Goal: Task Accomplishment & Management: Manage account settings

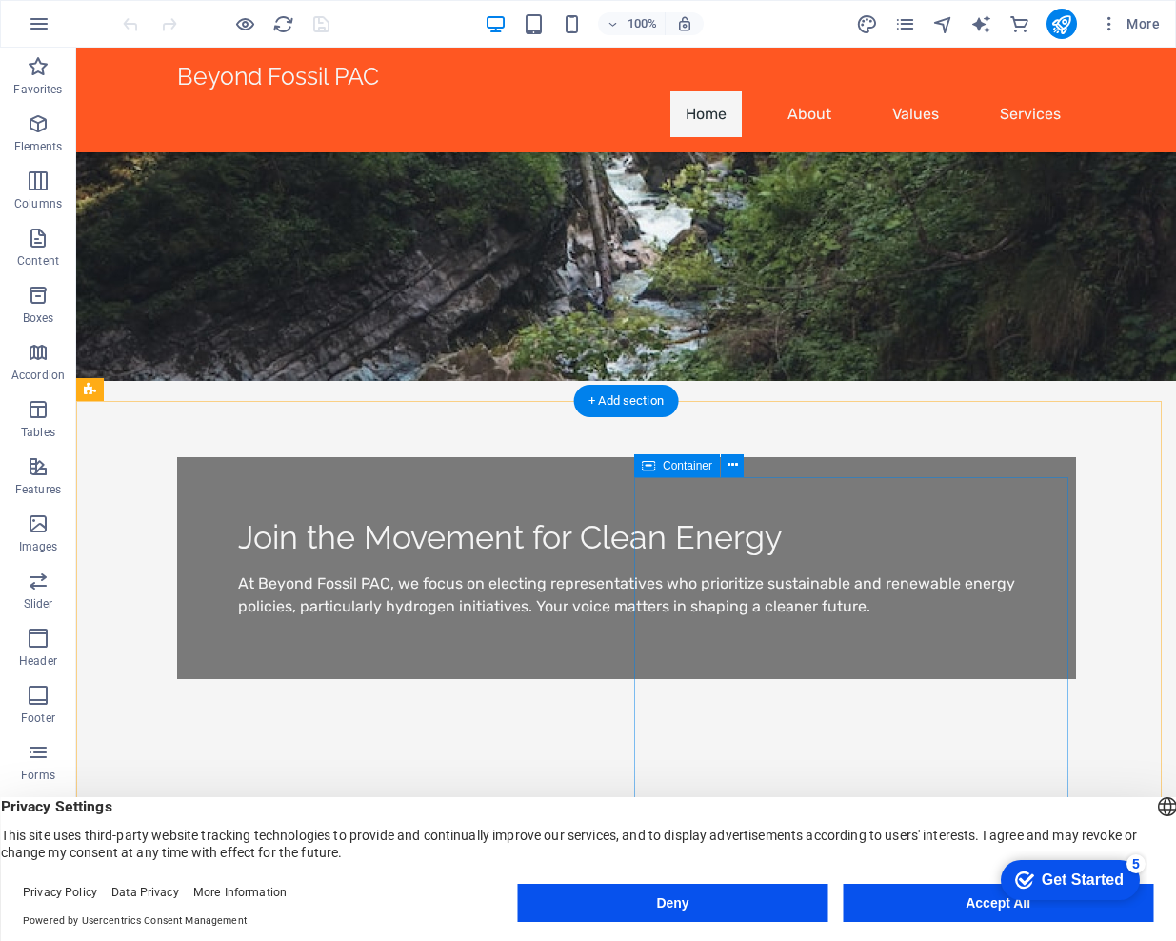
scroll to position [330, 0]
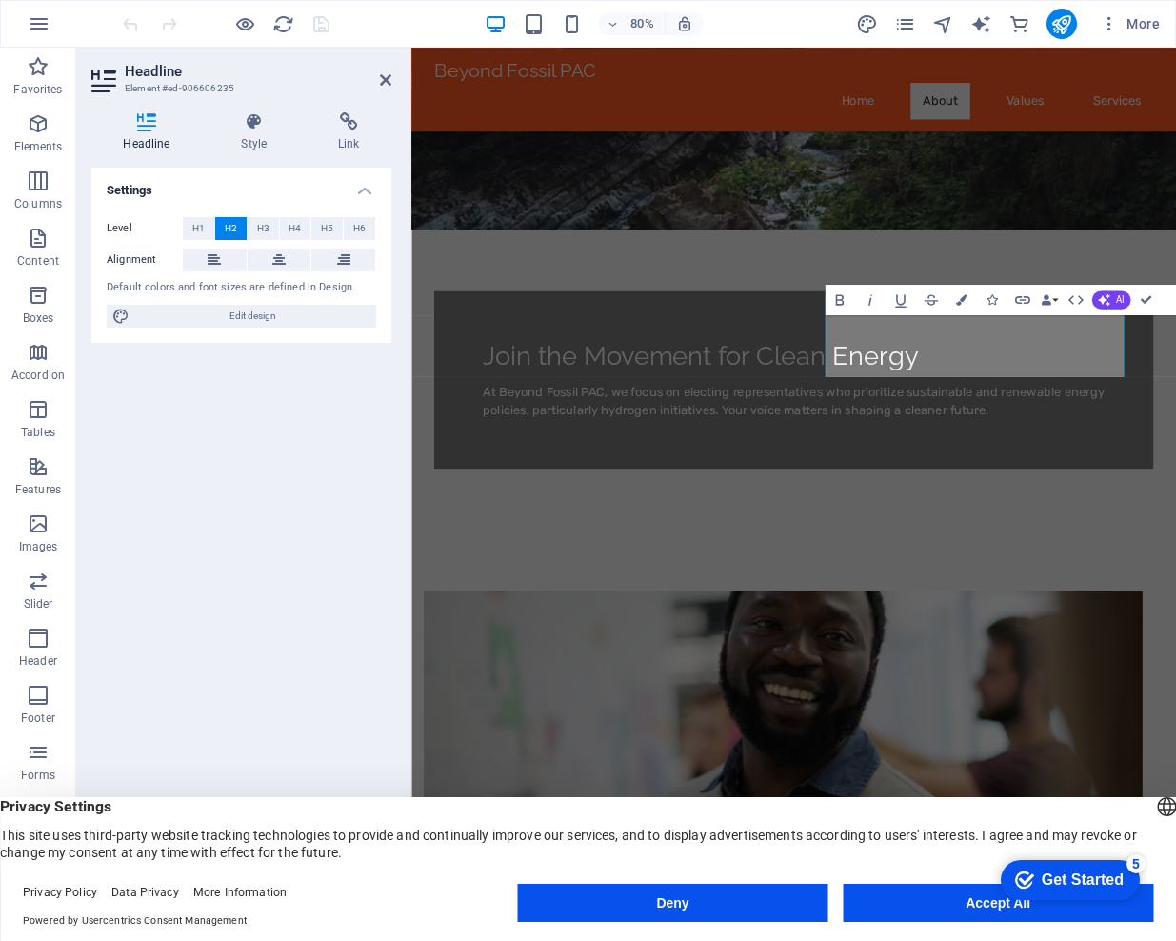
click at [857, 726] on figure at bounding box center [876, 888] width 899 height 324
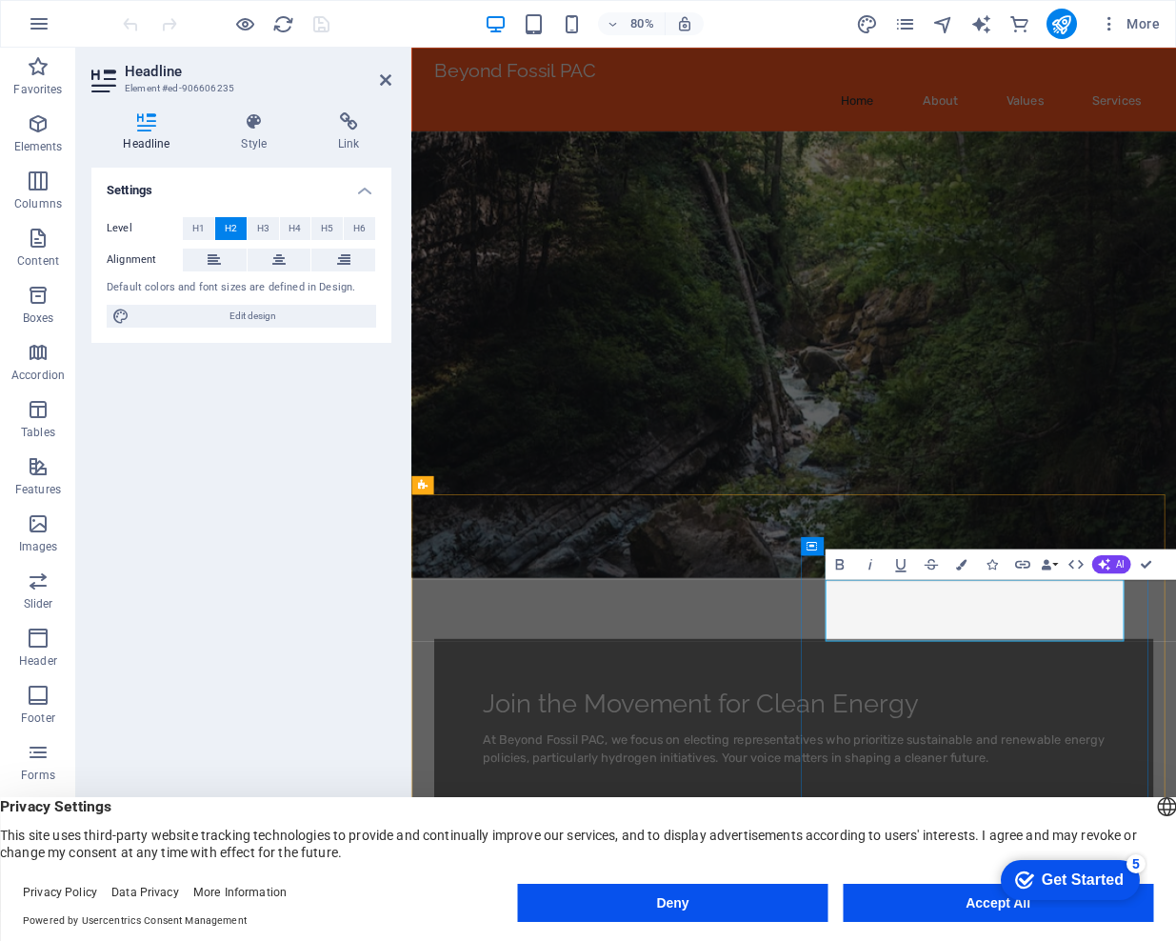
scroll to position [38, 0]
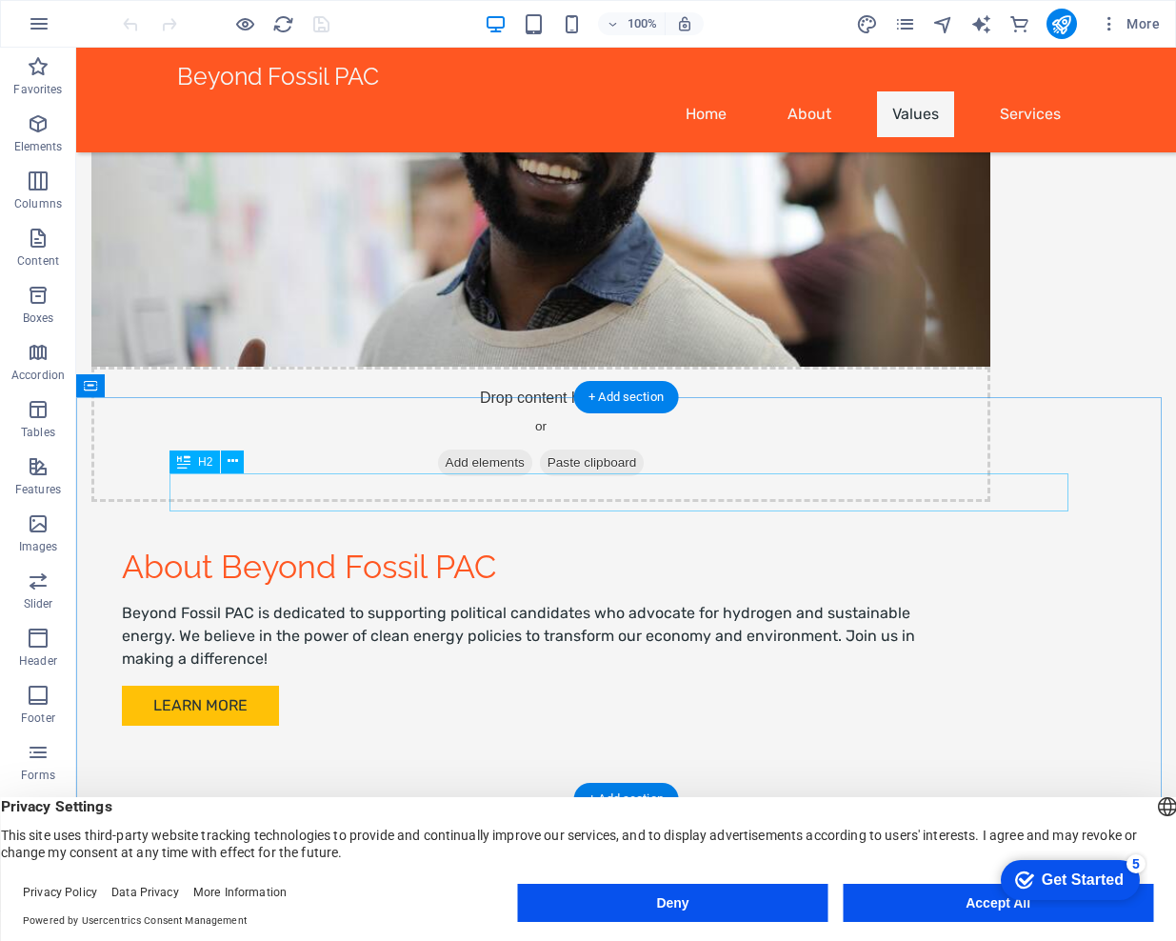
scroll to position [1114, 0]
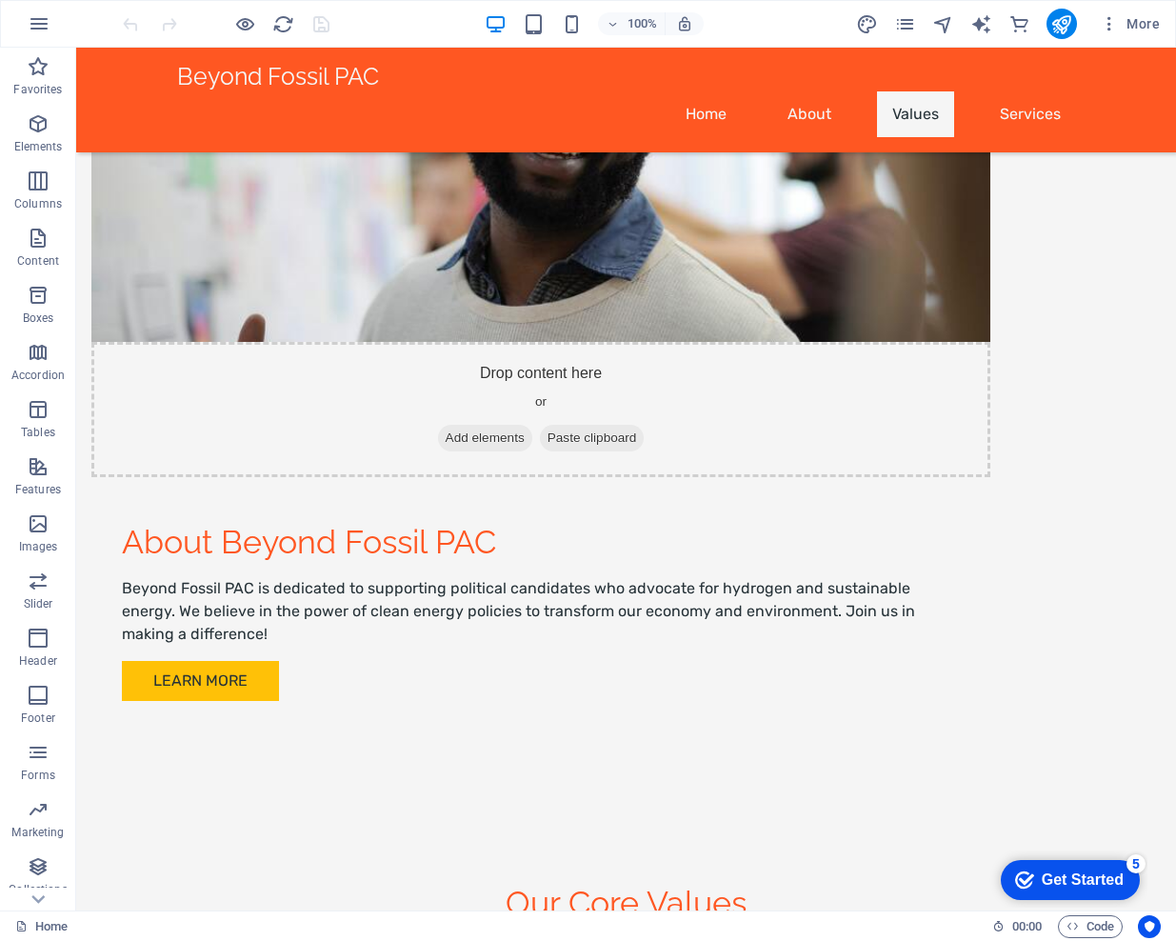
click at [1066, 878] on div "Get Started" at bounding box center [1083, 879] width 82 height 17
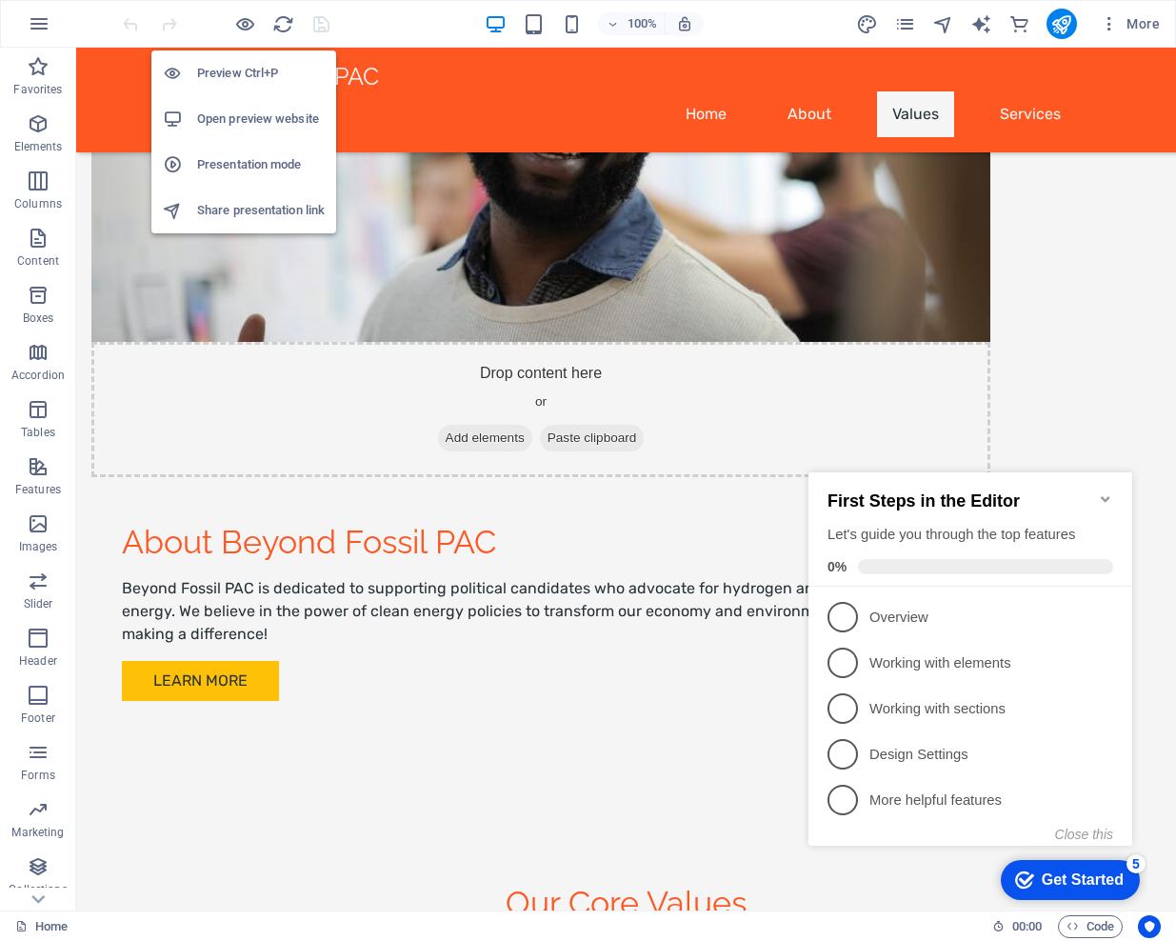
click at [228, 77] on h6 "Preview Ctrl+P" at bounding box center [261, 73] width 128 height 23
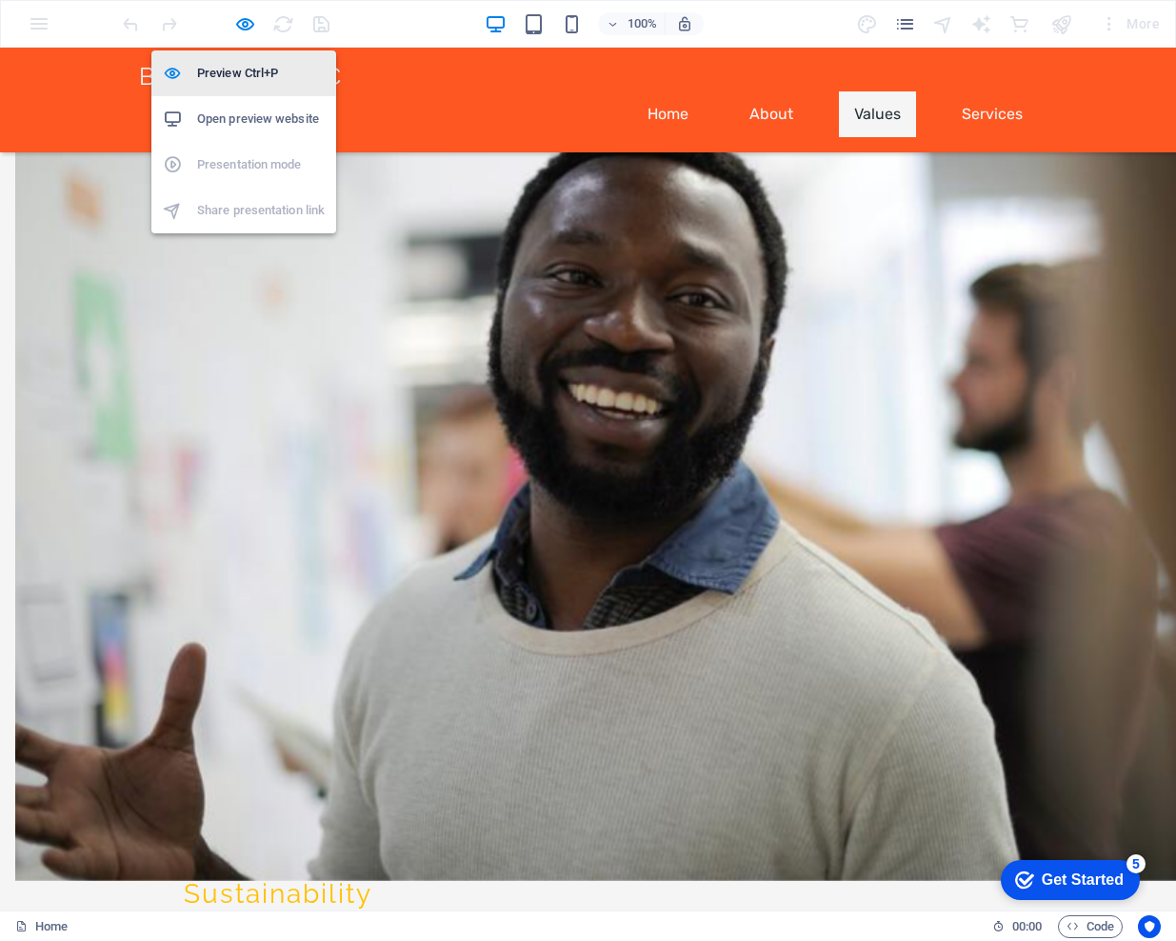
click at [204, 70] on h6 "Preview Ctrl+P" at bounding box center [261, 73] width 128 height 23
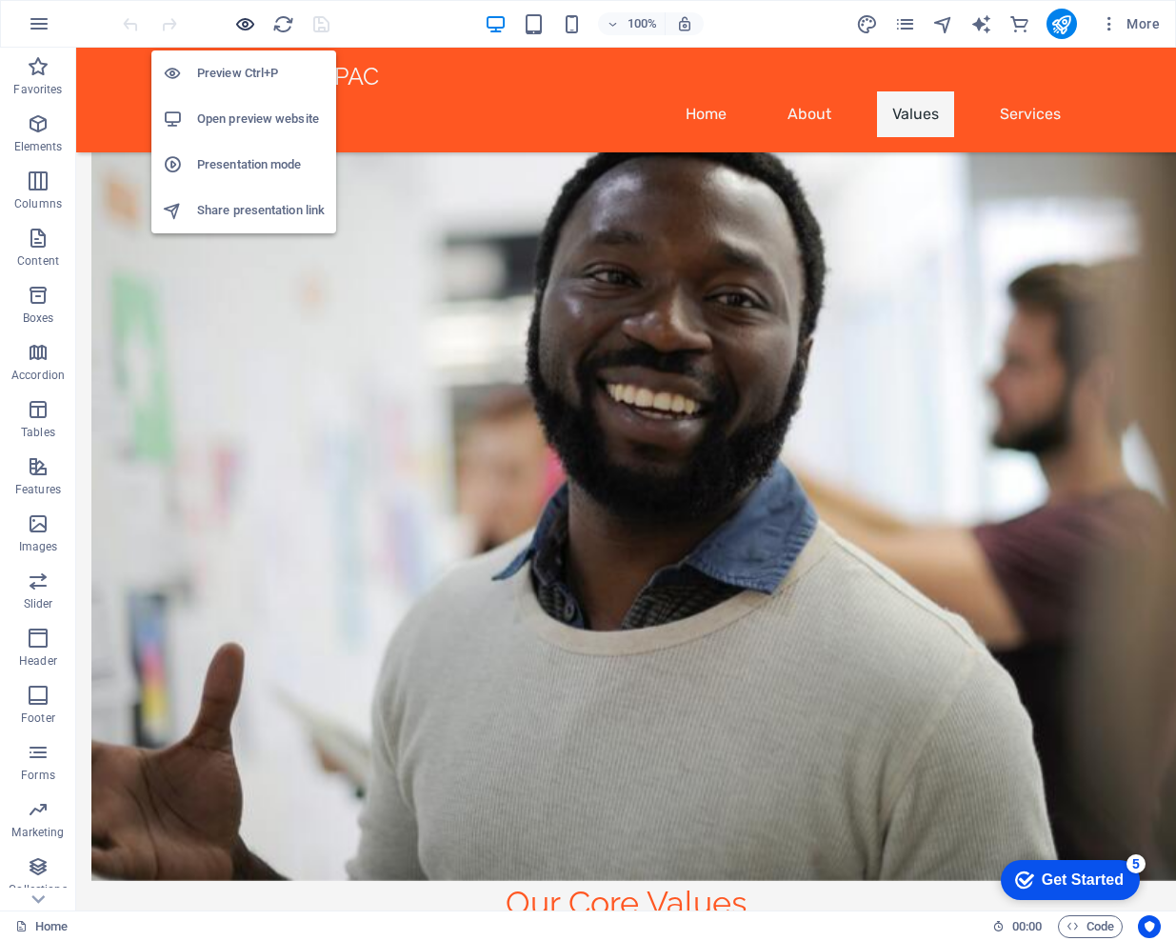
click at [235, 26] on icon "button" at bounding box center [245, 24] width 22 height 22
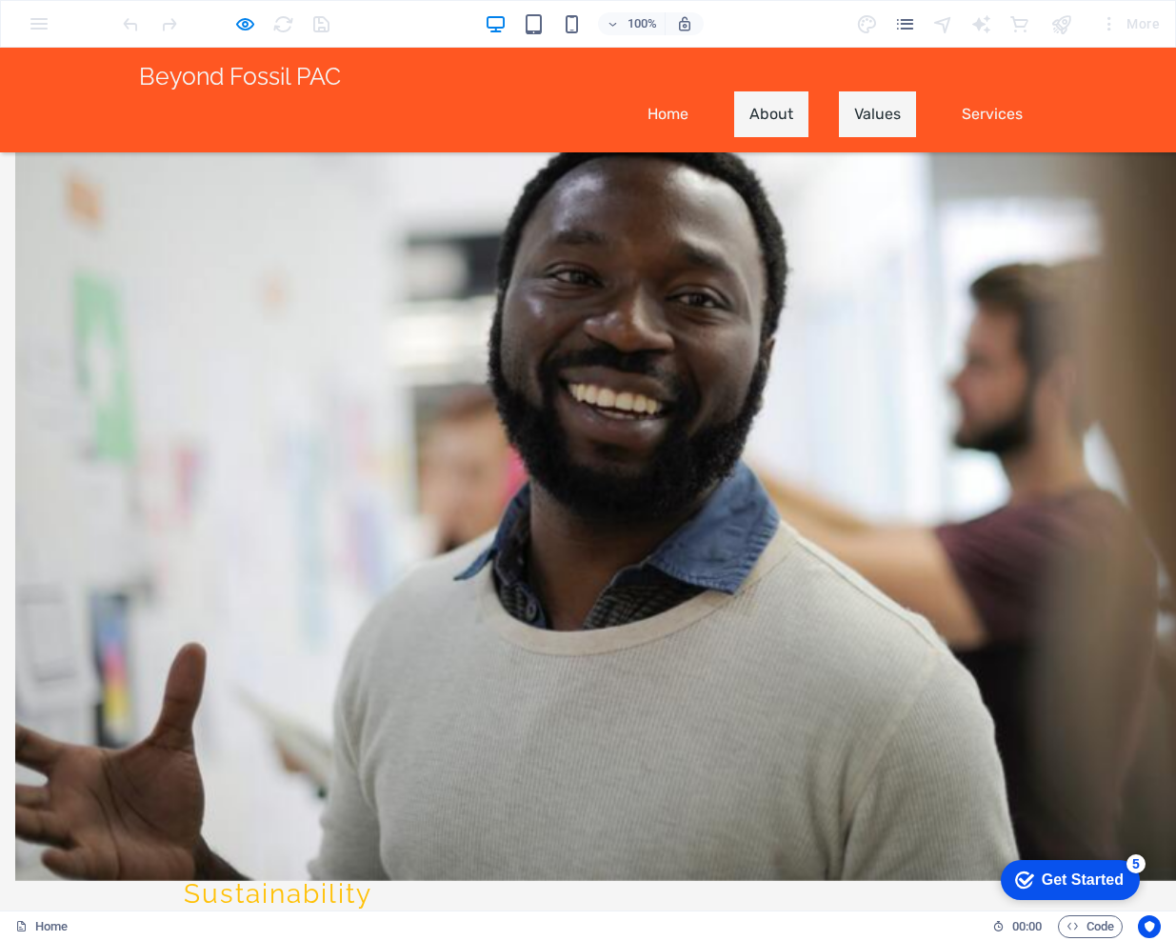
click at [776, 91] on link "About" at bounding box center [771, 114] width 74 height 46
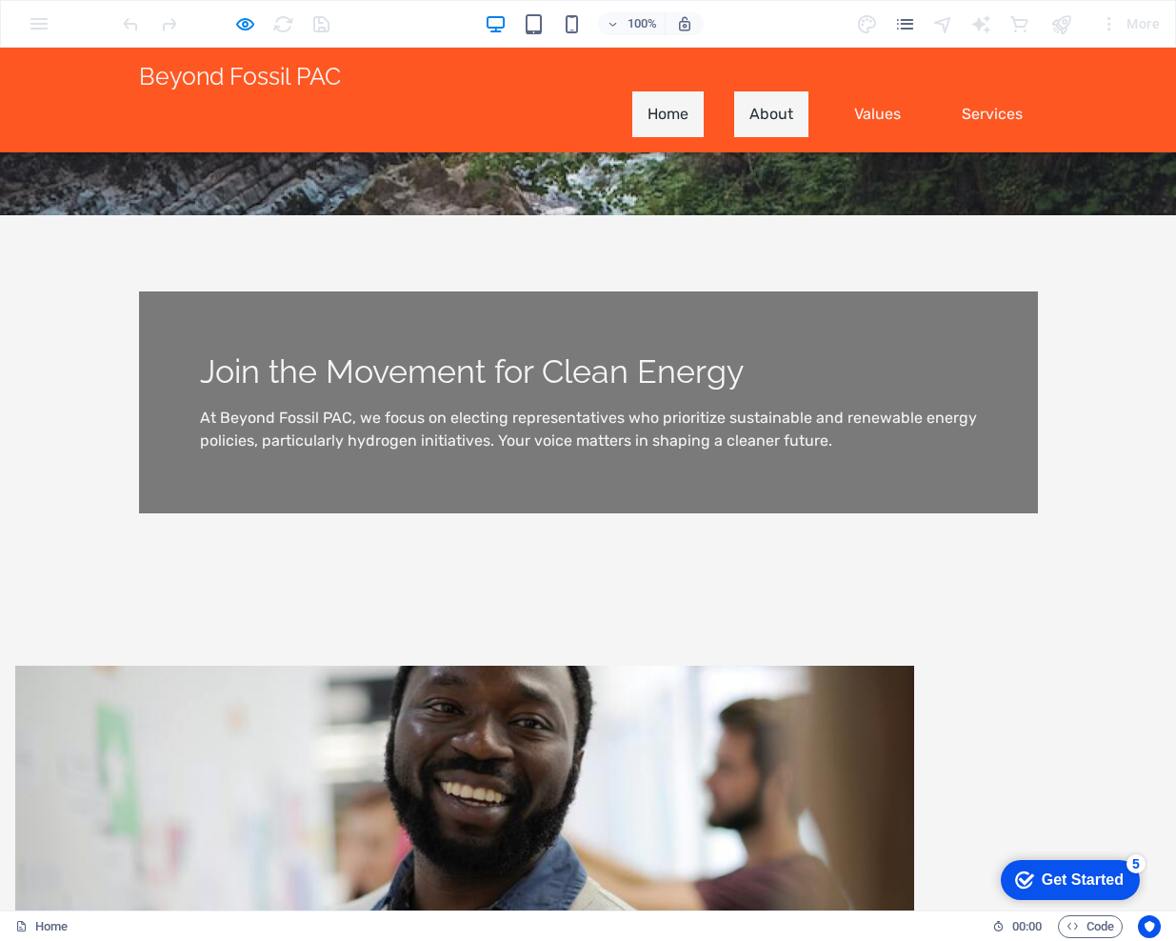
click at [675, 91] on link "Home" at bounding box center [667, 114] width 71 height 46
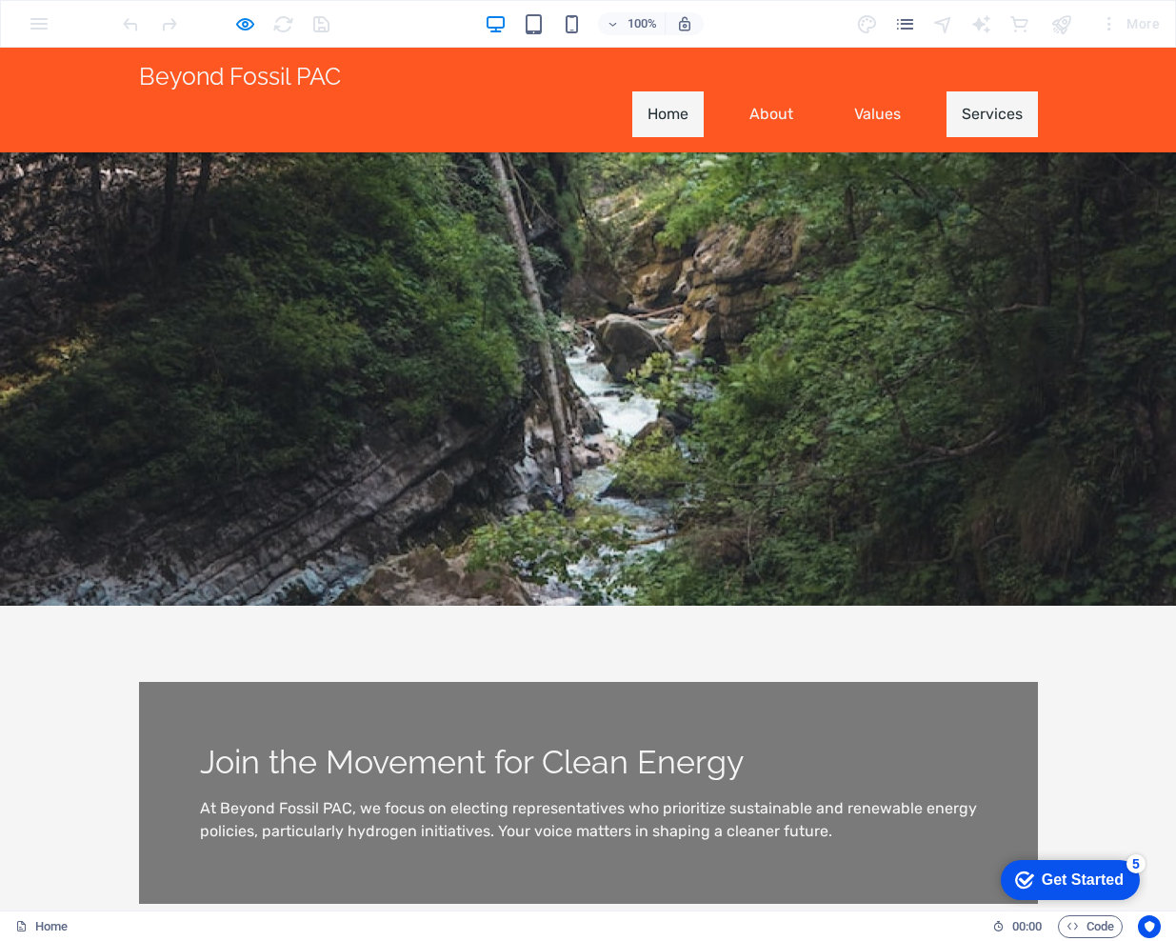
click at [1013, 91] on link "Services" at bounding box center [991, 114] width 91 height 46
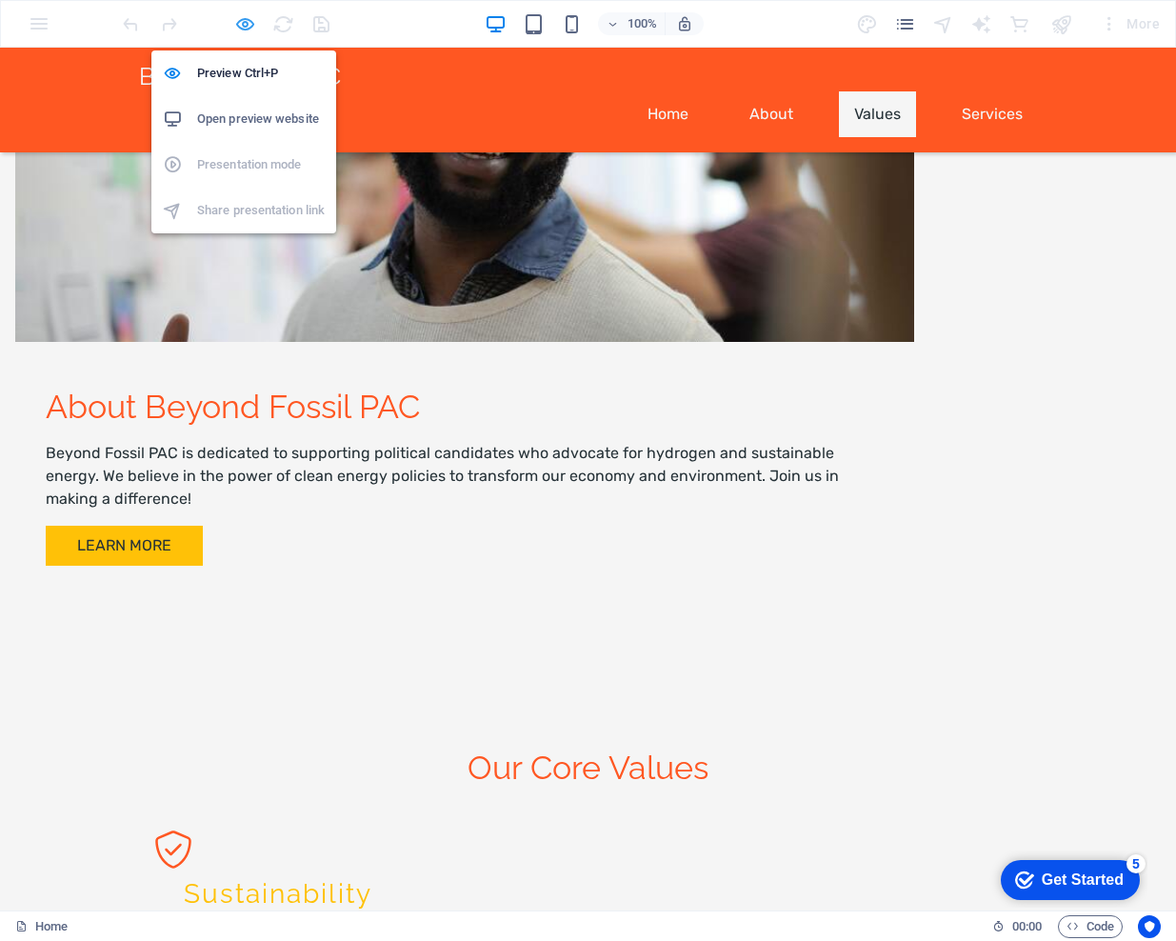
click at [244, 22] on icon "button" at bounding box center [245, 24] width 22 height 22
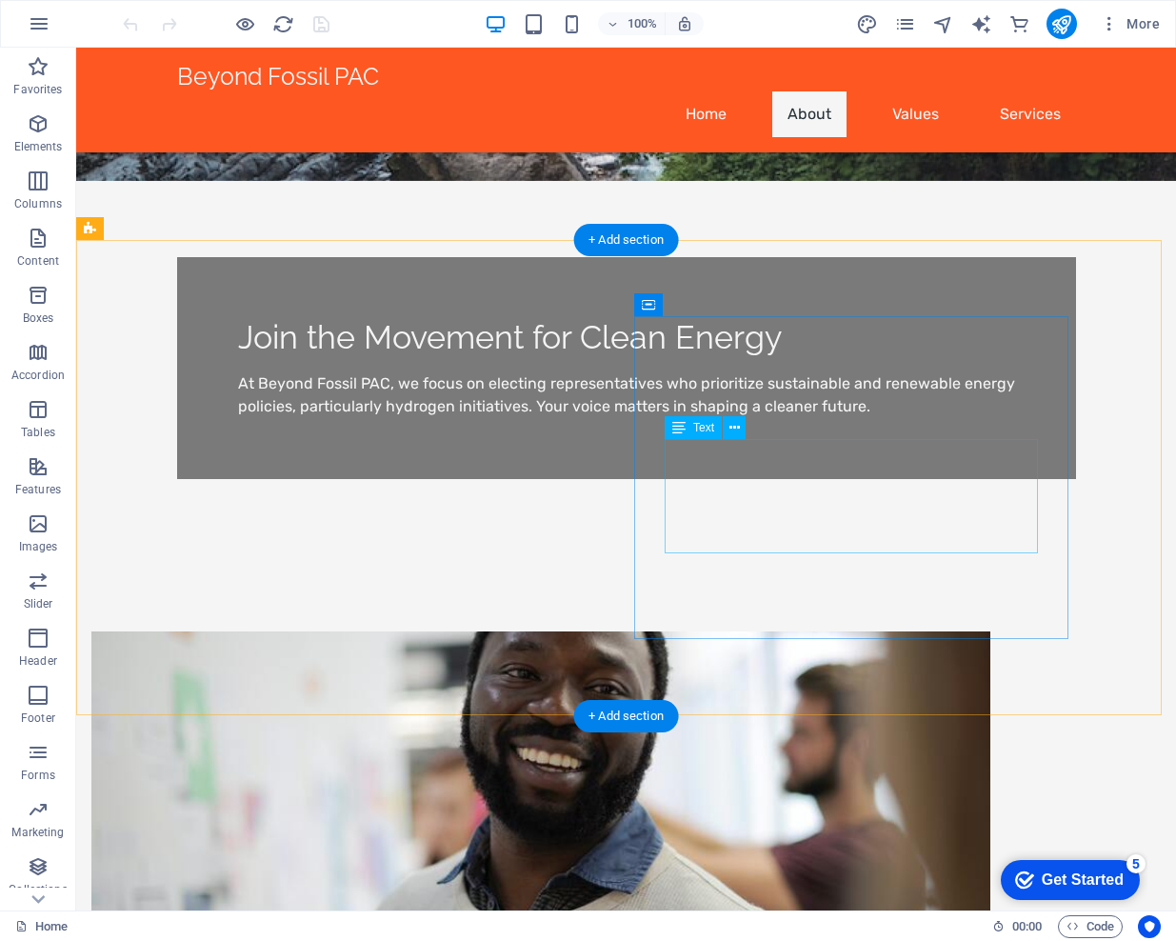
scroll to position [337, 0]
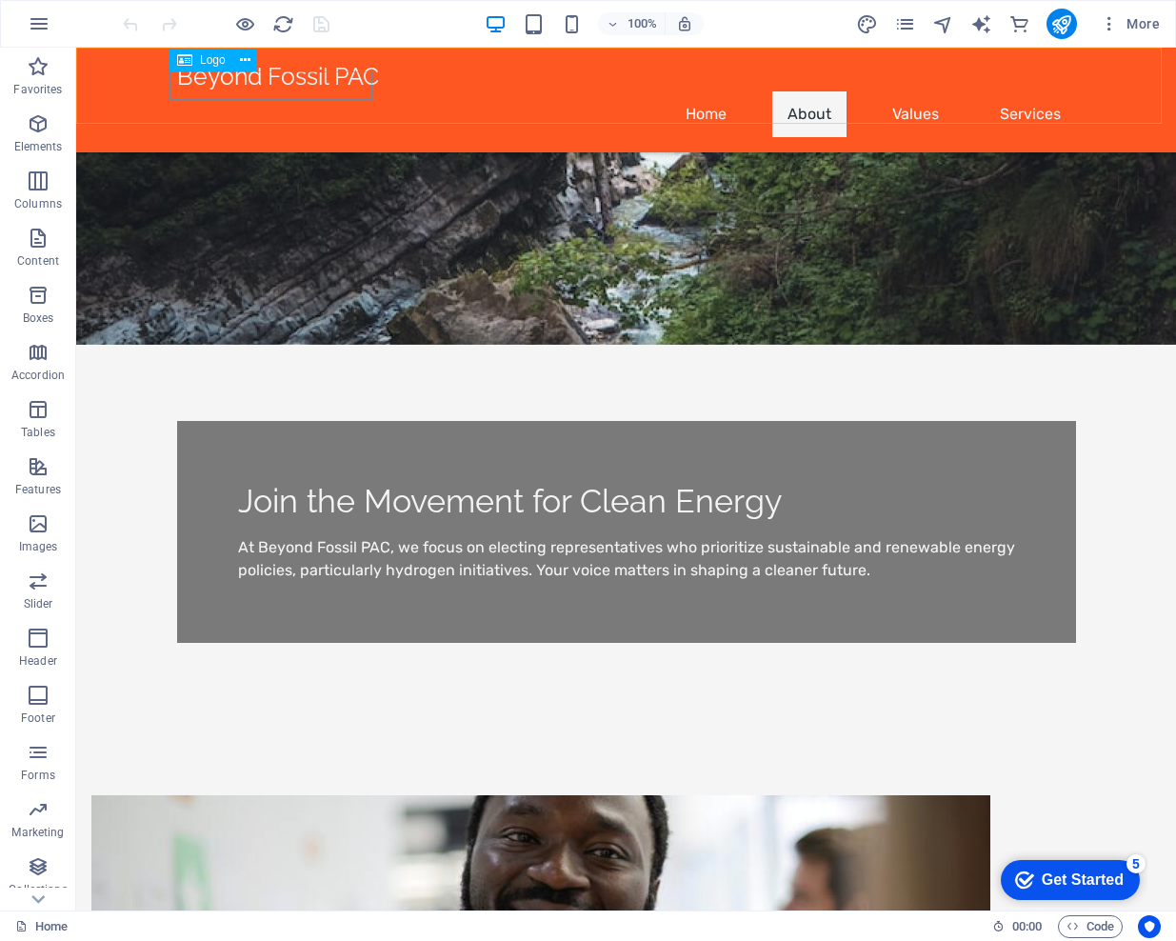
click at [201, 62] on span "Logo" at bounding box center [213, 59] width 26 height 11
click at [245, 61] on icon at bounding box center [245, 60] width 10 height 20
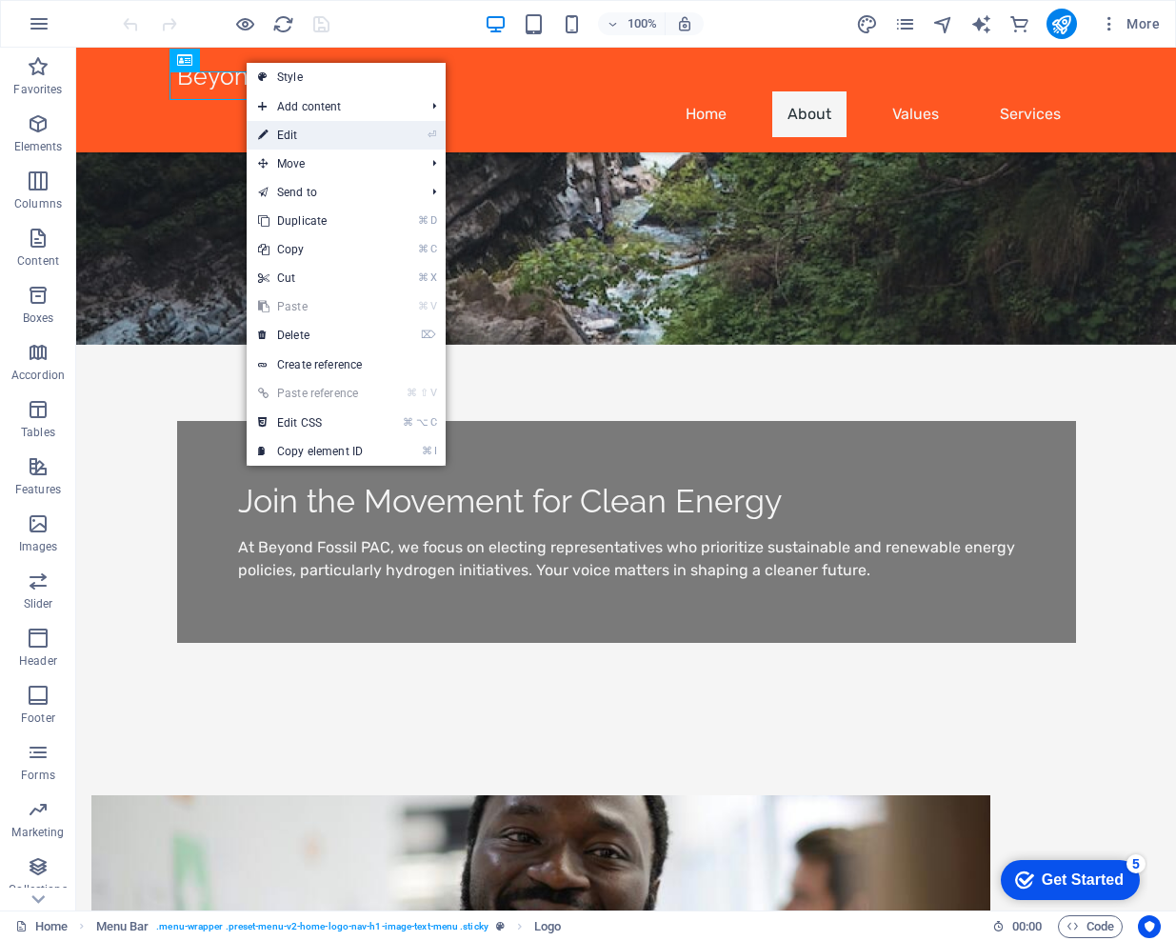
click at [306, 136] on link "⏎ Edit" at bounding box center [311, 135] width 128 height 29
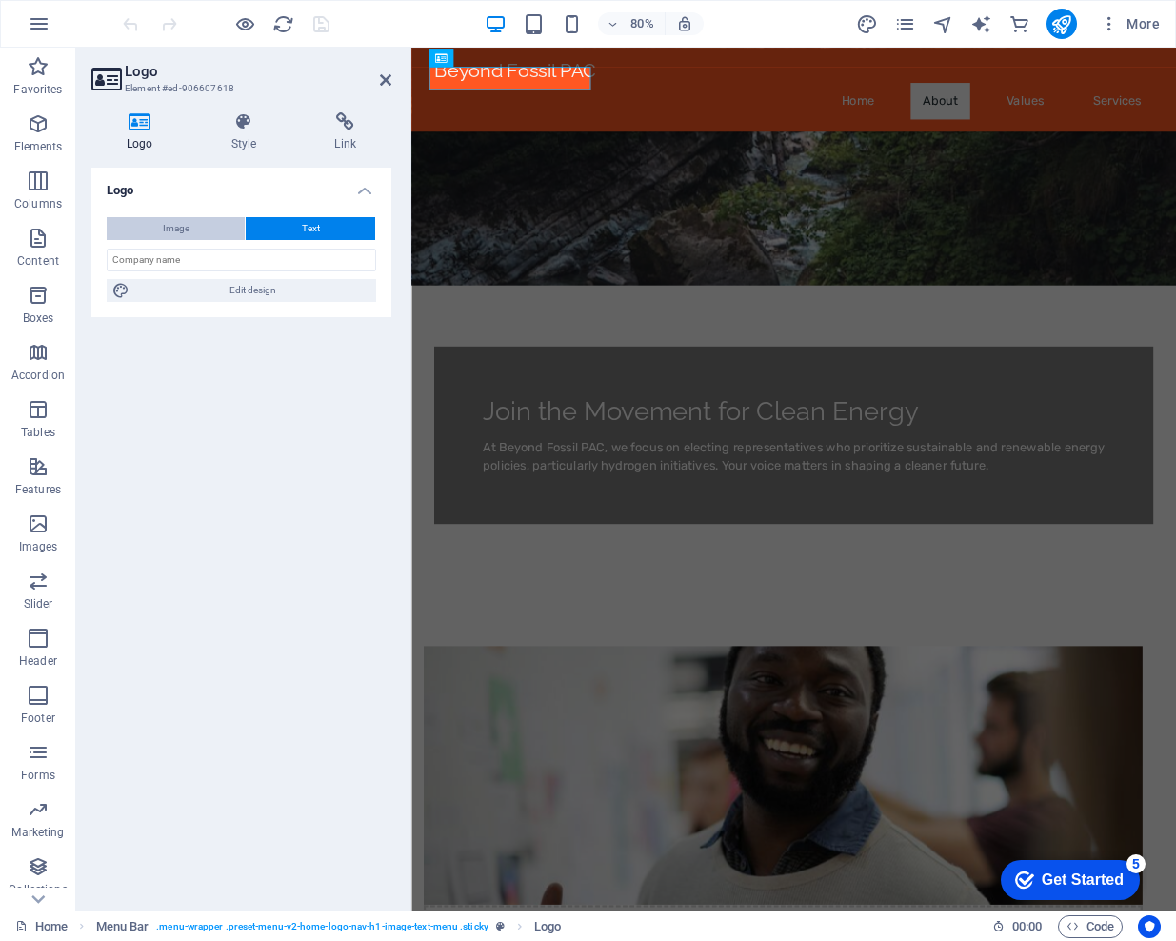
click at [166, 225] on span "Image" at bounding box center [176, 228] width 27 height 23
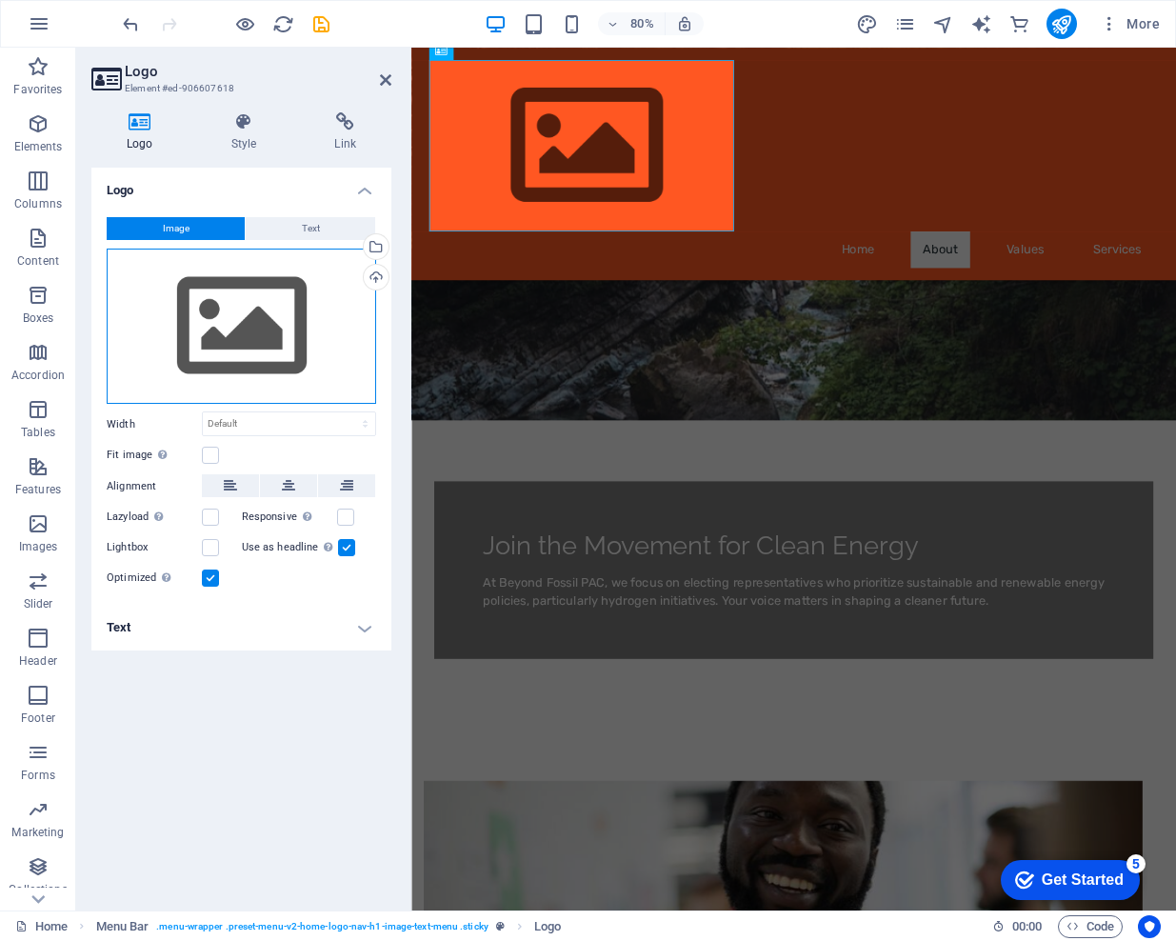
click at [223, 356] on div "Drag files here, click to choose files or select files from Files or our free s…" at bounding box center [241, 327] width 269 height 156
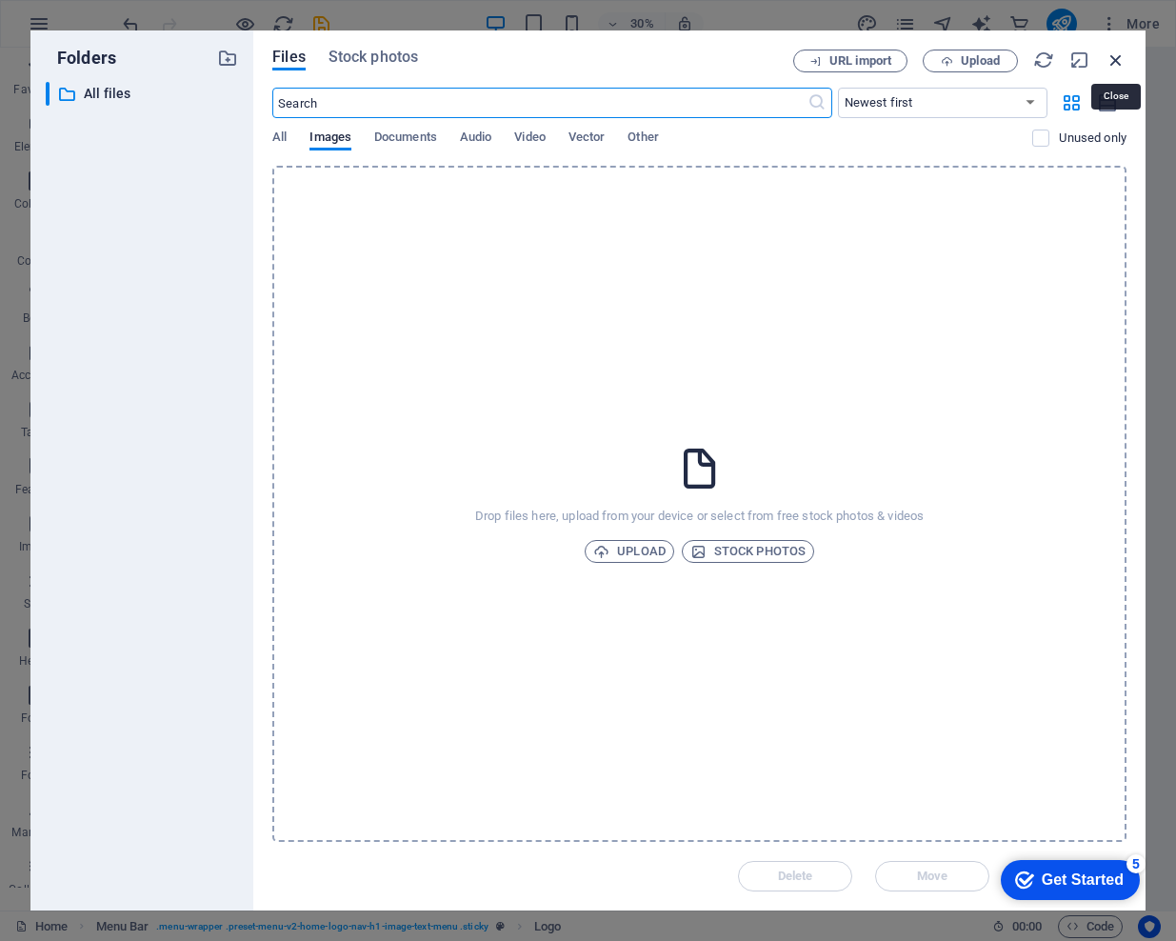
click at [1116, 58] on icon "button" at bounding box center [1115, 60] width 21 height 21
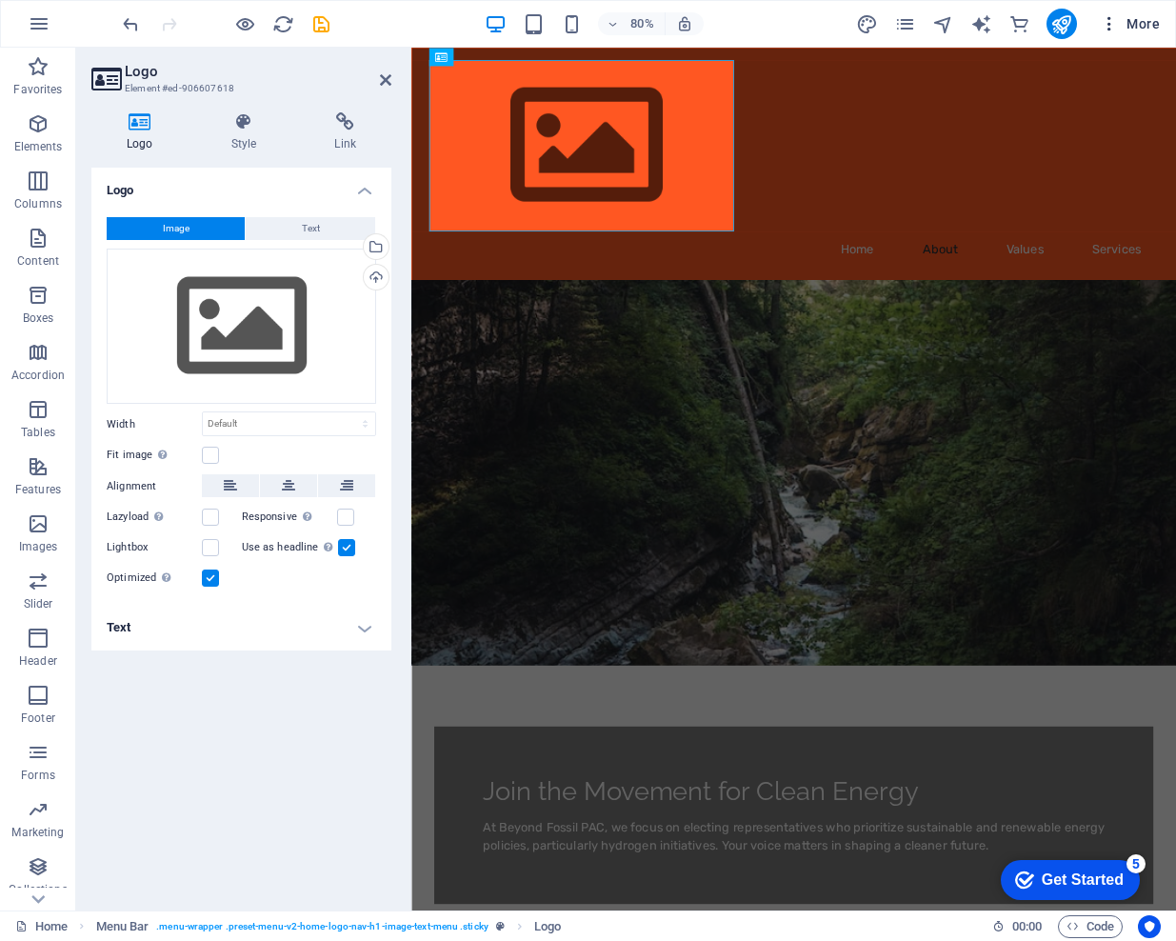
click at [1136, 22] on span "More" at bounding box center [1130, 23] width 60 height 19
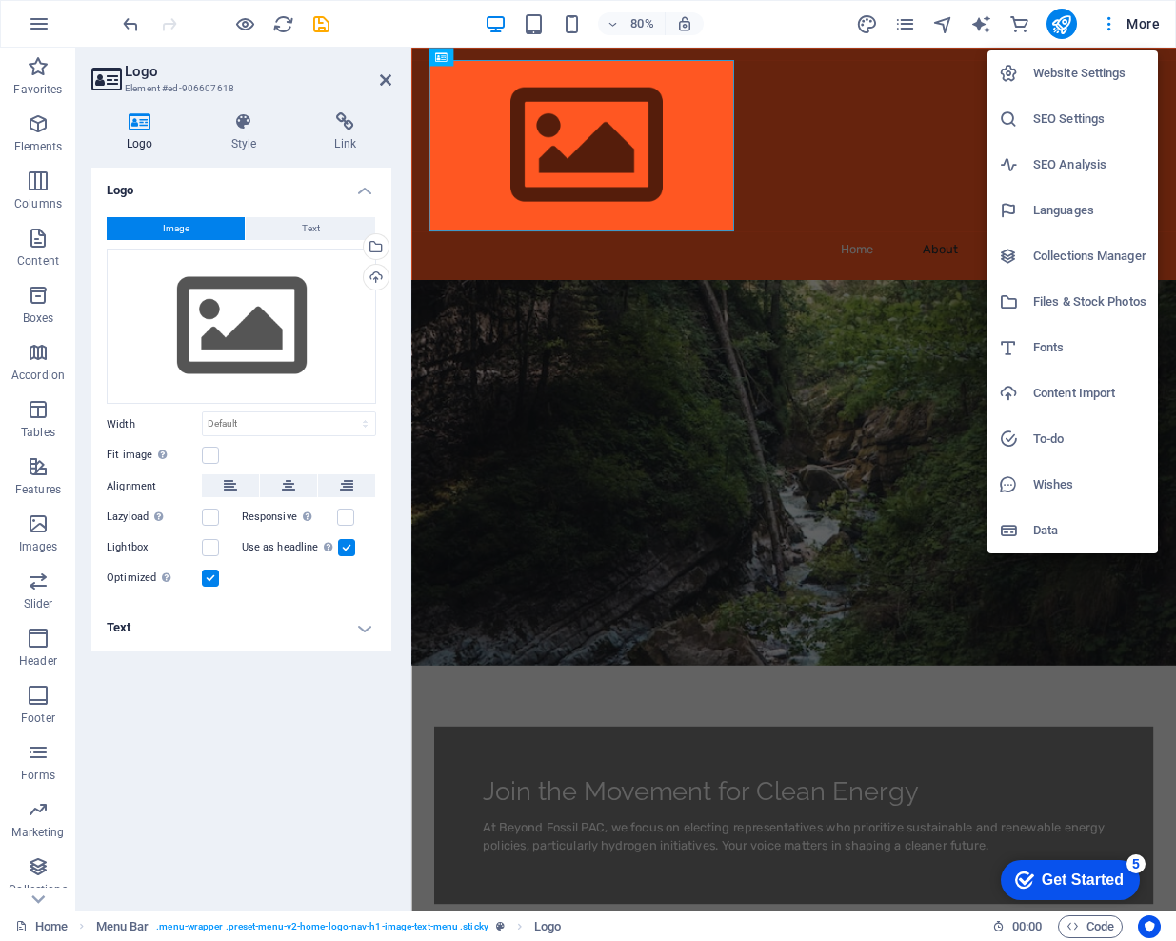
click at [214, 773] on div at bounding box center [588, 470] width 1176 height 941
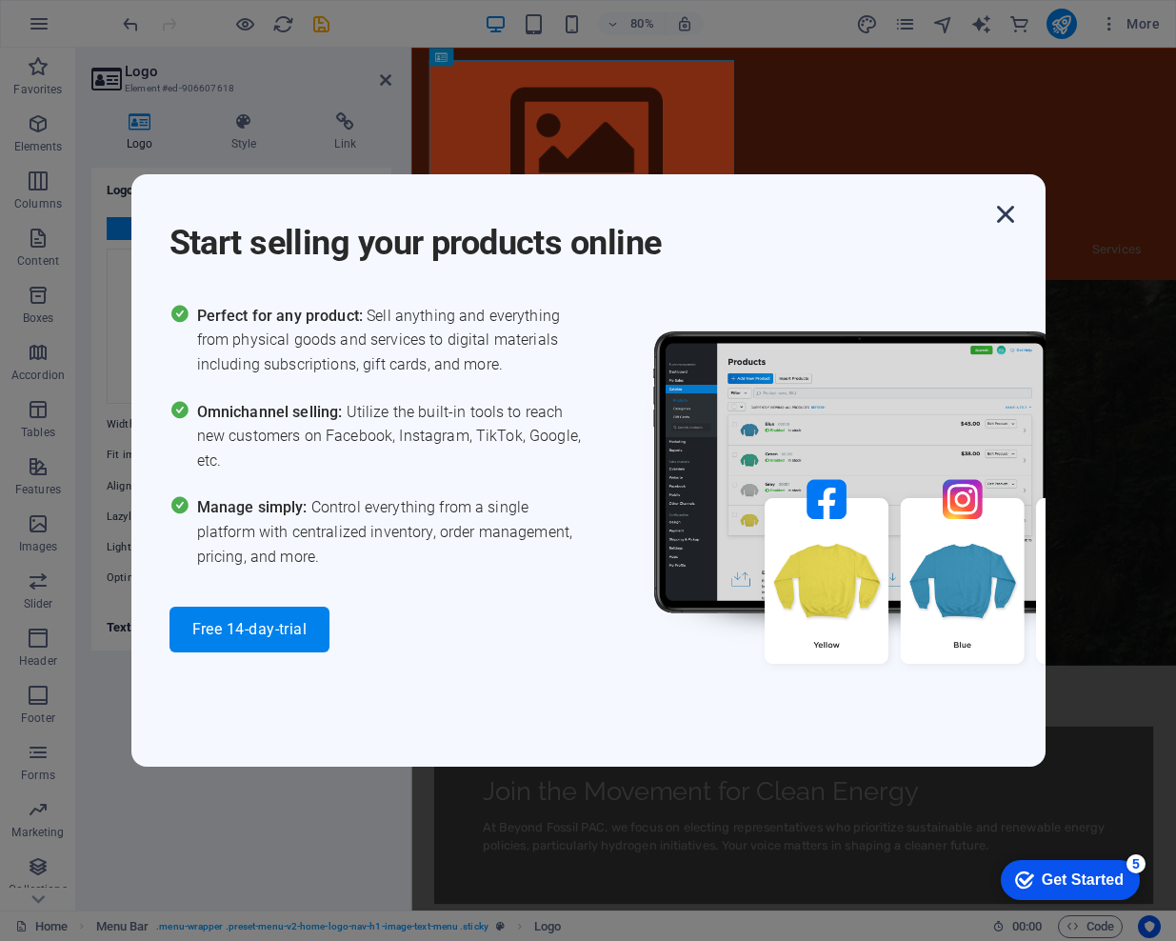
click at [1008, 215] on icon "button" at bounding box center [1005, 214] width 34 height 34
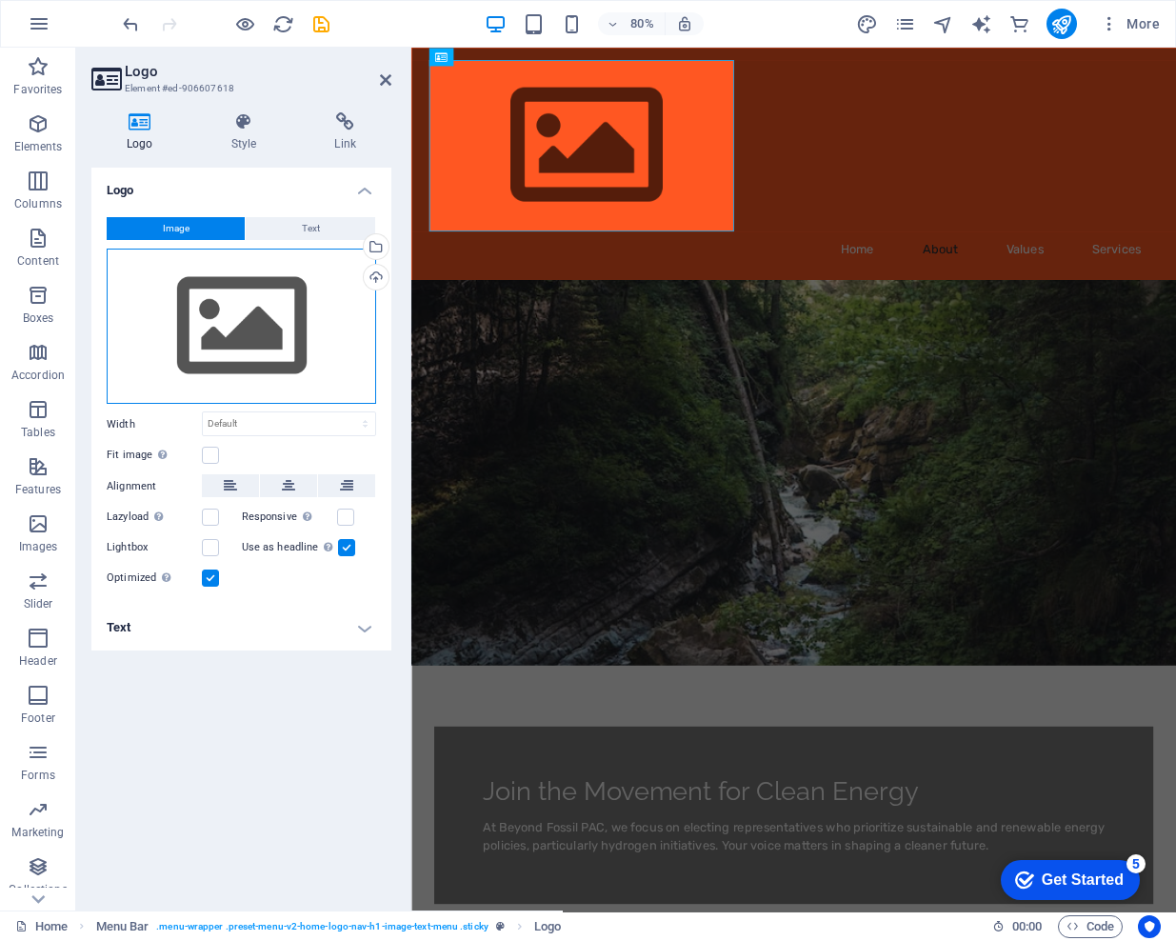
click at [240, 328] on div "Drag files here, click to choose files or select files from Files or our free s…" at bounding box center [241, 327] width 269 height 156
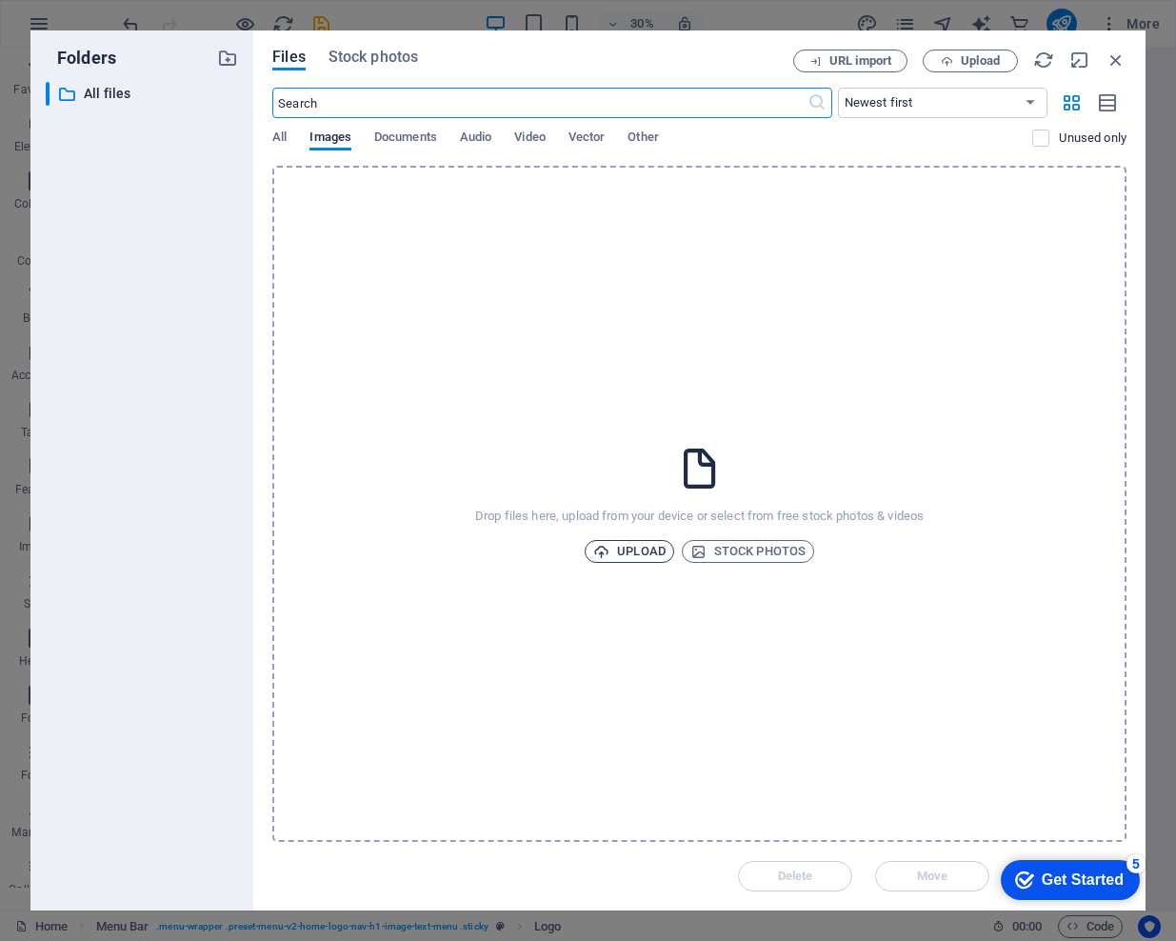
click at [637, 546] on span "Upload" at bounding box center [629, 551] width 72 height 23
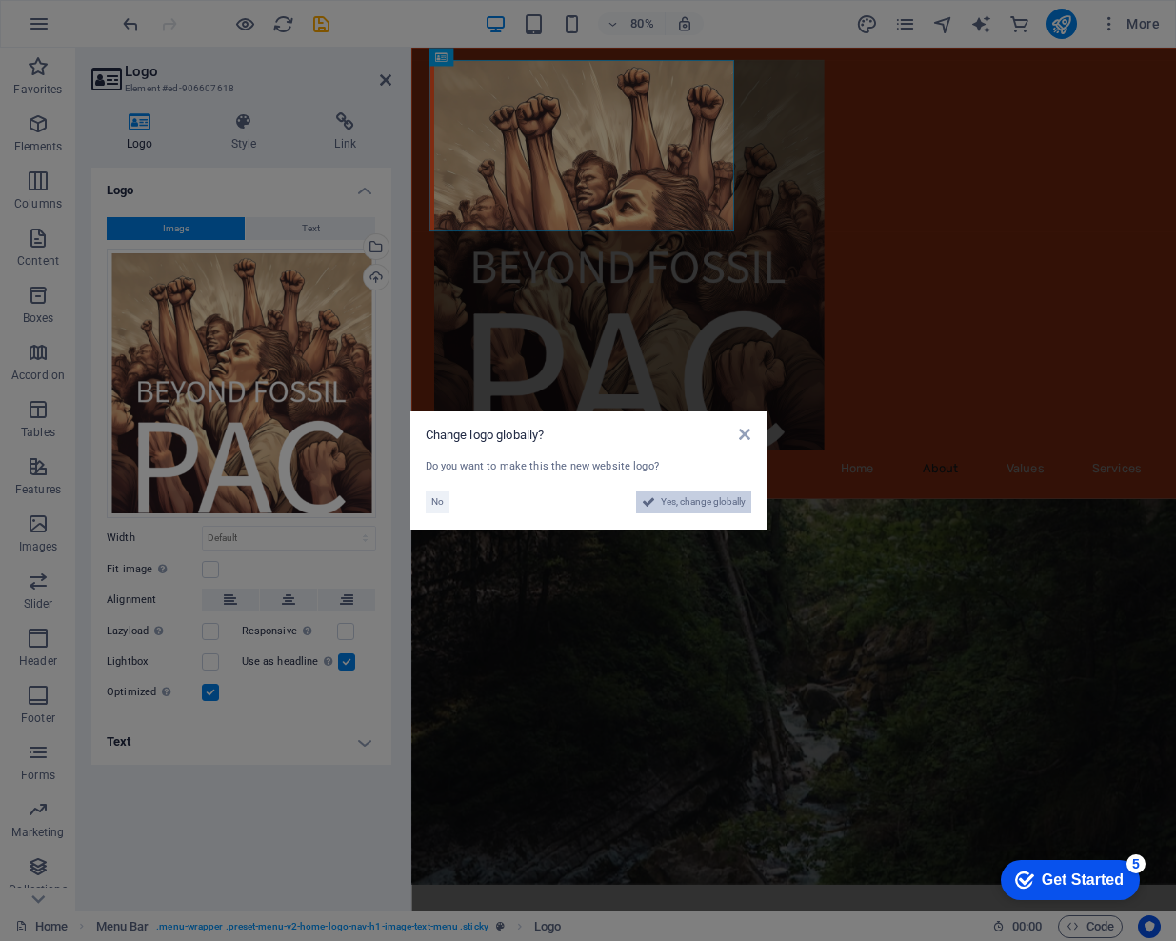
click at [688, 499] on span "Yes, change globally" at bounding box center [703, 501] width 85 height 23
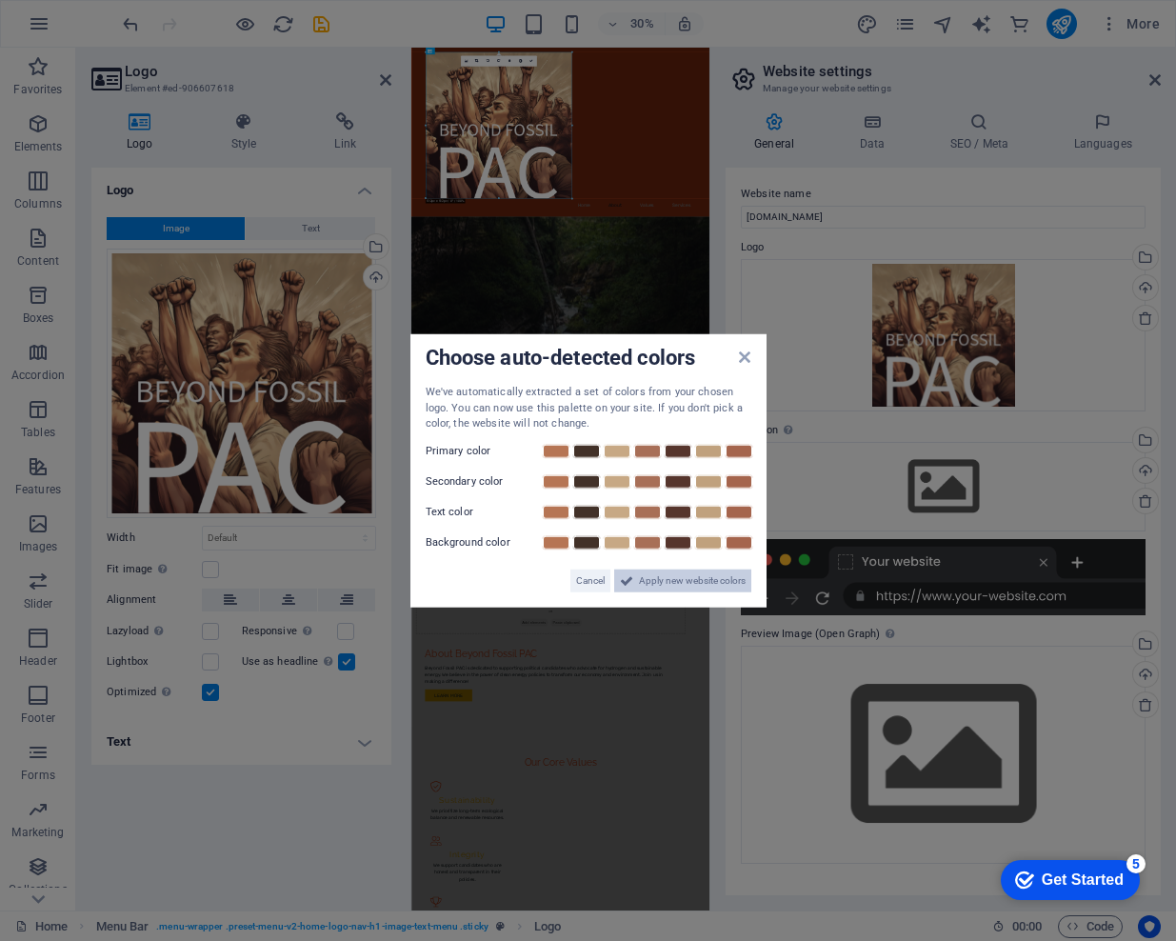
click at [690, 584] on span "Apply new website colors" at bounding box center [692, 579] width 107 height 23
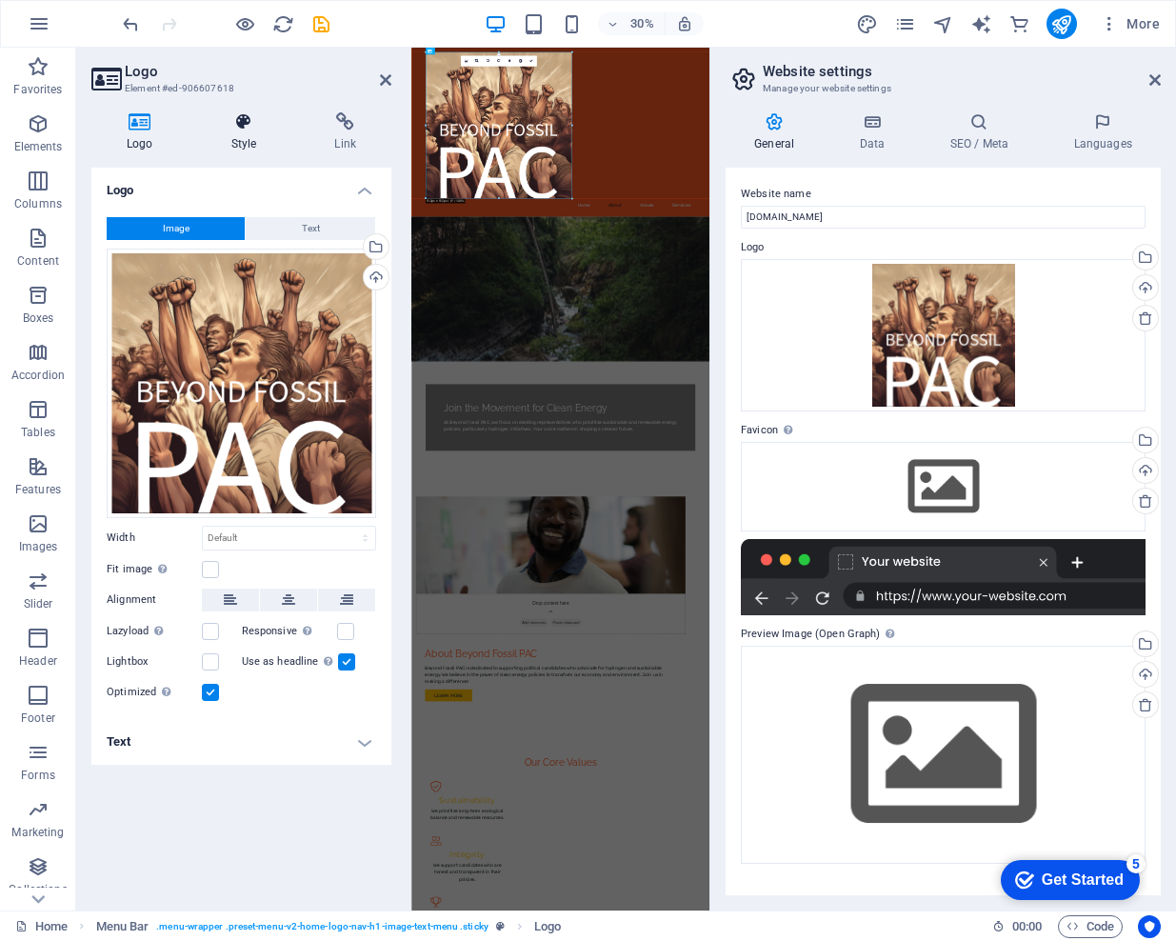
click at [247, 130] on icon at bounding box center [244, 121] width 96 height 19
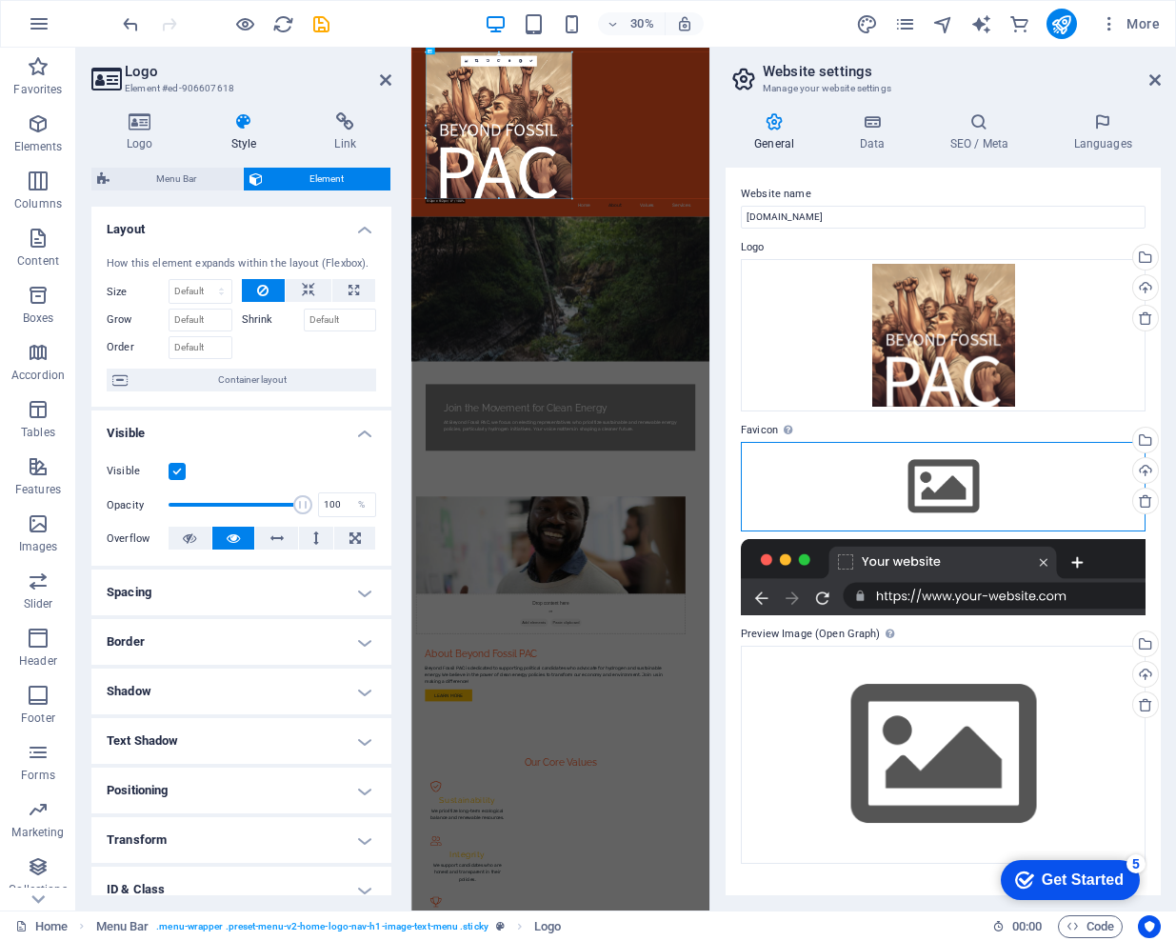
click at [955, 479] on div "Drag files here, click to choose files or select files from Files or our free s…" at bounding box center [943, 487] width 405 height 90
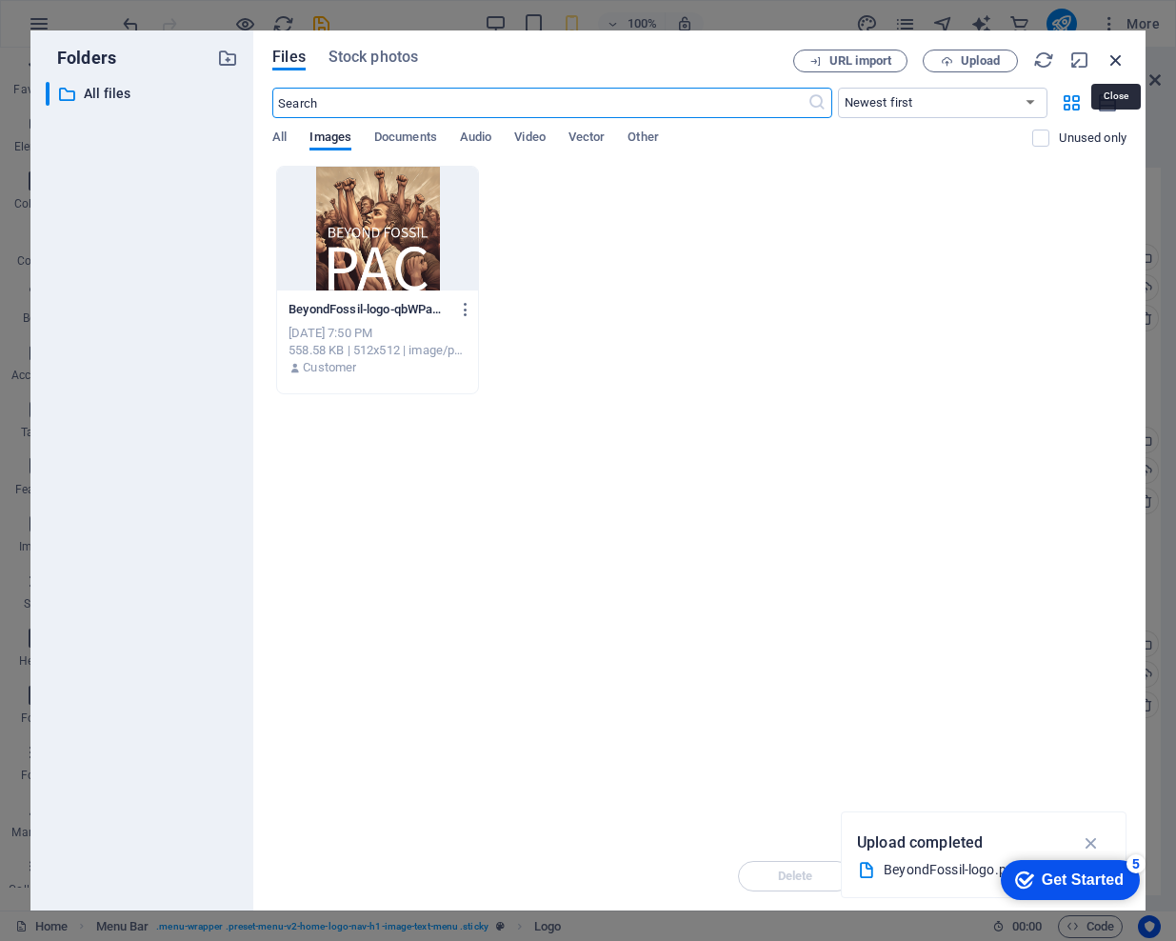
click at [1119, 59] on icon "button" at bounding box center [1115, 60] width 21 height 21
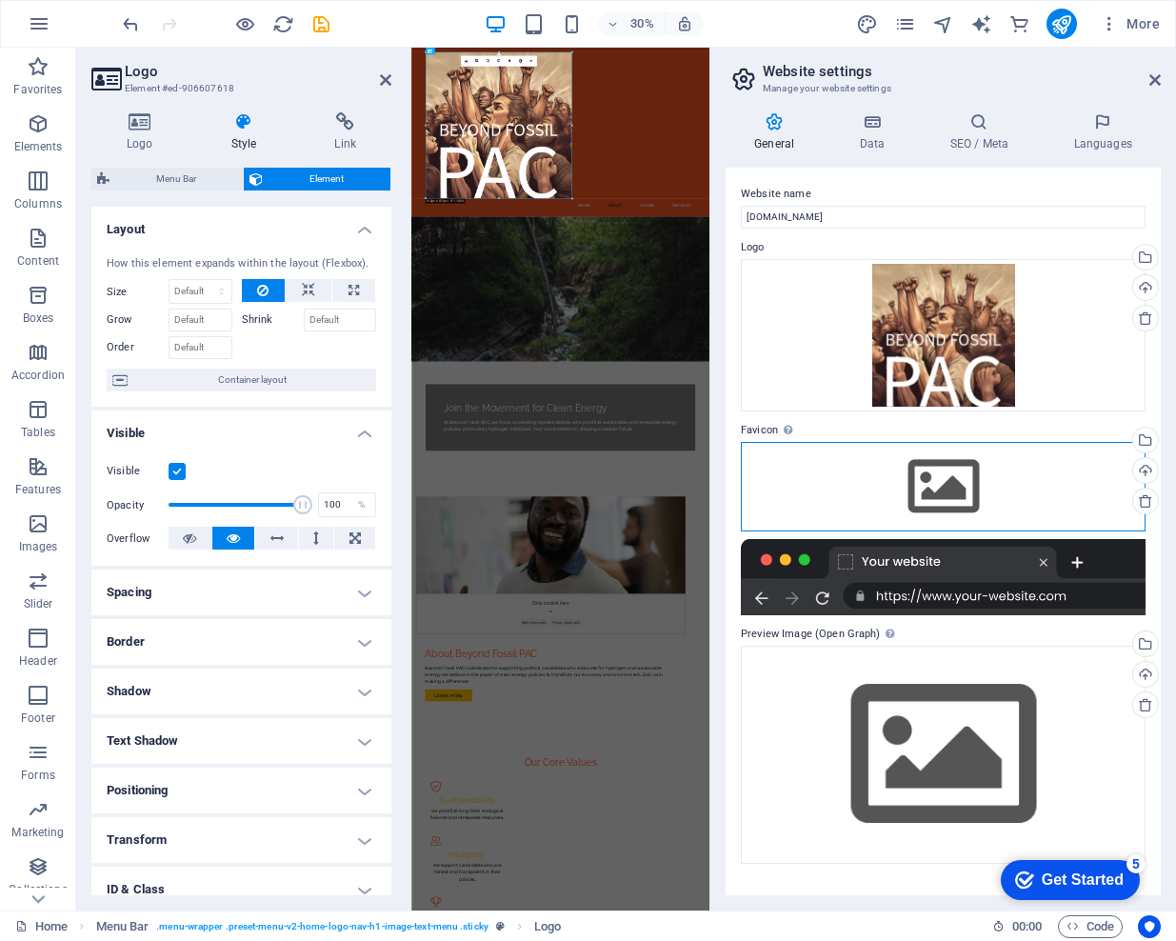
click at [933, 485] on div "Drag files here, click to choose files or select files from Files or our free s…" at bounding box center [943, 487] width 405 height 90
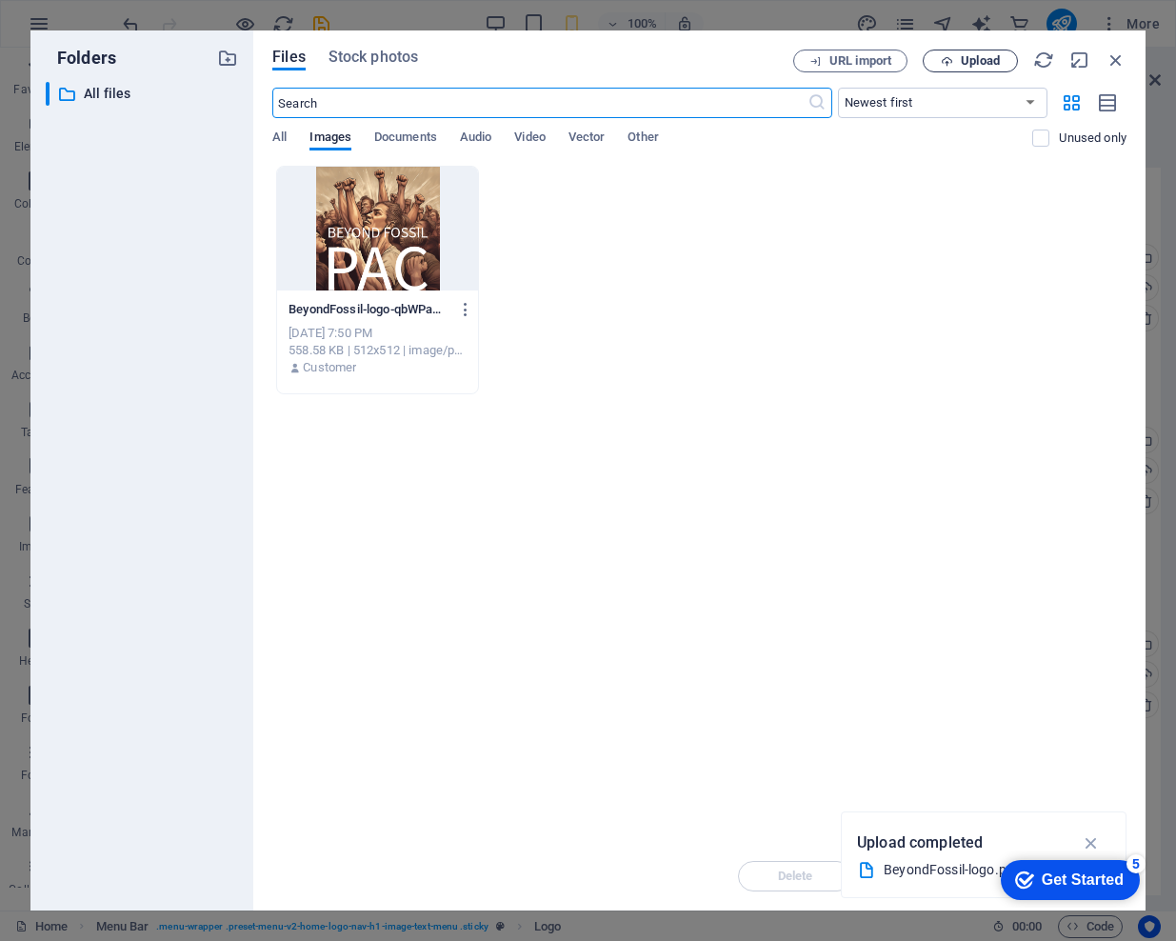
click at [982, 62] on span "Upload" at bounding box center [980, 60] width 39 height 11
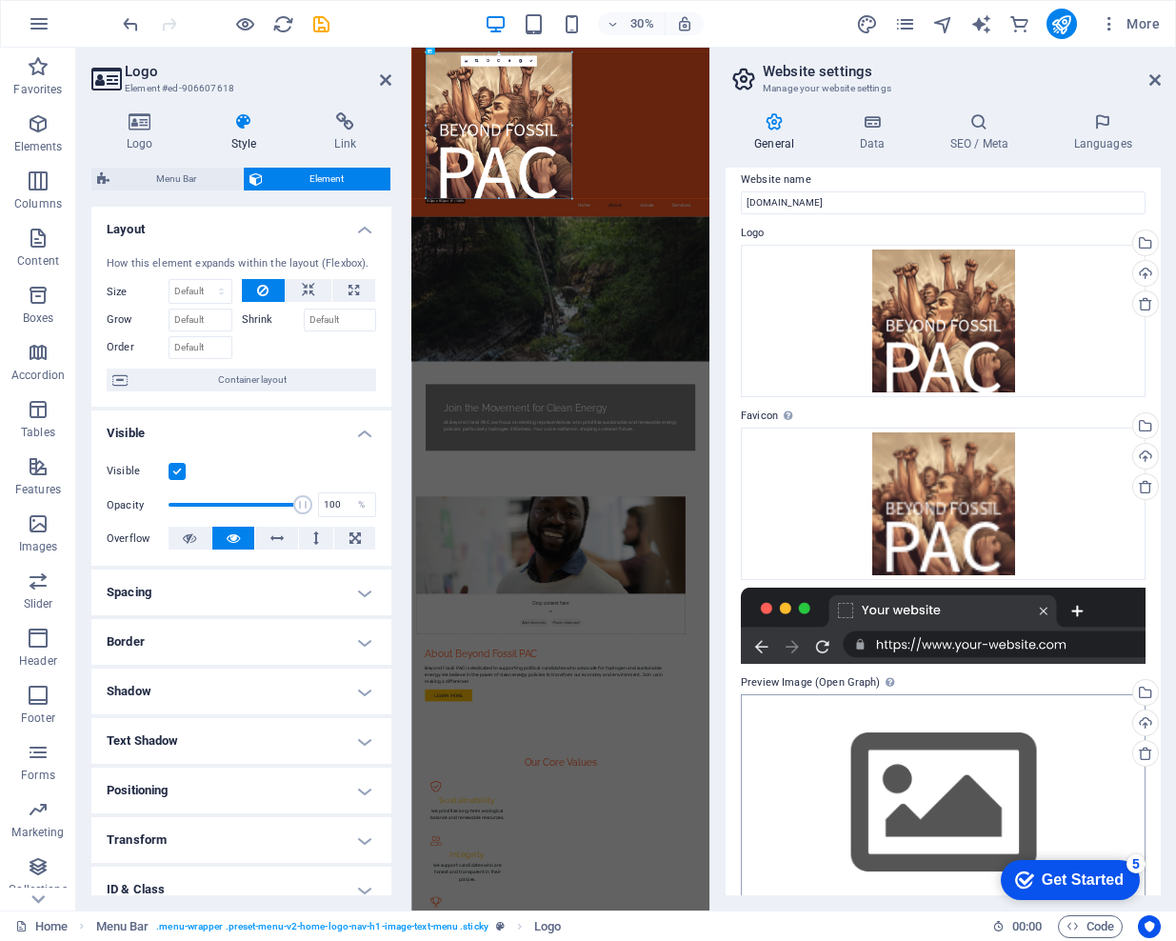
scroll to position [47, 0]
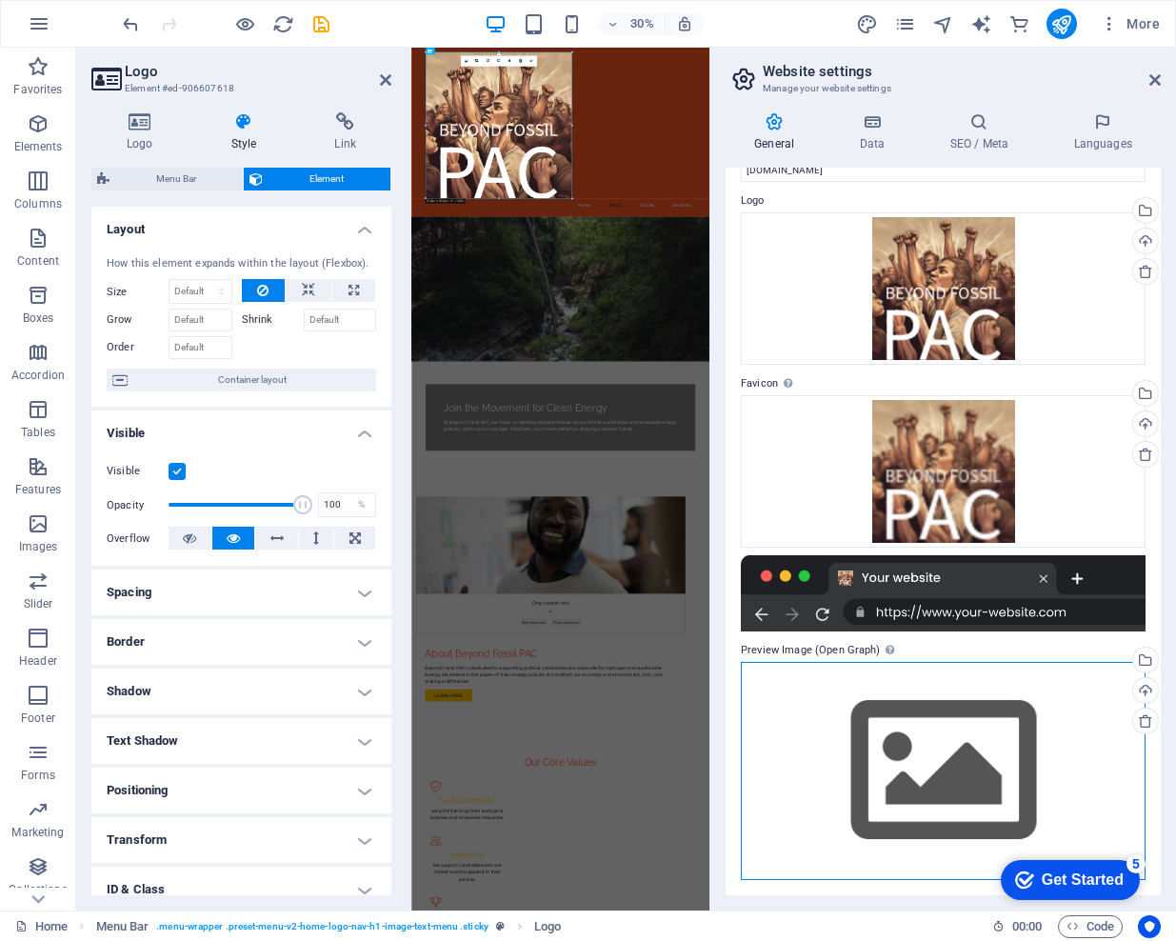
click at [959, 771] on div "Drag files here, click to choose files or select files from Files or our free s…" at bounding box center [943, 771] width 405 height 218
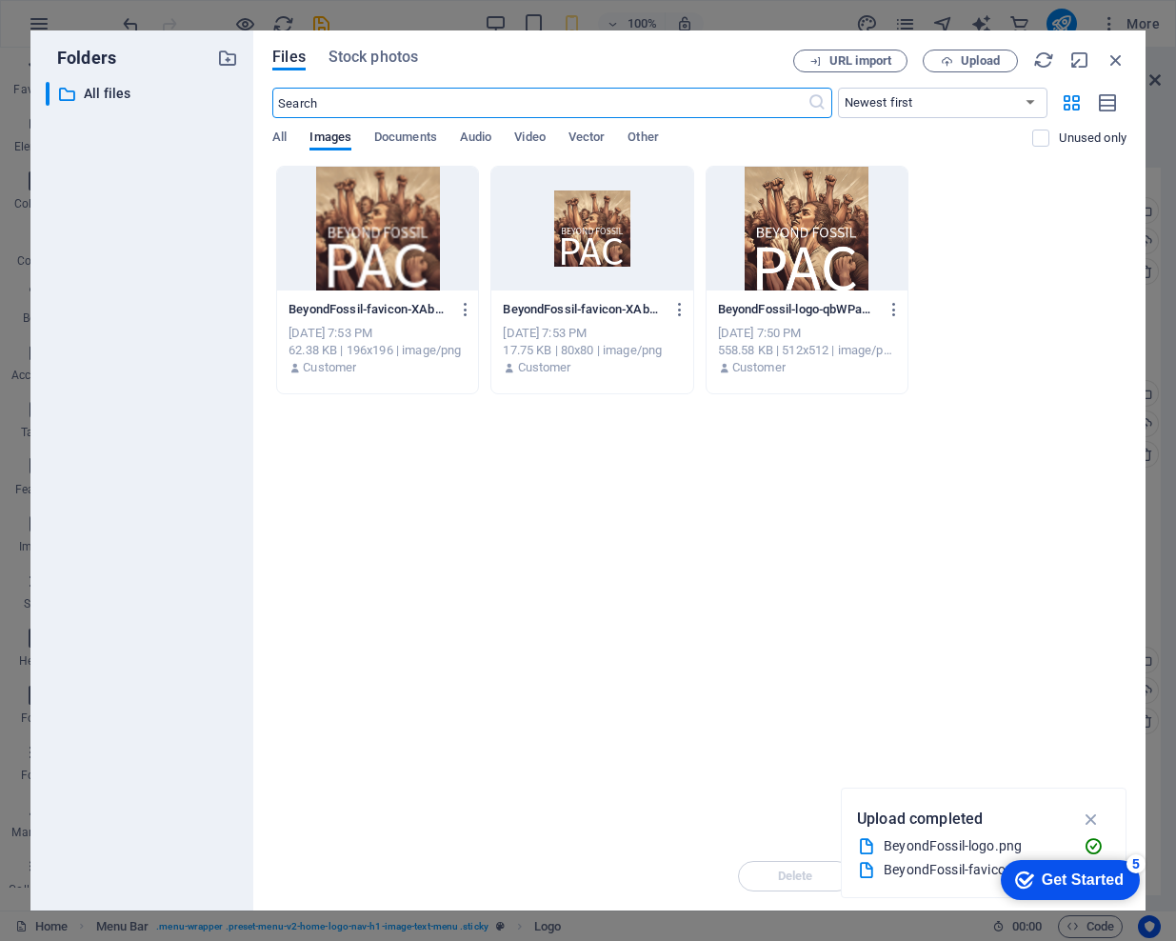
click at [794, 254] on div at bounding box center [807, 229] width 201 height 124
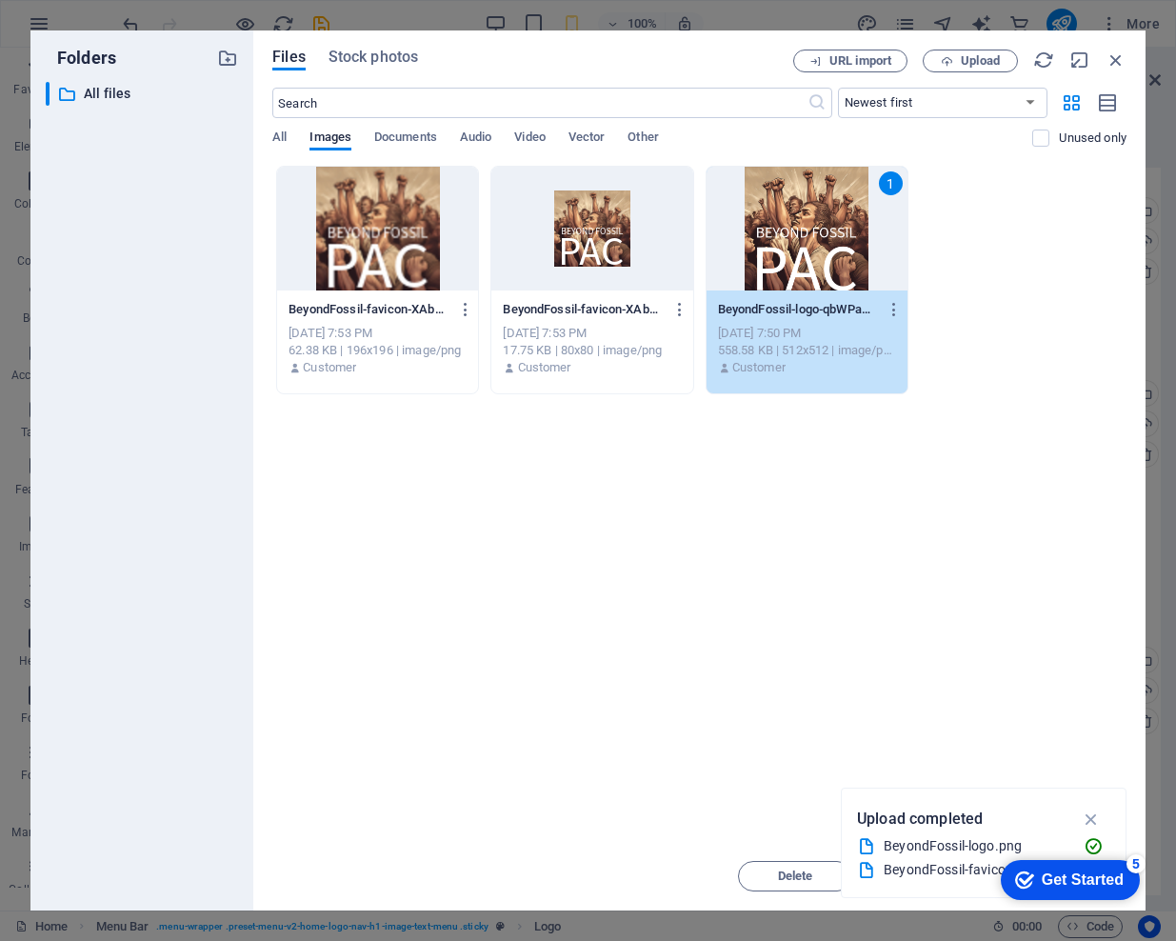
click at [1086, 815] on icon "button" at bounding box center [1092, 818] width 22 height 21
drag, startPoint x: 1040, startPoint y: 870, endPoint x: 966, endPoint y: 640, distance: 241.8
click at [985, 850] on html "checkmark Get Started 5 First Steps in the Editor Let's guide you through the t…" at bounding box center [1066, 878] width 162 height 57
click at [790, 229] on div "1" at bounding box center [807, 229] width 201 height 124
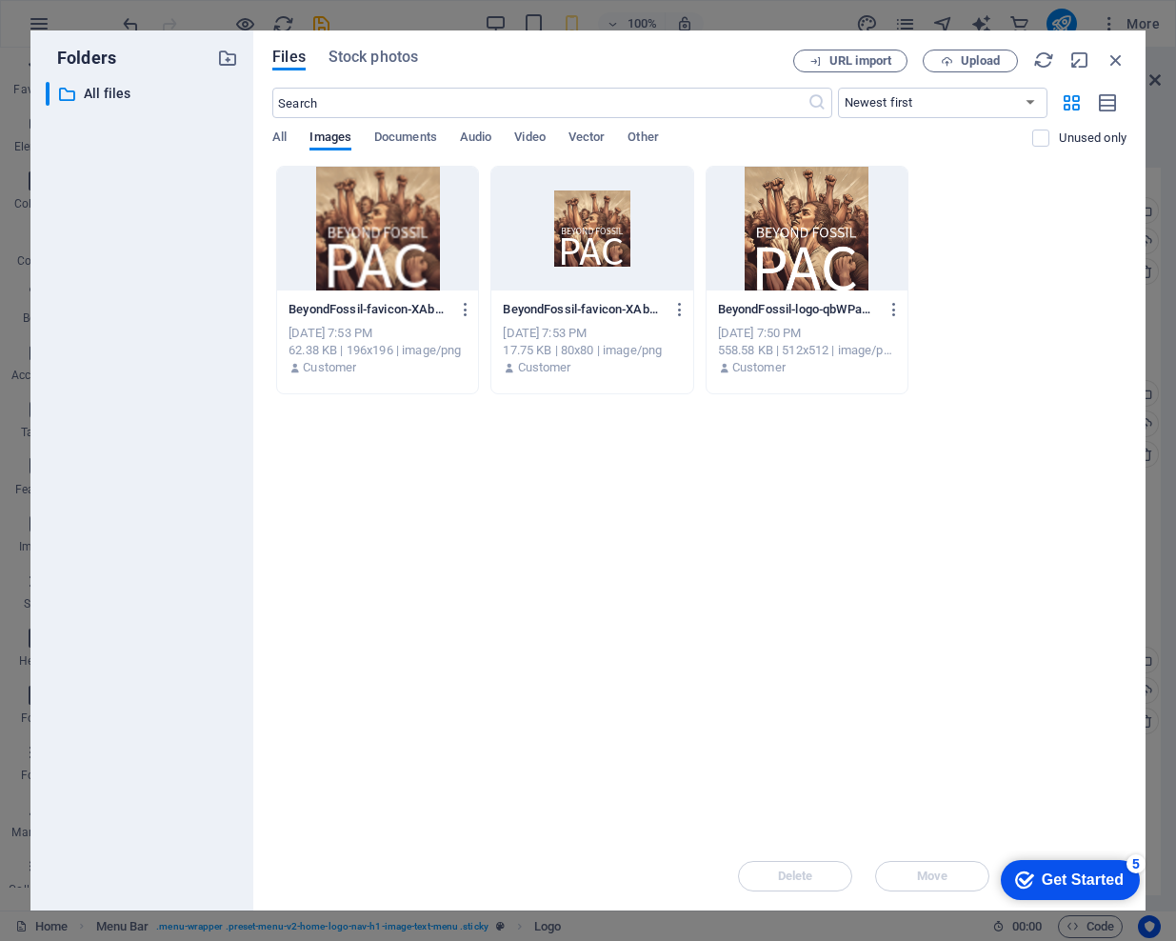
click at [790, 229] on div at bounding box center [807, 229] width 201 height 124
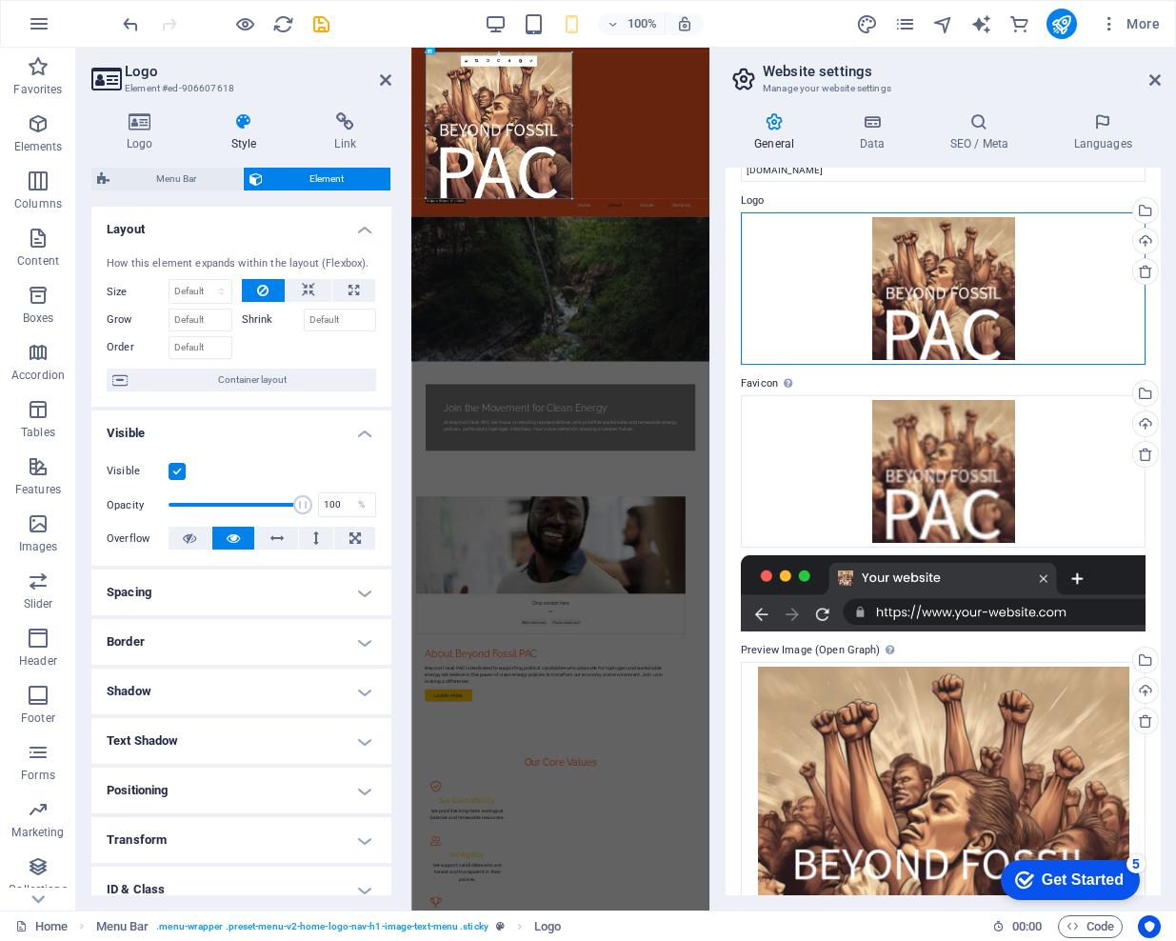
click at [790, 229] on div "Drag files here, click to choose files or select files from Files or our free s…" at bounding box center [943, 288] width 405 height 152
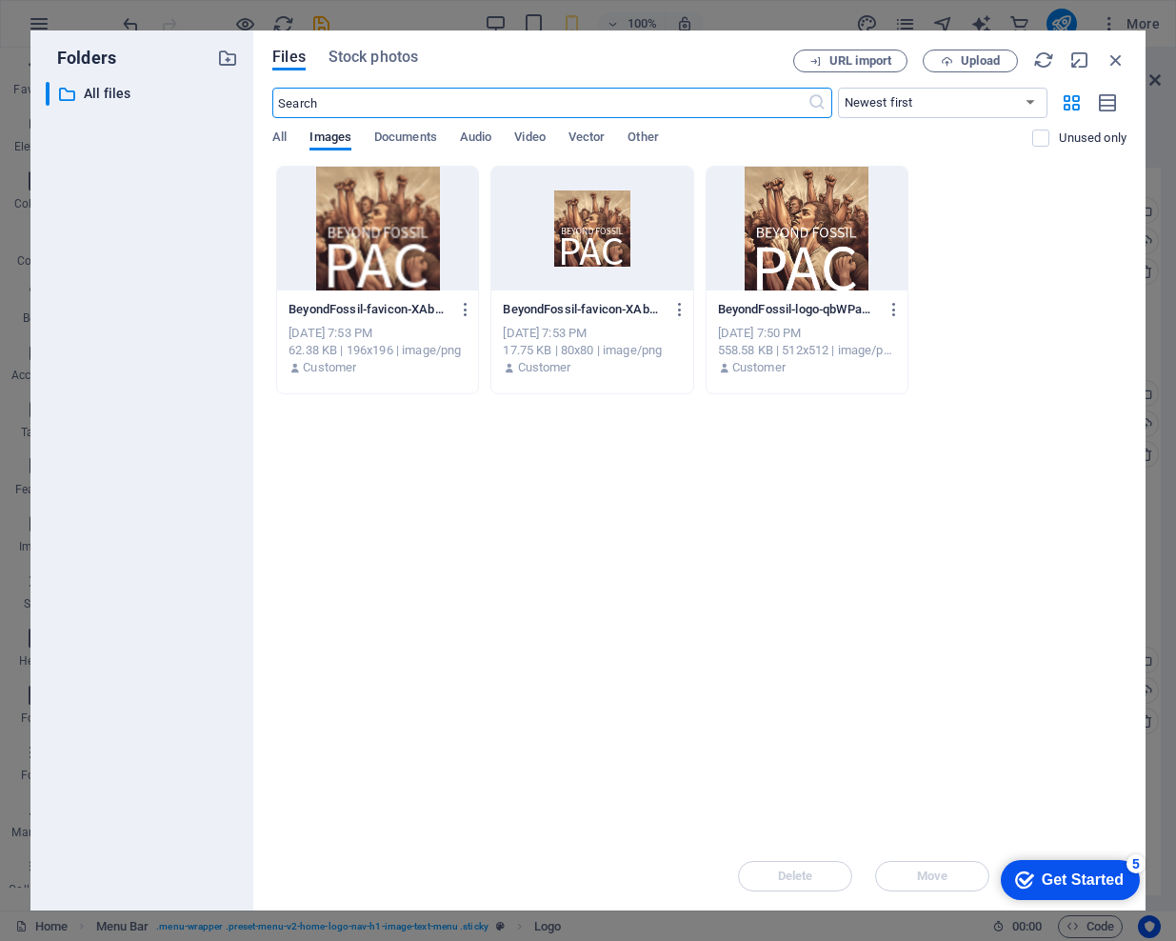
click at [790, 229] on div at bounding box center [807, 229] width 201 height 124
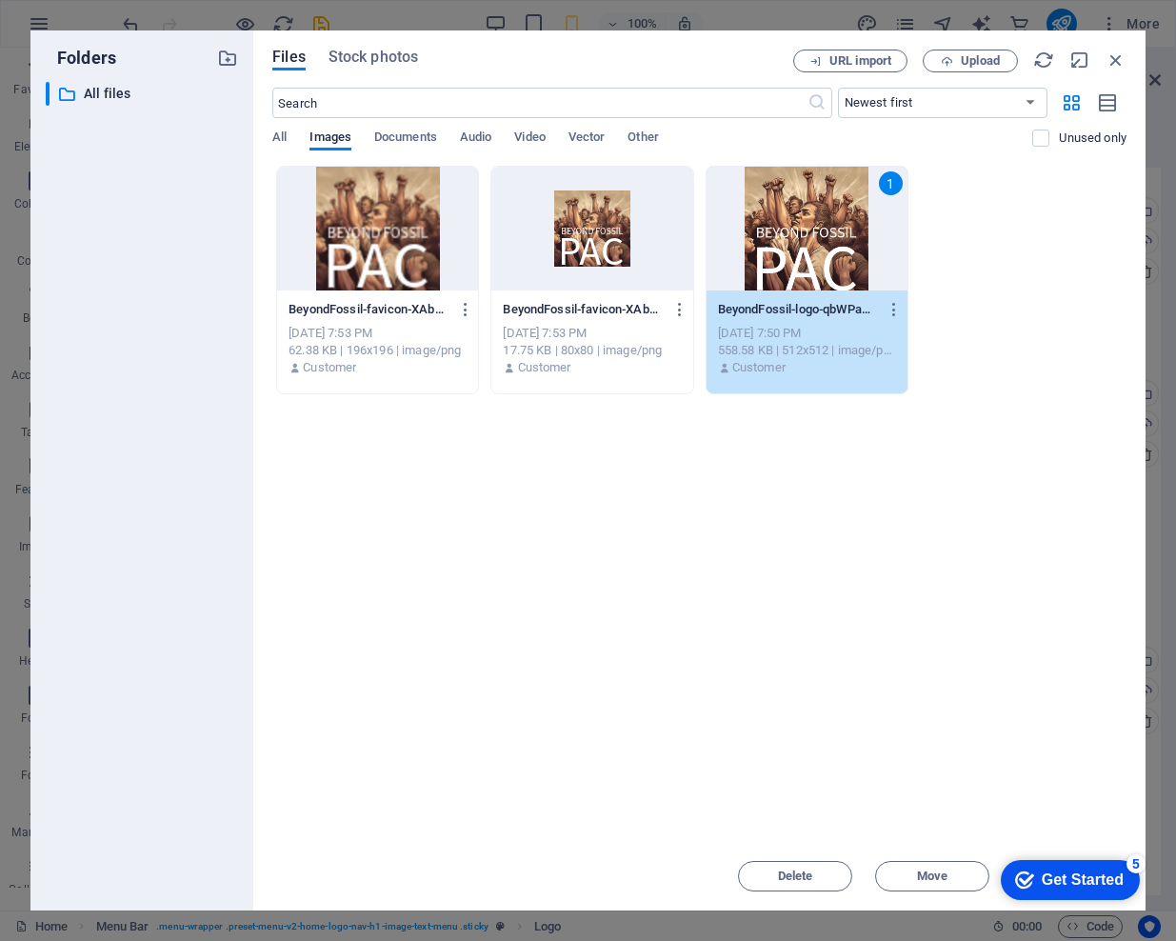
click at [790, 229] on div "1" at bounding box center [807, 229] width 201 height 124
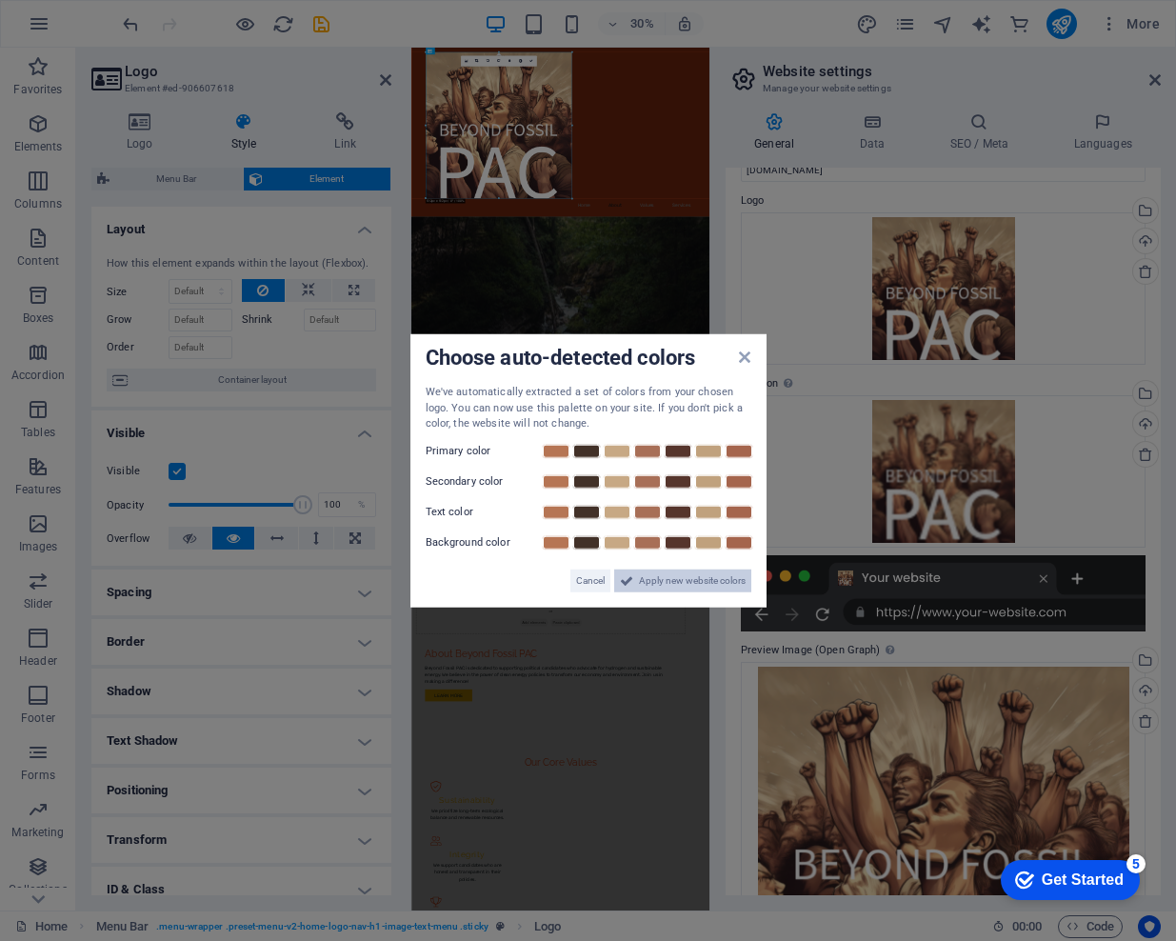
click at [654, 580] on span "Apply new website colors" at bounding box center [692, 579] width 107 height 23
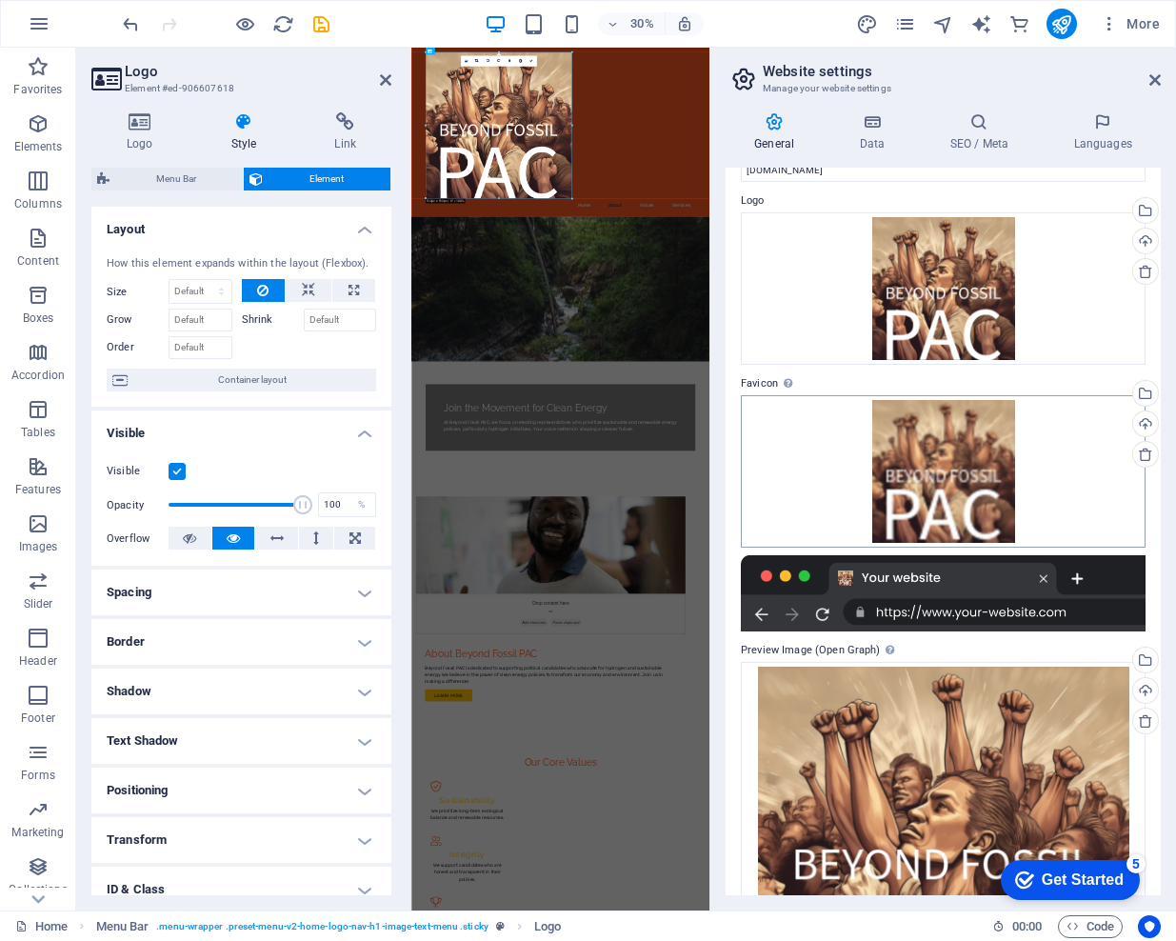
scroll to position [0, 0]
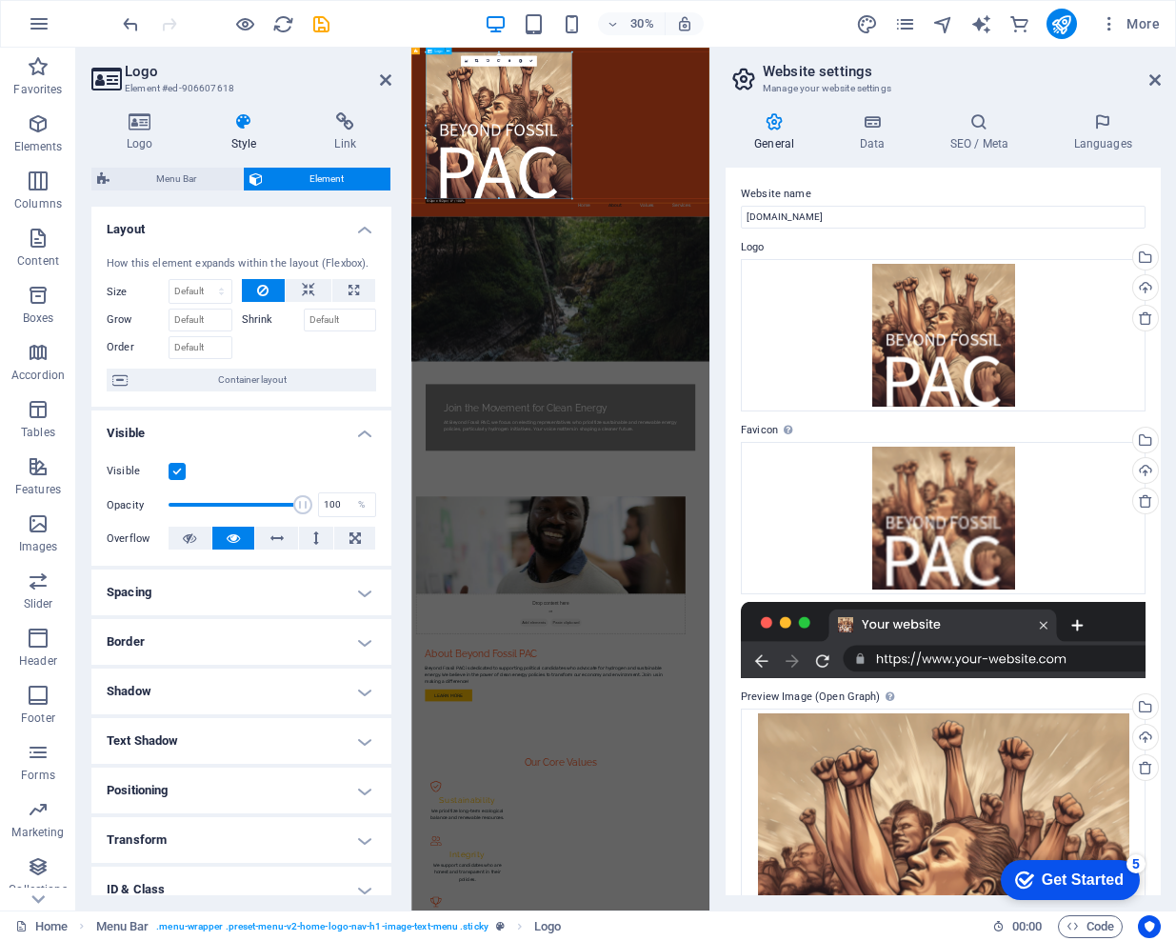
click at [666, 416] on div at bounding box center [908, 307] width 899 height 488
click at [832, 474] on div at bounding box center [908, 307] width 899 height 488
click at [751, 444] on div at bounding box center [908, 307] width 899 height 488
click at [193, 291] on select "Default auto px % 1/1 1/2 1/3 1/4 1/5 1/6 1/7 1/8 1/9 1/10" at bounding box center [200, 291] width 62 height 23
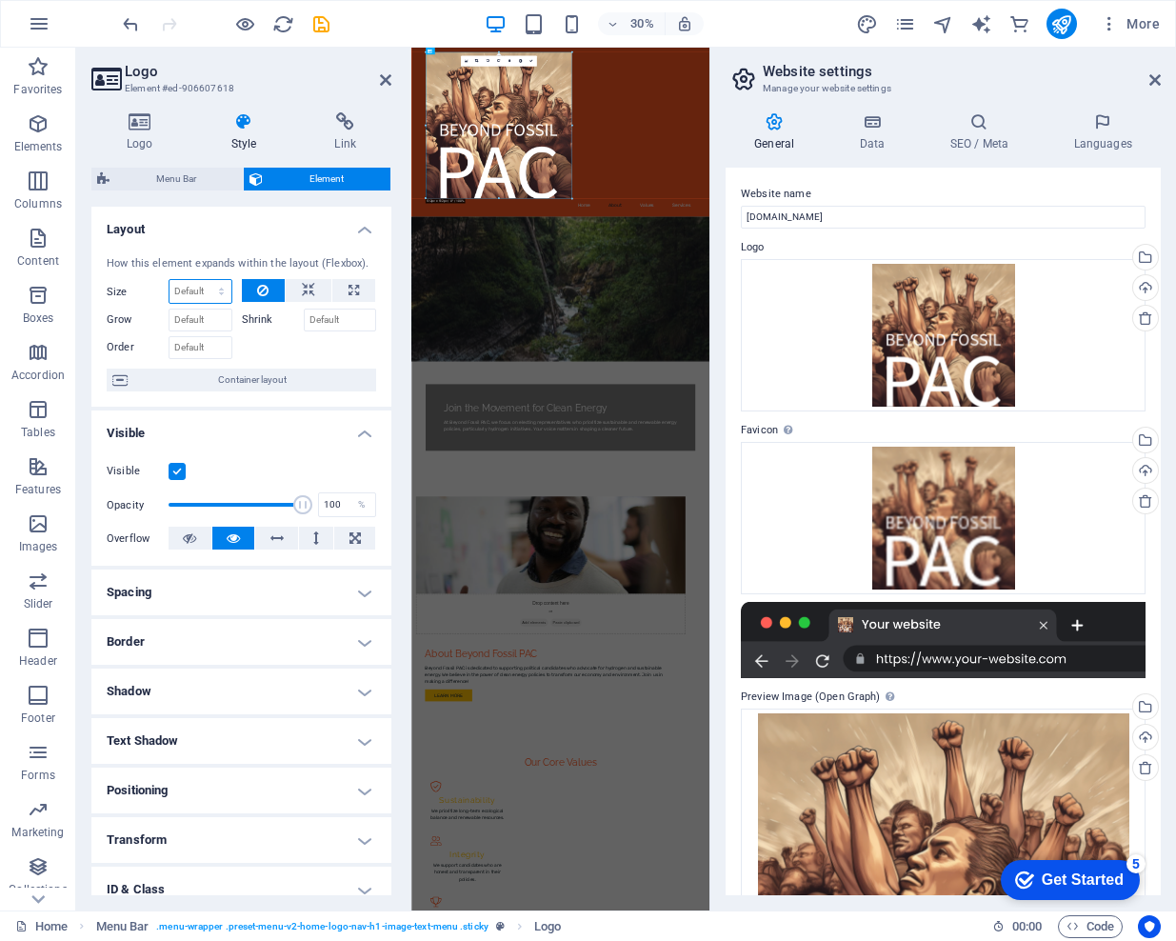
select select "px"
click at [202, 280] on select "Default auto px % 1/1 1/2 1/3 1/4 1/5 1/6 1/7 1/8 1/9 1/10" at bounding box center [200, 291] width 62 height 23
type input "128"
click at [196, 293] on input "128" at bounding box center [200, 291] width 62 height 23
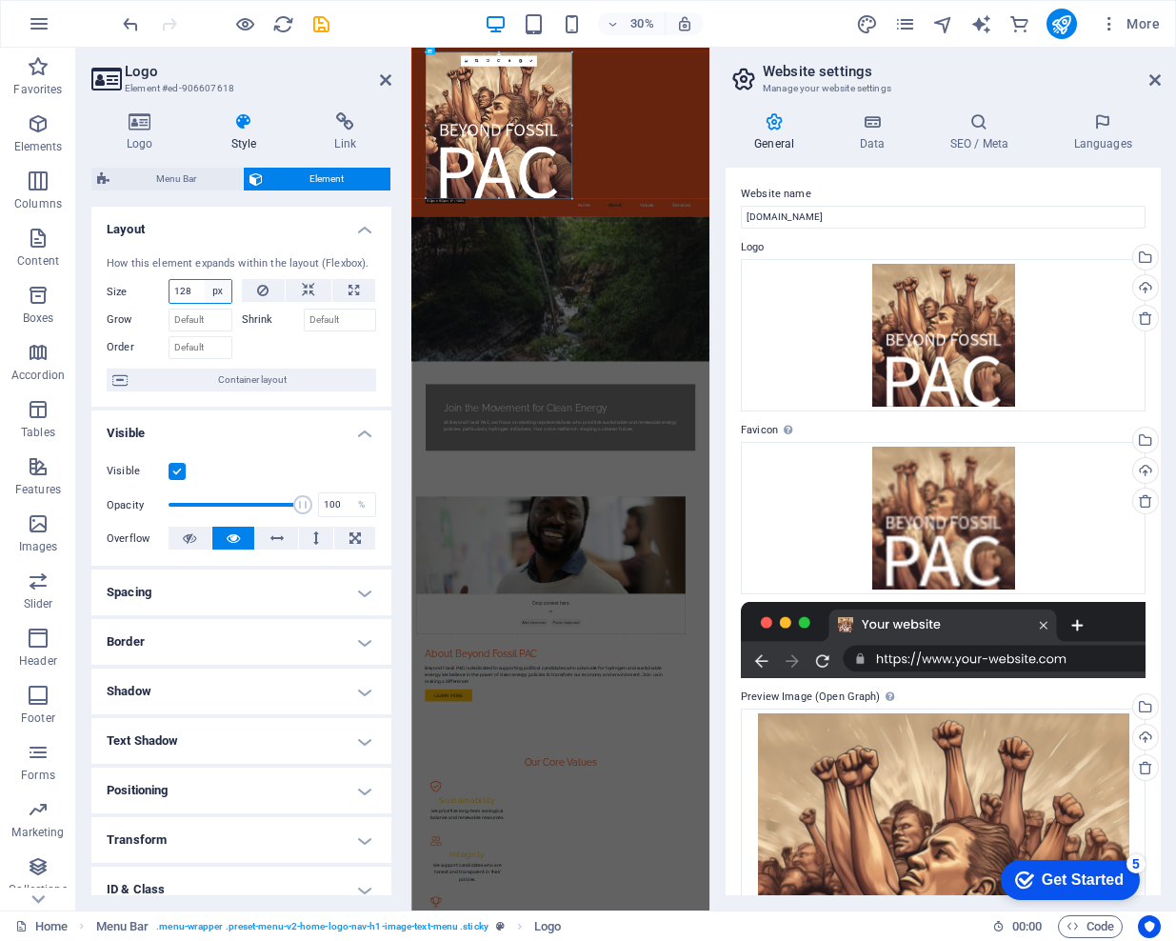
click at [213, 289] on select "Default auto px % 1/1 1/2 1/3 1/4 1/5 1/6 1/7 1/8 1/9 1/10" at bounding box center [218, 291] width 27 height 23
select select "4r2ue79bqg4"
click at [205, 280] on select "Default auto px % 1/1 1/2 1/3 1/4 1/5 1/6 1/7 1/8 1/9 1/10" at bounding box center [218, 291] width 27 height 23
select select "DISABLED_OPTION_VALUE"
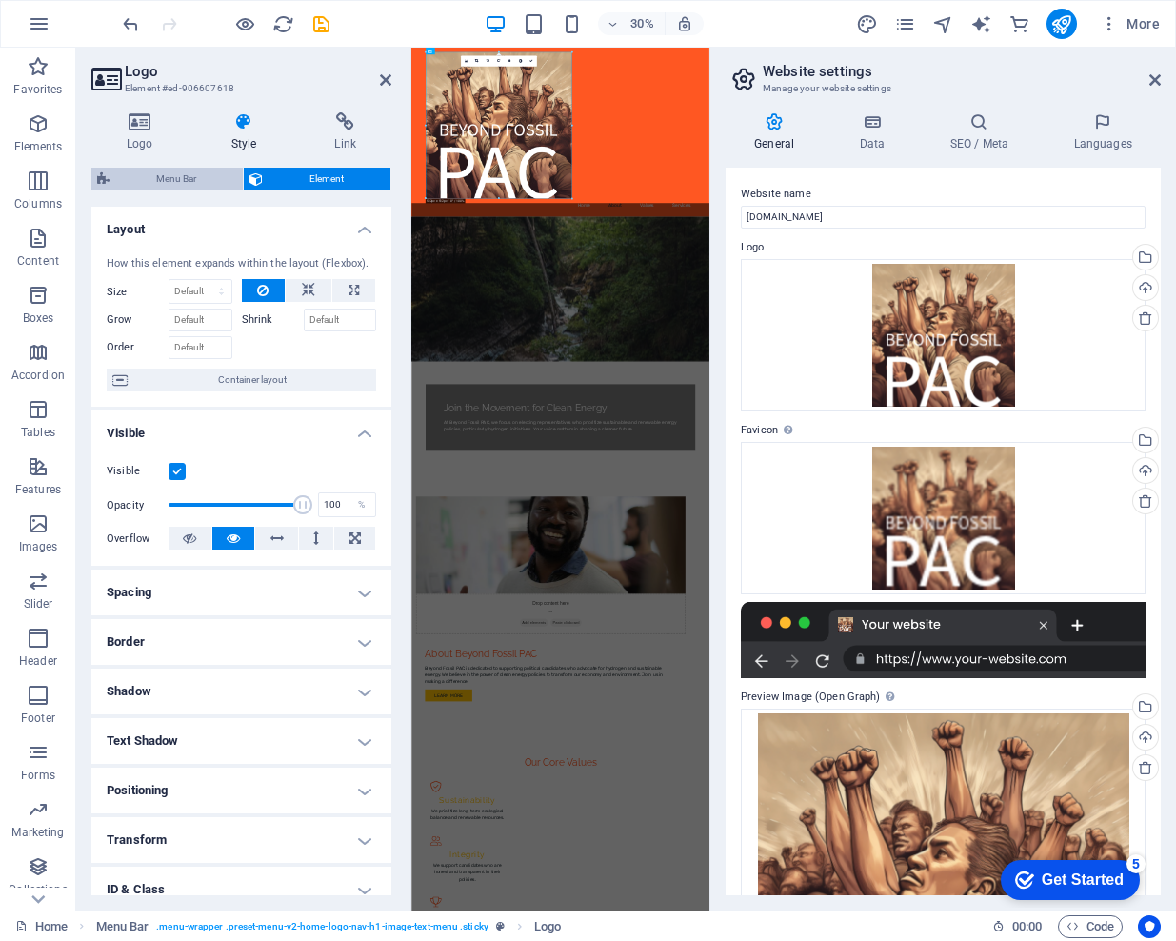
click at [186, 178] on span "Menu Bar" at bounding box center [176, 179] width 122 height 23
select select "rem"
select select "preset-menu-v2-home-logo-nav-h1-image-text-menu"
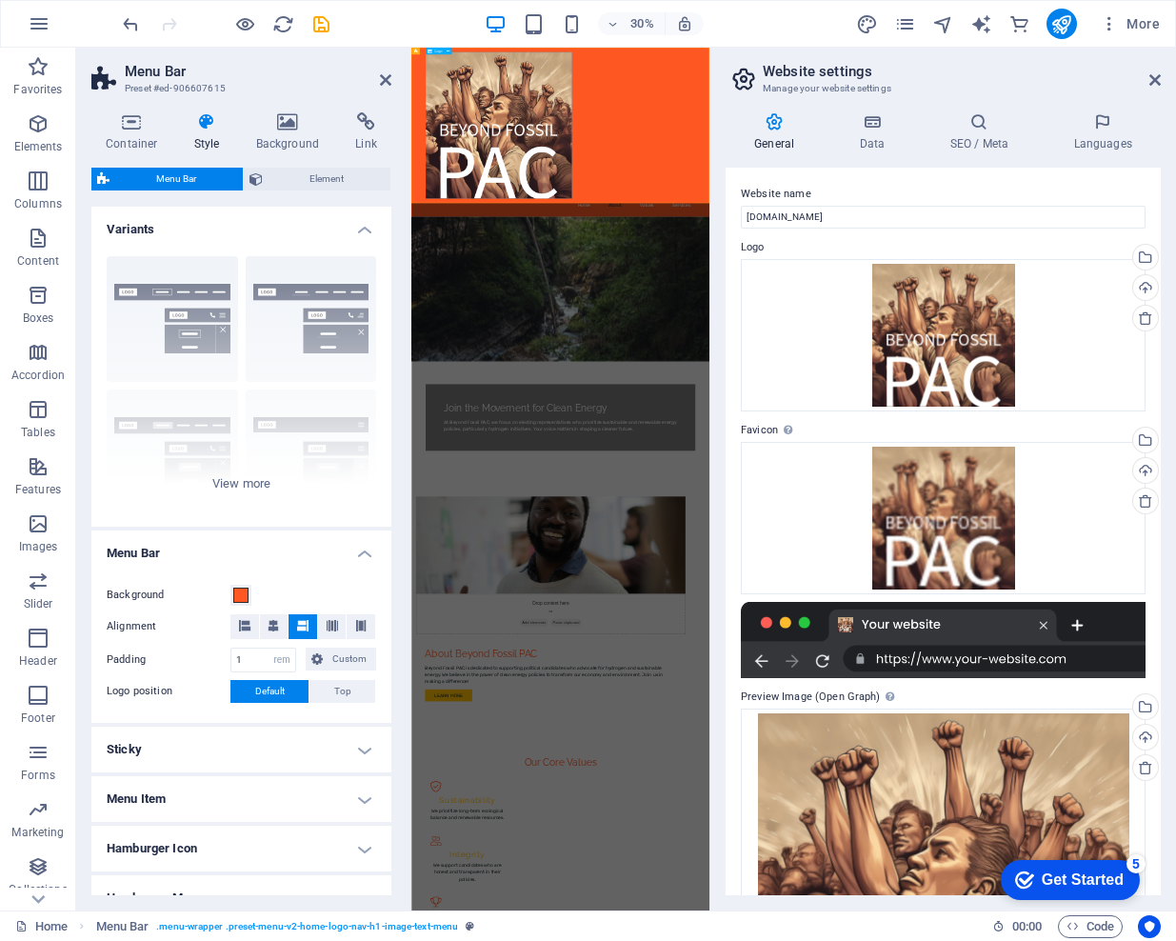
click at [926, 457] on div at bounding box center [908, 307] width 899 height 488
click at [762, 431] on div at bounding box center [908, 307] width 899 height 488
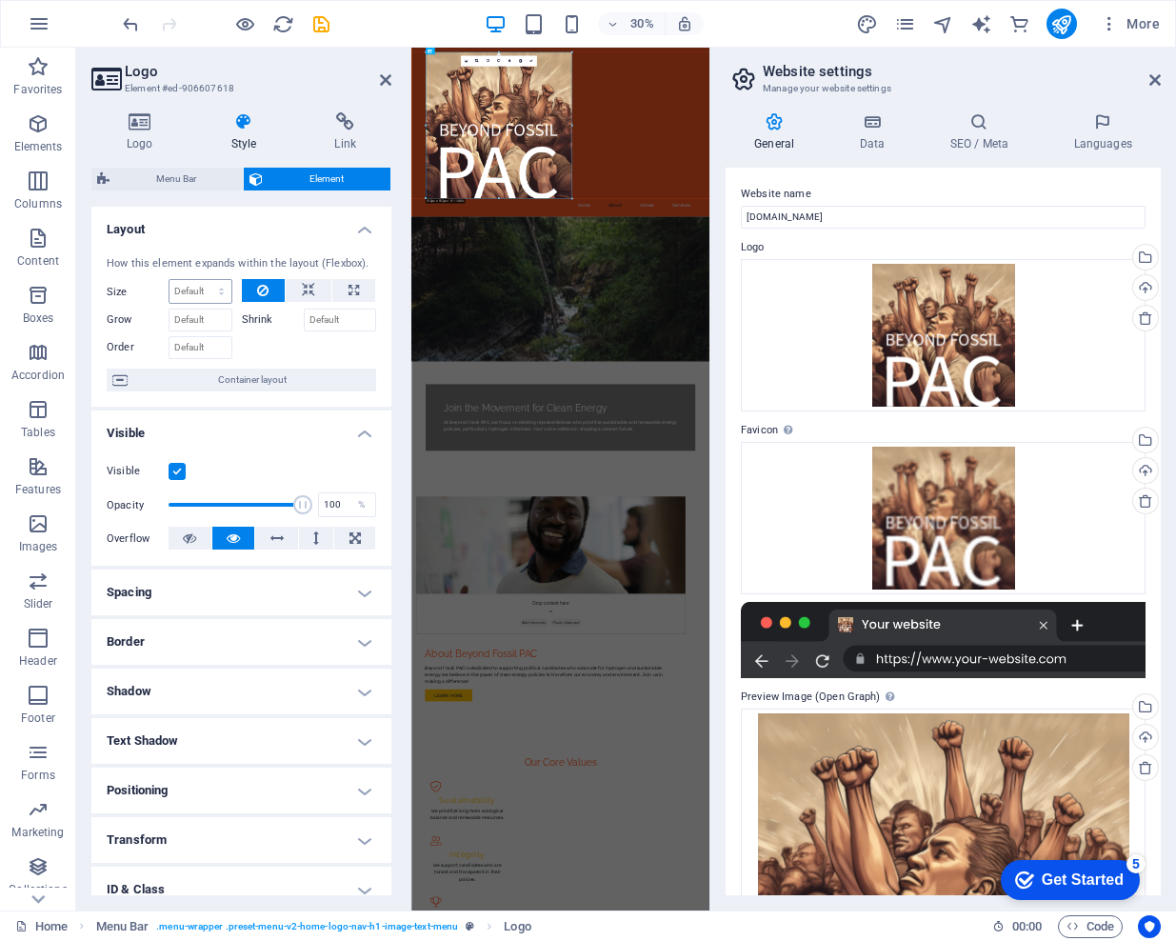
click at [201, 304] on div "Grow" at bounding box center [174, 318] width 135 height 28
click at [183, 289] on select "Default auto px % 1/1 1/2 1/3 1/4 1/5 1/6 1/7 1/8 1/9 1/10" at bounding box center [200, 291] width 62 height 23
select select "1/1"
click at [202, 280] on select "Default auto px % 1/1 1/2 1/3 1/4 1/5 1/6 1/7 1/8 1/9 1/10" at bounding box center [200, 291] width 62 height 23
type input "100"
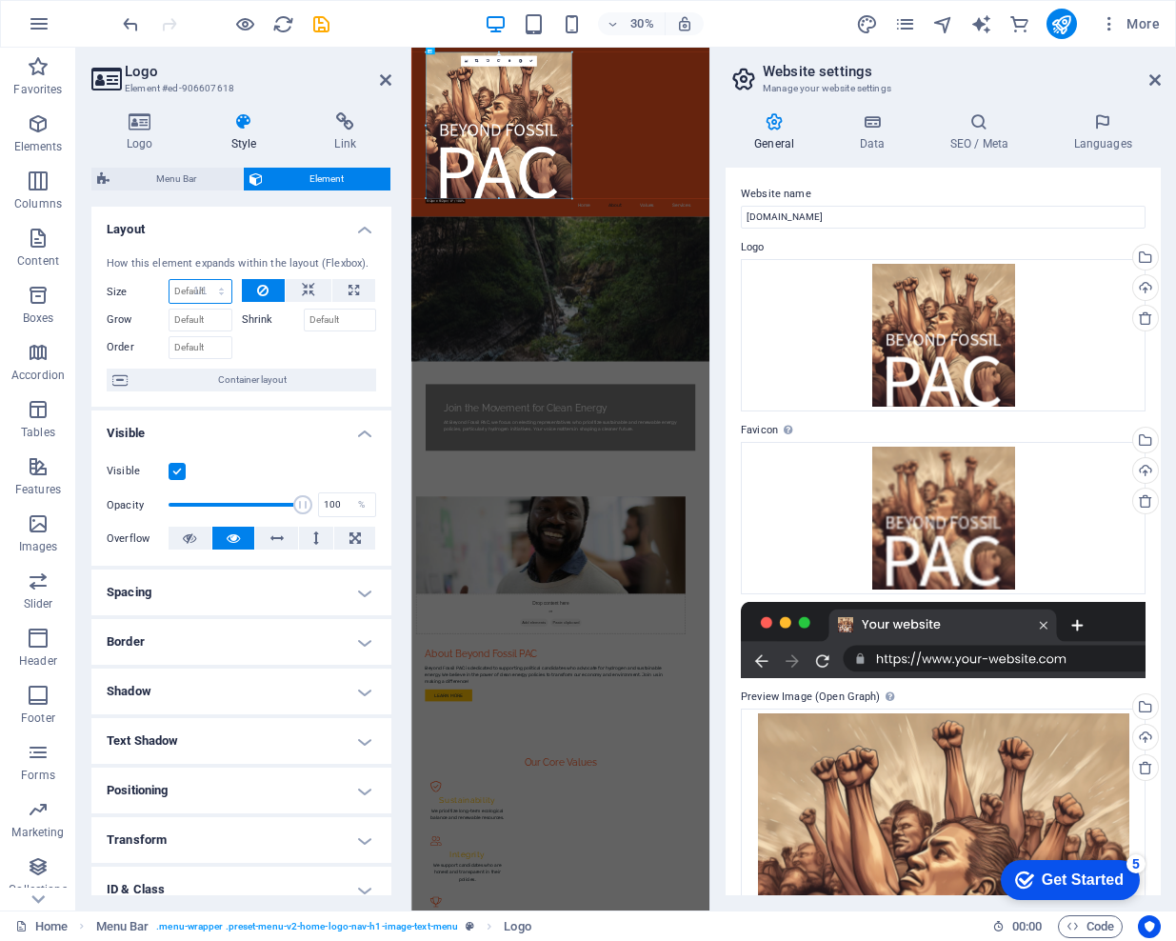
select select "%"
click at [218, 292] on select "Default auto px % 1/1 1/2 1/3 1/4 1/5 1/6 1/7 1/8 1/9 1/10" at bounding box center [218, 291] width 27 height 23
click at [182, 289] on input "100" at bounding box center [200, 291] width 62 height 23
type input "25"
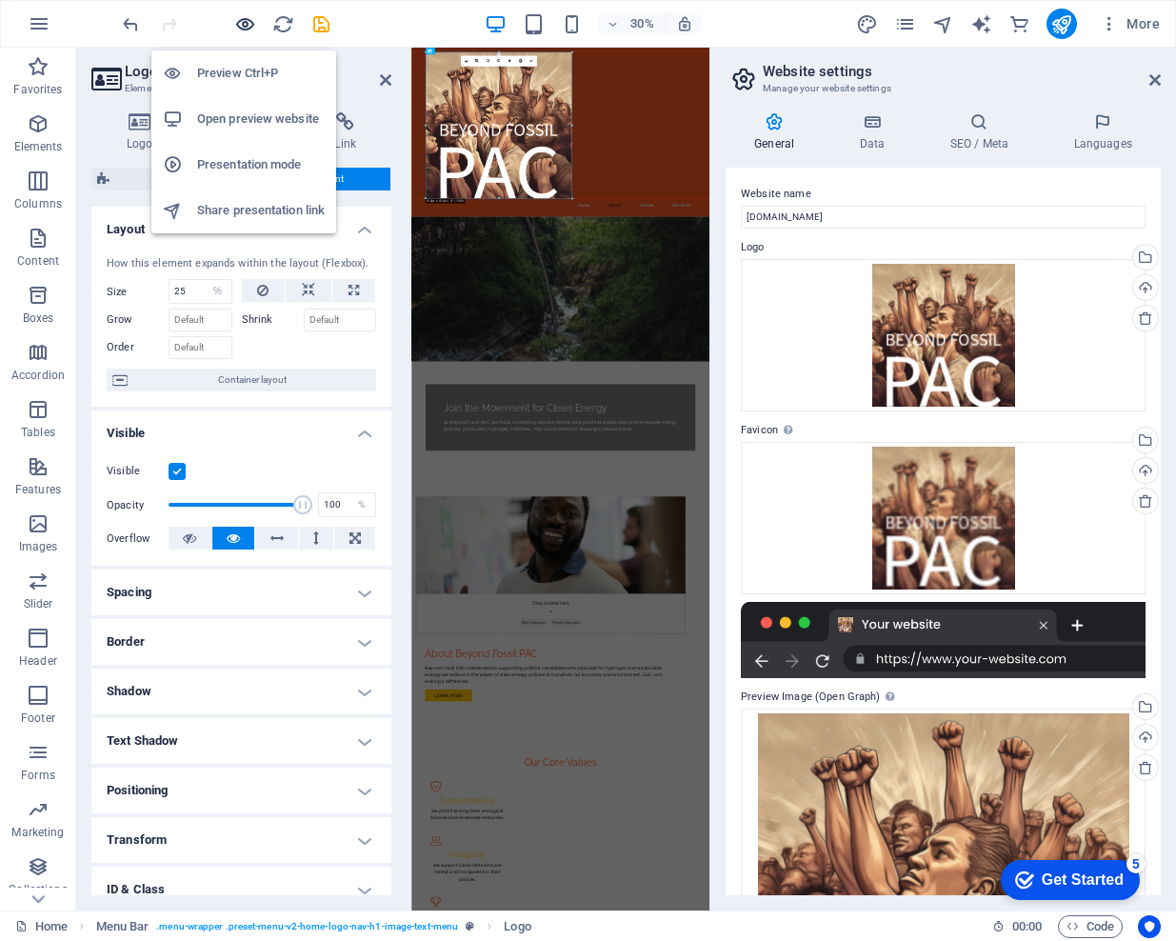
click at [251, 26] on icon "button" at bounding box center [245, 24] width 22 height 22
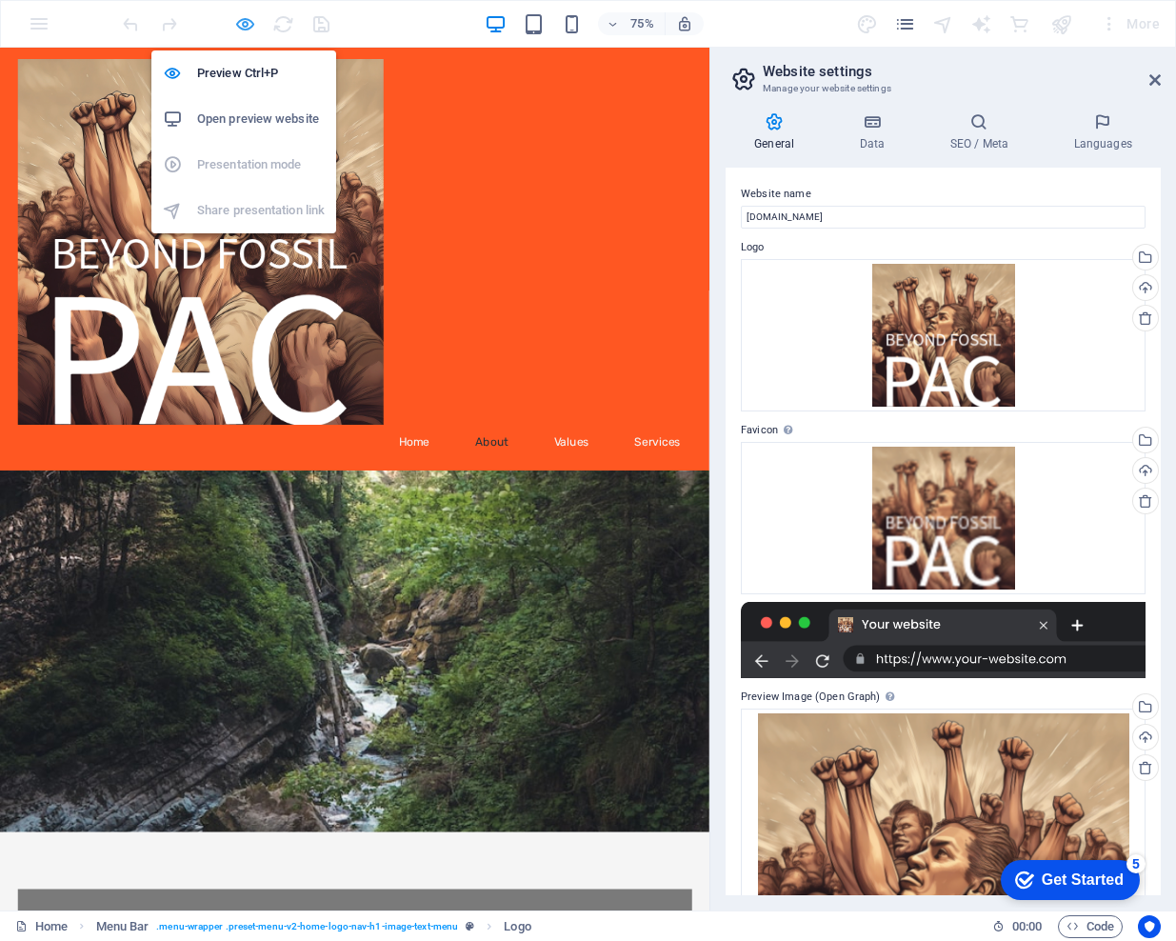
click at [241, 26] on icon "button" at bounding box center [245, 24] width 22 height 22
select select "%"
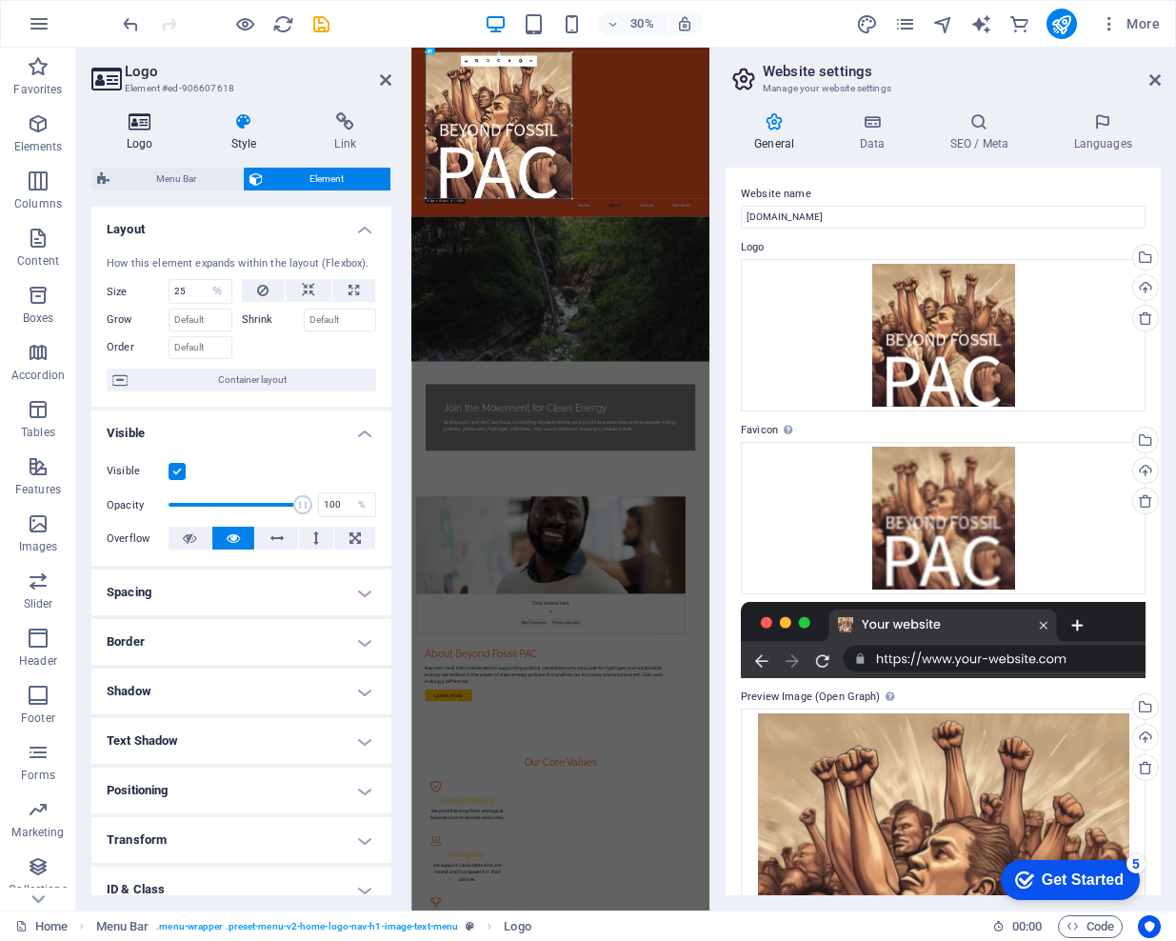
click at [140, 119] on icon at bounding box center [139, 121] width 97 height 19
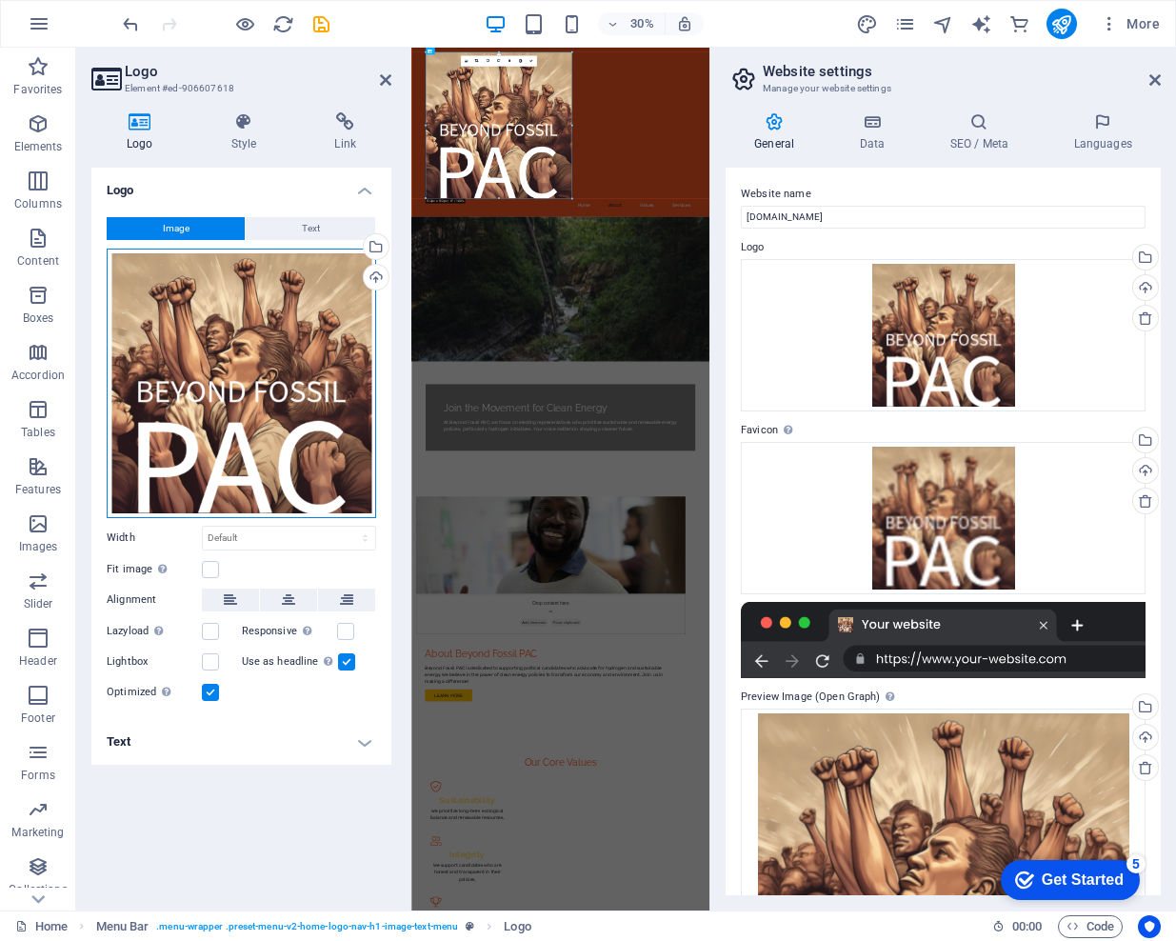
click at [203, 392] on div "Drag files here, click to choose files or select files from Files or our free s…" at bounding box center [241, 383] width 269 height 269
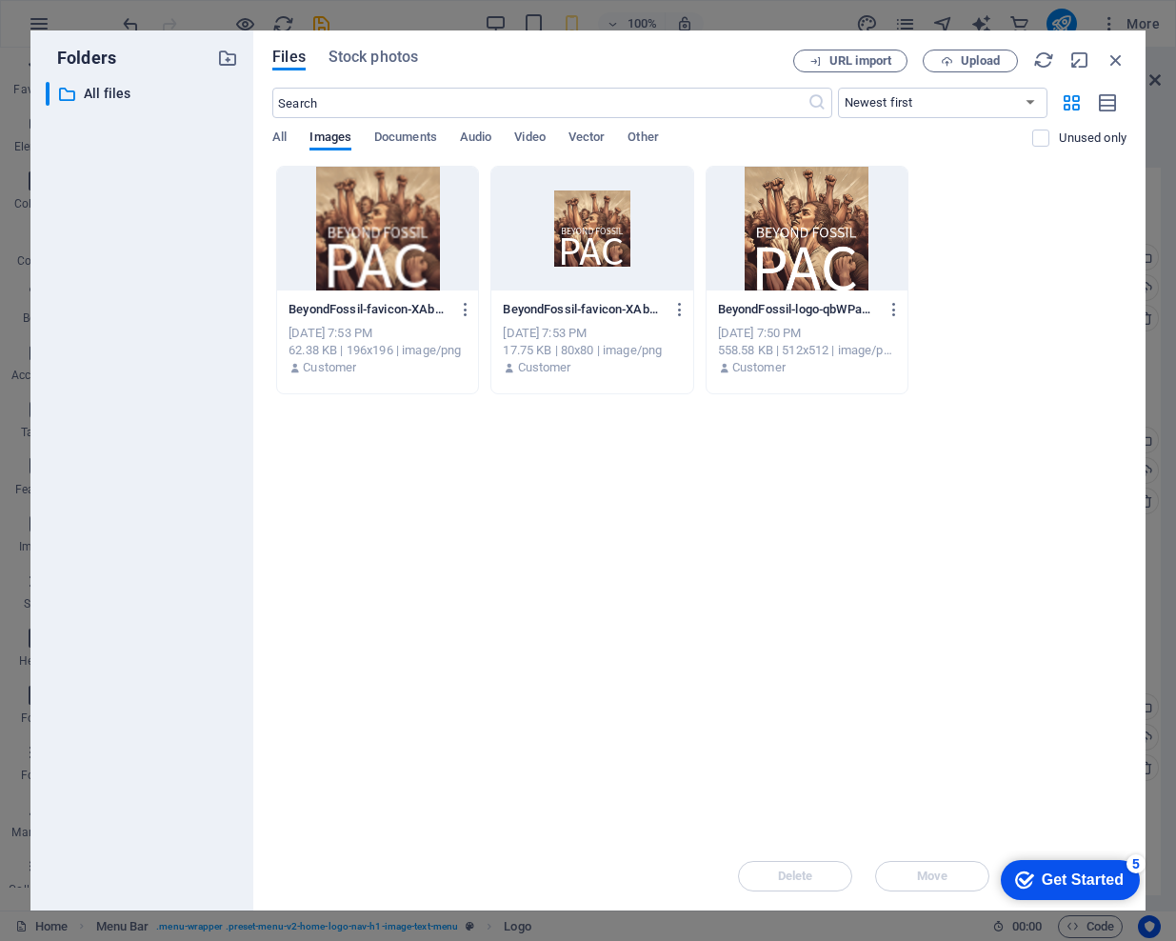
click at [581, 244] on div at bounding box center [591, 229] width 201 height 124
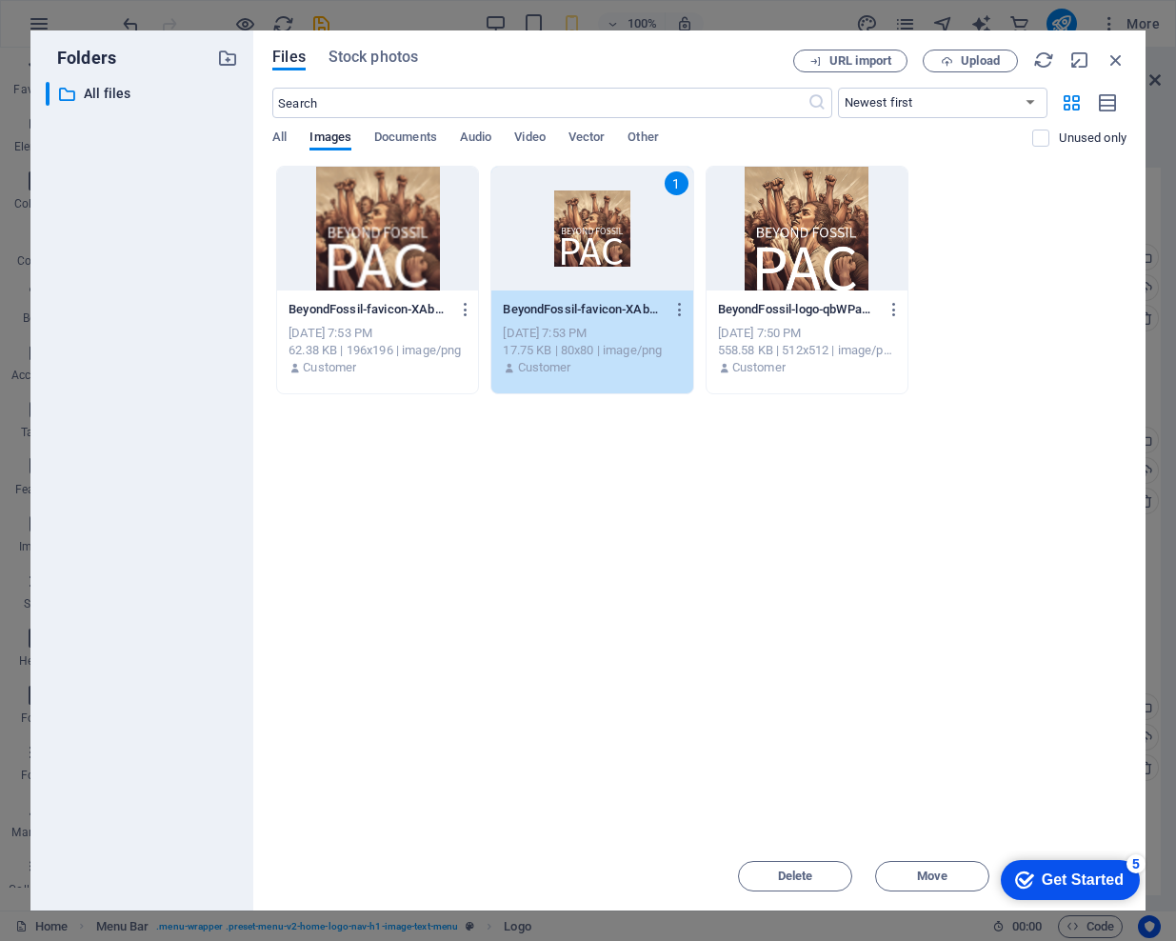
click at [590, 269] on div "1" at bounding box center [591, 229] width 201 height 124
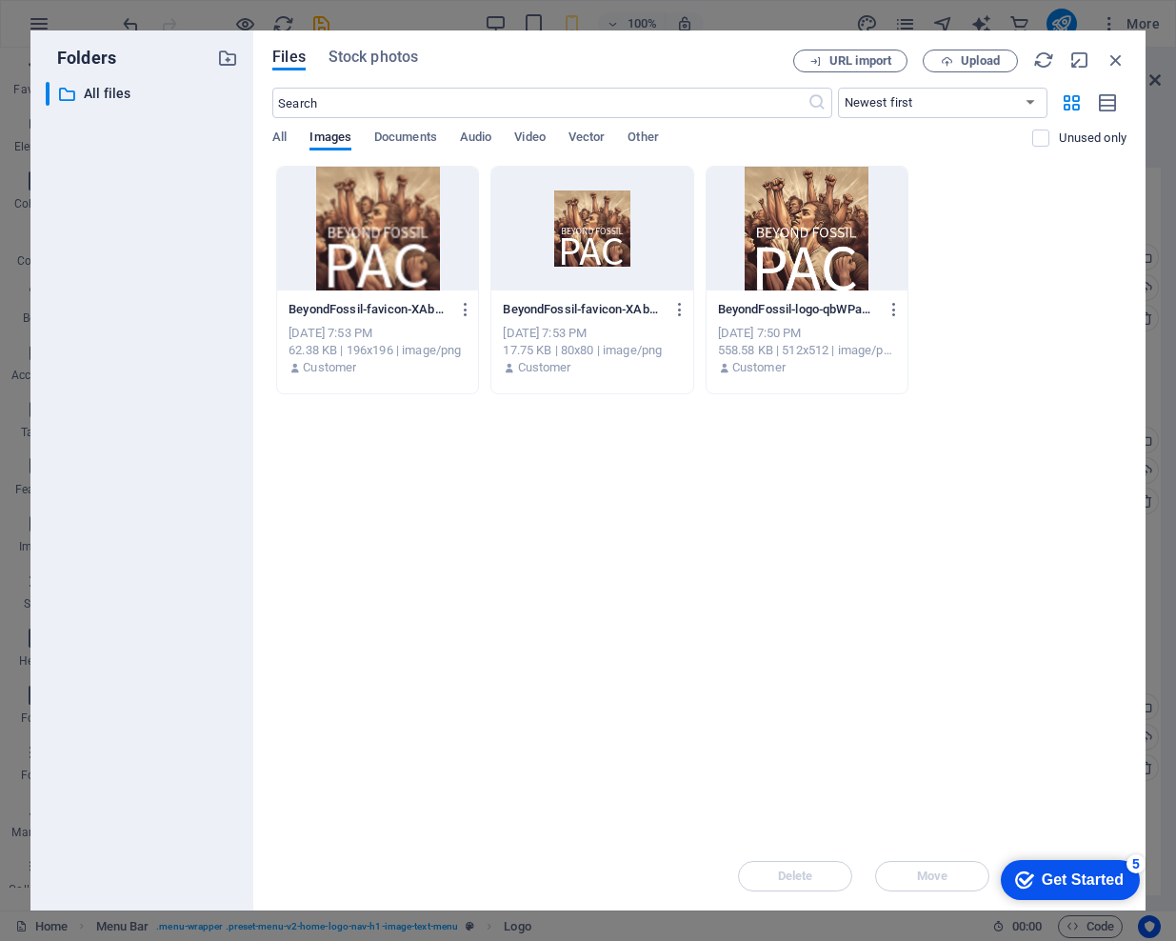
click at [590, 269] on div at bounding box center [591, 229] width 201 height 124
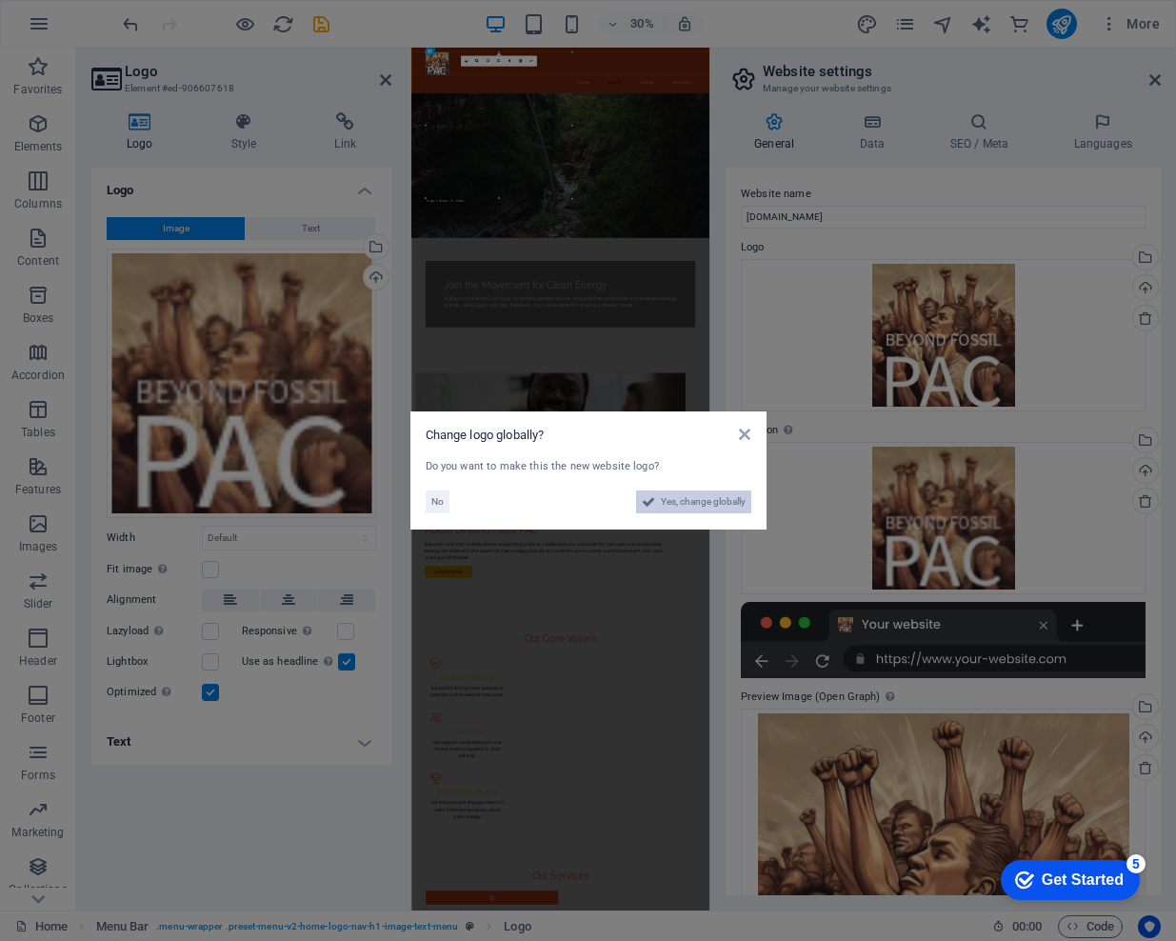
click at [696, 505] on span "Yes, change globally" at bounding box center [703, 501] width 85 height 23
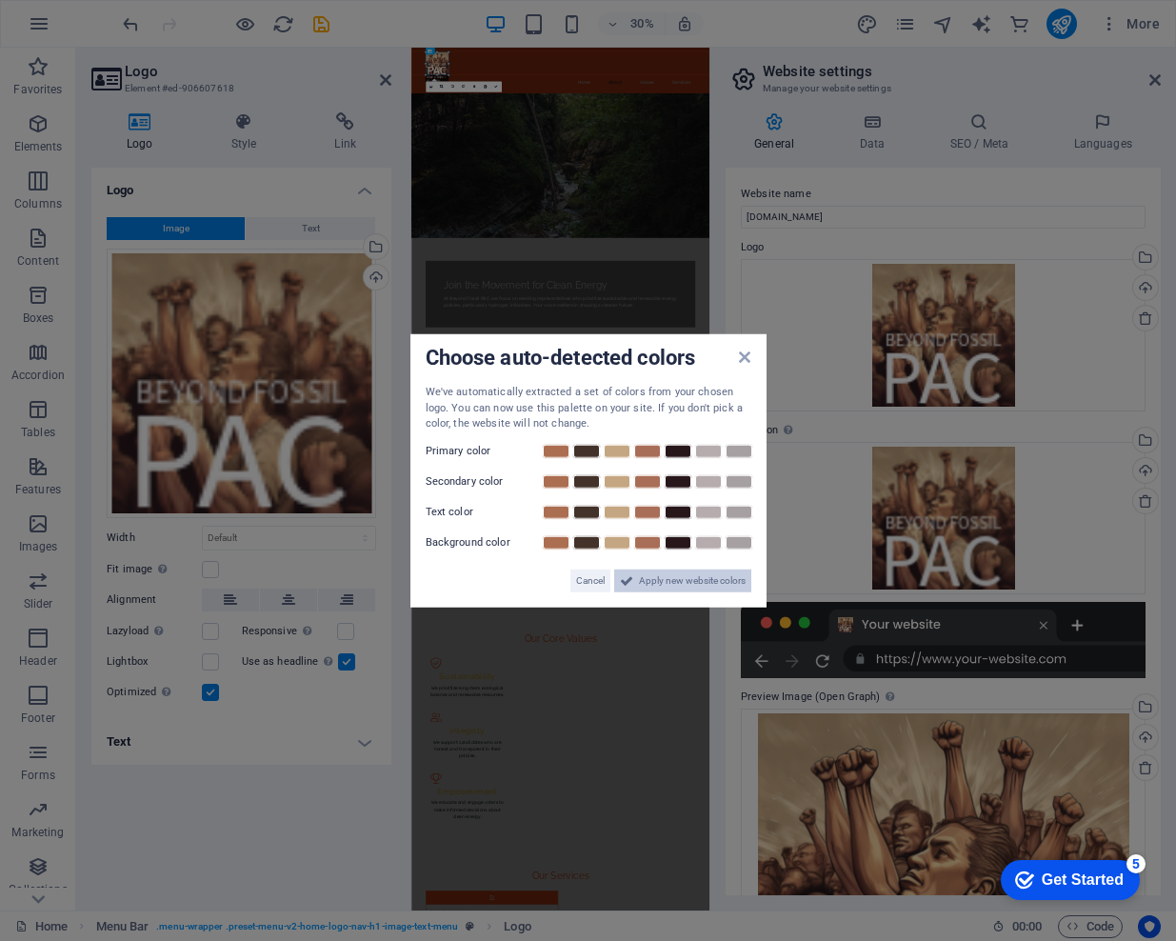
click at [678, 574] on span "Apply new website colors" at bounding box center [692, 579] width 107 height 23
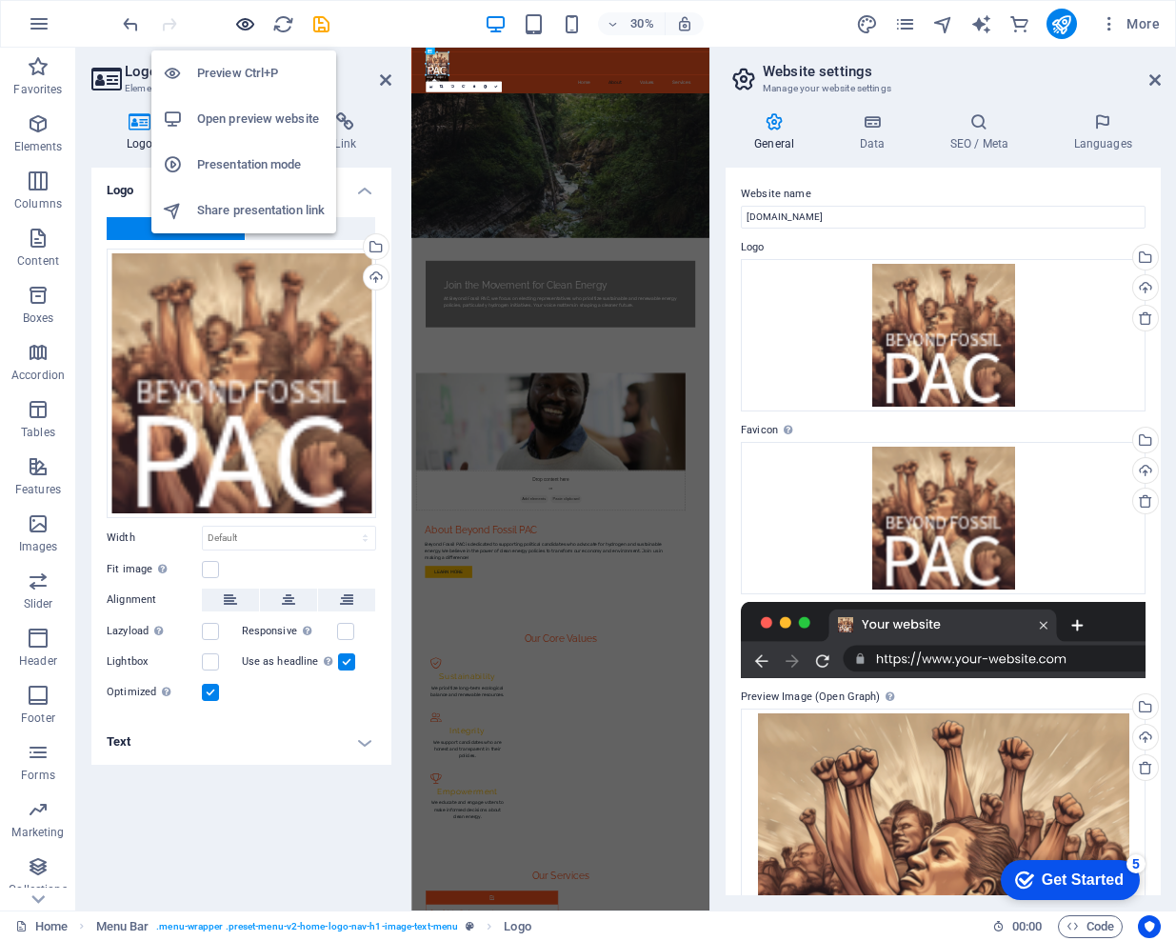
click at [245, 25] on icon "button" at bounding box center [245, 24] width 22 height 22
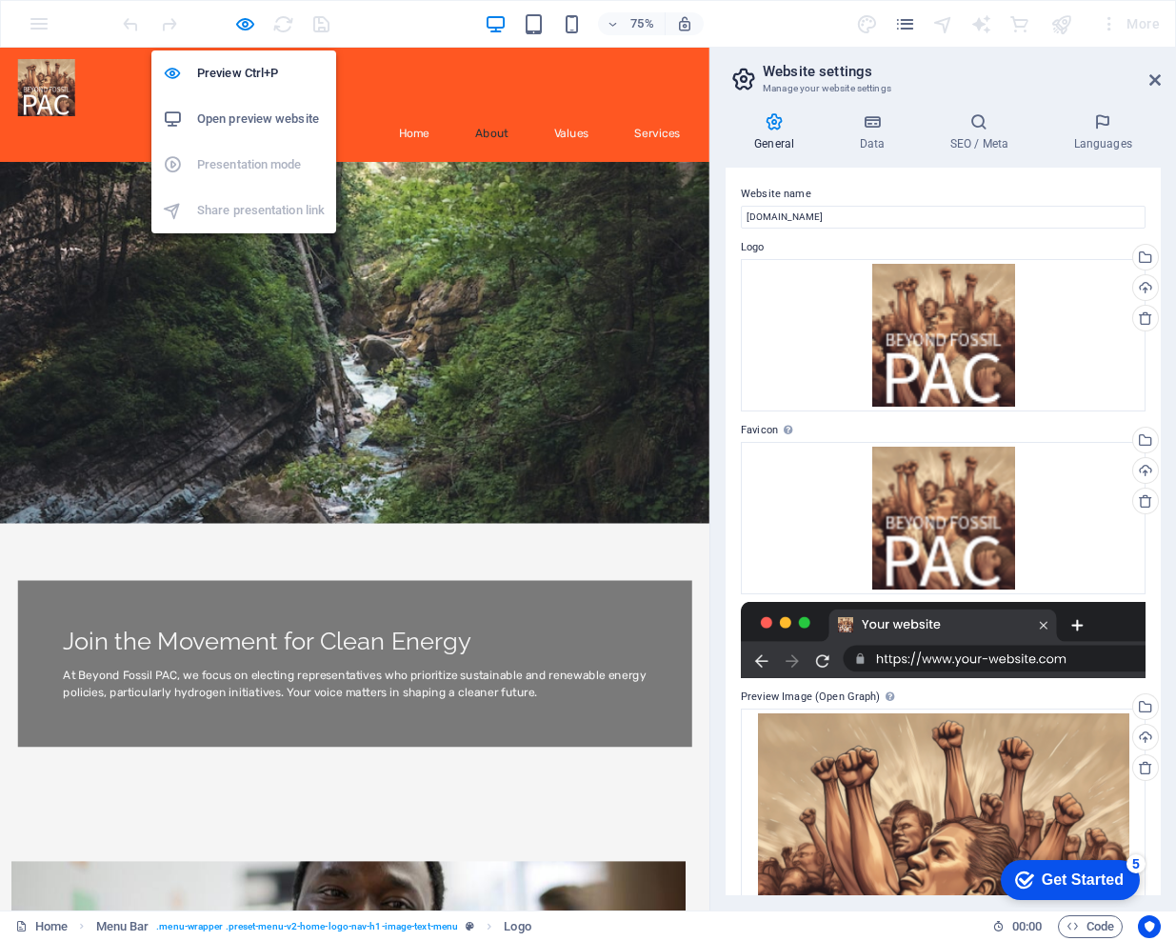
click at [250, 118] on h6 "Open preview website" at bounding box center [261, 119] width 128 height 23
click at [247, 25] on icon "button" at bounding box center [245, 24] width 22 height 22
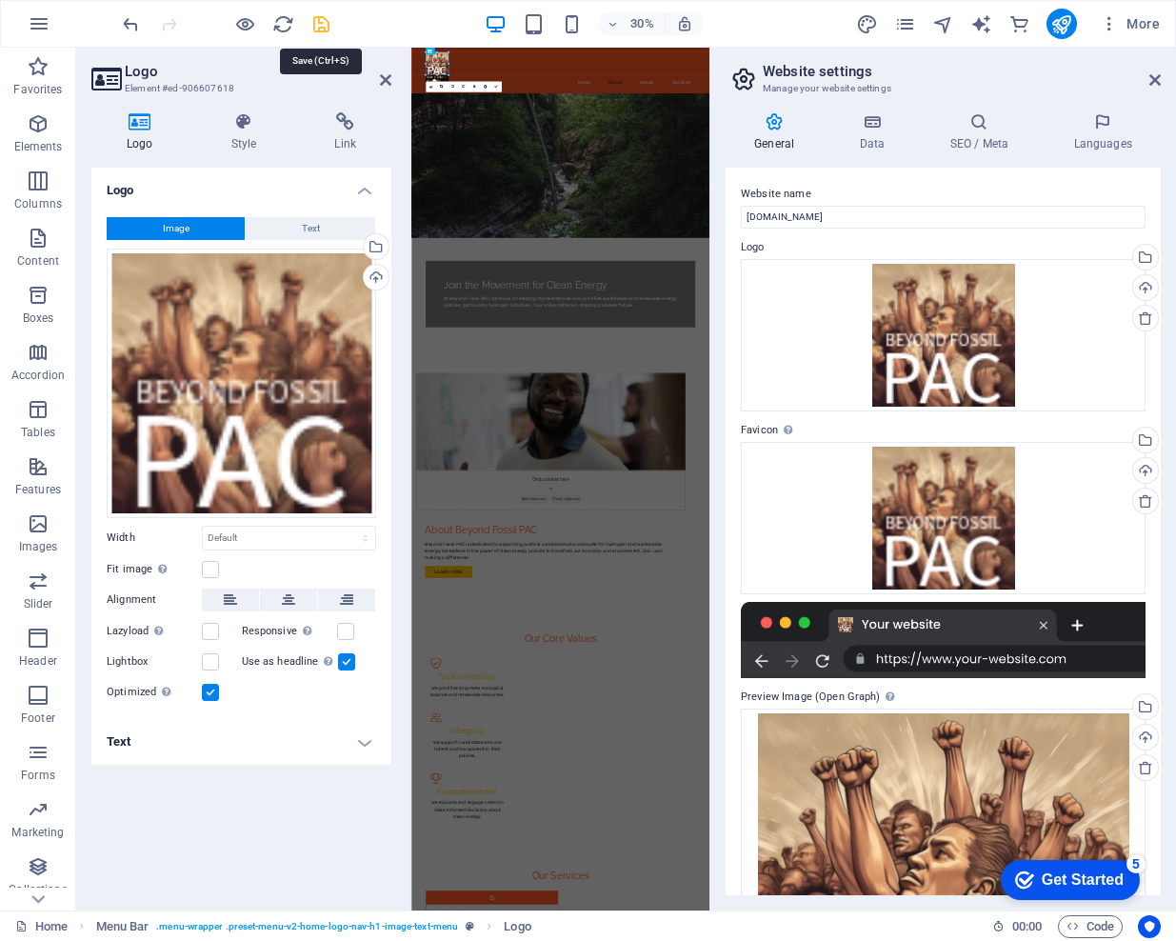
click at [319, 30] on icon "save" at bounding box center [321, 24] width 22 height 22
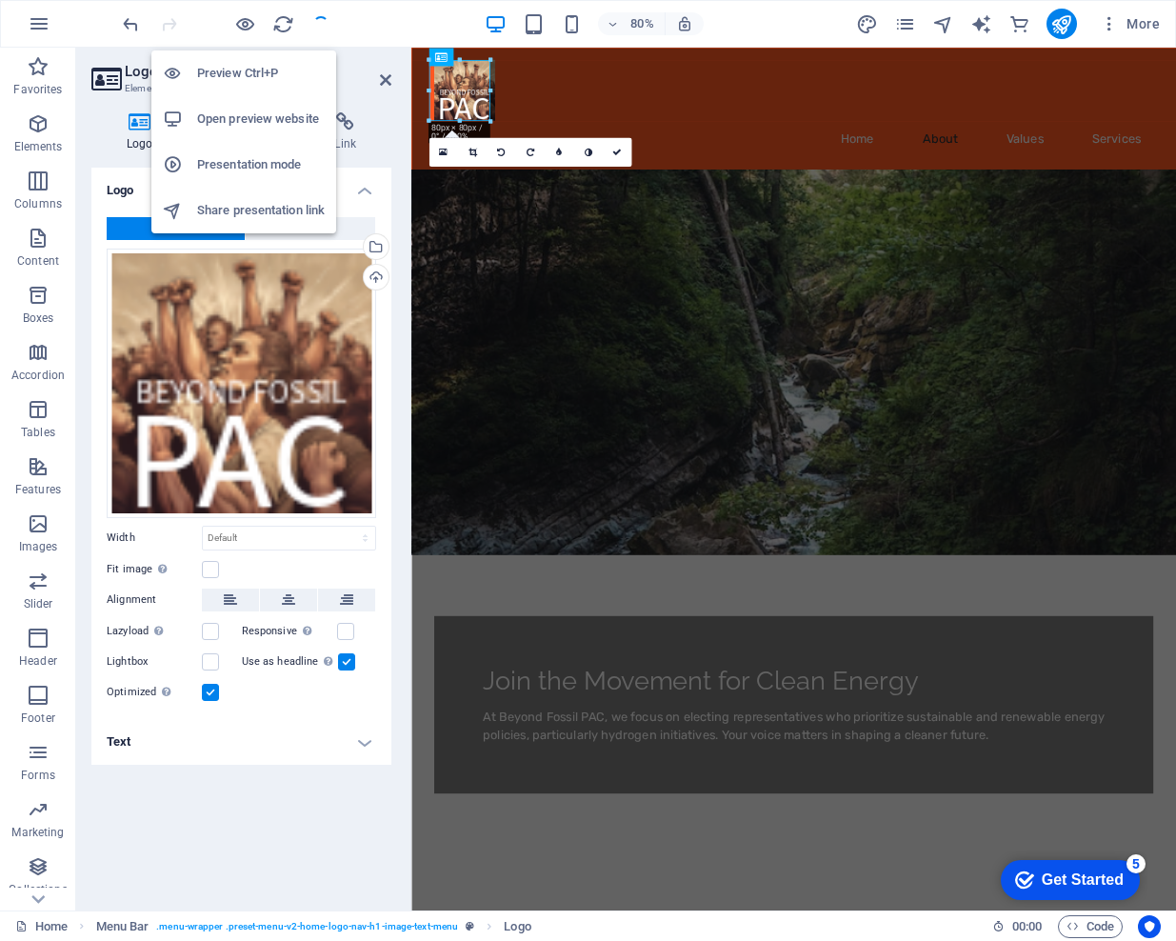
click at [231, 111] on h6 "Open preview website" at bounding box center [261, 119] width 128 height 23
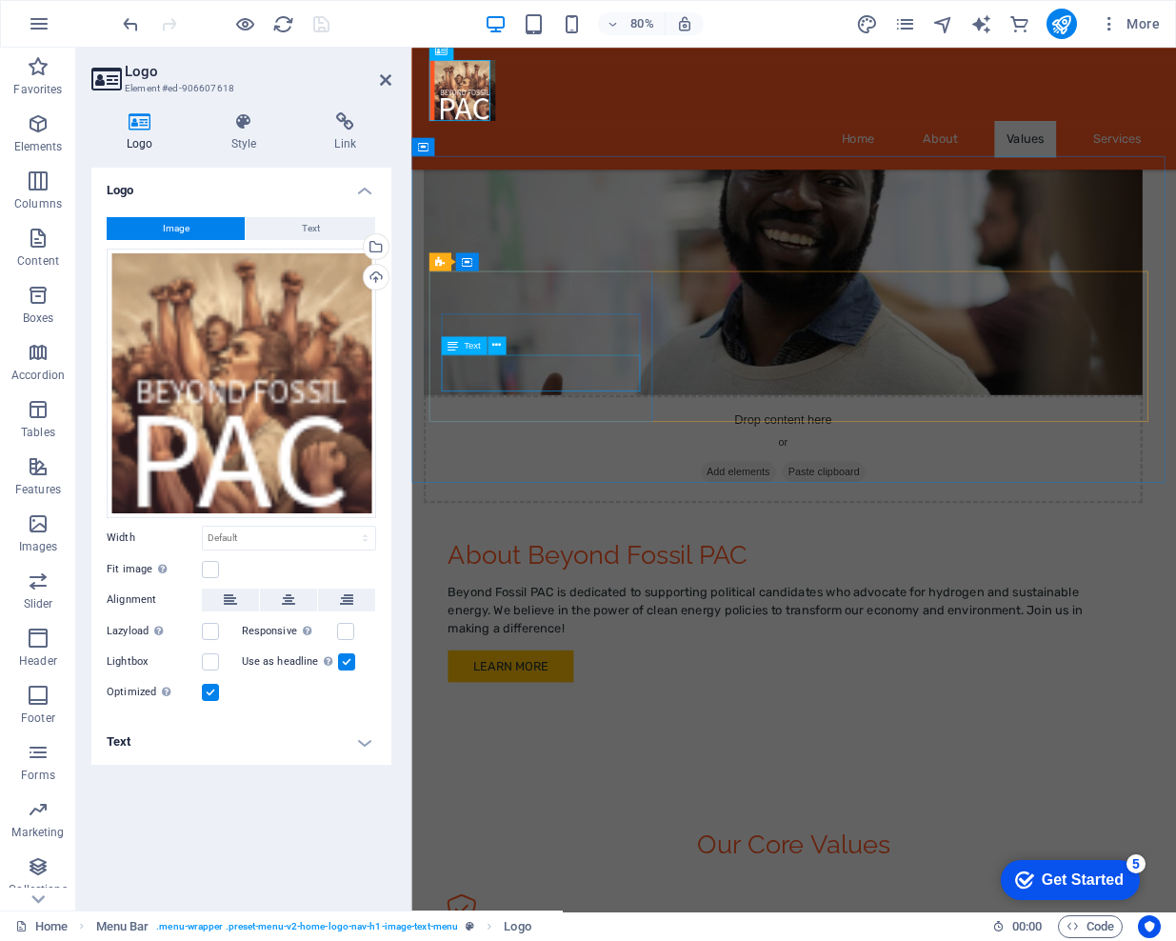
scroll to position [129, 0]
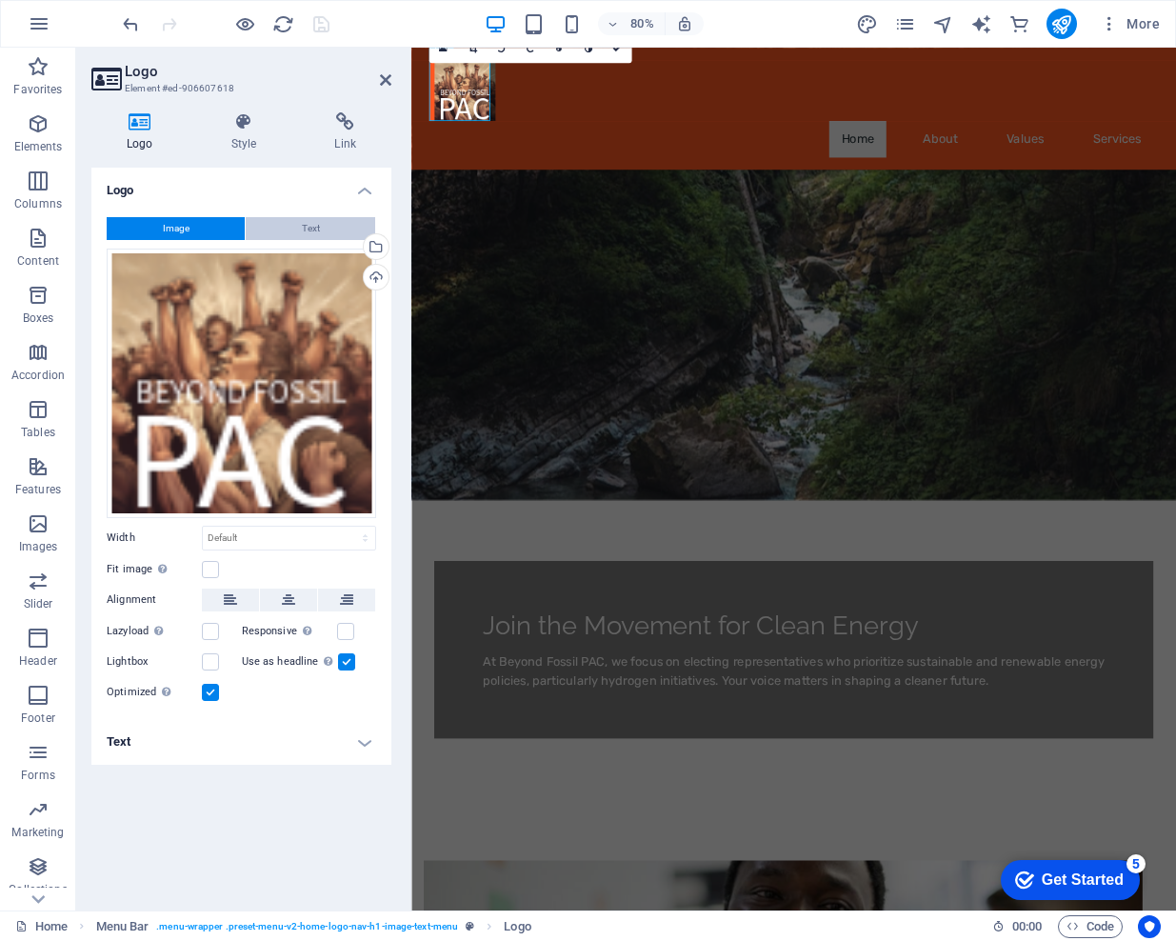
click at [309, 236] on span "Text" at bounding box center [311, 228] width 18 height 23
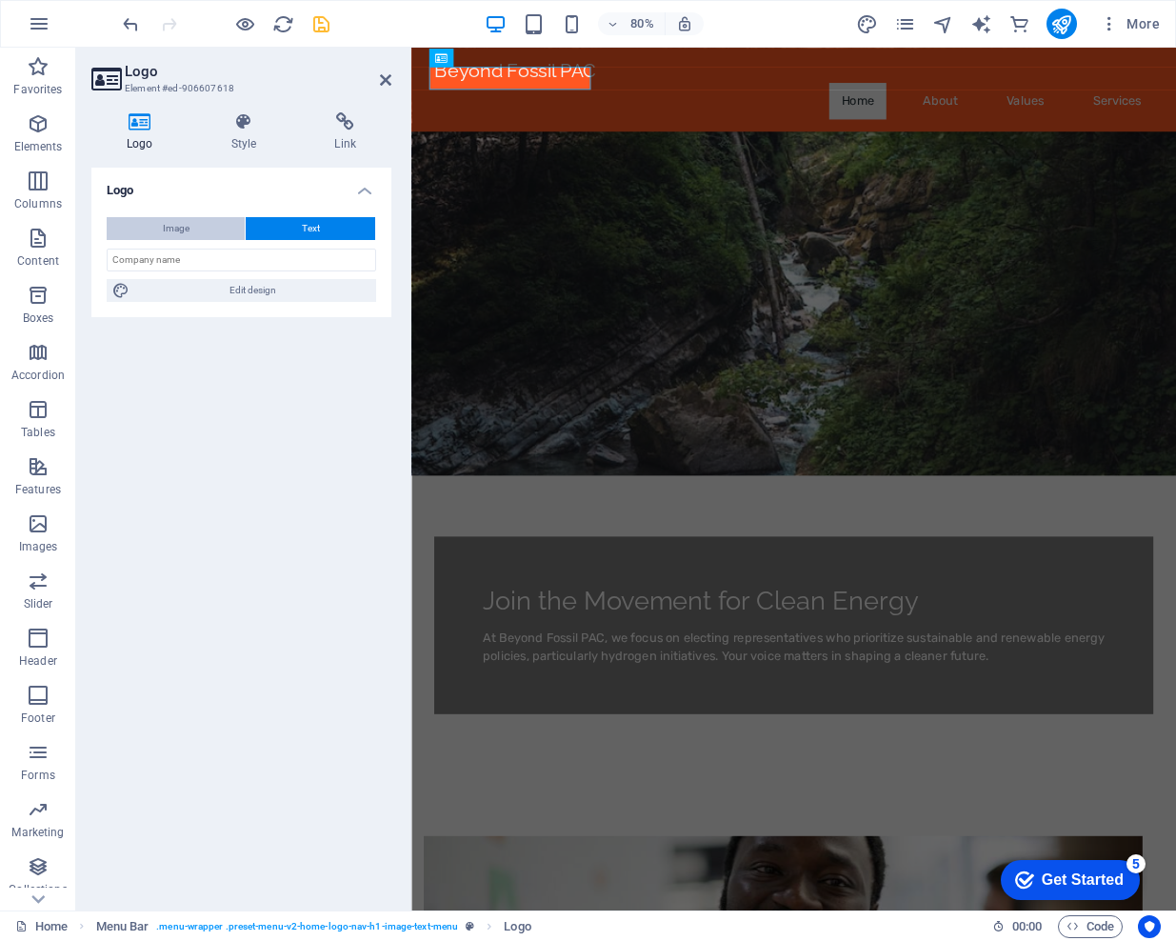
click at [146, 227] on button "Image" at bounding box center [176, 228] width 138 height 23
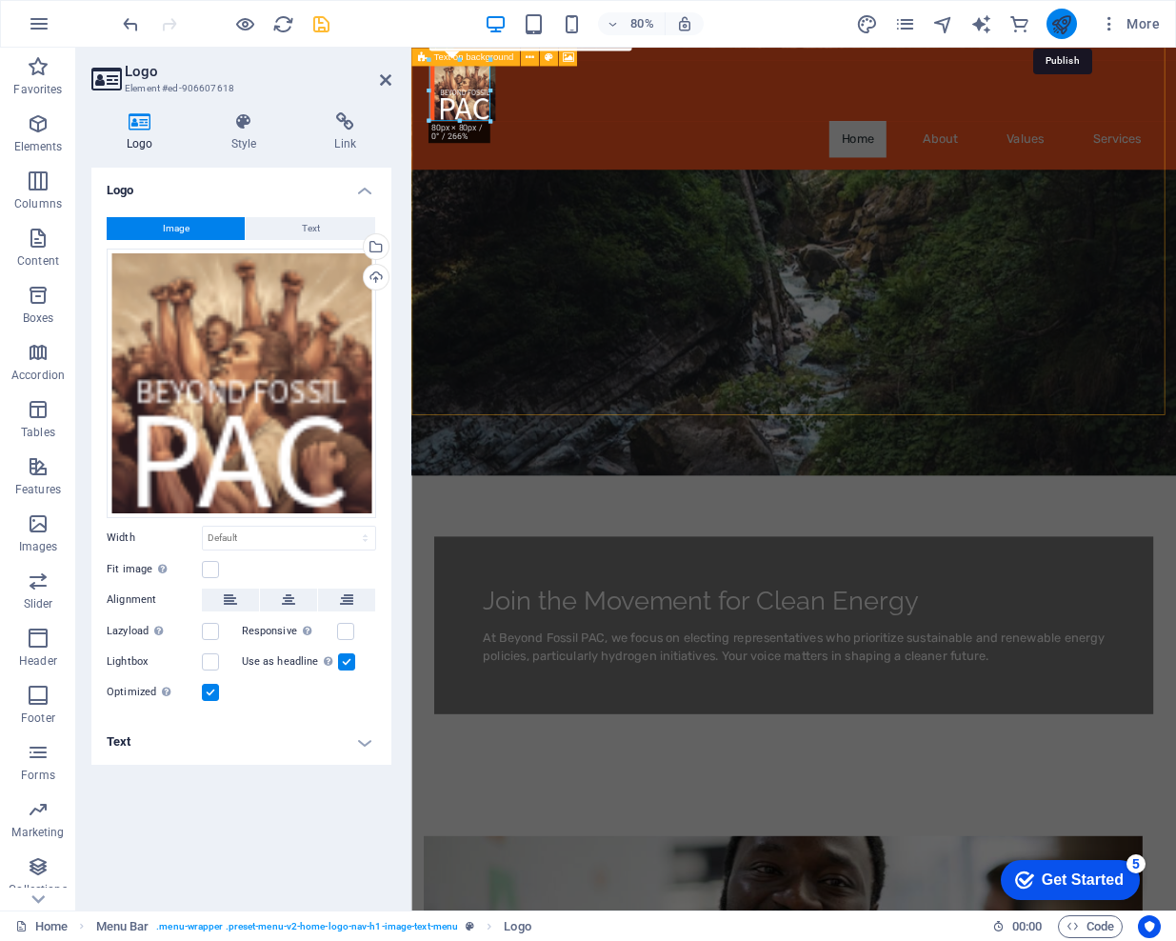
click at [1064, 23] on icon "publish" at bounding box center [1061, 24] width 22 height 22
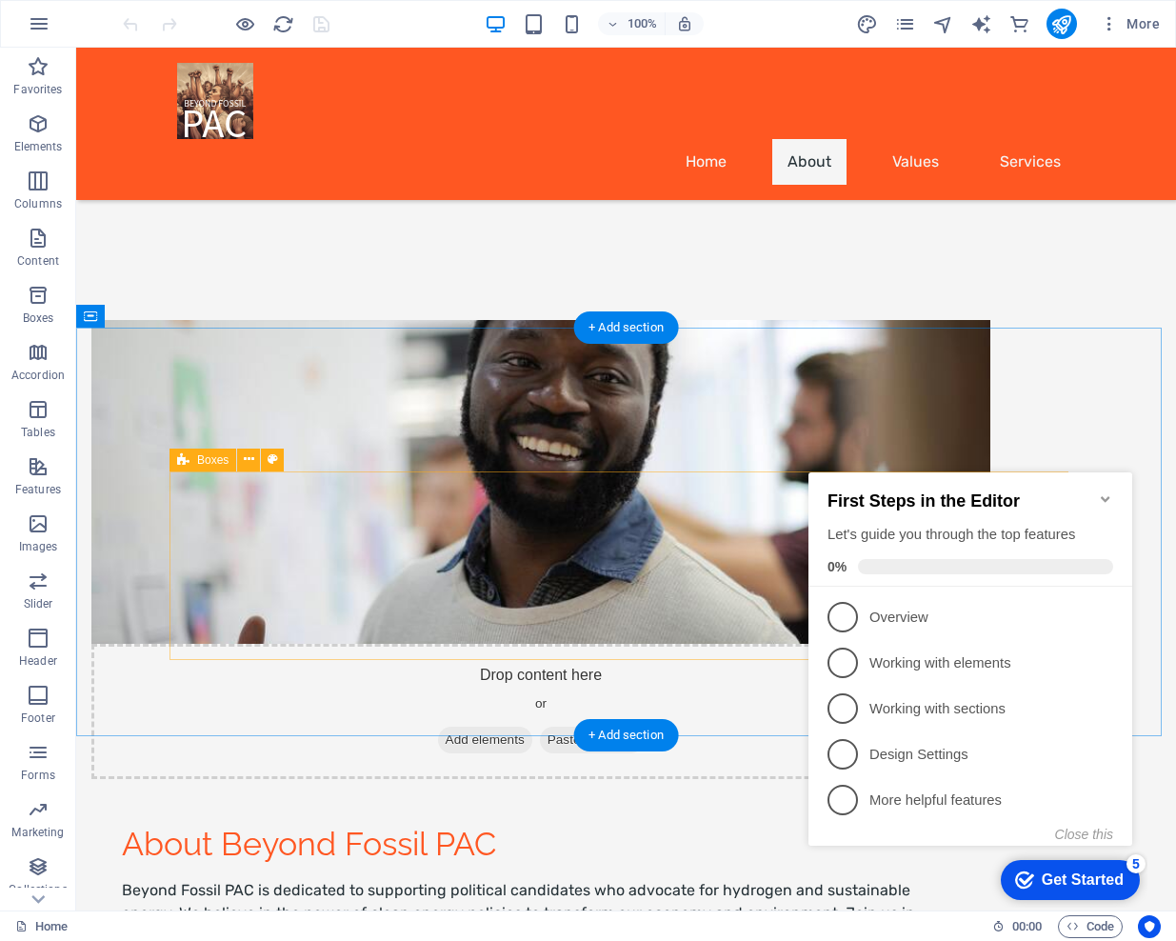
scroll to position [1145, 0]
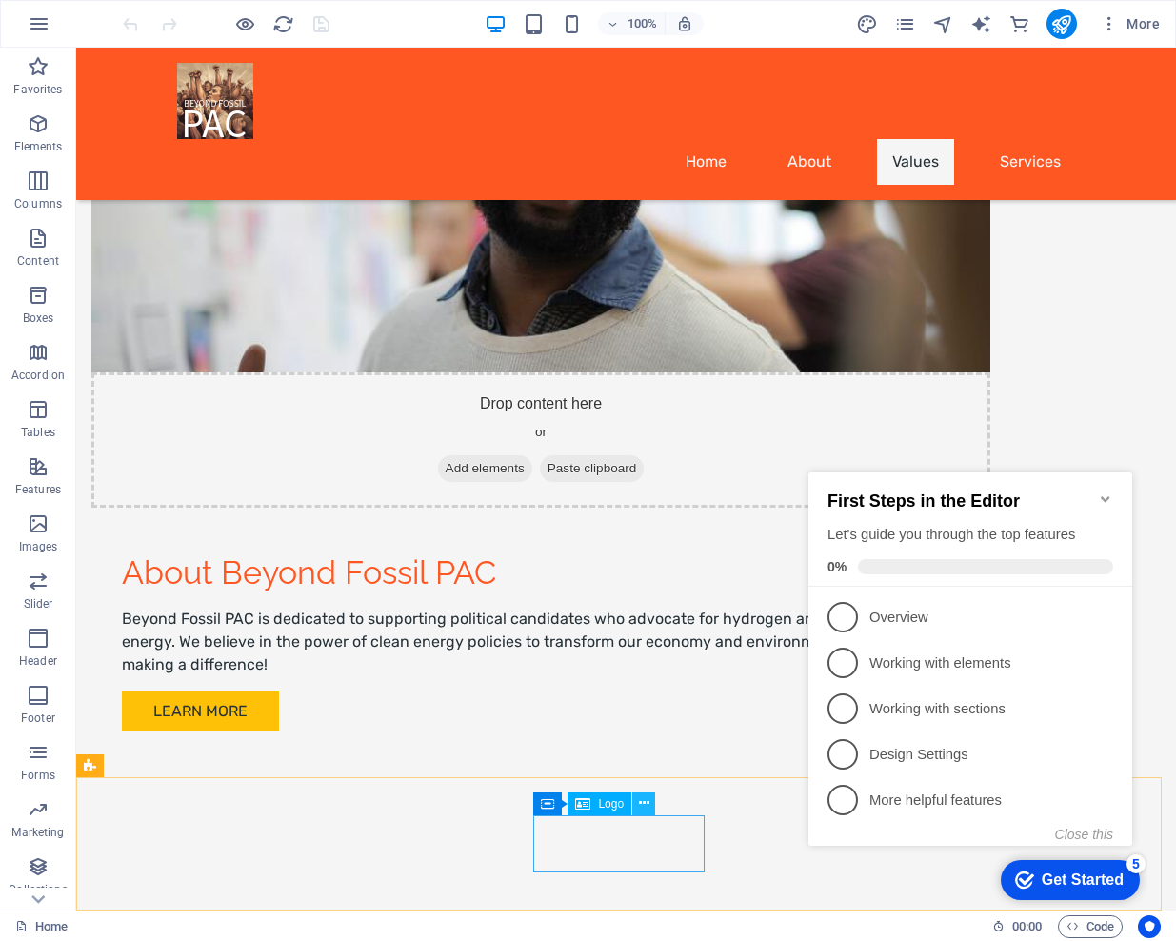
click at [648, 800] on icon at bounding box center [644, 803] width 10 height 20
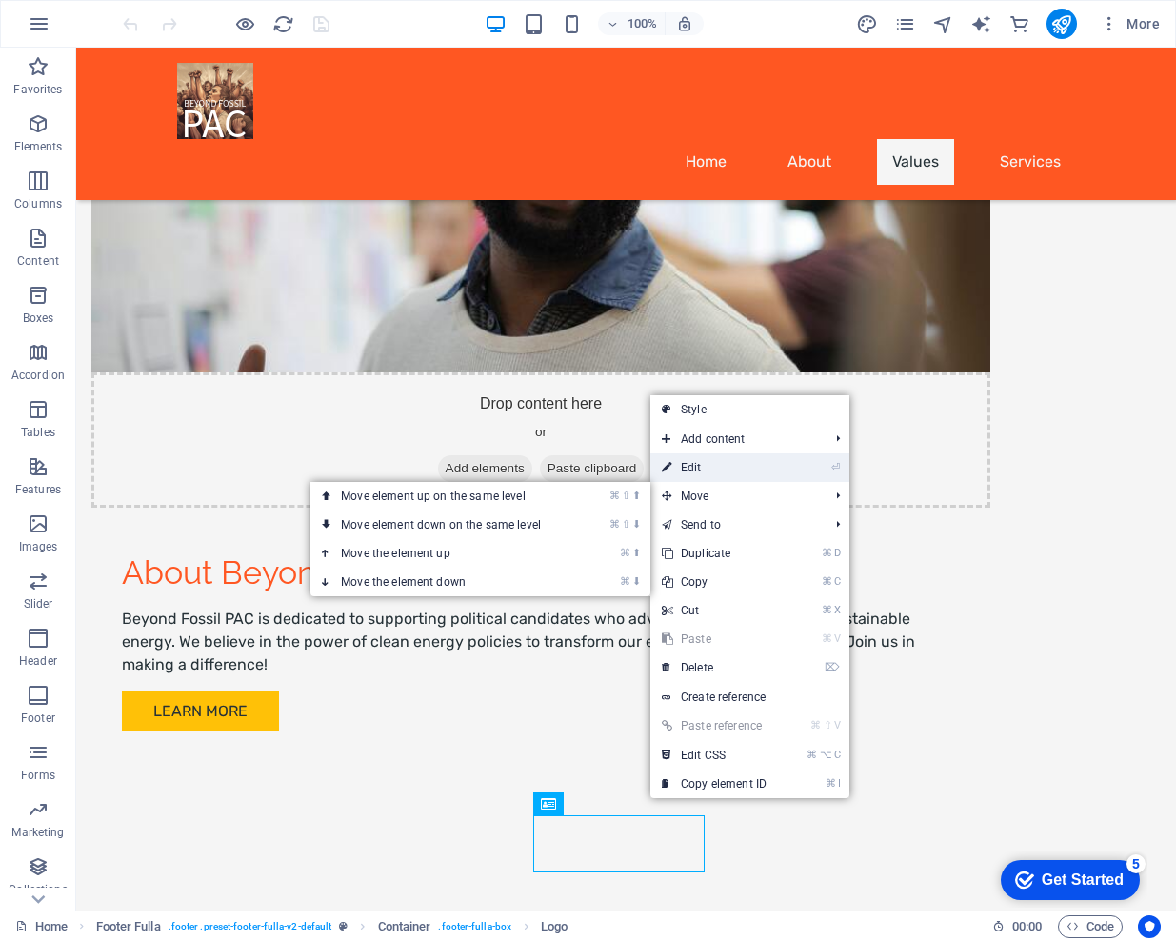
click at [722, 464] on link "⏎ Edit" at bounding box center [714, 467] width 128 height 29
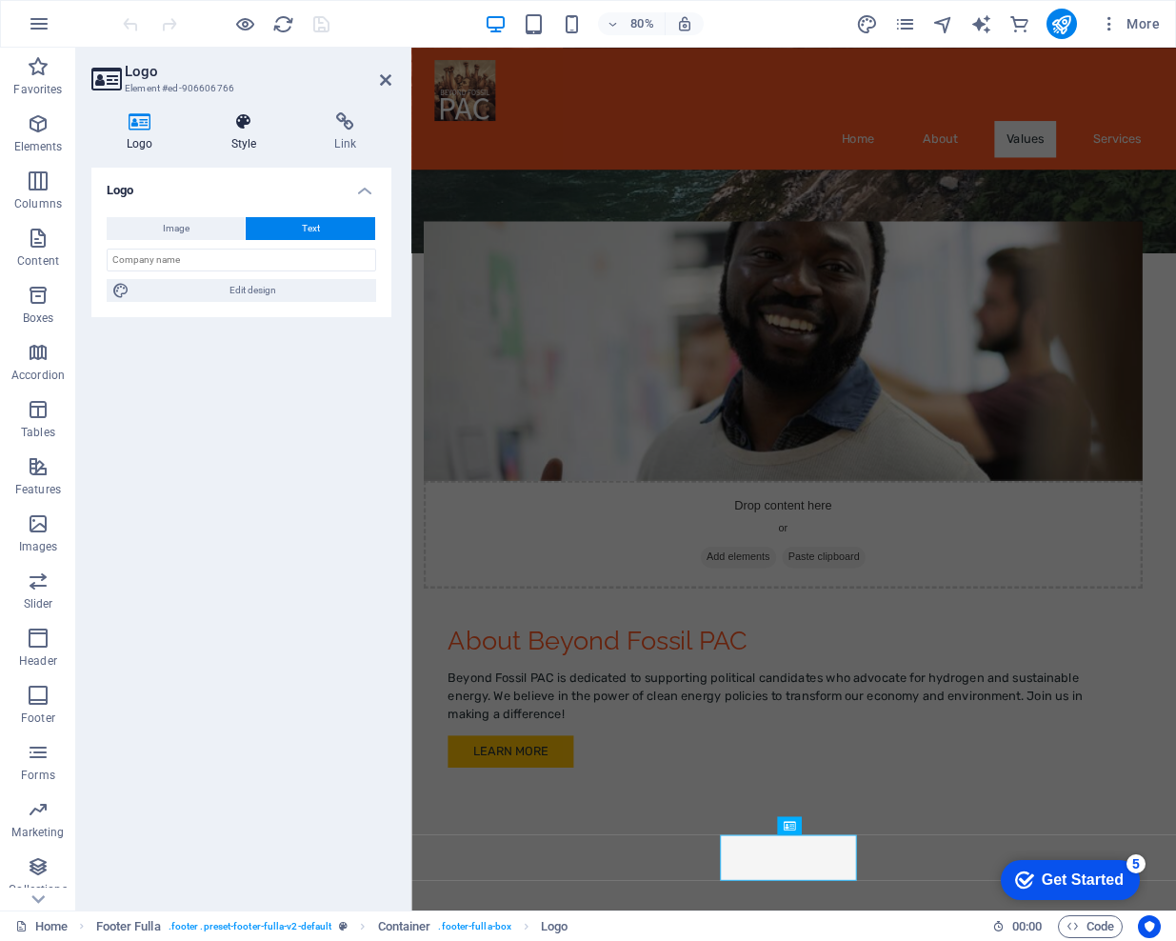
click at [240, 127] on icon at bounding box center [244, 121] width 96 height 19
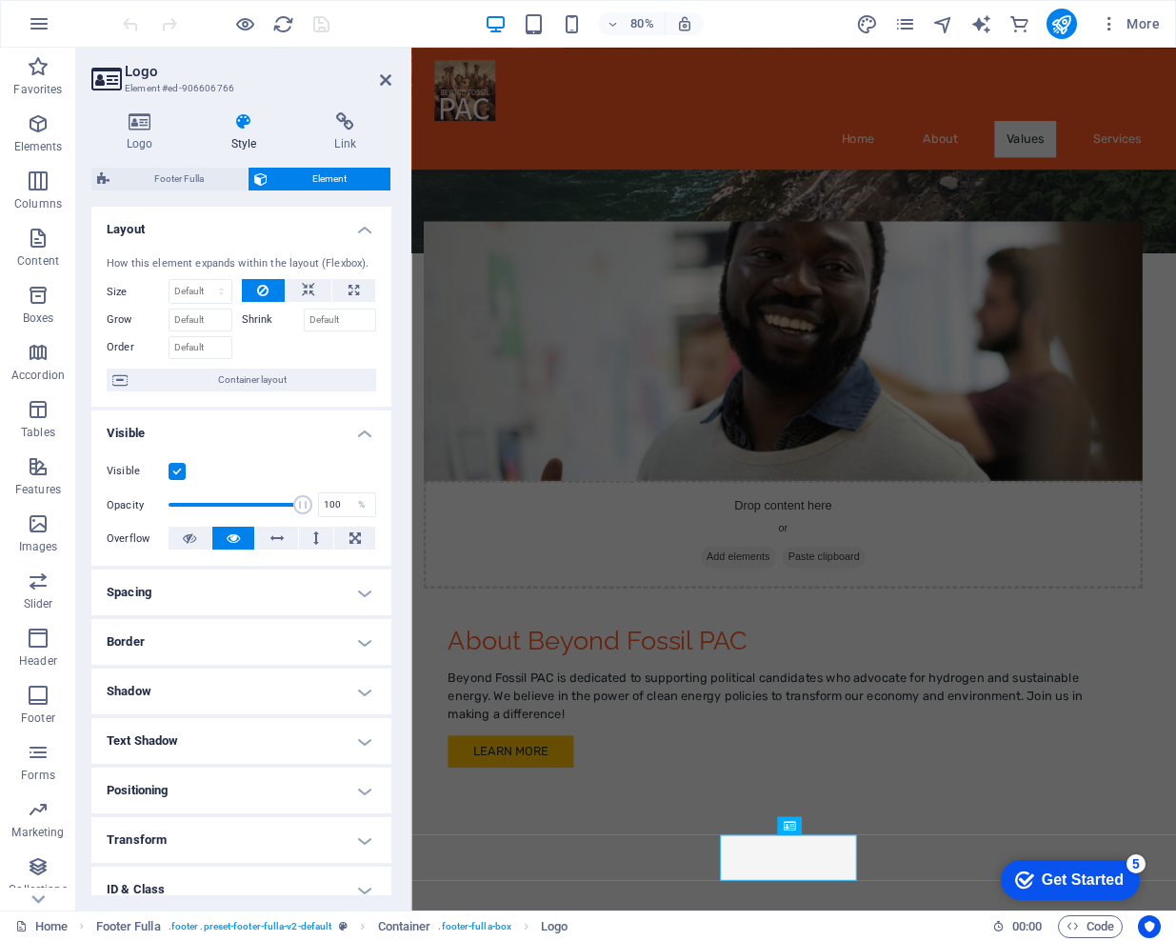
click at [300, 589] on h4 "Spacing" at bounding box center [241, 592] width 300 height 46
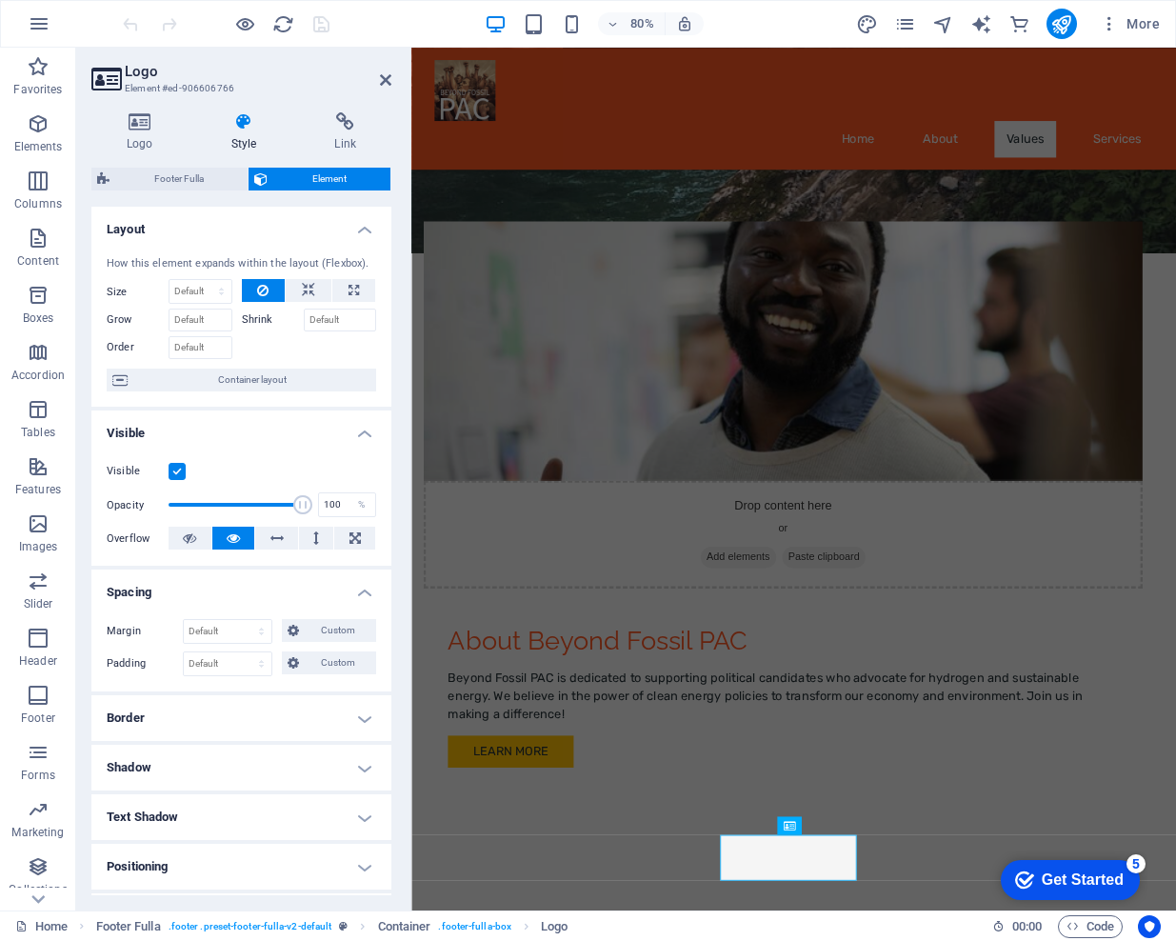
click at [213, 708] on h4 "Border" at bounding box center [241, 718] width 300 height 46
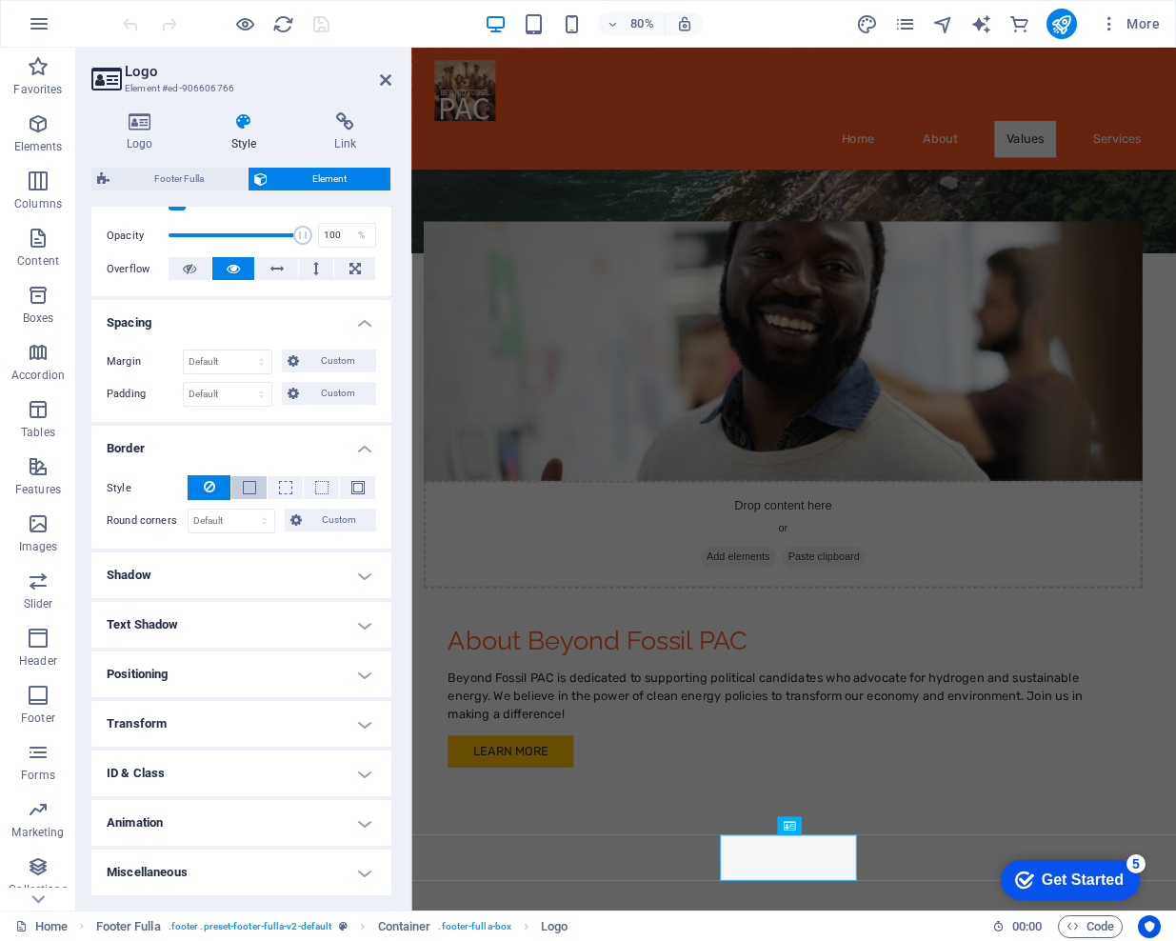
scroll to position [0, 0]
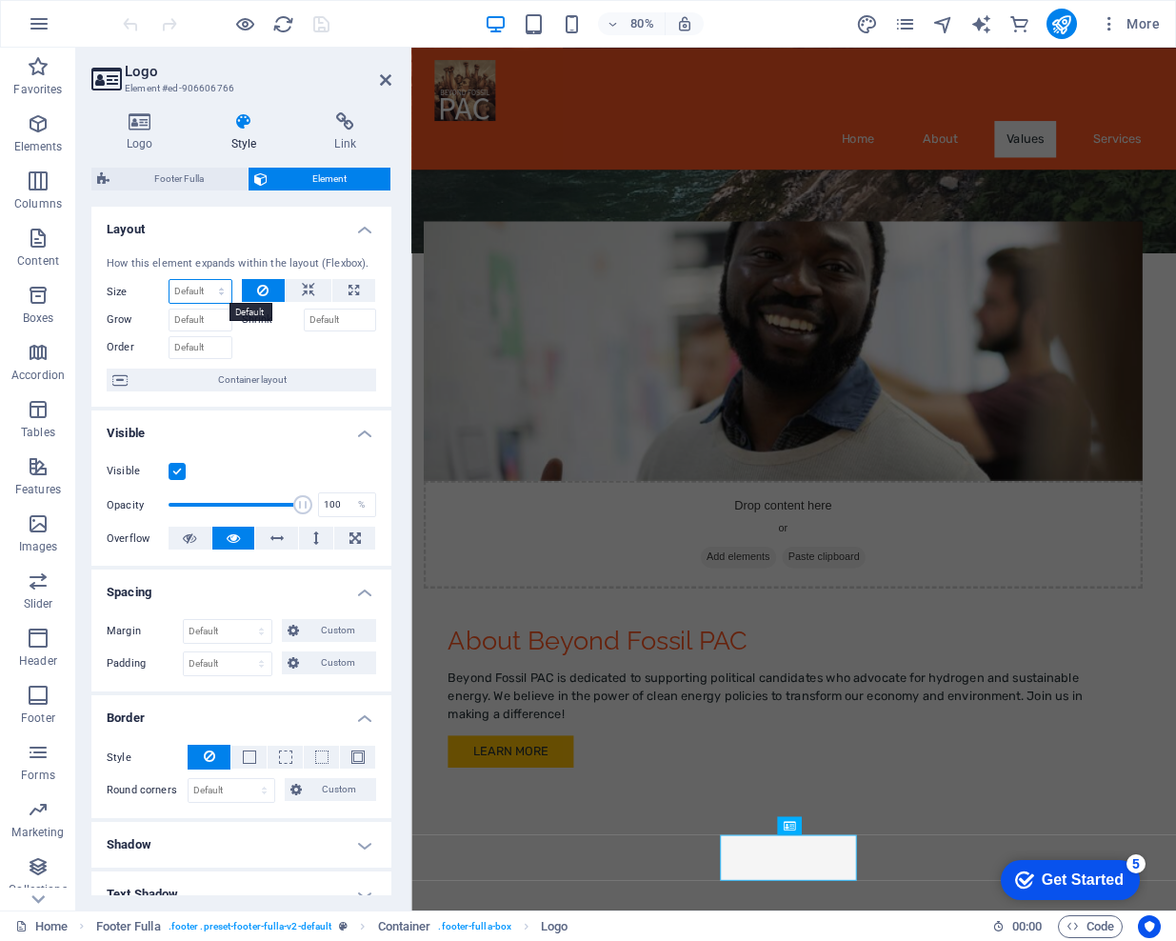
click at [204, 281] on select "Default auto px % 1/1 1/2 1/3 1/4 1/5 1/6 1/7 1/8 1/9 1/10" at bounding box center [200, 291] width 62 height 23
click at [348, 291] on icon at bounding box center [353, 290] width 10 height 23
type input "100"
select select "%"
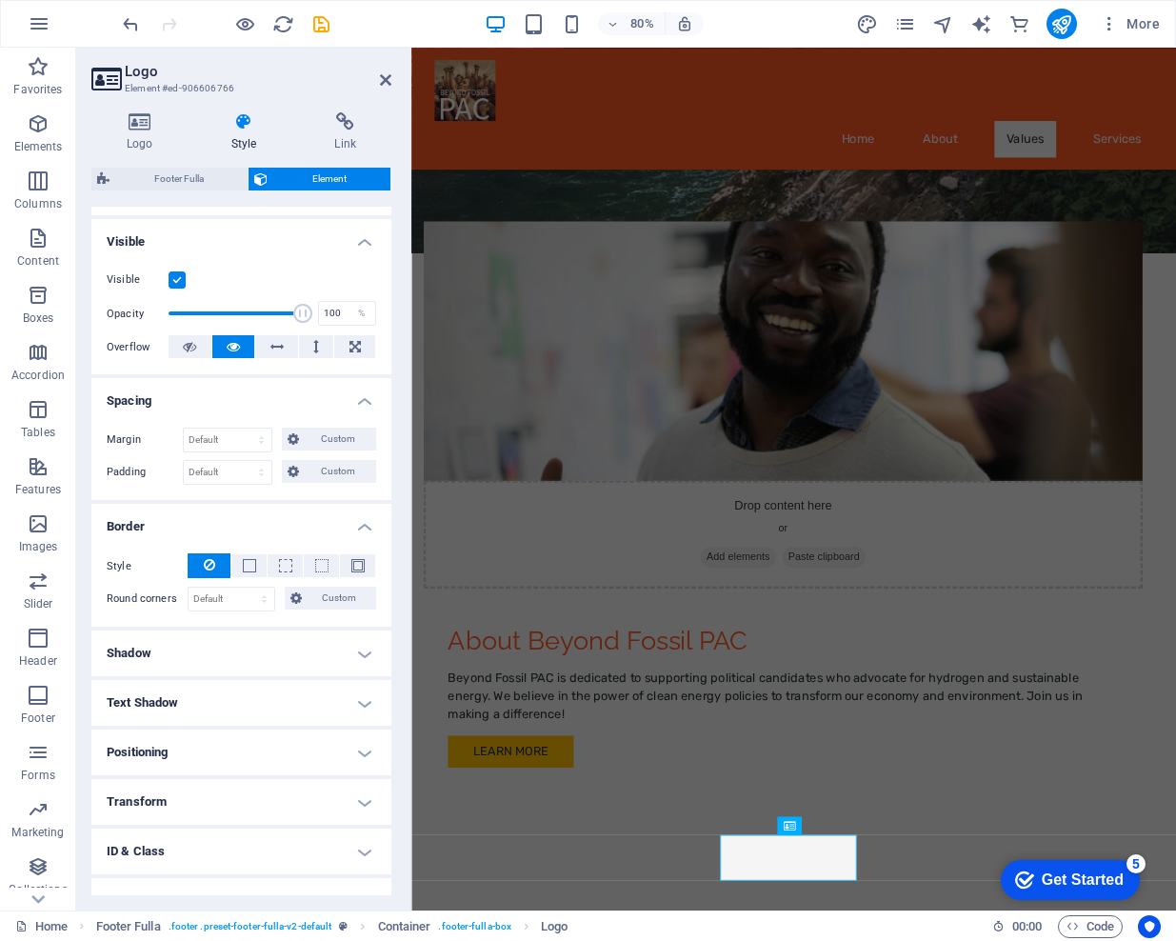
scroll to position [269, 0]
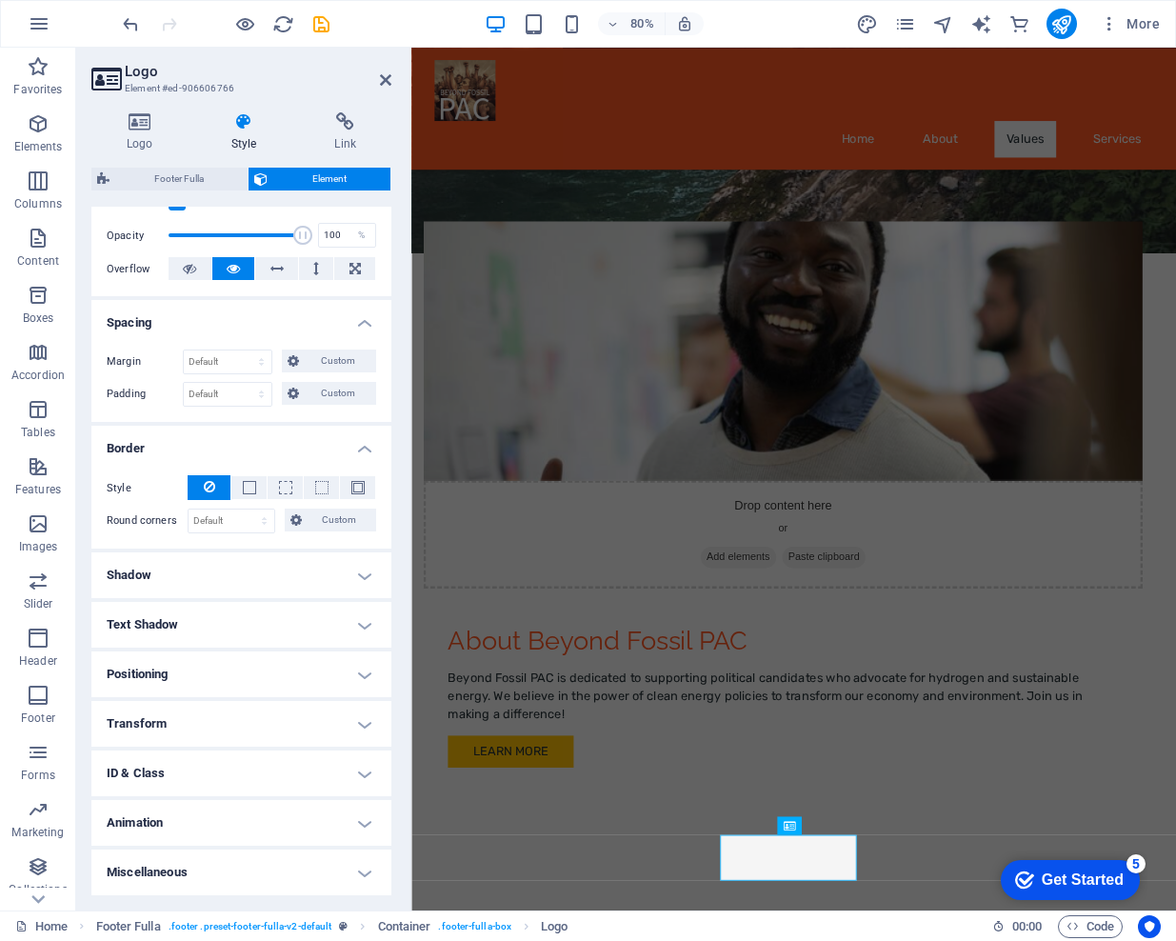
click at [238, 684] on h4 "Positioning" at bounding box center [241, 674] width 300 height 46
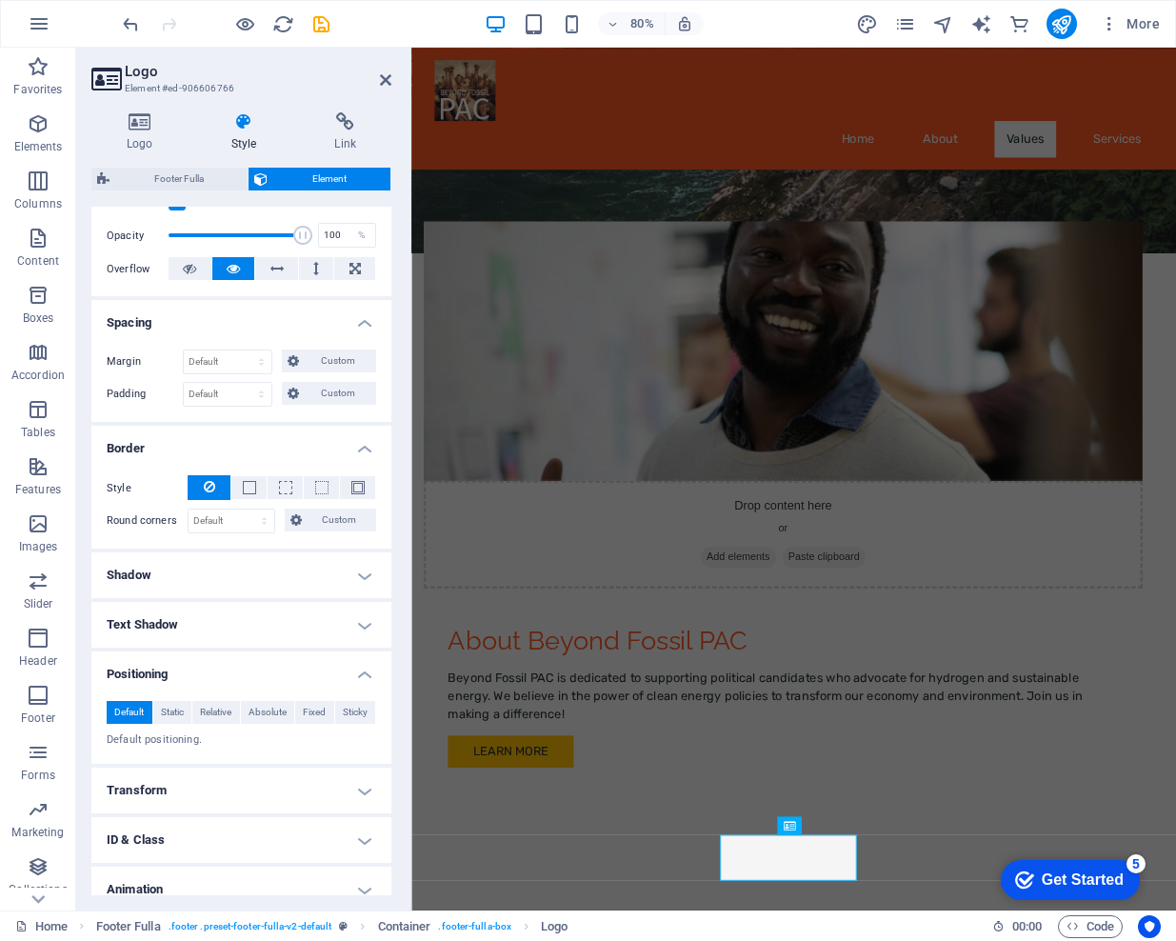
scroll to position [336, 0]
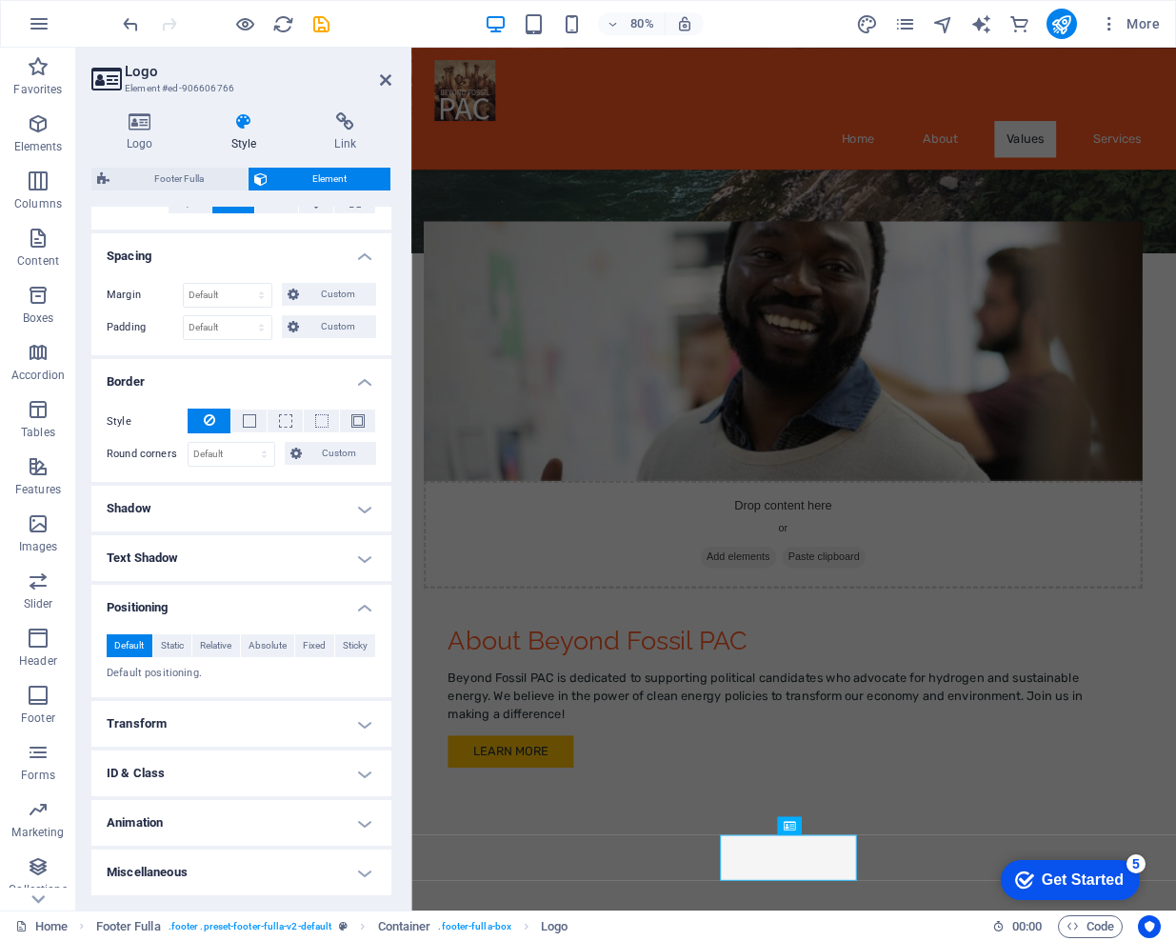
click at [168, 830] on h4 "Animation" at bounding box center [241, 823] width 300 height 46
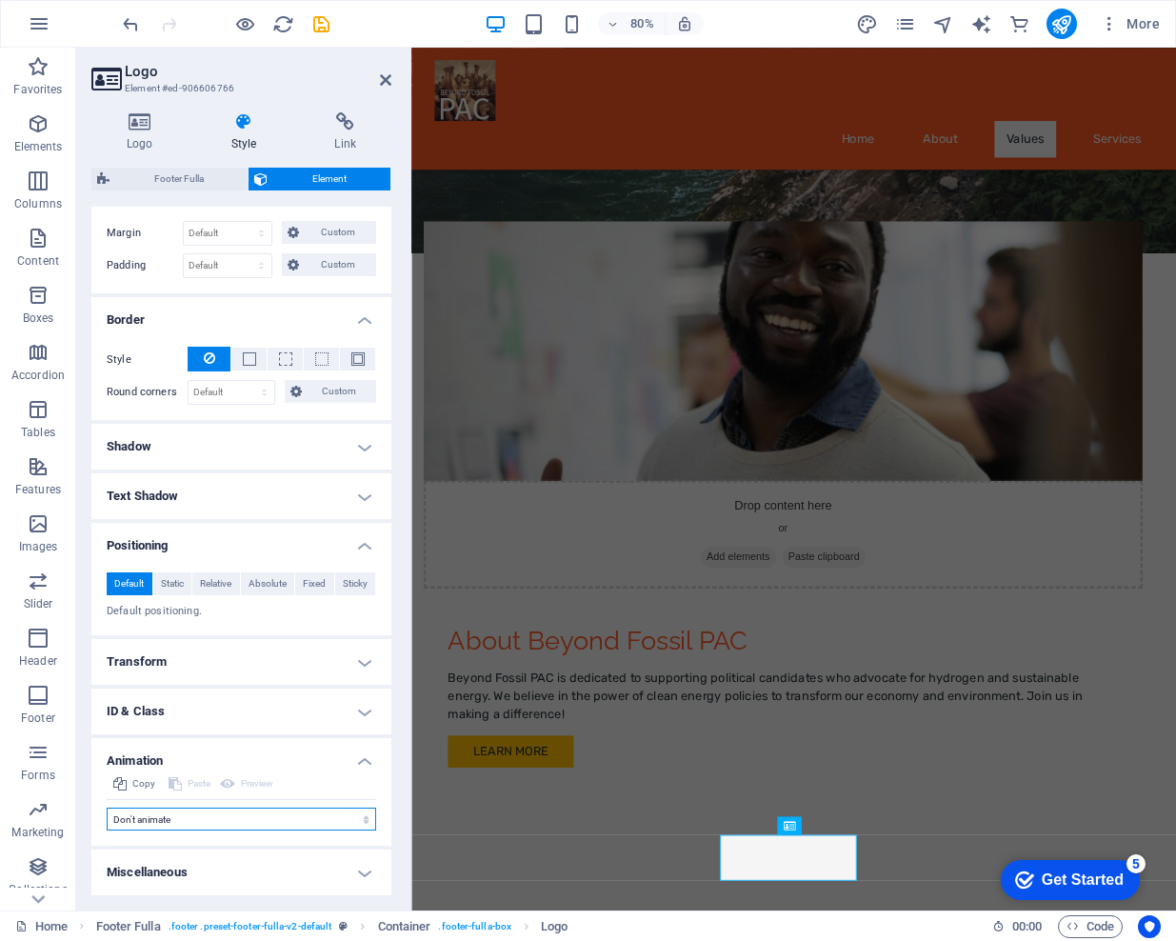
click at [166, 821] on select "Don't animate Show / Hide Slide up/down Zoom in/out Slide left to right Slide r…" at bounding box center [241, 818] width 269 height 23
select select "pulse"
click at [107, 807] on select "Don't animate Show / Hide Slide up/down Zoom in/out Slide left to right Slide r…" at bounding box center [241, 818] width 269 height 23
select select "scroll"
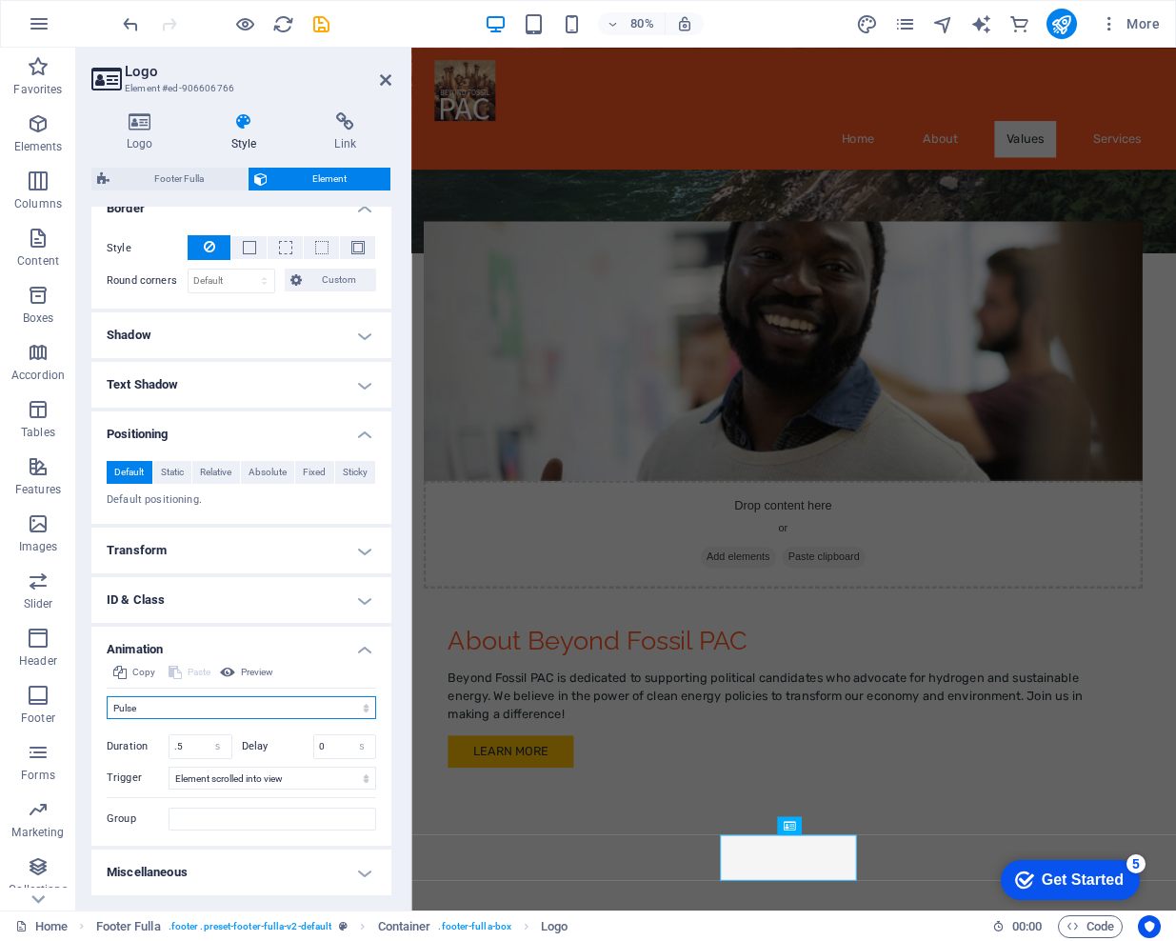
scroll to position [0, 0]
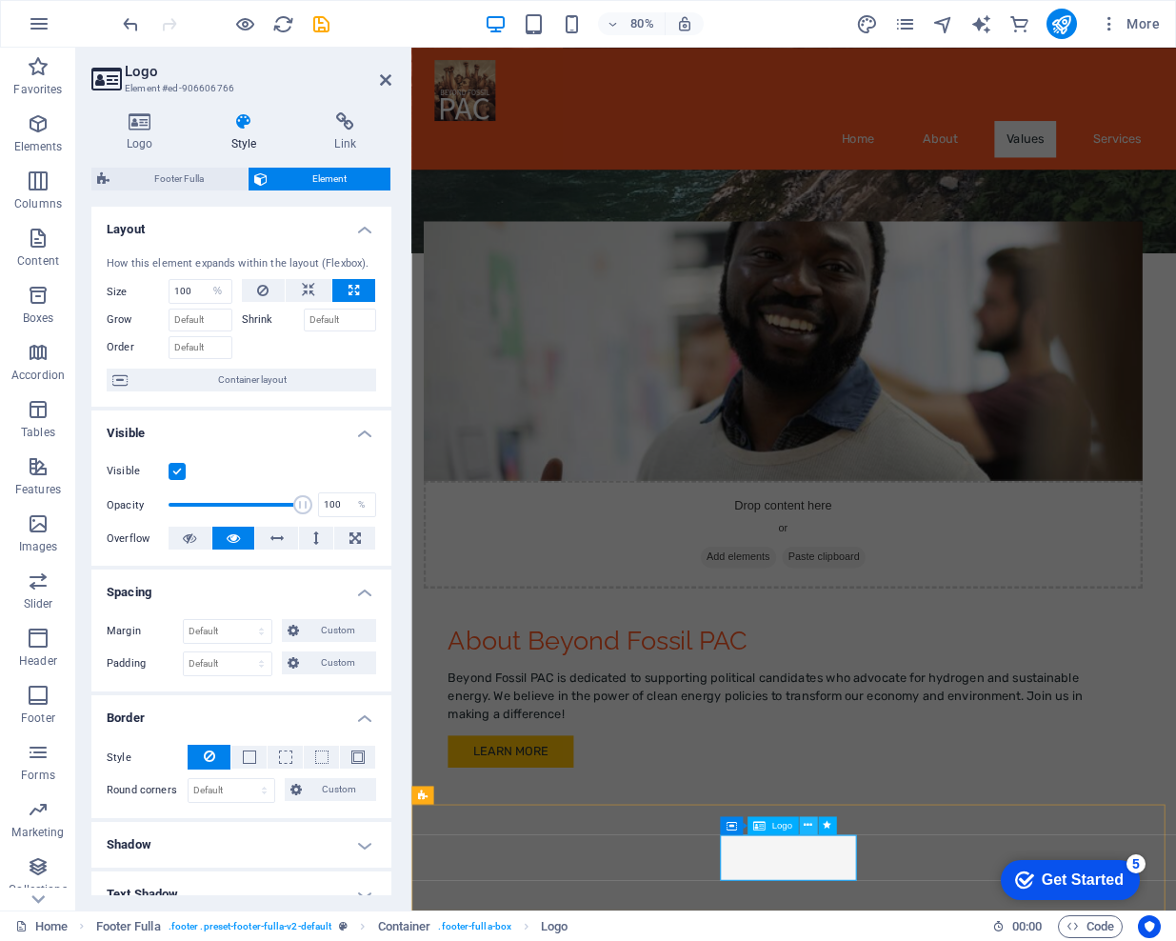
click at [810, 825] on icon at bounding box center [808, 825] width 9 height 16
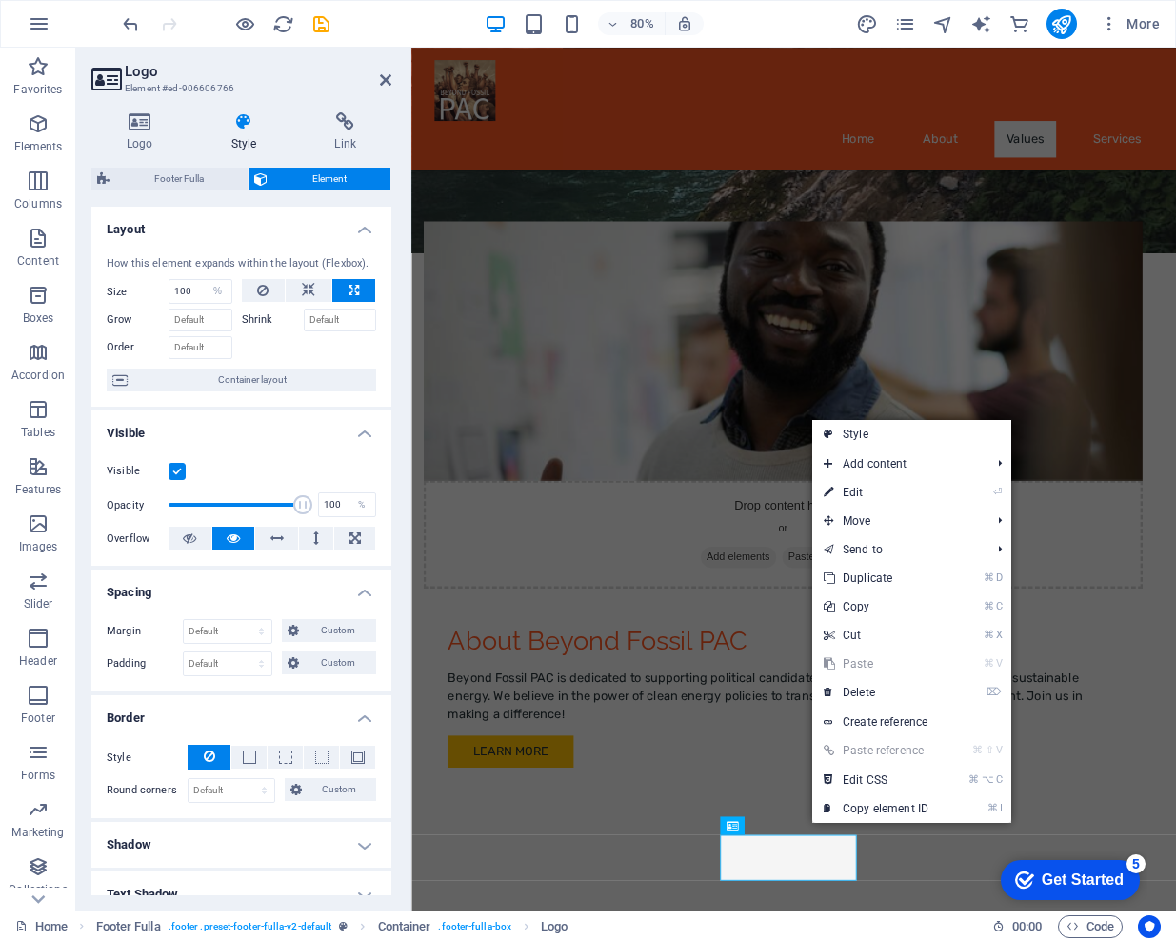
click at [1018, 855] on div "checkmark Get Started 5 First Steps in the Editor Let's guide you through the t…" at bounding box center [1066, 878] width 162 height 57
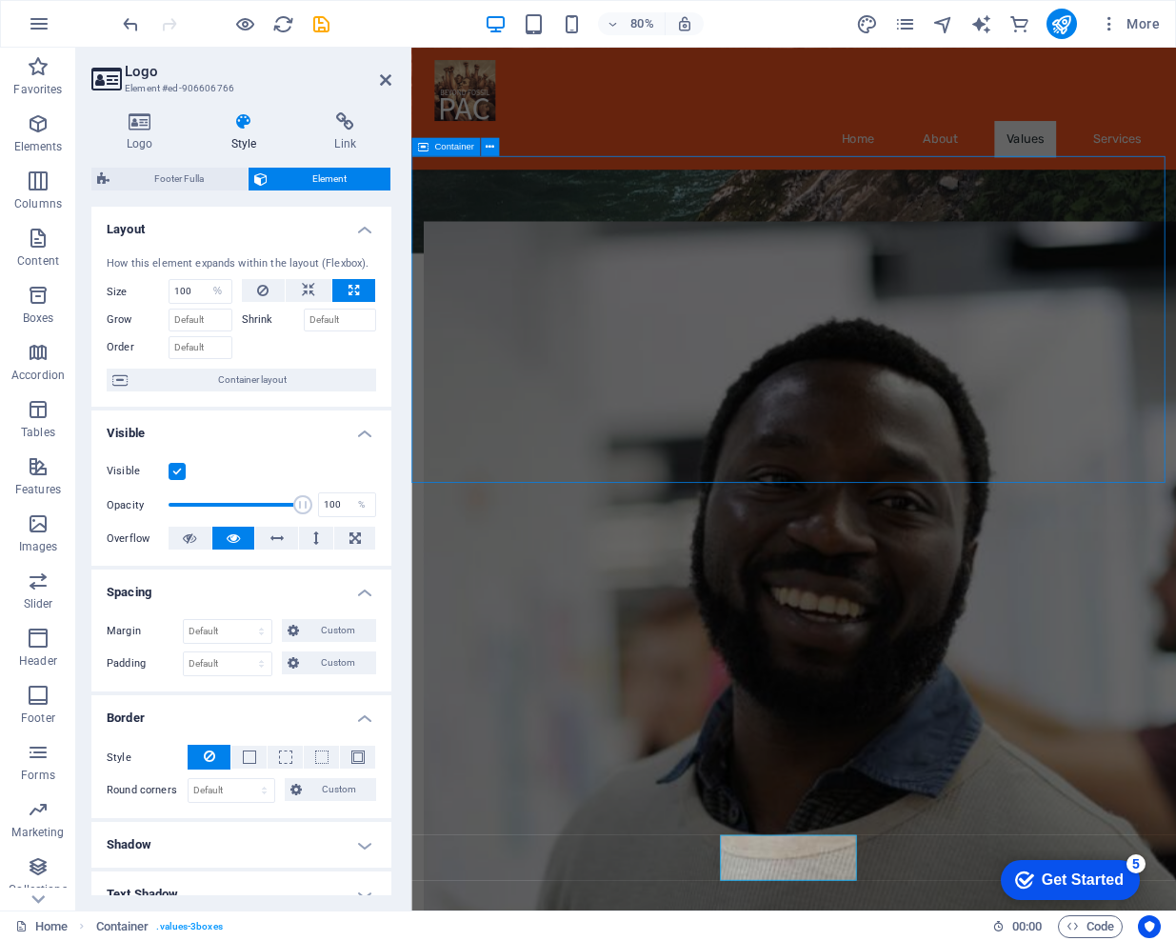
scroll to position [1145, 0]
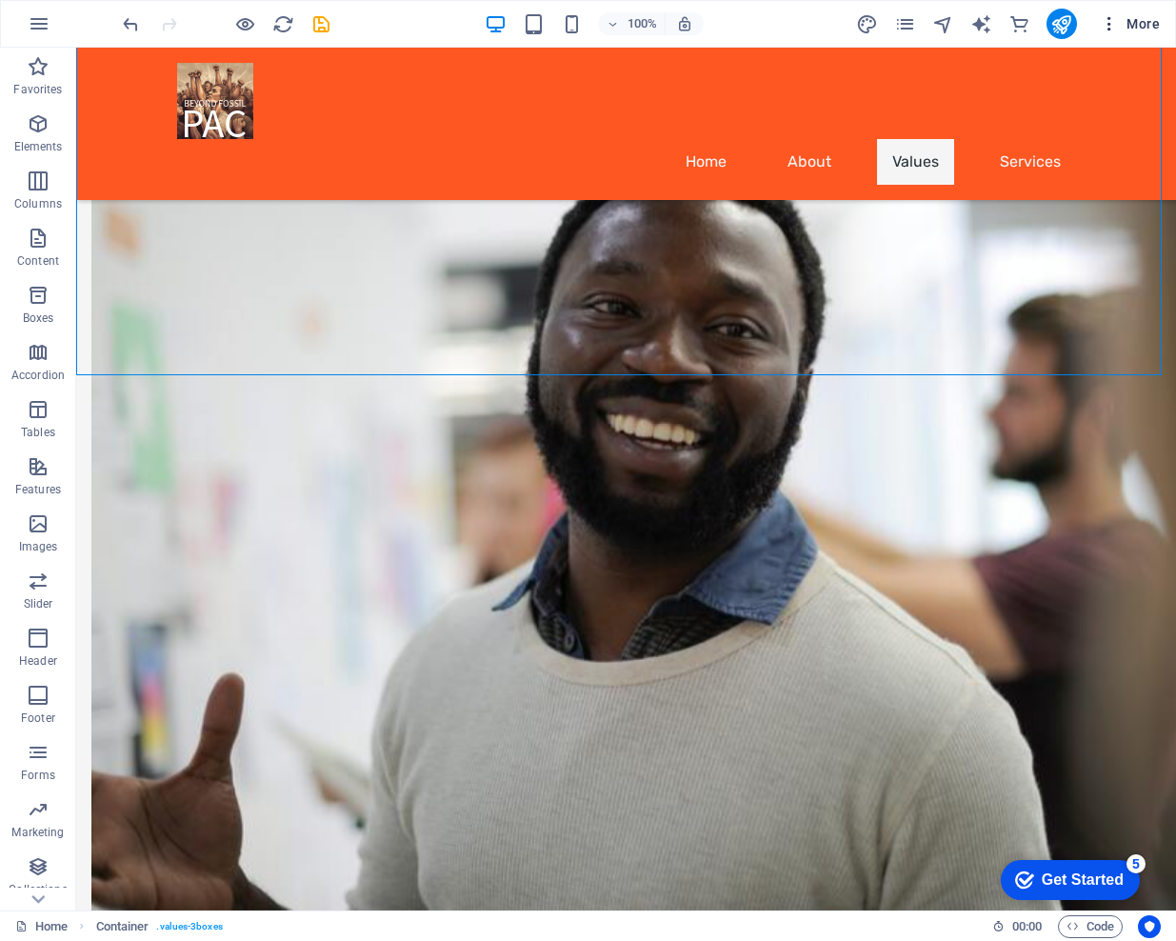
click at [1136, 24] on span "More" at bounding box center [1130, 23] width 60 height 19
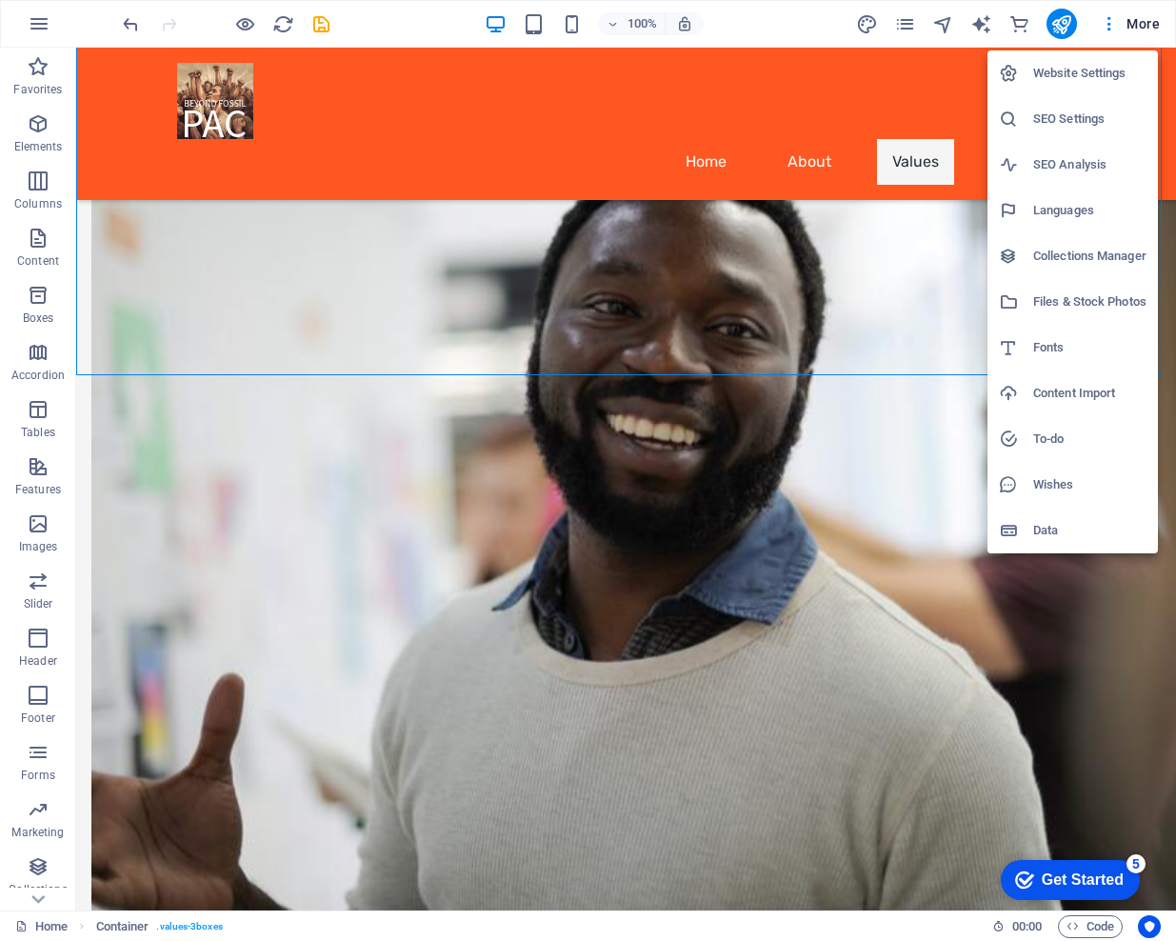
click at [1080, 77] on h6 "Website Settings" at bounding box center [1089, 73] width 113 height 23
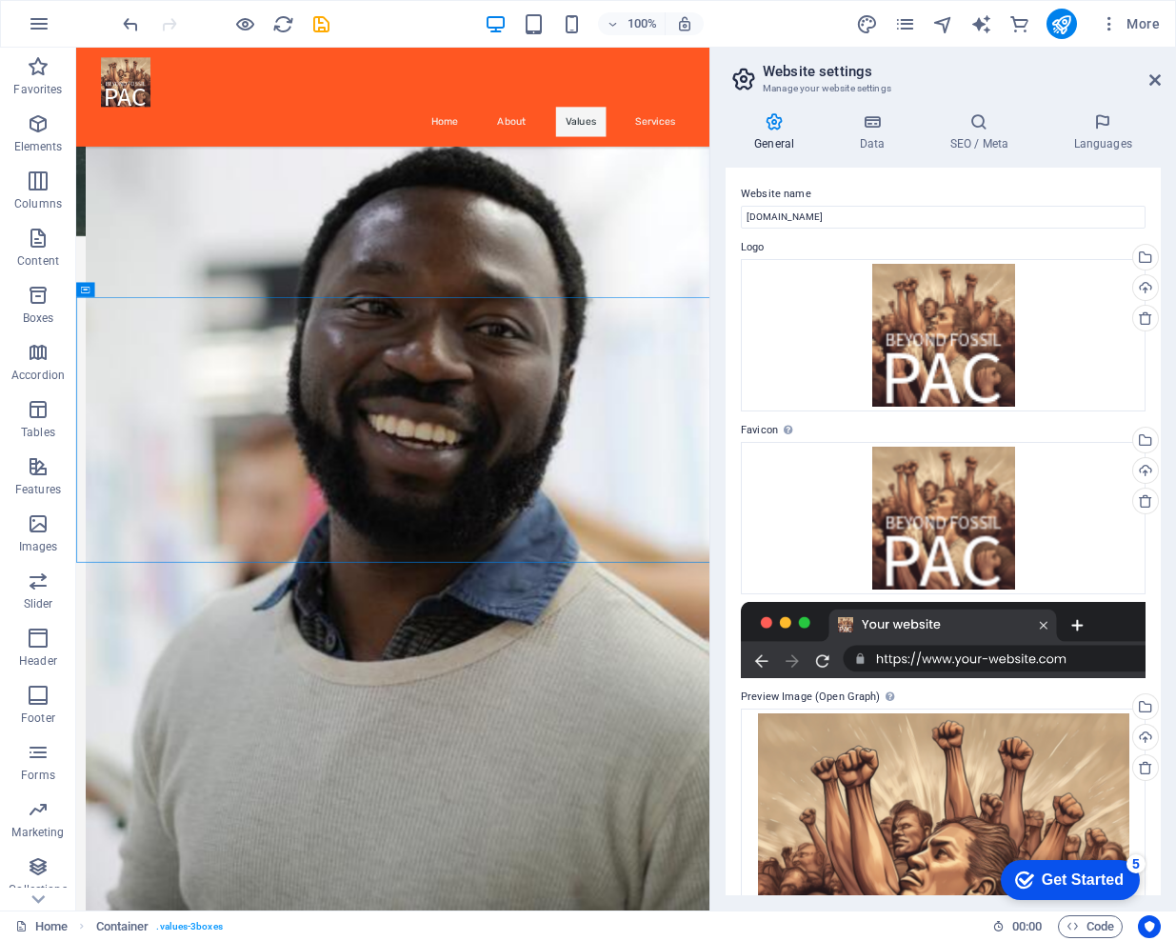
scroll to position [680, 0]
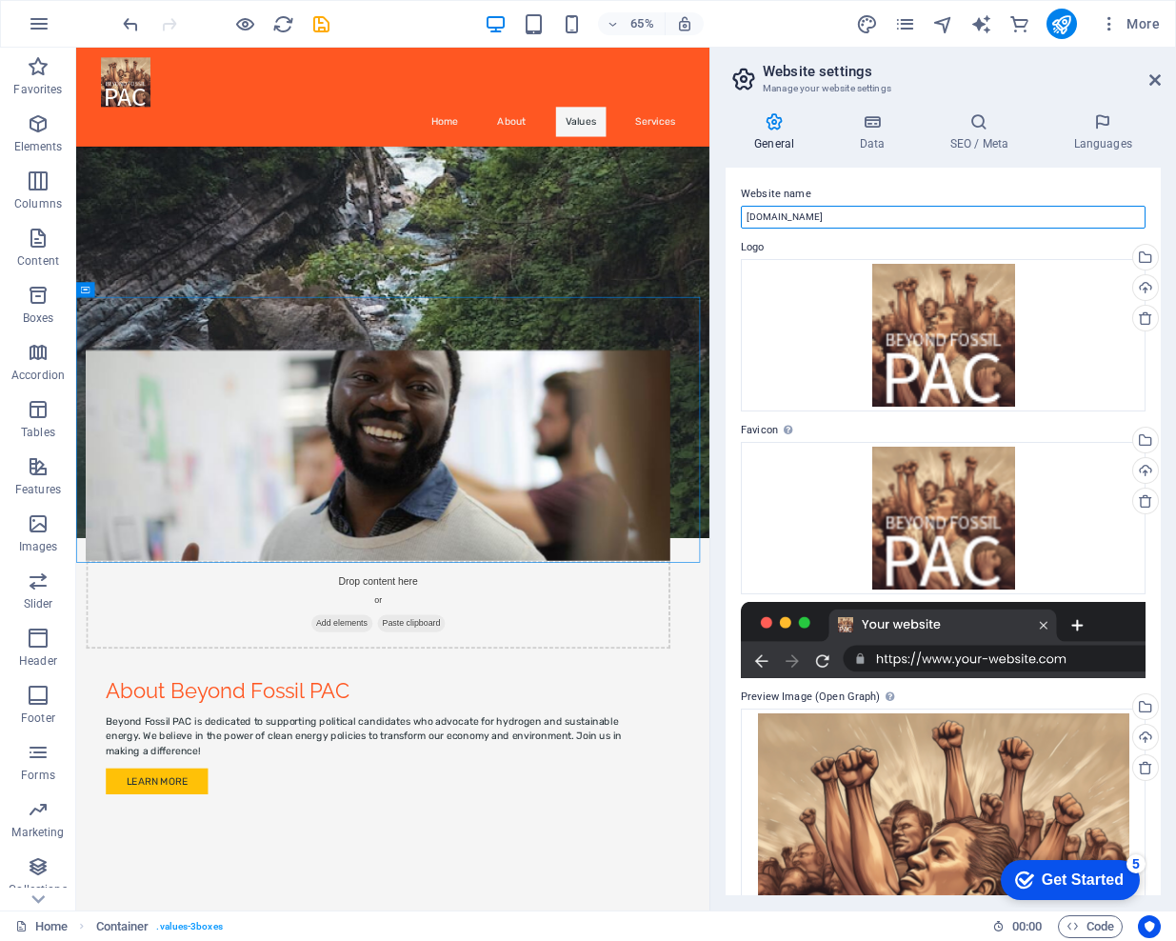
click at [855, 217] on input "[DOMAIN_NAME]" at bounding box center [943, 217] width 405 height 23
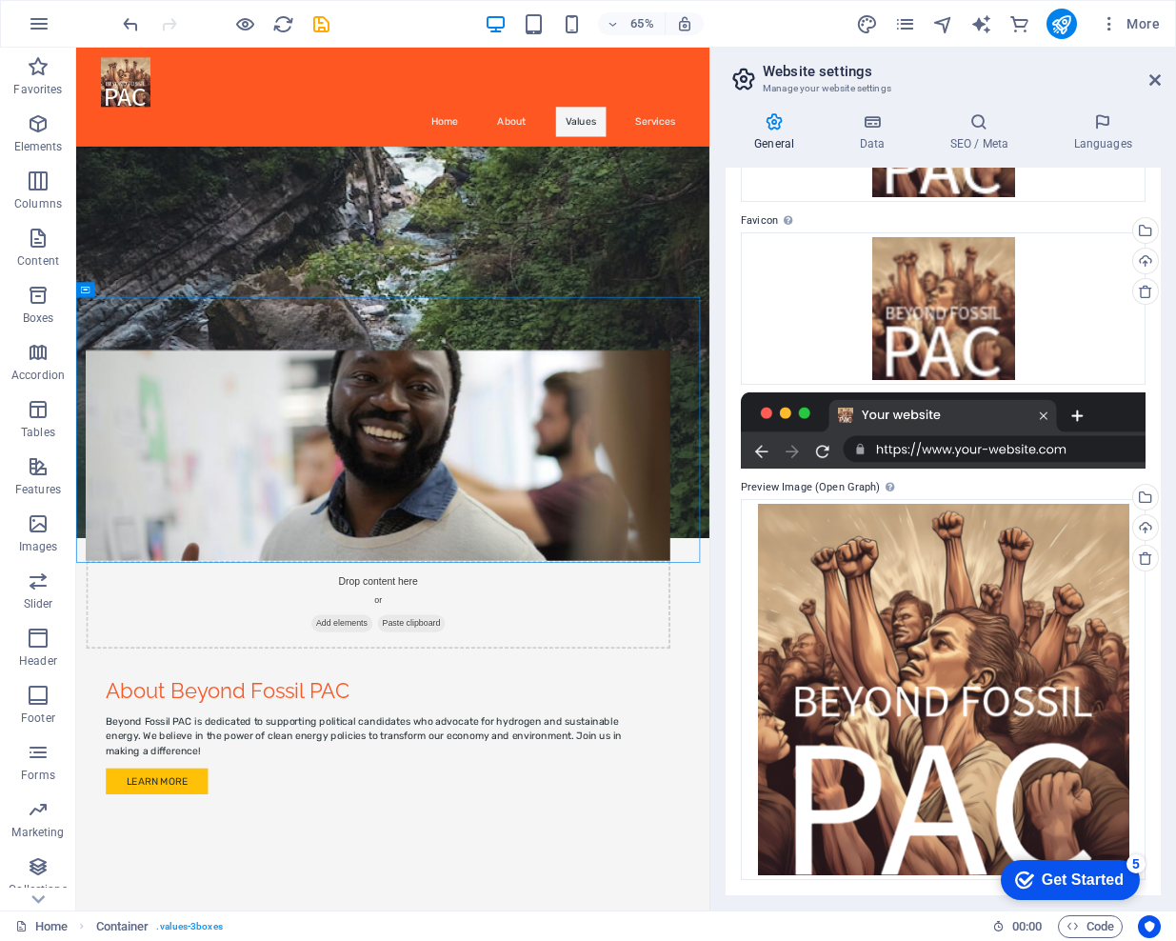
scroll to position [0, 0]
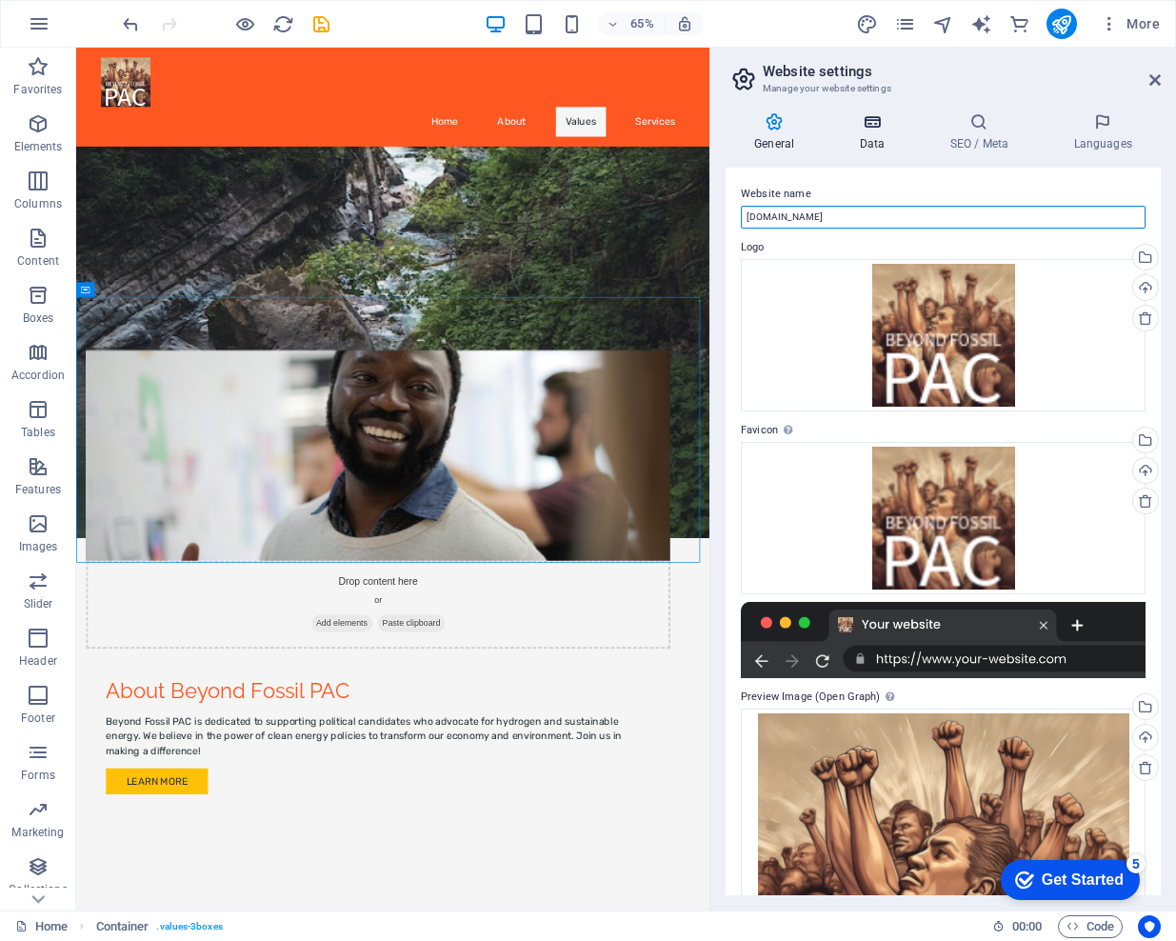
type input "BeyondFossilPAC.org"
click at [854, 134] on h4 "Data" at bounding box center [875, 132] width 90 height 40
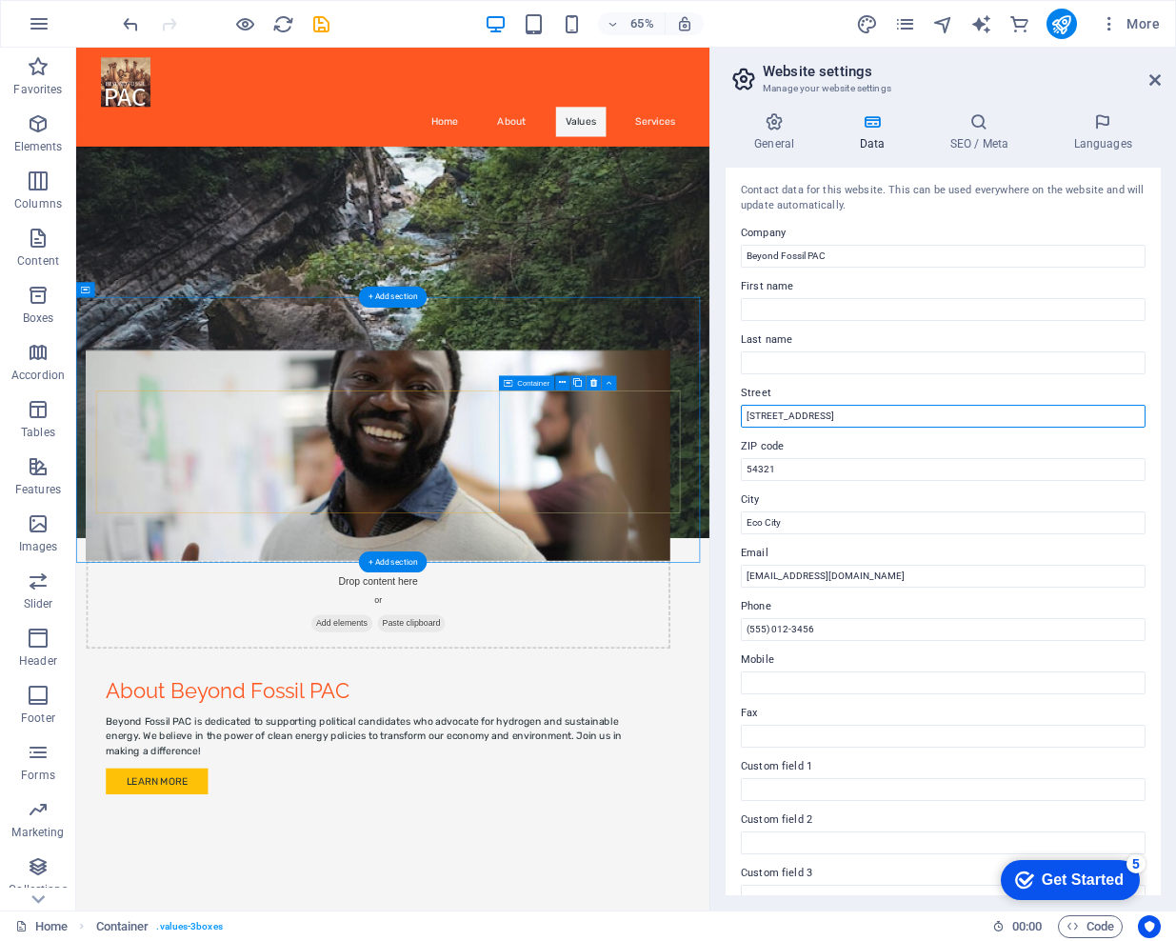
drag, startPoint x: 937, startPoint y: 464, endPoint x: 993, endPoint y: 575, distance: 124.8
drag, startPoint x: 866, startPoint y: 416, endPoint x: 741, endPoint y: 409, distance: 125.9
click at [741, 409] on input "[STREET_ADDRESS]" at bounding box center [943, 416] width 405 height 23
type input "c/o Nevada Hydrogen Business Council"
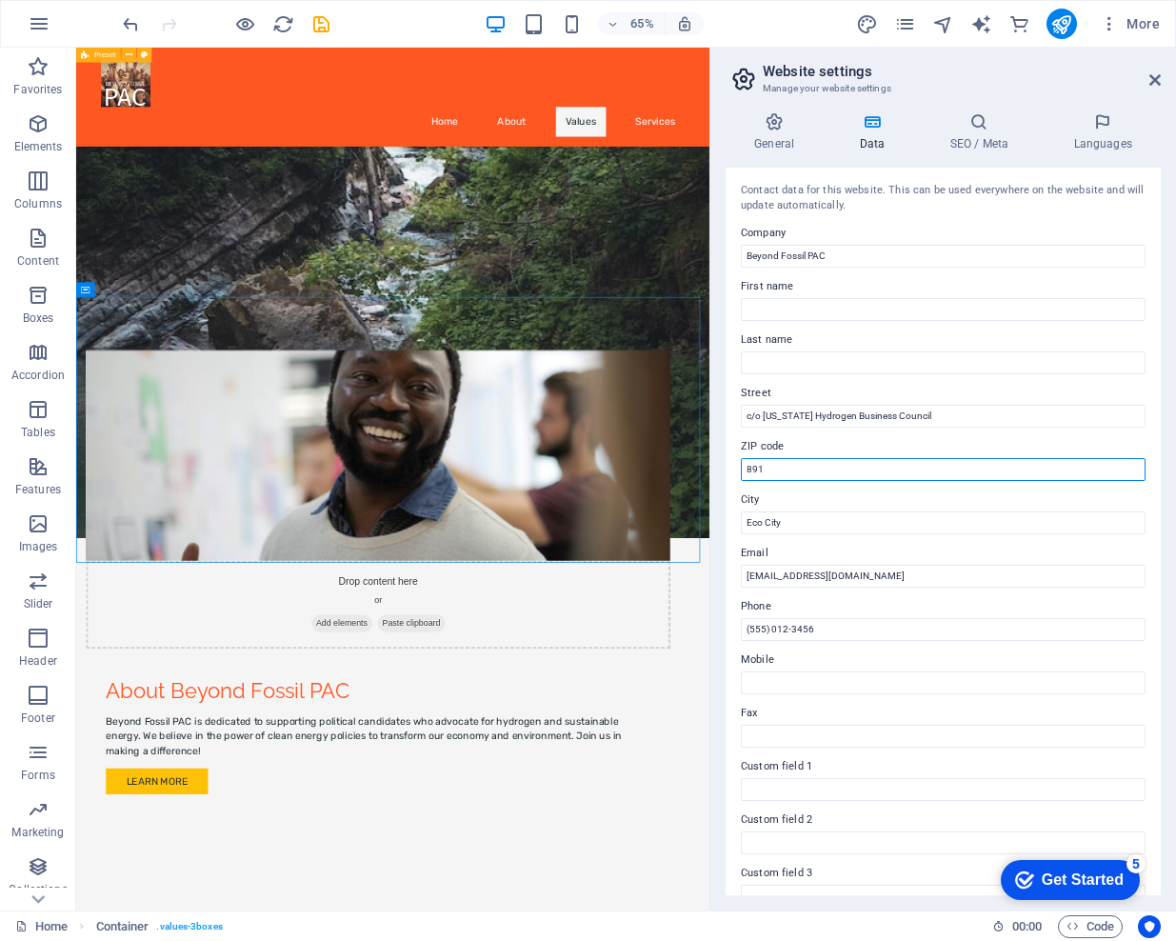
click at [787, 468] on input "891" at bounding box center [943, 469] width 405 height 23
paste input "07"
type input "89107"
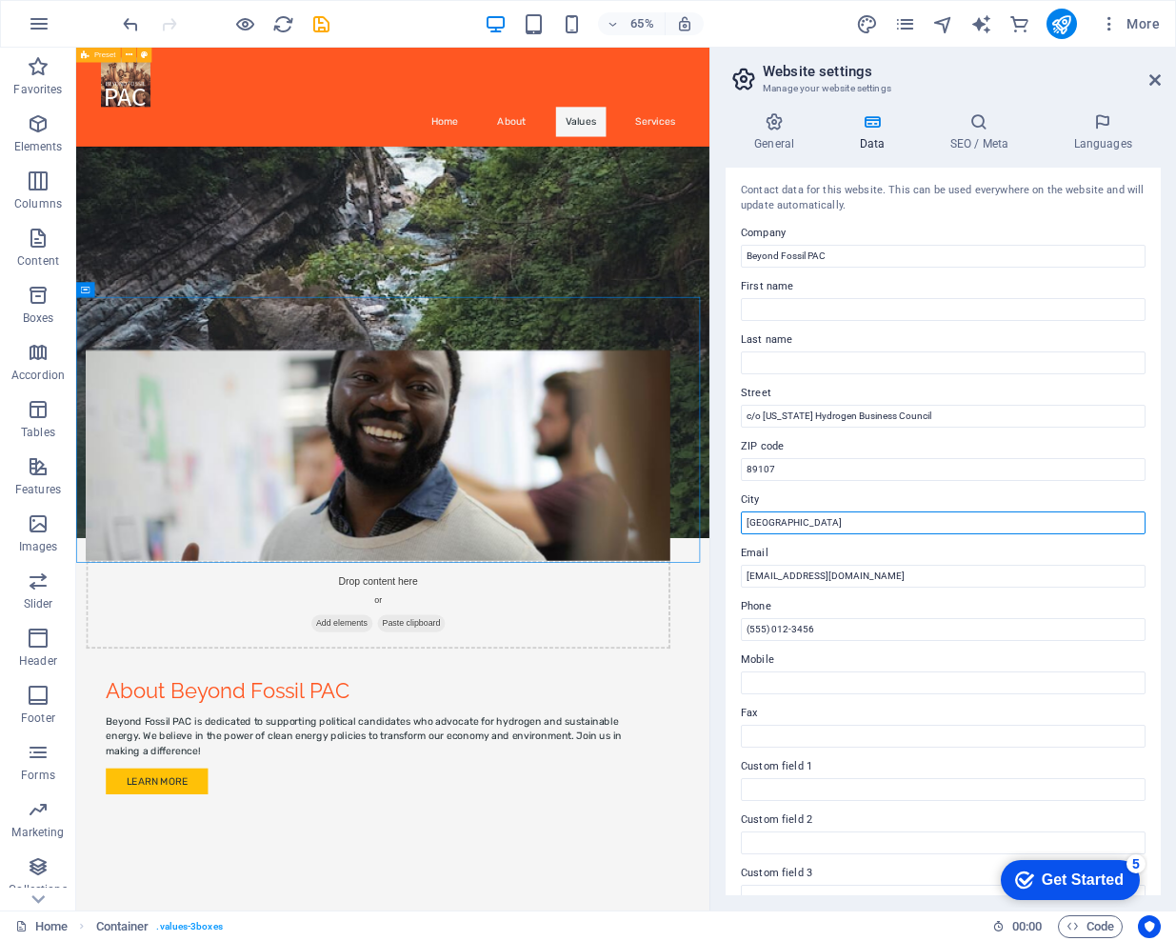
type input "Las Vegas"
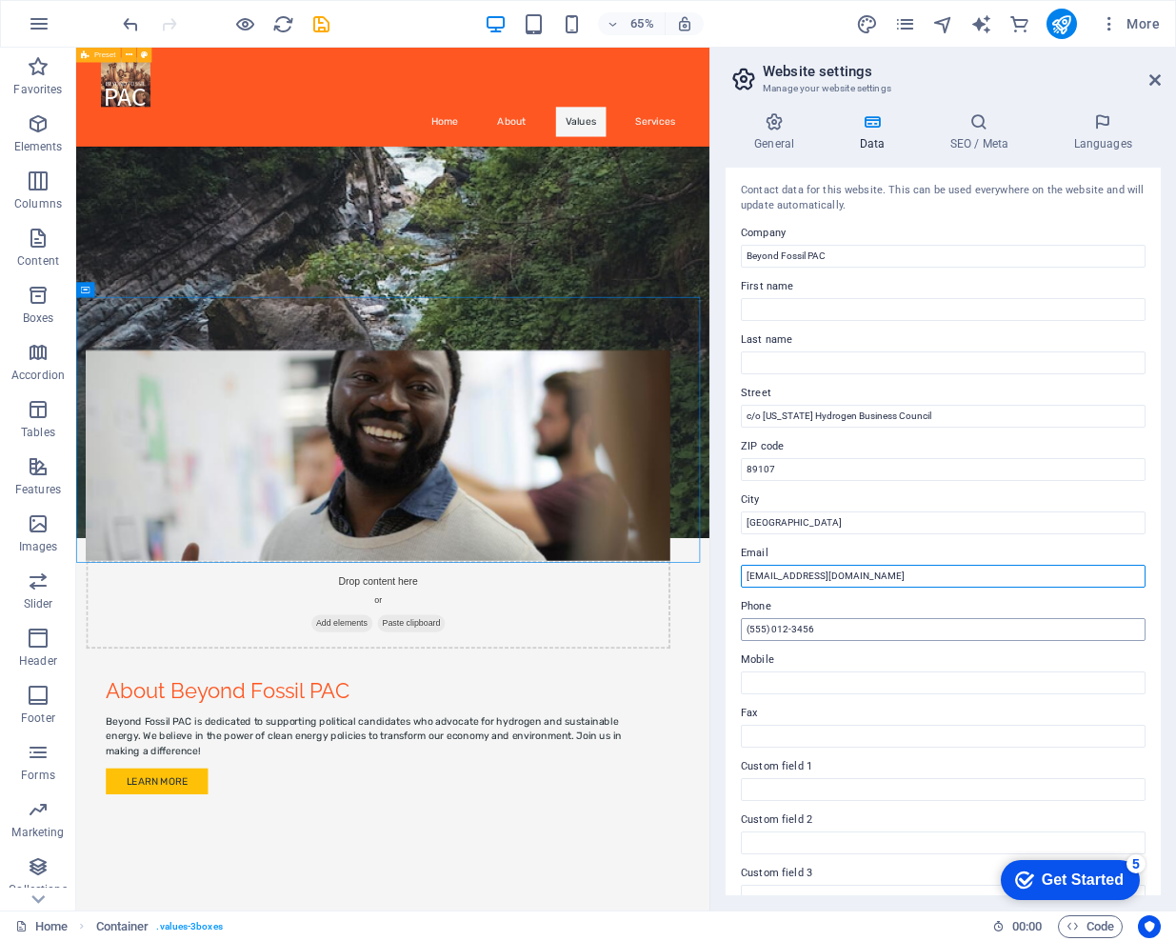
type input "general@beyondfossilpac.org"
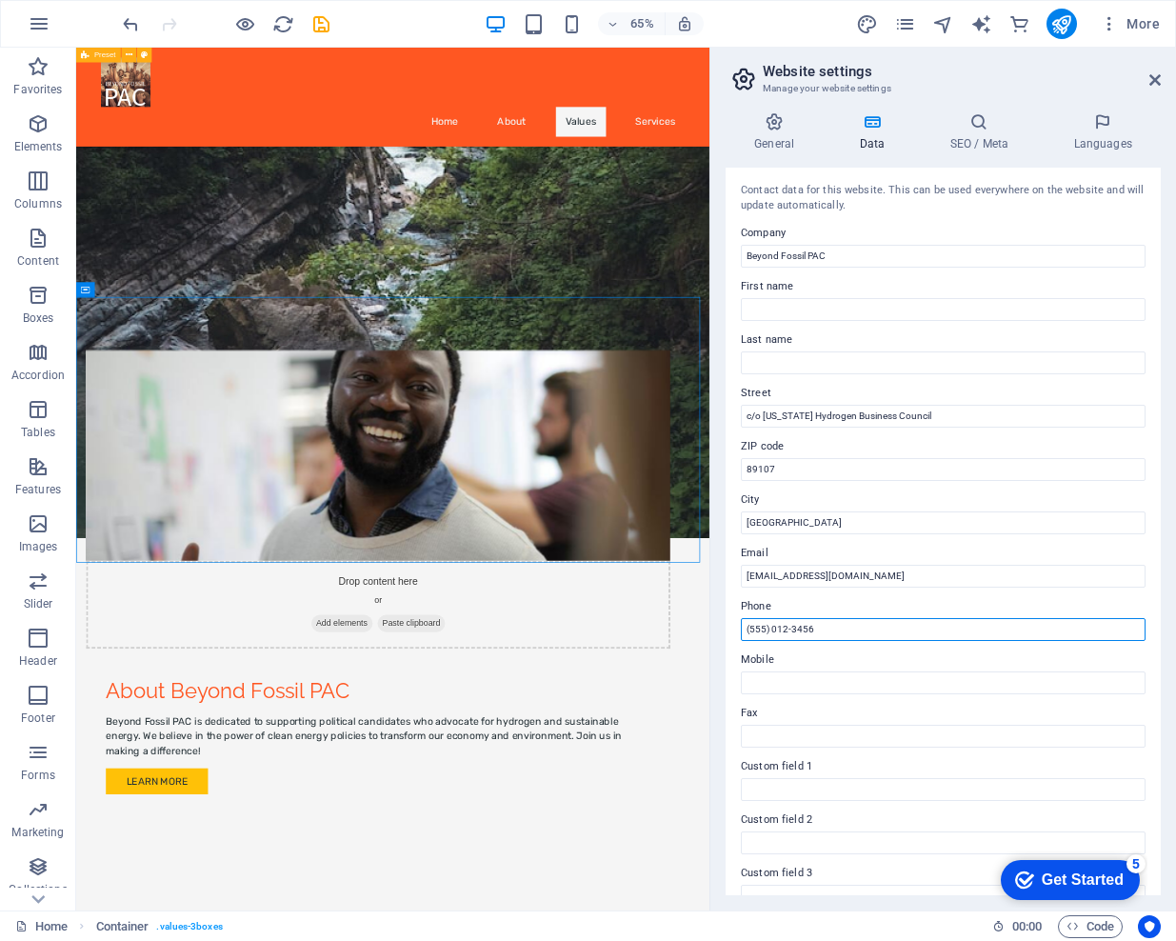
drag, startPoint x: 821, startPoint y: 630, endPoint x: 737, endPoint y: 630, distance: 83.8
click at [737, 630] on div "Contact data for this website. This can be used everywhere on the website and w…" at bounding box center [943, 531] width 435 height 727
click at [842, 629] on input "(555) 012-3456" at bounding box center [943, 629] width 405 height 23
drag, startPoint x: 842, startPoint y: 629, endPoint x: 713, endPoint y: 624, distance: 128.7
click at [713, 624] on aside "Website settings Manage your website settings General Data SEO / Meta Languages…" at bounding box center [942, 479] width 467 height 863
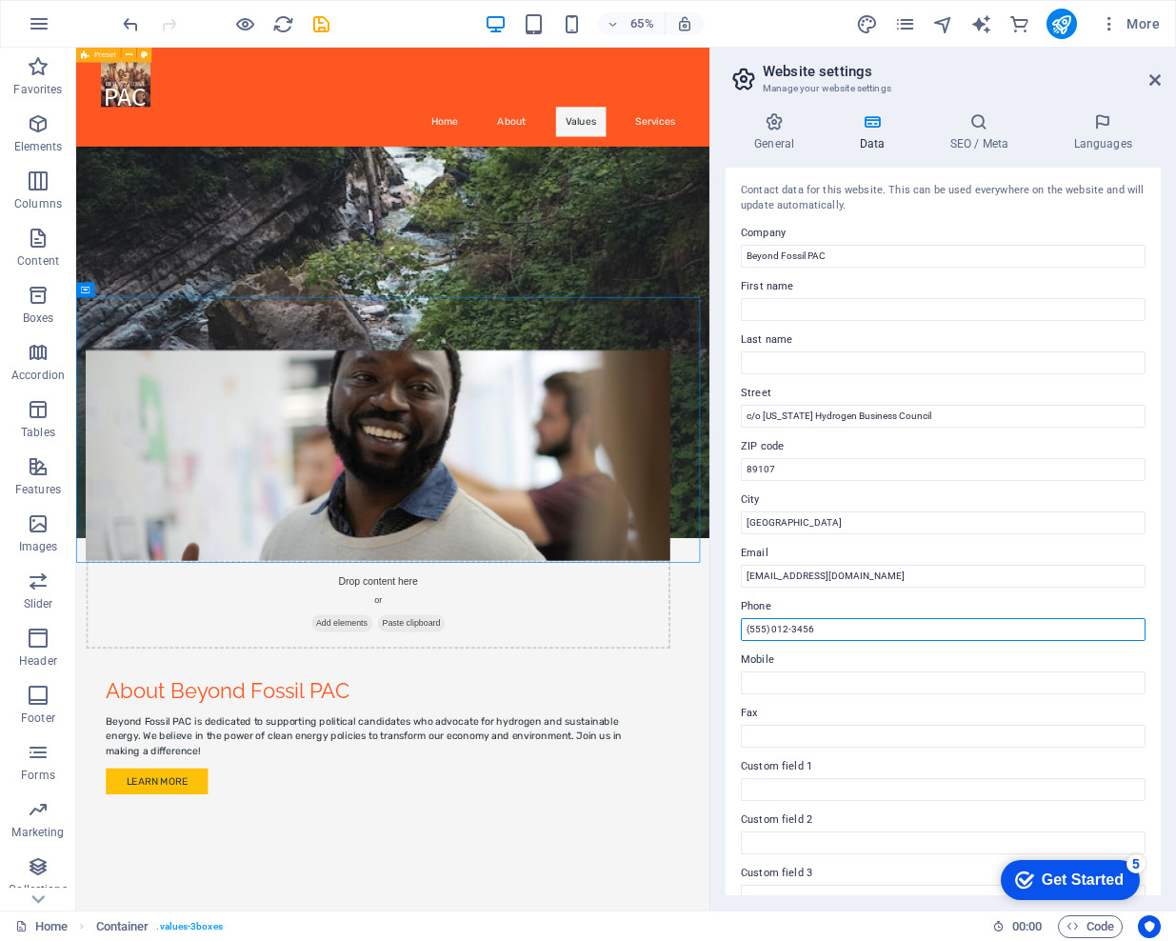
paste input "725) 444-1205"
type input "(725) 444-1205"
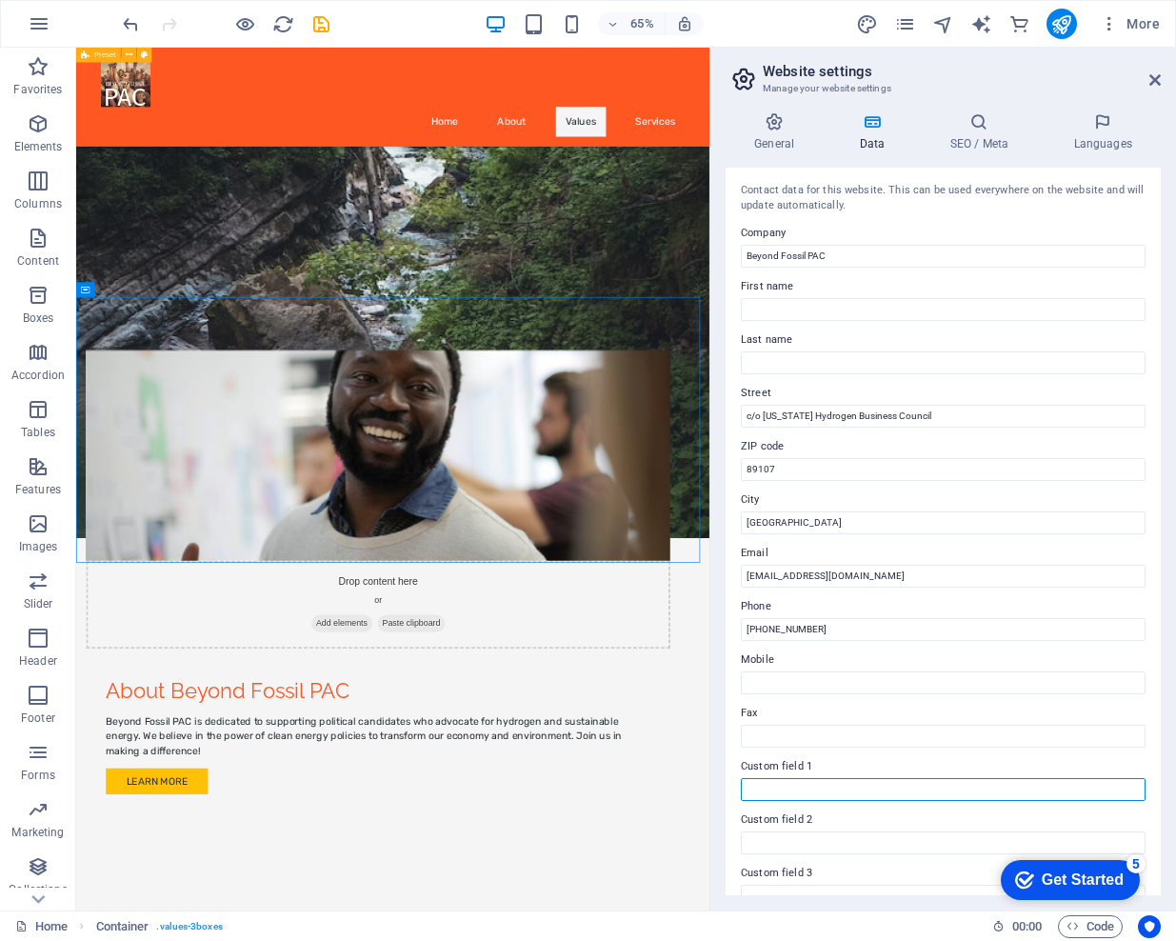
click at [789, 786] on input "Custom field 1" at bounding box center [943, 789] width 405 height 23
paste input "304 S. Jones Blvd # 1215"
type input "304 S. Jones Blvd # 1215"
click at [983, 127] on icon at bounding box center [979, 121] width 116 height 19
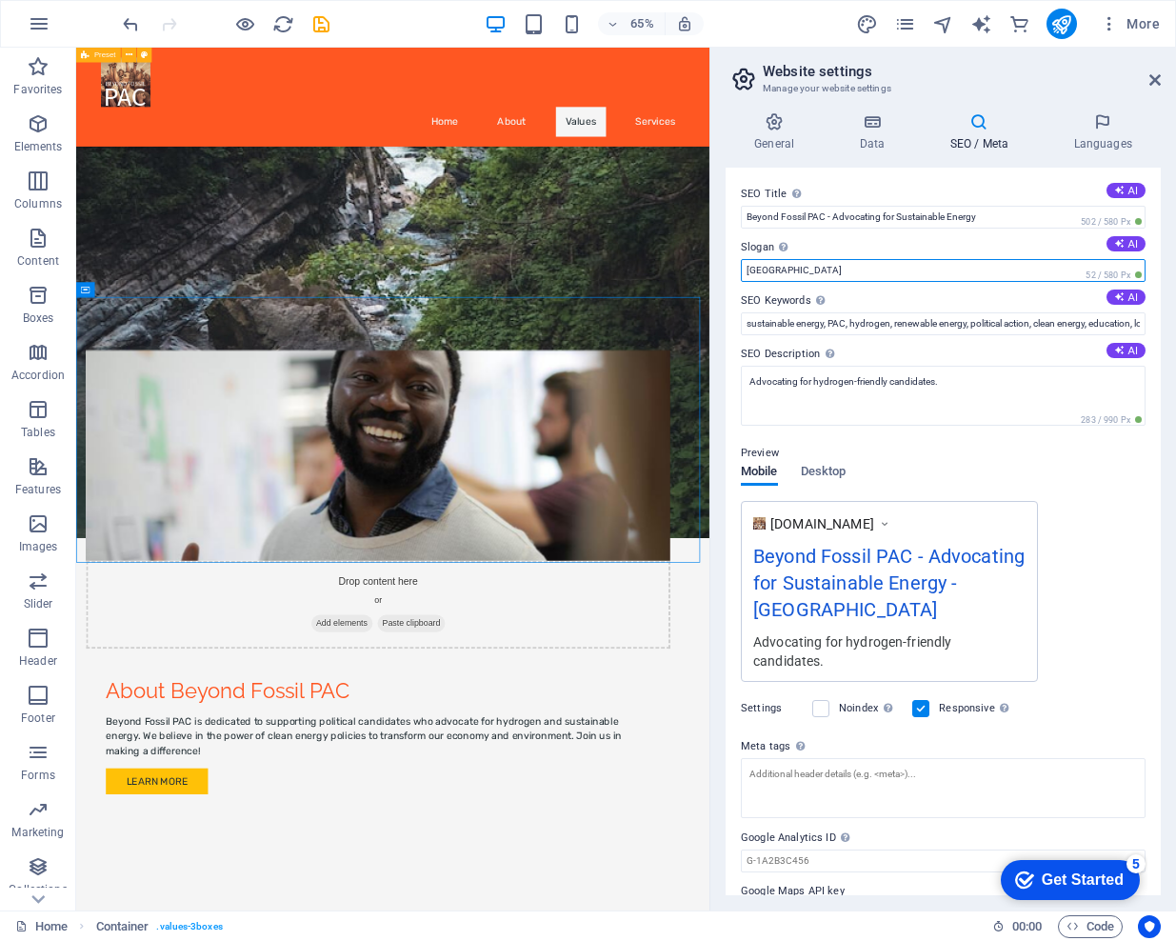
click at [775, 275] on input "[GEOGRAPHIC_DATA]" at bounding box center [943, 270] width 405 height 23
paste input "Fossil Fuels Are Finite. The Future Isn’t."
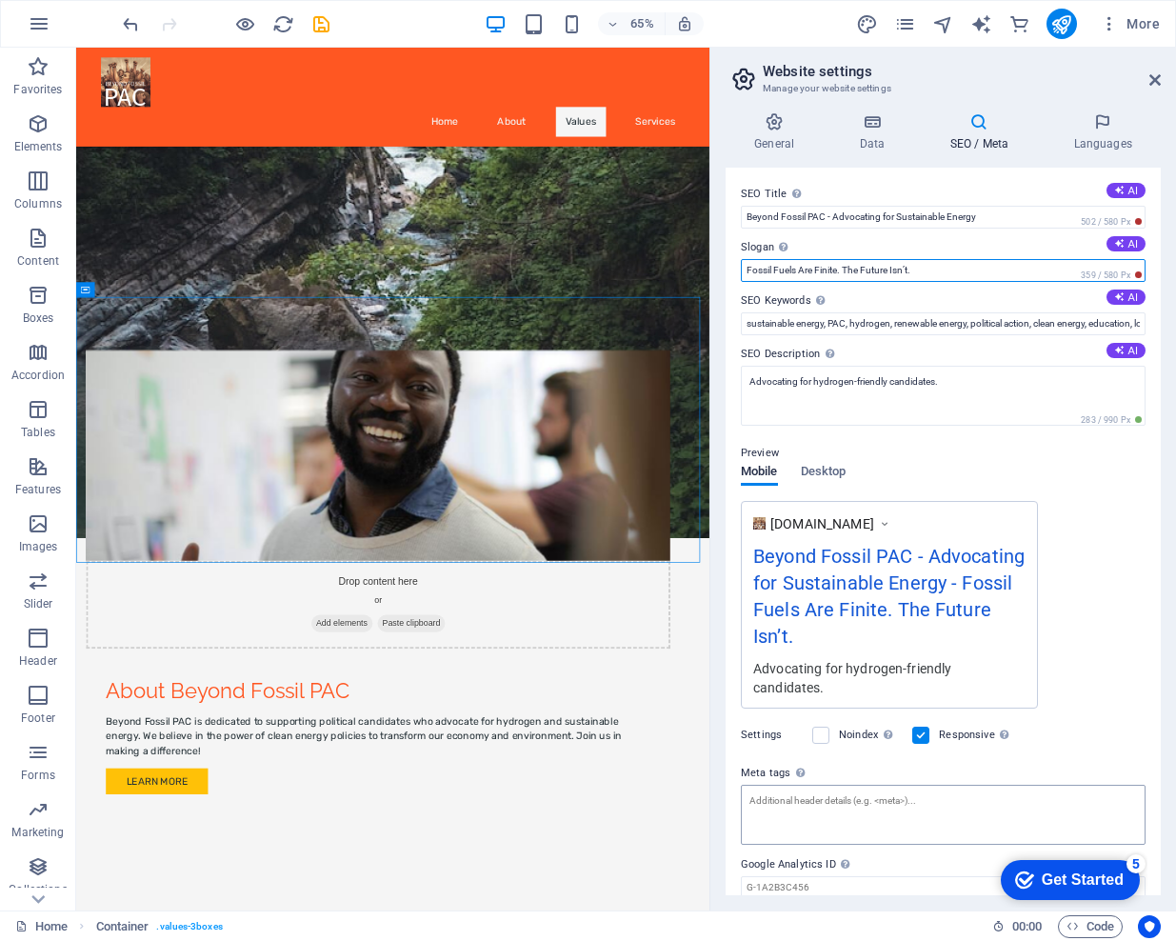
type input "Fossil Fuels Are Finite. The Future Isn’t."
click at [928, 785] on textarea "Meta tags Enter HTML code here that will be placed inside the tags of your webs…" at bounding box center [943, 815] width 405 height 60
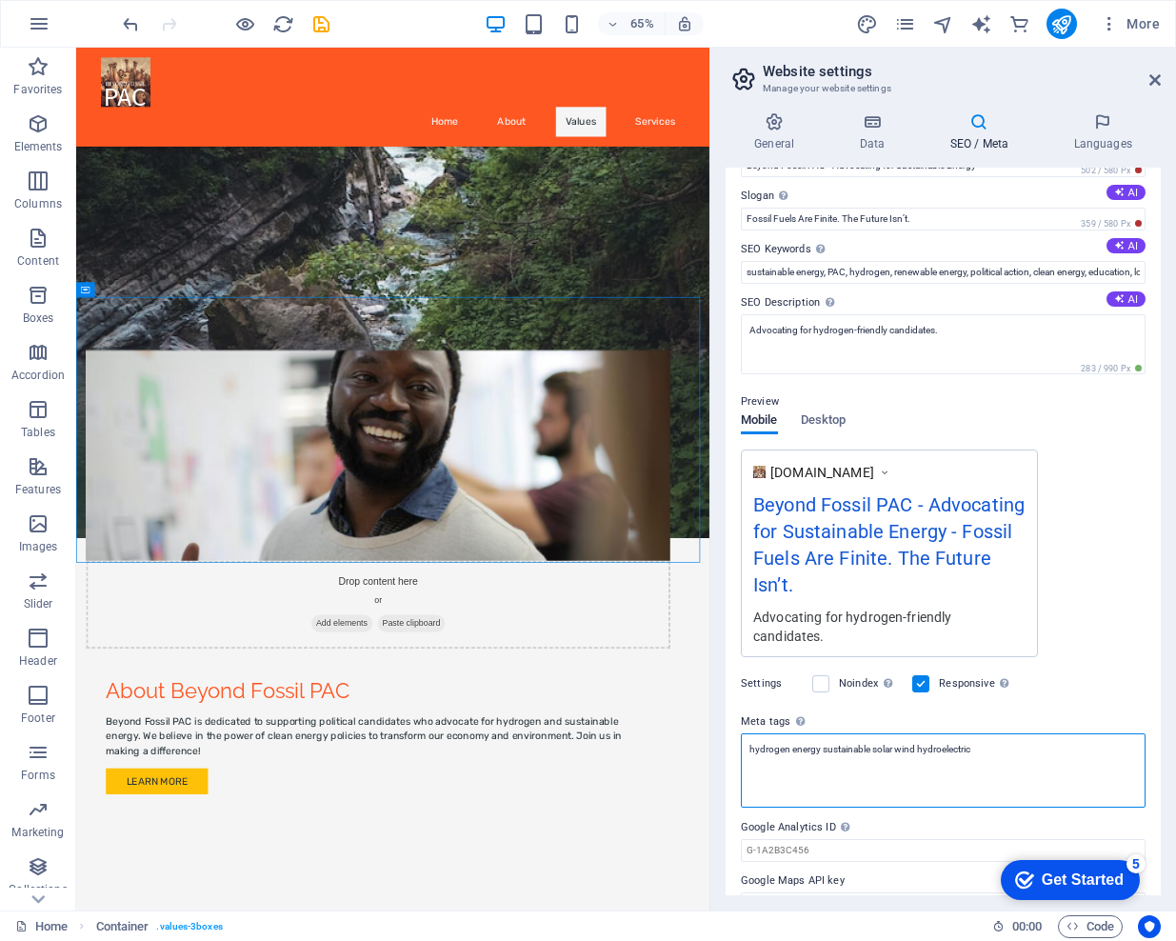
scroll to position [68, 0]
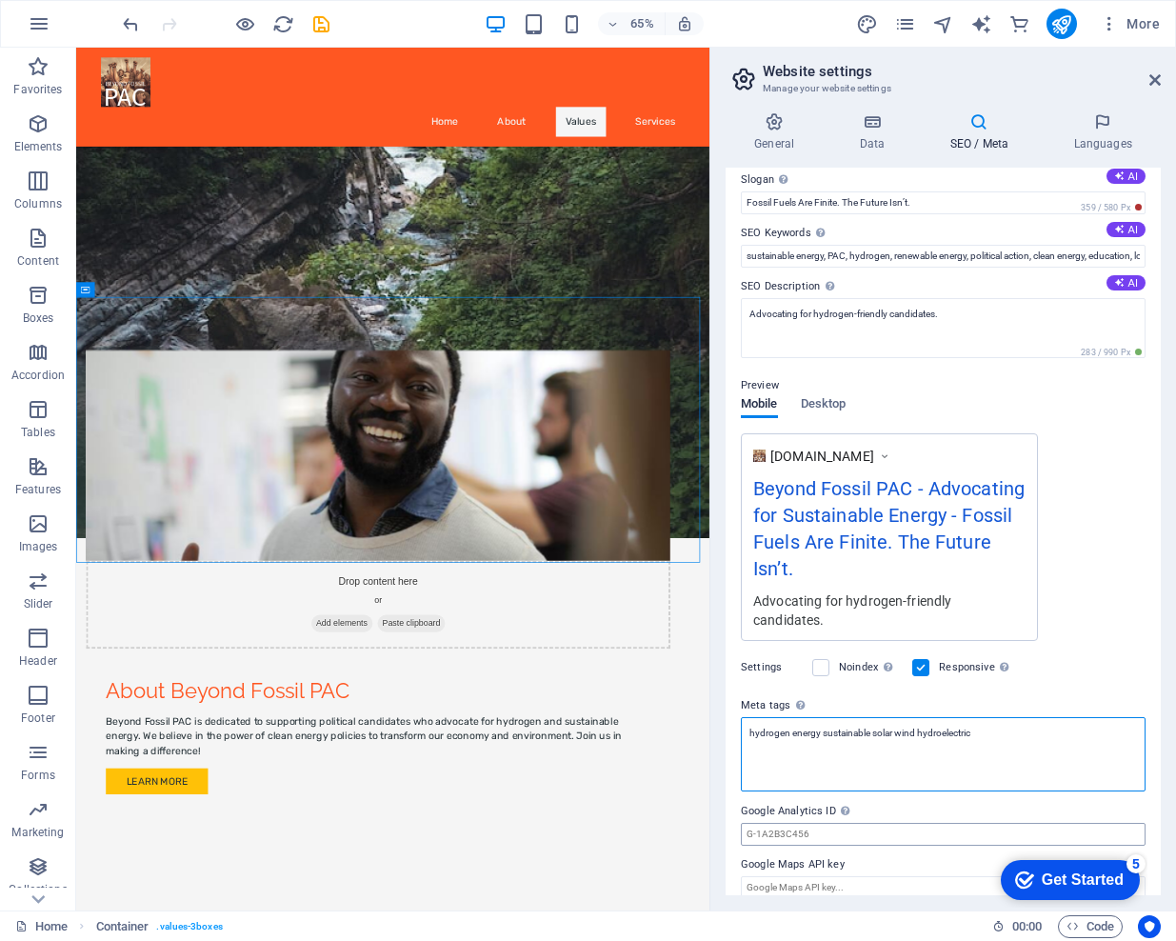
type textarea "hydrogen energy sustainable solar wind hydroelectric"
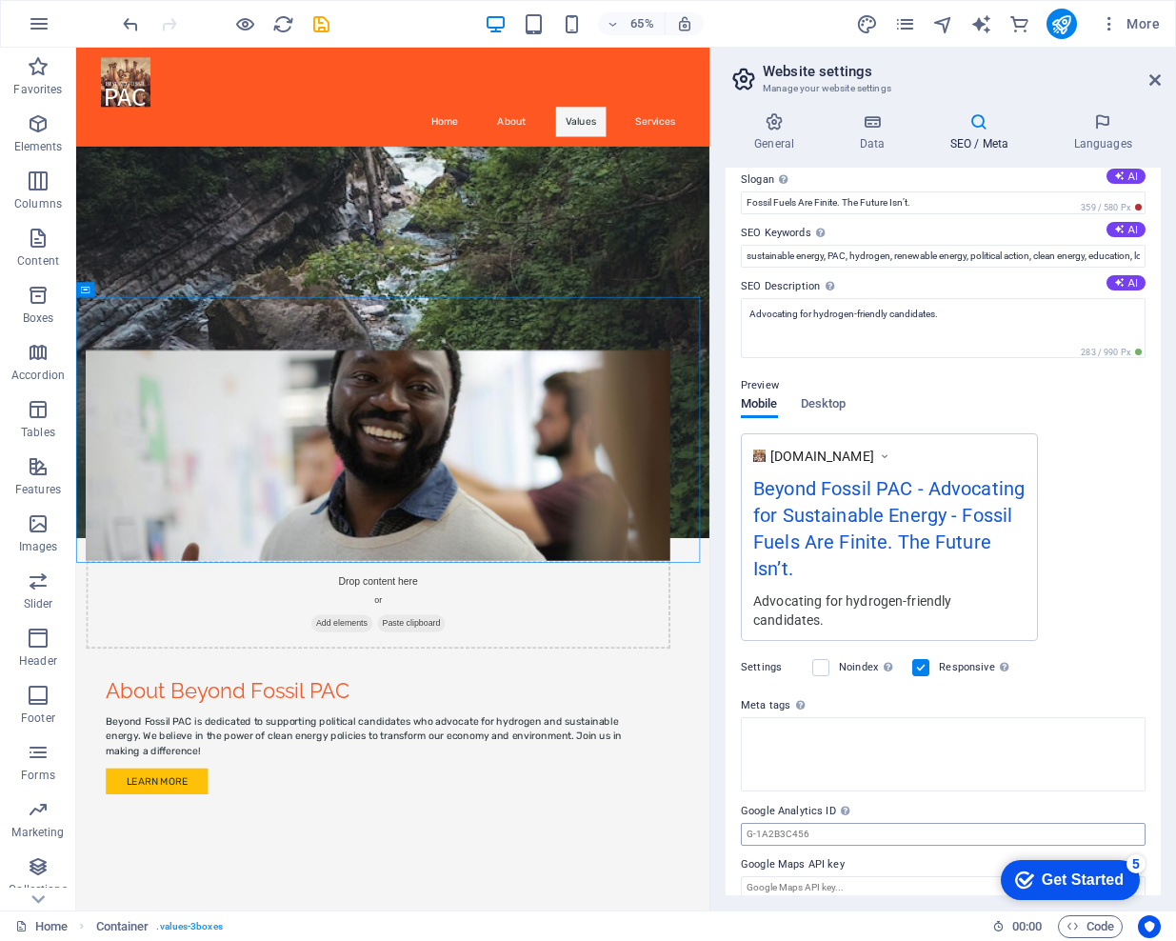
click at [909, 818] on body "Beyond Fossil PAC Home Favorites Elements Columns Content Boxes Accordion Table…" at bounding box center [588, 470] width 1176 height 941
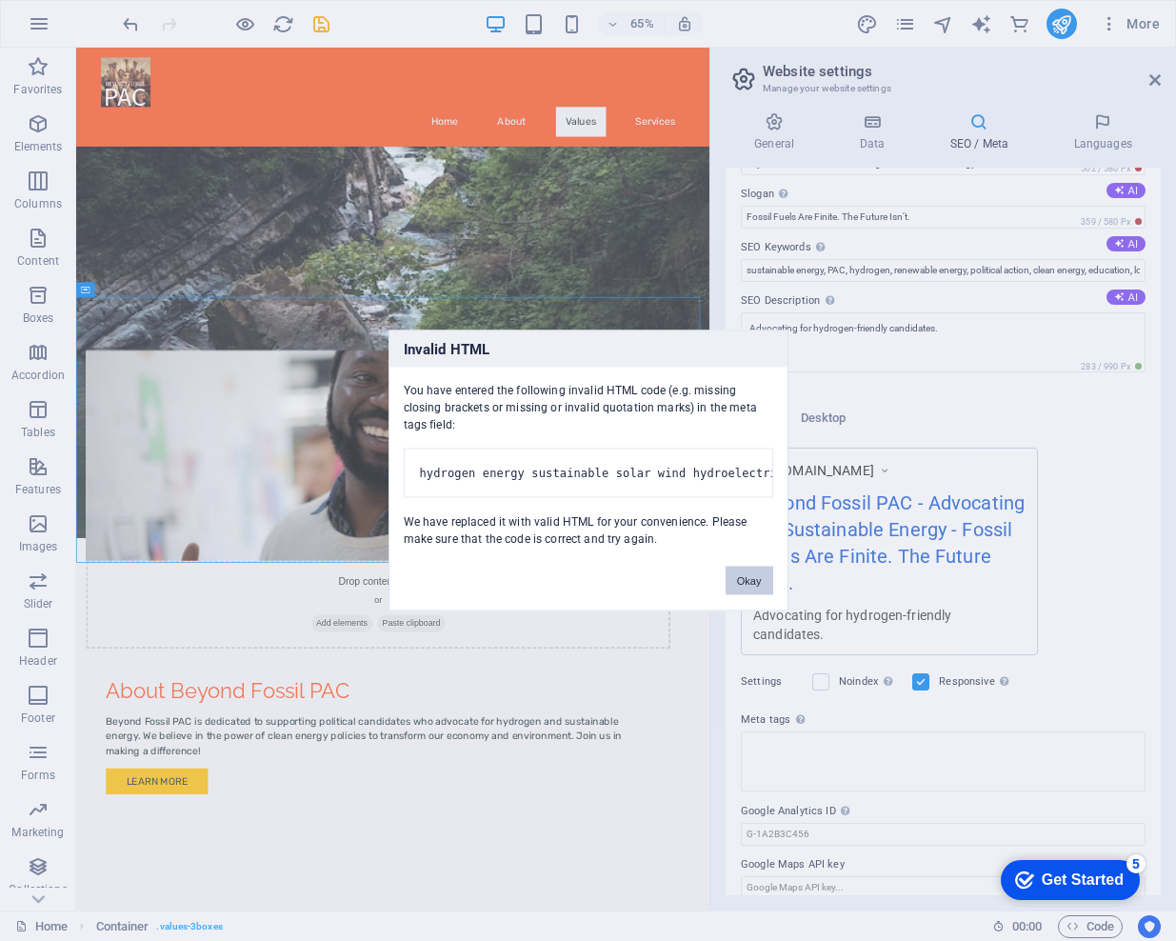
click at [757, 593] on button "Okay" at bounding box center [750, 581] width 48 height 29
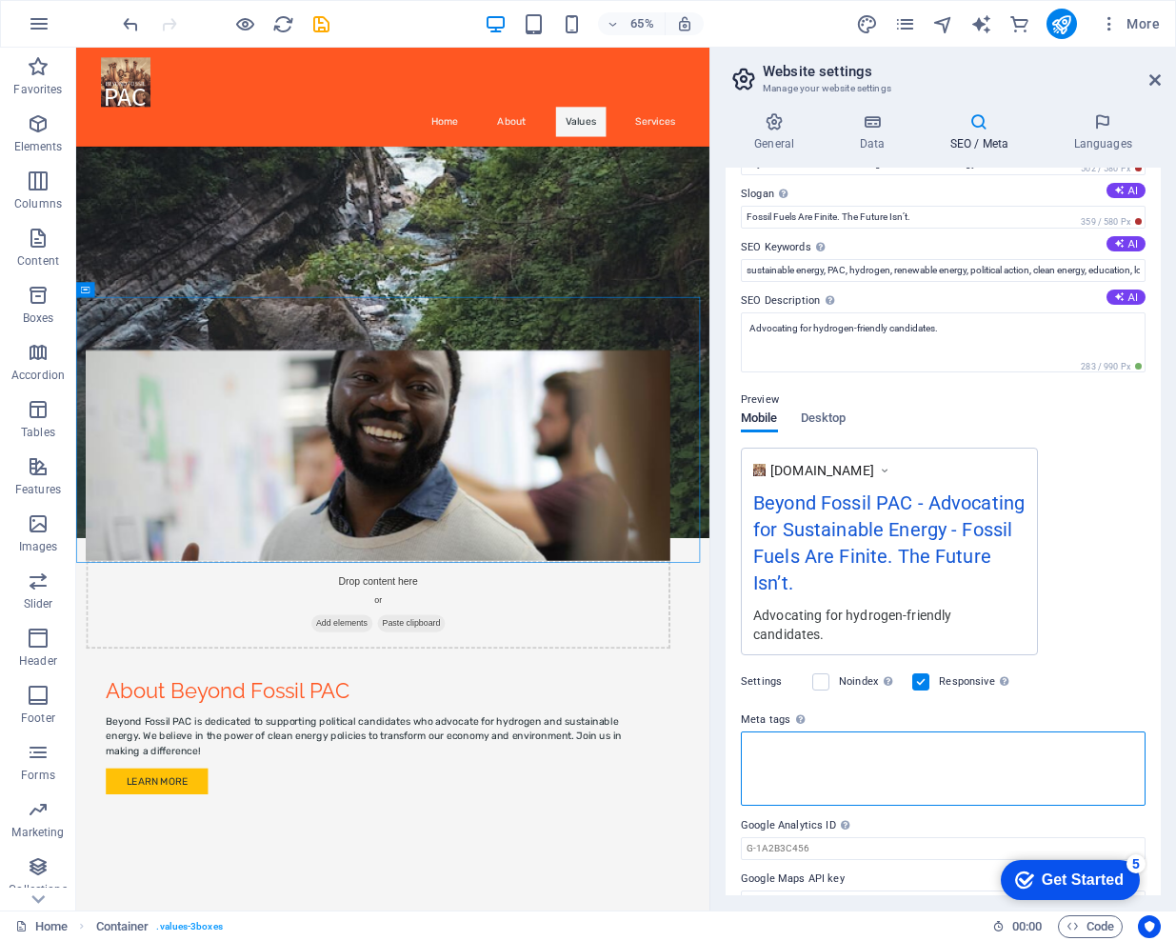
click at [816, 735] on textarea "Meta tags Enter HTML code here that will be placed inside the tags of your webs…" at bounding box center [943, 768] width 405 height 74
click at [818, 673] on label at bounding box center [820, 681] width 17 height 17
click at [0, 0] on input "Noindex Instruct search engines to exclude this website from search results." at bounding box center [0, 0] width 0 height 0
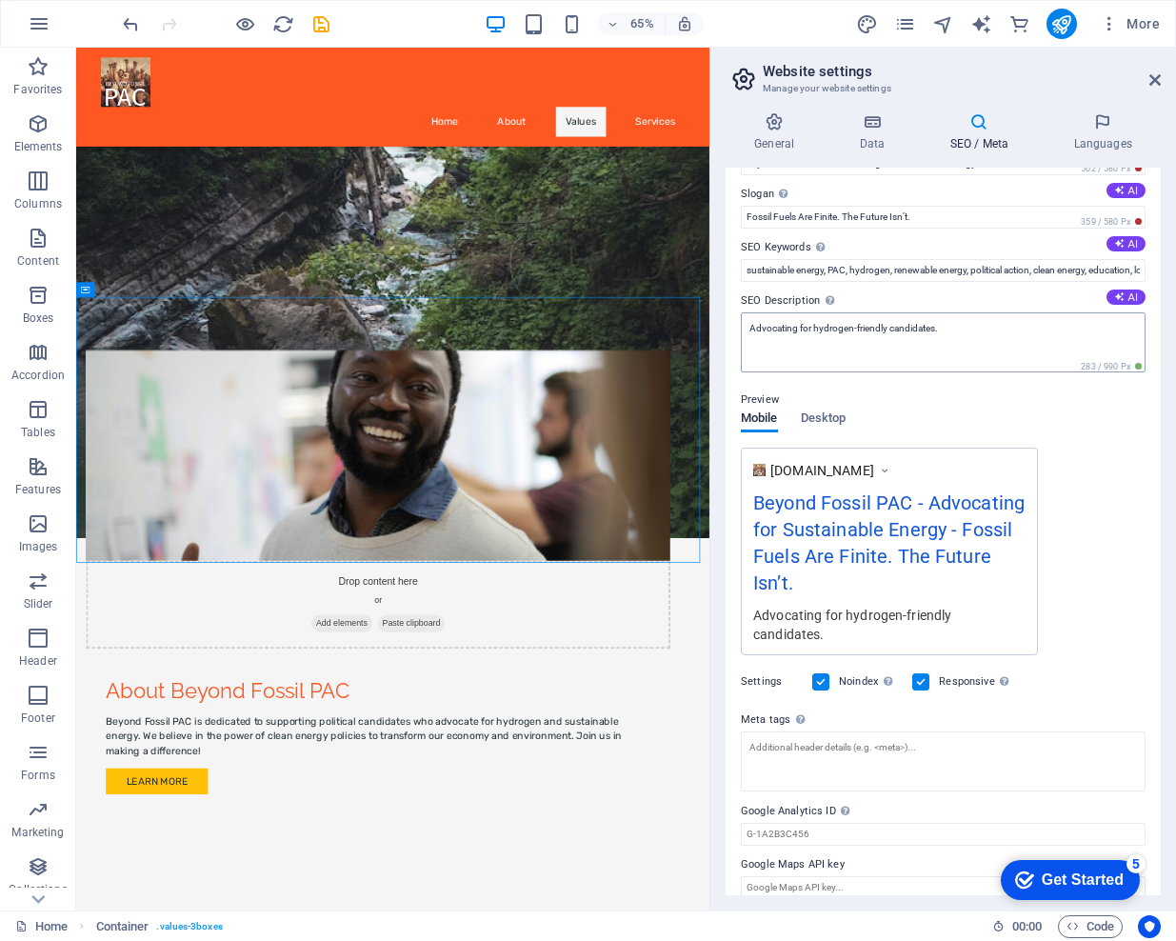
scroll to position [44, 0]
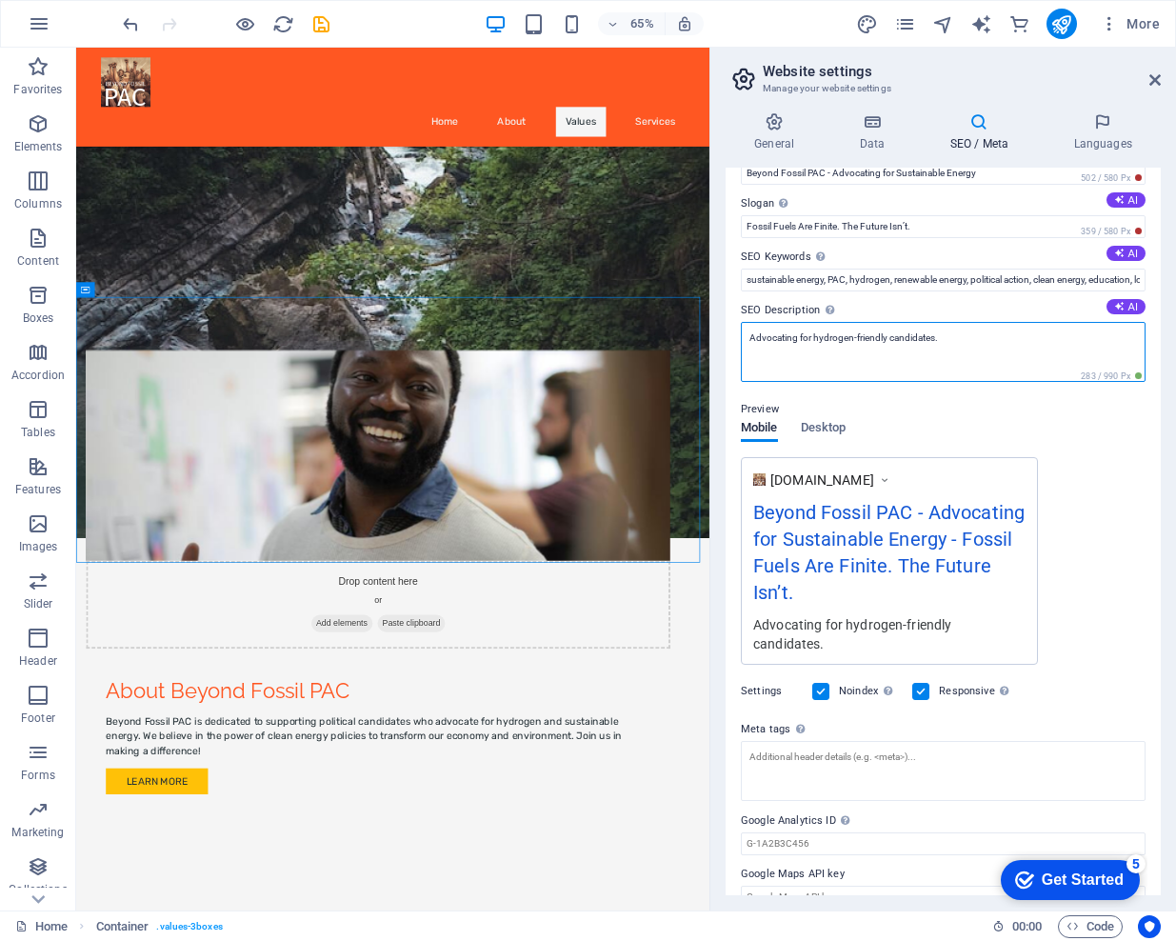
click at [849, 337] on textarea "Advocating for hydrogen-friendly candidates." at bounding box center [943, 352] width 405 height 60
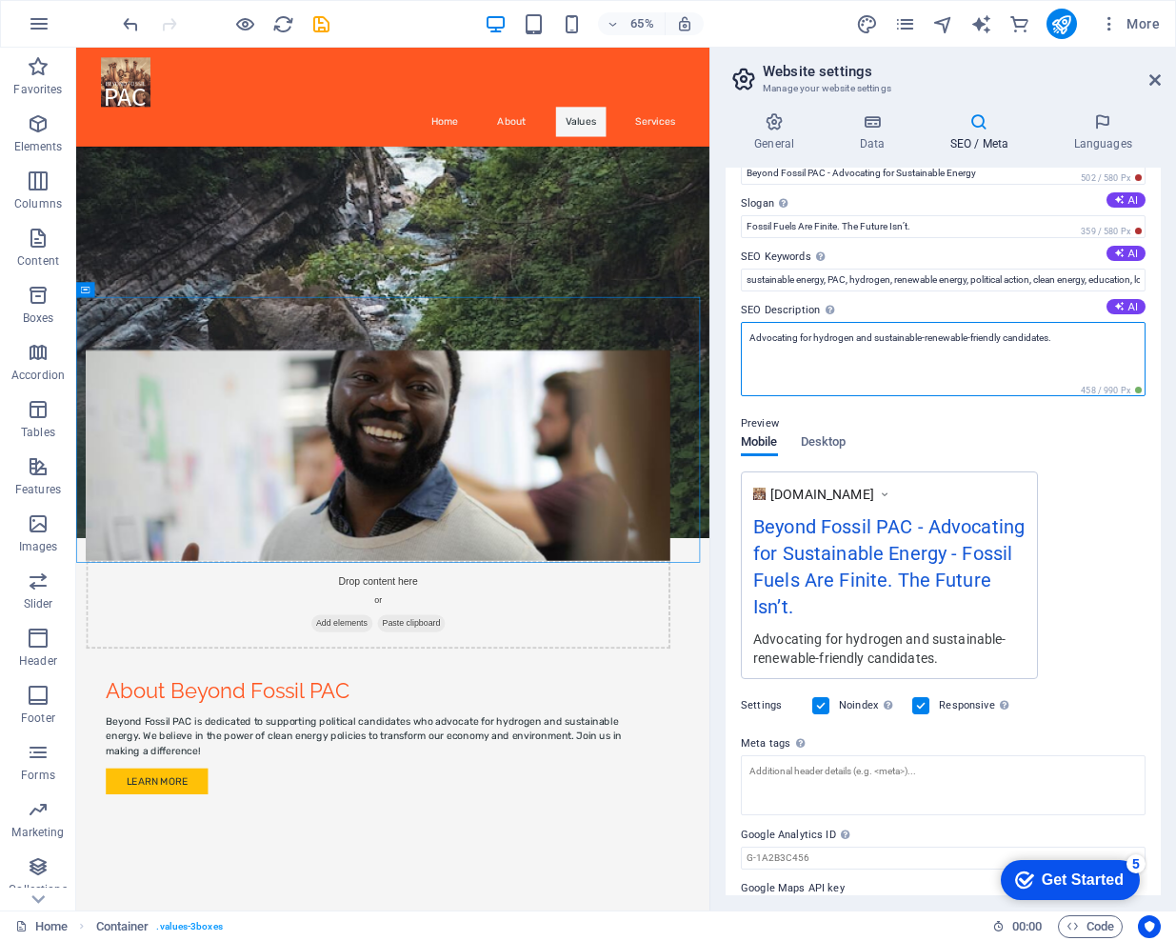
type textarea "Advocating for hydrogen and sustainable-renewable-friendly candidates."
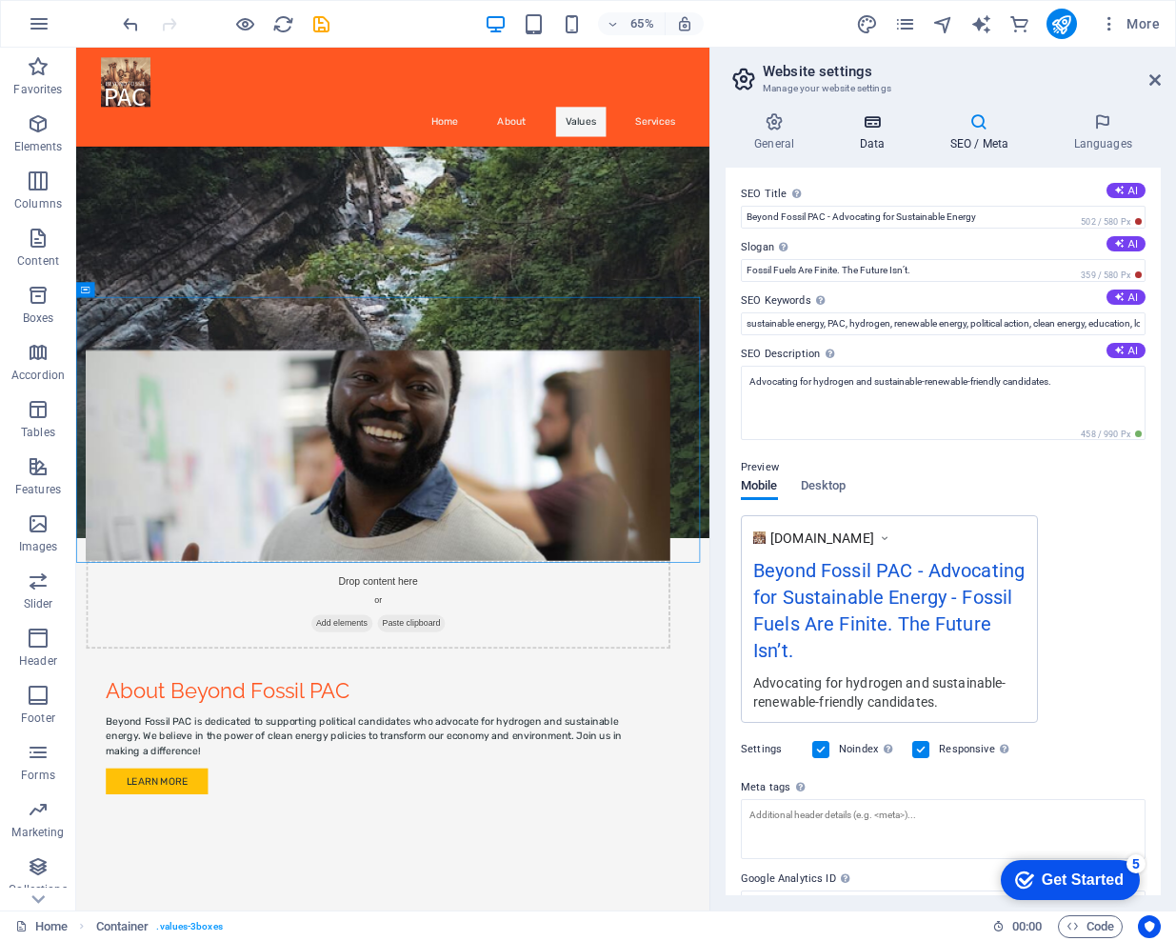
click at [876, 130] on icon at bounding box center [871, 121] width 83 height 19
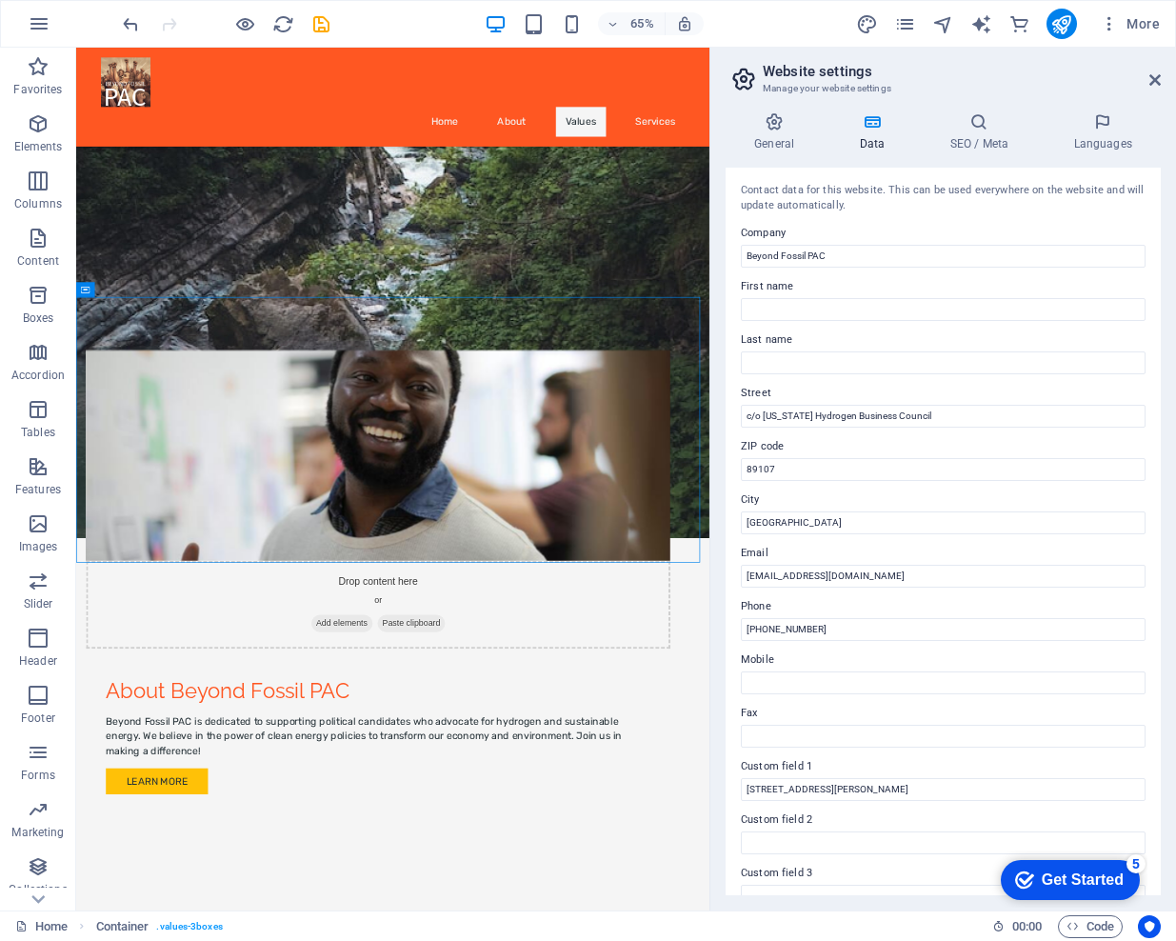
scroll to position [188, 0]
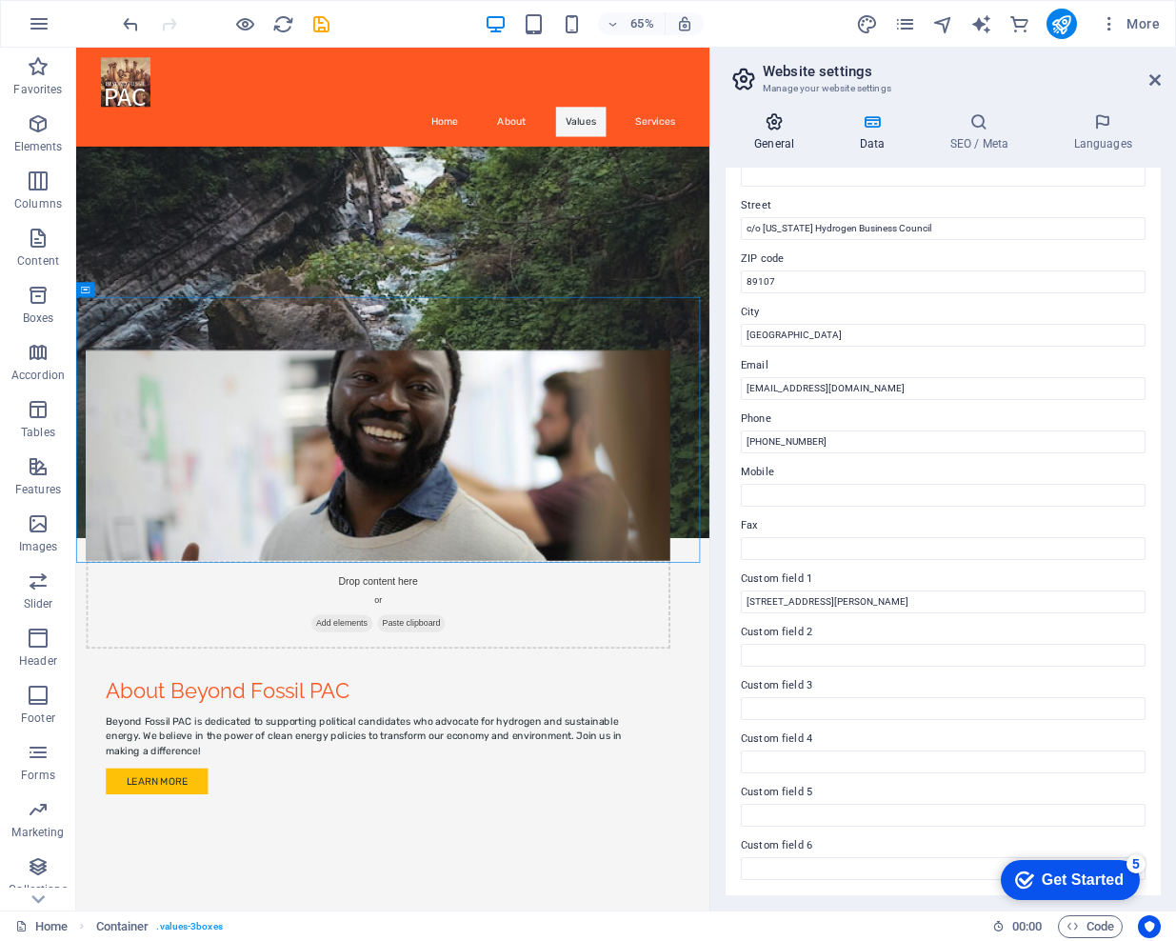
click at [777, 137] on h4 "General" at bounding box center [778, 132] width 105 height 40
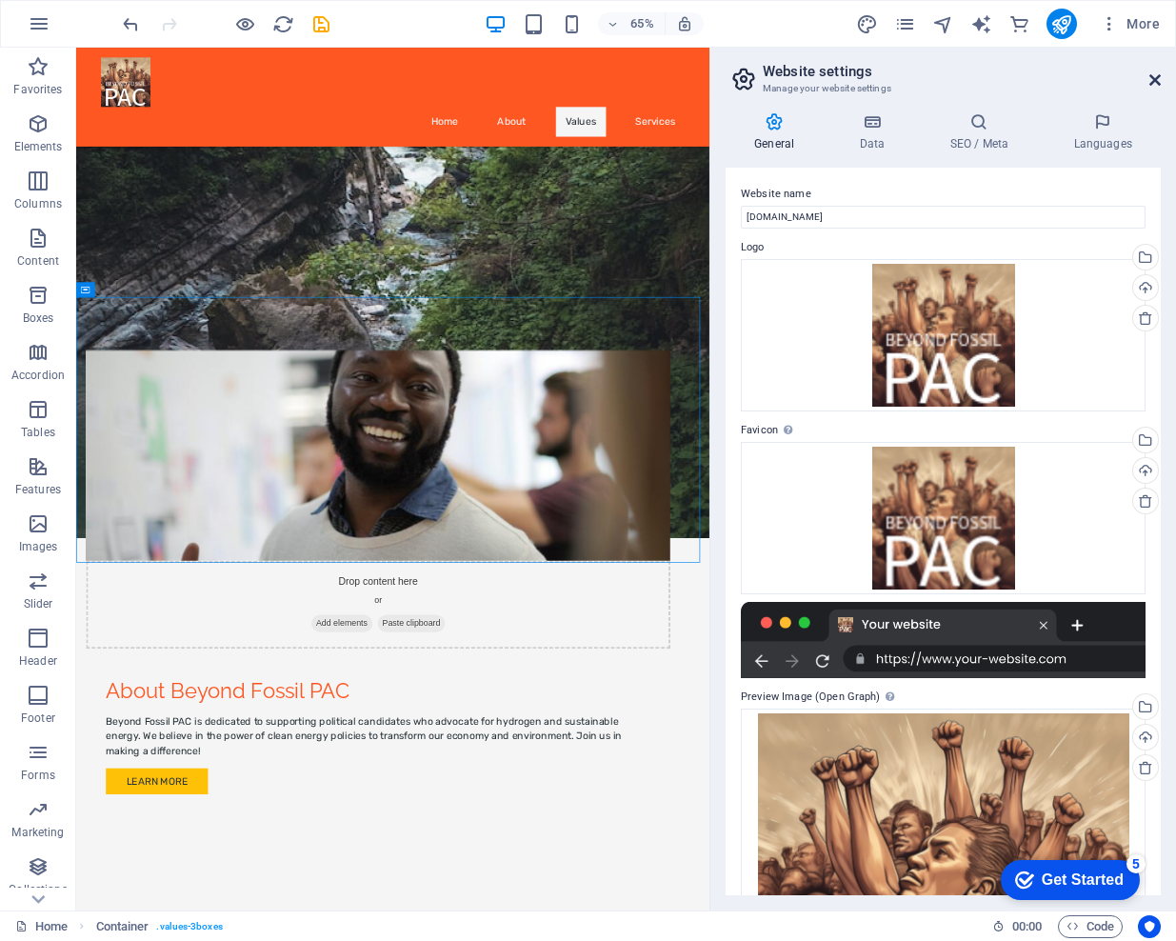
click at [1151, 79] on icon at bounding box center [1154, 79] width 11 height 15
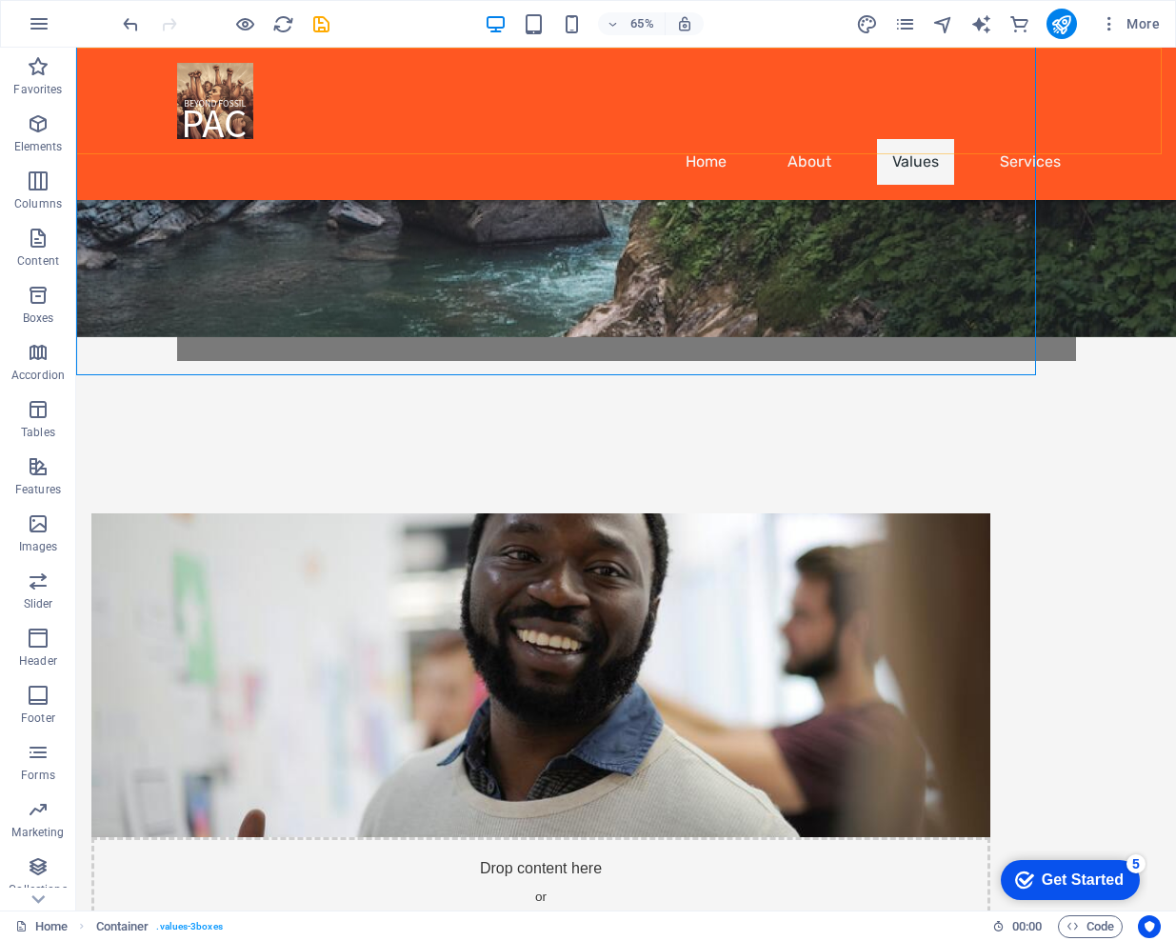
scroll to position [1145, 0]
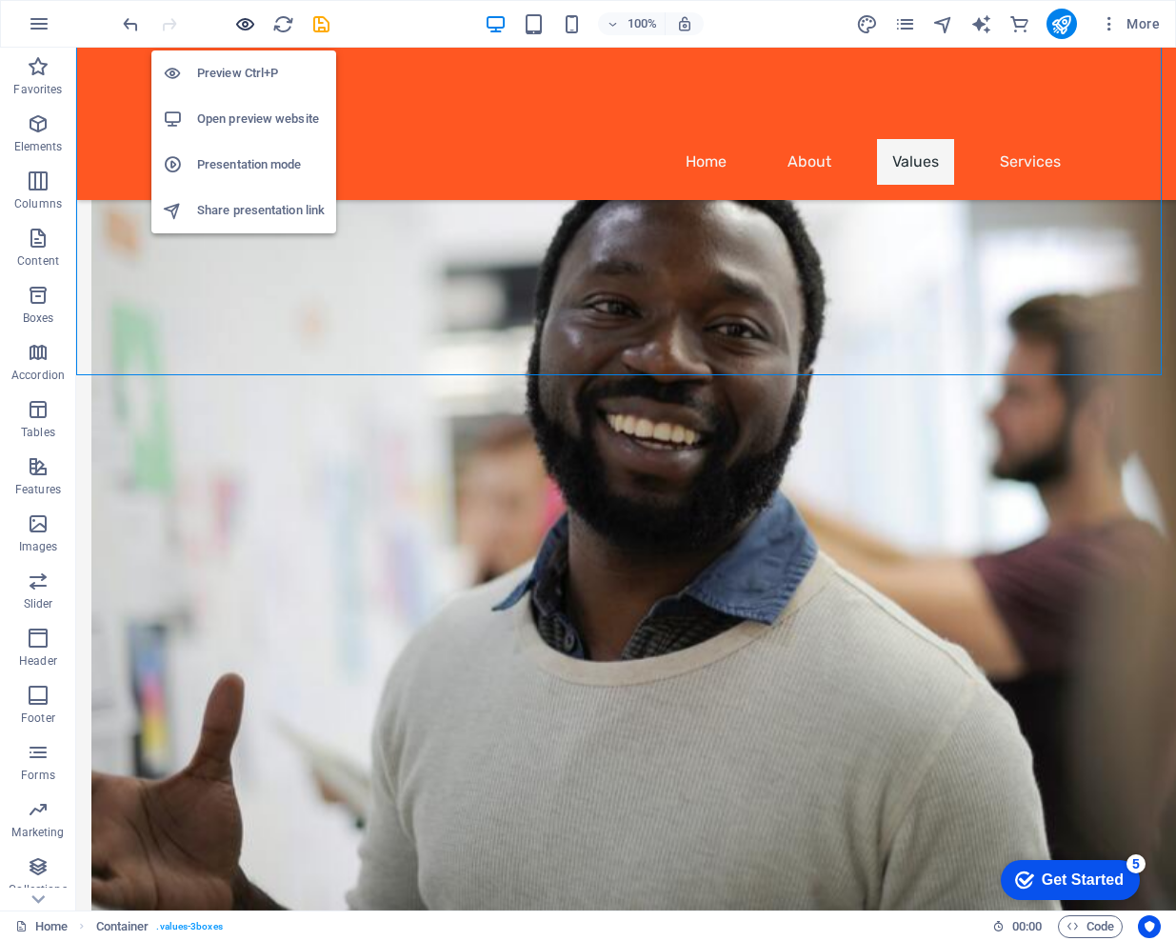
click at [244, 26] on icon "button" at bounding box center [245, 24] width 22 height 22
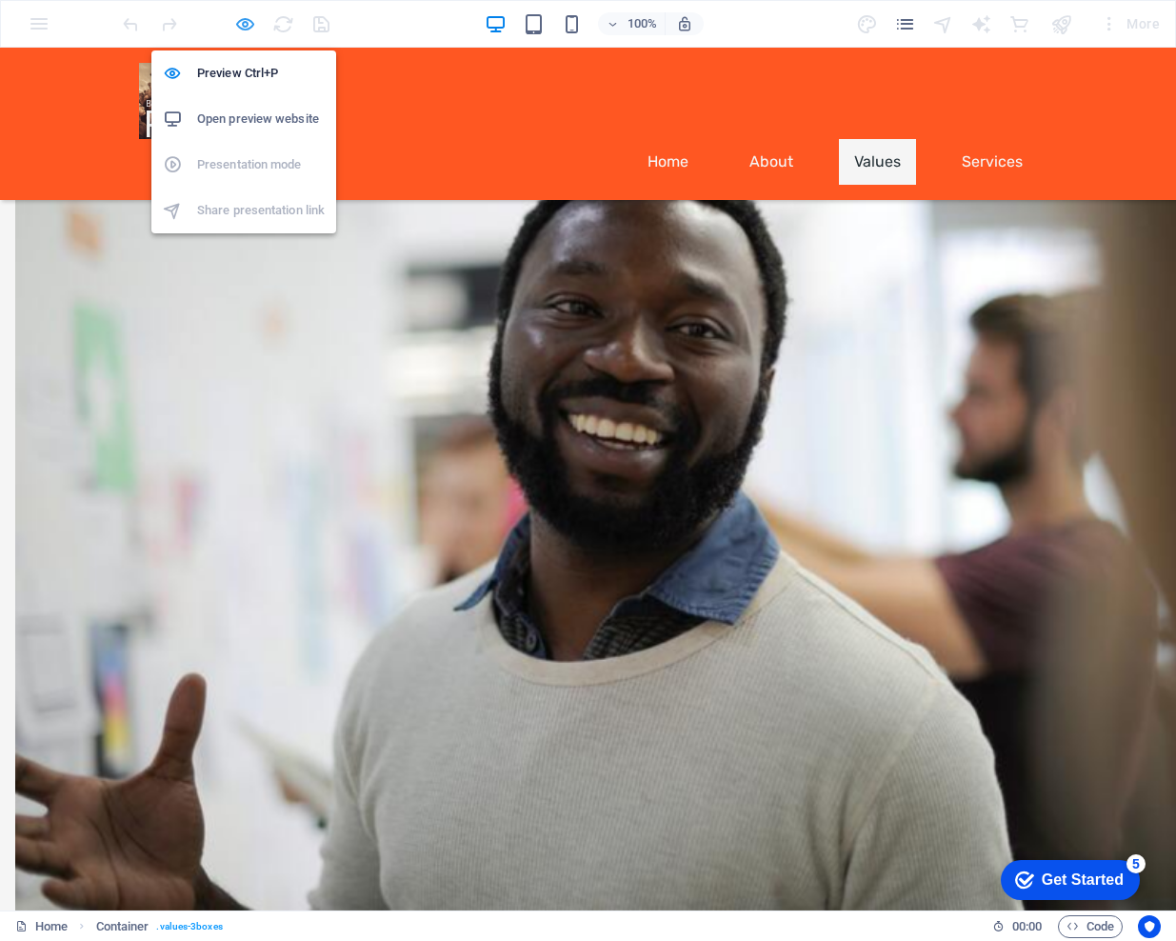
click at [246, 18] on icon "button" at bounding box center [245, 24] width 22 height 22
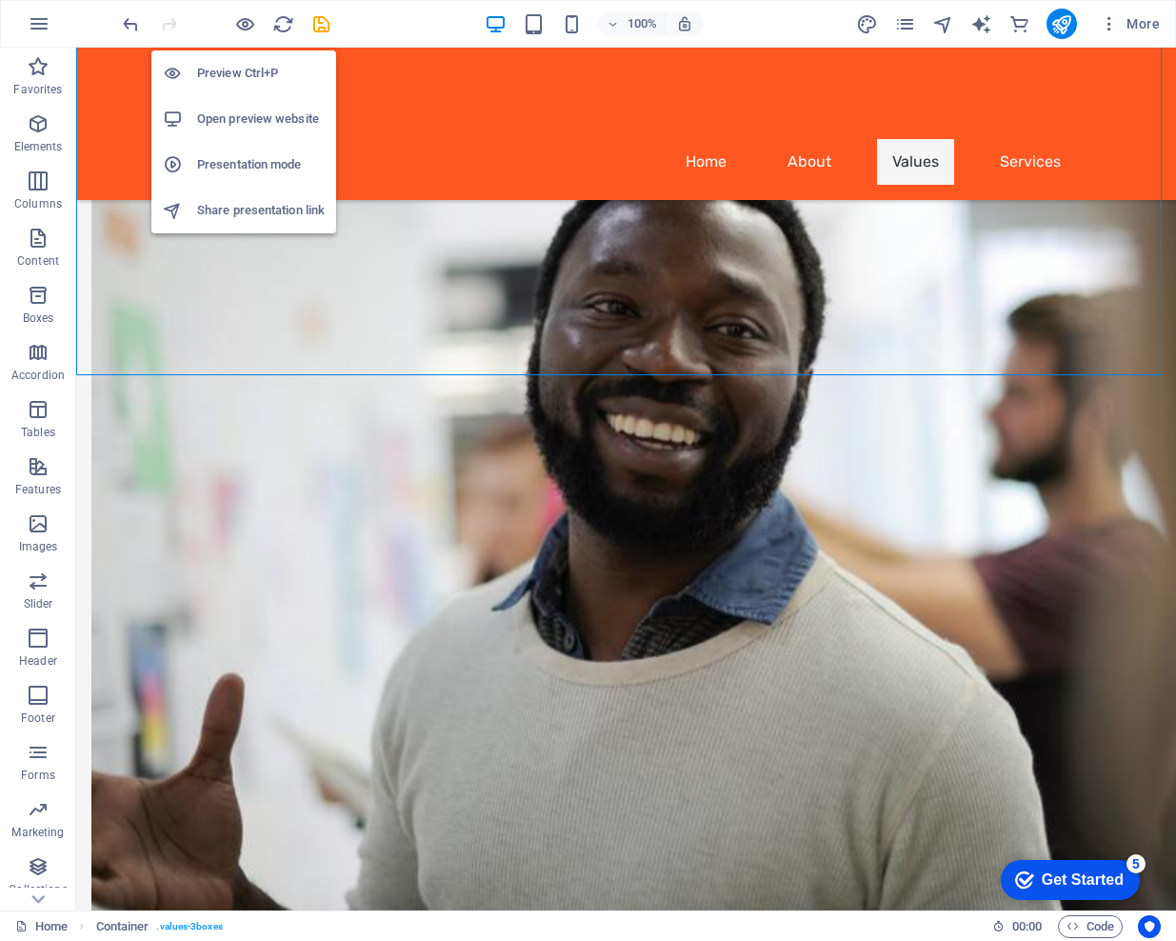
click at [230, 112] on h6 "Open preview website" at bounding box center [261, 119] width 128 height 23
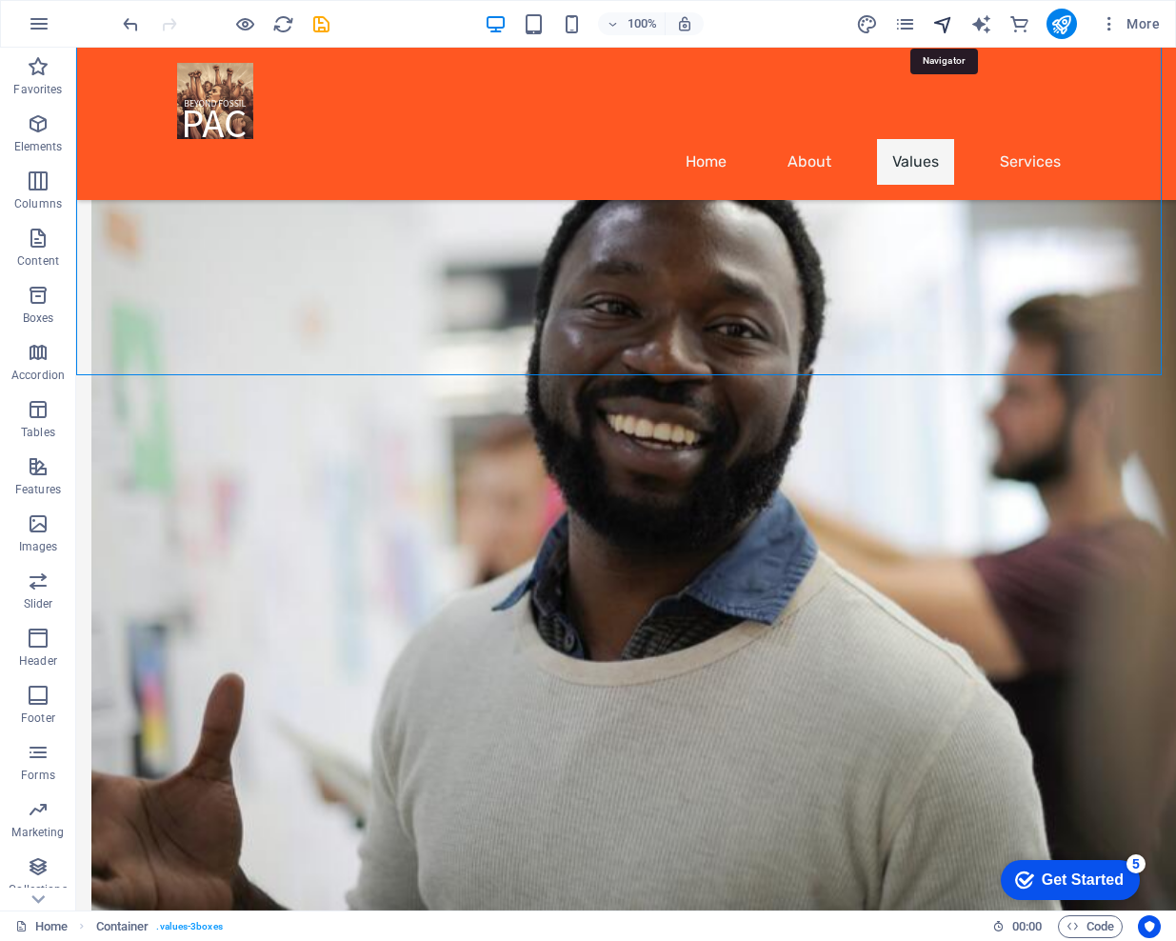
click at [943, 22] on icon "navigator" at bounding box center [943, 24] width 22 height 22
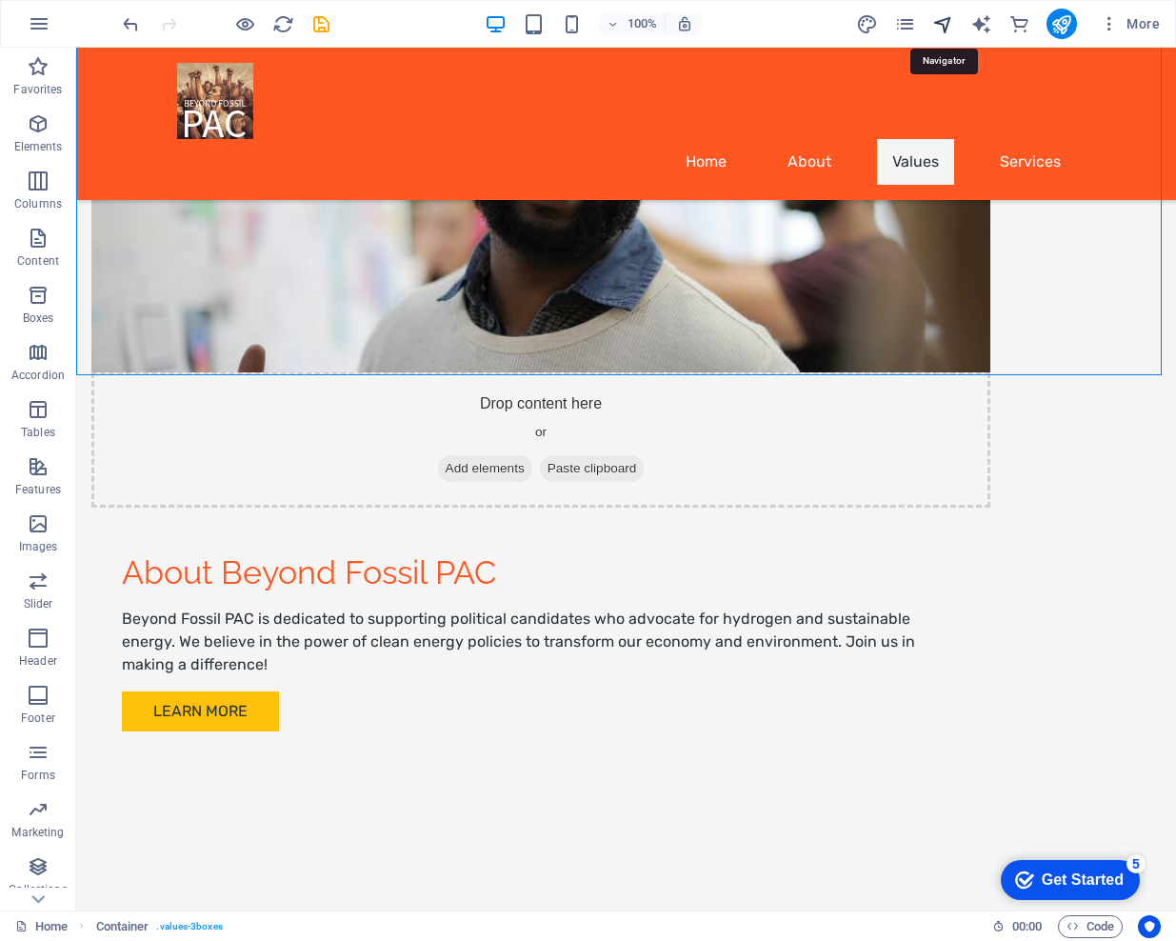
scroll to position [680, 0]
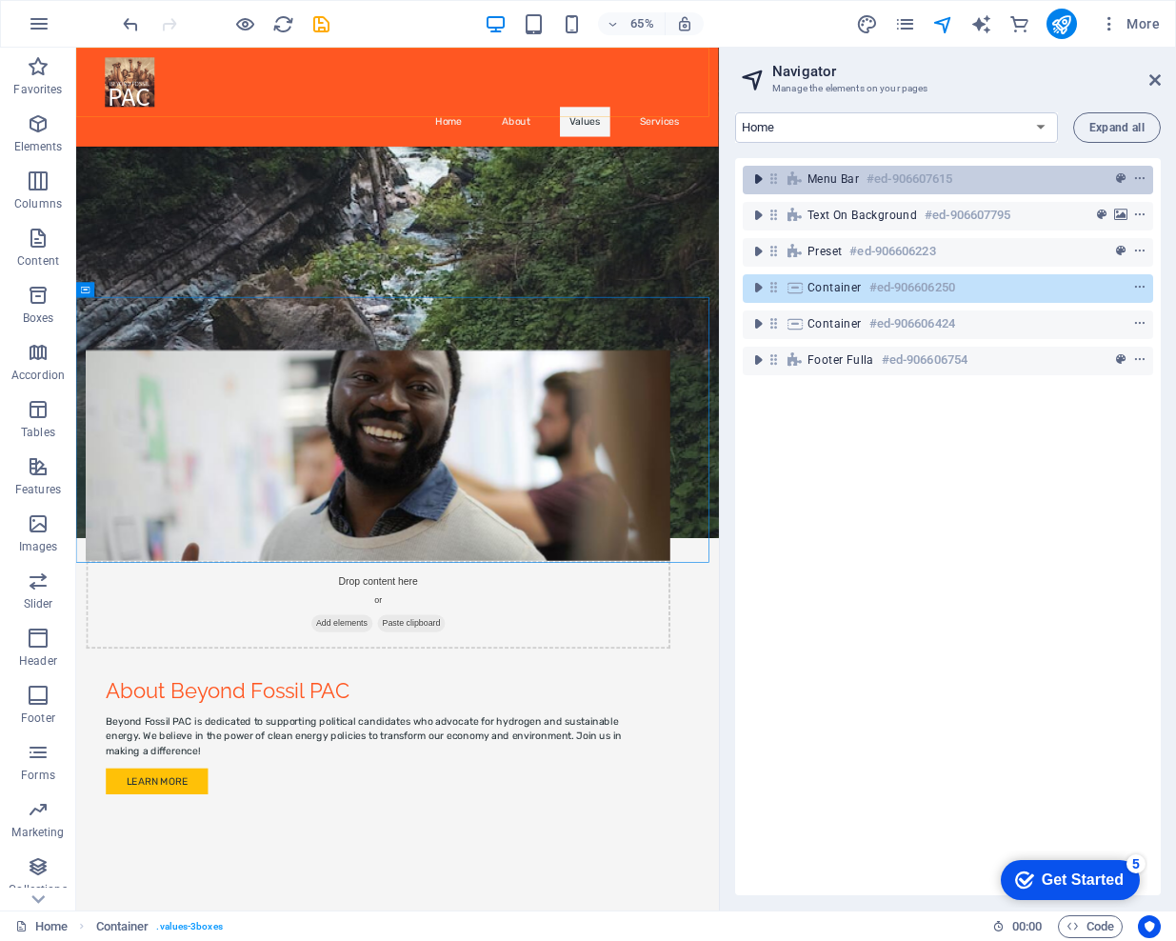
click at [752, 183] on icon "toggle-expand" at bounding box center [757, 178] width 19 height 19
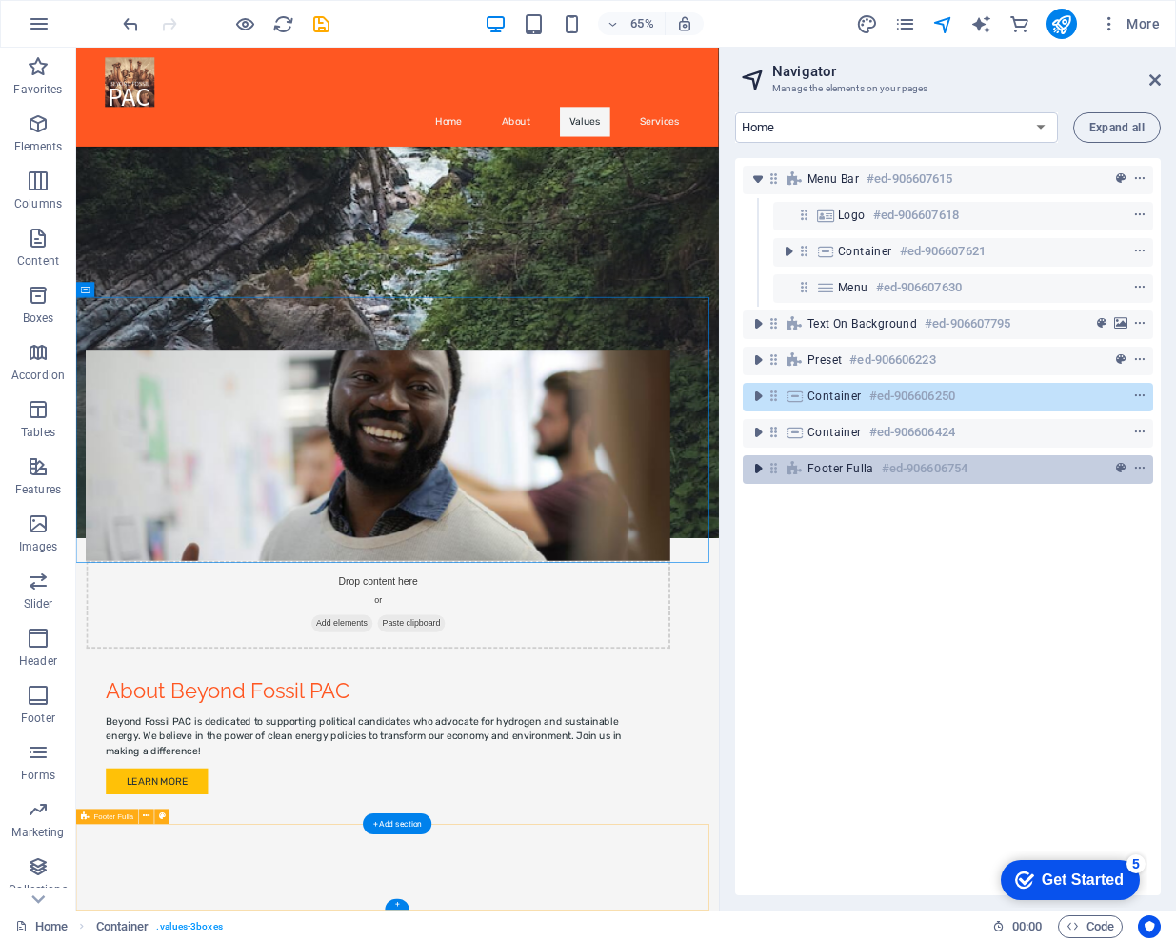
click at [760, 468] on icon "toggle-expand" at bounding box center [757, 468] width 19 height 19
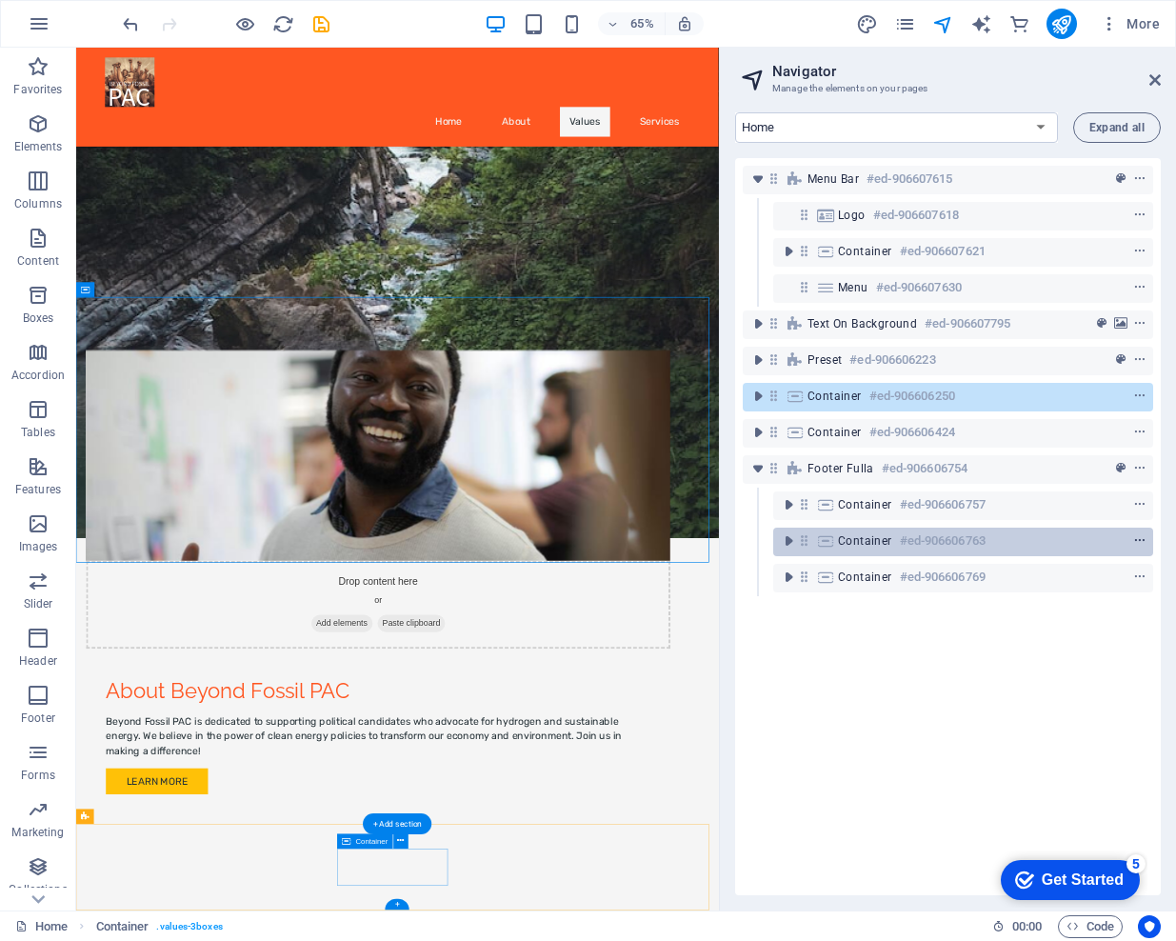
click at [1138, 539] on icon "context-menu" at bounding box center [1139, 540] width 13 height 13
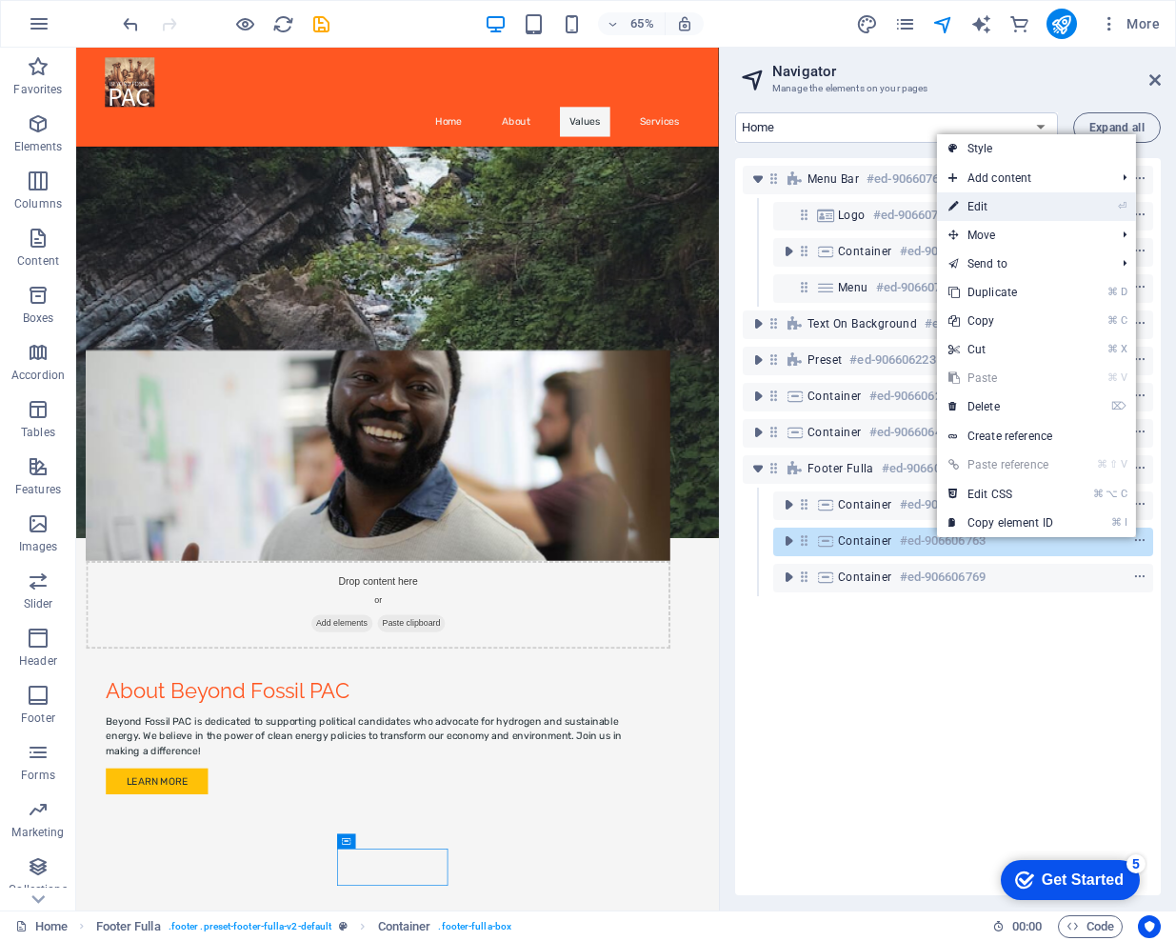
click at [1002, 212] on link "⏎ Edit" at bounding box center [1001, 206] width 128 height 29
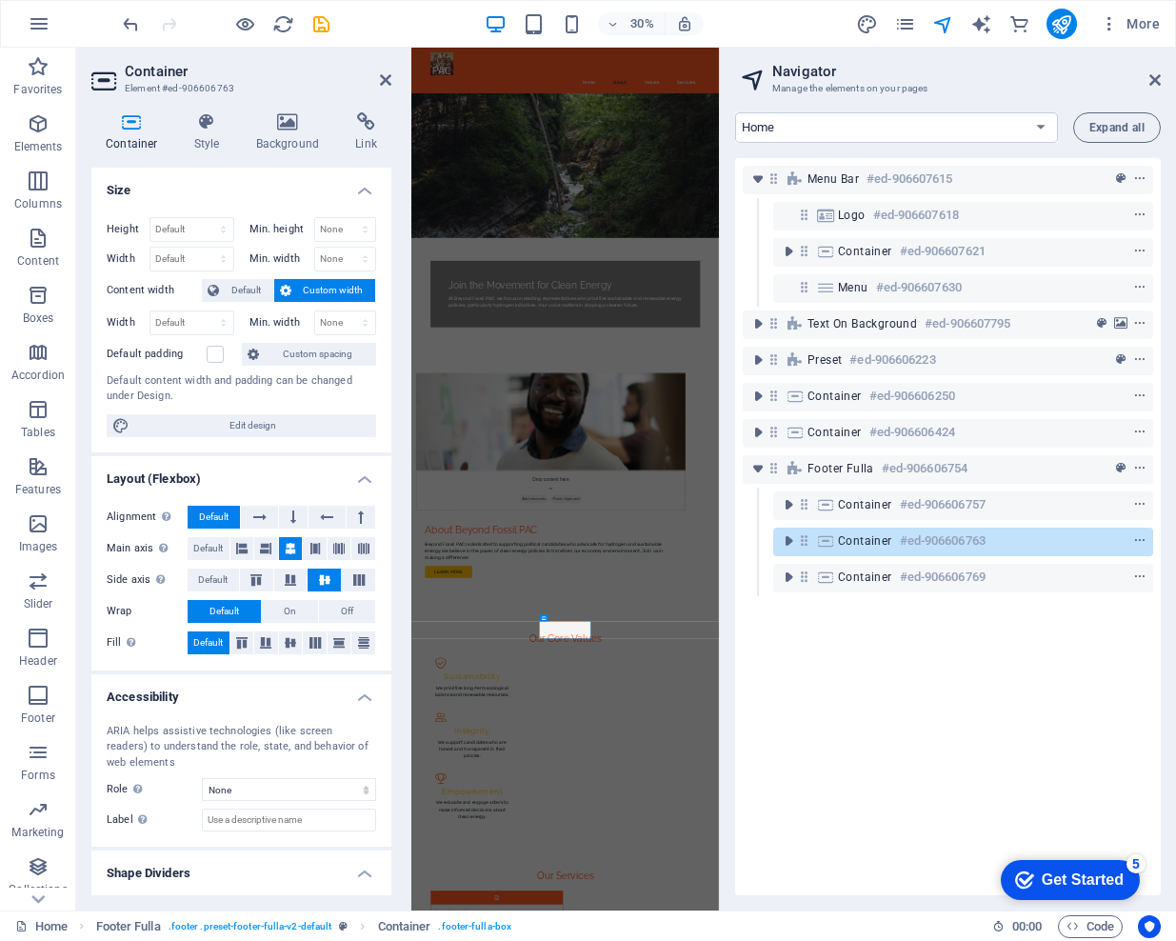
scroll to position [43, 0]
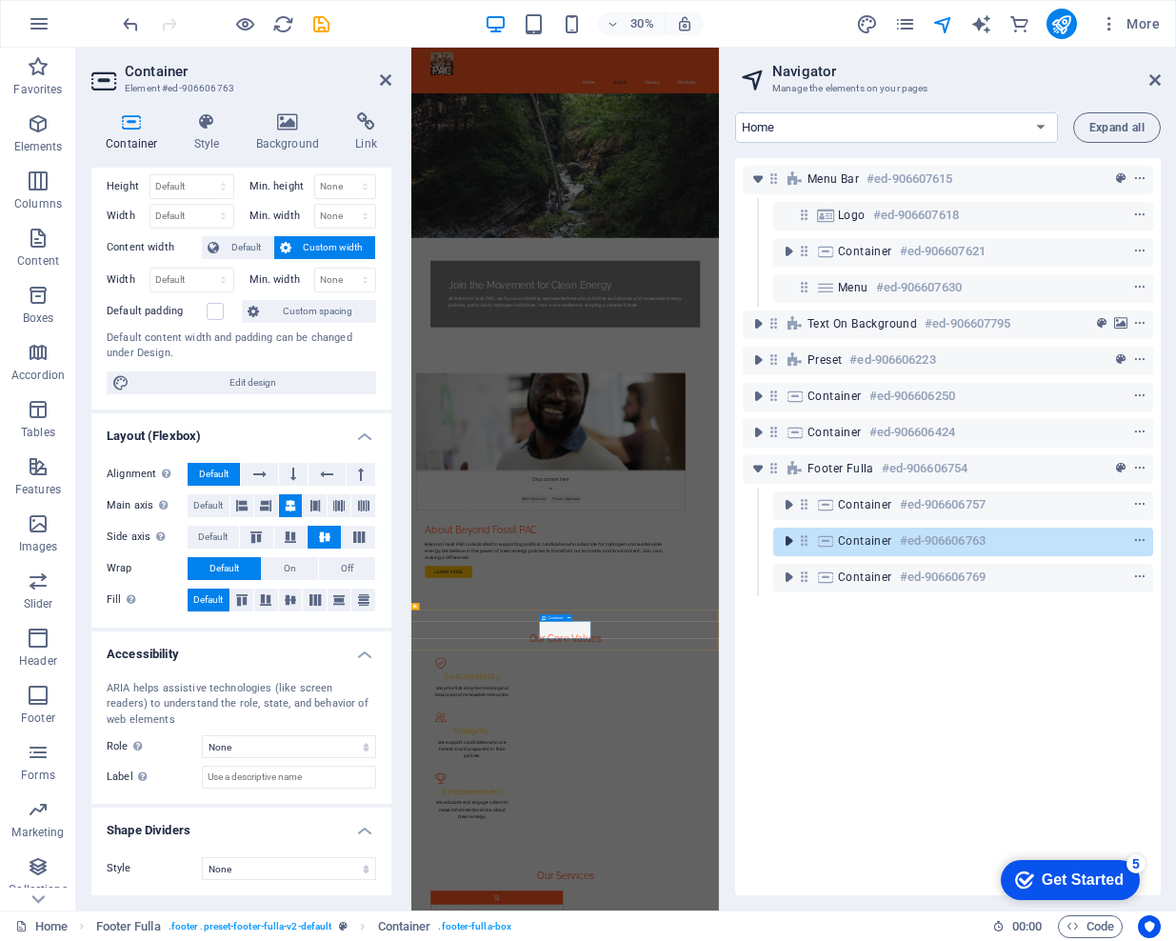
click at [788, 539] on icon "toggle-expand" at bounding box center [788, 540] width 19 height 19
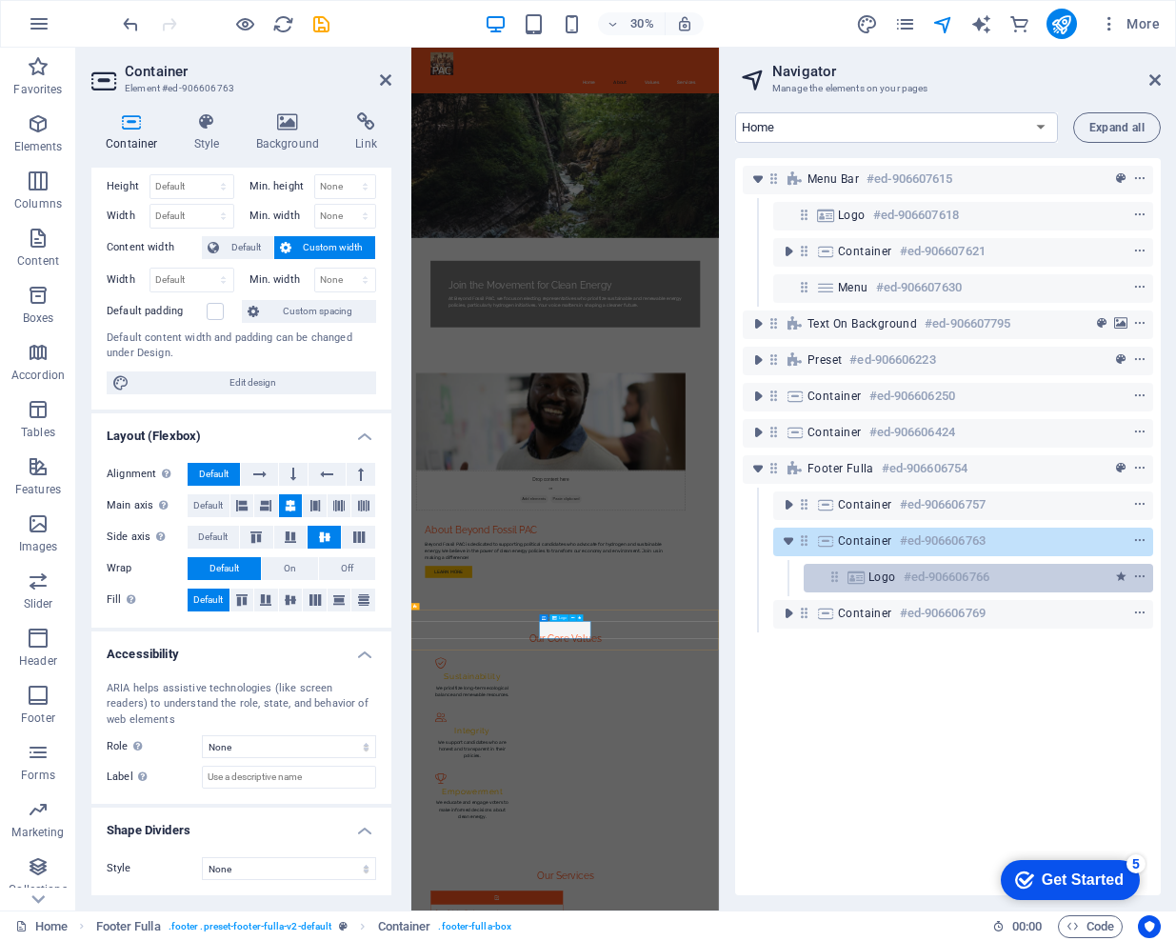
click at [936, 574] on h6 "#ed-906606766" at bounding box center [947, 577] width 86 height 23
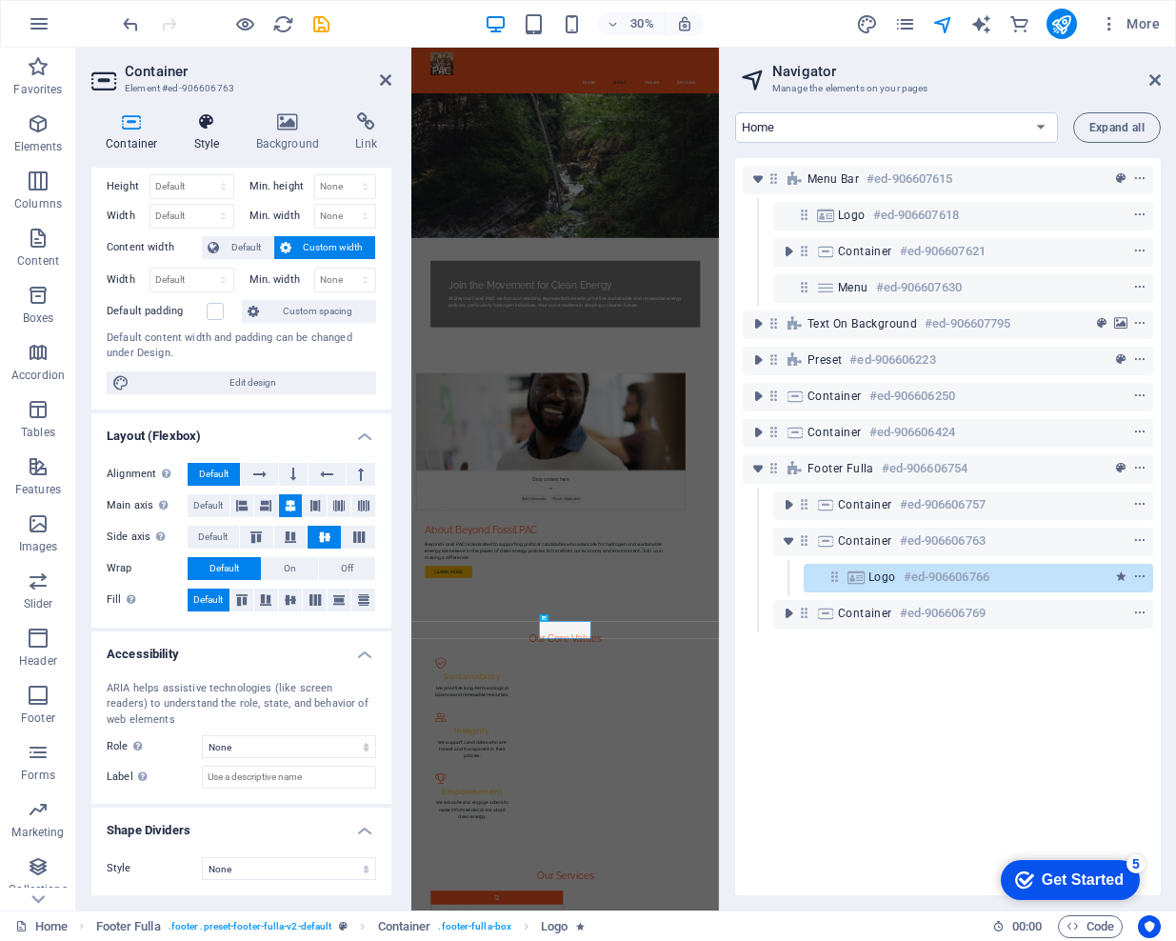
click at [204, 143] on h4 "Style" at bounding box center [211, 132] width 62 height 40
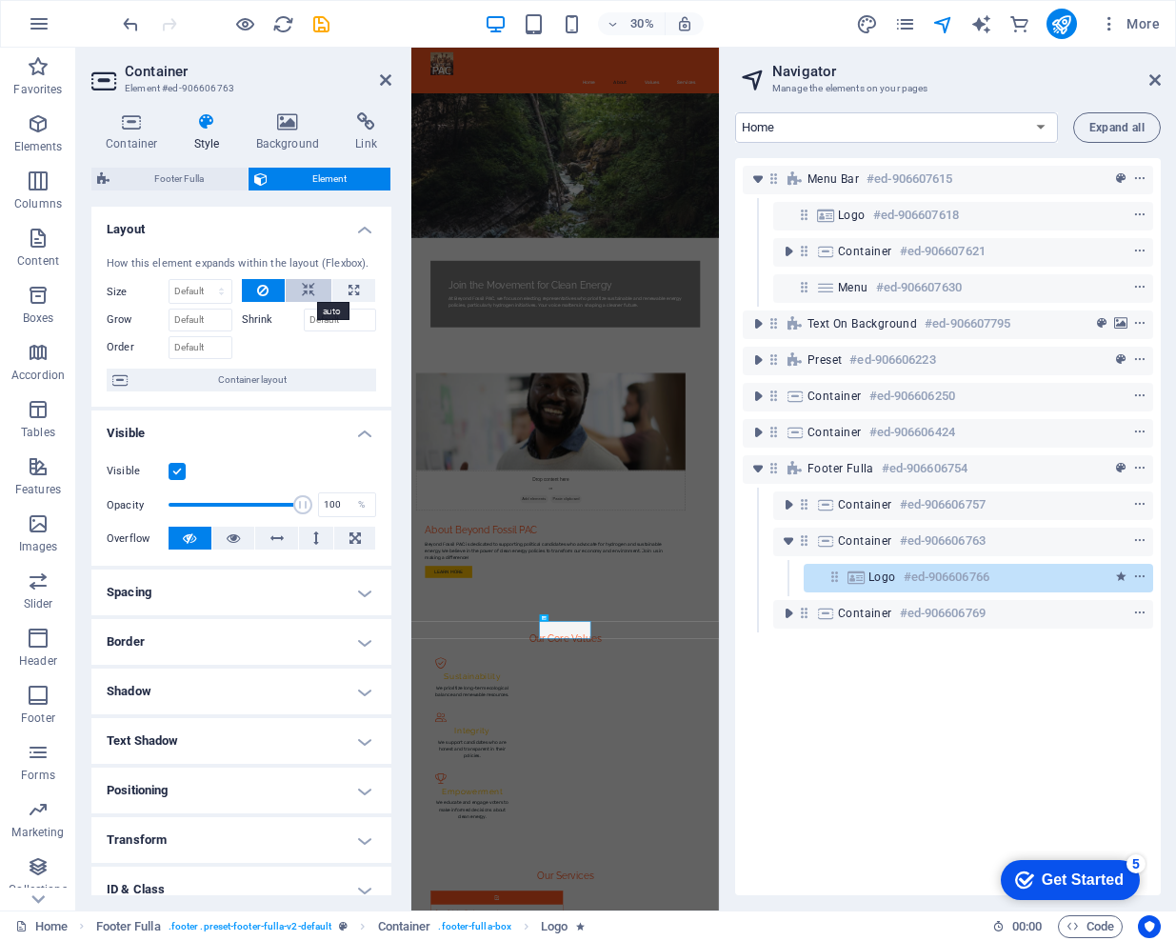
click at [309, 290] on icon at bounding box center [308, 290] width 13 height 23
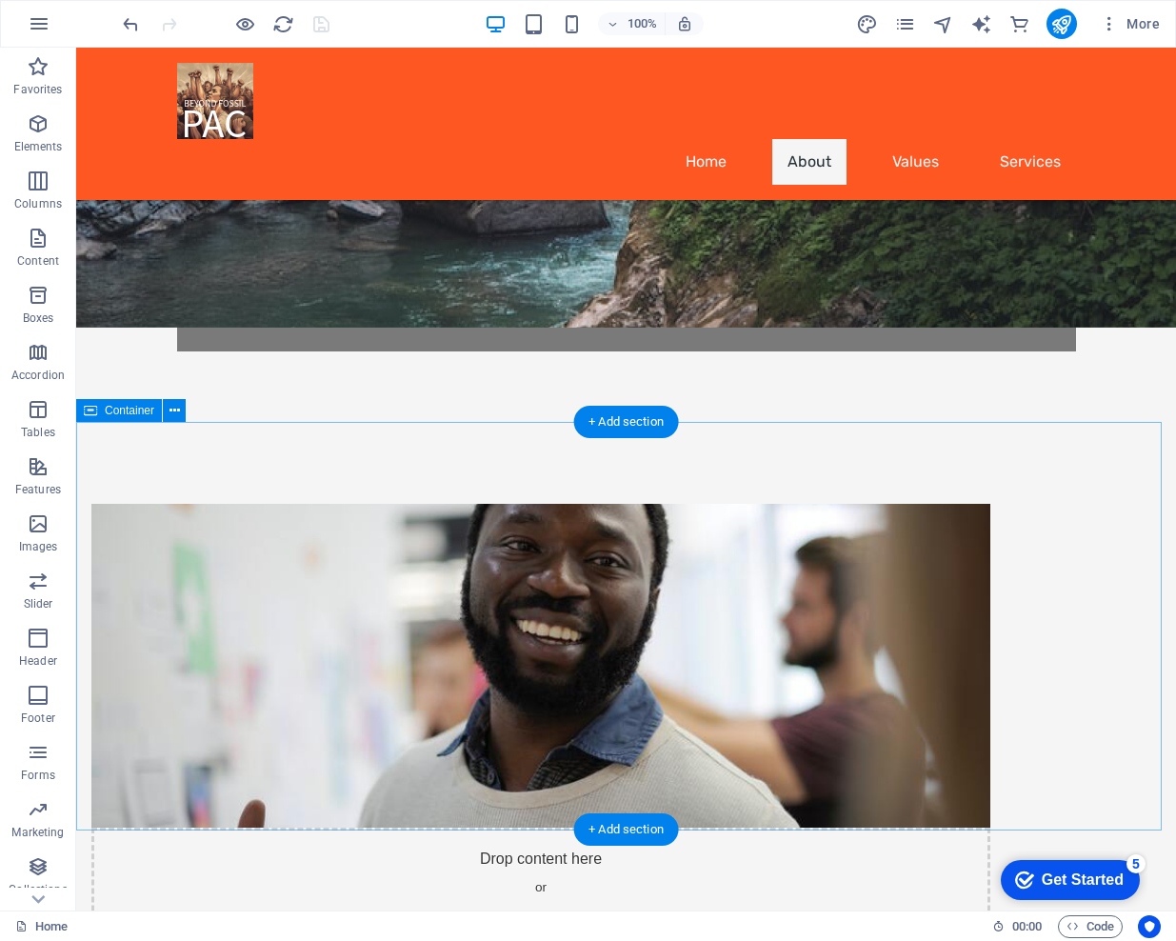
scroll to position [1154, 0]
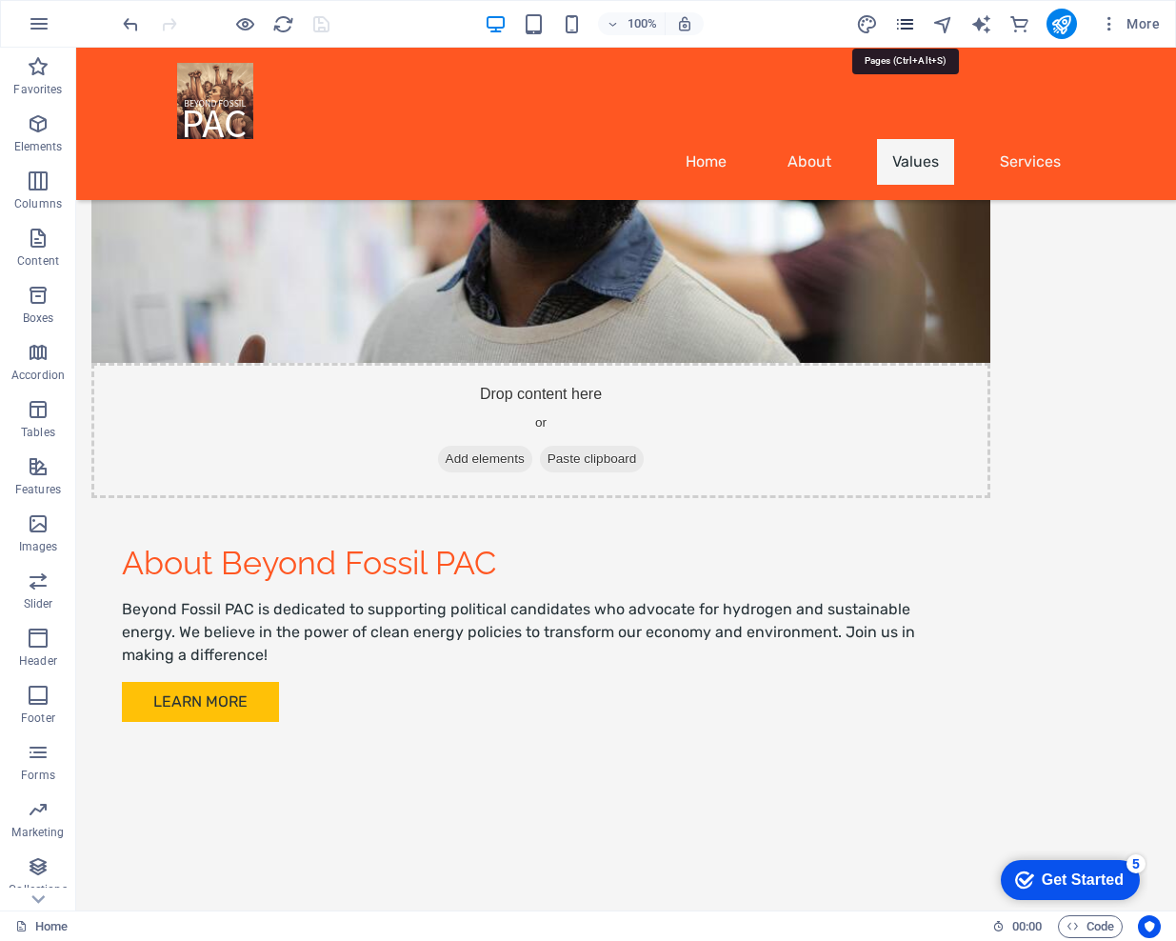
click at [908, 22] on icon "pages" at bounding box center [905, 24] width 22 height 22
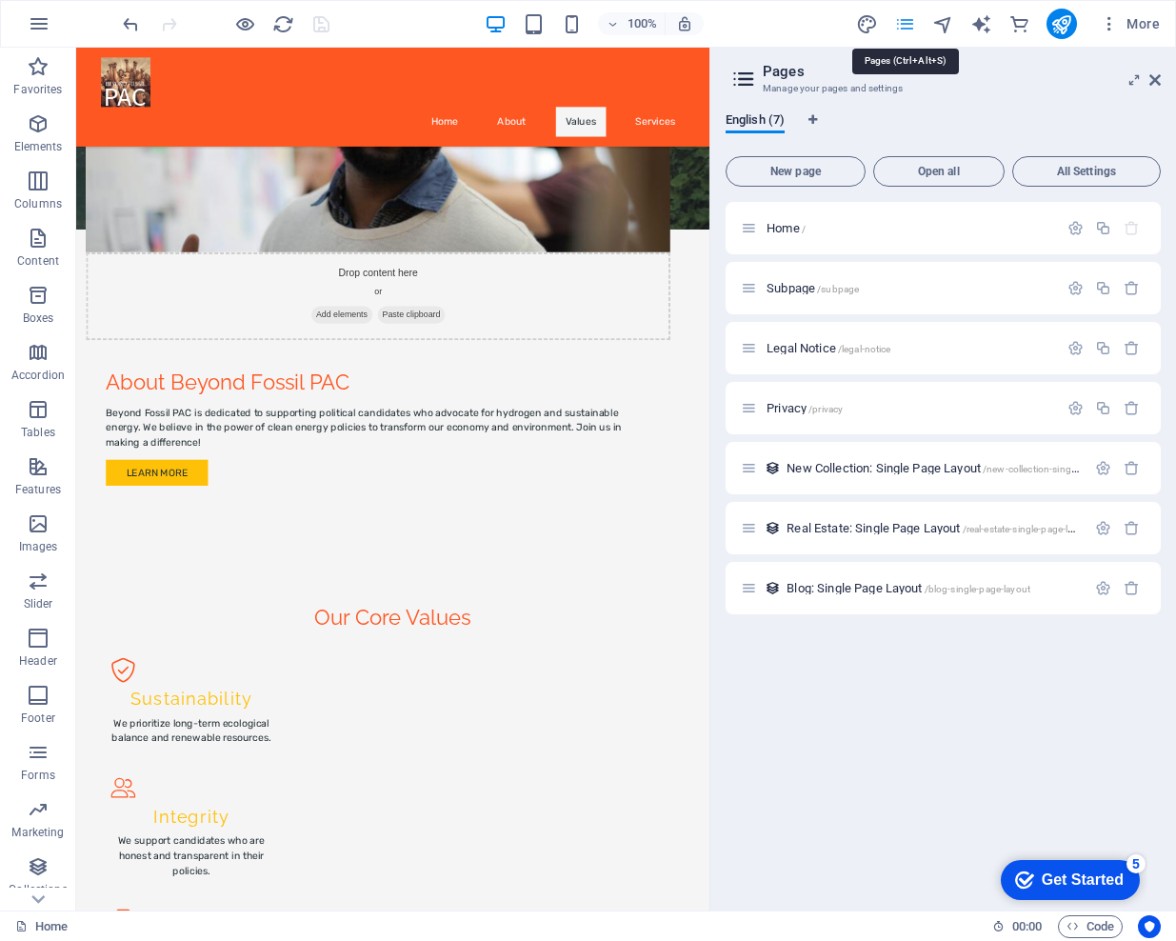
scroll to position [689, 0]
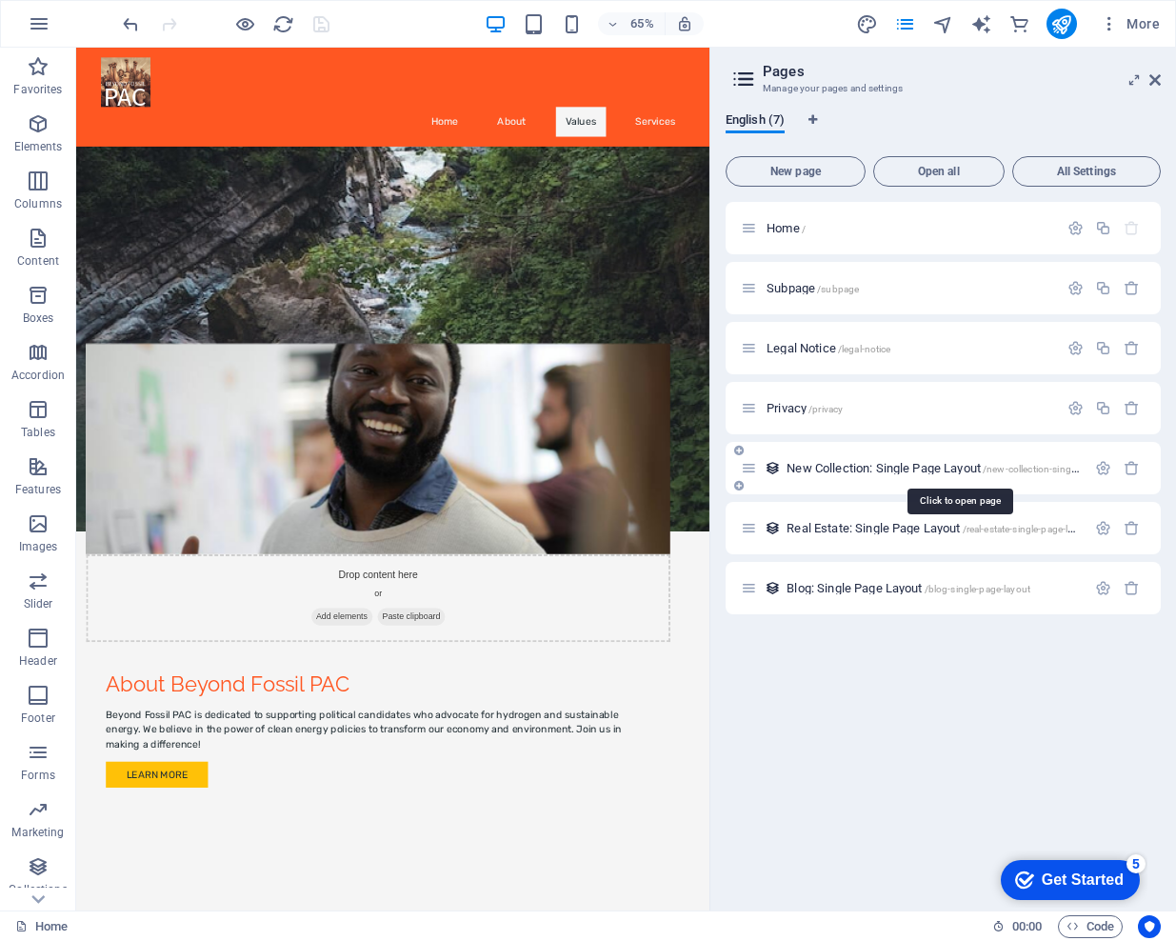
click at [806, 465] on span "New Collection: Single Page Layout /new-collection-single-page-layout" at bounding box center [958, 468] width 345 height 14
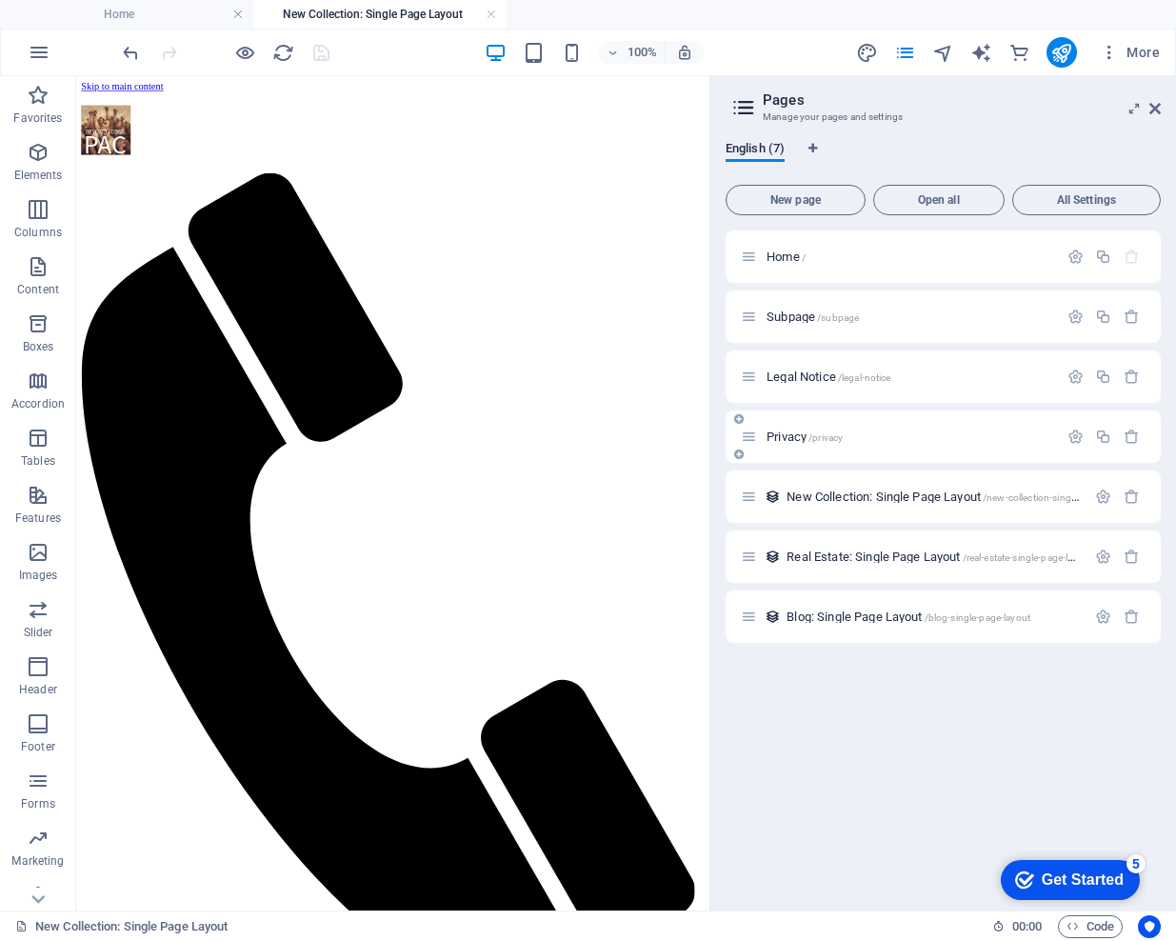
scroll to position [0, 0]
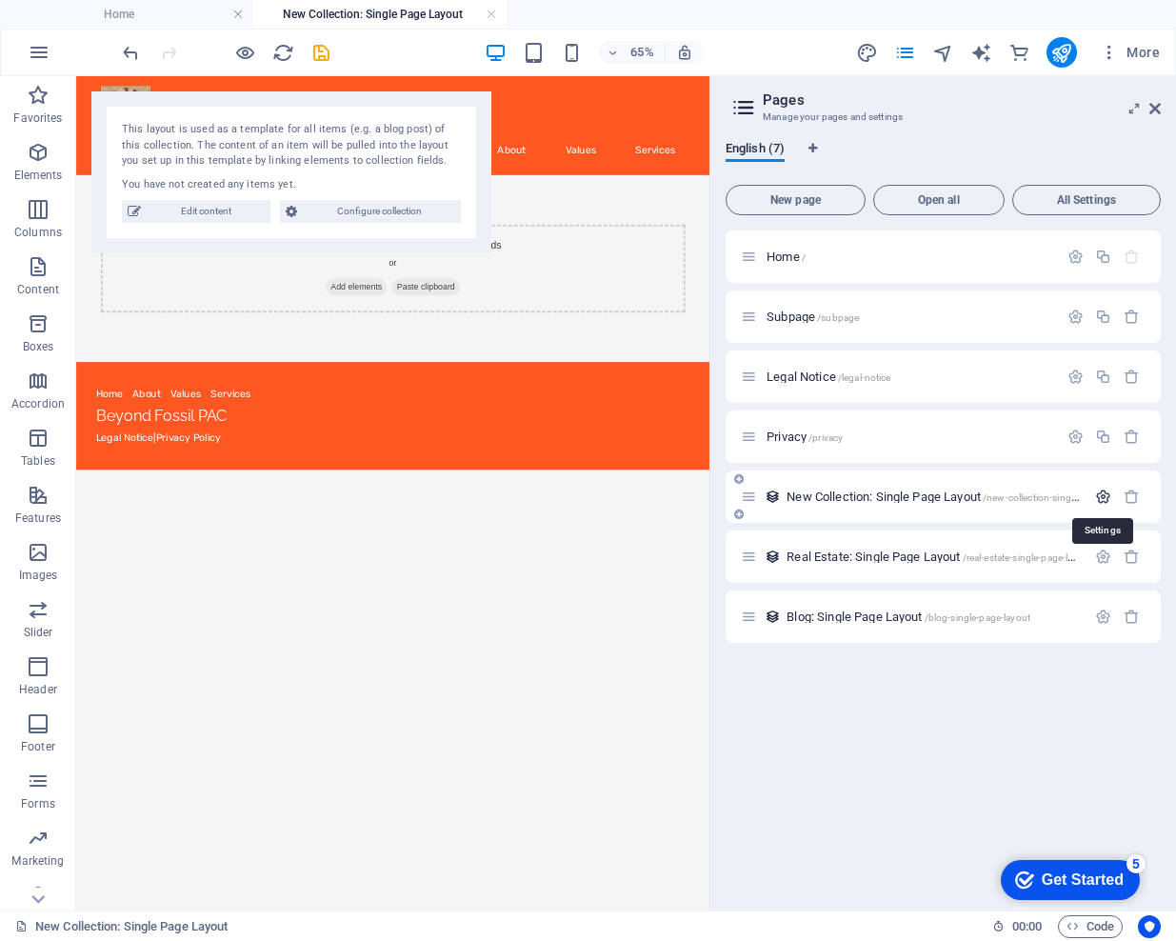
click at [1104, 493] on icon "button" at bounding box center [1103, 496] width 16 height 16
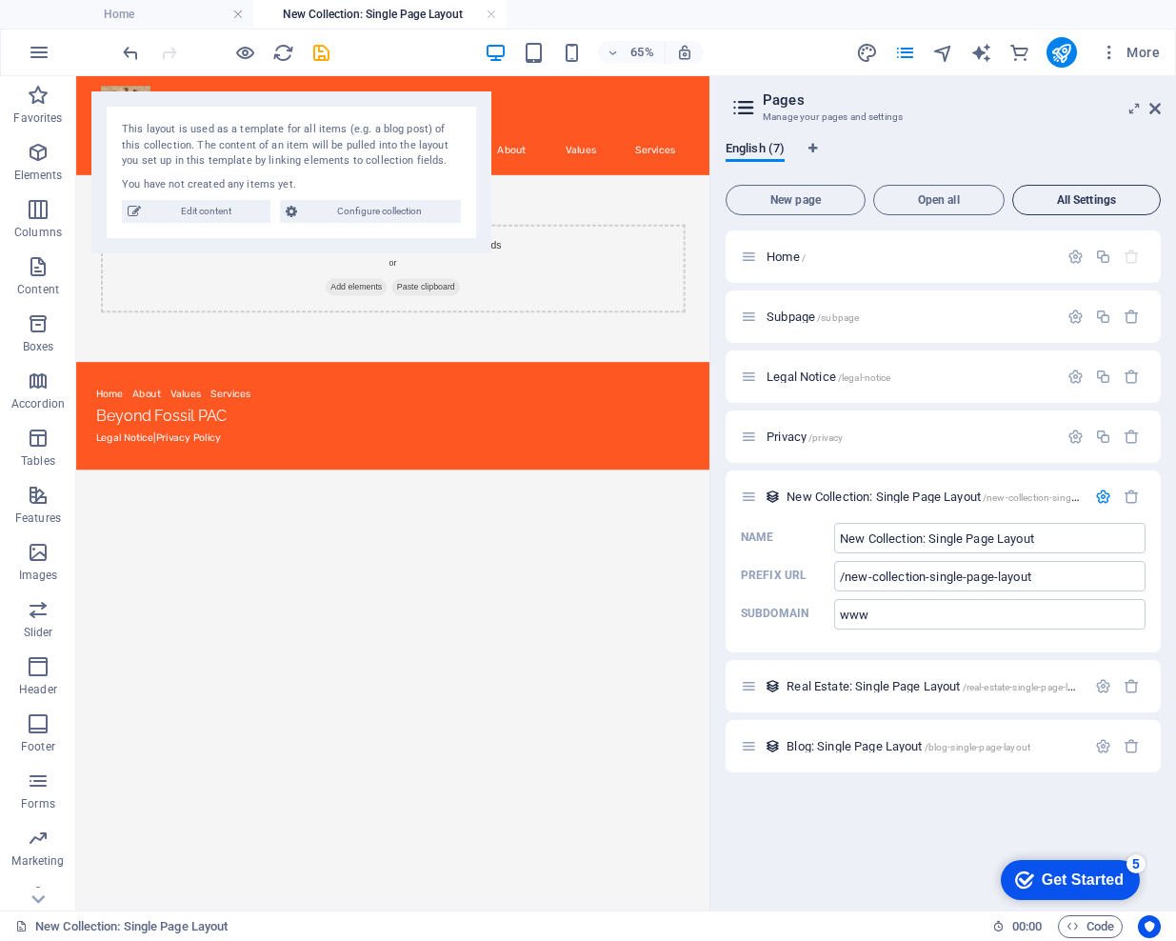
click at [1084, 199] on span "All Settings" at bounding box center [1086, 199] width 131 height 11
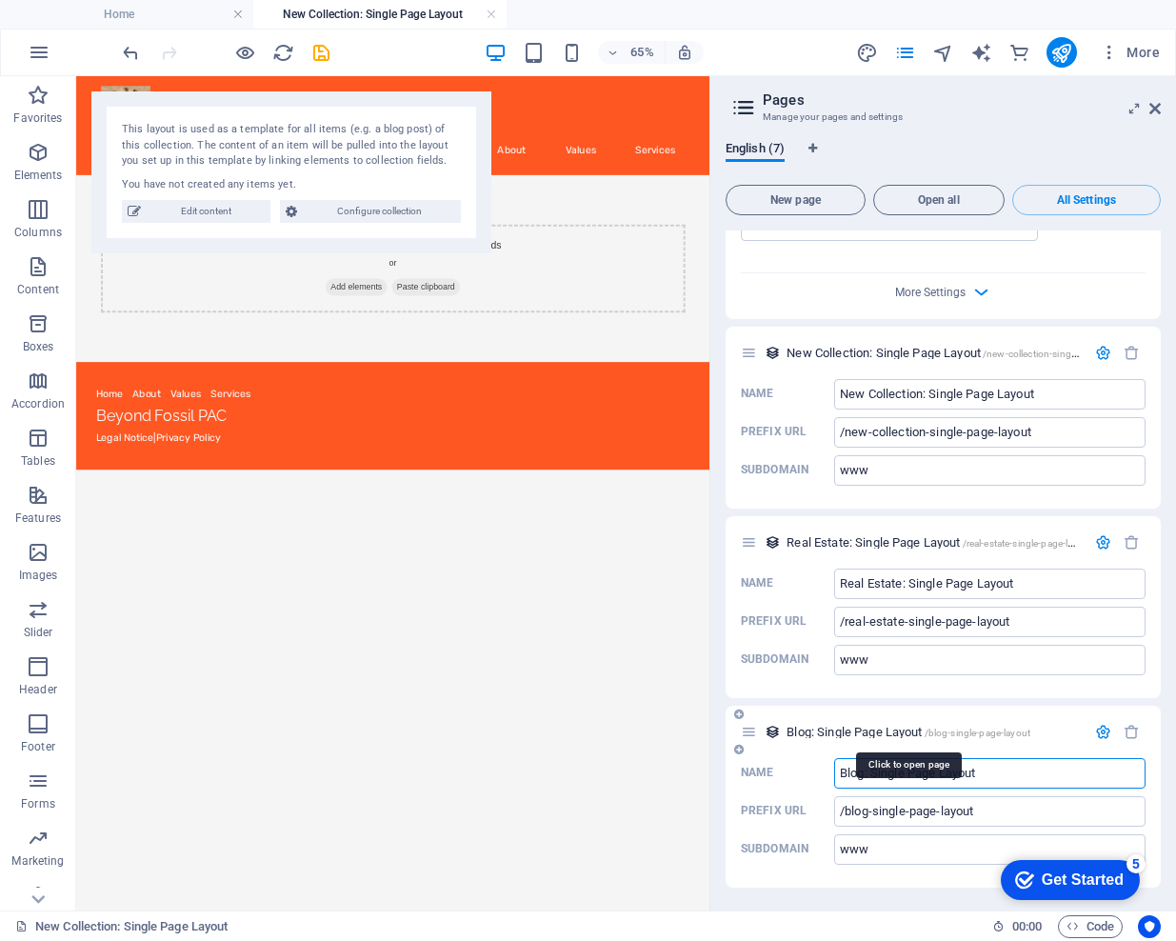
scroll to position [2194, 0]
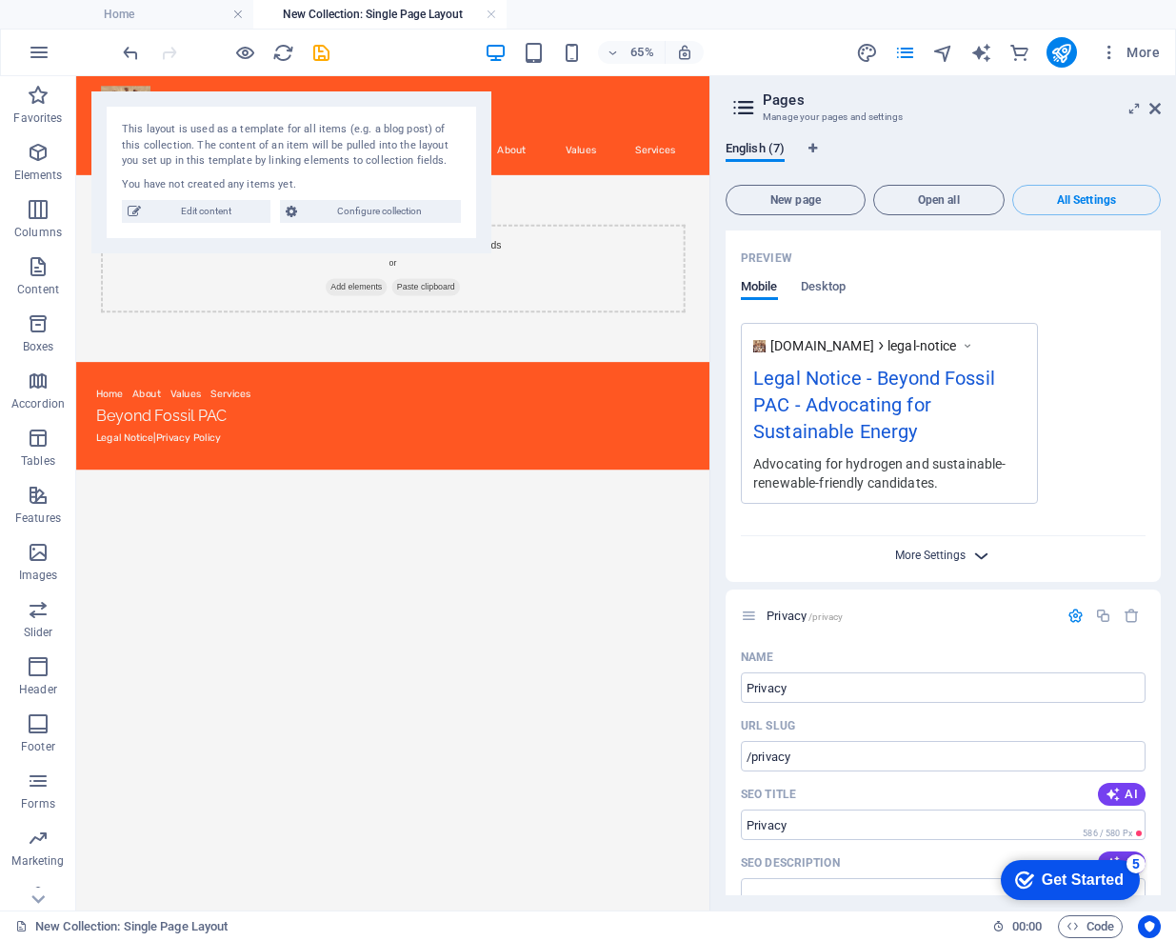
click at [934, 550] on span "More Settings" at bounding box center [930, 554] width 70 height 13
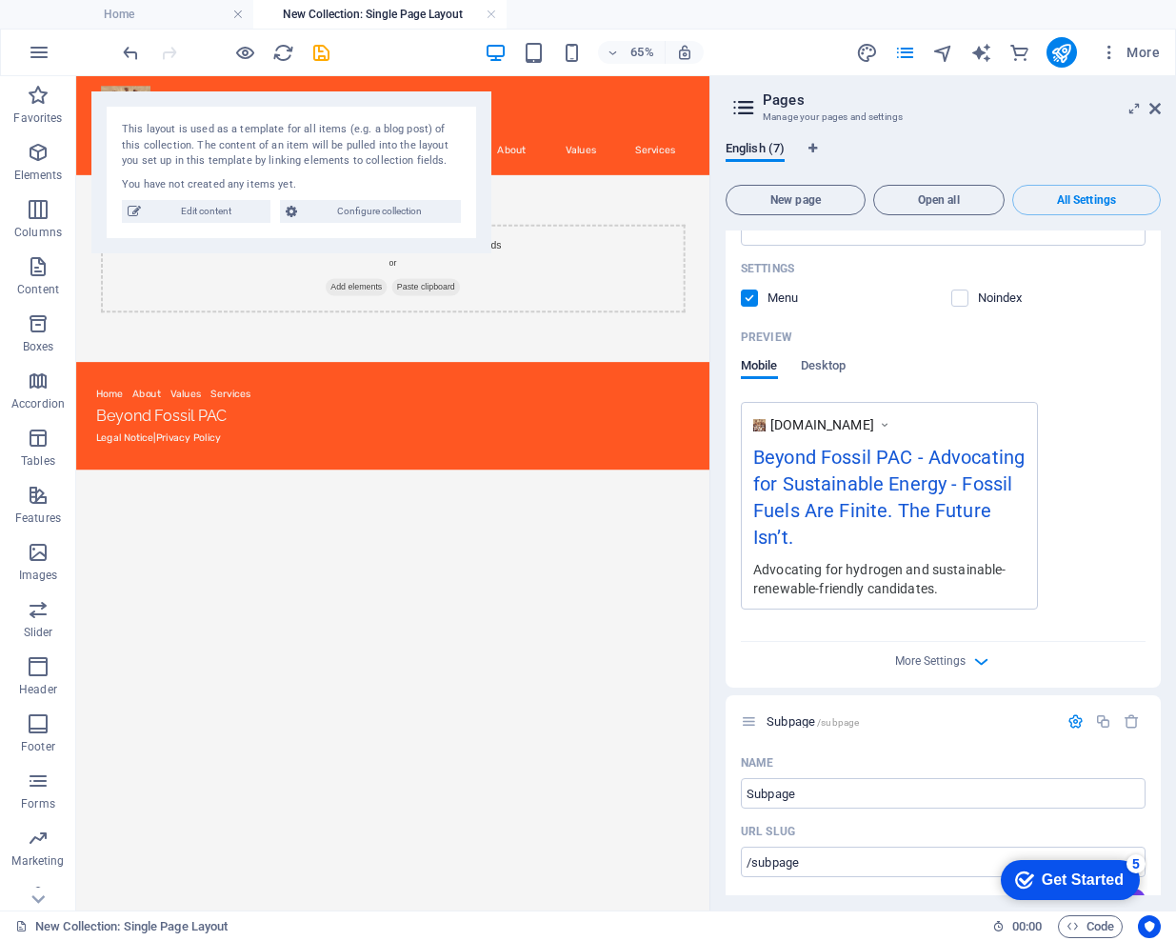
scroll to position [0, 0]
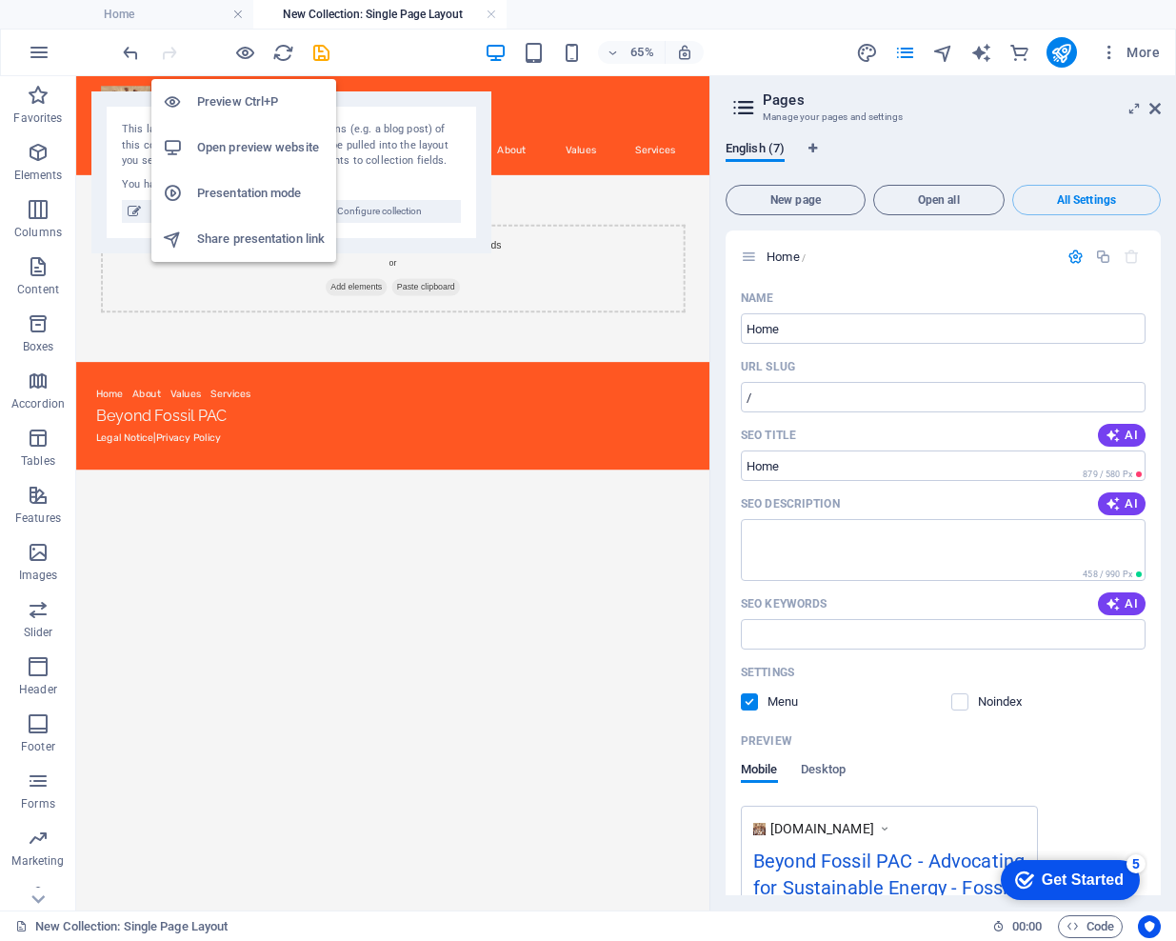
click at [237, 139] on h6 "Open preview website" at bounding box center [261, 147] width 128 height 23
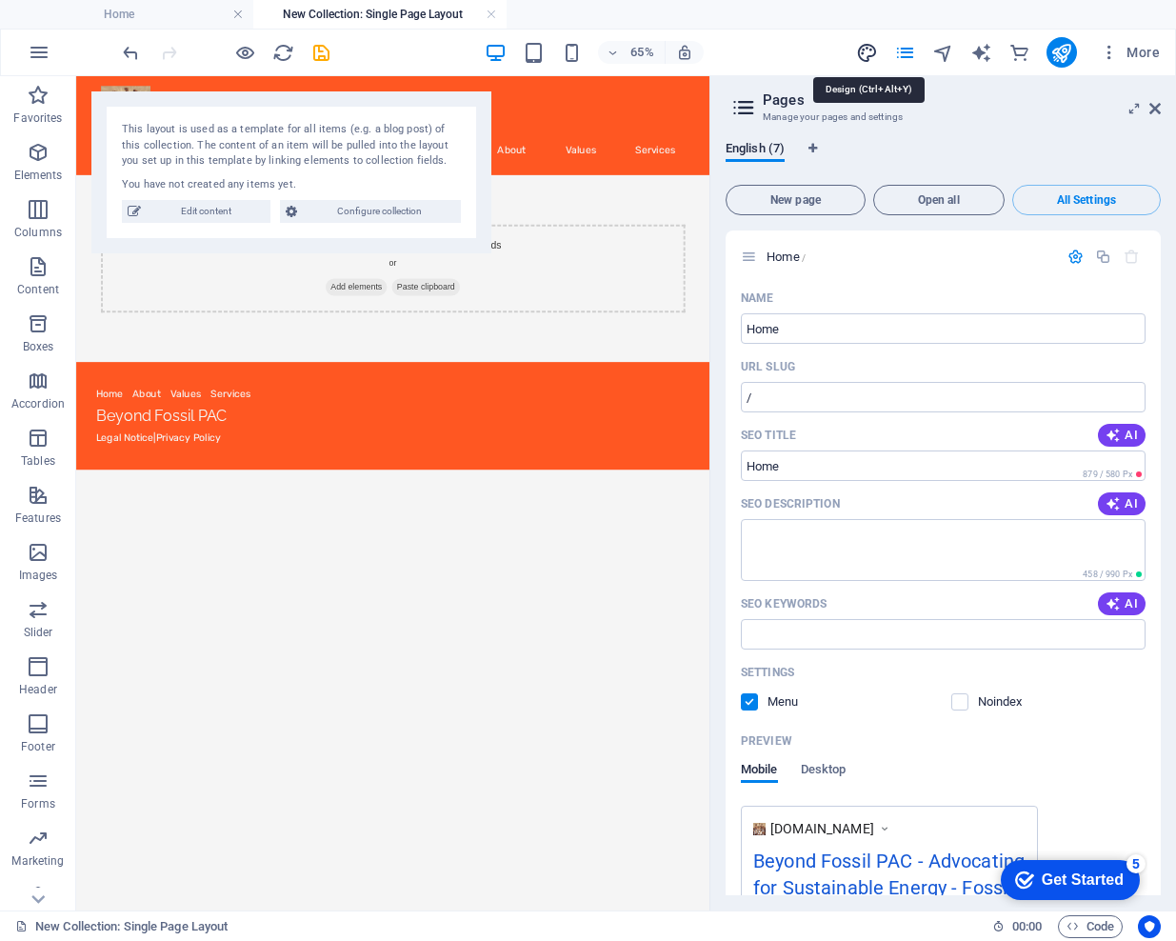
click at [867, 51] on icon "design" at bounding box center [867, 53] width 22 height 22
select select "px"
select select "200"
select select "px"
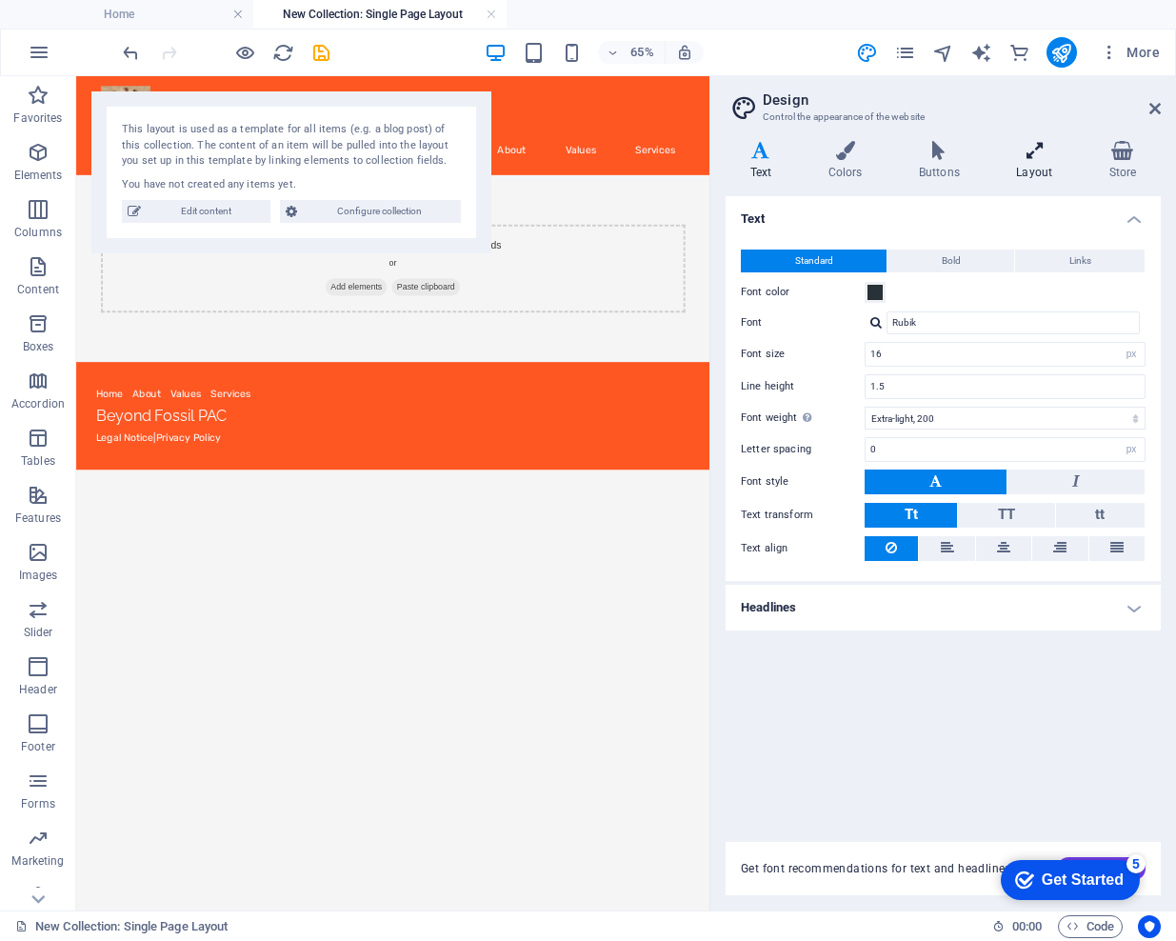
click at [1039, 149] on icon at bounding box center [1034, 150] width 85 height 19
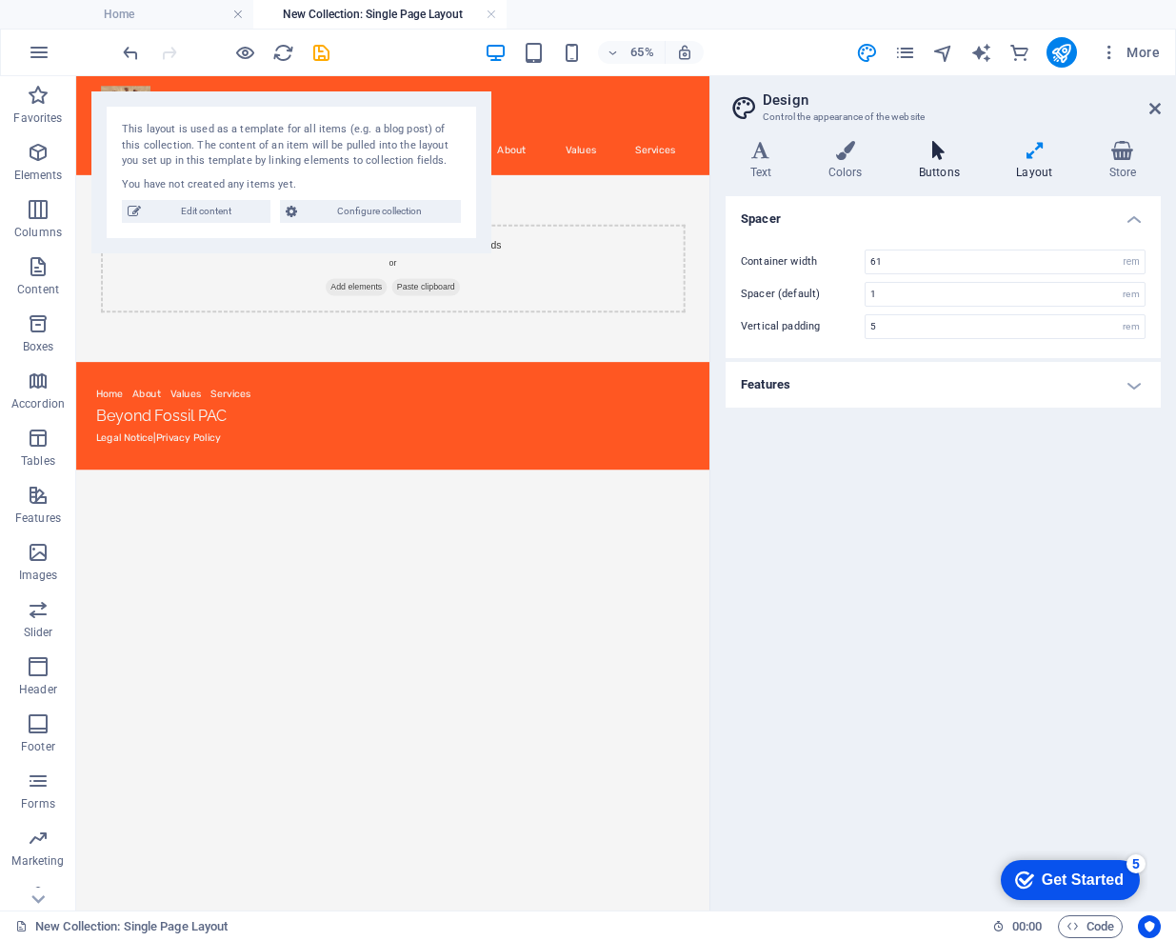
click at [944, 152] on icon at bounding box center [939, 150] width 90 height 19
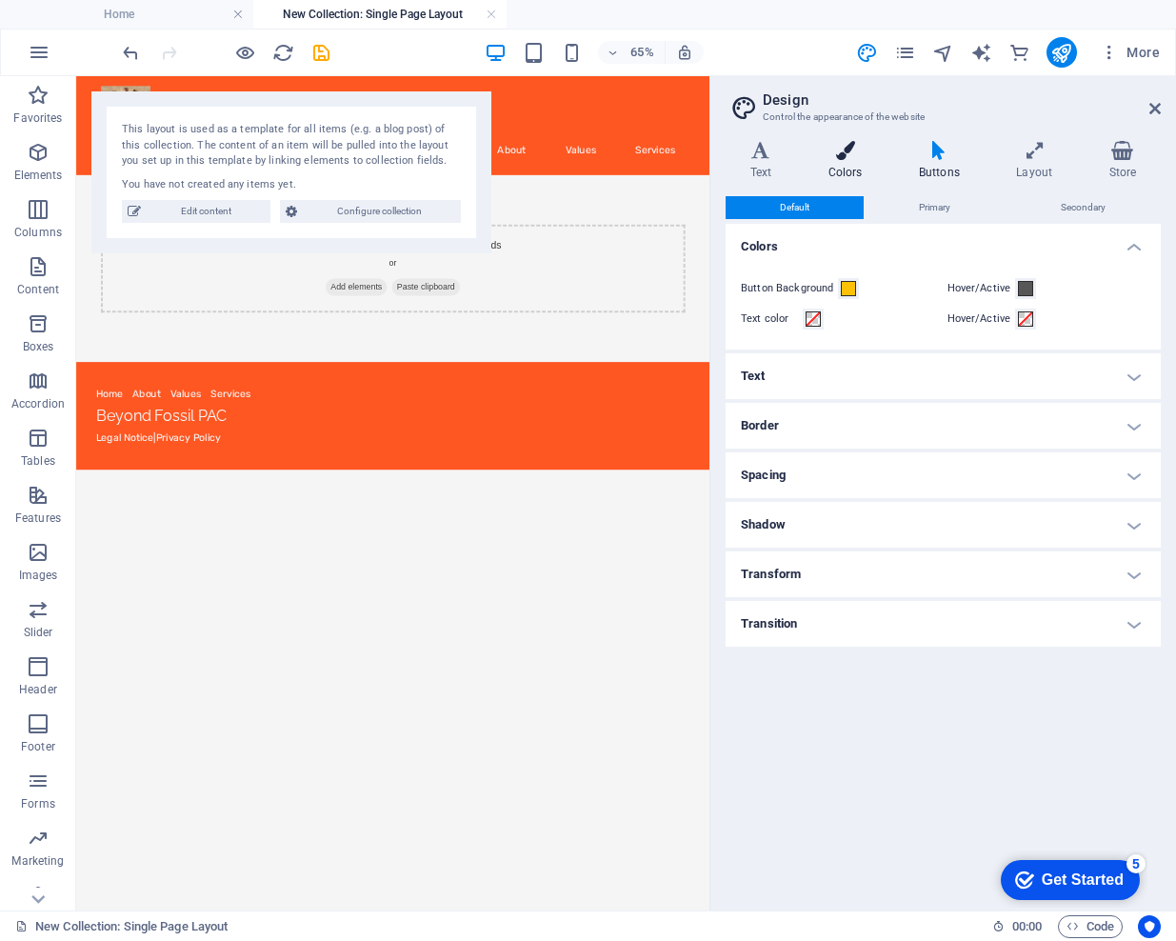
click at [851, 151] on icon at bounding box center [845, 150] width 83 height 19
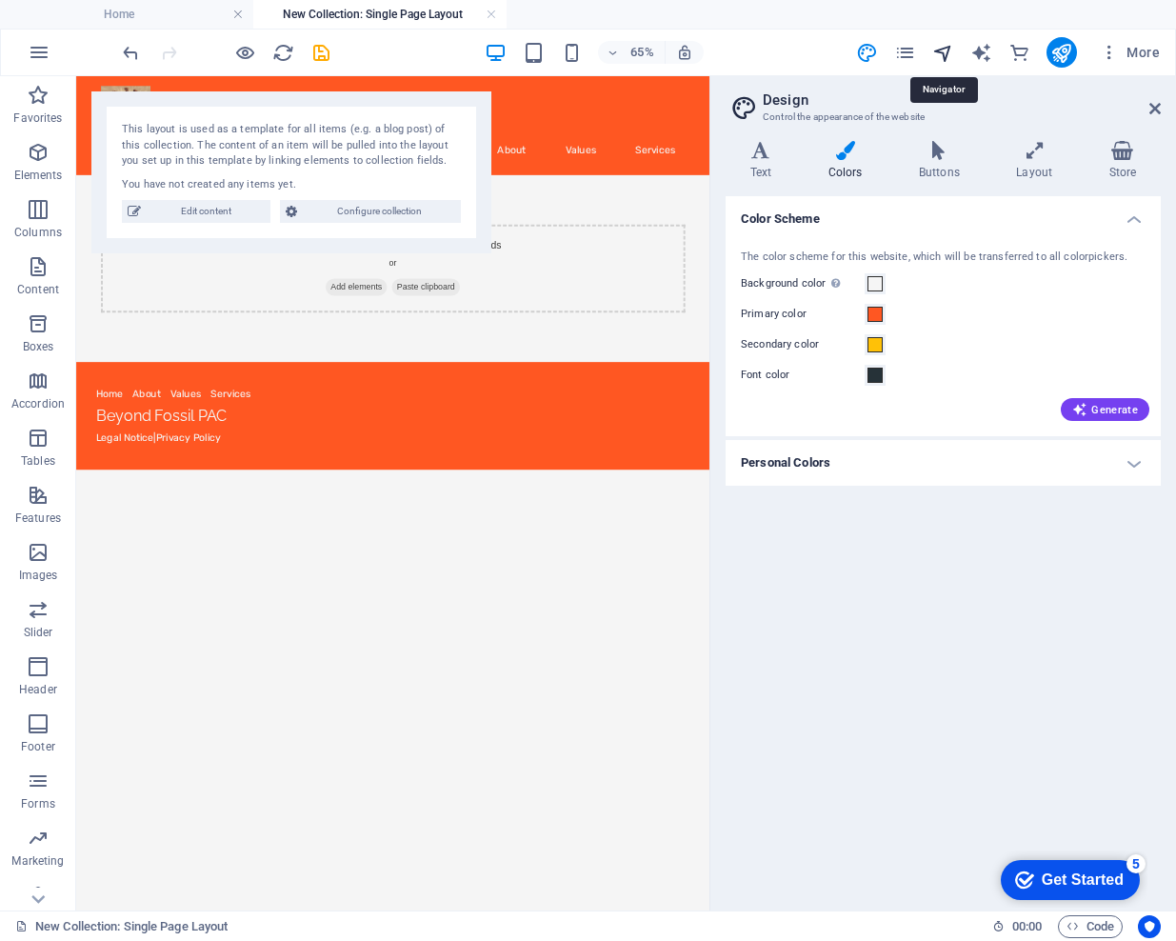
click at [941, 53] on icon "navigator" at bounding box center [943, 53] width 22 height 22
select select "17000950-en"
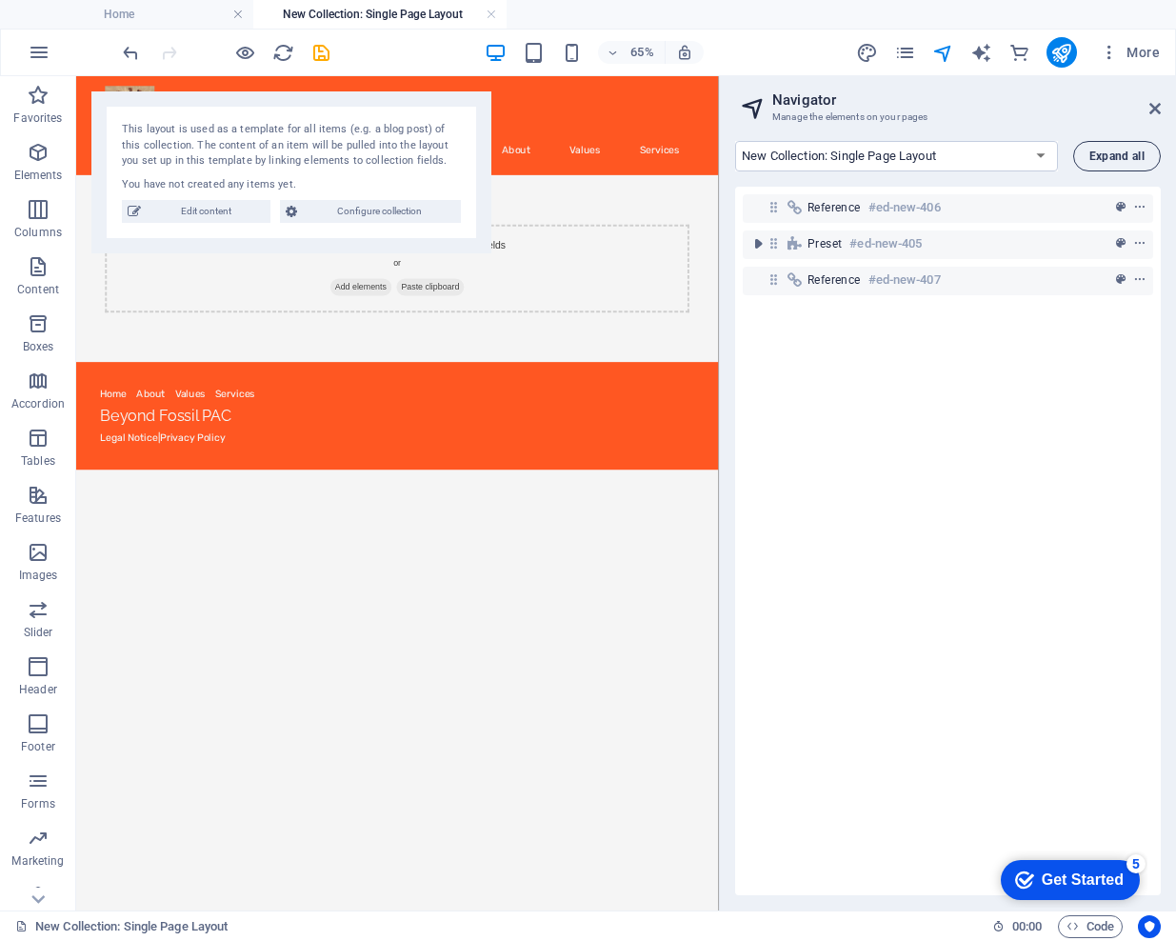
click at [1141, 150] on span "Expand all" at bounding box center [1116, 155] width 55 height 11
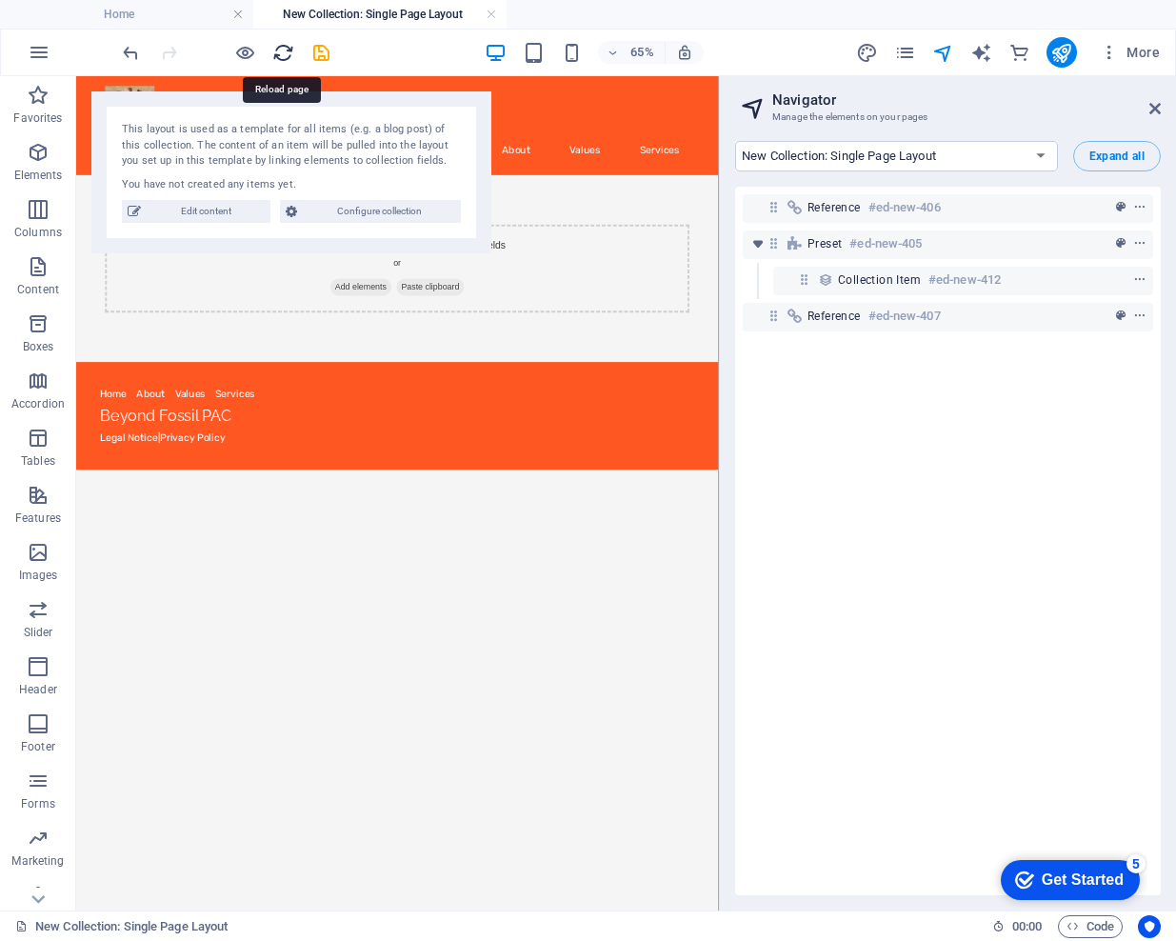
click at [284, 54] on icon "reload" at bounding box center [283, 53] width 22 height 22
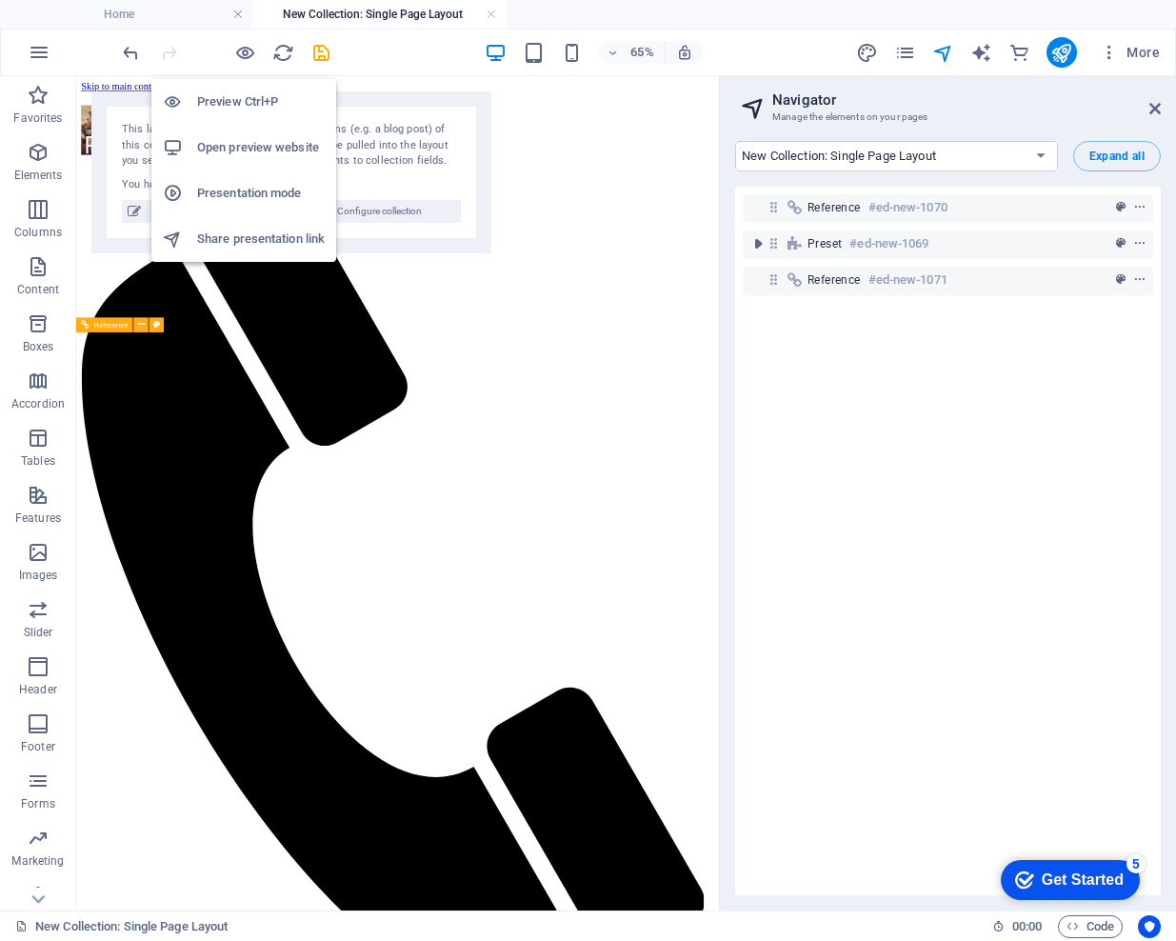
click at [246, 143] on h6 "Open preview website" at bounding box center [261, 147] width 128 height 23
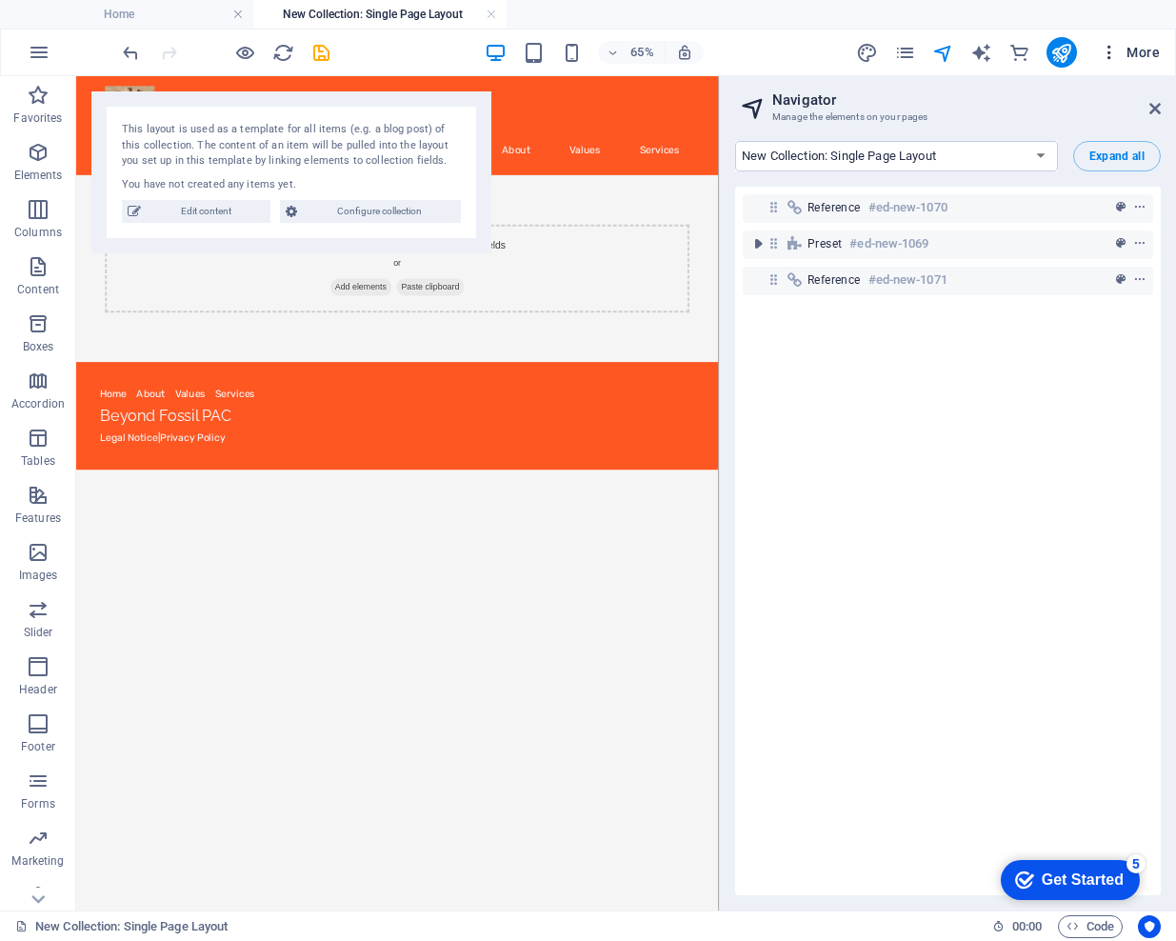
click at [1111, 53] on icon "button" at bounding box center [1109, 52] width 19 height 19
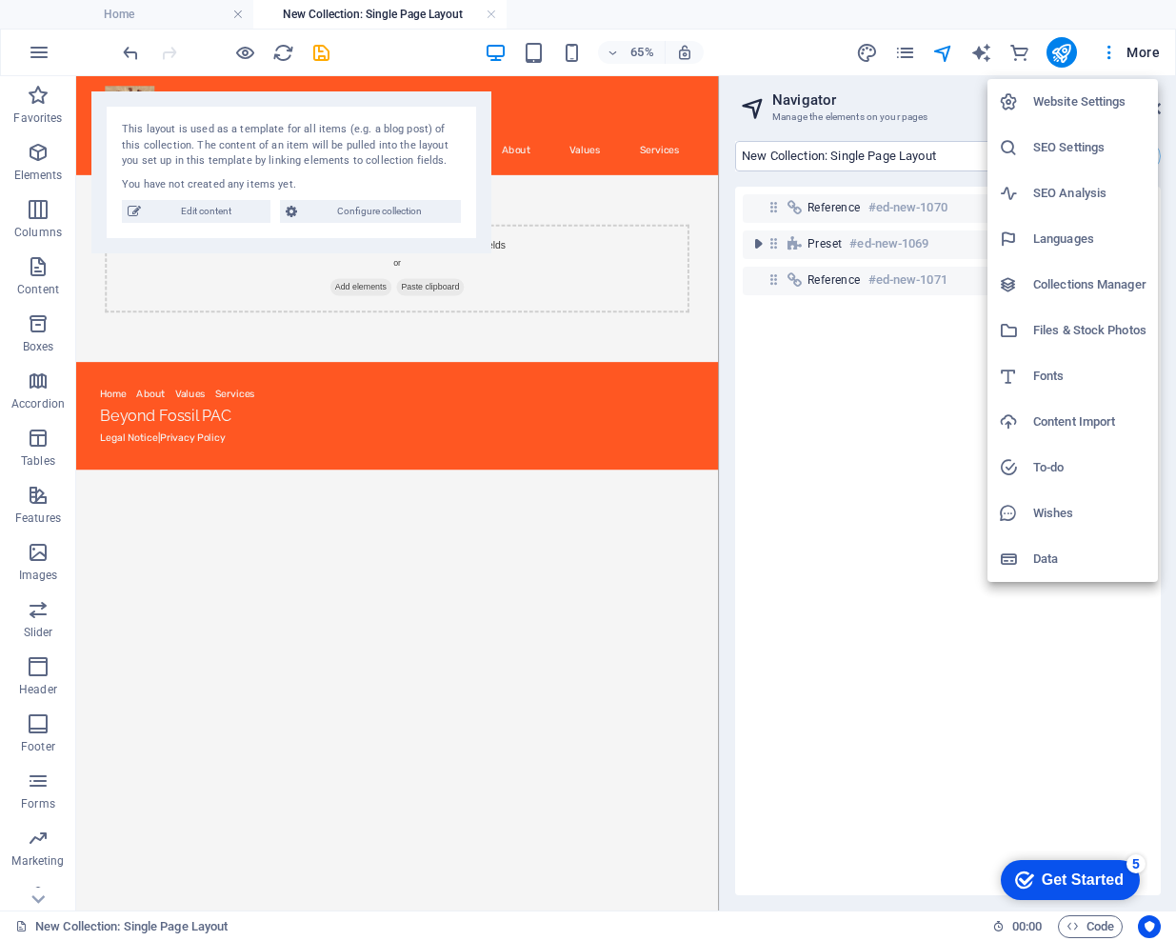
click at [1066, 90] on h6 "Website Settings" at bounding box center [1089, 101] width 113 height 23
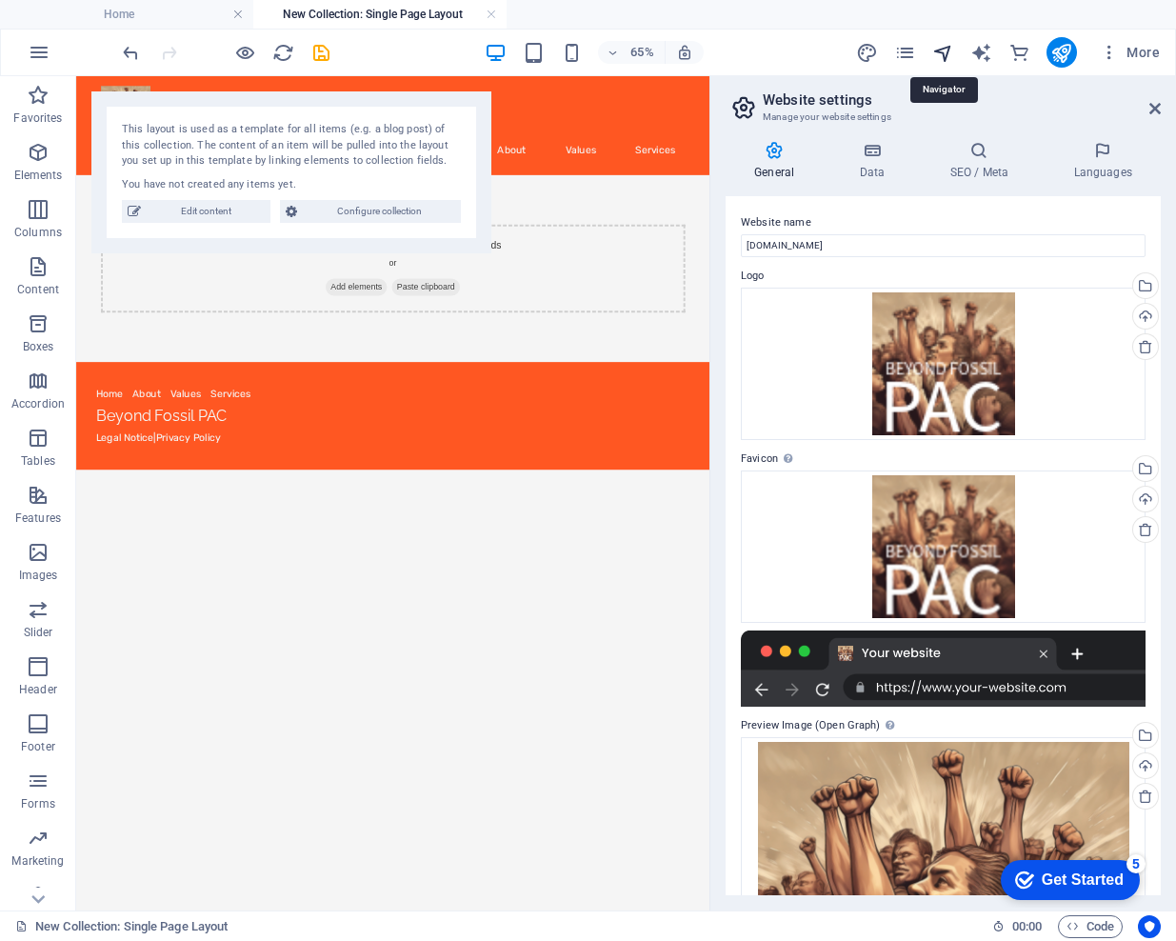
click at [937, 52] on icon "navigator" at bounding box center [943, 53] width 22 height 22
select select "17000950-en"
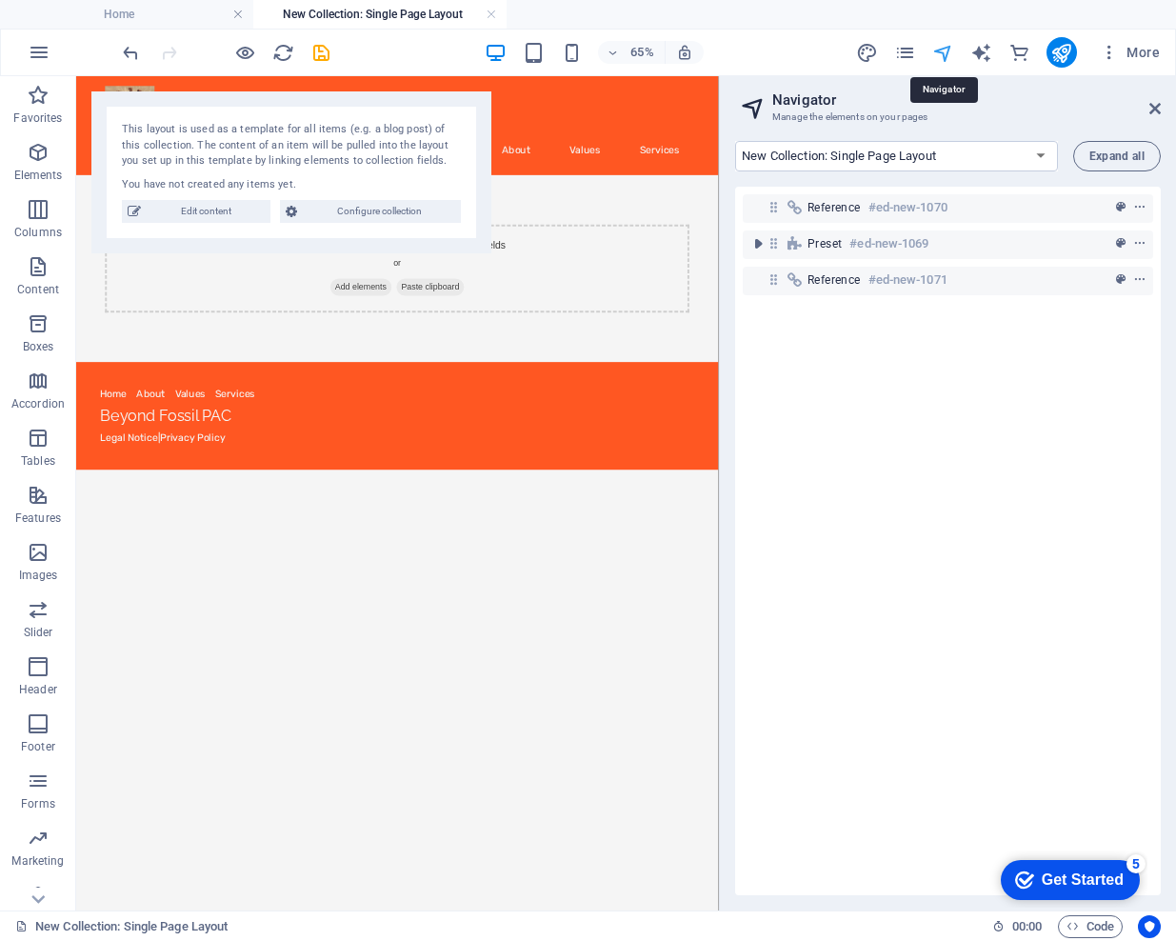
click at [944, 54] on icon "navigator" at bounding box center [943, 53] width 22 height 22
click at [1149, 105] on icon at bounding box center [1154, 108] width 11 height 15
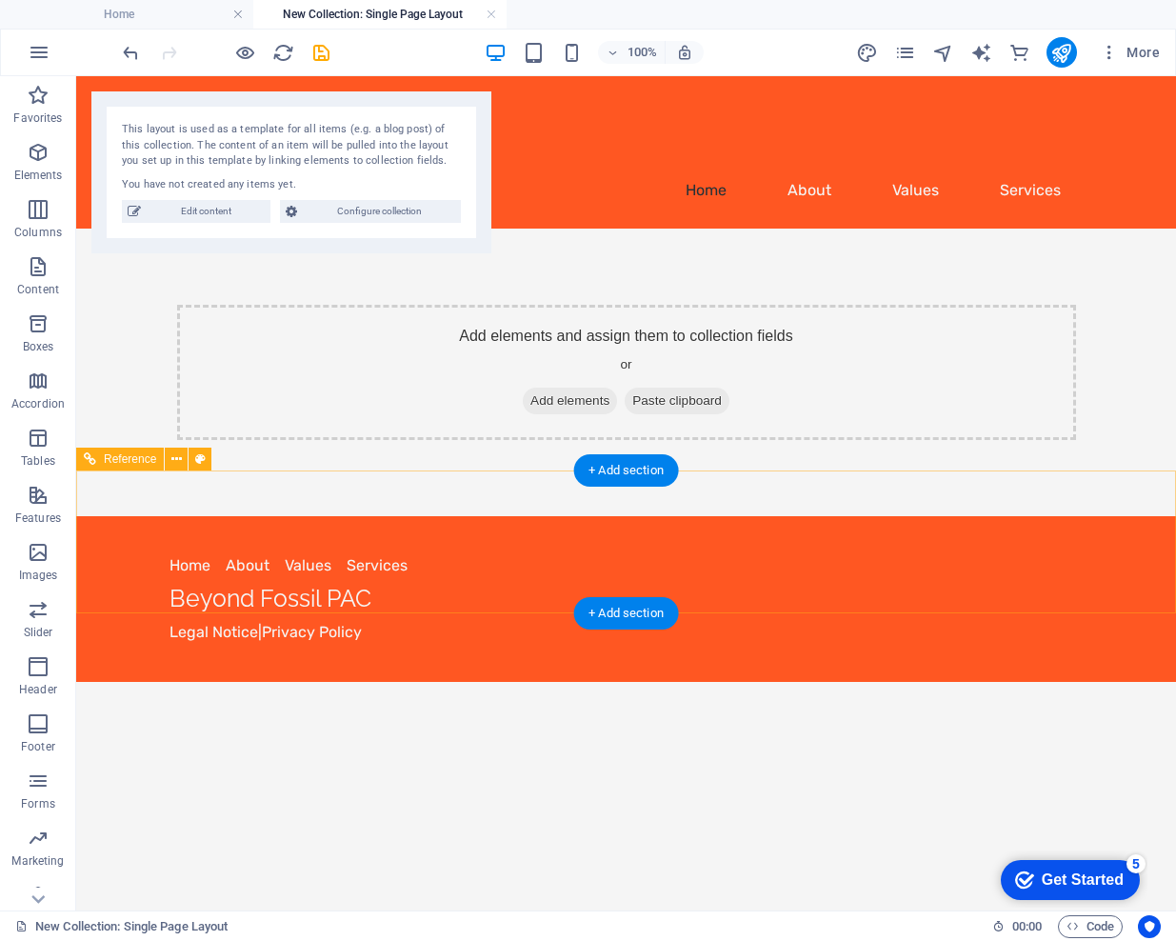
click at [606, 621] on div "Legal Notice | Privacy Policy" at bounding box center [626, 632] width 914 height 23
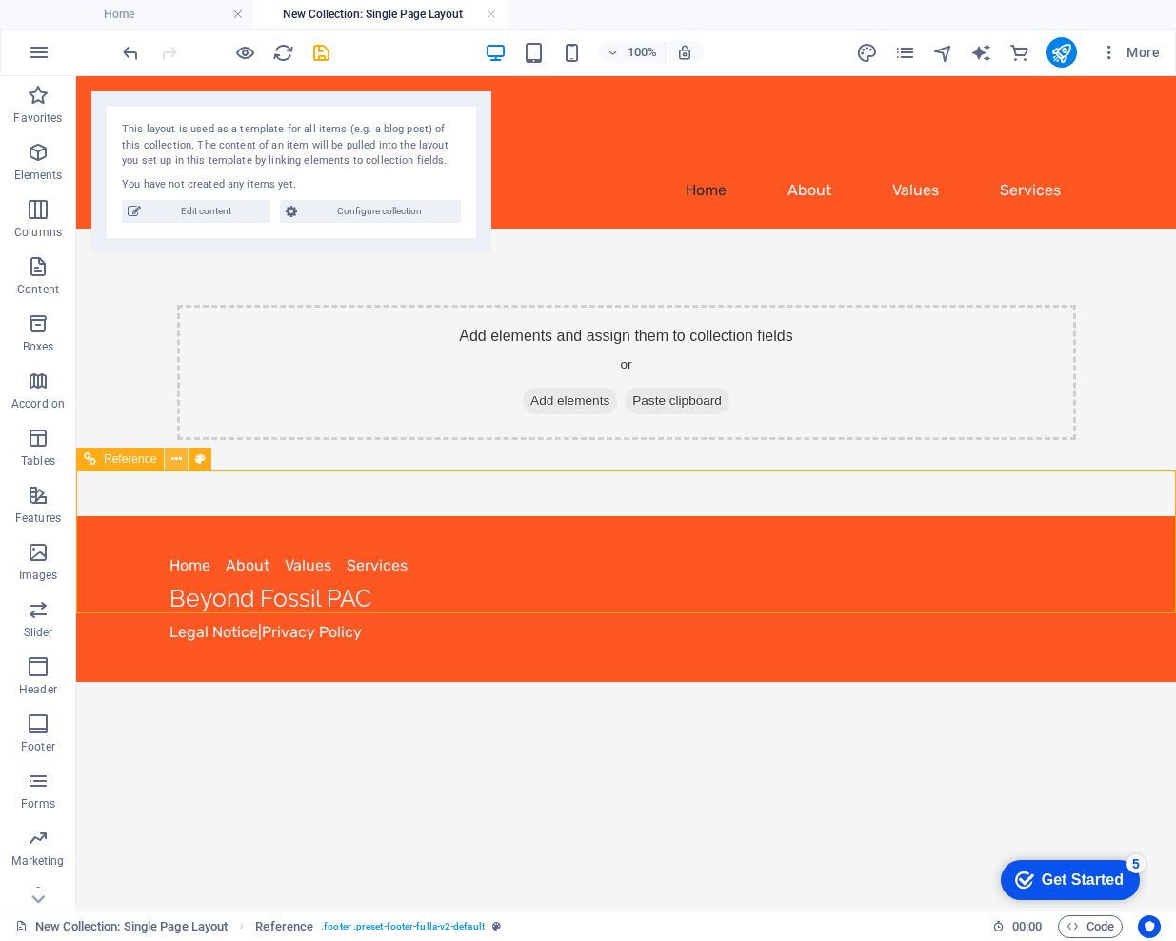
click at [169, 461] on button at bounding box center [176, 459] width 23 height 23
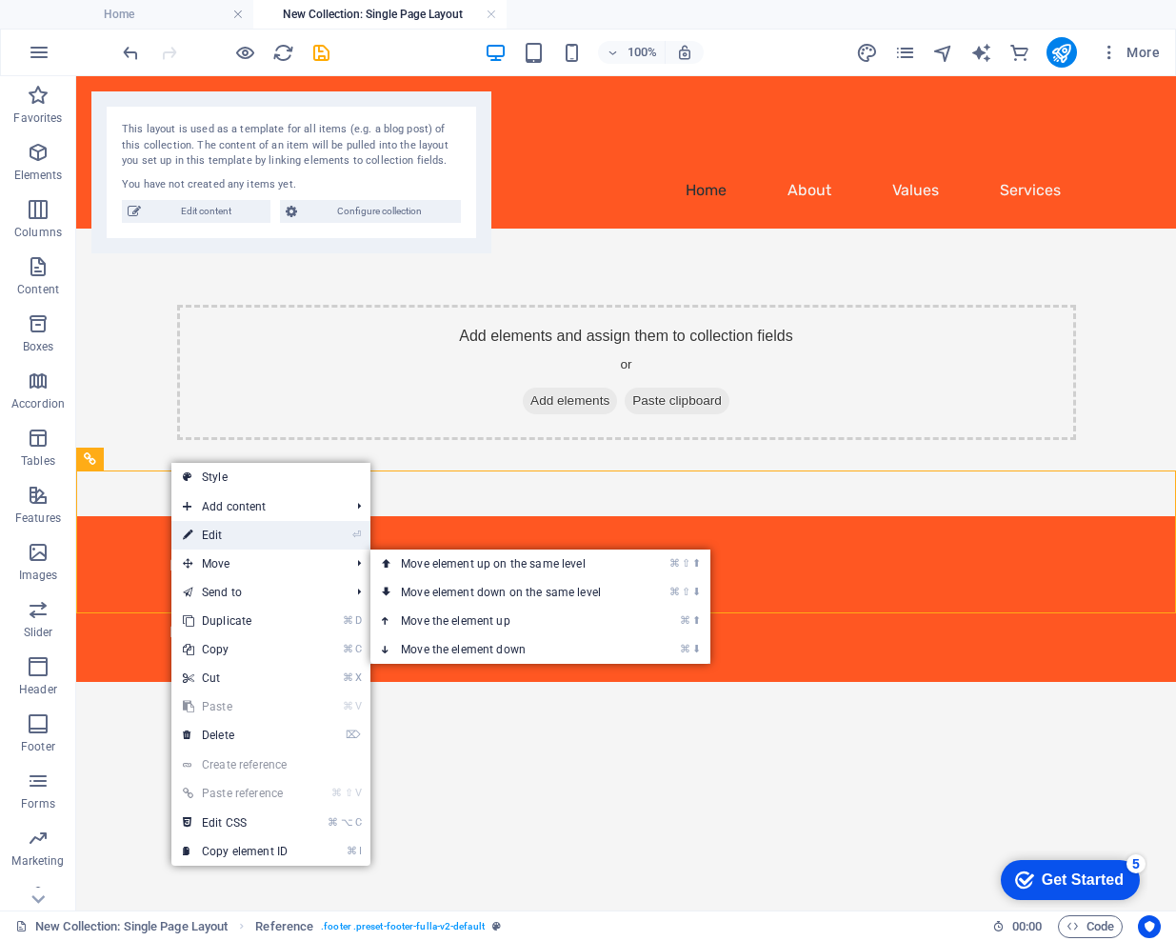
click at [224, 538] on link "⏎ Edit" at bounding box center [235, 535] width 128 height 29
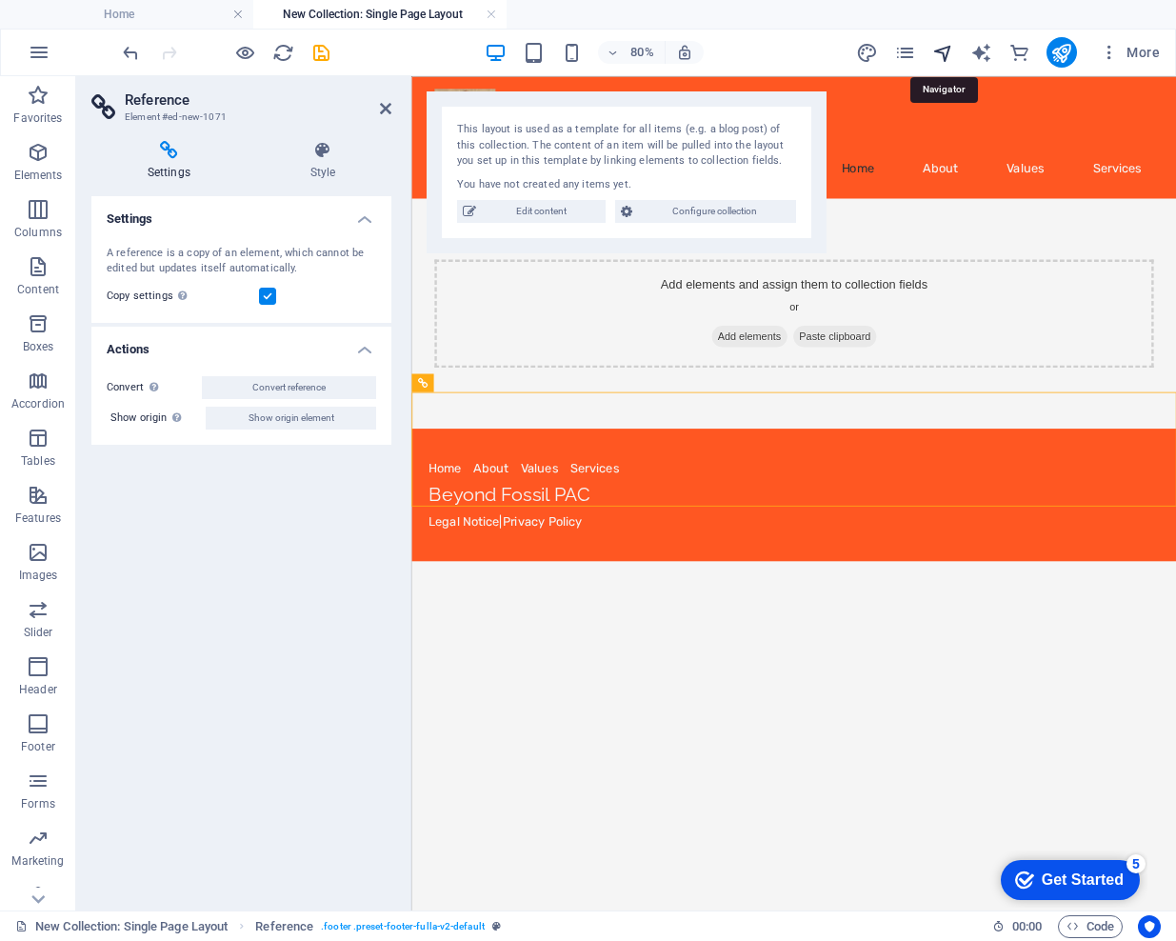
click at [945, 55] on icon "navigator" at bounding box center [943, 53] width 22 height 22
select select "17000950-en"
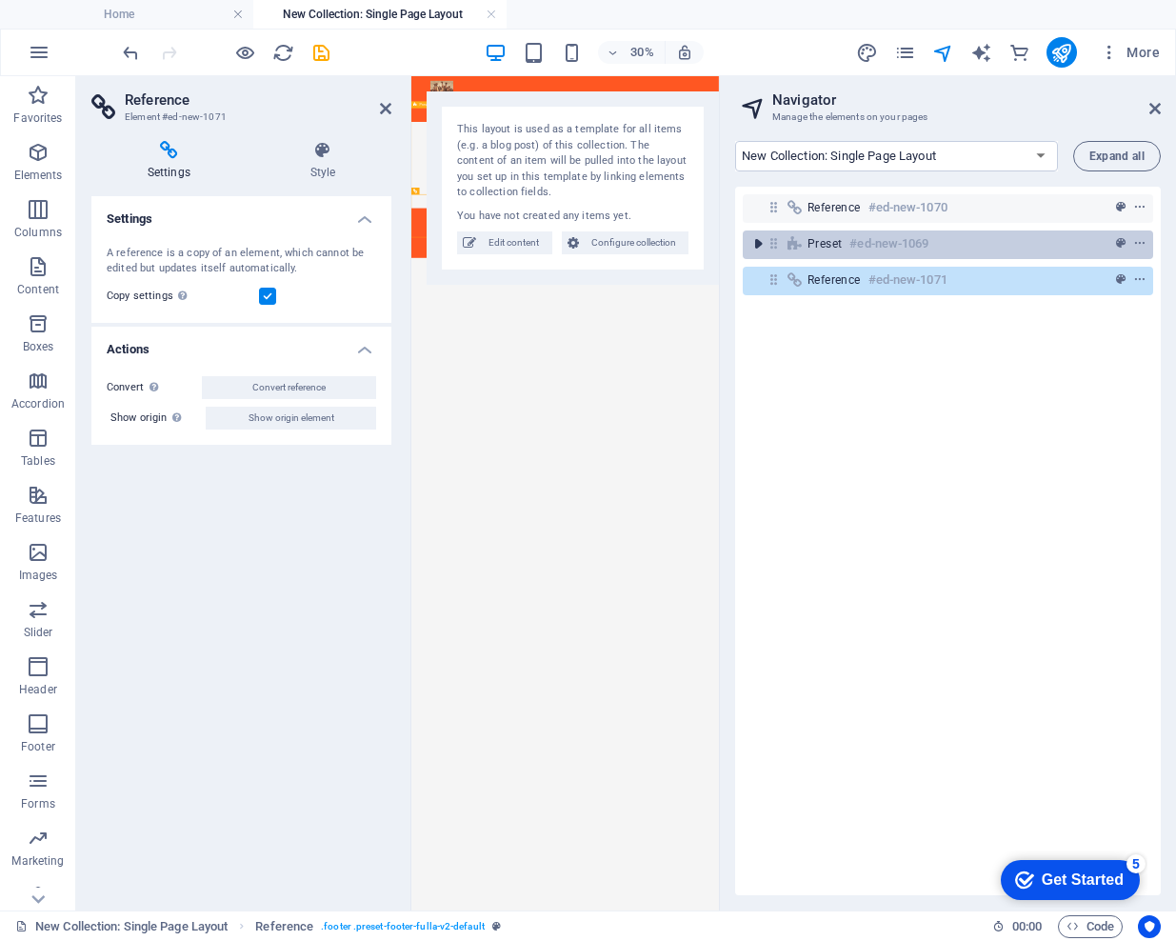
click at [759, 244] on icon "toggle-expand" at bounding box center [757, 243] width 19 height 19
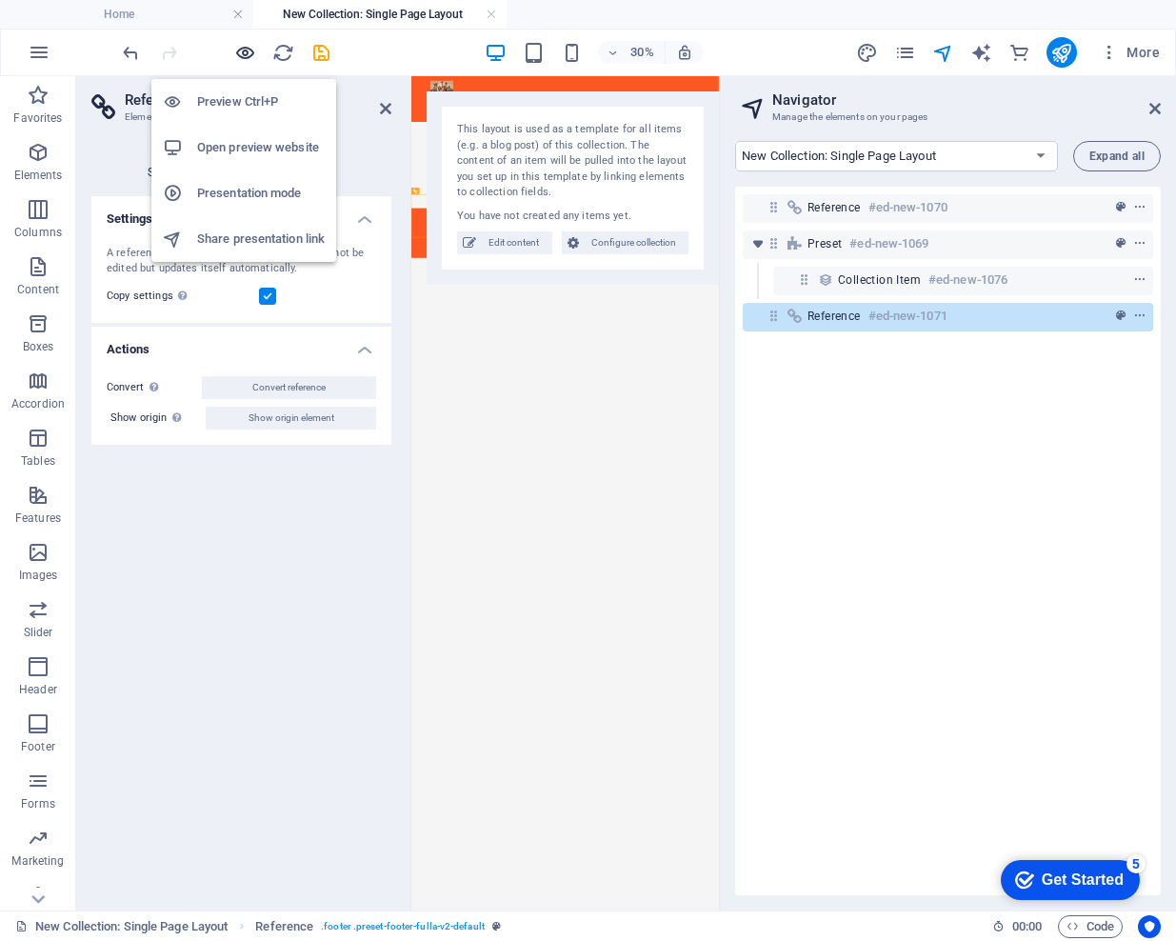
click at [251, 50] on icon "button" at bounding box center [245, 53] width 22 height 22
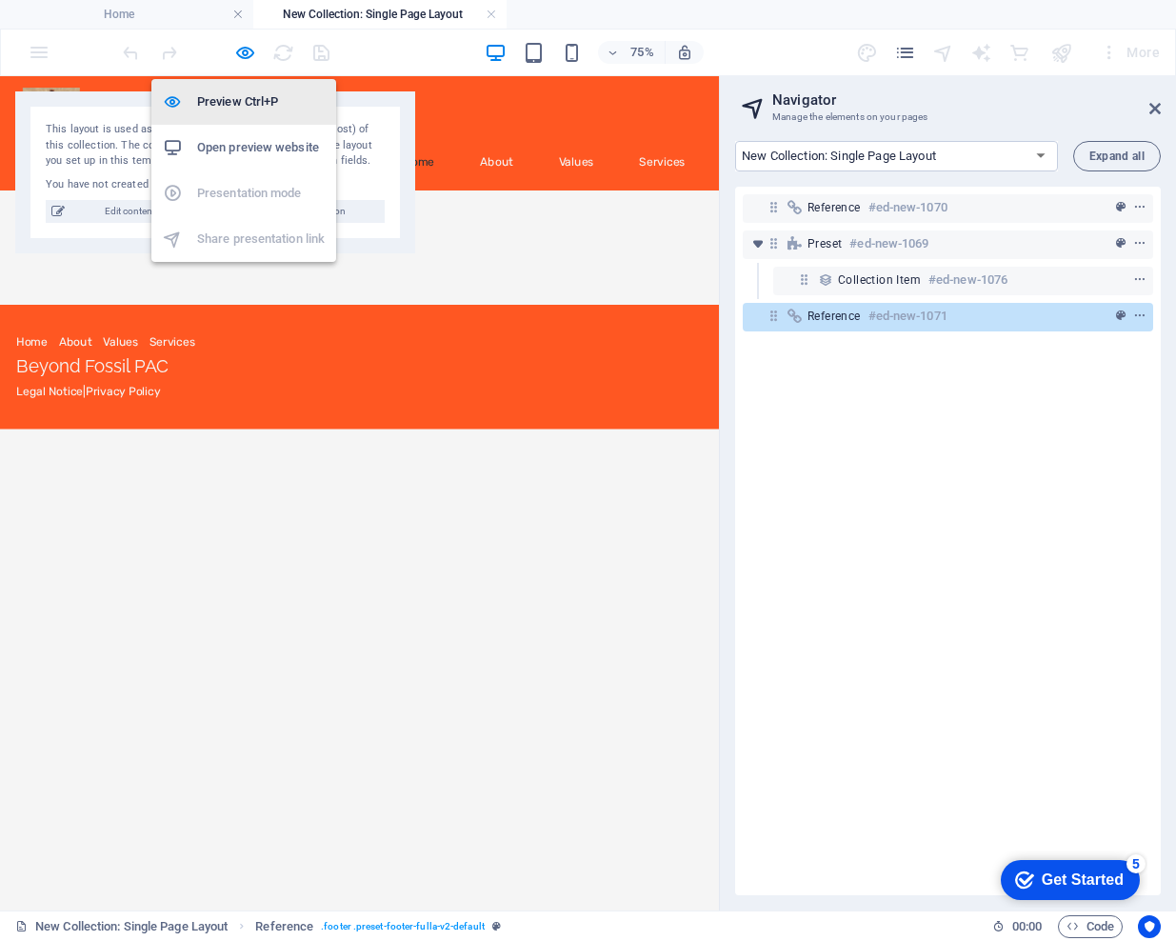
click at [224, 101] on h6 "Preview Ctrl+P" at bounding box center [261, 101] width 128 height 23
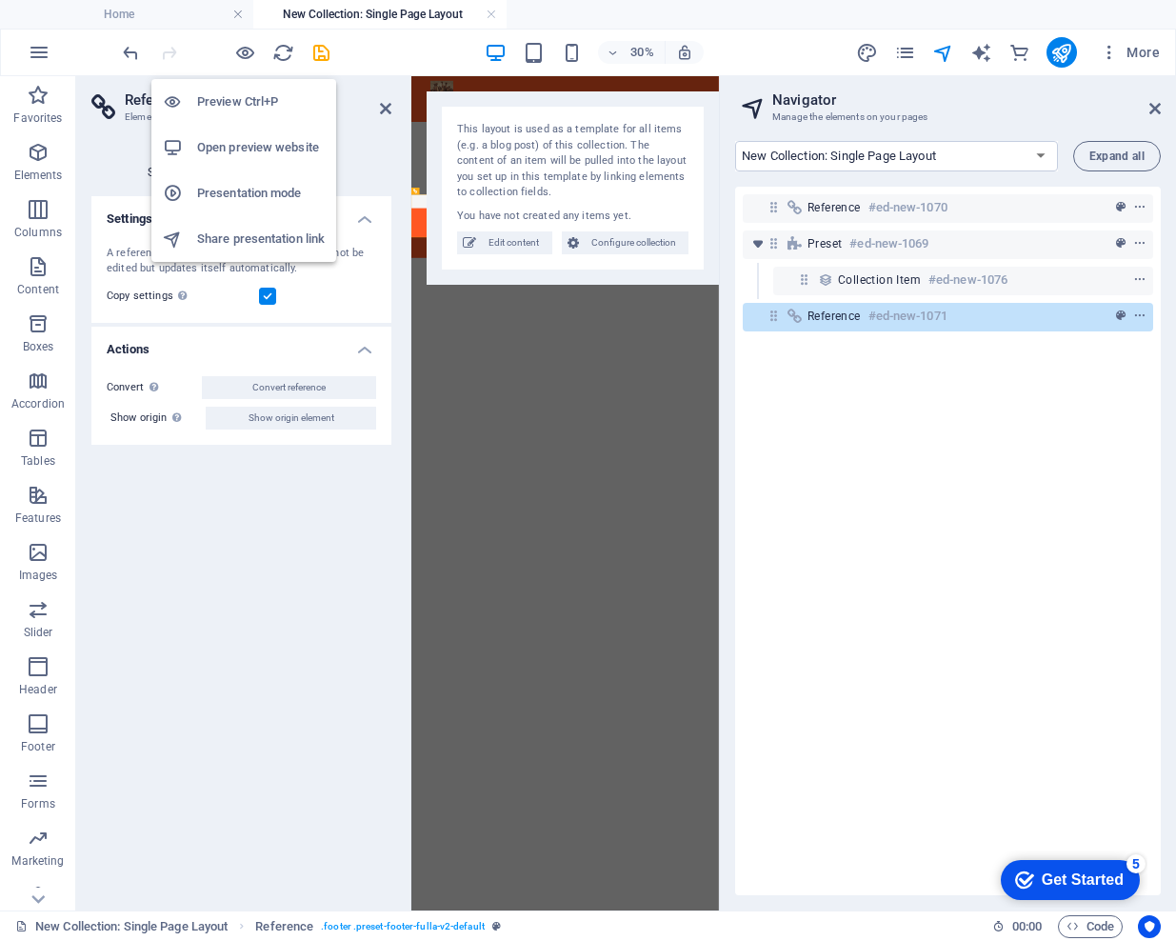
click at [265, 149] on h6 "Open preview website" at bounding box center [261, 147] width 128 height 23
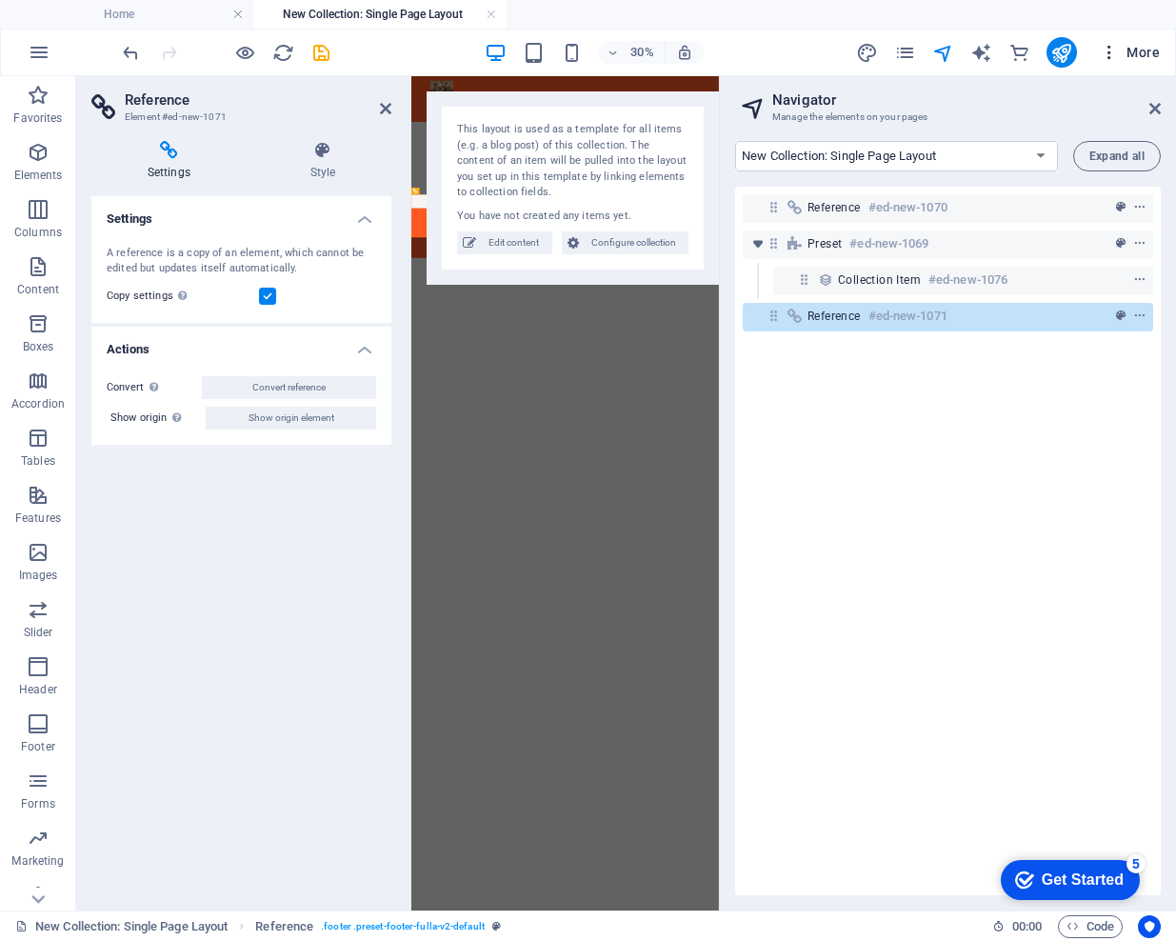
click at [1108, 50] on icon "button" at bounding box center [1109, 52] width 19 height 19
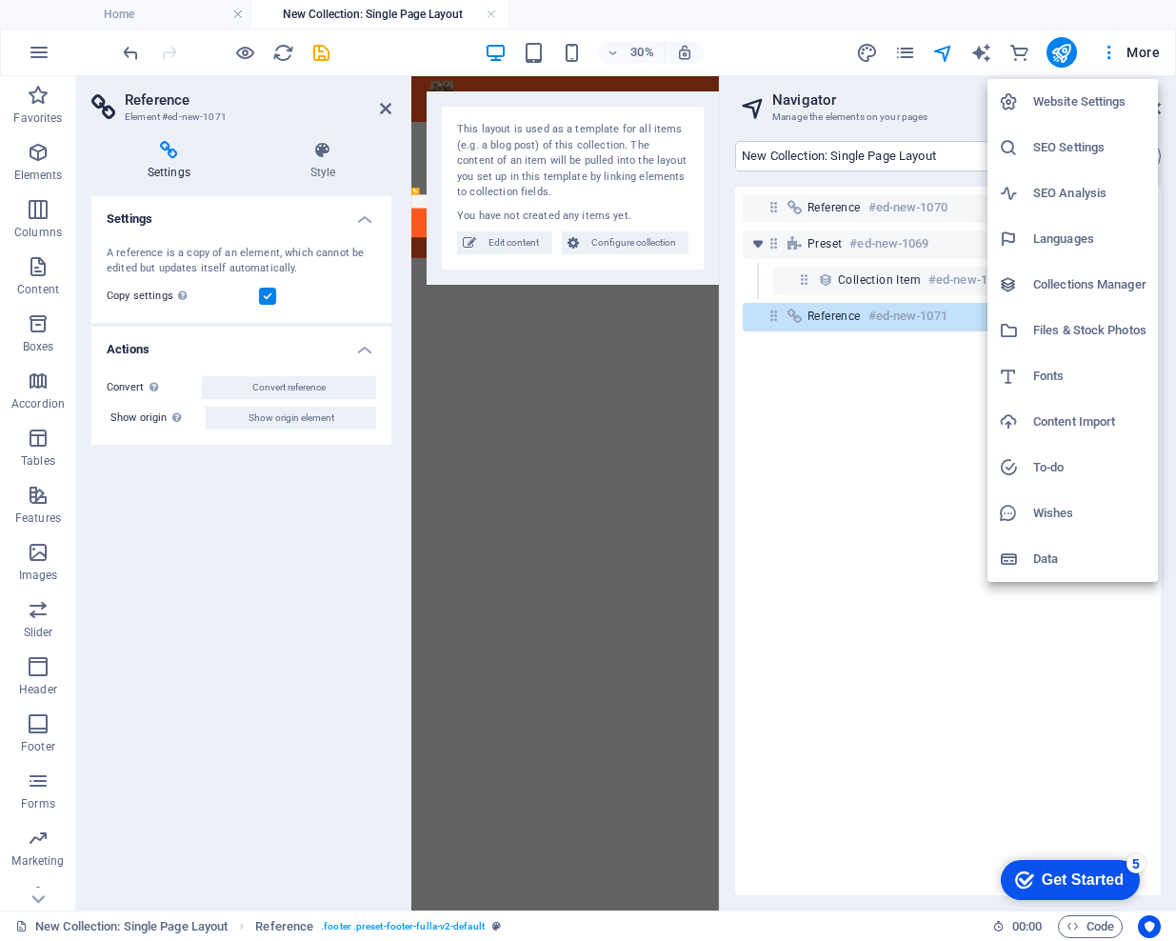
click at [1093, 97] on h6 "Website Settings" at bounding box center [1089, 101] width 113 height 23
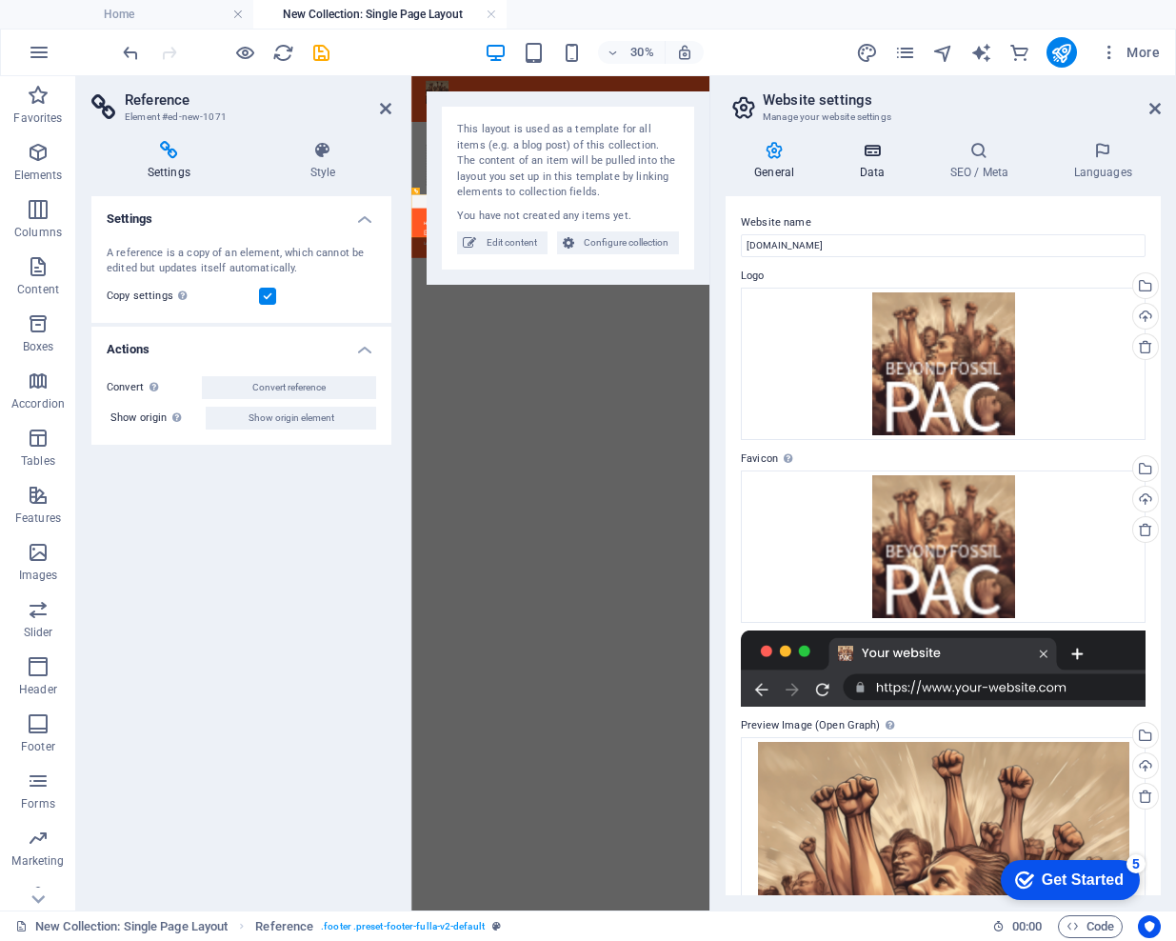
click at [877, 159] on icon at bounding box center [871, 150] width 83 height 19
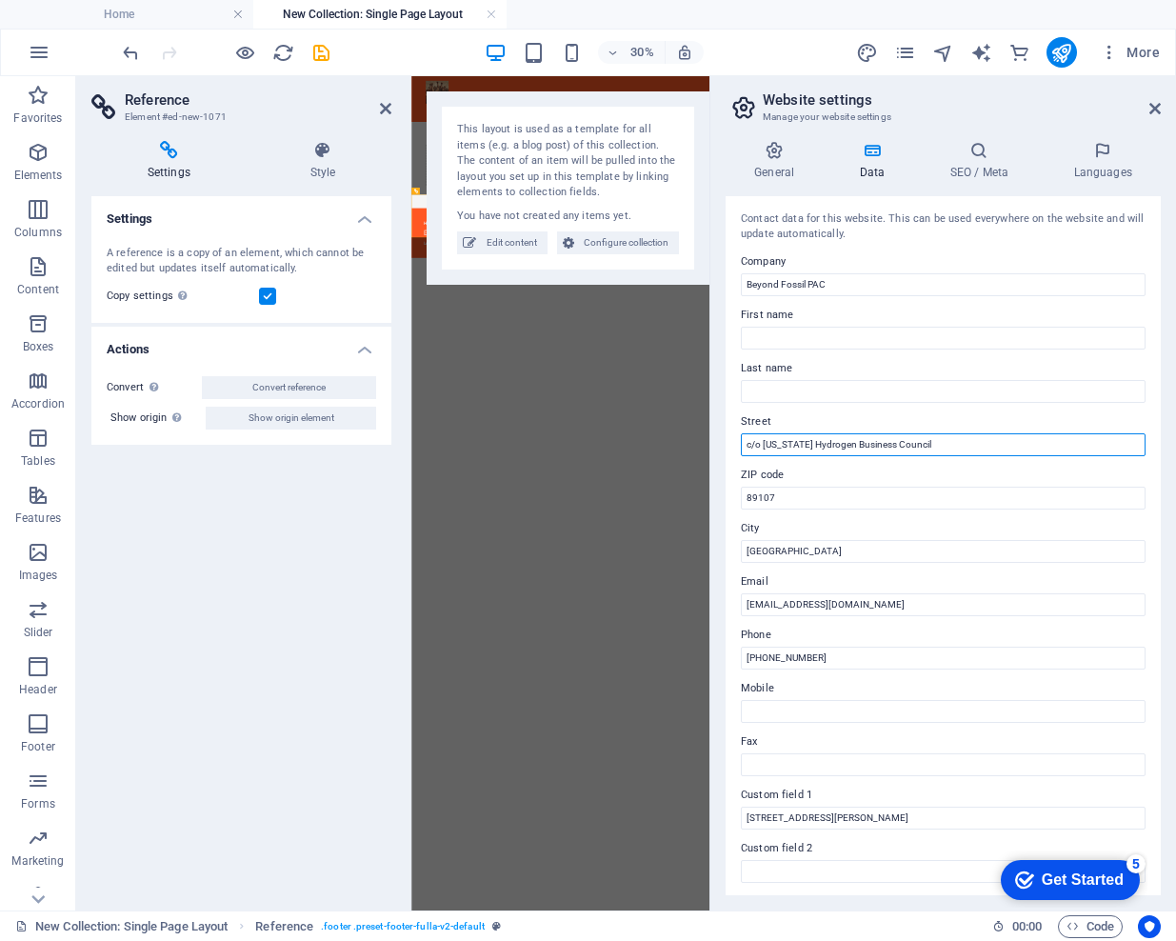
drag, startPoint x: 926, startPoint y: 443, endPoint x: 735, endPoint y: 440, distance: 191.4
click at [735, 440] on div "Contact data for this website. This can be used everywhere on the website and w…" at bounding box center [943, 545] width 435 height 699
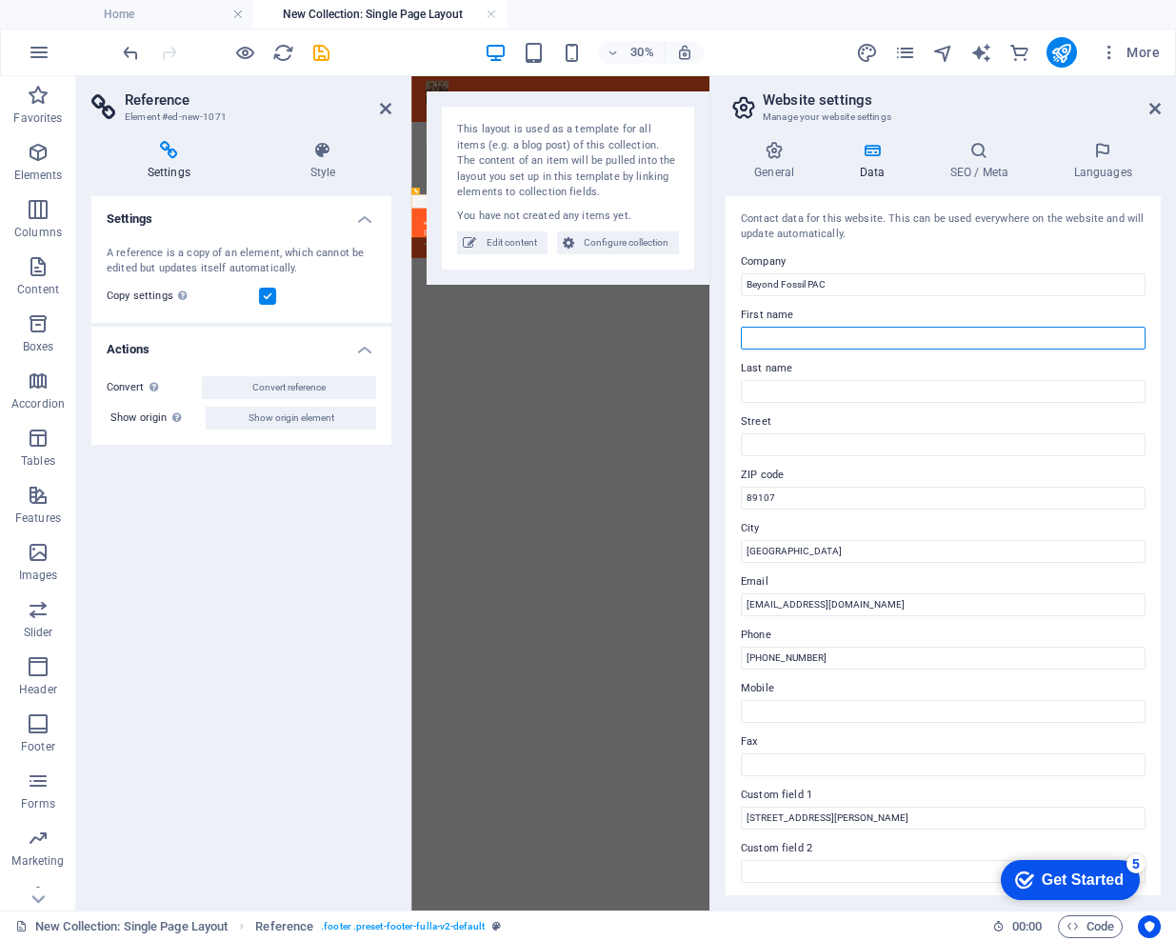
click at [771, 336] on input "First name" at bounding box center [943, 338] width 405 height 23
paste input "c/o Nevada Hydrogen Business Council"
drag, startPoint x: 764, startPoint y: 337, endPoint x: 952, endPoint y: 325, distance: 188.9
click at [952, 325] on div "First name c/o Nevada Hydrogen Business Council" at bounding box center [943, 327] width 405 height 46
drag, startPoint x: 920, startPoint y: 335, endPoint x: 766, endPoint y: 345, distance: 154.5
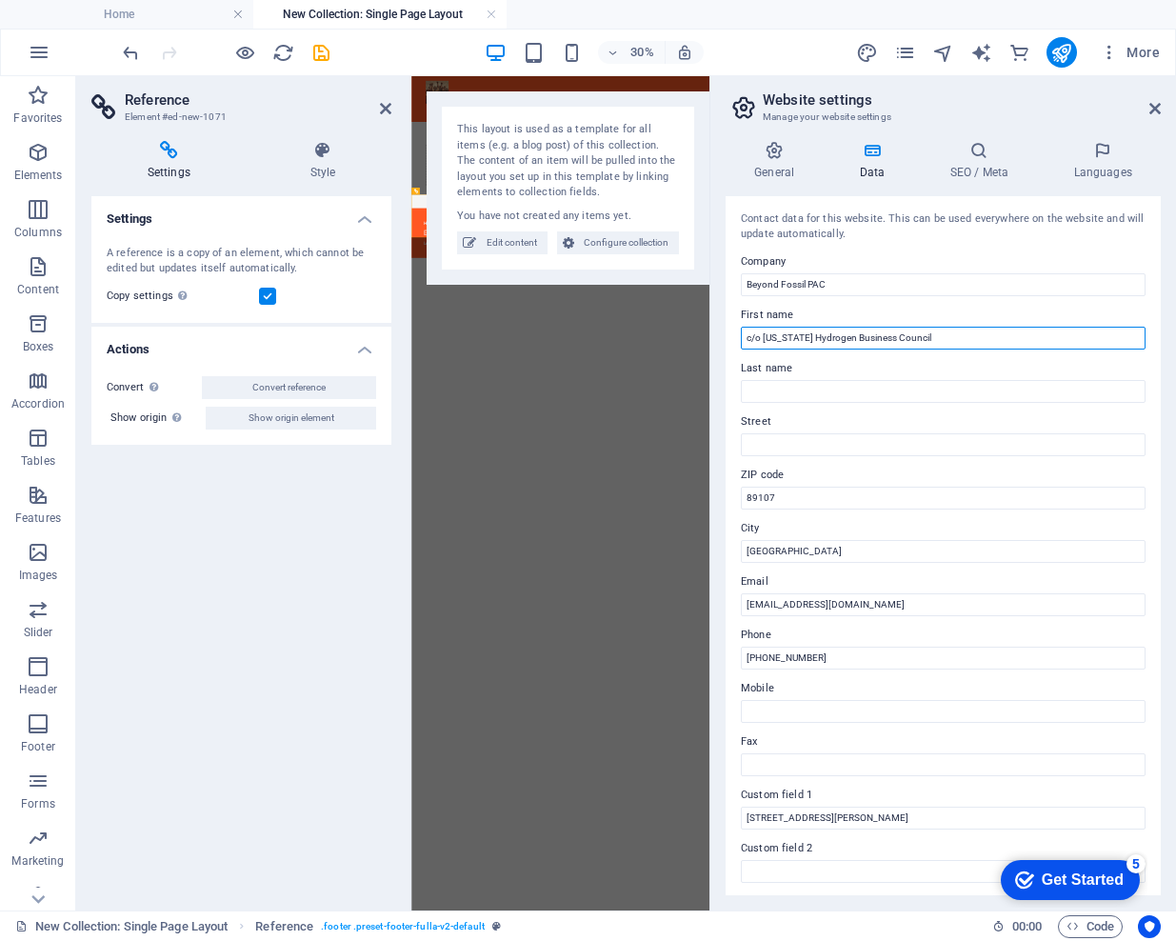
click at [766, 345] on input "c/o Nevada Hydrogen Business Council" at bounding box center [943, 338] width 405 height 23
type input "c/o"
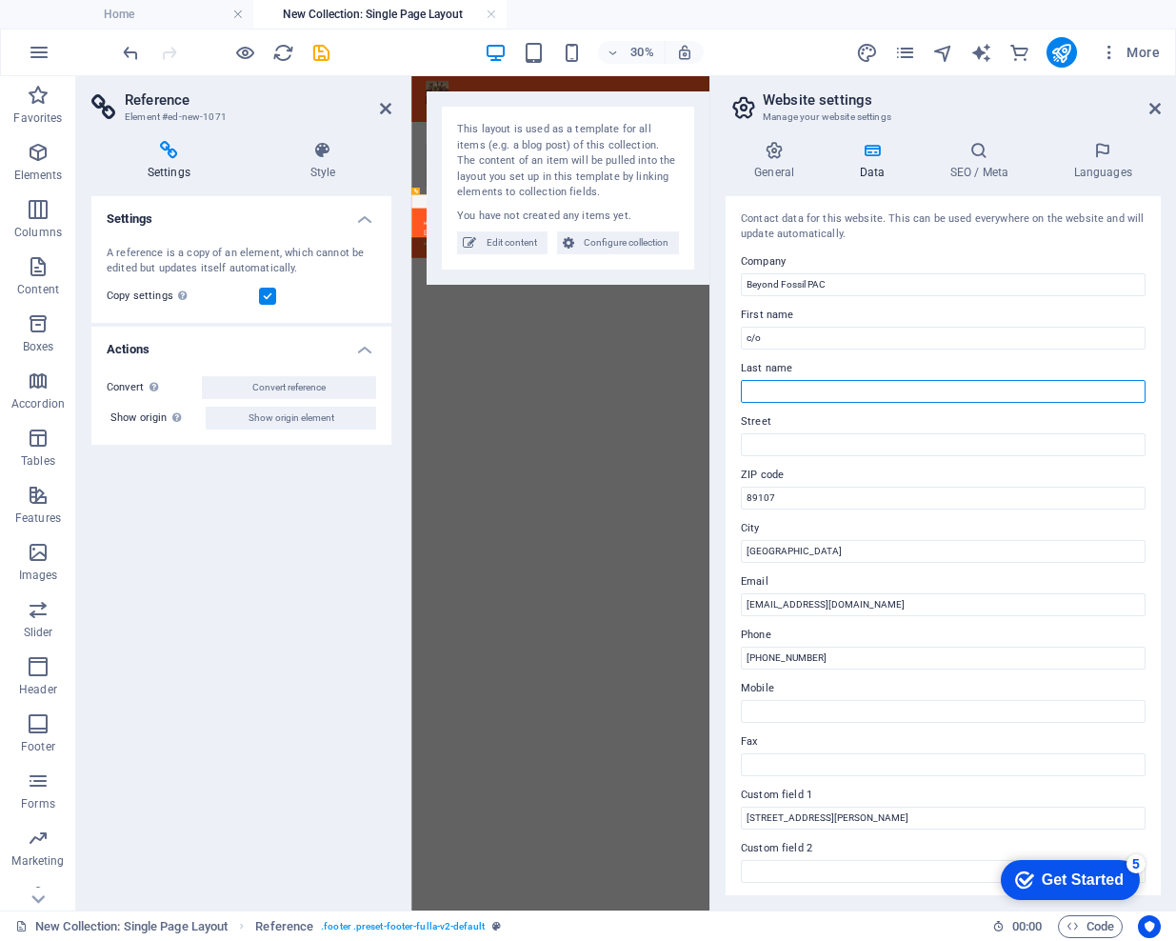
click at [766, 393] on input "Last name" at bounding box center [943, 391] width 405 height 23
paste input "Nevada Hydrogen Business Council"
type input "Nevada Hydrogen Business Council"
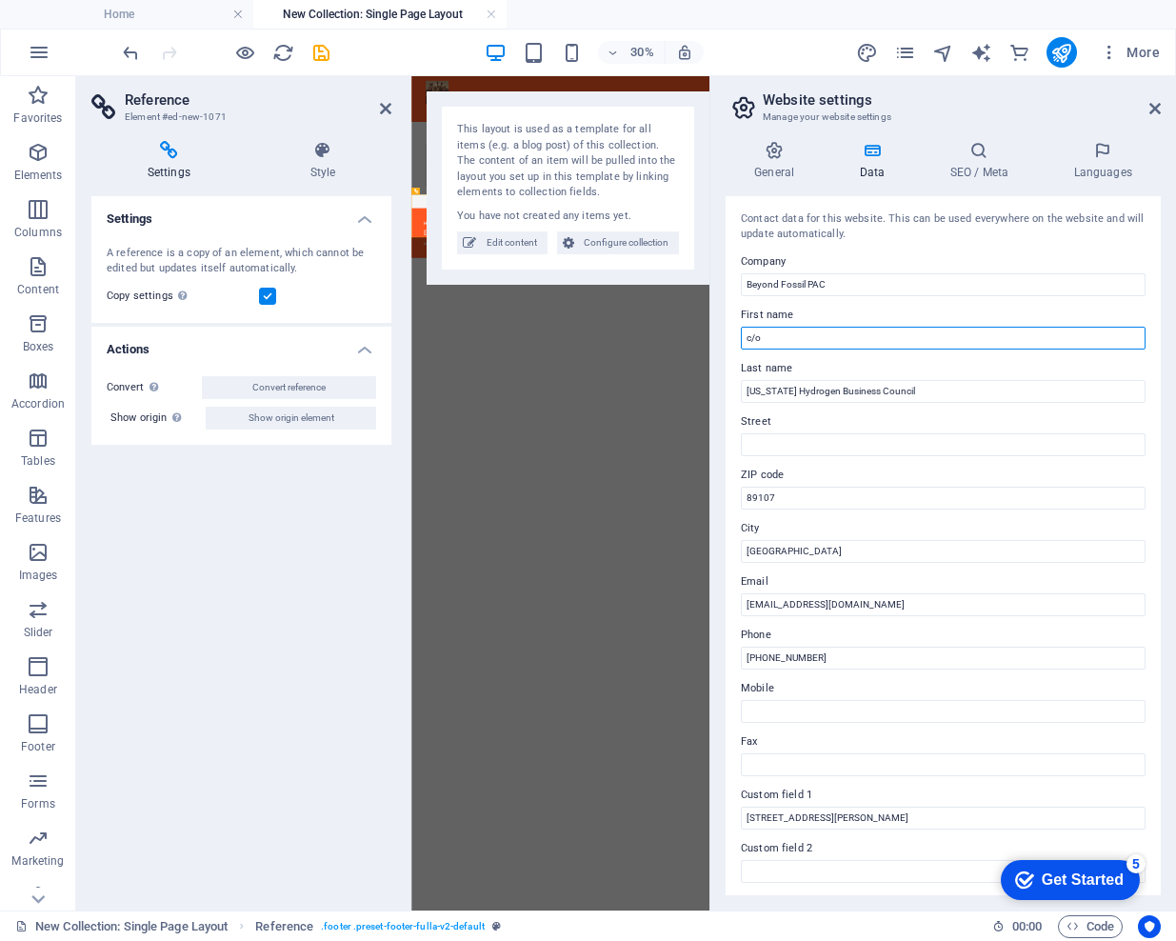
click at [885, 338] on input "c/o" at bounding box center [943, 338] width 405 height 23
type input "c/o"
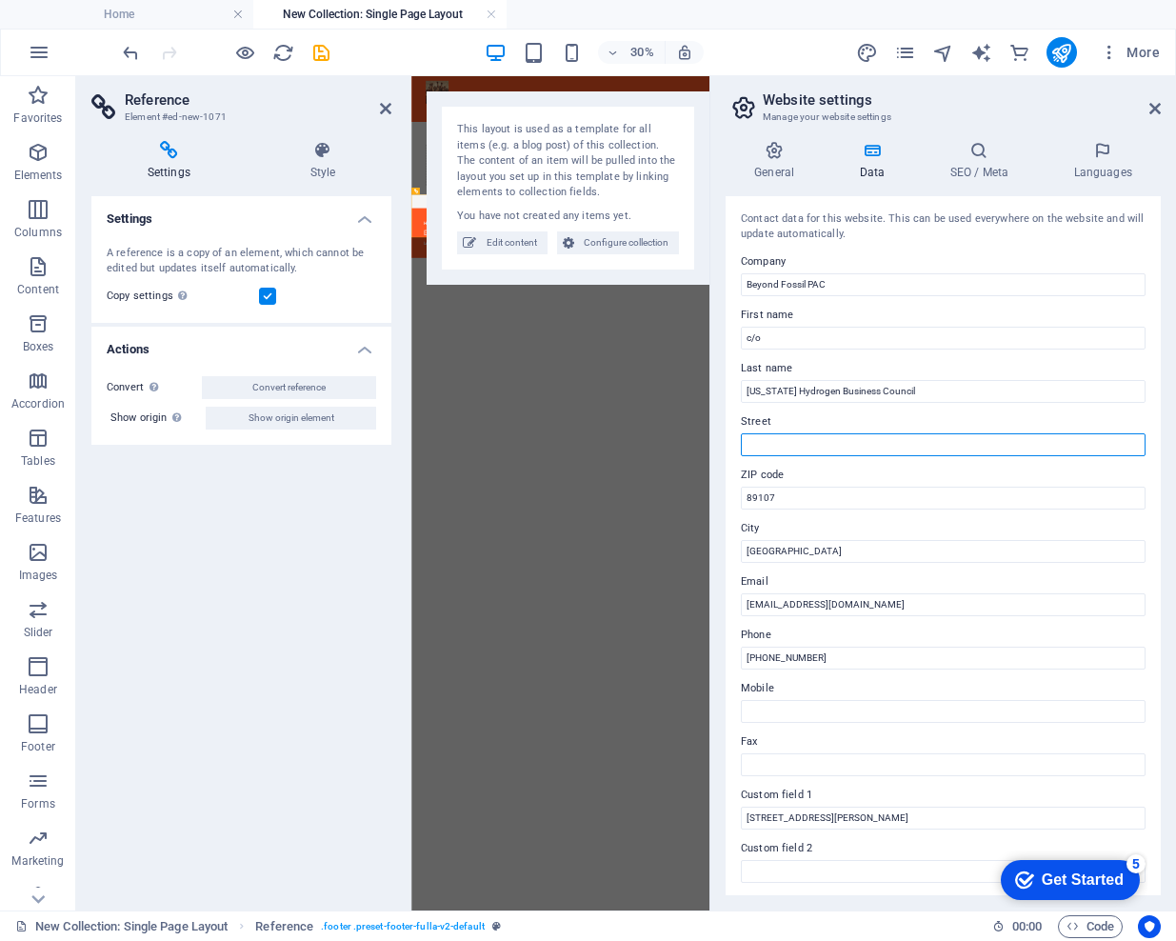
click at [822, 445] on input "Street" at bounding box center [943, 444] width 405 height 23
paste input "304 S. Jones Blvd # 1215"
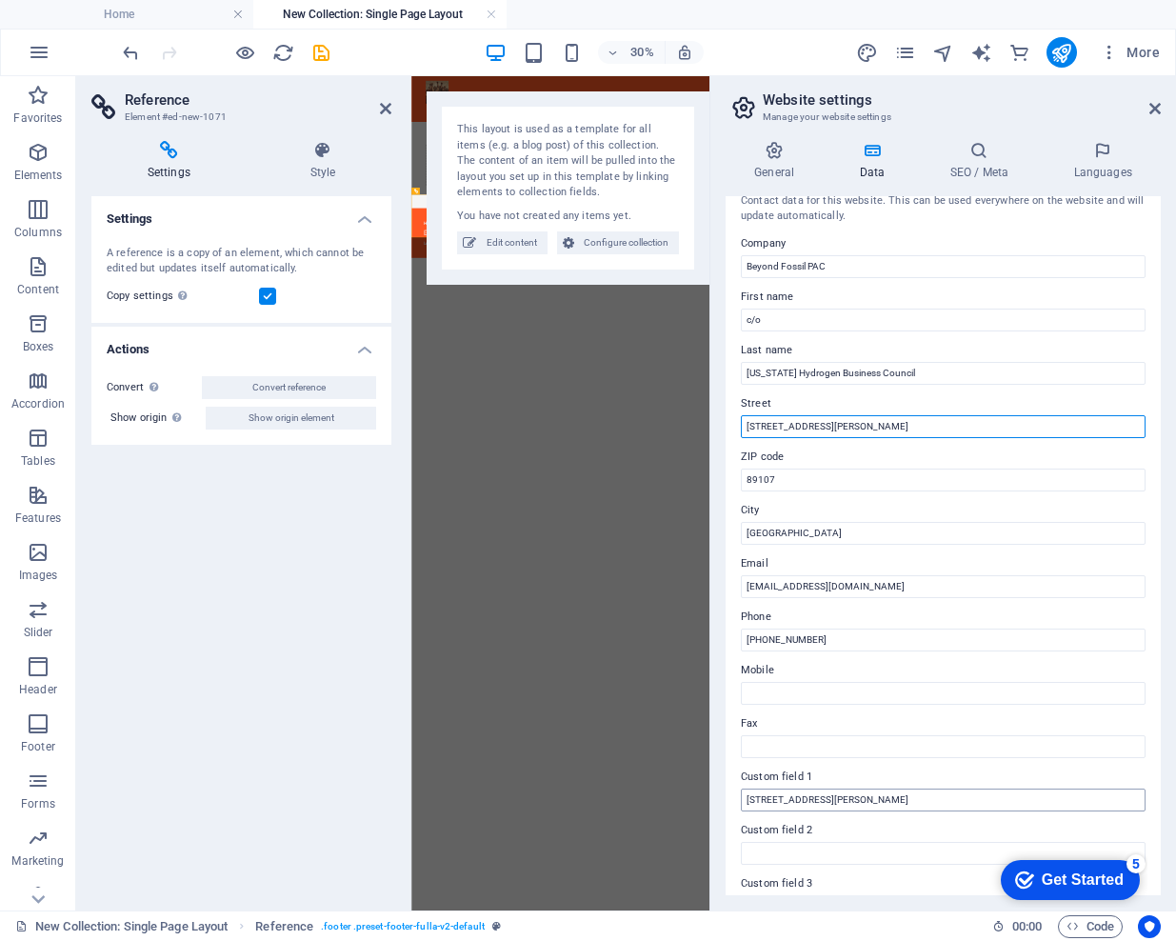
type input "304 S. Jones Blvd # 1215"
drag, startPoint x: 870, startPoint y: 799, endPoint x: 735, endPoint y: 795, distance: 135.3
click at [735, 795] on div "Contact data for this website. This can be used everywhere on the website and w…" at bounding box center [943, 545] width 435 height 699
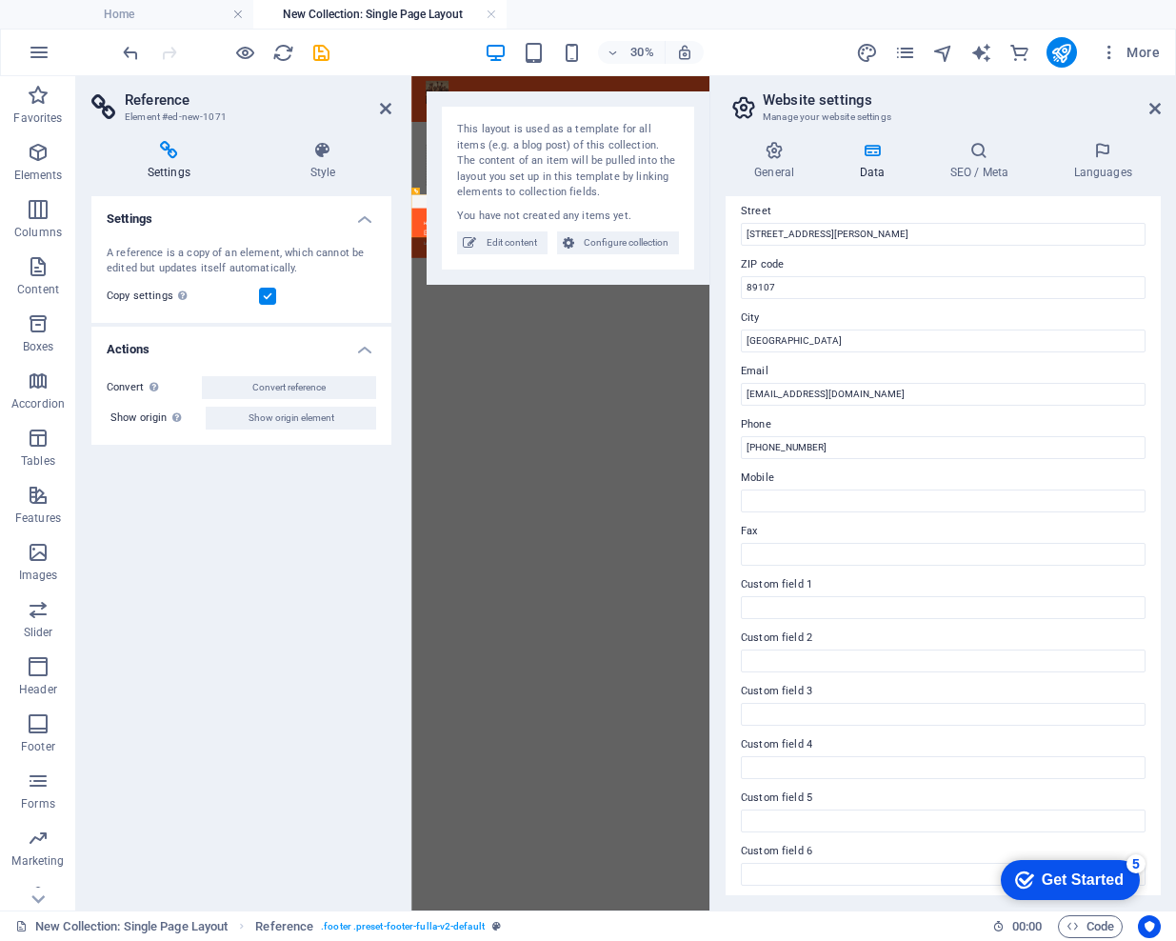
scroll to position [0, 0]
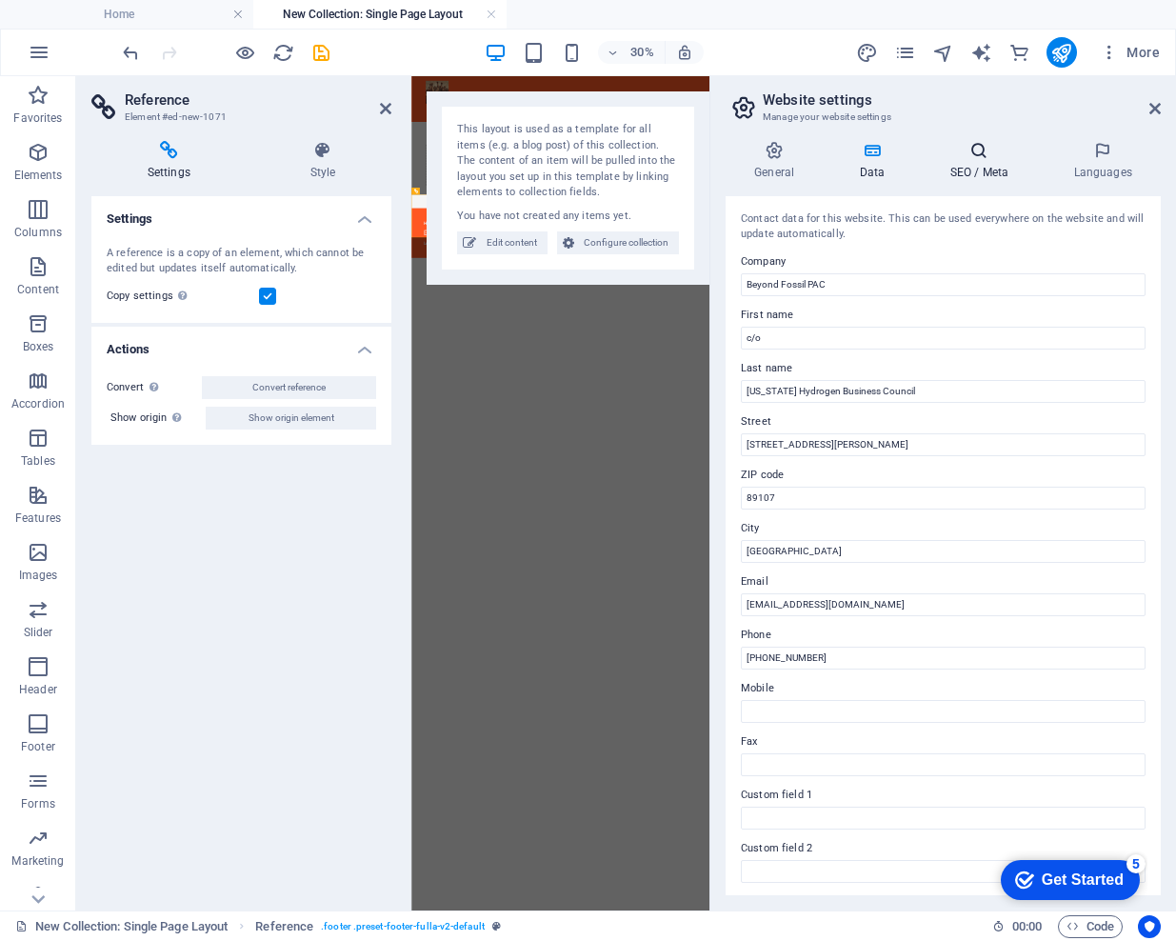
click at [979, 155] on icon at bounding box center [979, 150] width 116 height 19
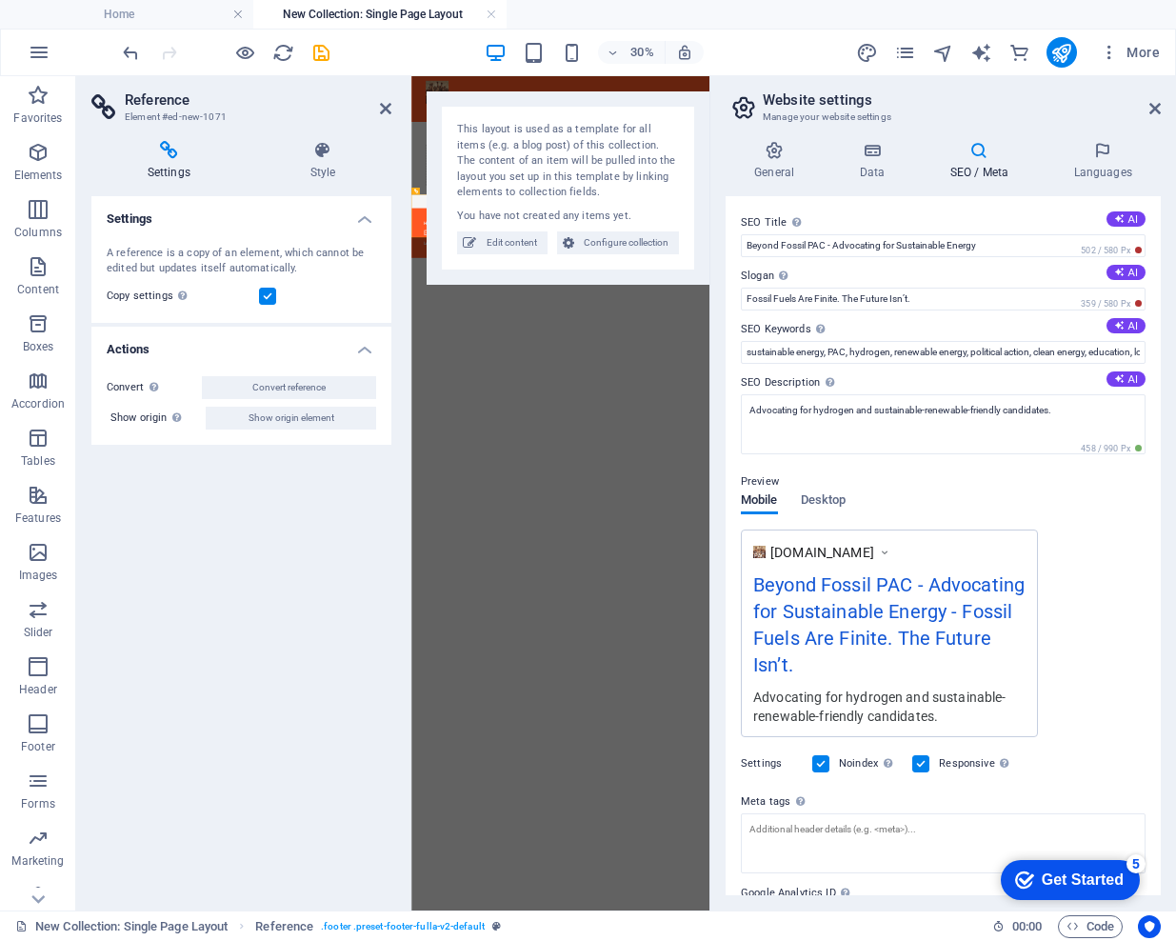
drag, startPoint x: 915, startPoint y: 123, endPoint x: 776, endPoint y: 98, distance: 141.2
click at [798, 150] on aside "Website settings Manage your website settings General Data SEO / Meta Languages…" at bounding box center [942, 493] width 467 height 834
click at [947, 53] on icon "navigator" at bounding box center [943, 53] width 22 height 22
select select "17000950-en"
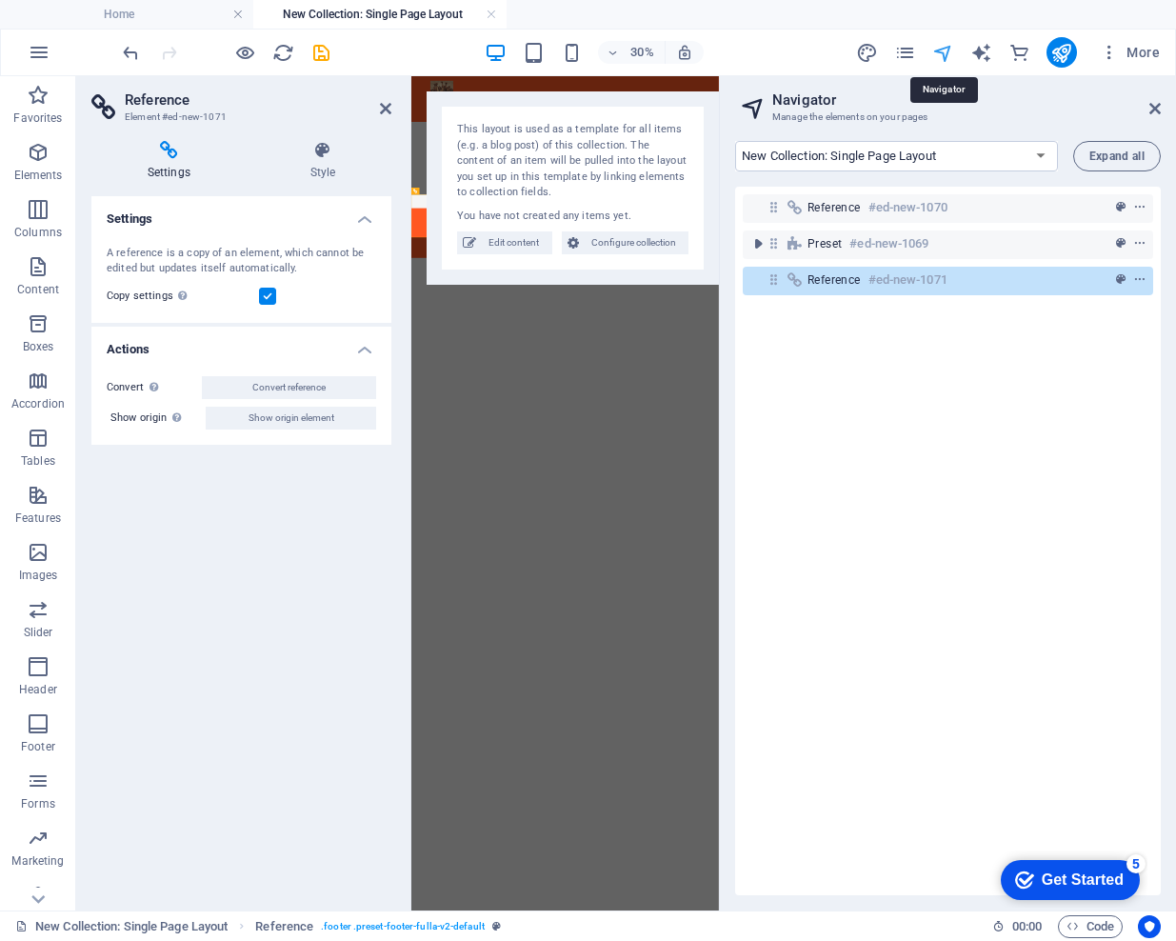
click at [947, 53] on icon "navigator" at bounding box center [943, 53] width 22 height 22
click at [37, 732] on icon "button" at bounding box center [38, 723] width 23 height 23
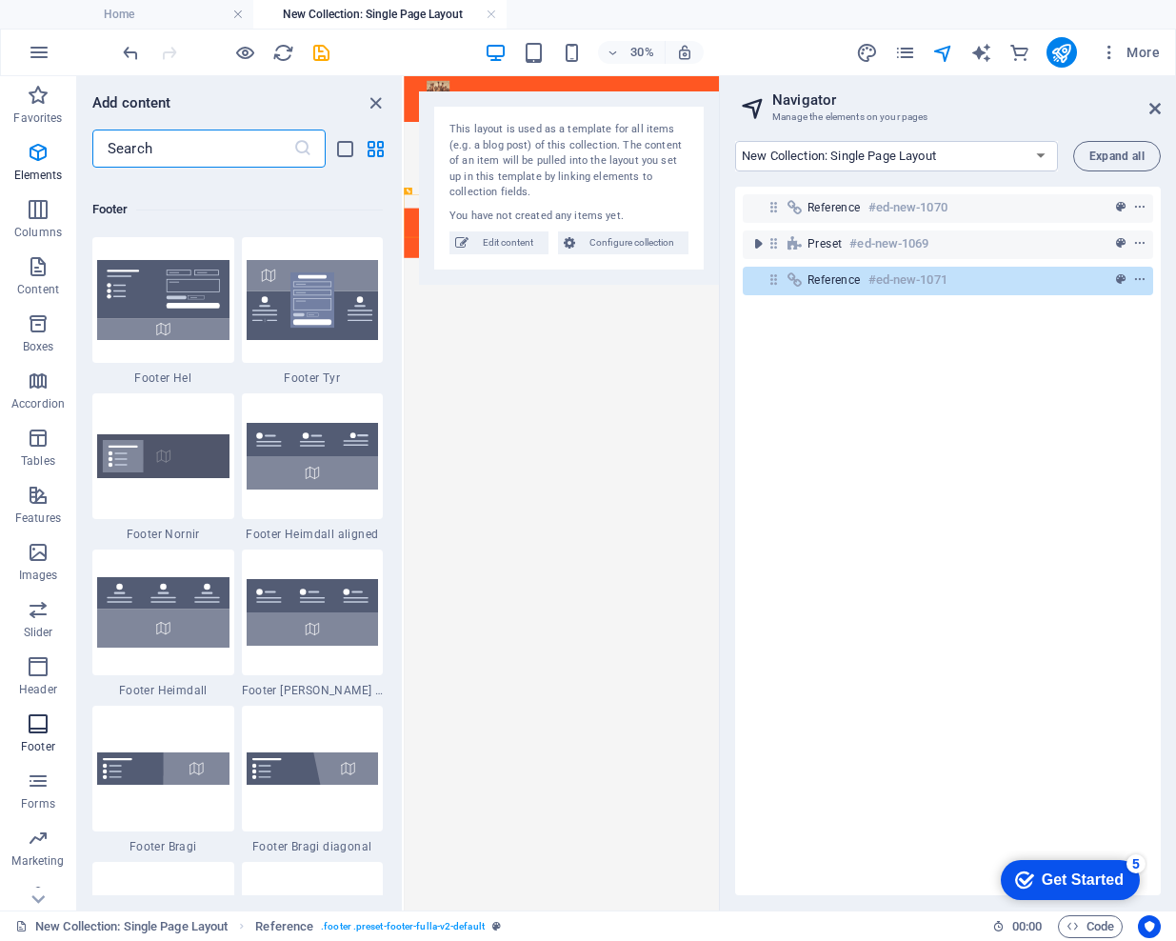
scroll to position [12606, 0]
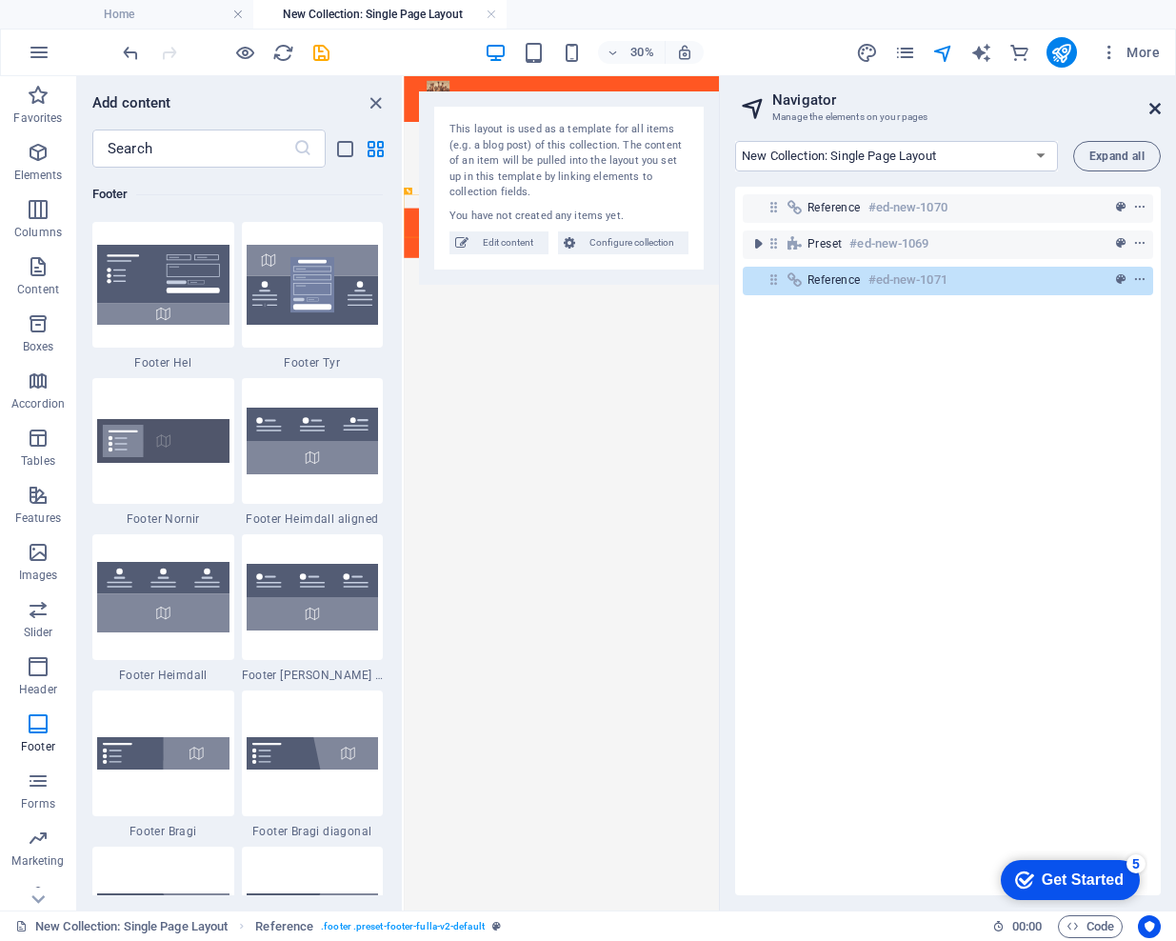
click at [1150, 109] on icon at bounding box center [1154, 108] width 11 height 15
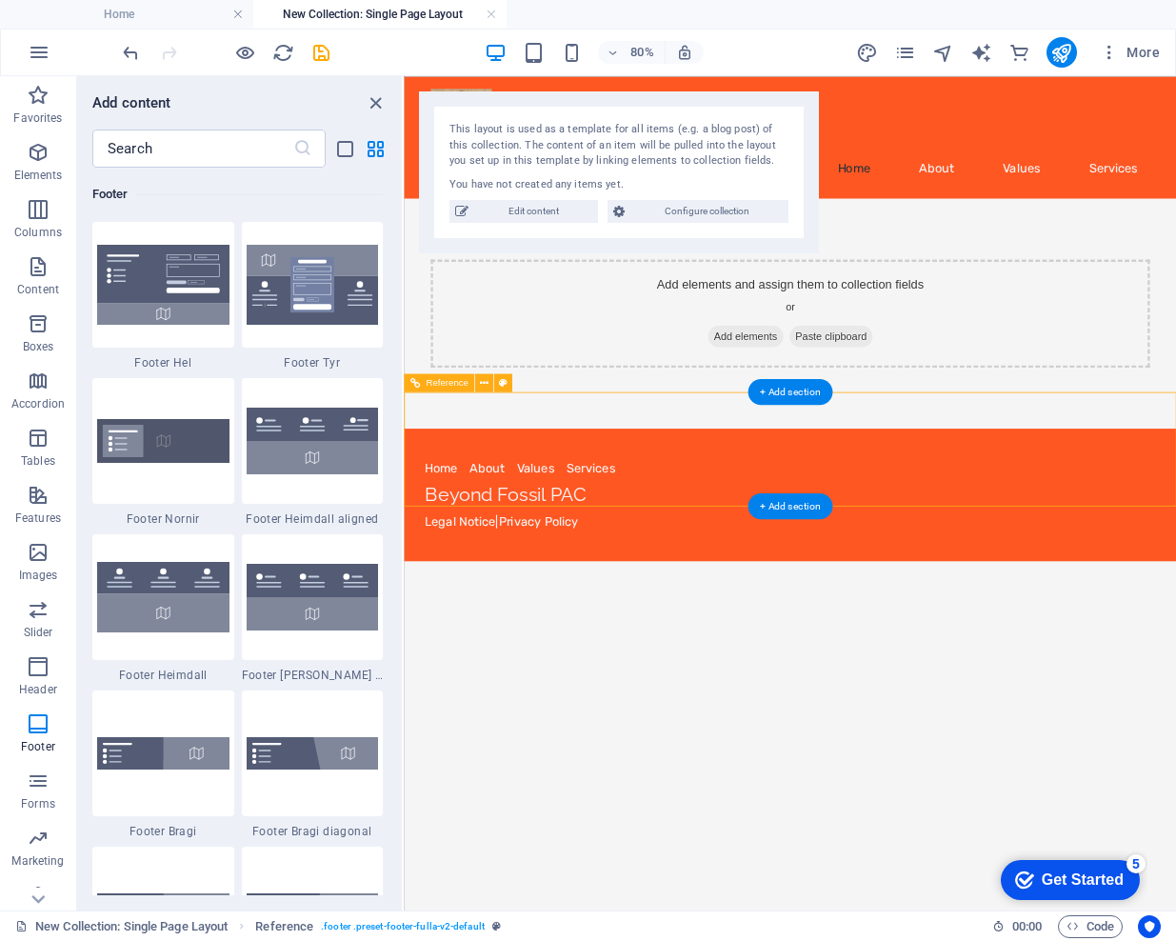
click at [807, 621] on div "Legal Notice | Privacy Policy" at bounding box center [886, 632] width 914 height 23
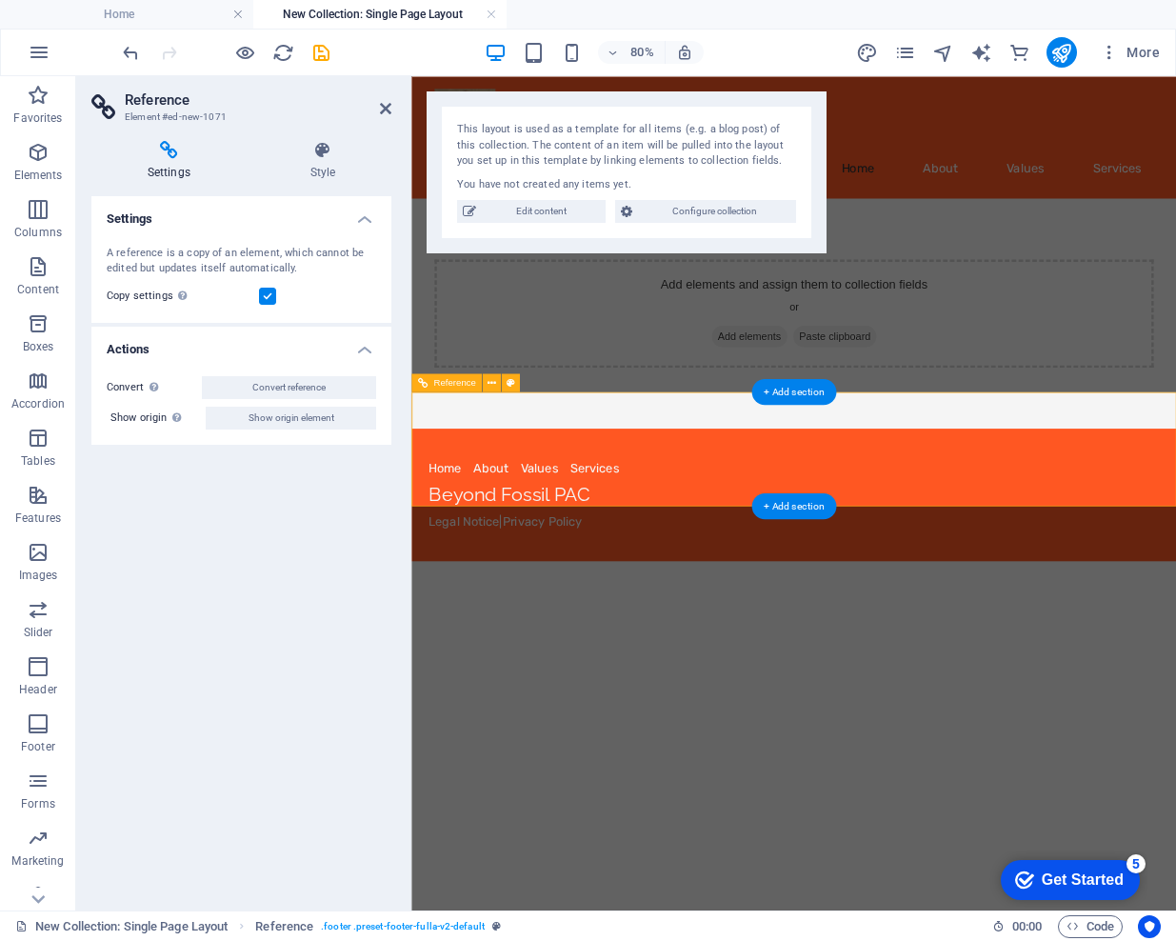
click at [806, 621] on div "Legal Notice | Privacy Policy" at bounding box center [889, 632] width 914 height 23
click at [310, 154] on icon at bounding box center [322, 150] width 137 height 19
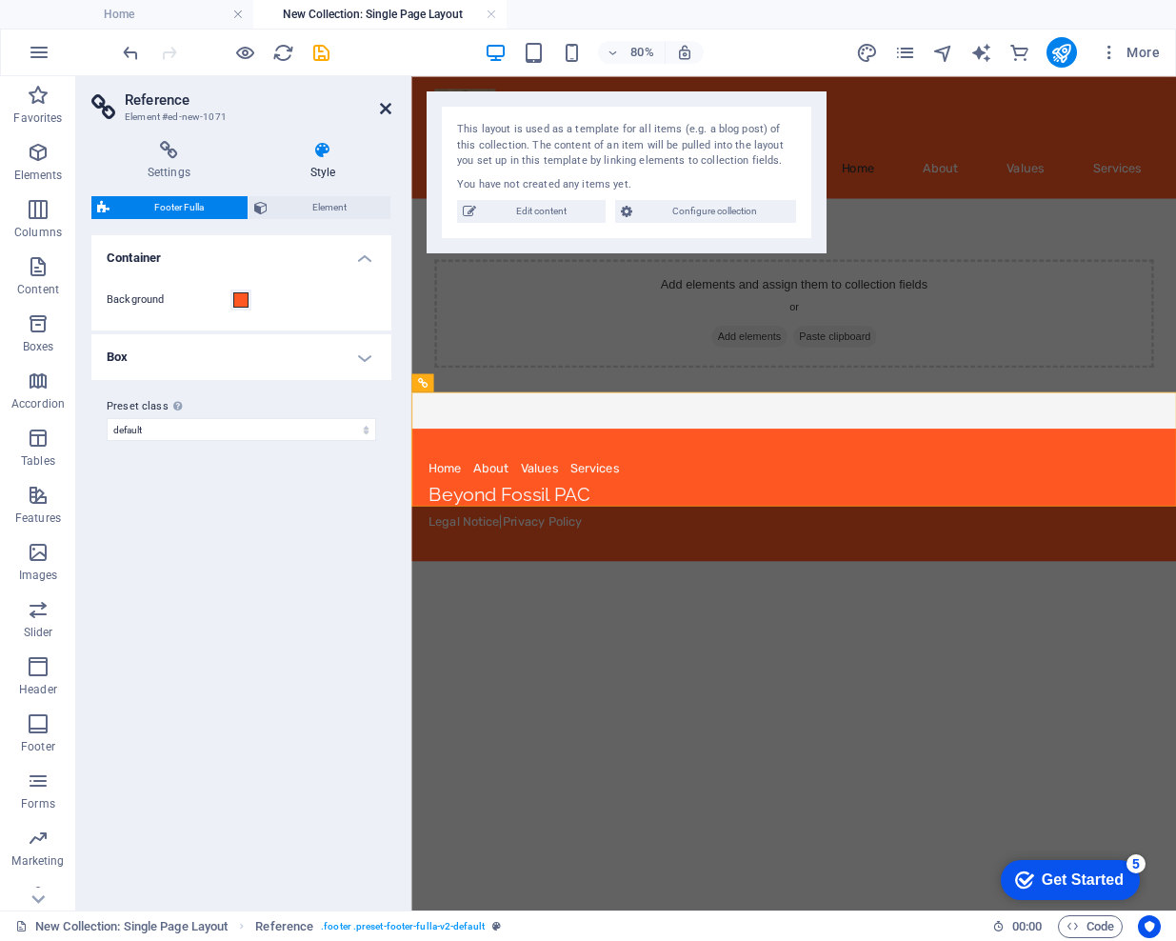
click at [383, 106] on icon at bounding box center [385, 108] width 11 height 15
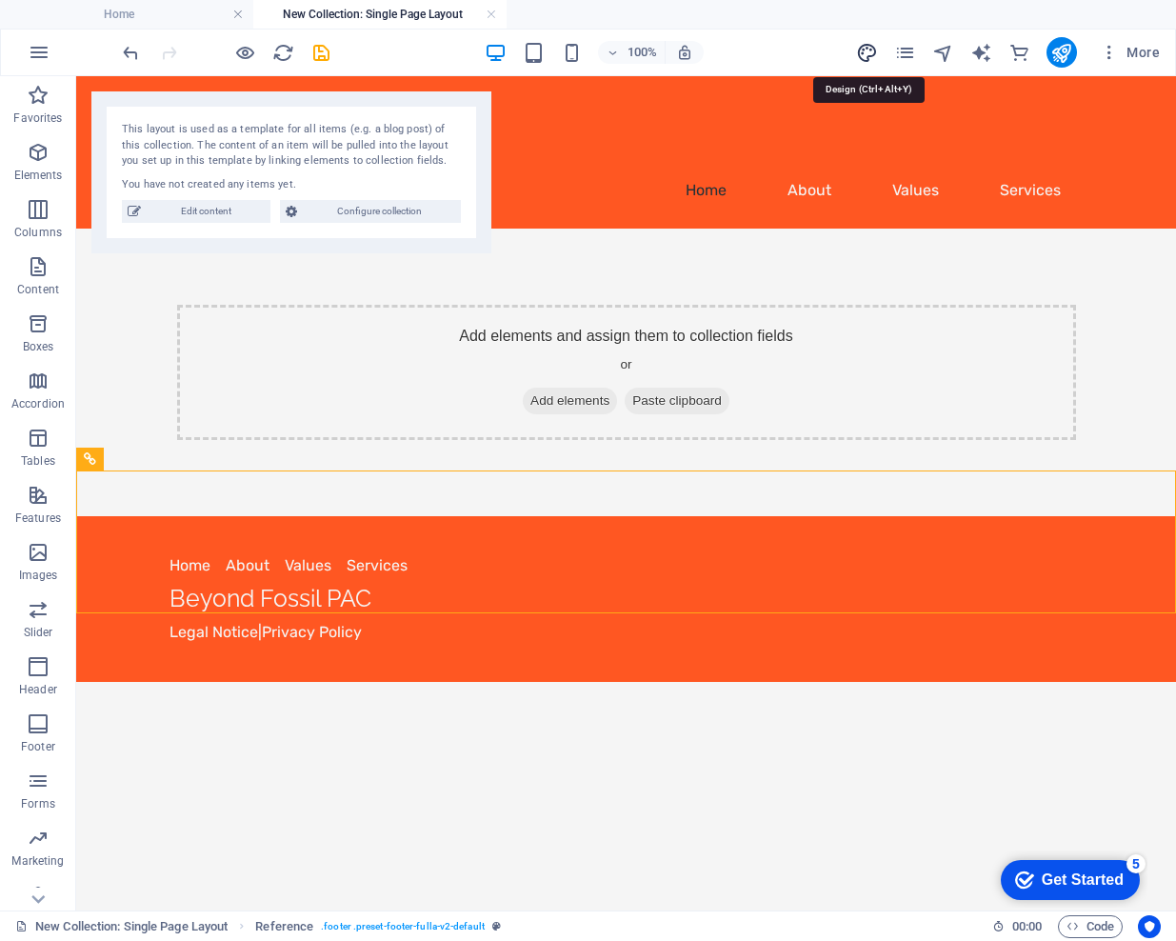
click at [865, 50] on icon "design" at bounding box center [867, 53] width 22 height 22
select select "px"
select select "200"
select select "px"
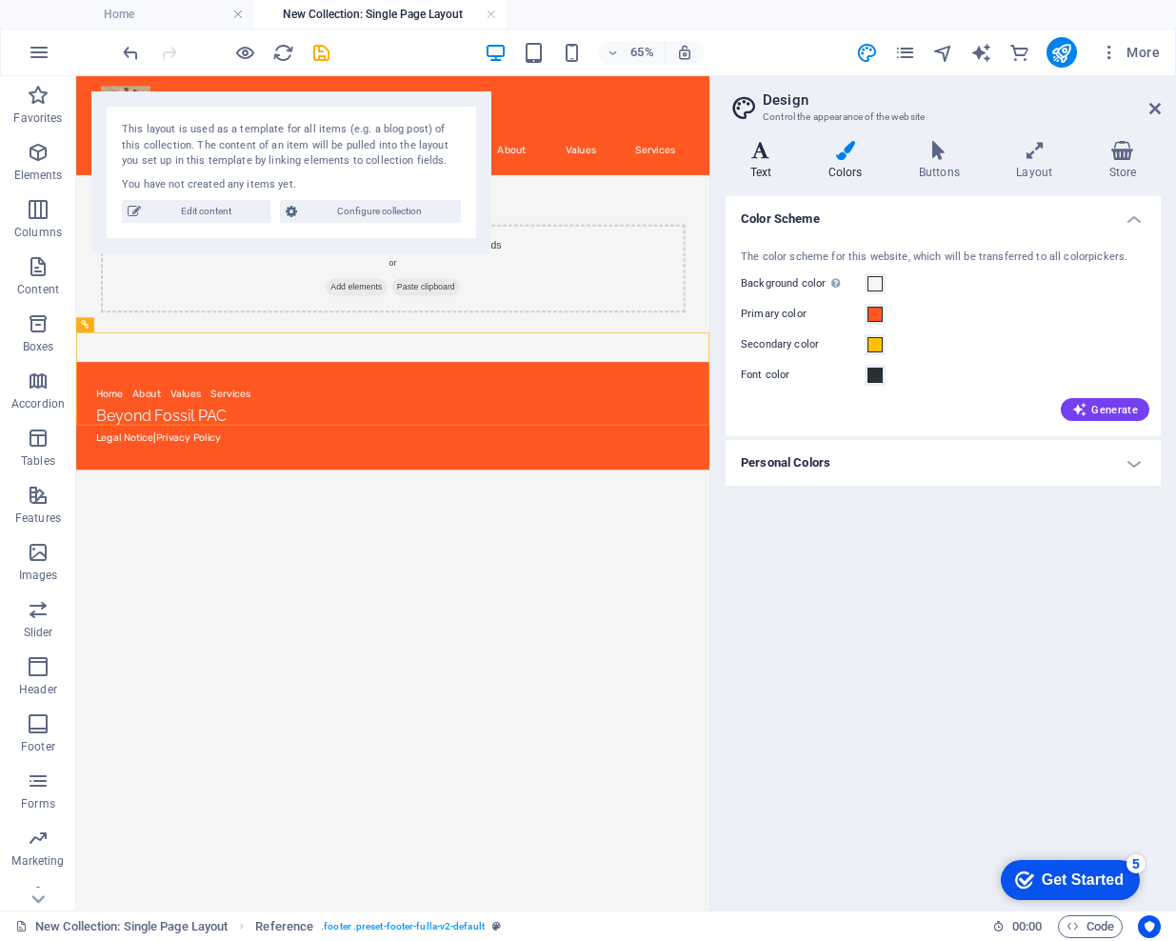
click at [763, 160] on h4 "Text" at bounding box center [765, 161] width 78 height 40
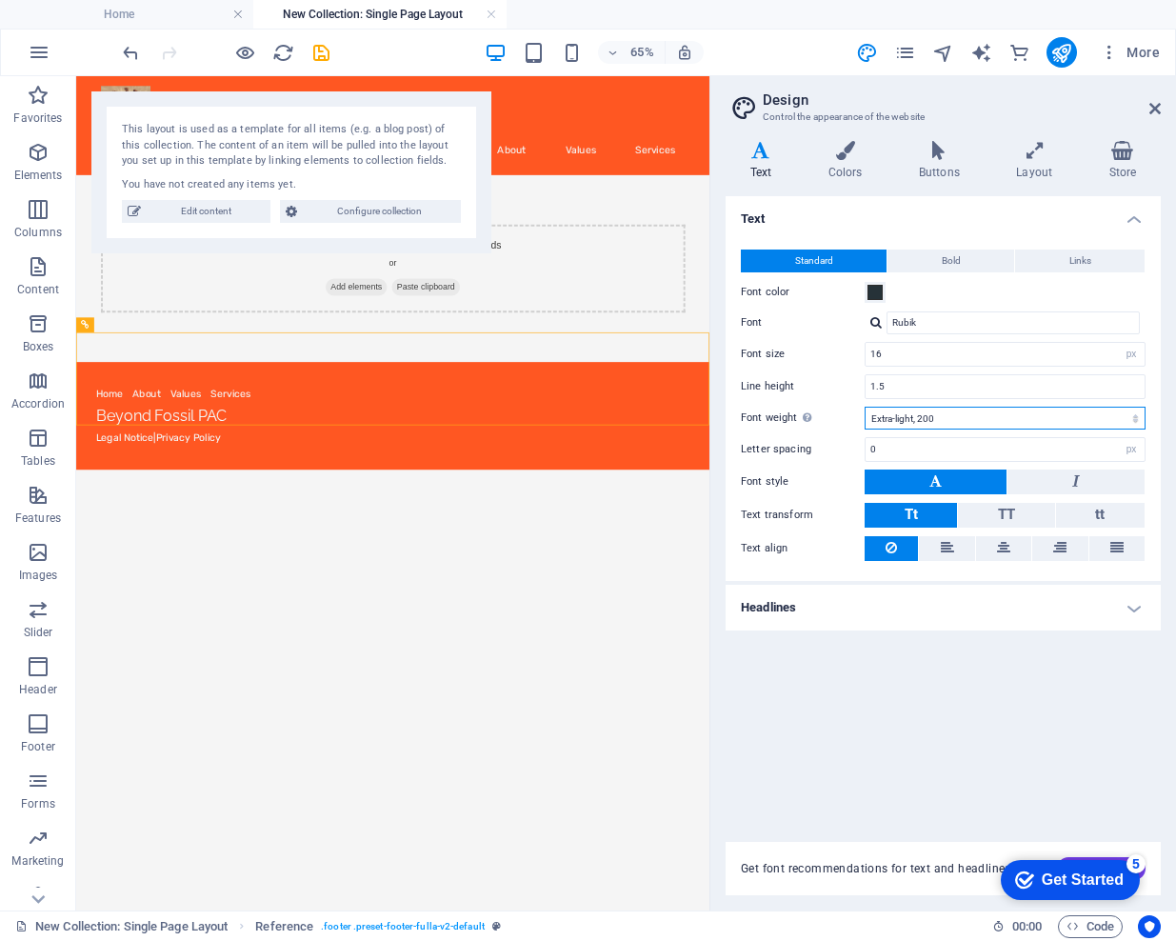
click at [942, 417] on select "Thin, 100 Extra-light, 200 Light, 300 Regular, 400 Medium, 500 Semi-bold, 600 B…" at bounding box center [1005, 418] width 281 height 23
select select "400"
click at [865, 407] on select "Thin, 100 Extra-light, 200 Light, 300 Regular, 400 Medium, 500 Semi-bold, 600 B…" at bounding box center [1005, 418] width 281 height 23
click at [938, 163] on h4 "Buttons" at bounding box center [942, 161] width 97 height 40
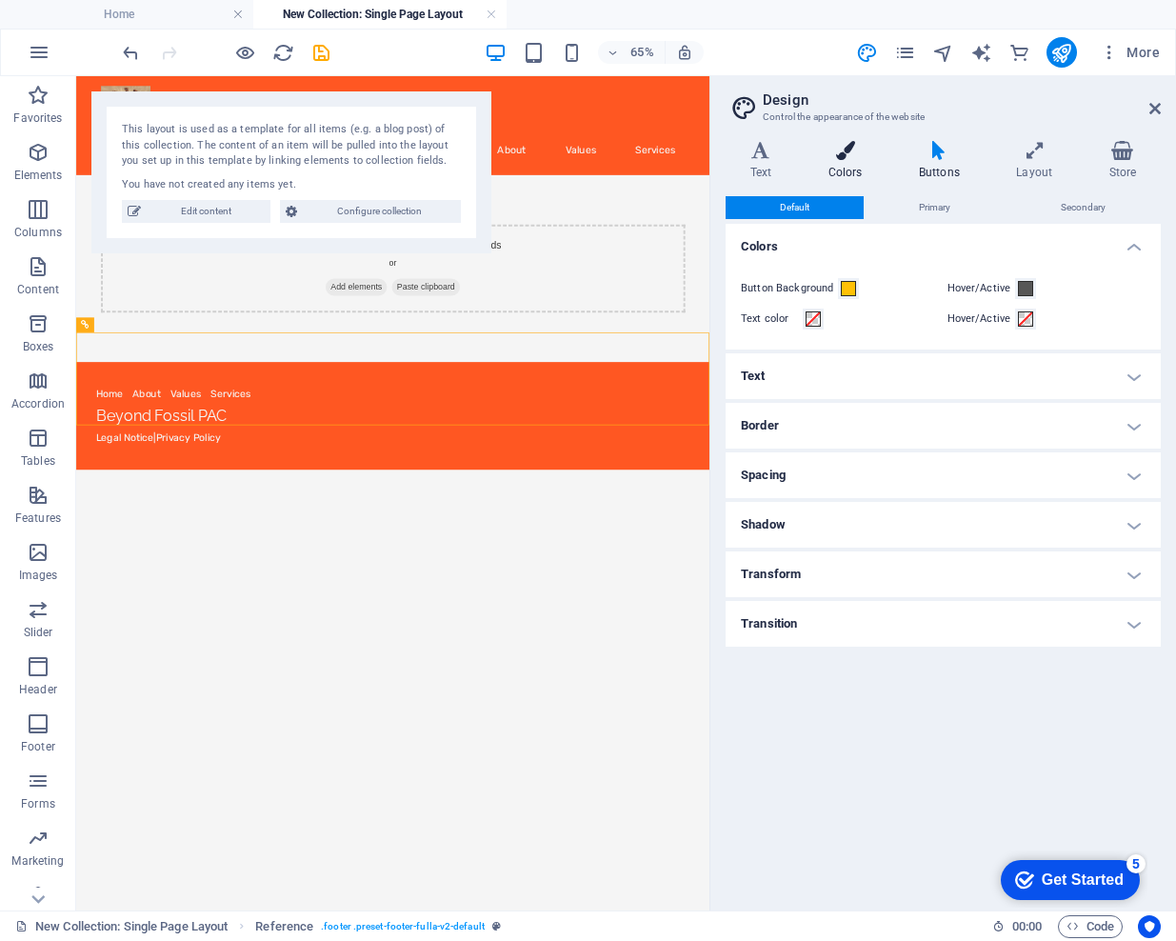
click at [833, 147] on icon at bounding box center [845, 150] width 83 height 19
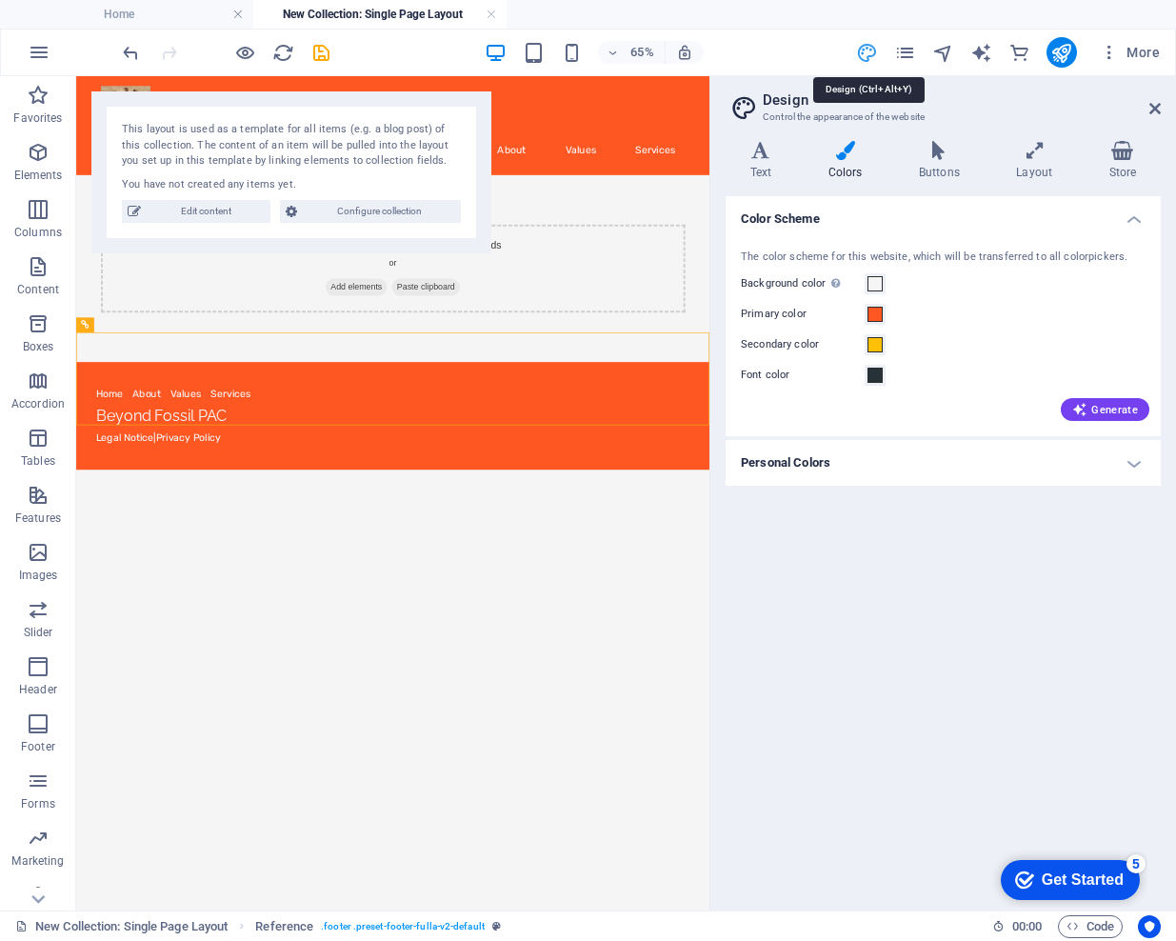
click at [871, 50] on icon "design" at bounding box center [867, 53] width 22 height 22
click at [942, 50] on icon "navigator" at bounding box center [943, 53] width 22 height 22
select select "17000950-en"
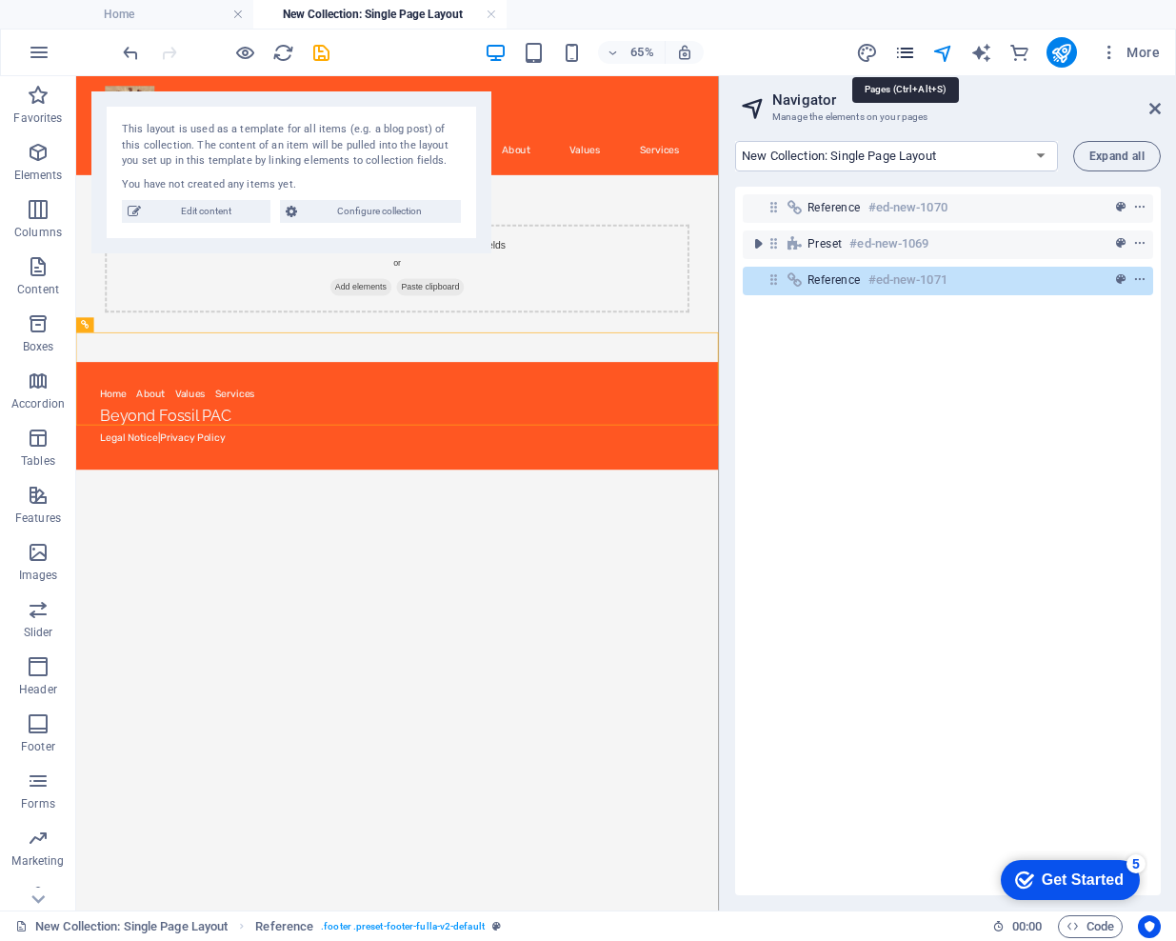
click at [909, 49] on icon "pages" at bounding box center [905, 53] width 22 height 22
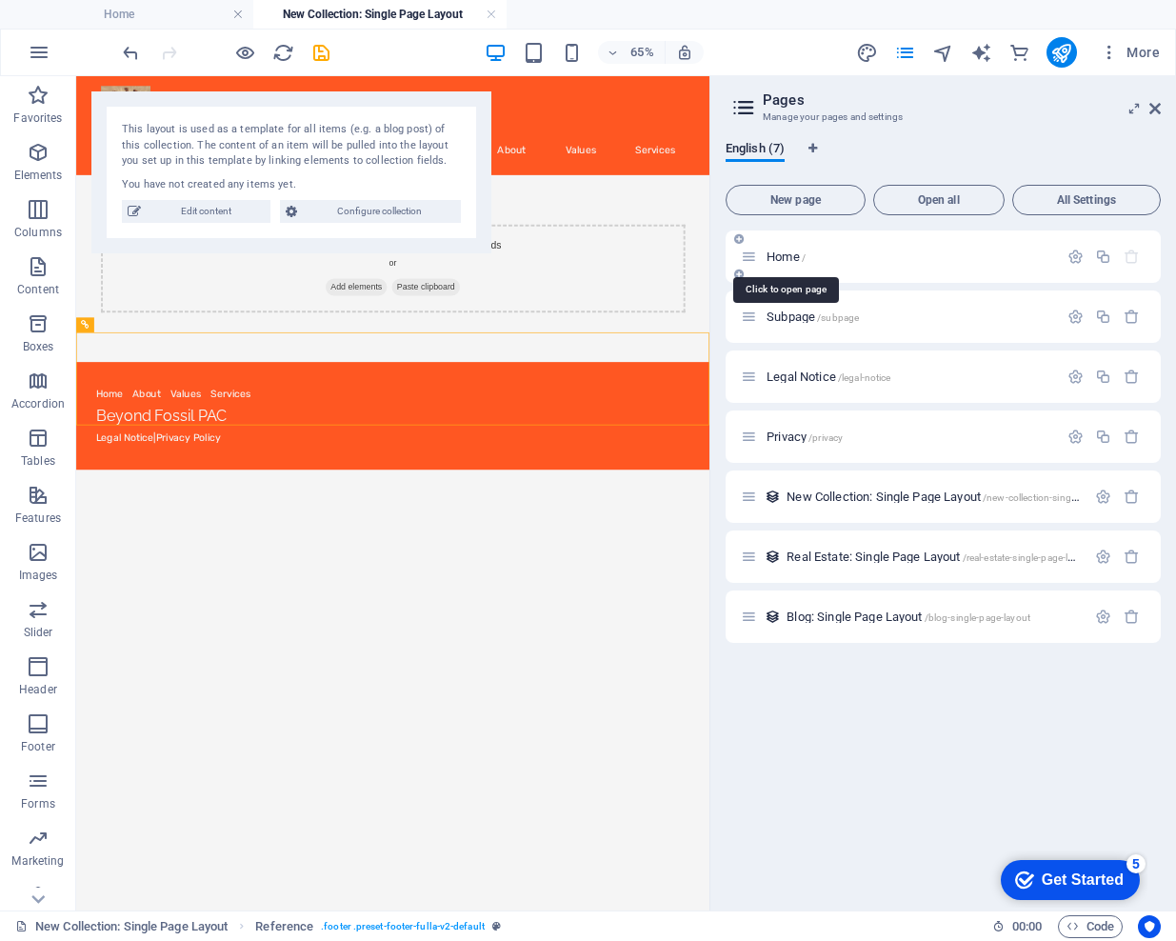
click at [782, 252] on span "Home /" at bounding box center [785, 256] width 39 height 14
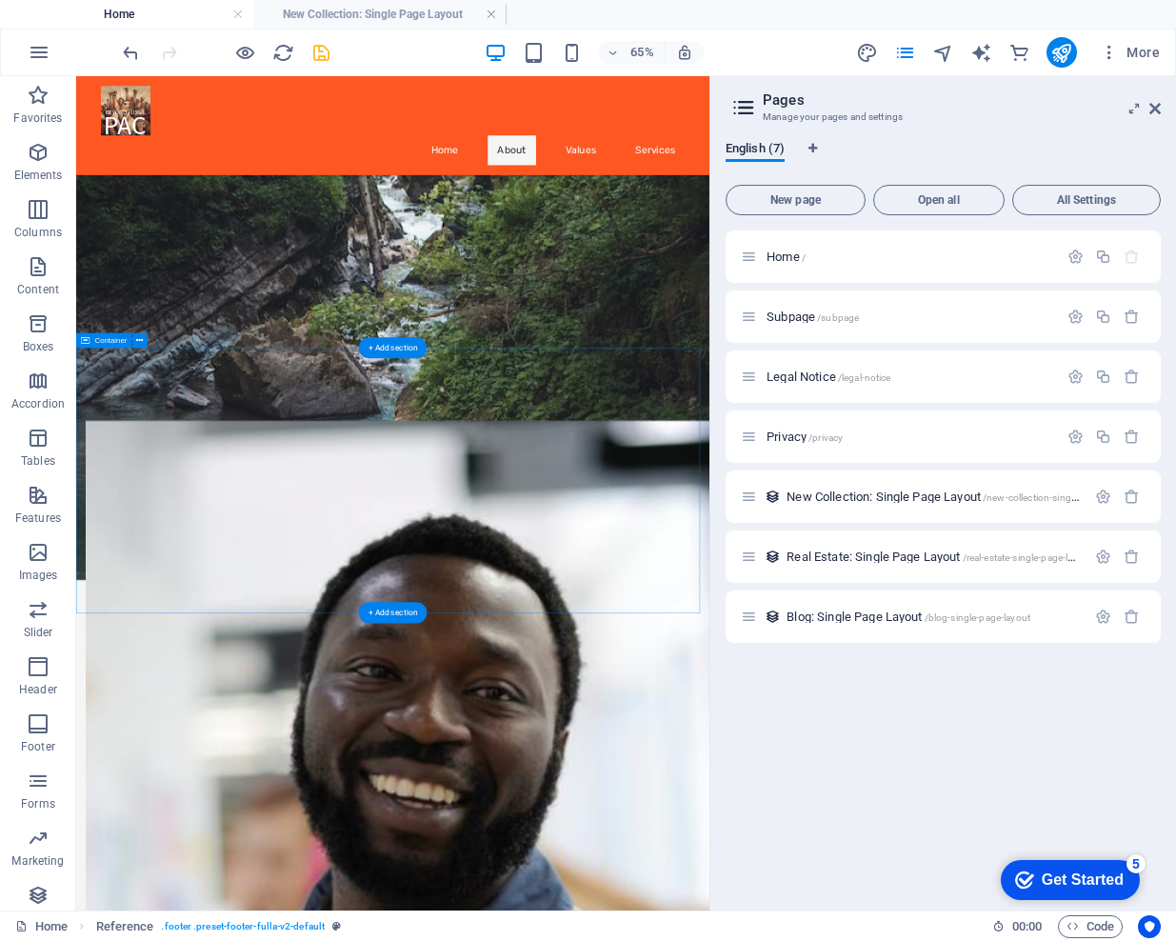
scroll to position [733, 0]
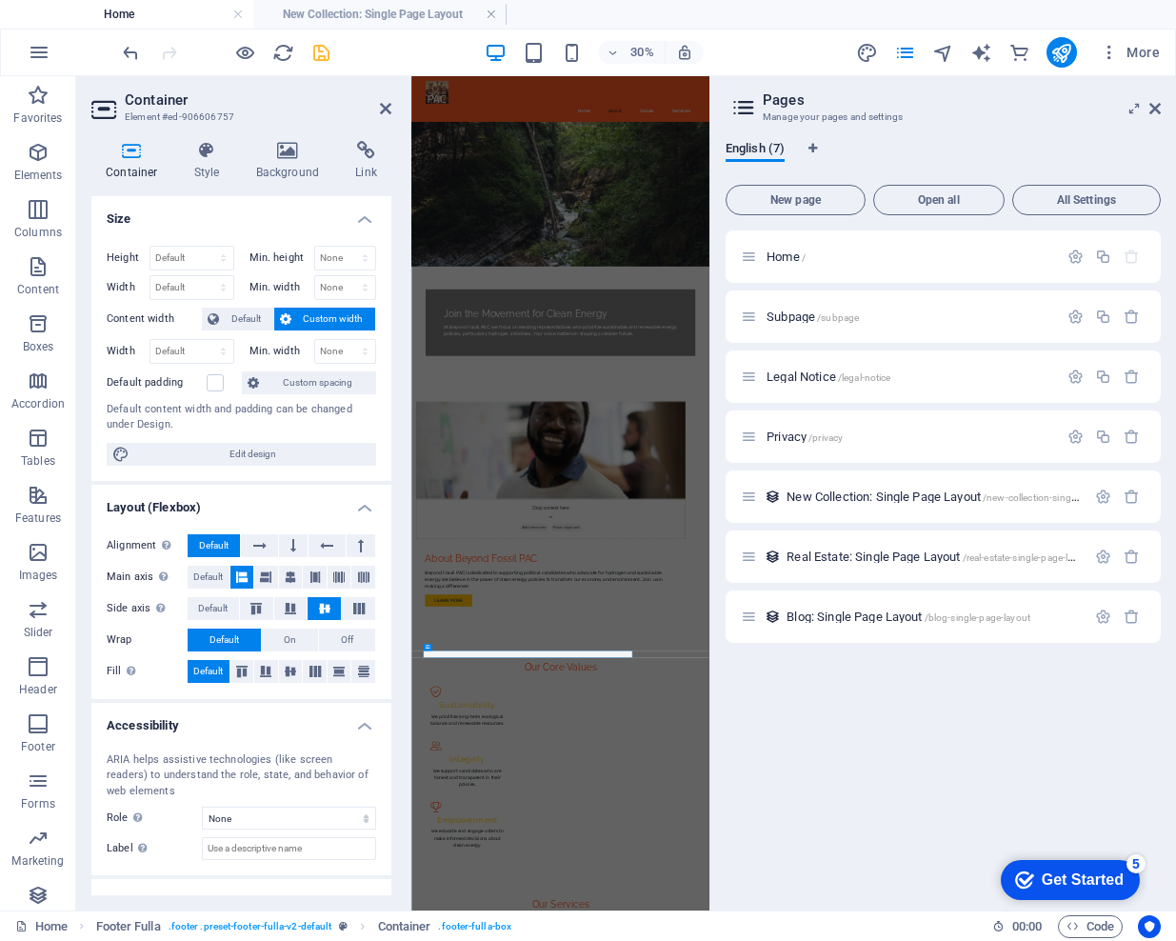
scroll to position [71, 0]
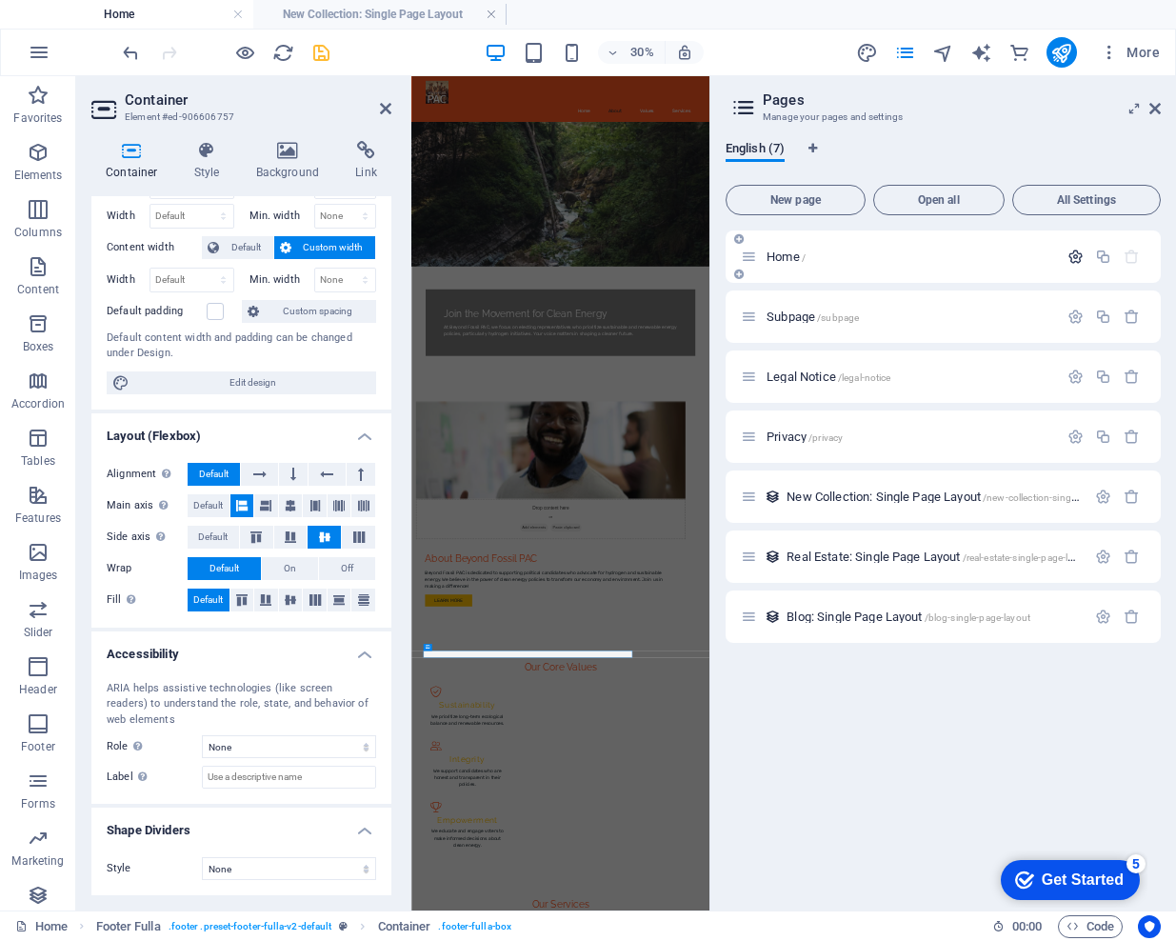
click at [1076, 257] on icon "button" at bounding box center [1075, 257] width 16 height 16
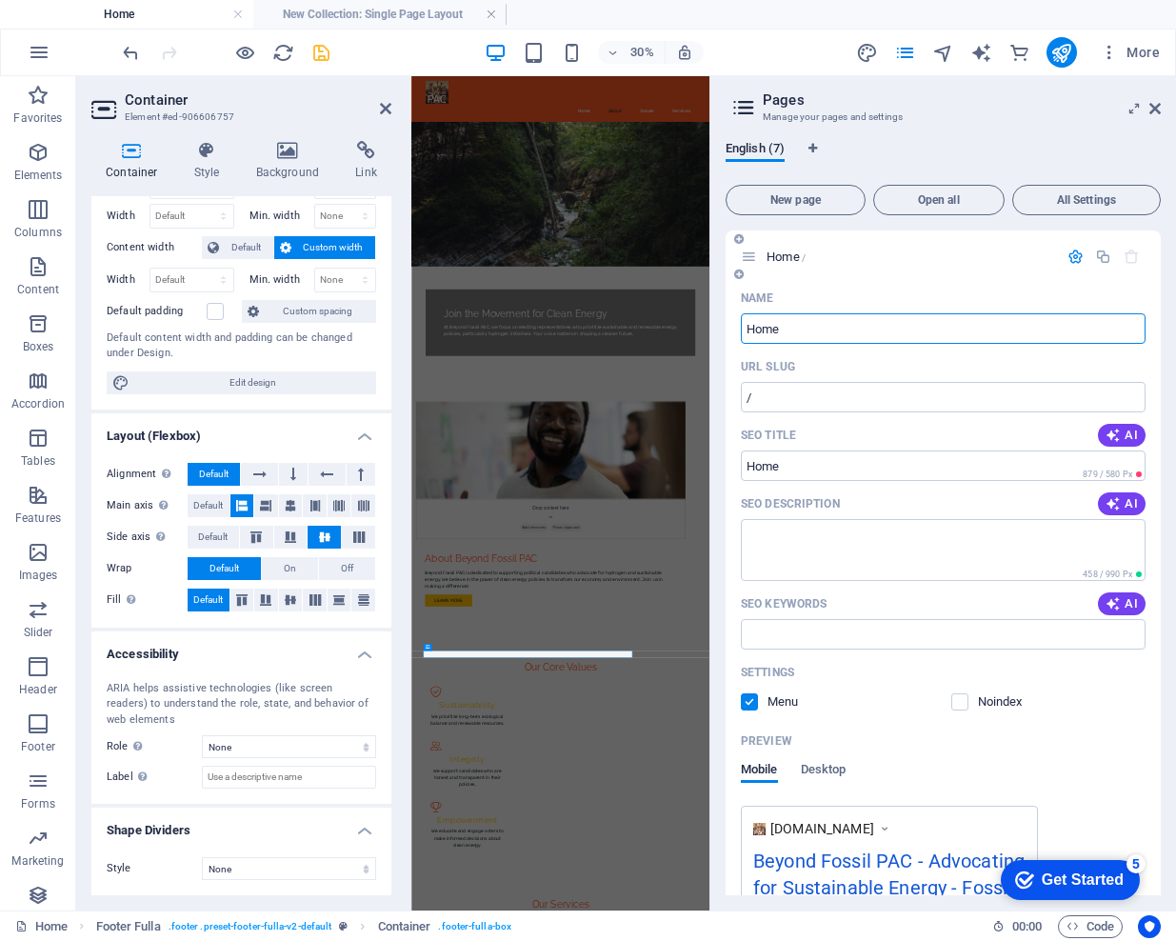
scroll to position [0, 0]
click at [1070, 255] on icon "button" at bounding box center [1075, 257] width 16 height 16
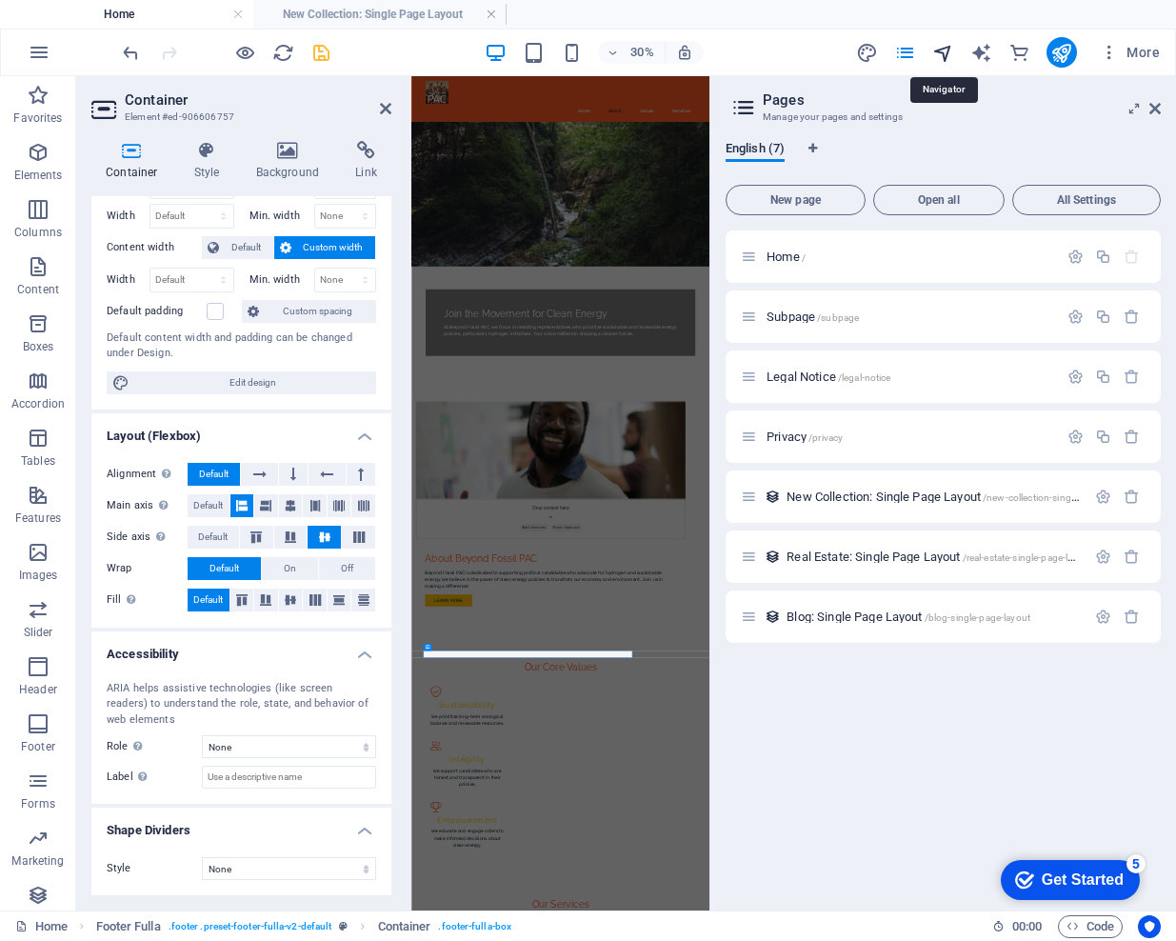
click at [949, 50] on icon "navigator" at bounding box center [943, 53] width 22 height 22
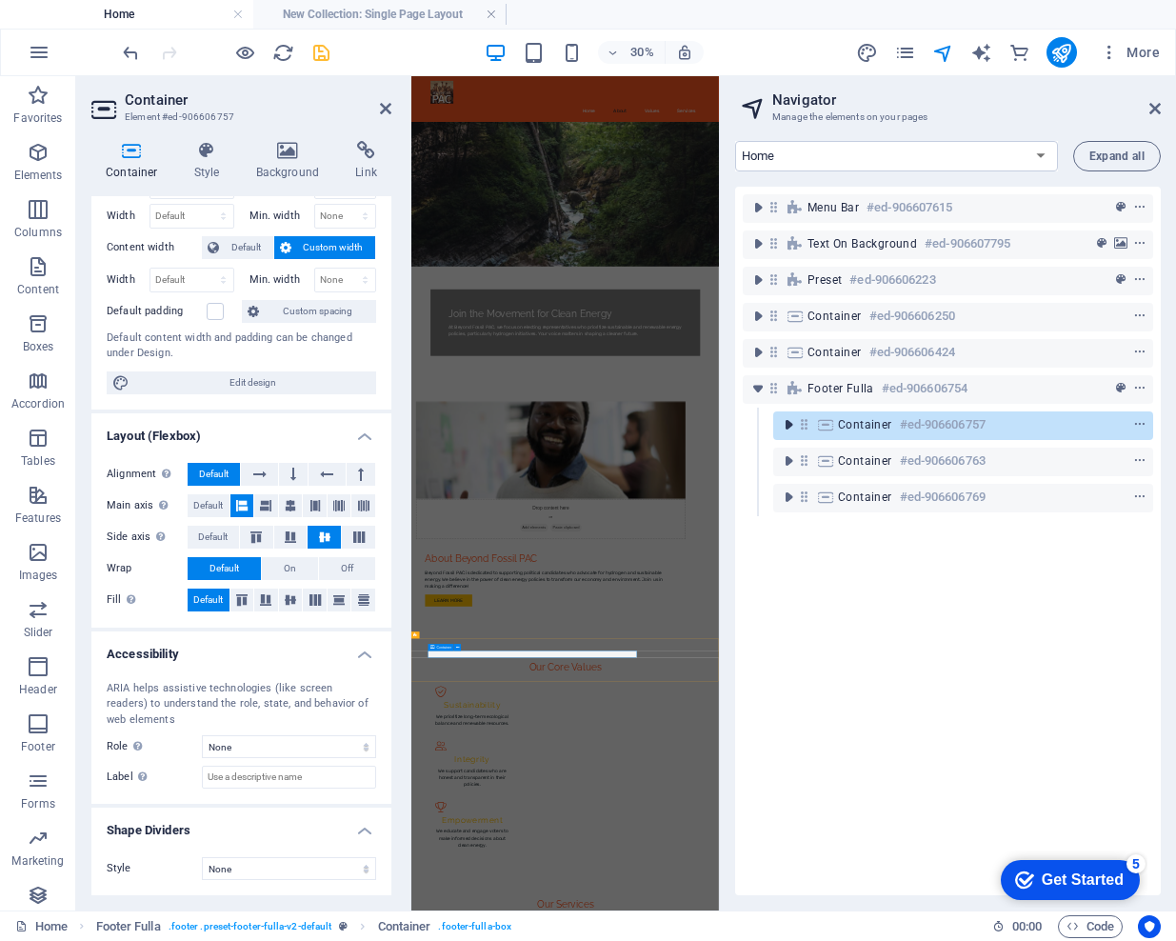
click at [787, 427] on icon "toggle-expand" at bounding box center [788, 424] width 19 height 19
click at [1136, 423] on icon "context-menu" at bounding box center [1139, 424] width 13 height 13
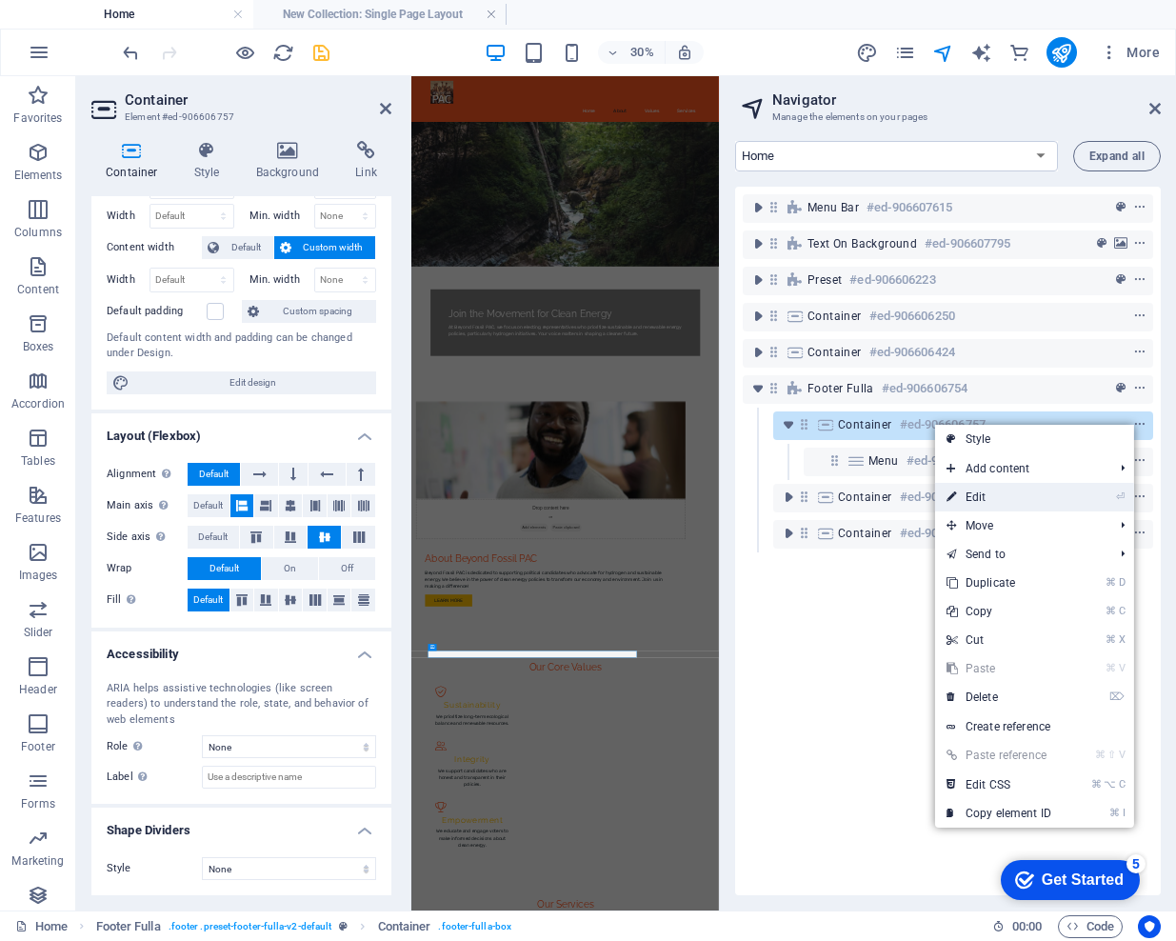
click at [1001, 492] on link "⏎ Edit" at bounding box center [999, 497] width 128 height 29
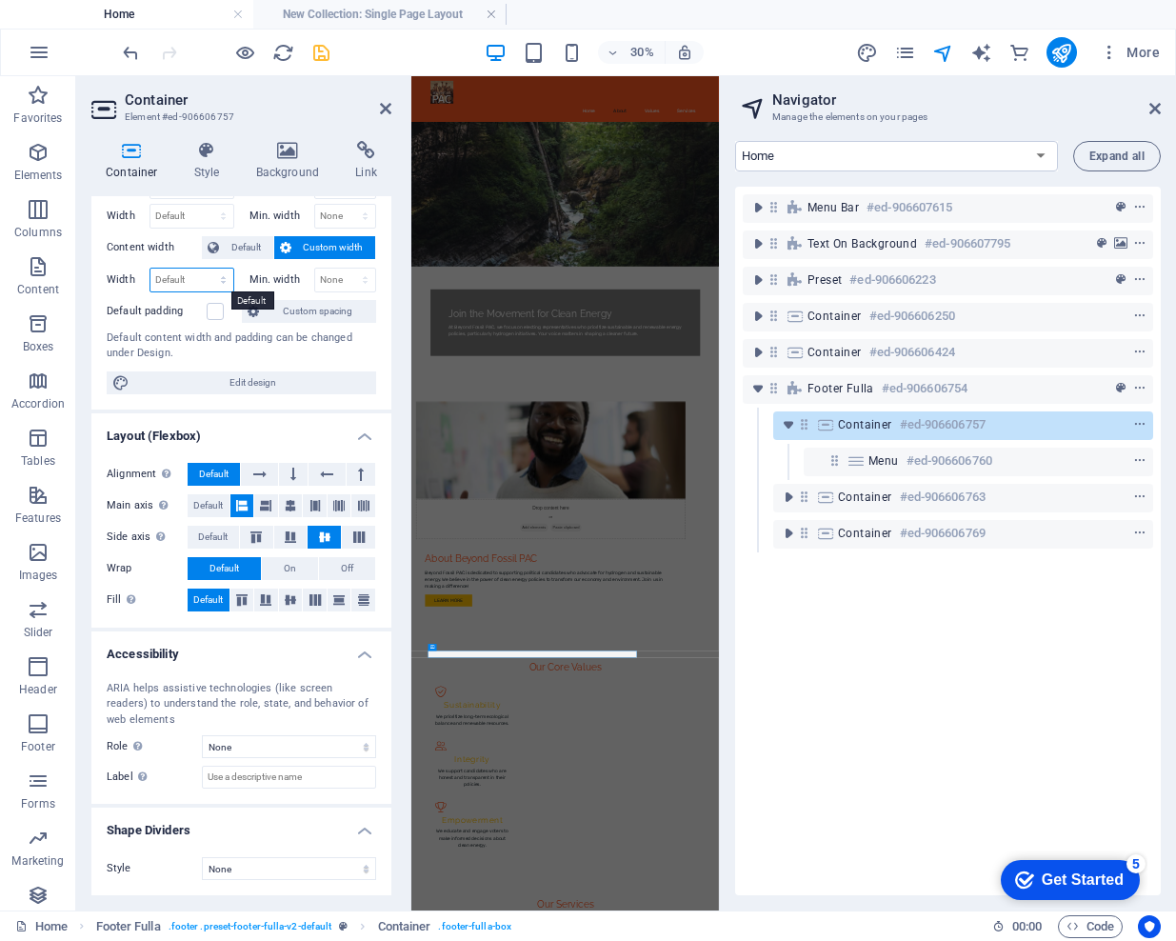
click at [177, 278] on select "Default px rem % em vh vw" at bounding box center [191, 280] width 83 height 23
select select "%"
click at [204, 269] on select "Default px rem % em vh vw" at bounding box center [191, 280] width 83 height 23
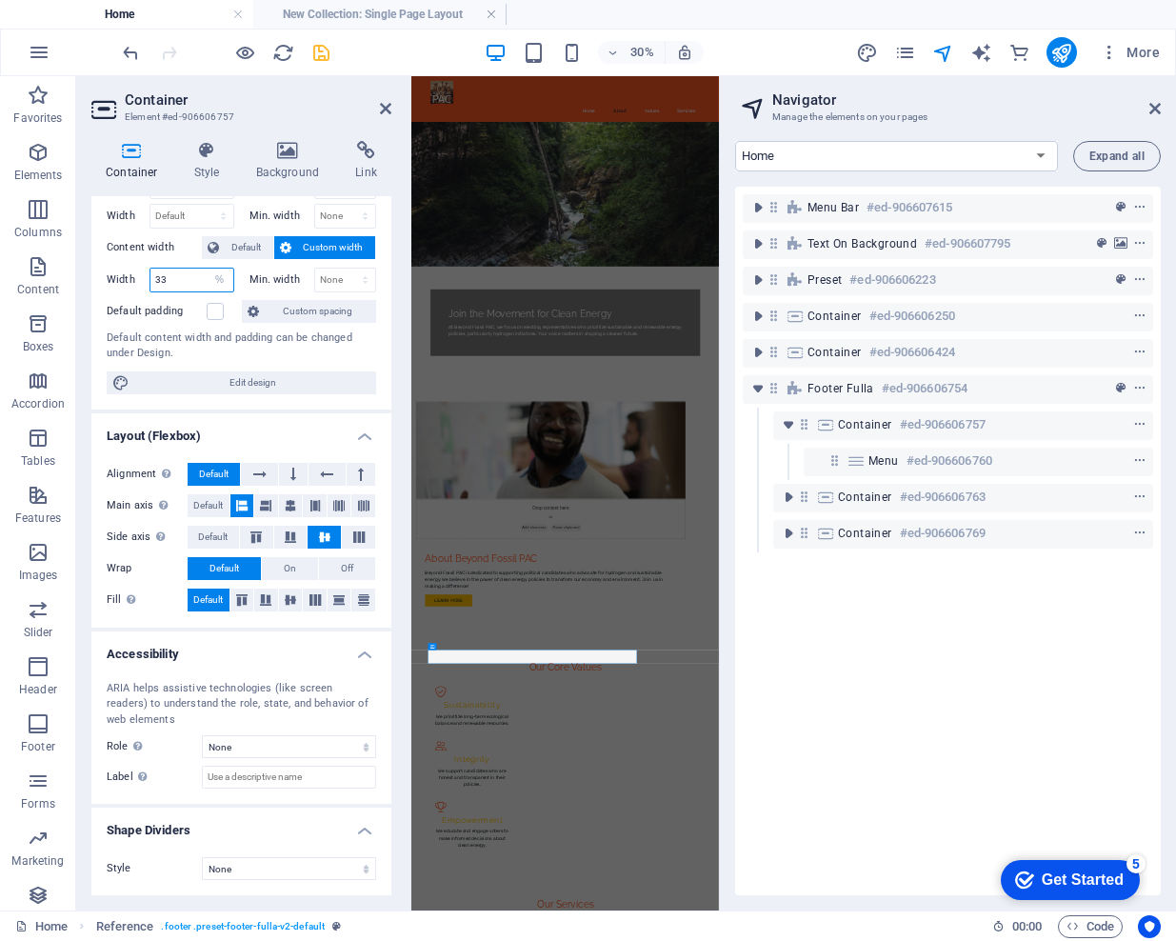
type input "3"
type input "5"
type input "100"
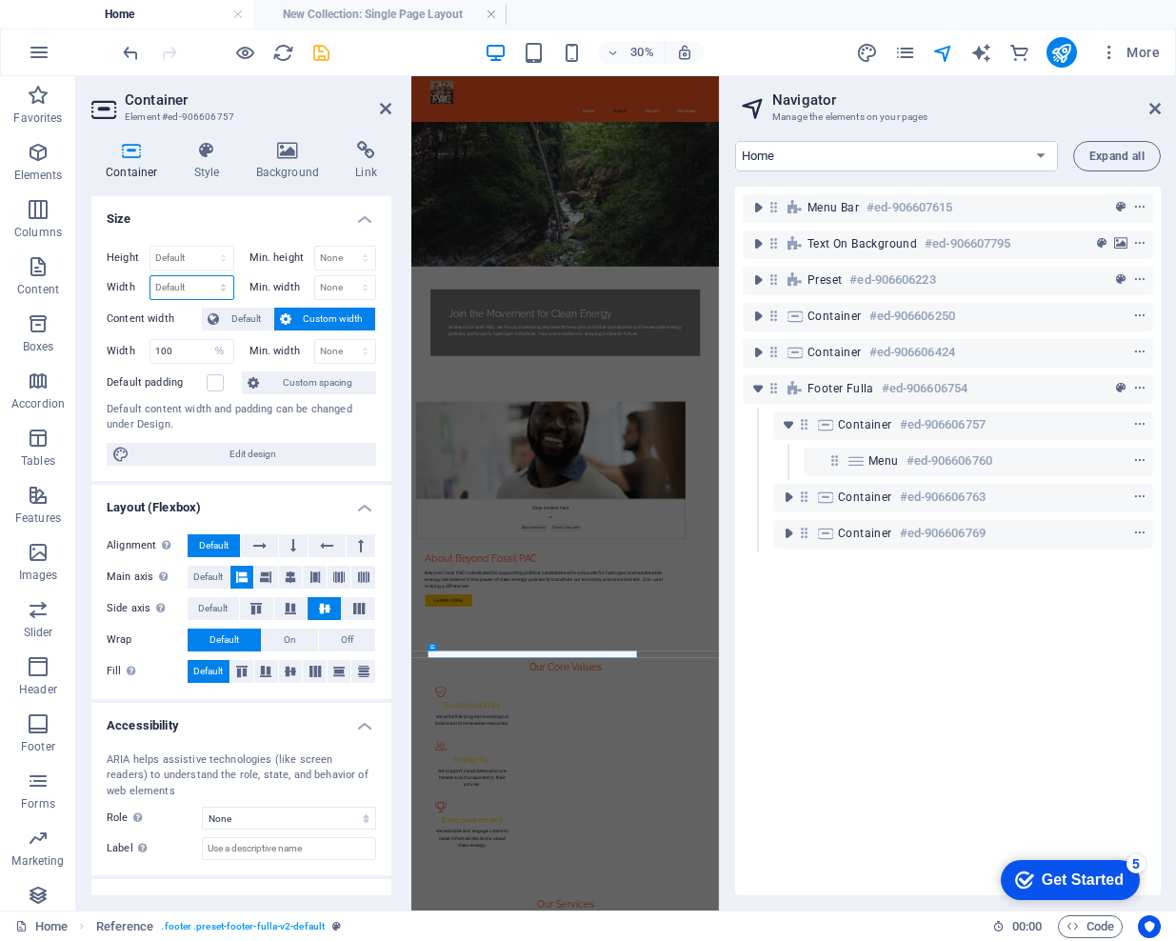
click at [190, 287] on select "Default px rem % em vh vw" at bounding box center [191, 287] width 83 height 23
select select "%"
click at [204, 276] on select "Default px rem % em vh vw" at bounding box center [191, 287] width 83 height 23
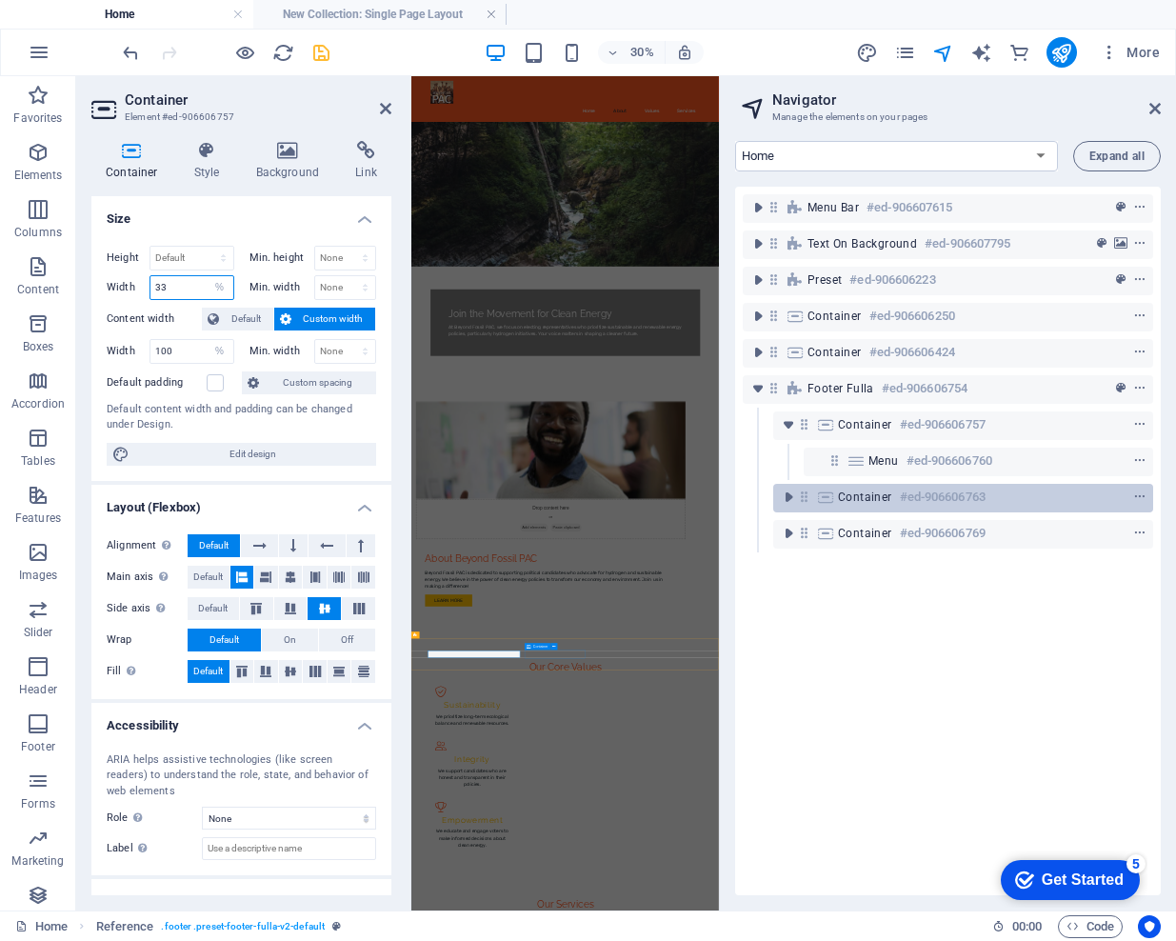
type input "33"
click at [839, 496] on span "Container" at bounding box center [865, 496] width 54 height 15
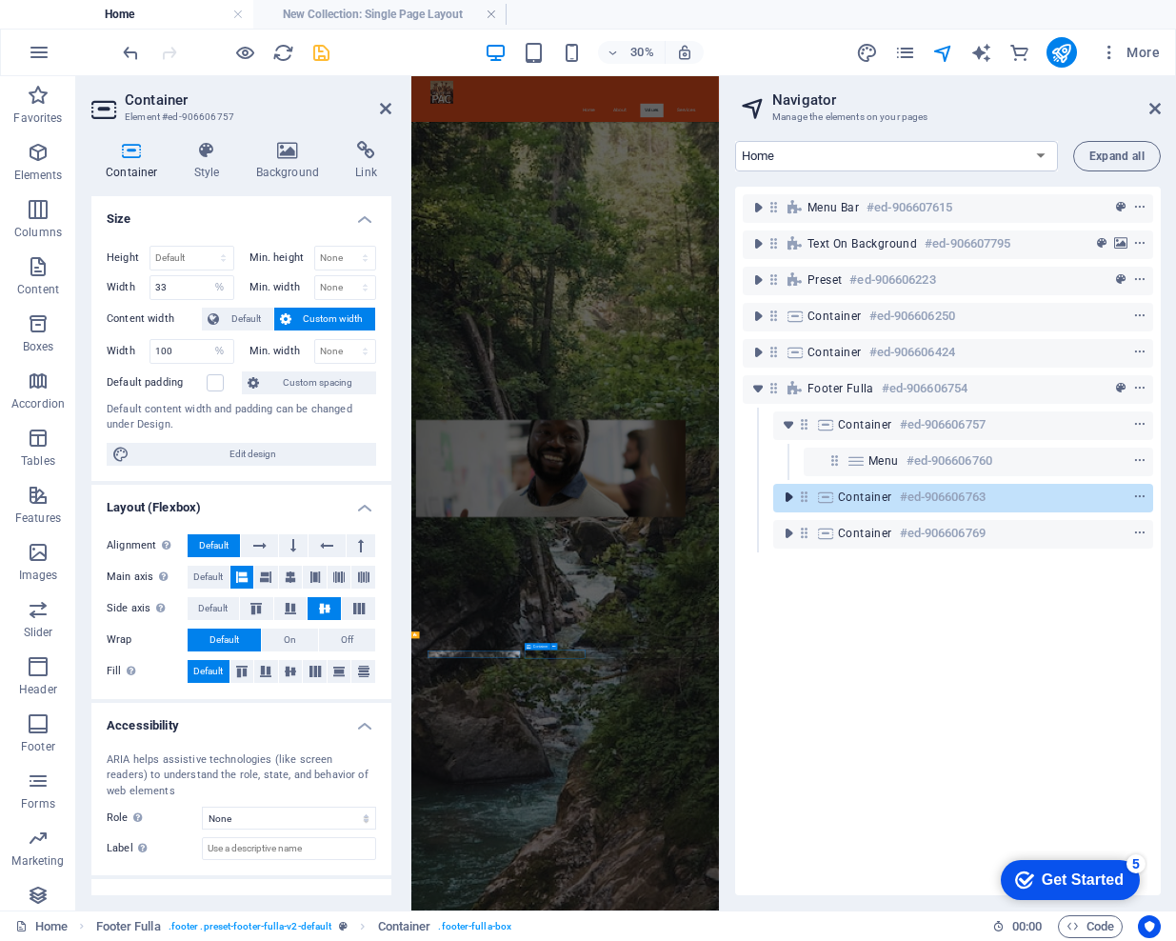
scroll to position [695, 0]
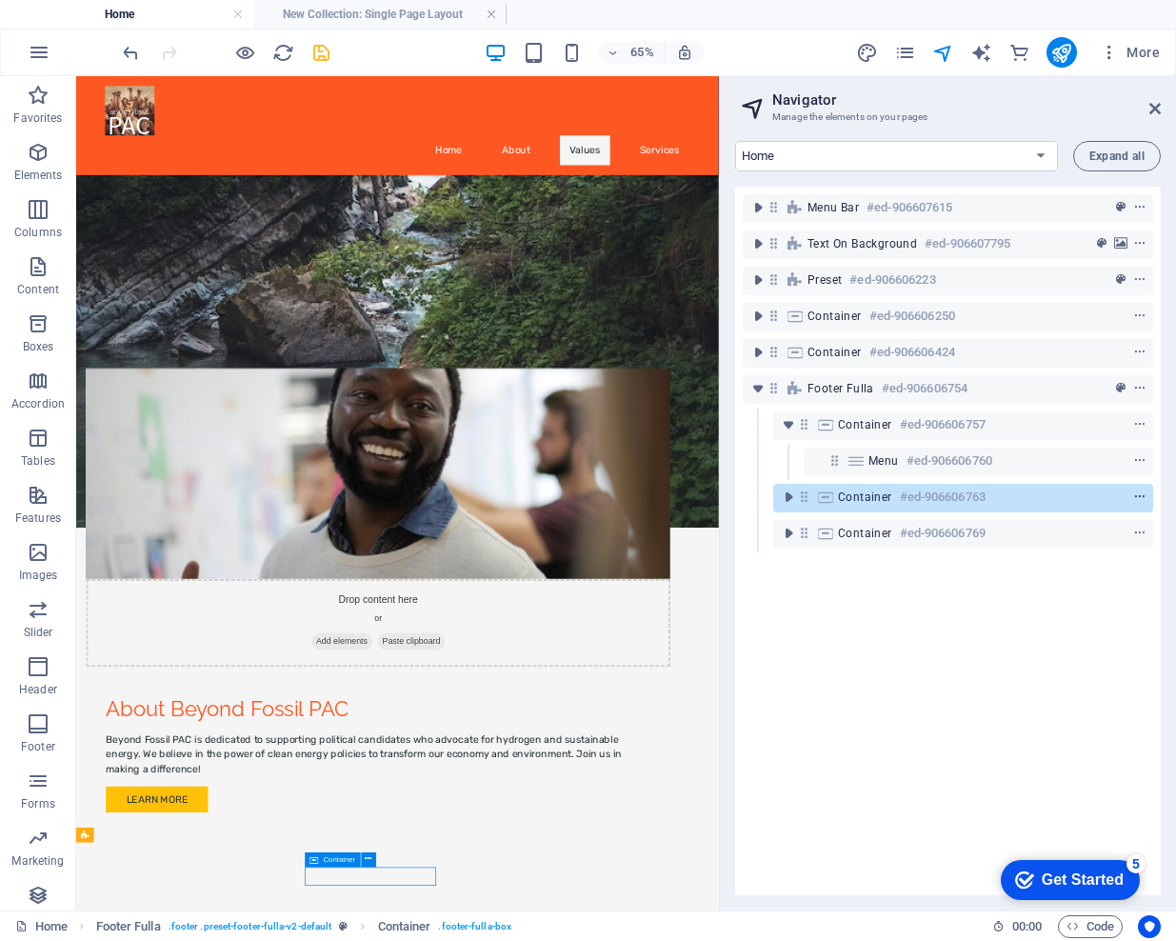
click at [1136, 496] on icon "context-menu" at bounding box center [1139, 496] width 13 height 13
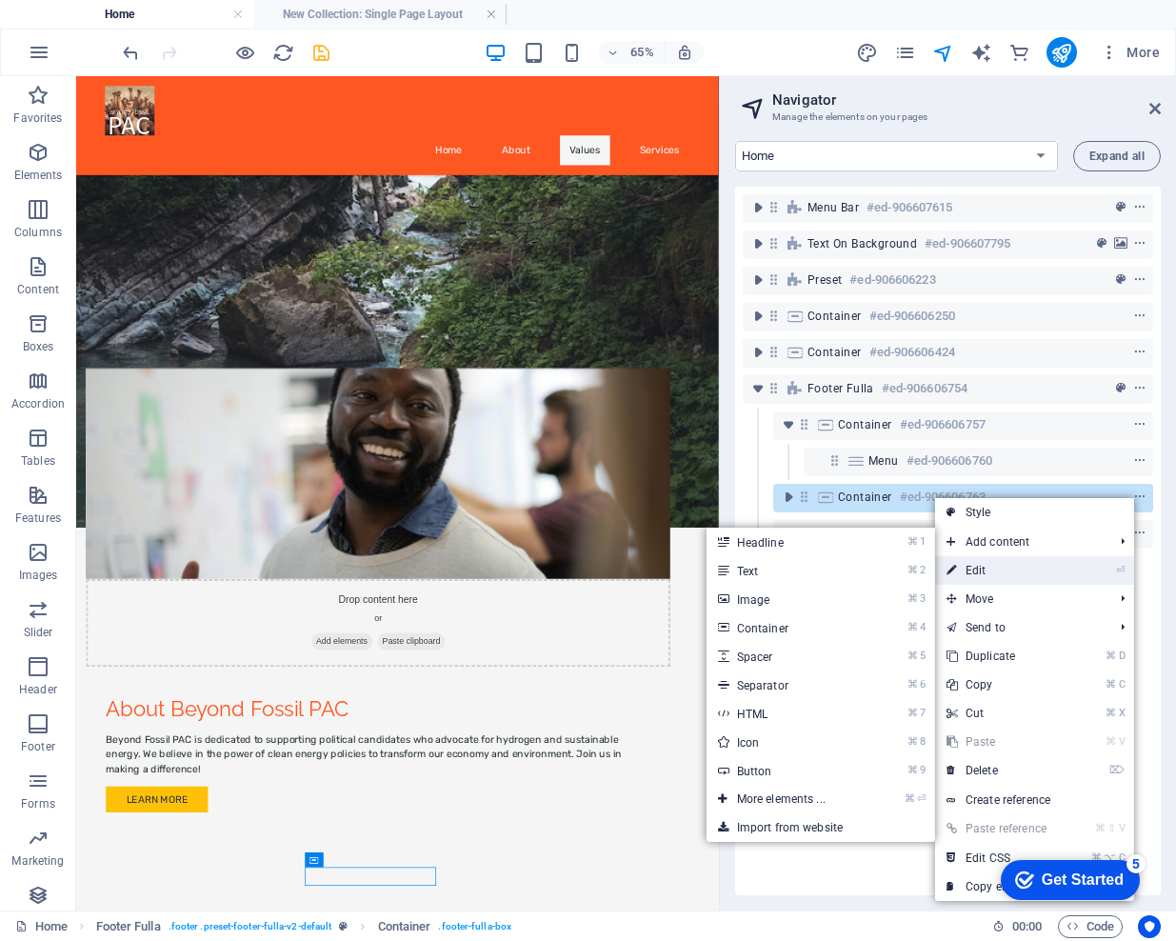
click at [1009, 571] on link "⏎ Edit" at bounding box center [999, 570] width 128 height 29
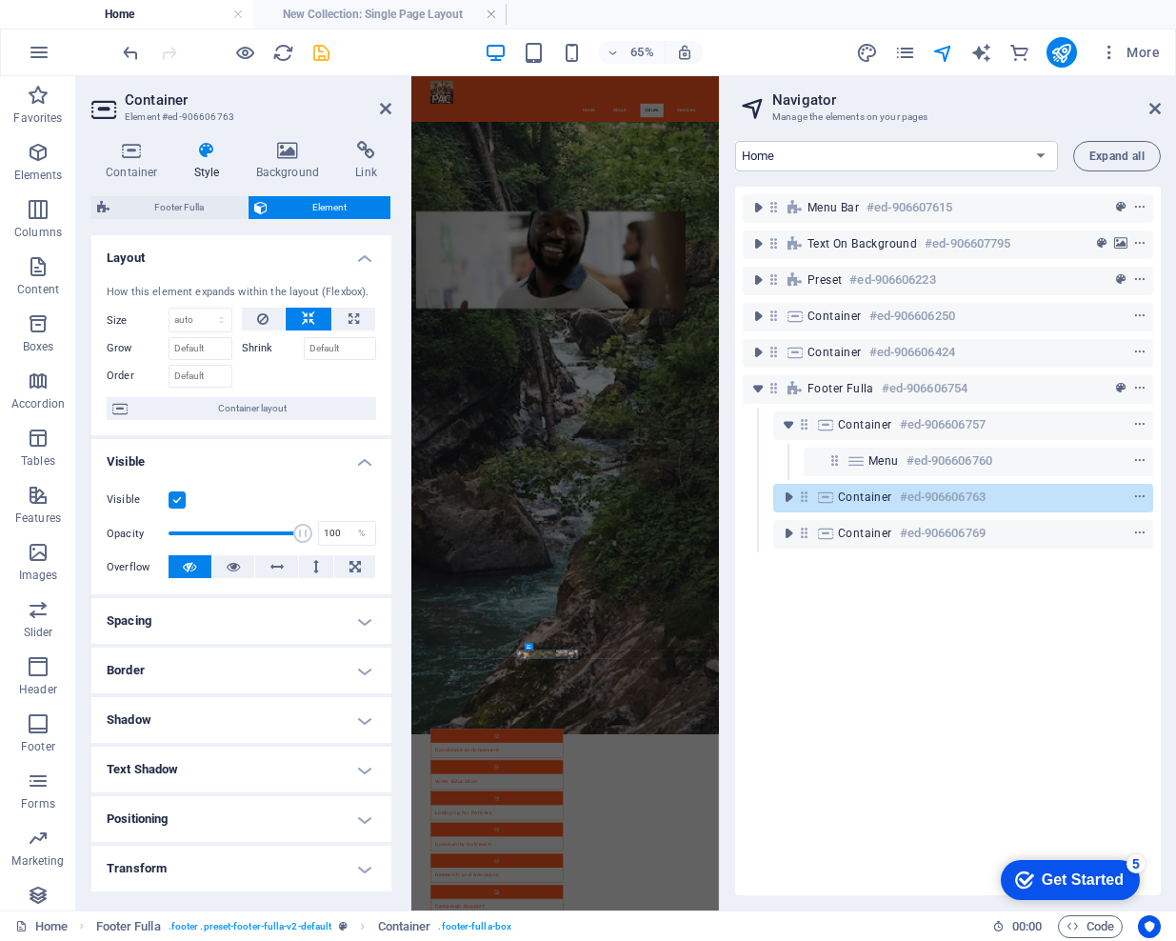
scroll to position [0, 0]
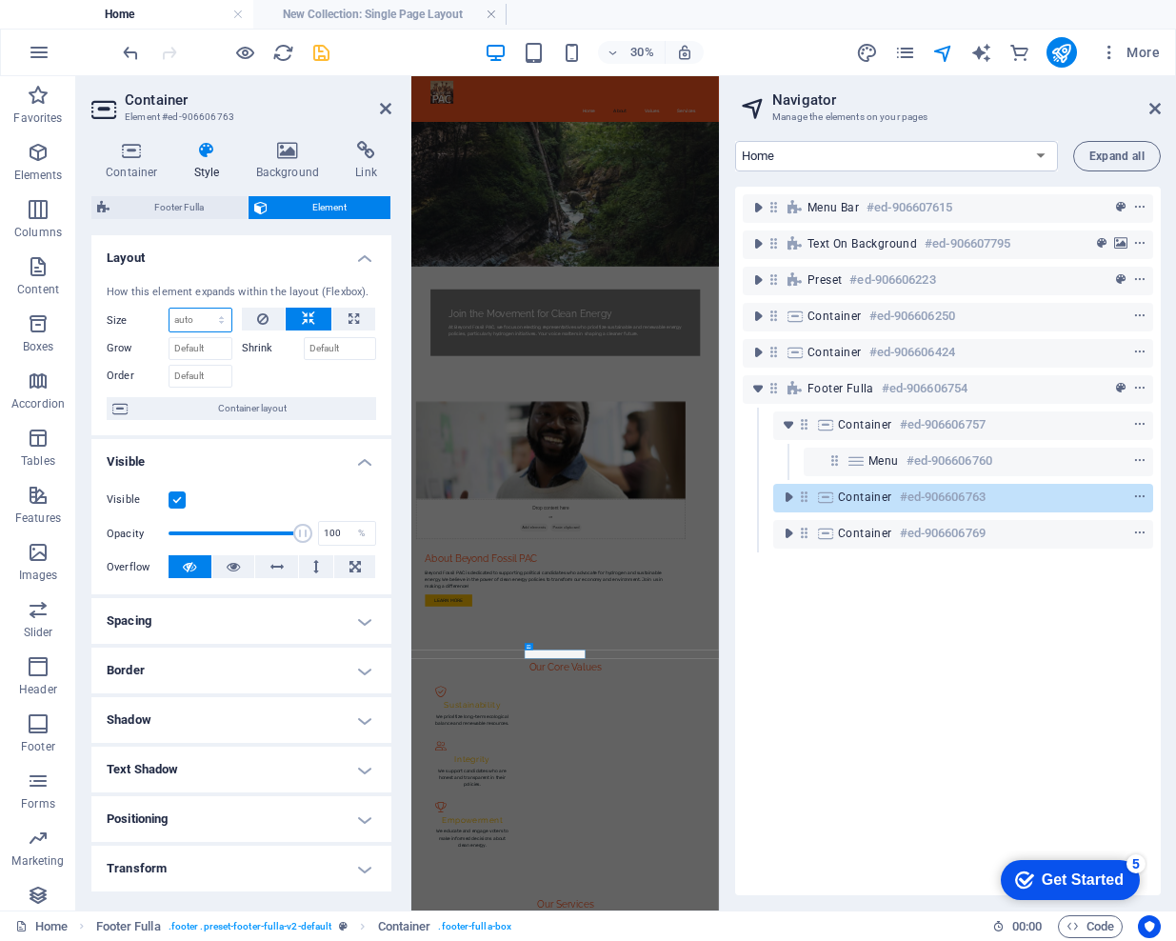
click at [186, 318] on select "Default auto px % 1/1 1/2 1/3 1/4 1/5 1/6 1/7 1/8 1/9 1/10" at bounding box center [200, 320] width 62 height 23
click at [239, 407] on span "Container layout" at bounding box center [251, 408] width 237 height 23
select select "footer"
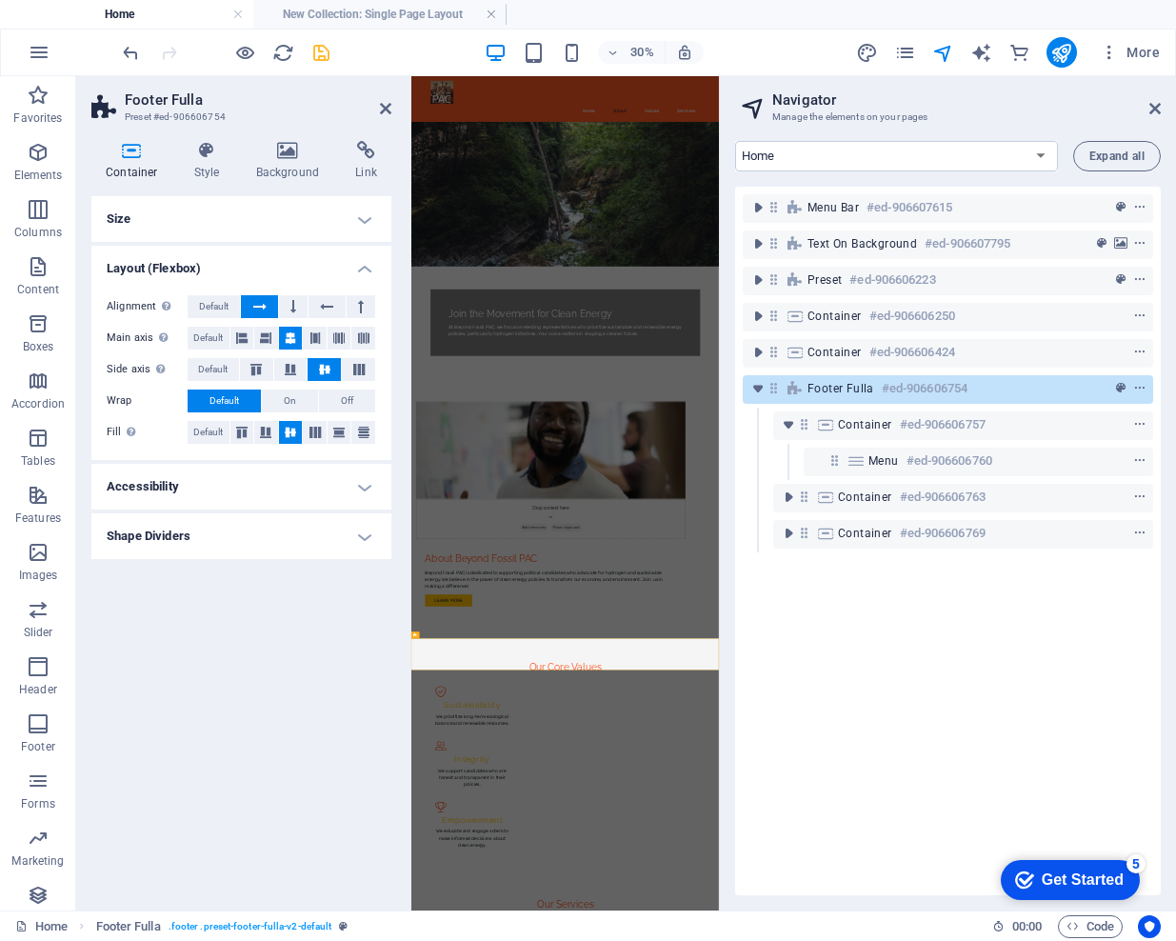
click at [208, 491] on h4 "Accessibility" at bounding box center [241, 487] width 300 height 46
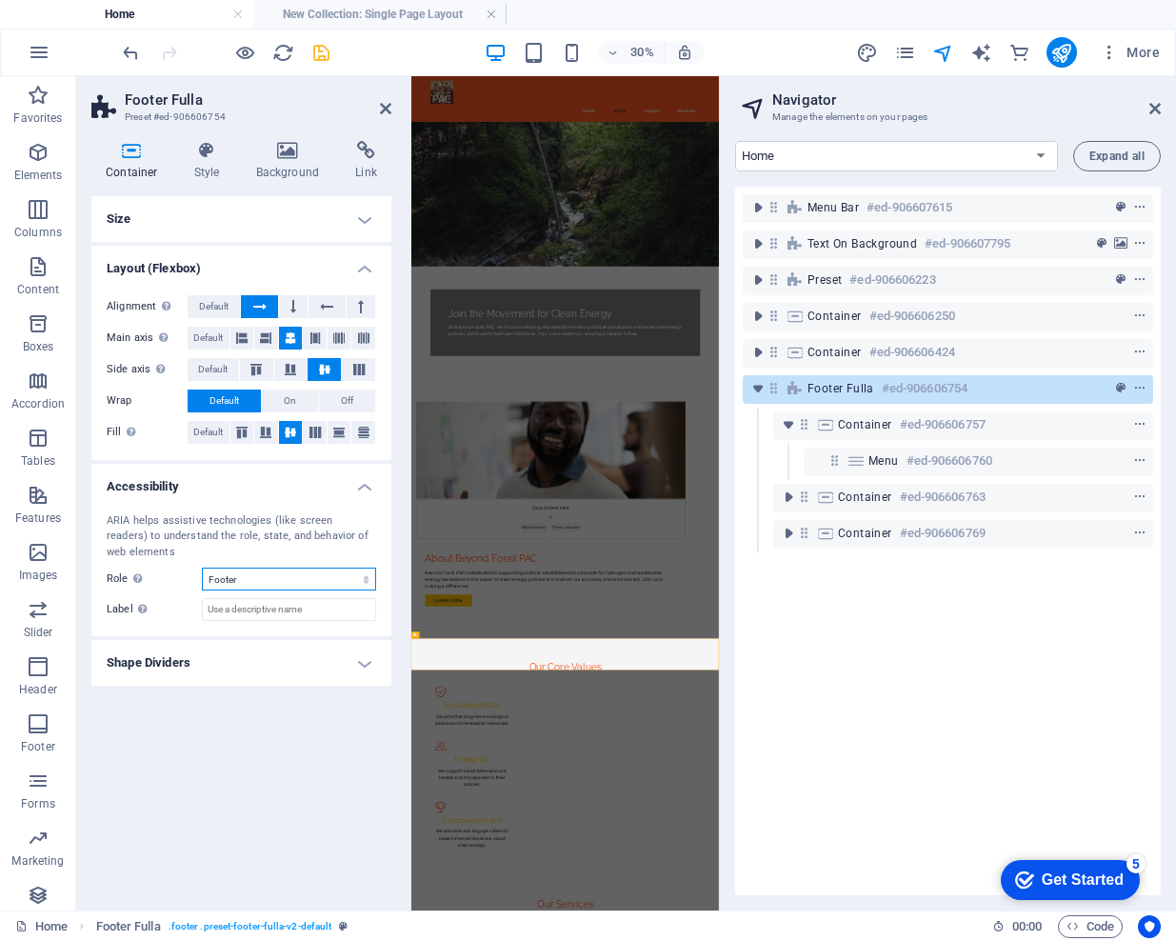
click at [224, 579] on select "None Alert Article Banner Comment Complementary Dialog Footer Header Marquee Pr…" at bounding box center [289, 578] width 174 height 23
click at [148, 655] on h4 "Shape Dividers" at bounding box center [241, 663] width 300 height 46
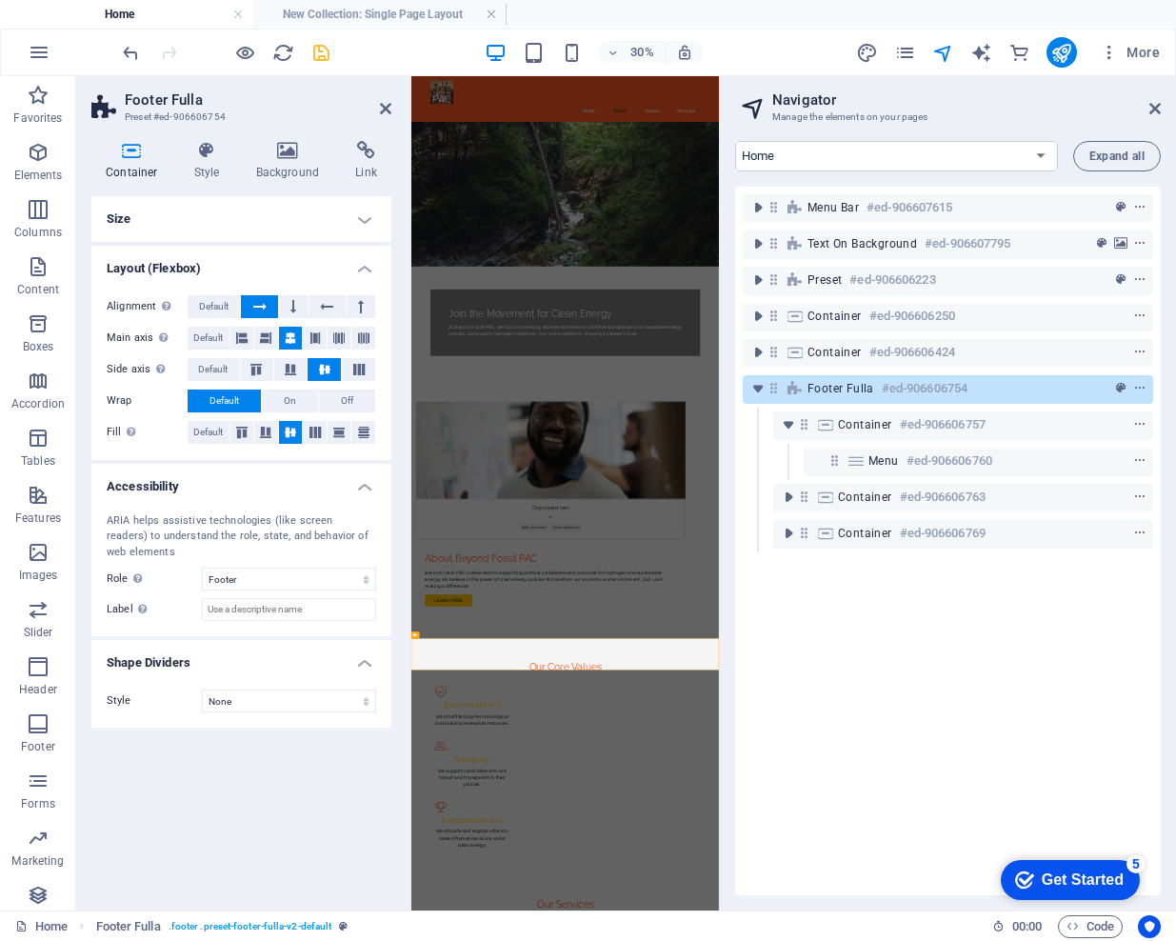
click at [148, 655] on h4 "Shape Dividers" at bounding box center [241, 657] width 300 height 34
click at [124, 148] on icon at bounding box center [131, 150] width 81 height 19
click at [116, 150] on icon at bounding box center [131, 150] width 81 height 19
drag, startPoint x: 128, startPoint y: 149, endPoint x: 156, endPoint y: 151, distance: 28.6
click at [129, 149] on icon at bounding box center [131, 150] width 81 height 19
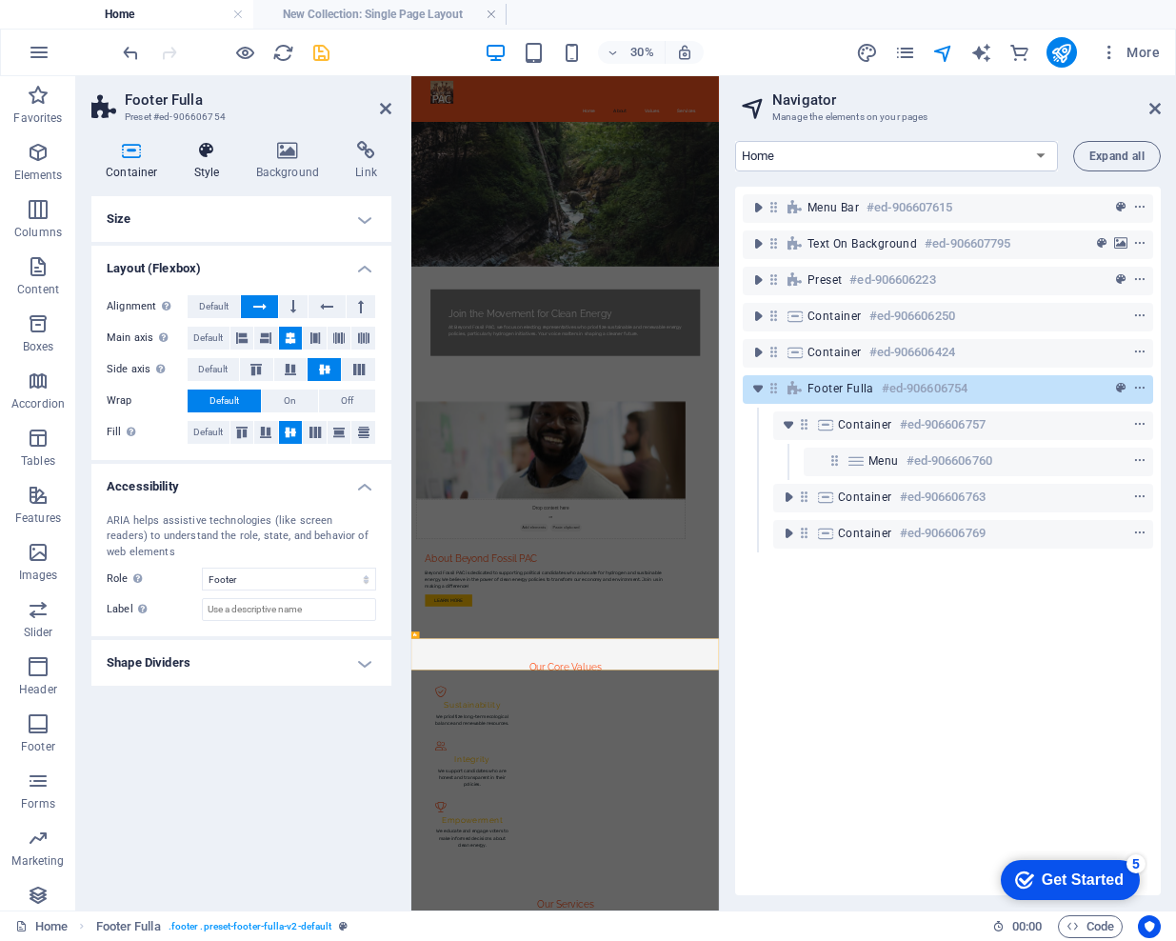
click at [200, 152] on icon at bounding box center [207, 150] width 54 height 19
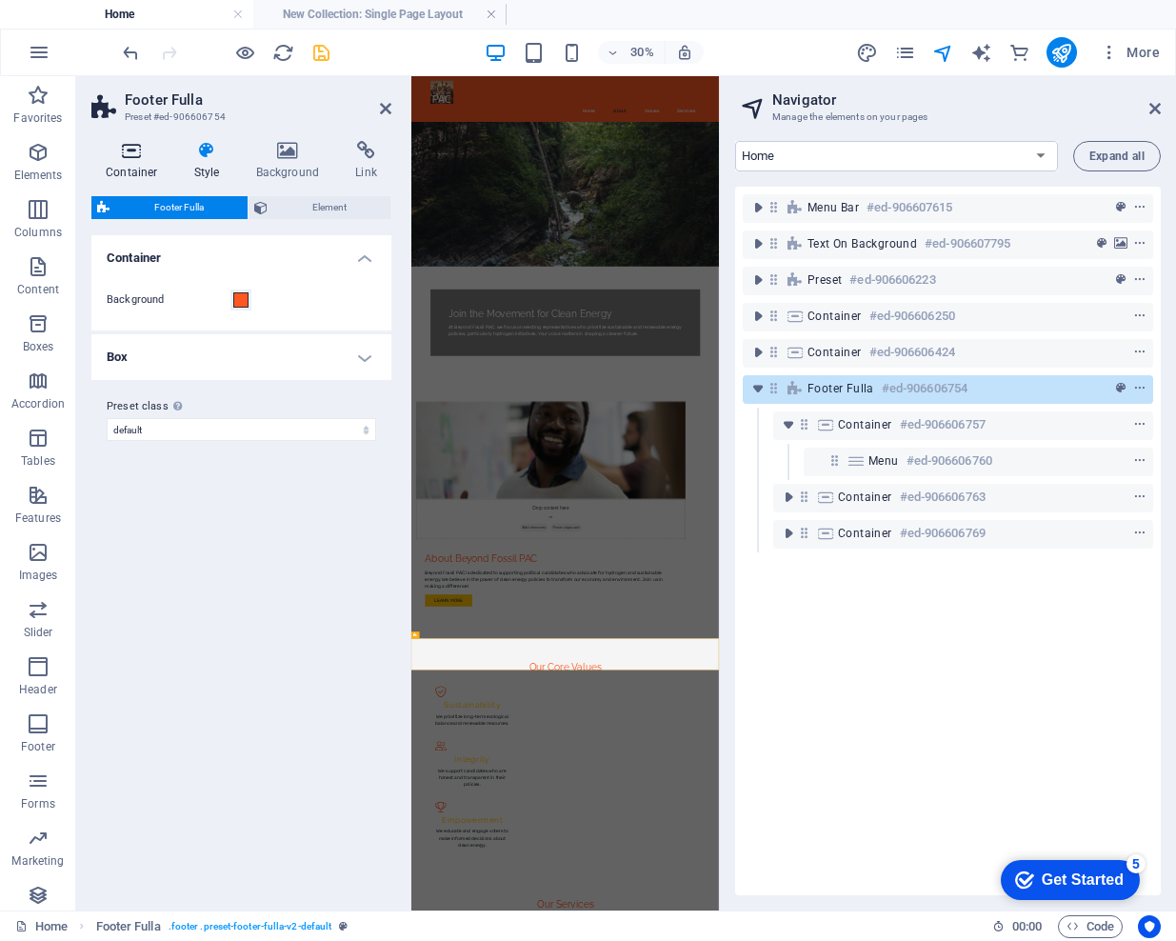
click at [149, 158] on icon at bounding box center [131, 150] width 81 height 19
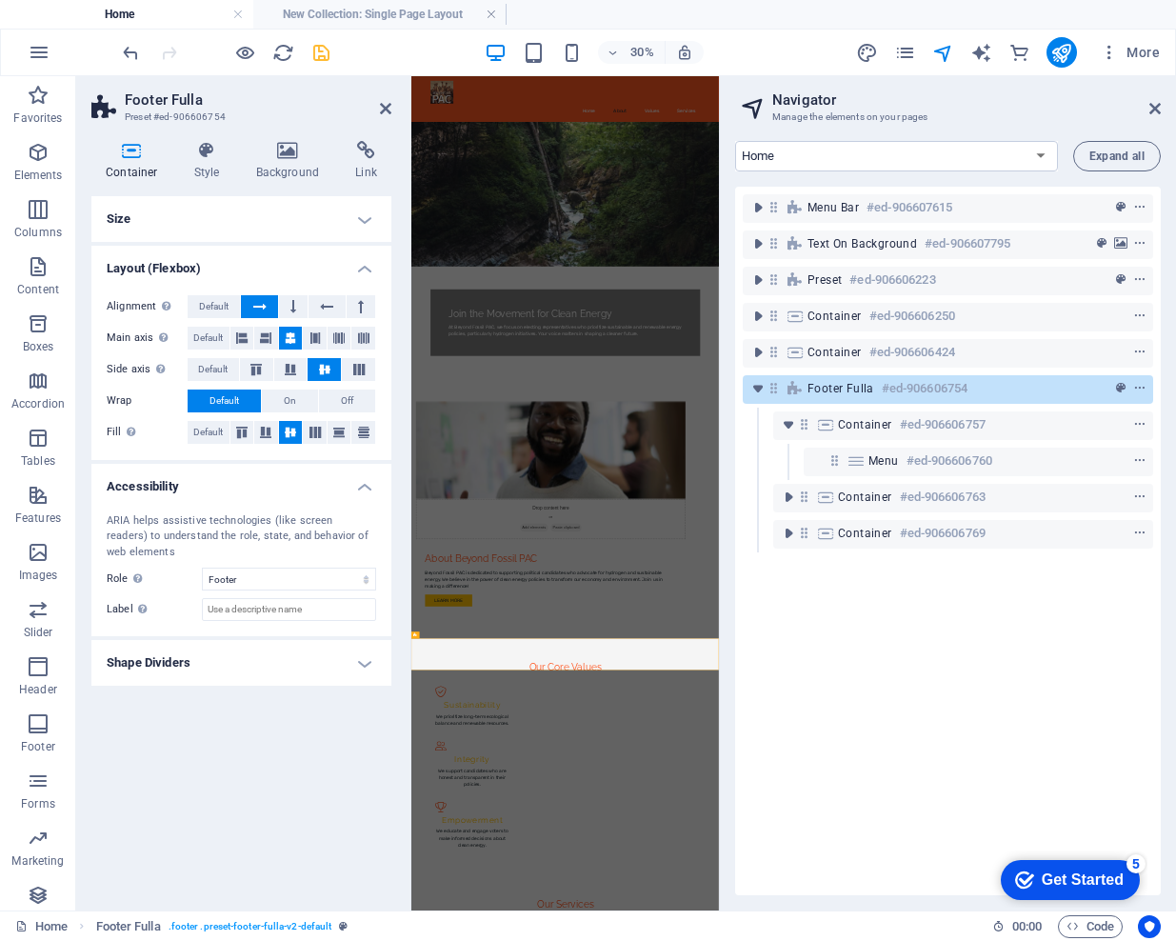
click at [267, 225] on h4 "Size" at bounding box center [241, 219] width 300 height 46
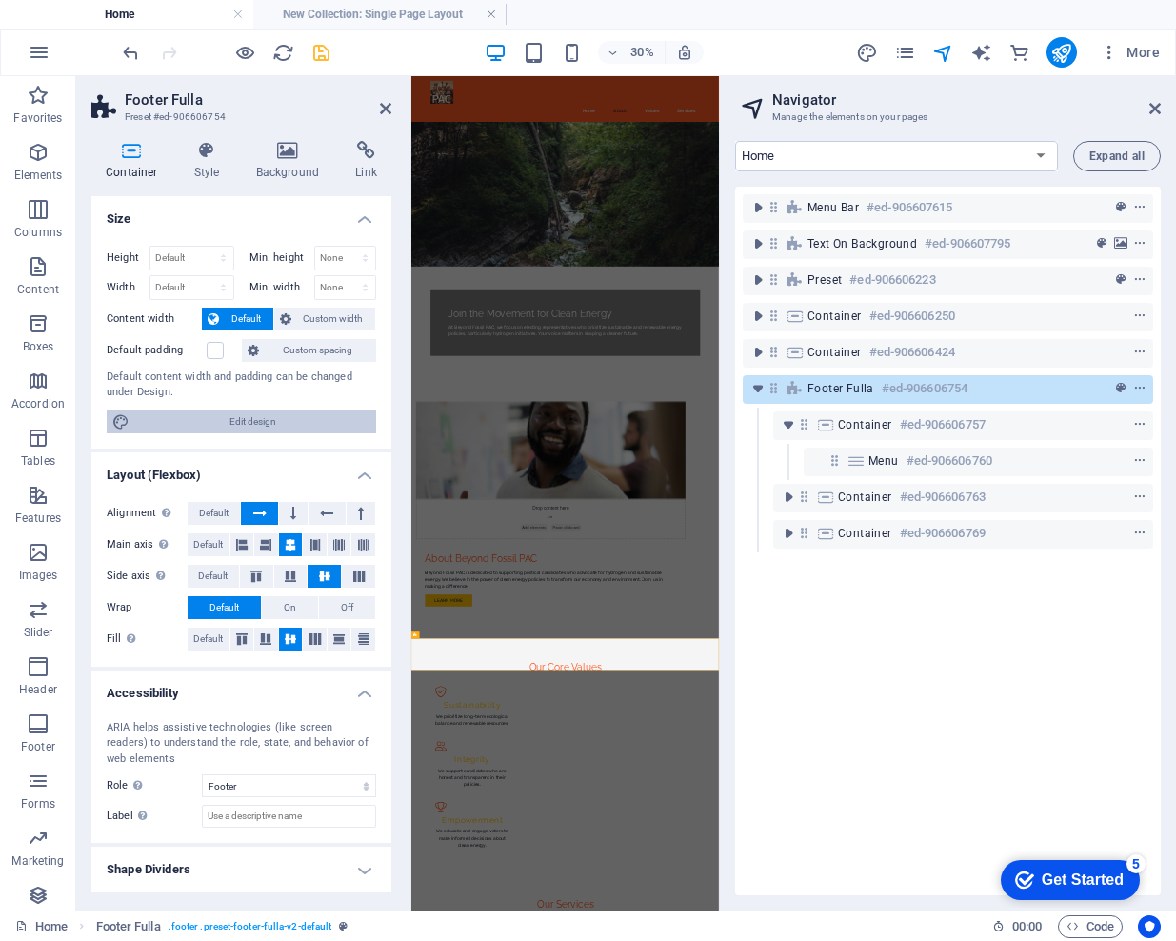
click at [209, 416] on span "Edit design" at bounding box center [252, 421] width 235 height 23
select select "rem"
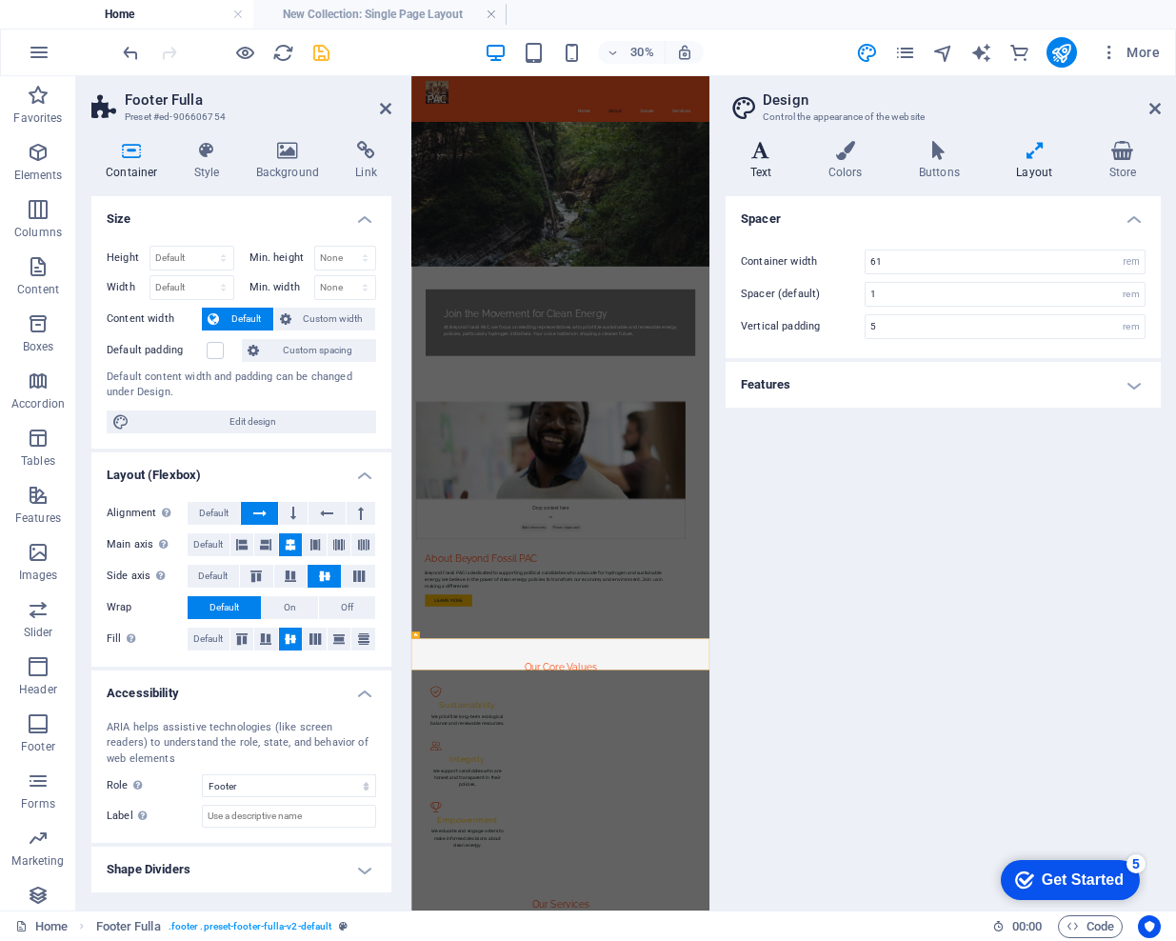
click at [764, 150] on icon at bounding box center [761, 150] width 70 height 19
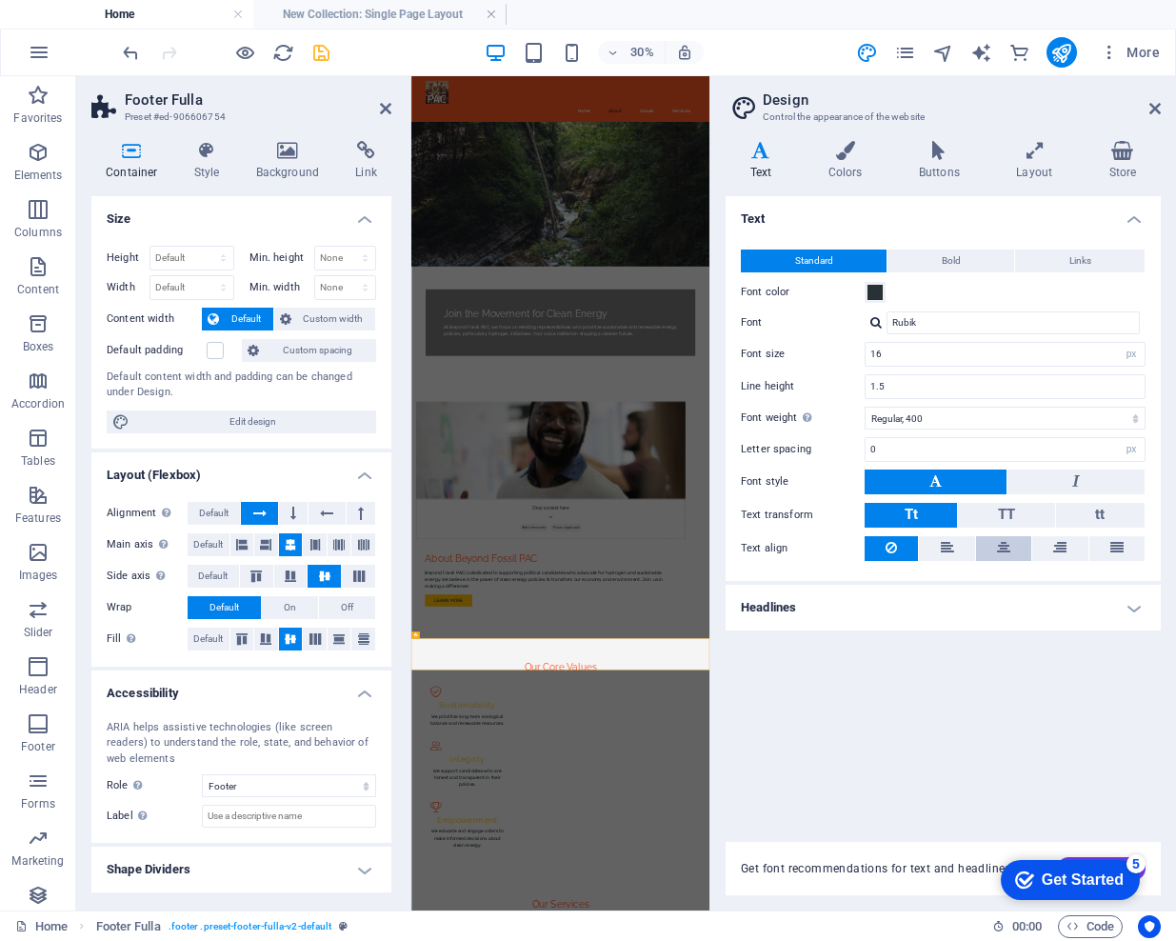
click at [998, 548] on icon at bounding box center [1003, 547] width 13 height 23
click at [855, 153] on icon at bounding box center [845, 150] width 83 height 19
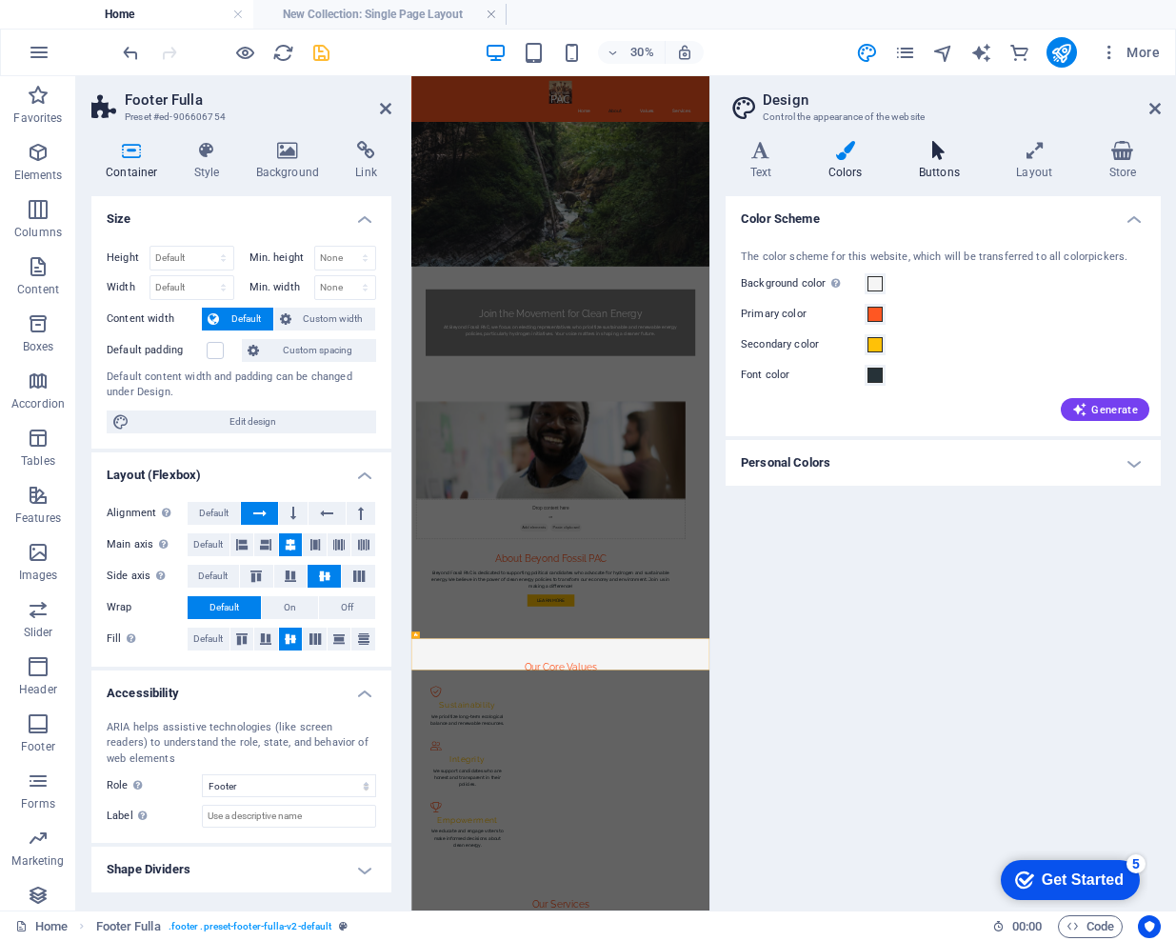
click at [935, 157] on icon at bounding box center [939, 150] width 90 height 19
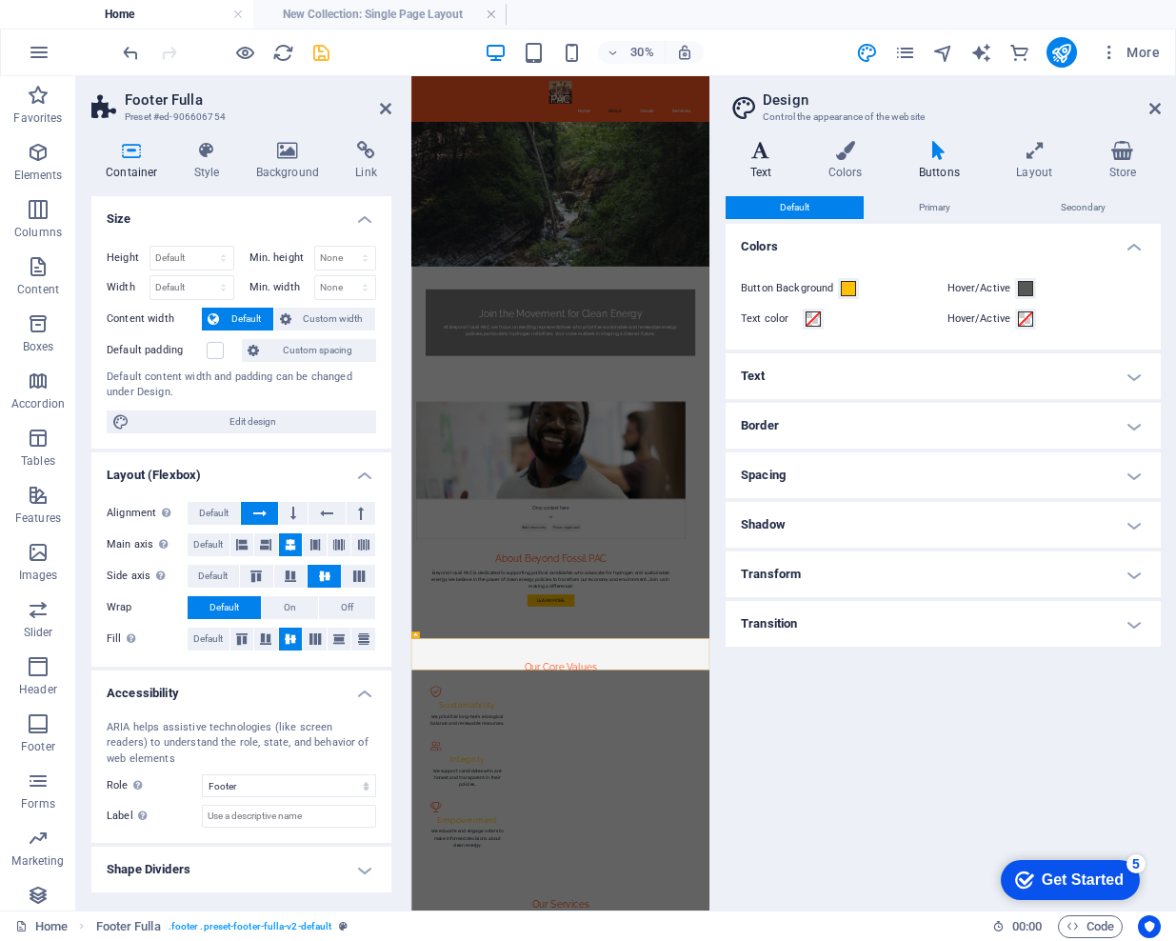
click at [750, 155] on icon at bounding box center [761, 150] width 70 height 19
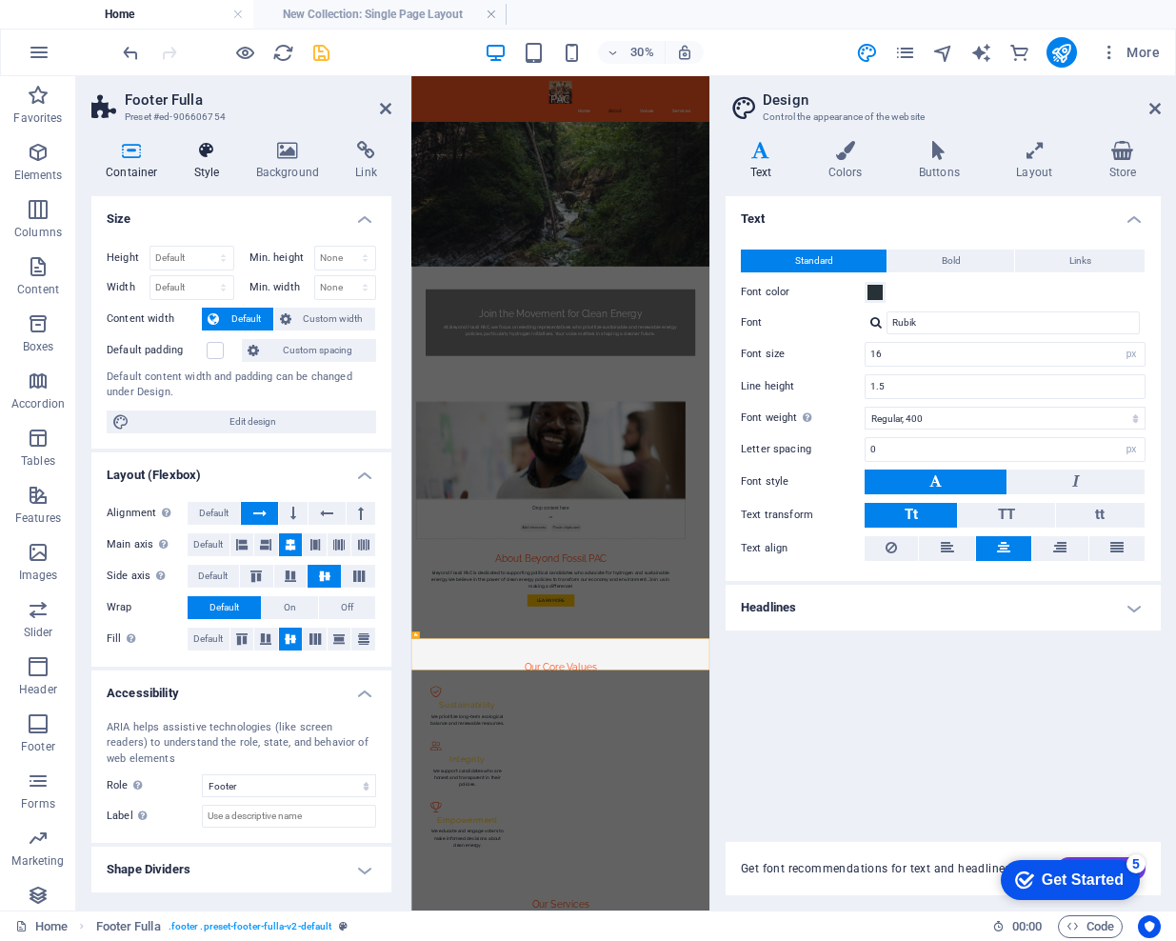
click at [206, 149] on icon at bounding box center [207, 150] width 54 height 19
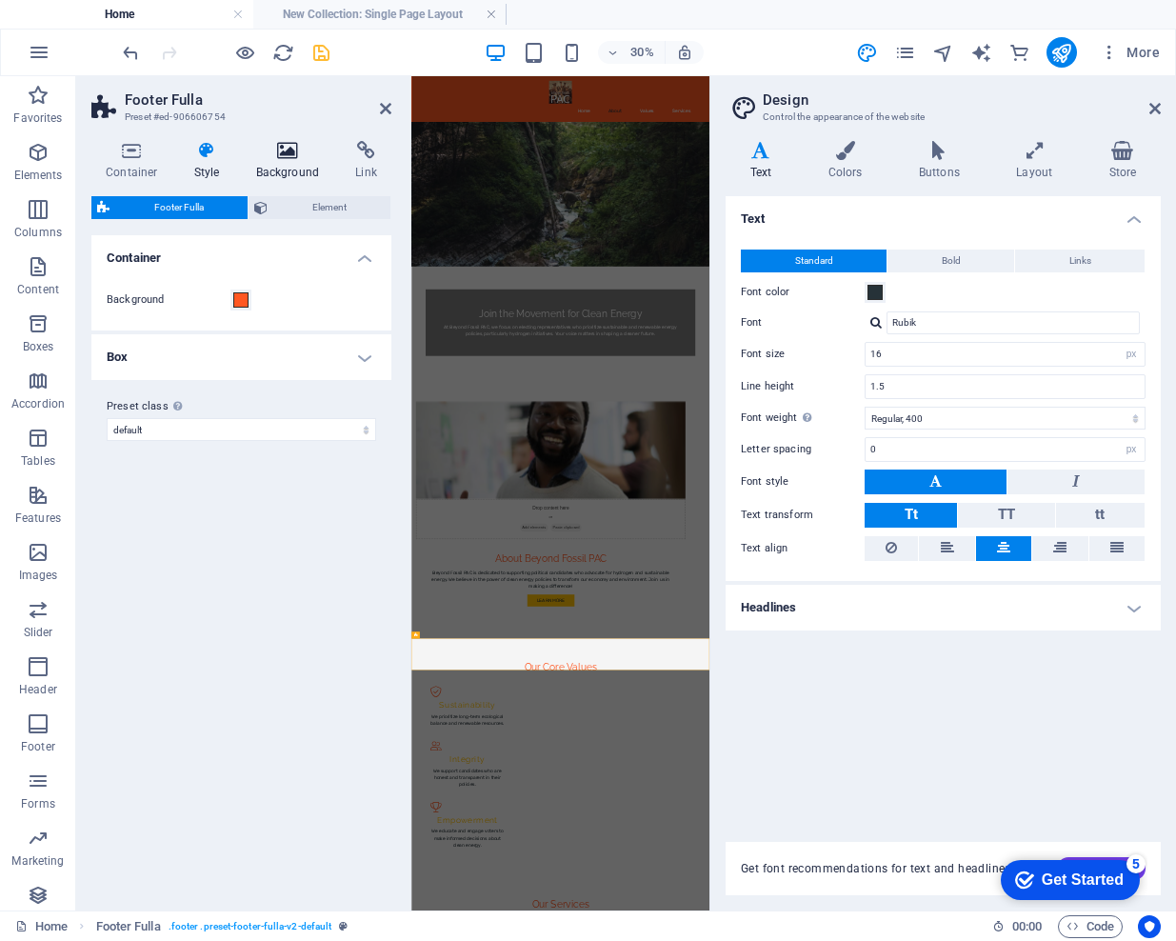
click at [274, 163] on h4 "Background" at bounding box center [292, 161] width 100 height 40
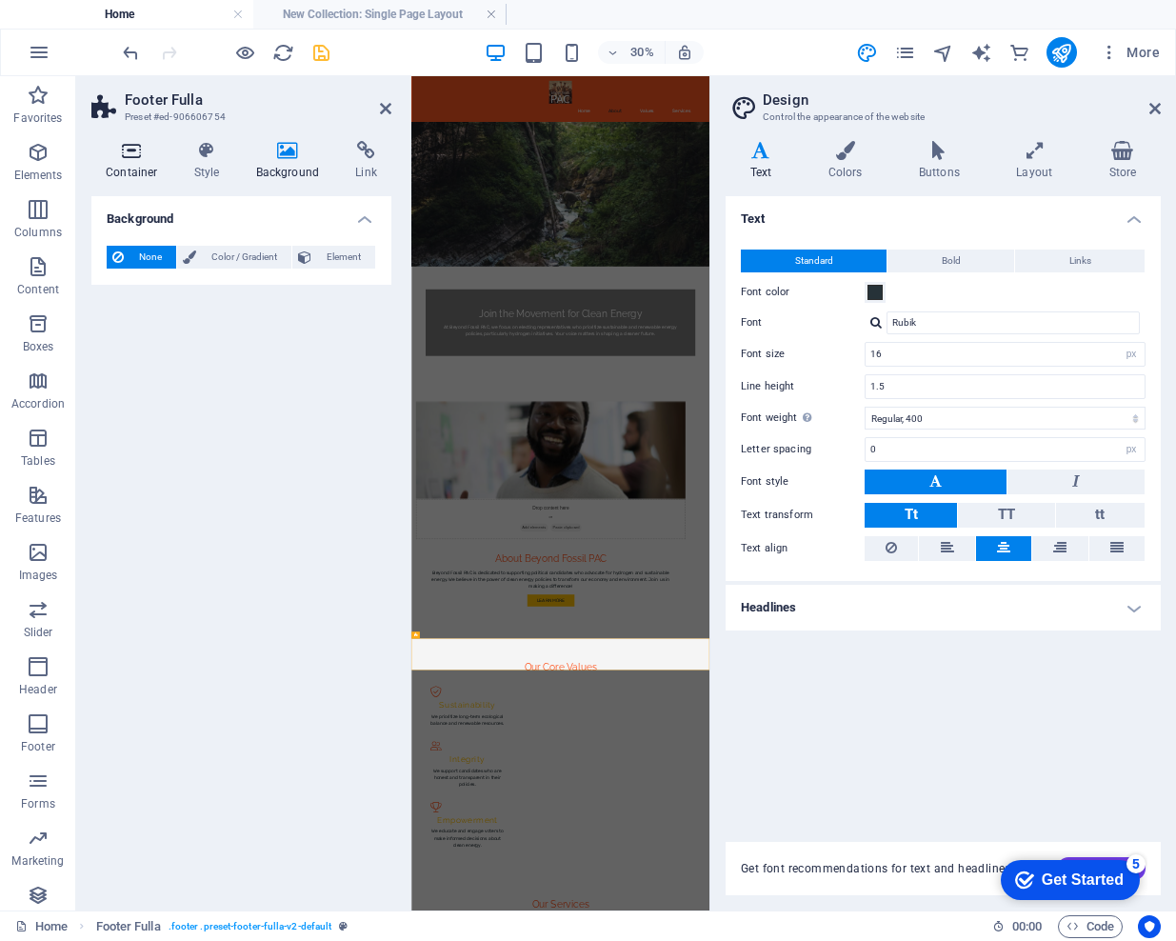
click at [133, 149] on icon at bounding box center [131, 150] width 81 height 19
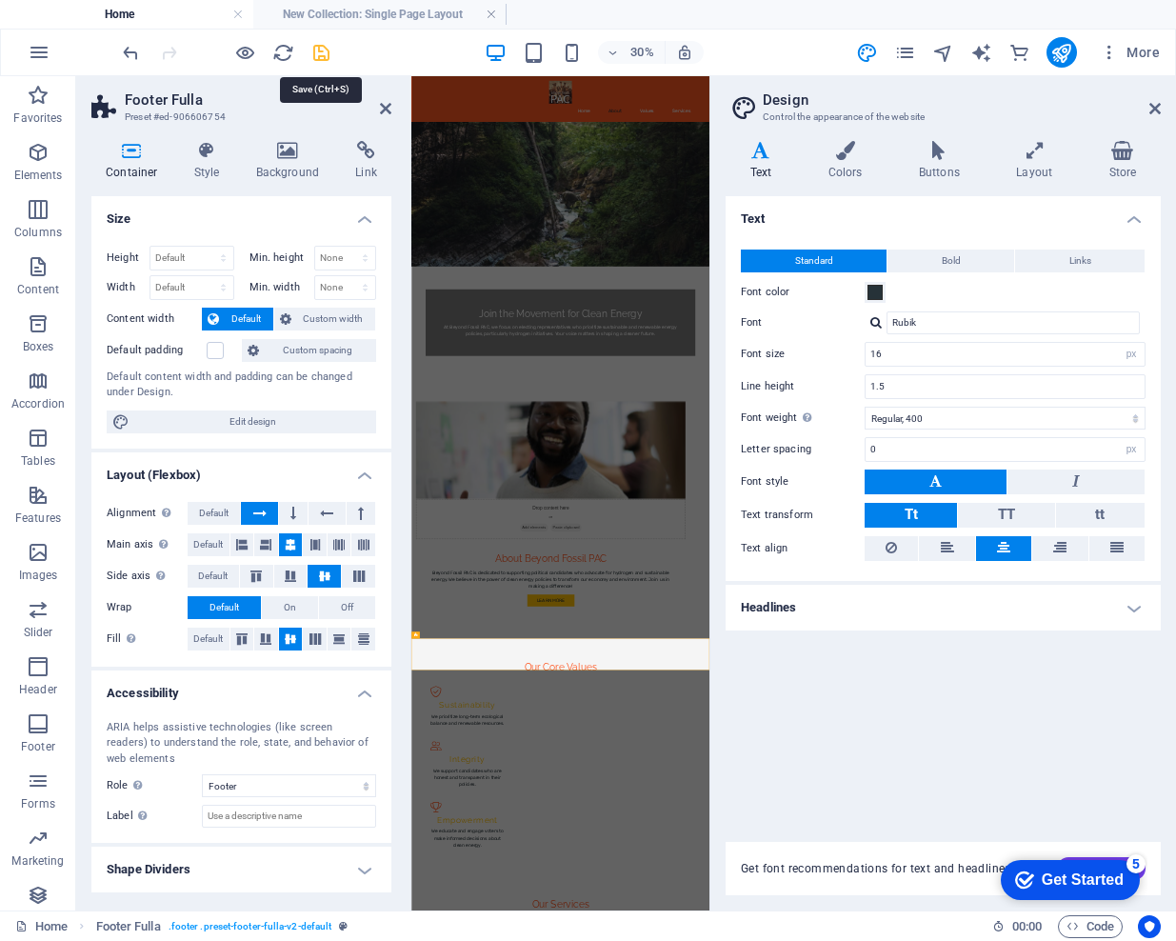
click at [320, 51] on icon "save" at bounding box center [321, 53] width 22 height 22
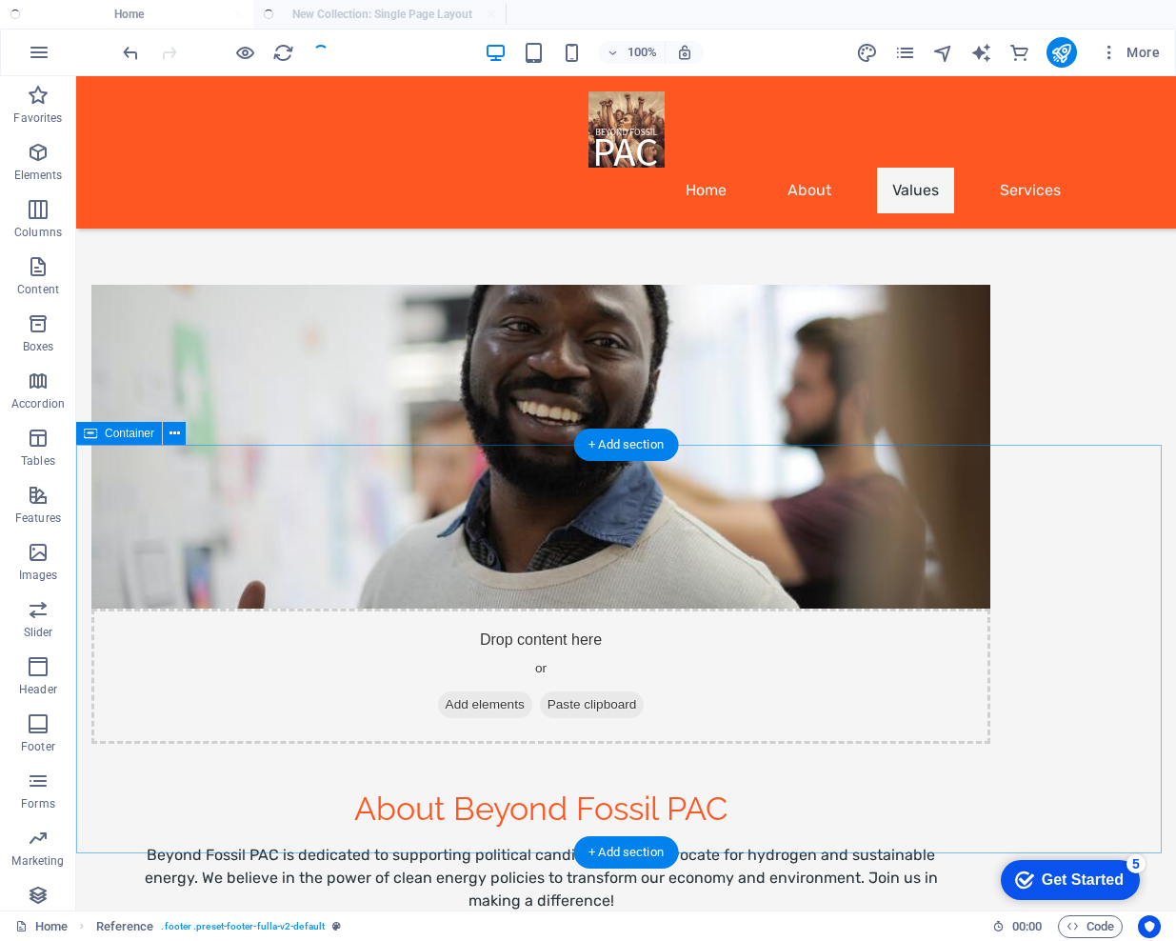
scroll to position [1145, 0]
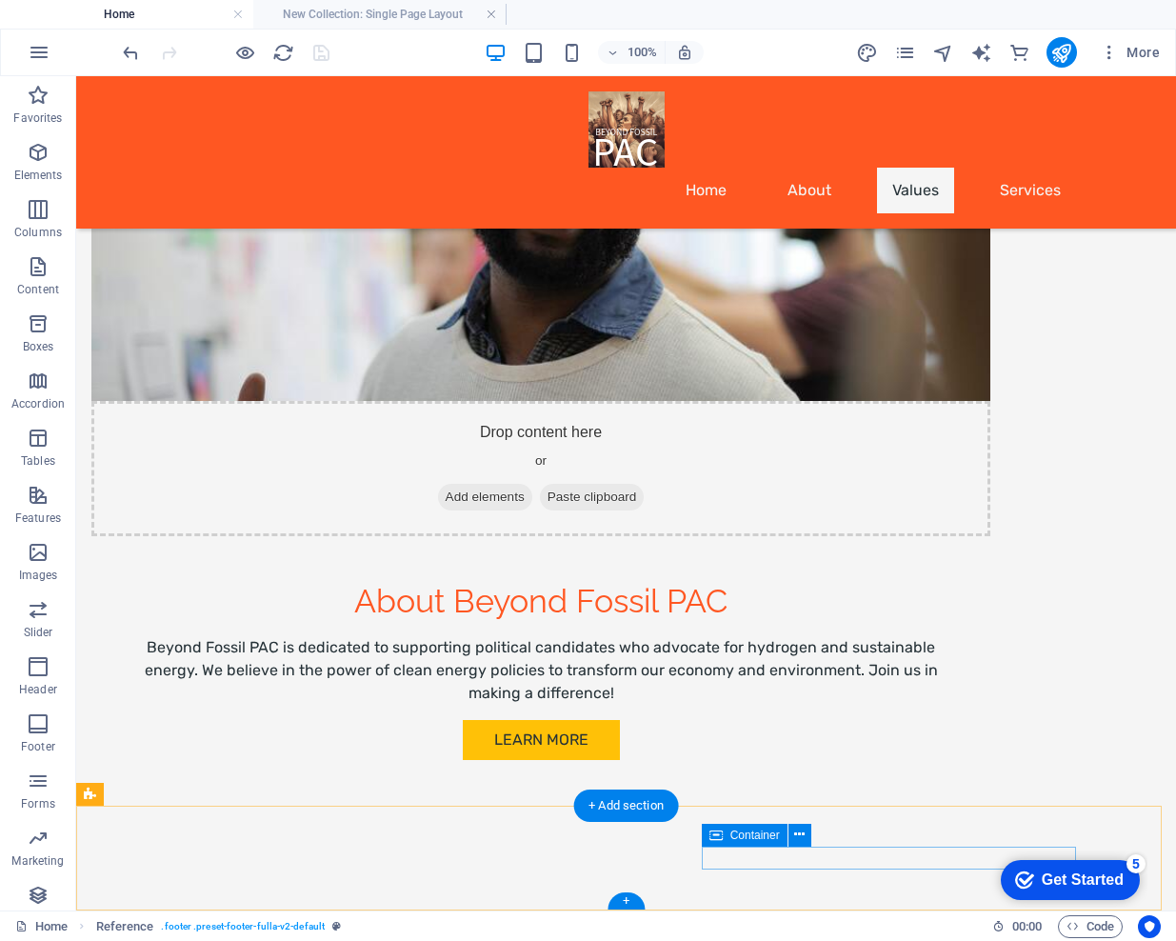
click at [797, 833] on icon at bounding box center [799, 835] width 10 height 20
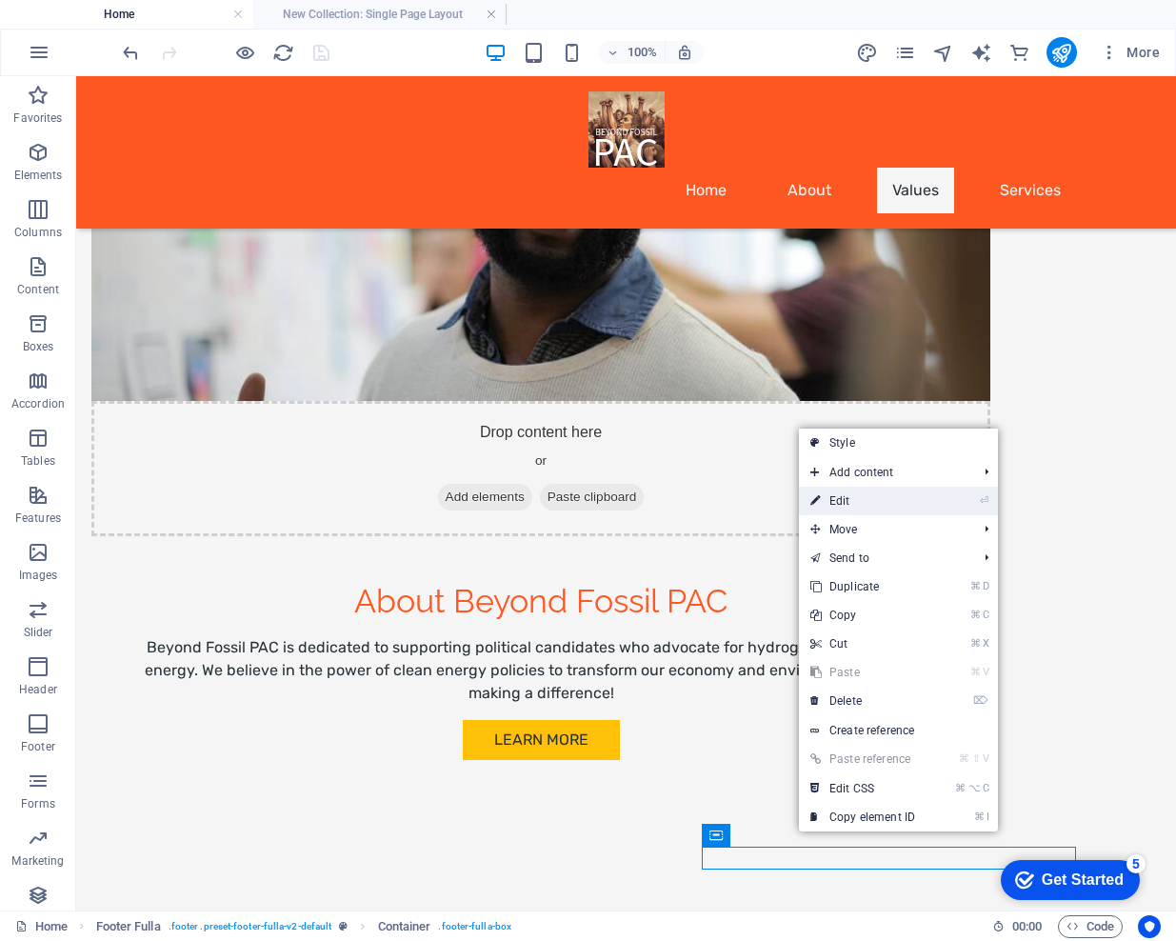
click at [842, 502] on link "⏎ Edit" at bounding box center [863, 501] width 128 height 29
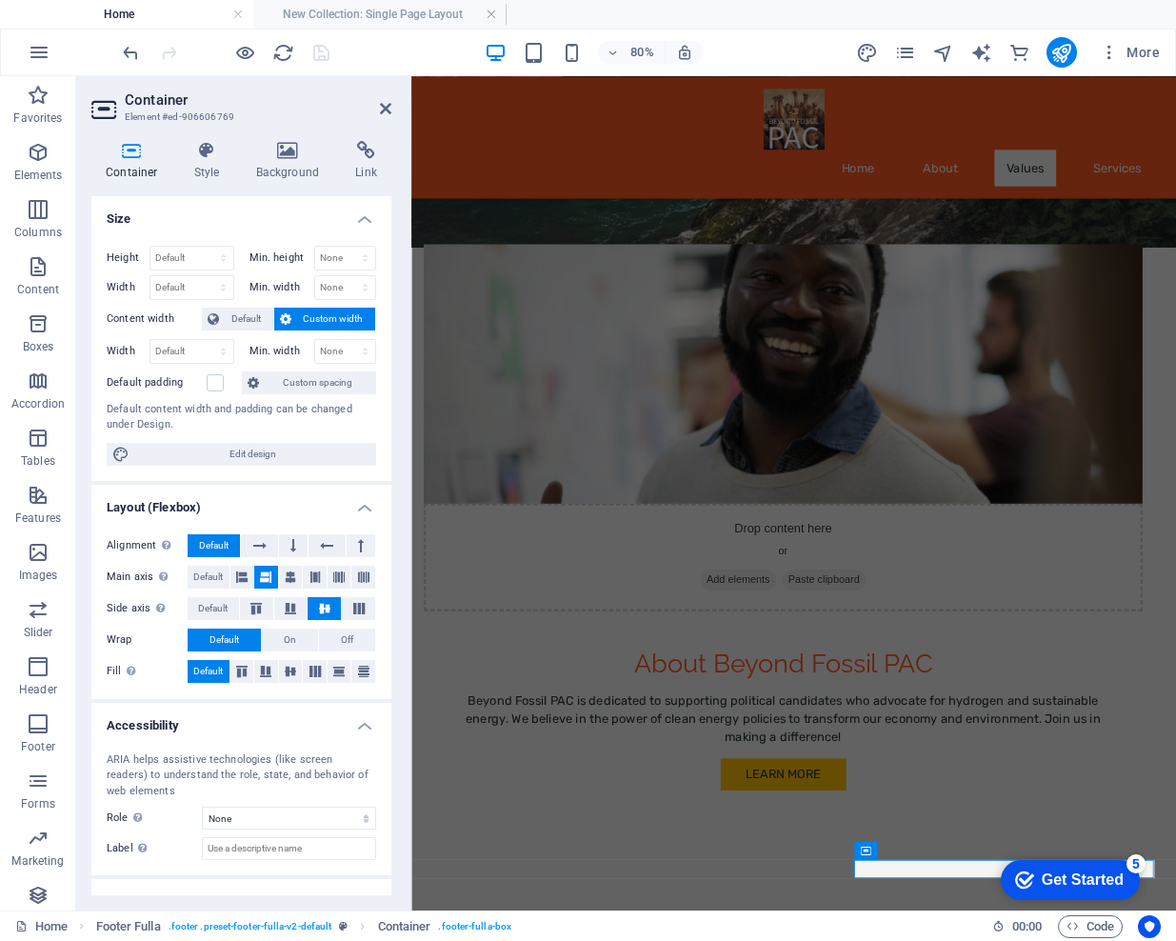
click at [125, 156] on icon at bounding box center [131, 150] width 81 height 19
click at [1068, 878] on div "Get Started" at bounding box center [1083, 879] width 82 height 17
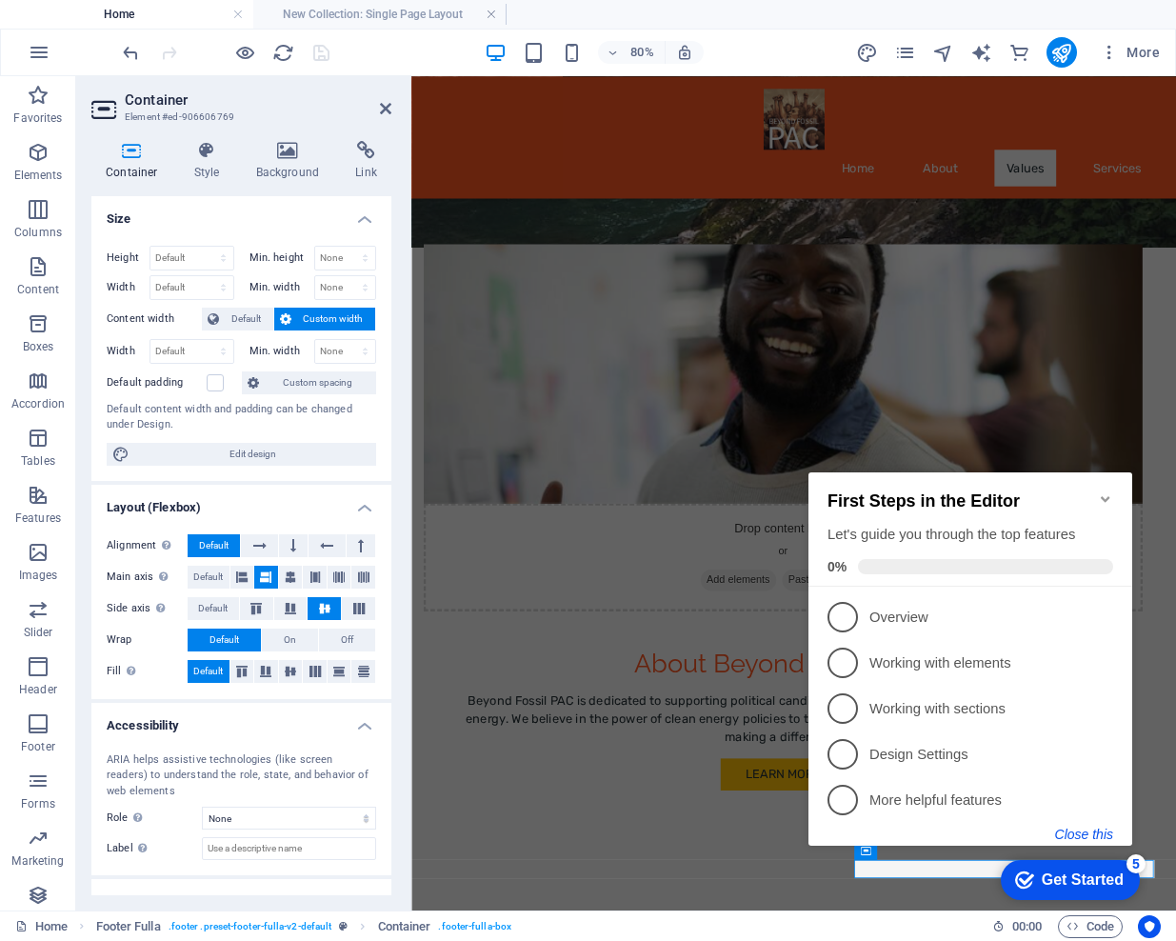
click at [1079, 828] on button "Close this" at bounding box center [1084, 833] width 58 height 15
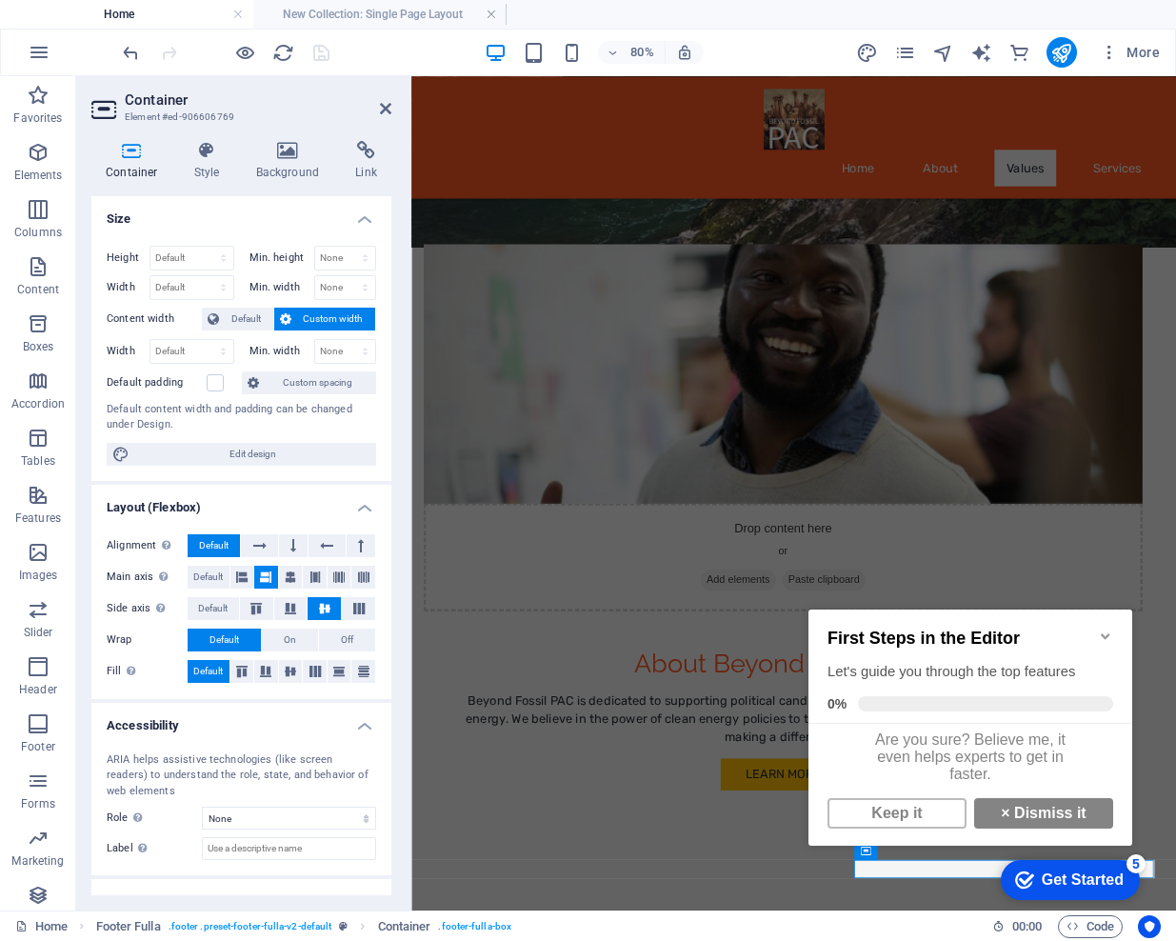
scroll to position [13, 0]
click at [1018, 798] on link "× Dismiss it" at bounding box center [1043, 813] width 139 height 30
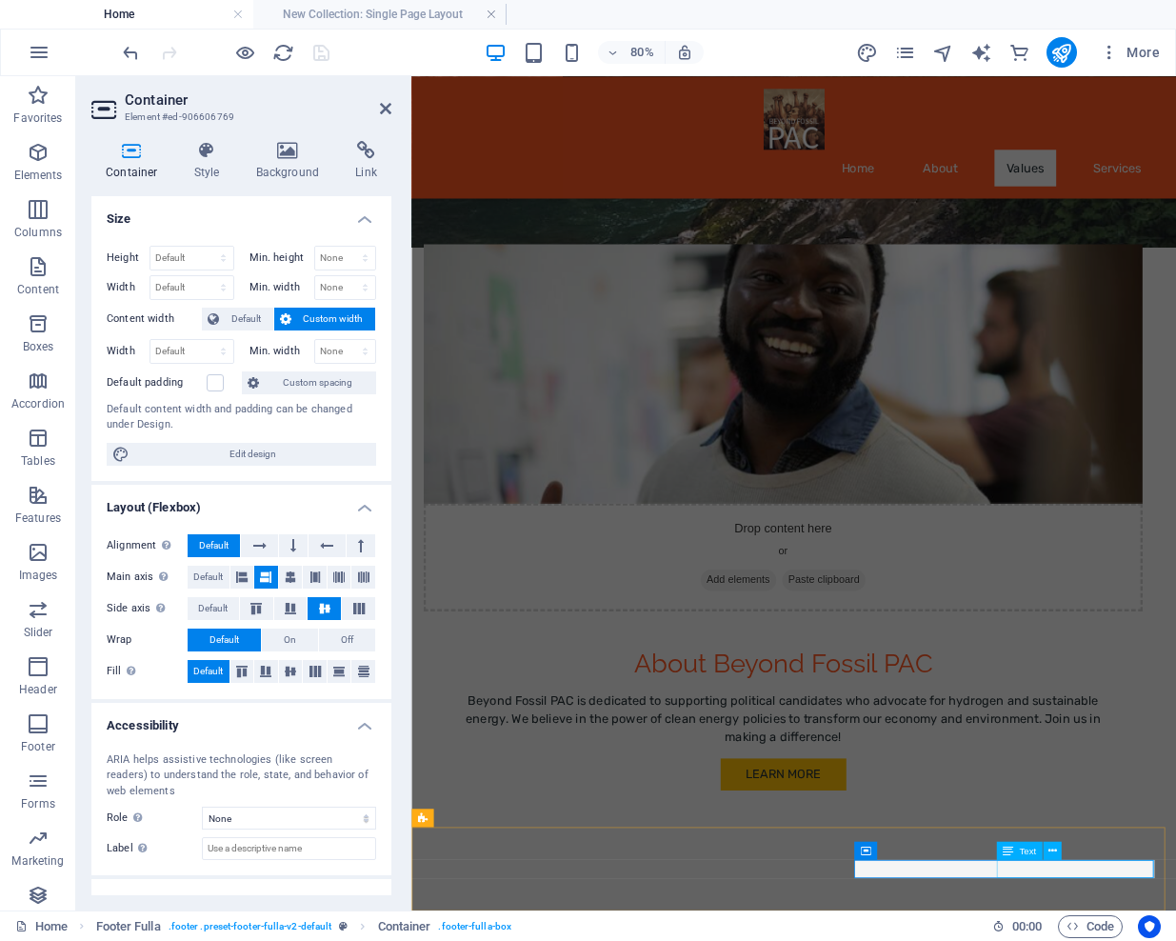
click at [1054, 850] on icon at bounding box center [1051, 850] width 9 height 16
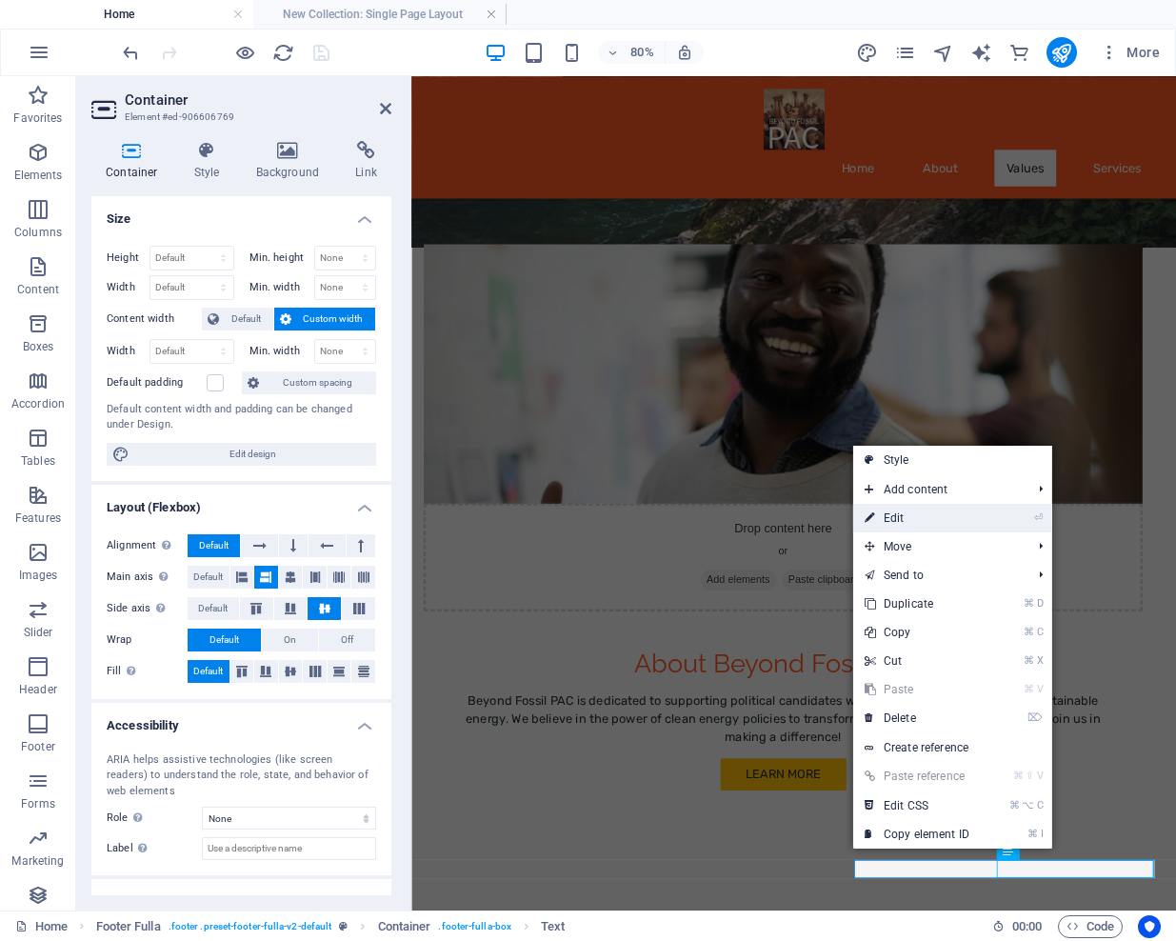
click at [911, 517] on link "⏎ Edit" at bounding box center [917, 518] width 128 height 29
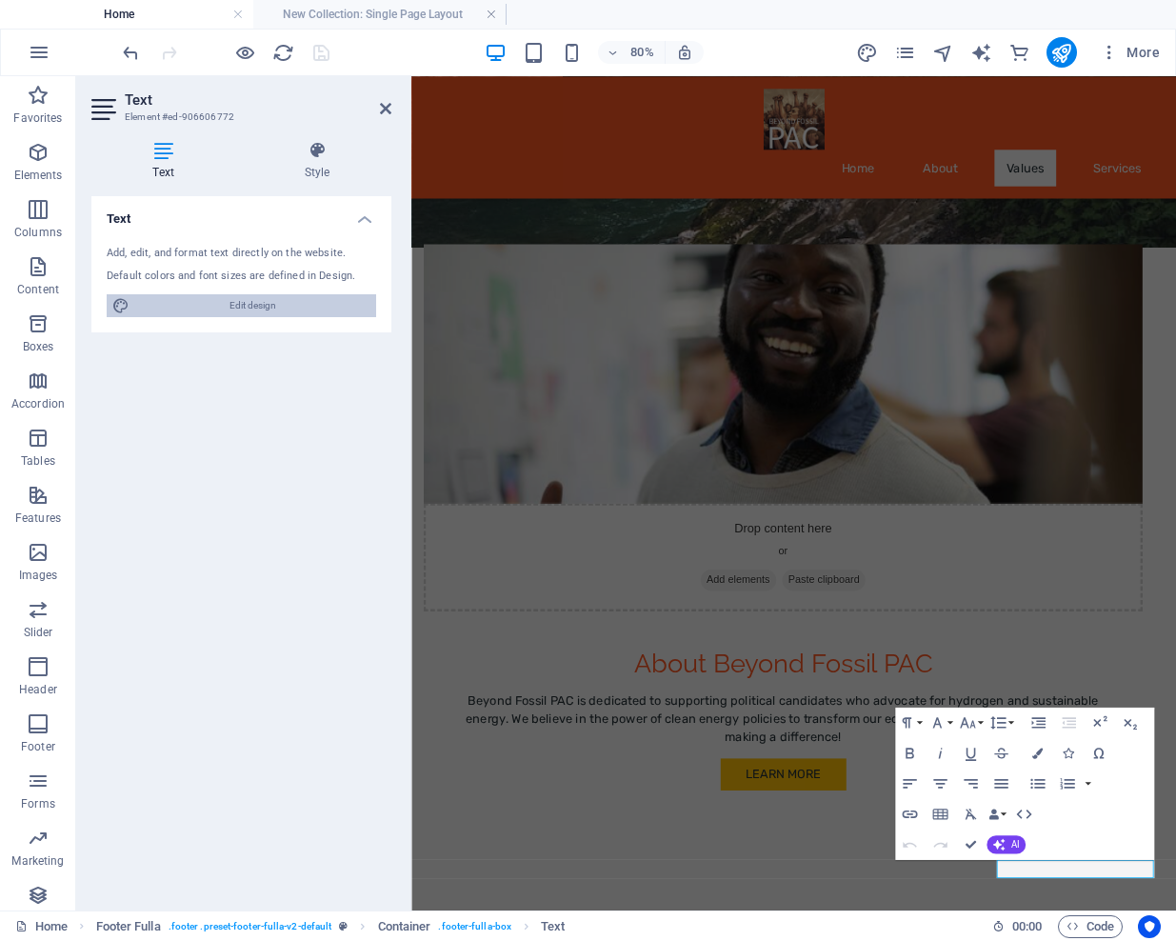
click at [234, 309] on span "Edit design" at bounding box center [252, 305] width 235 height 23
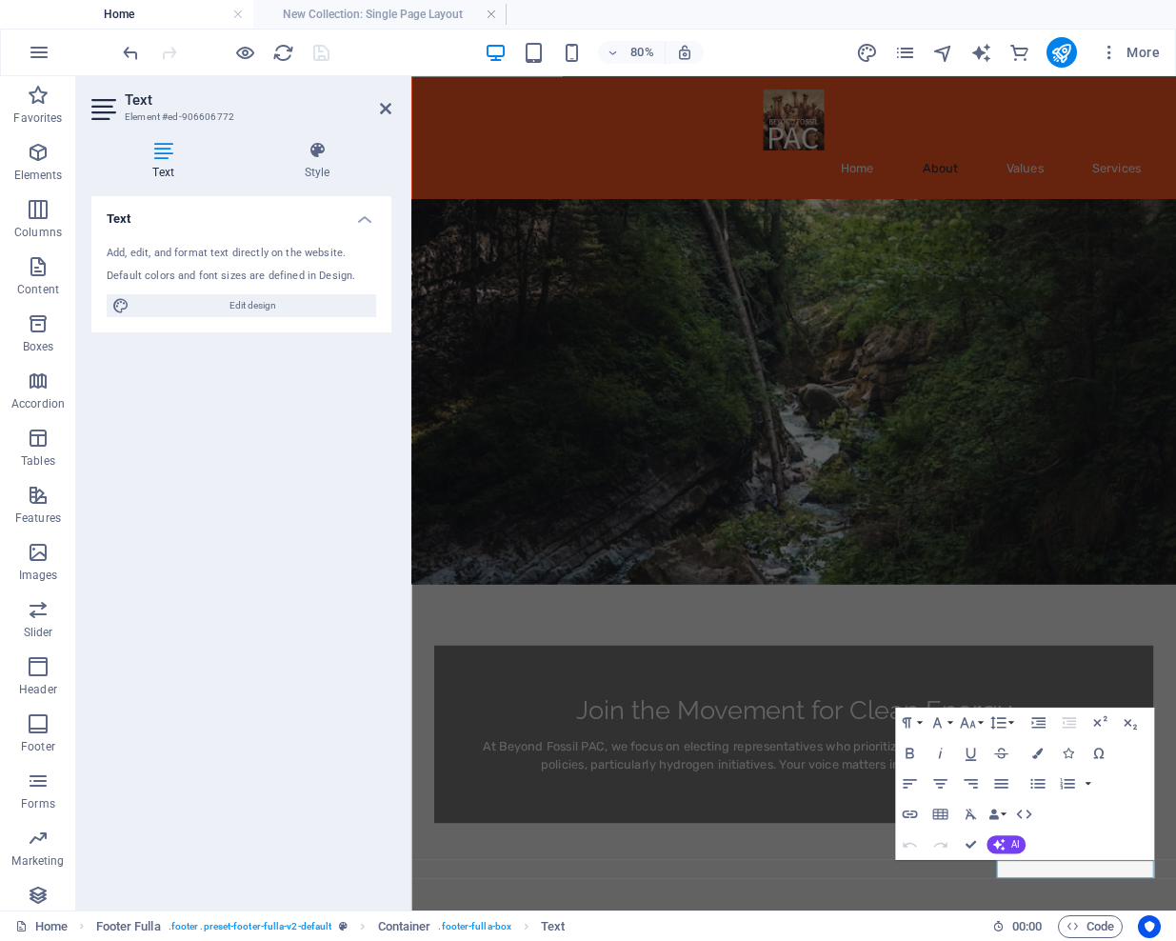
select select "px"
select select "400"
select select "px"
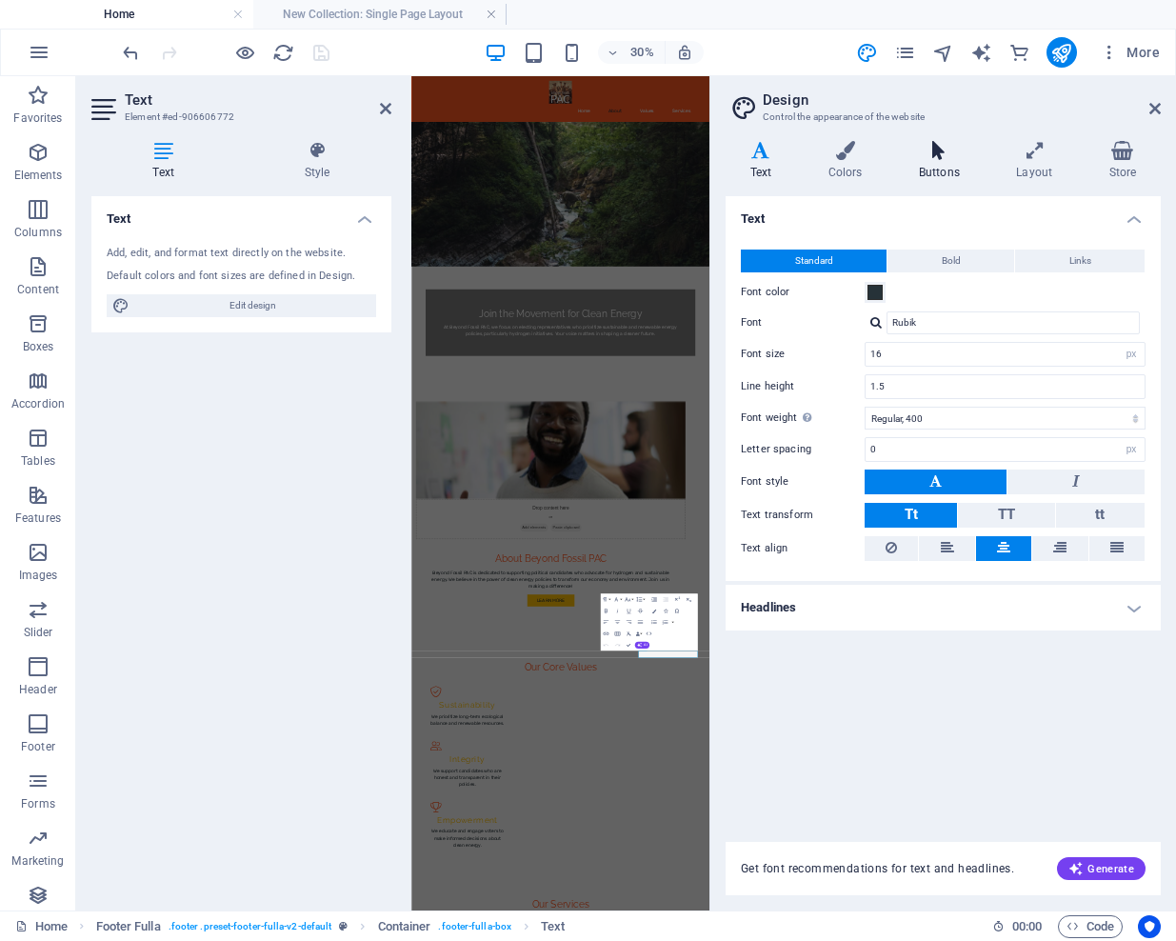
click at [948, 149] on icon at bounding box center [939, 150] width 90 height 19
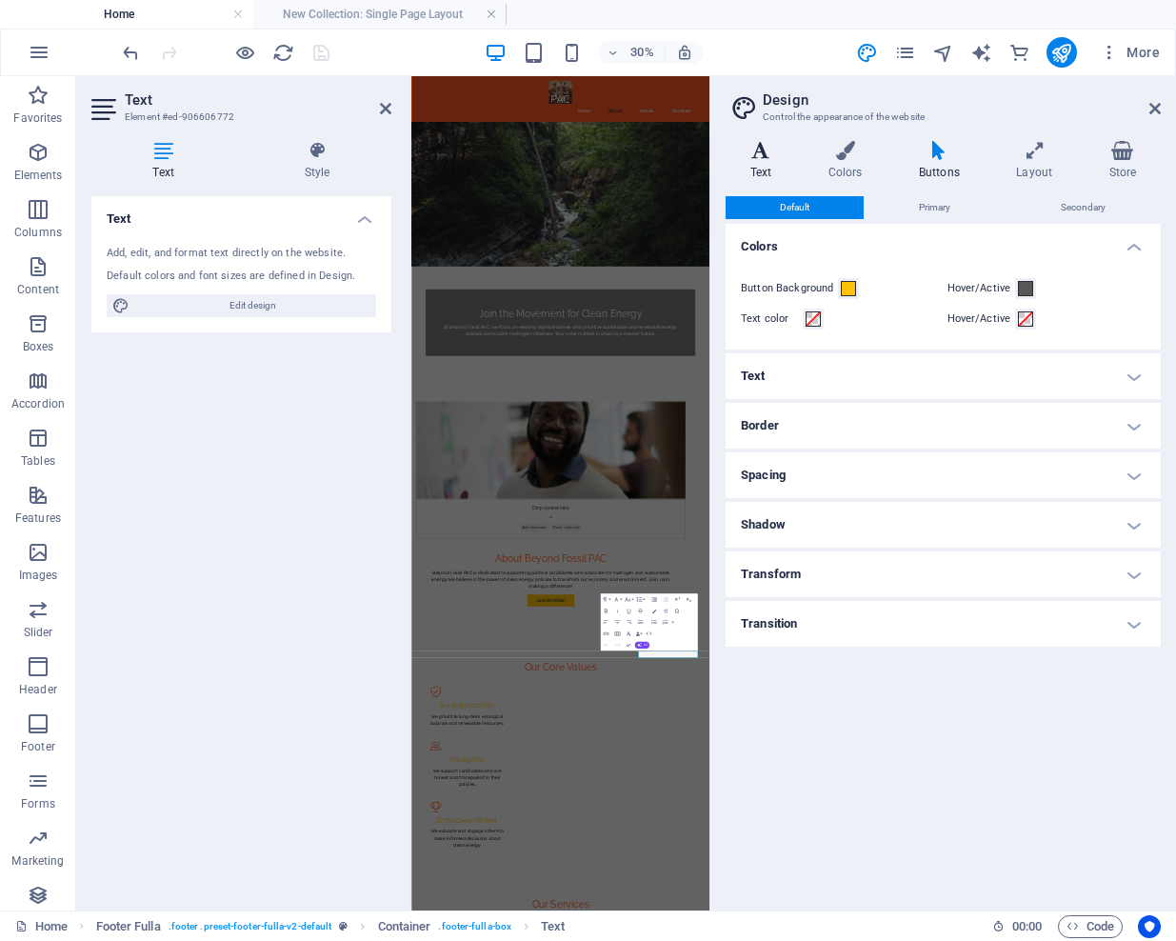
click at [752, 151] on icon at bounding box center [761, 150] width 70 height 19
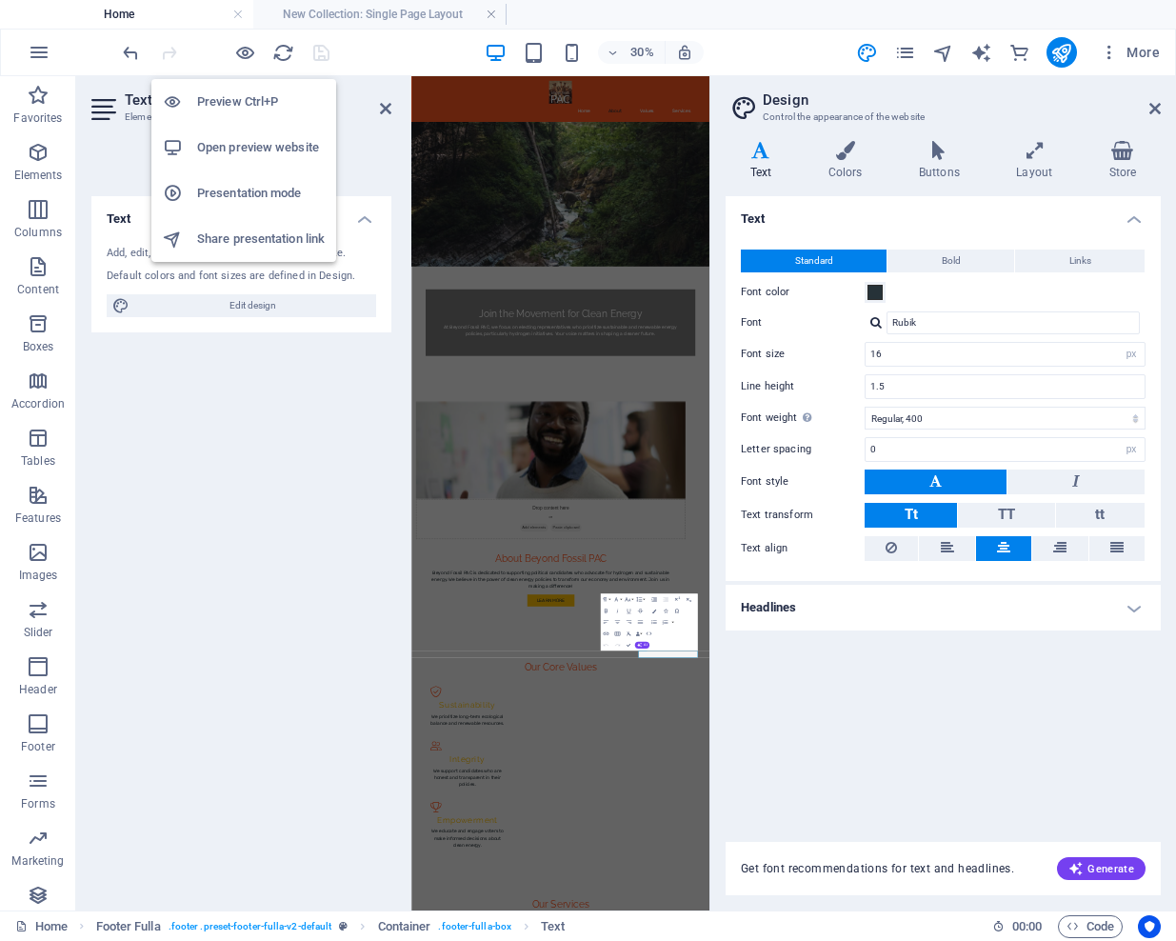
click at [241, 153] on h6 "Open preview website" at bounding box center [261, 147] width 128 height 23
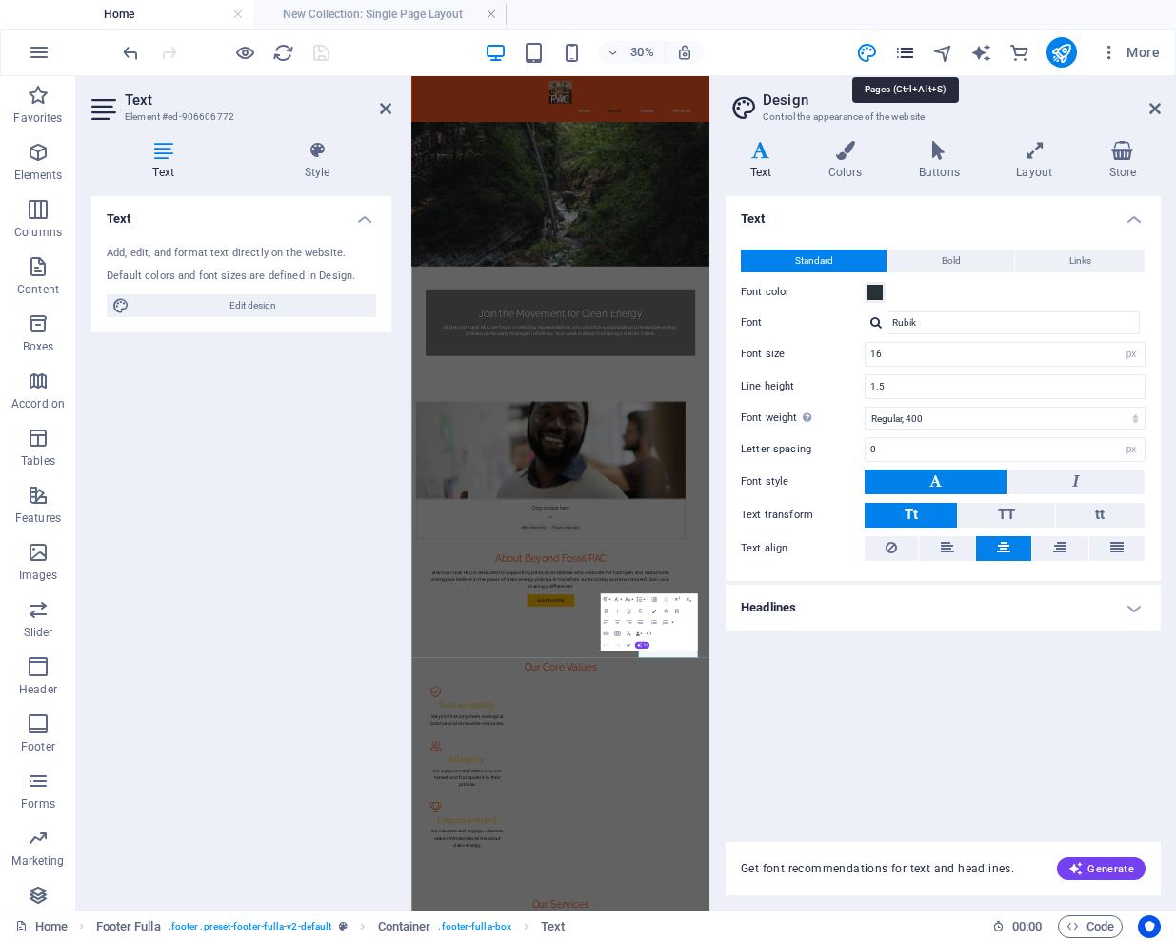
click at [906, 49] on icon "pages" at bounding box center [905, 53] width 22 height 22
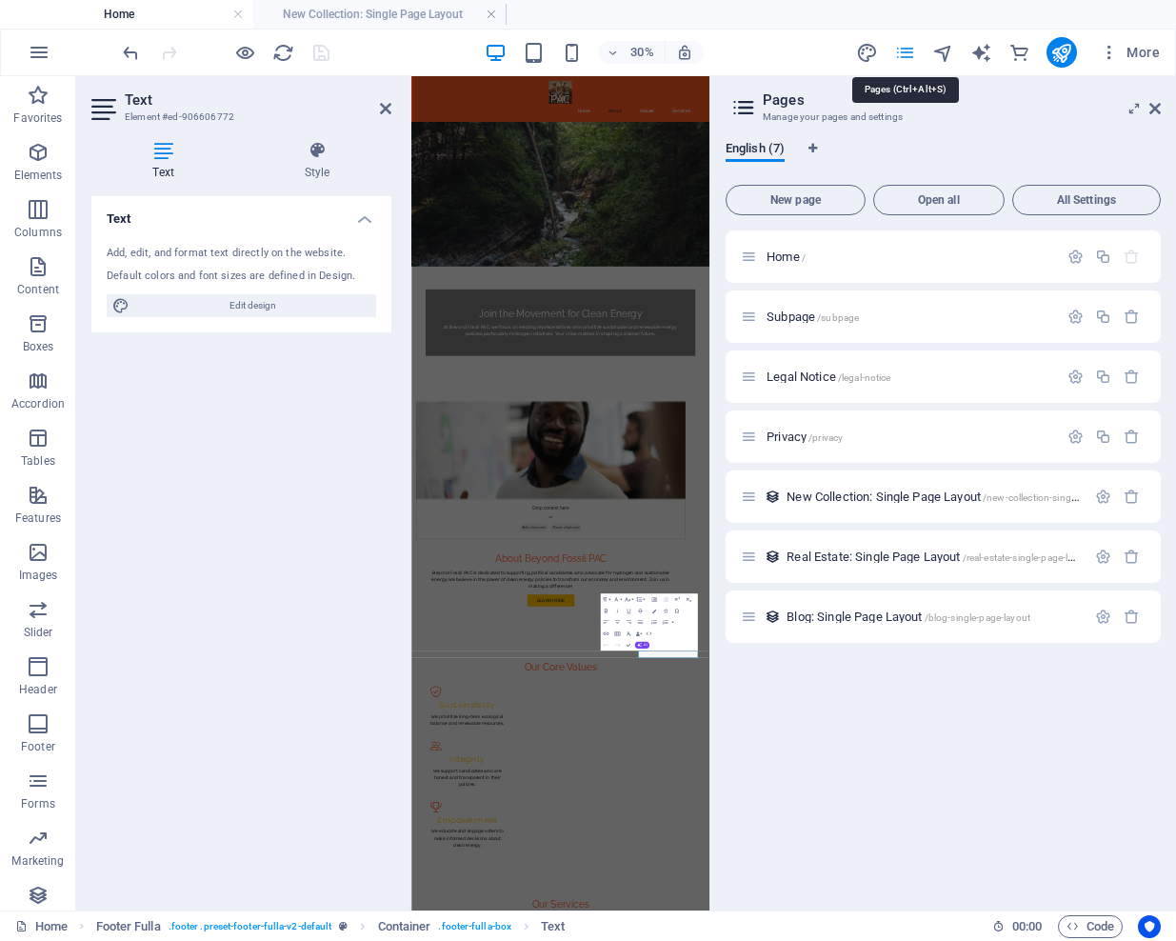
click at [909, 57] on icon "pages" at bounding box center [905, 53] width 22 height 22
click at [871, 47] on icon "design" at bounding box center [867, 53] width 22 height 22
select select "px"
select select "400"
select select "px"
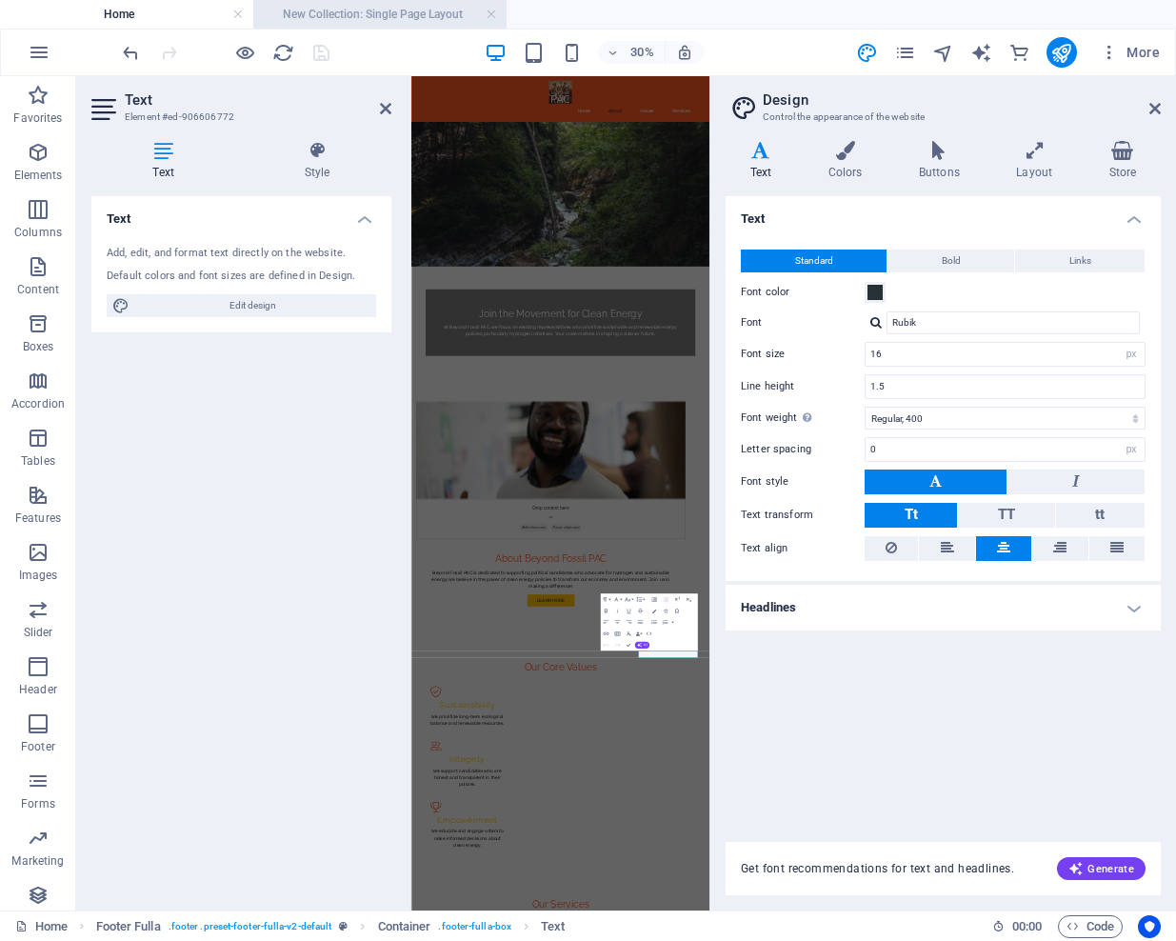
click at [373, 12] on h4 "New Collection: Single Page Layout" at bounding box center [379, 14] width 253 height 21
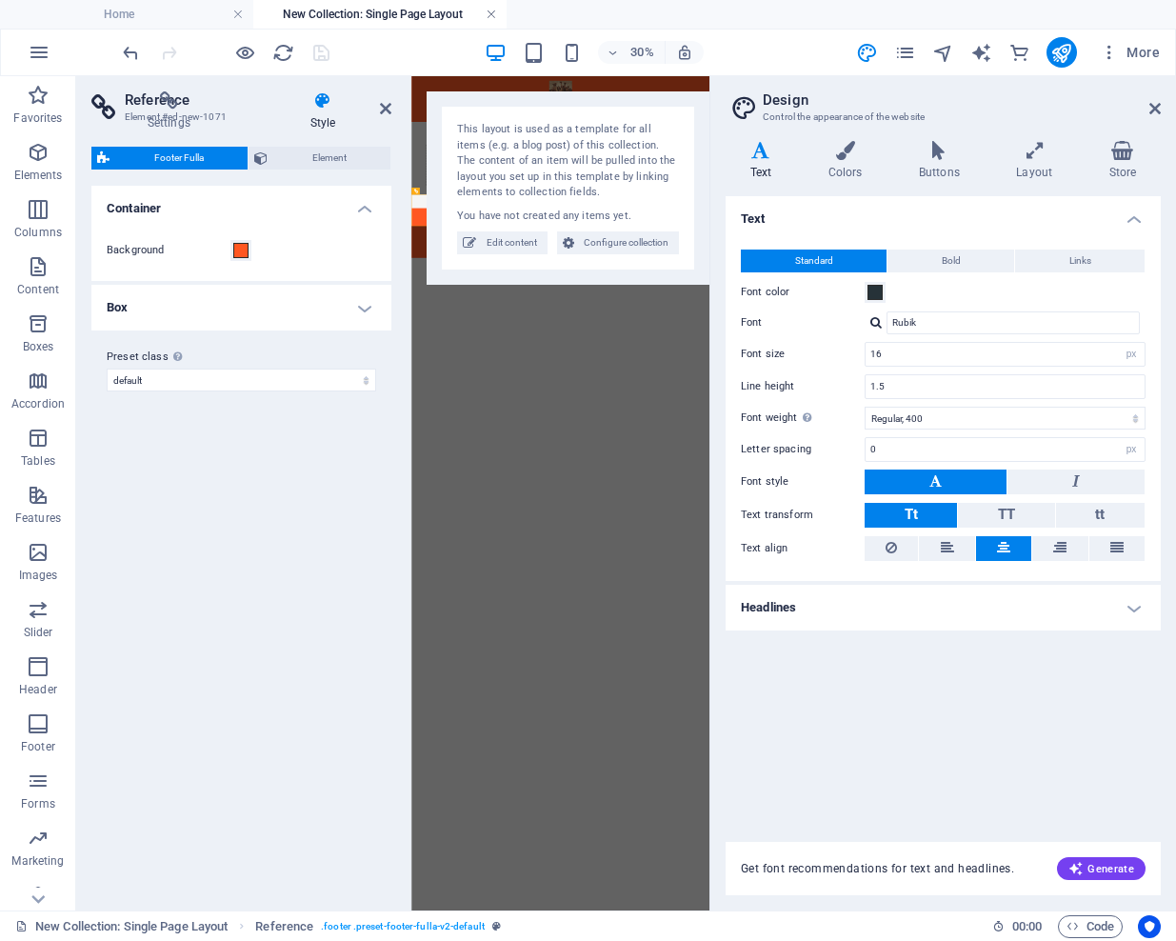
click at [488, 10] on link at bounding box center [491, 15] width 11 height 18
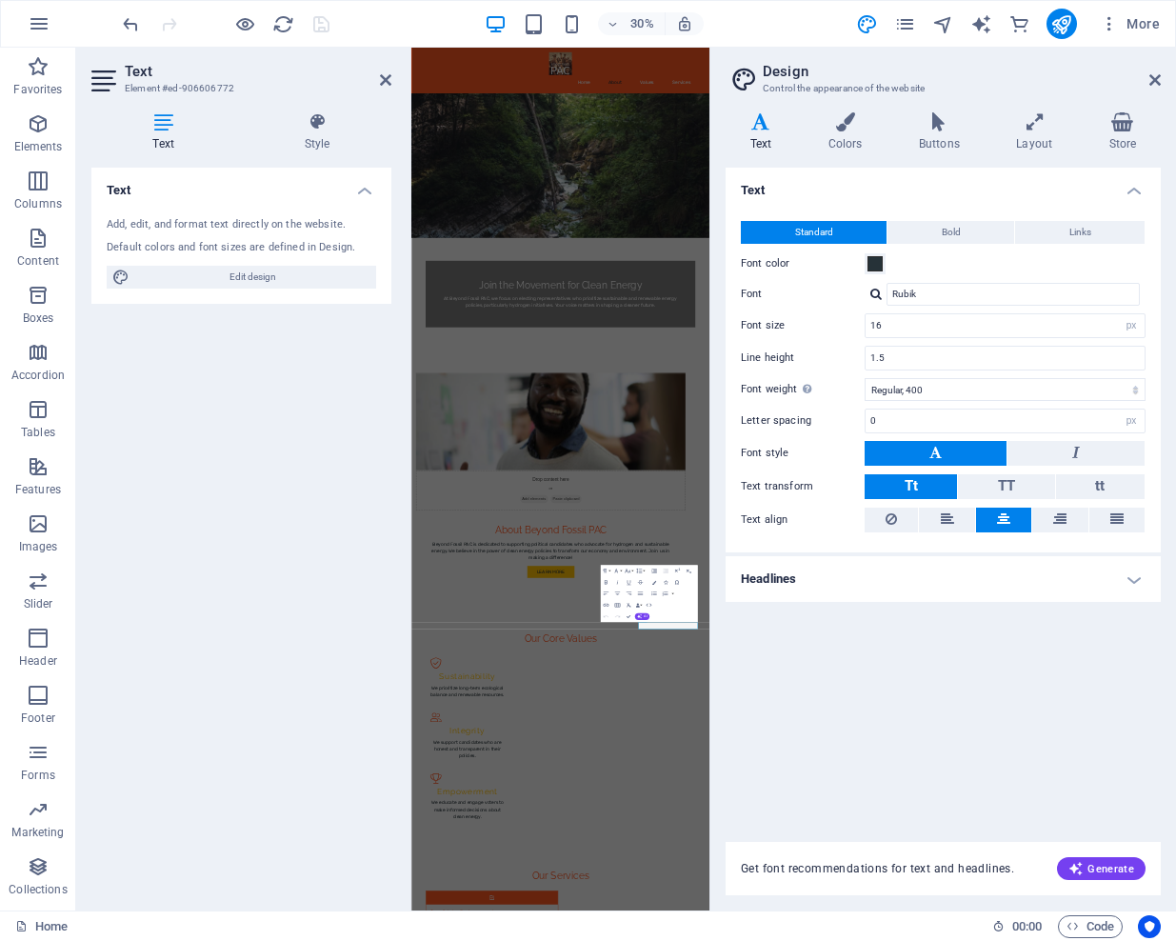
click at [1156, 82] on icon at bounding box center [1154, 79] width 11 height 15
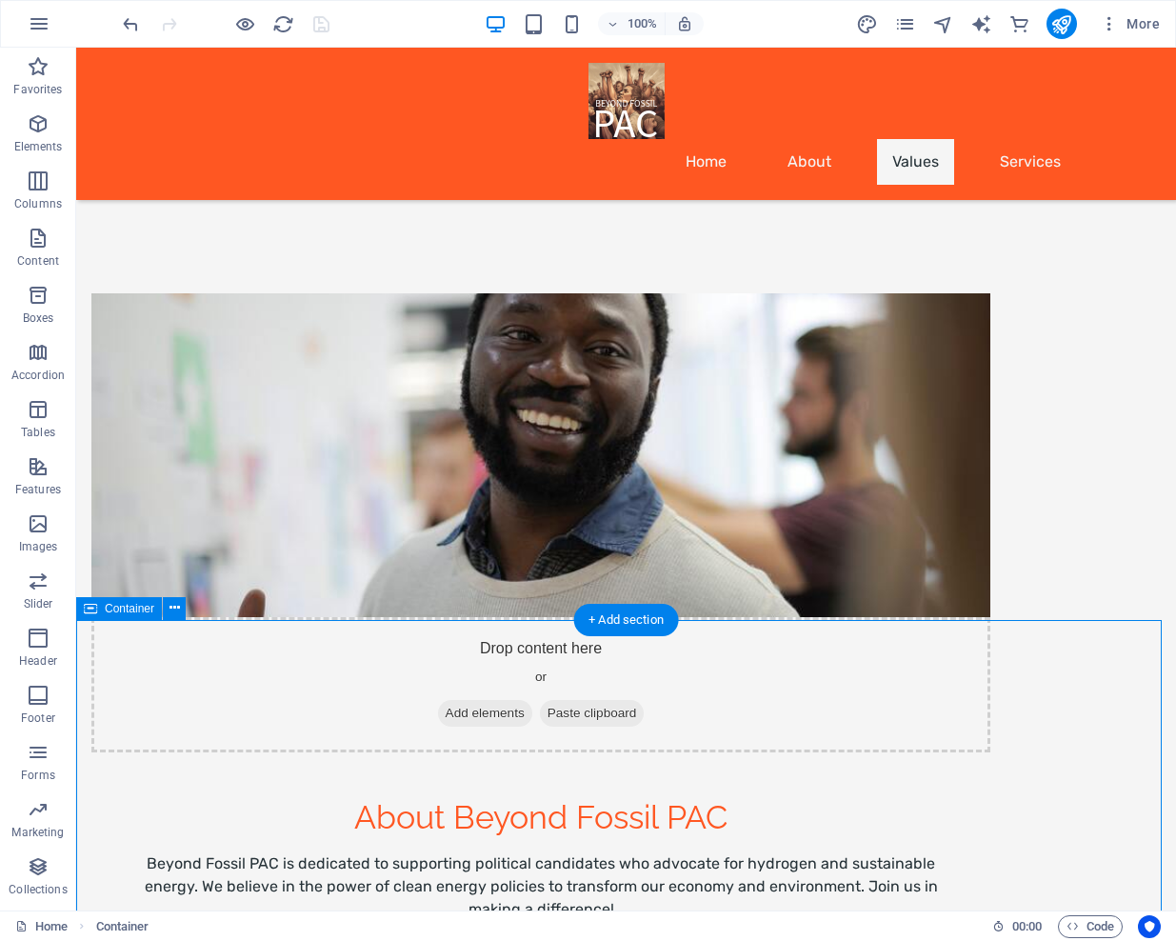
scroll to position [1116, 0]
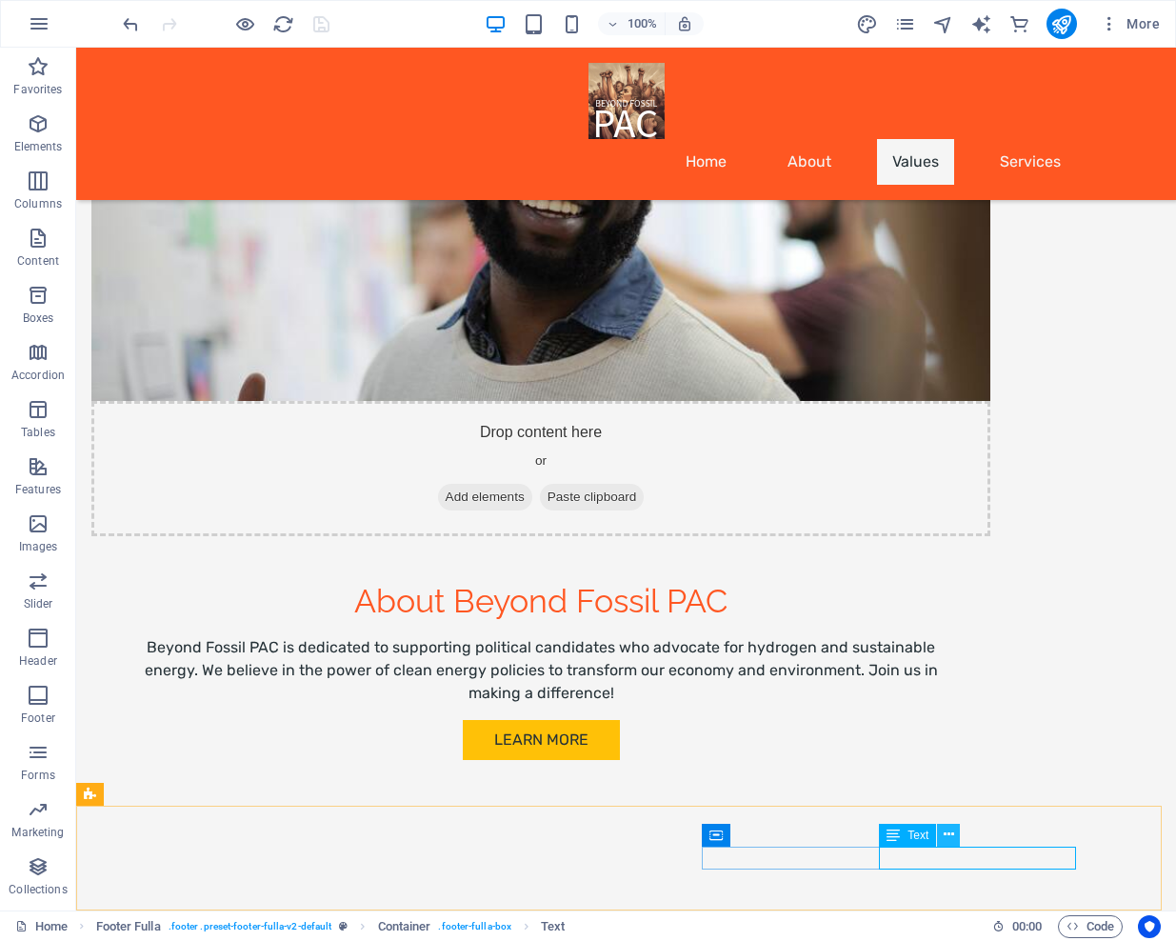
click at [944, 834] on icon at bounding box center [949, 835] width 10 height 20
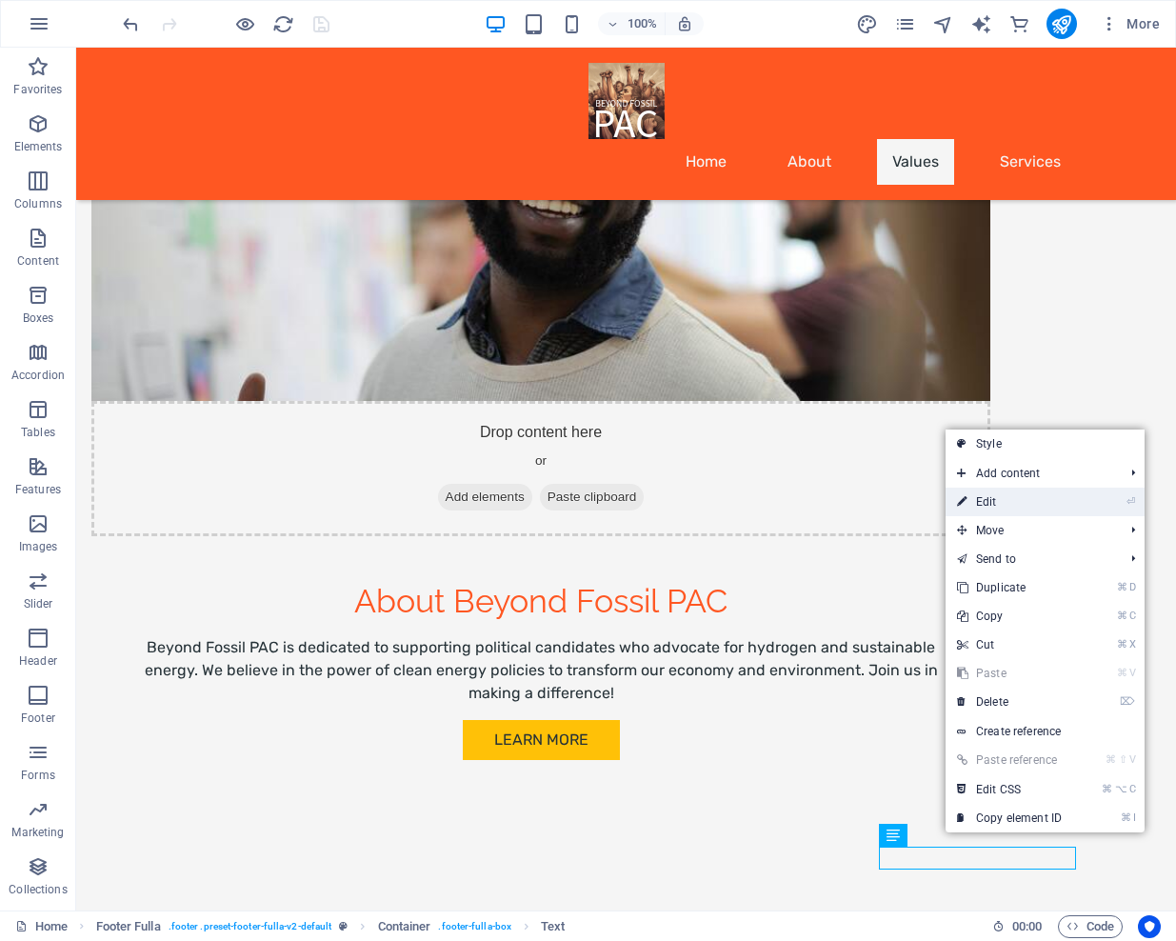
click at [1006, 507] on link "⏎ Edit" at bounding box center [1010, 502] width 128 height 29
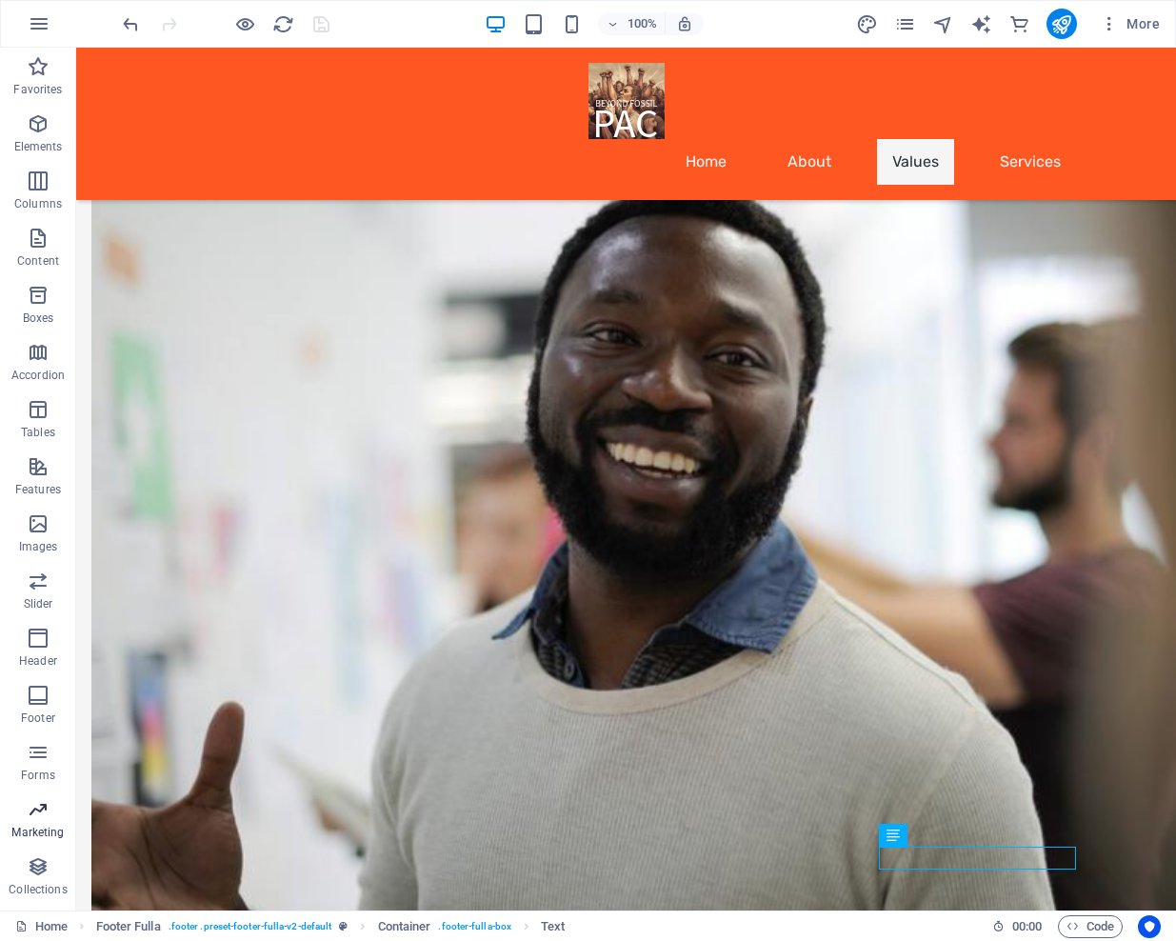
click at [41, 819] on icon "button" at bounding box center [38, 809] width 23 height 23
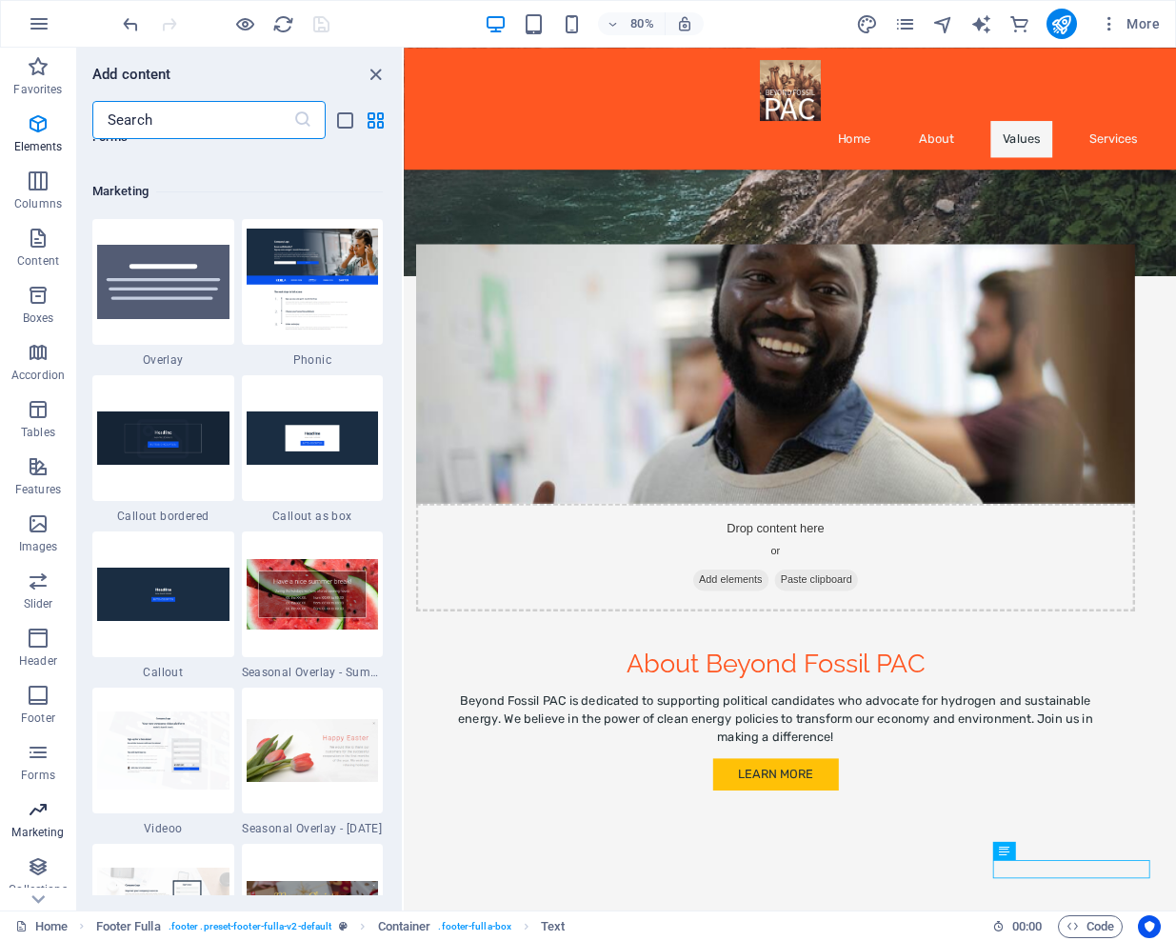
scroll to position [15510, 0]
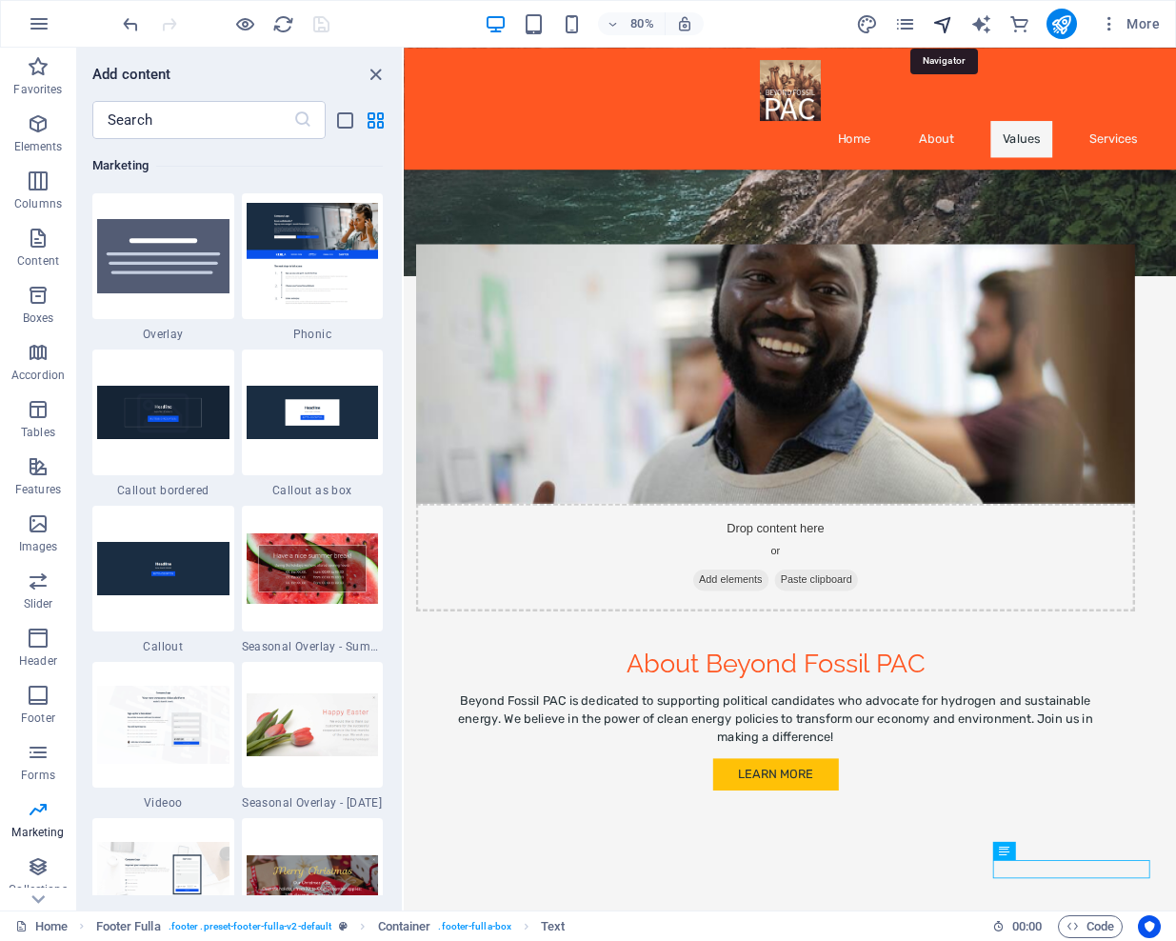
click at [944, 28] on icon "navigator" at bounding box center [943, 24] width 22 height 22
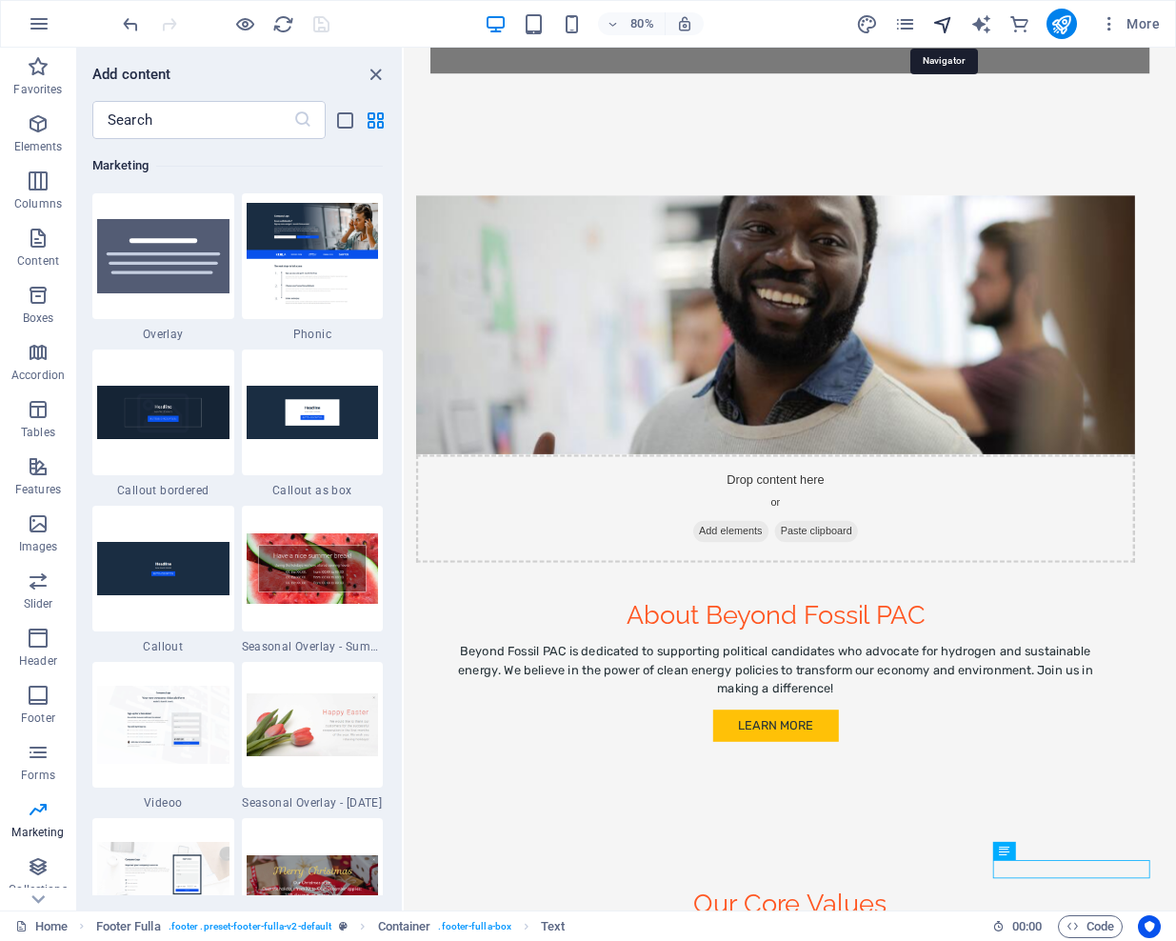
scroll to position [0, 0]
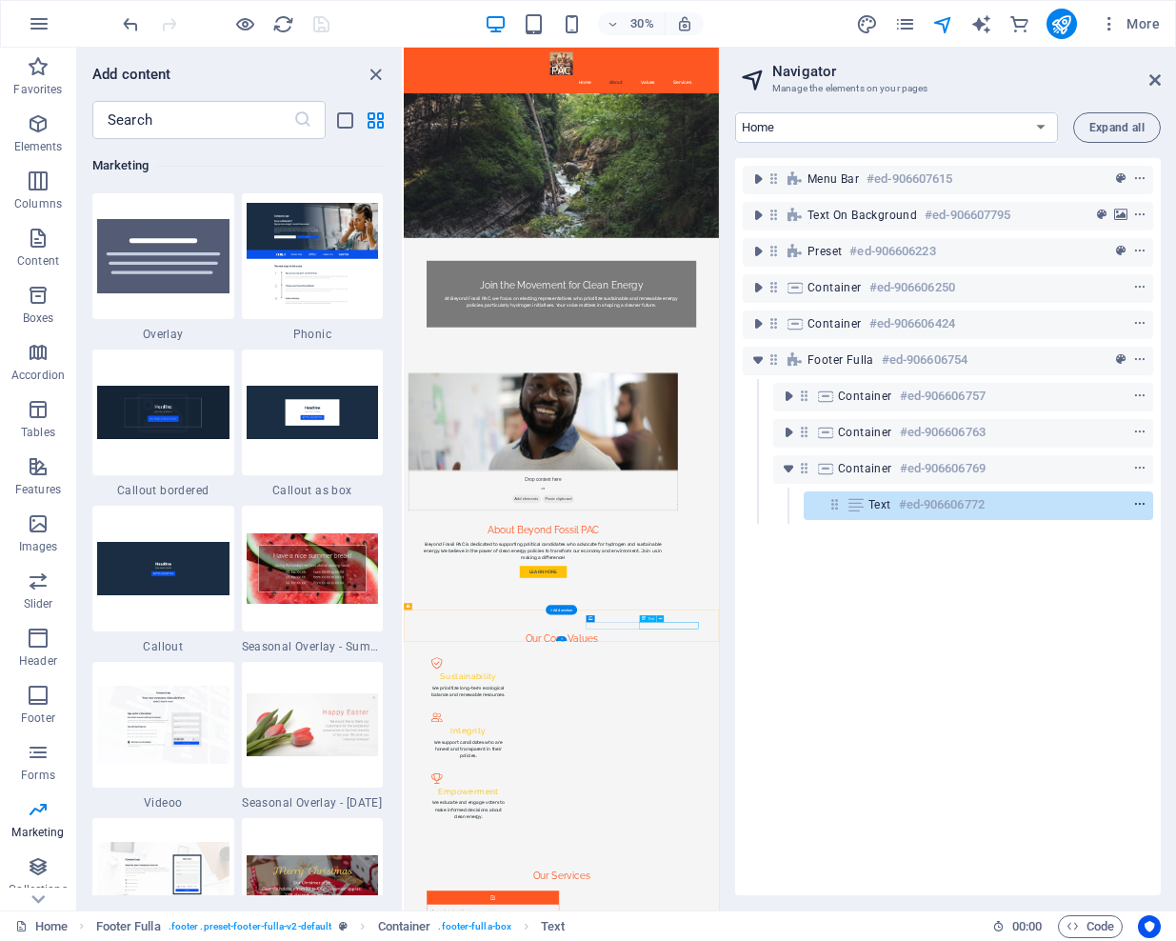
click at [1133, 504] on icon "context-menu" at bounding box center [1139, 504] width 13 height 13
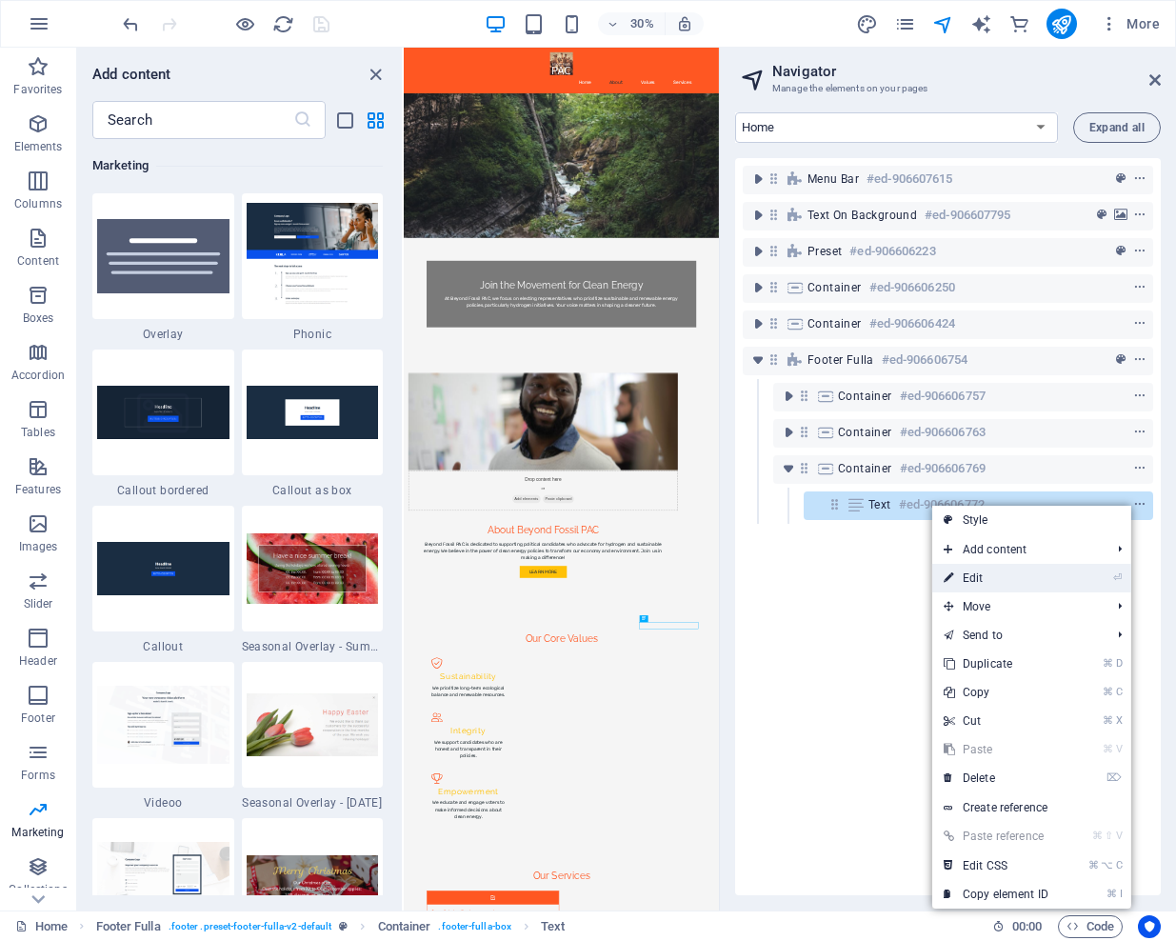
click at [981, 585] on link "⏎ Edit" at bounding box center [996, 578] width 128 height 29
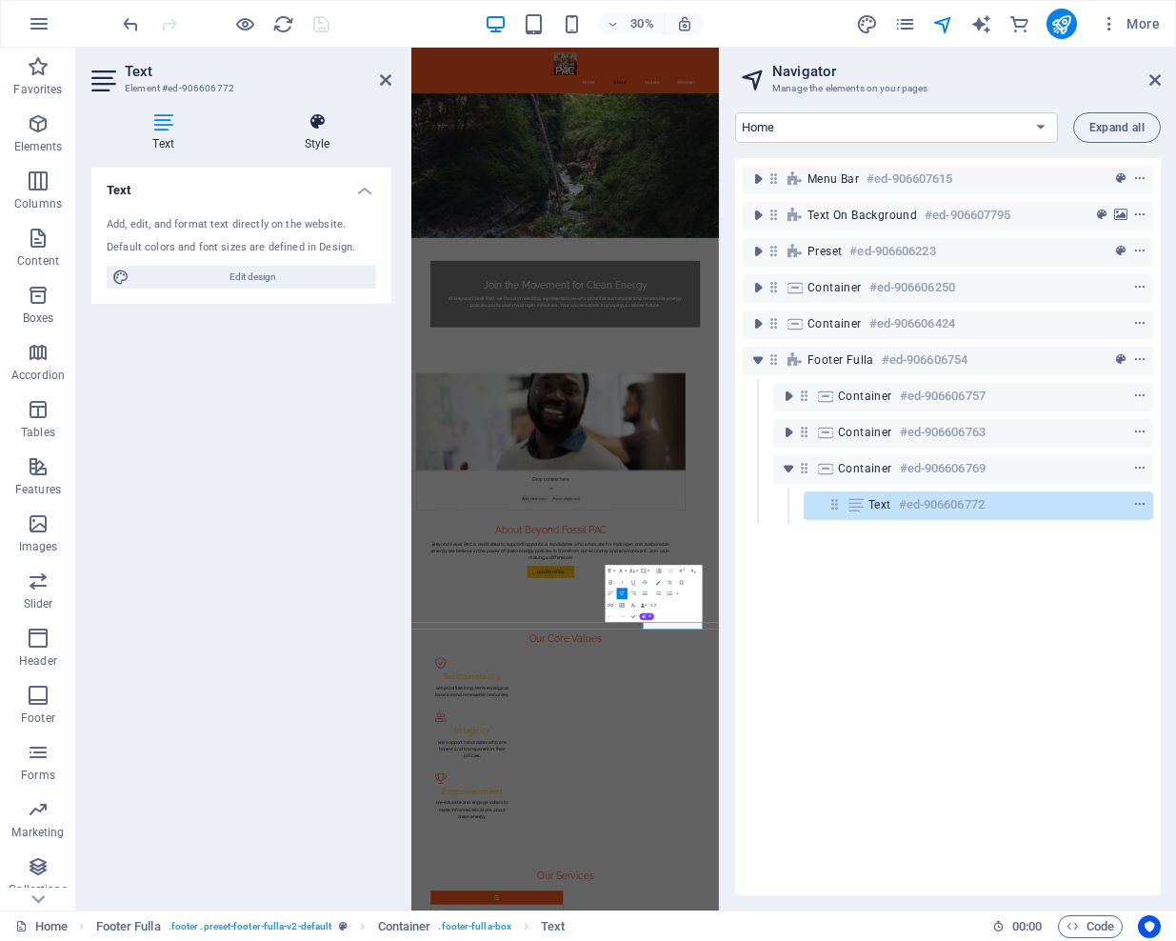
click at [326, 129] on icon at bounding box center [317, 121] width 149 height 19
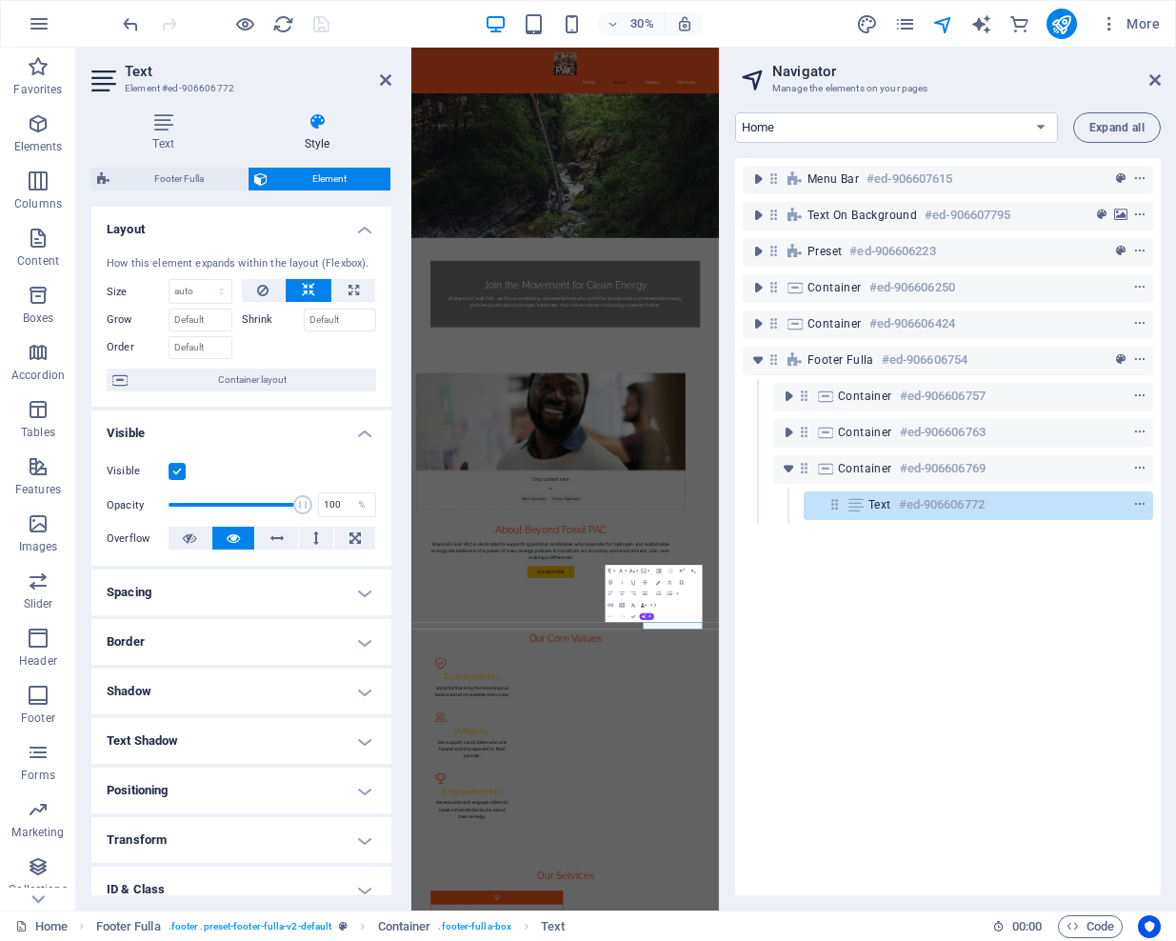
drag, startPoint x: 173, startPoint y: 126, endPoint x: 174, endPoint y: 160, distance: 34.3
click at [173, 126] on icon at bounding box center [163, 121] width 144 height 19
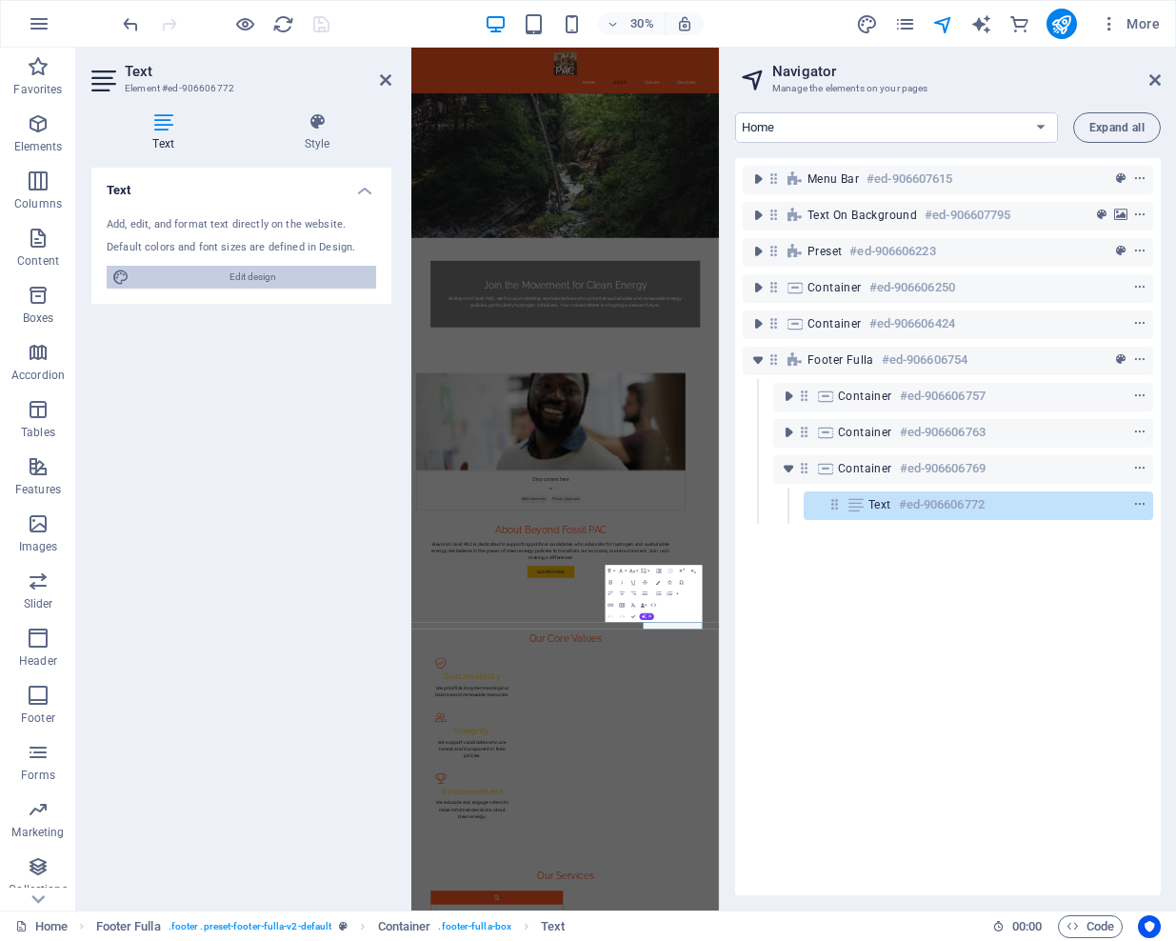
click at [249, 269] on span "Edit design" at bounding box center [252, 277] width 235 height 23
select select "px"
select select "400"
select select "px"
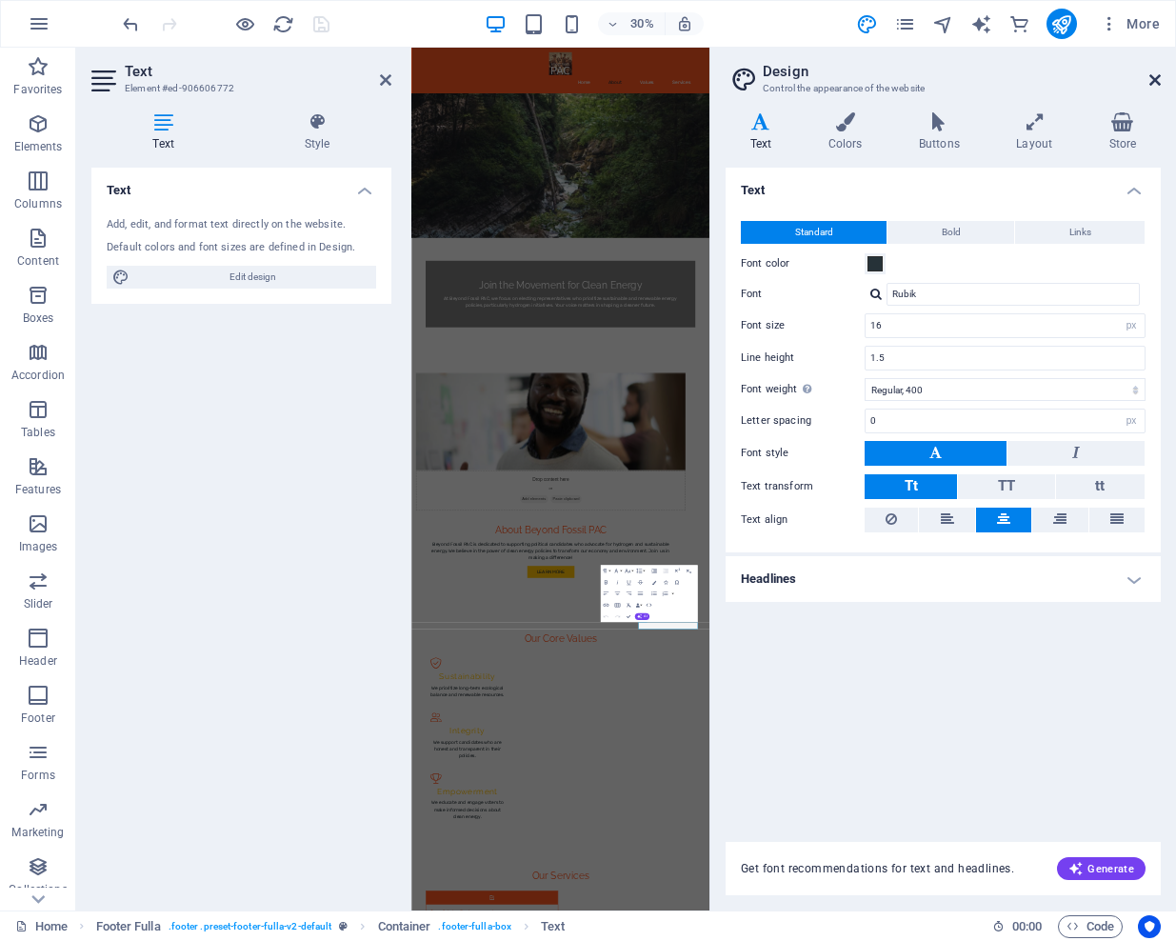
click at [1150, 73] on icon at bounding box center [1154, 79] width 11 height 15
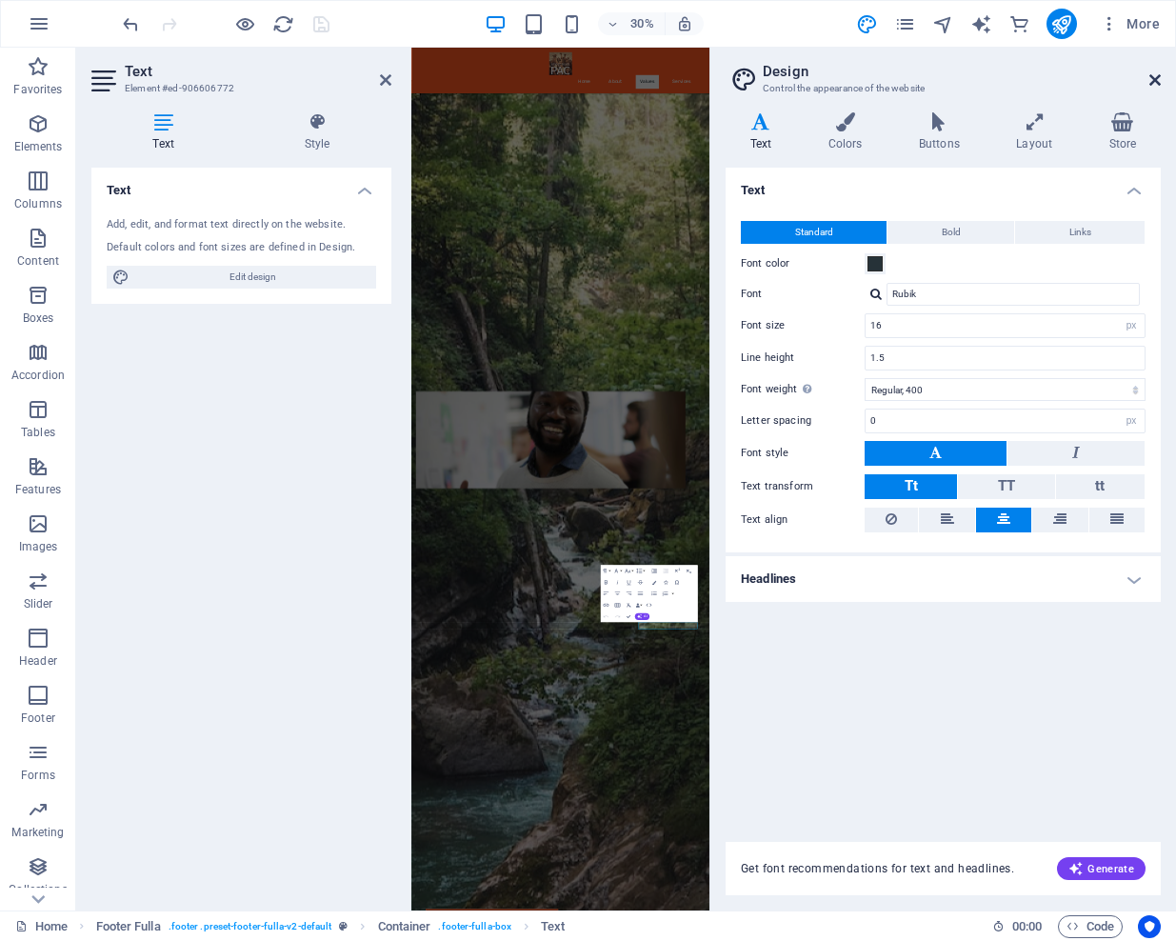
scroll to position [900, 0]
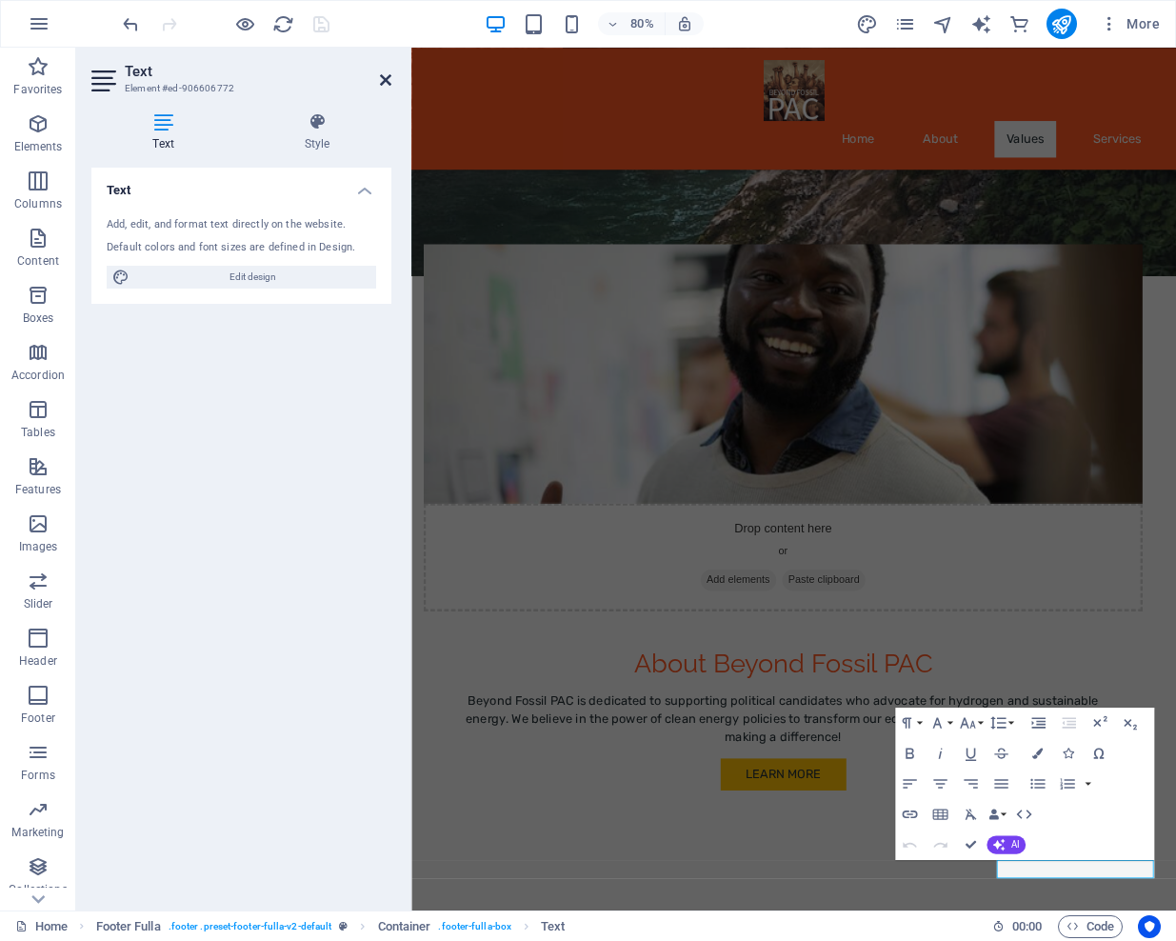
click at [385, 76] on icon at bounding box center [385, 79] width 11 height 15
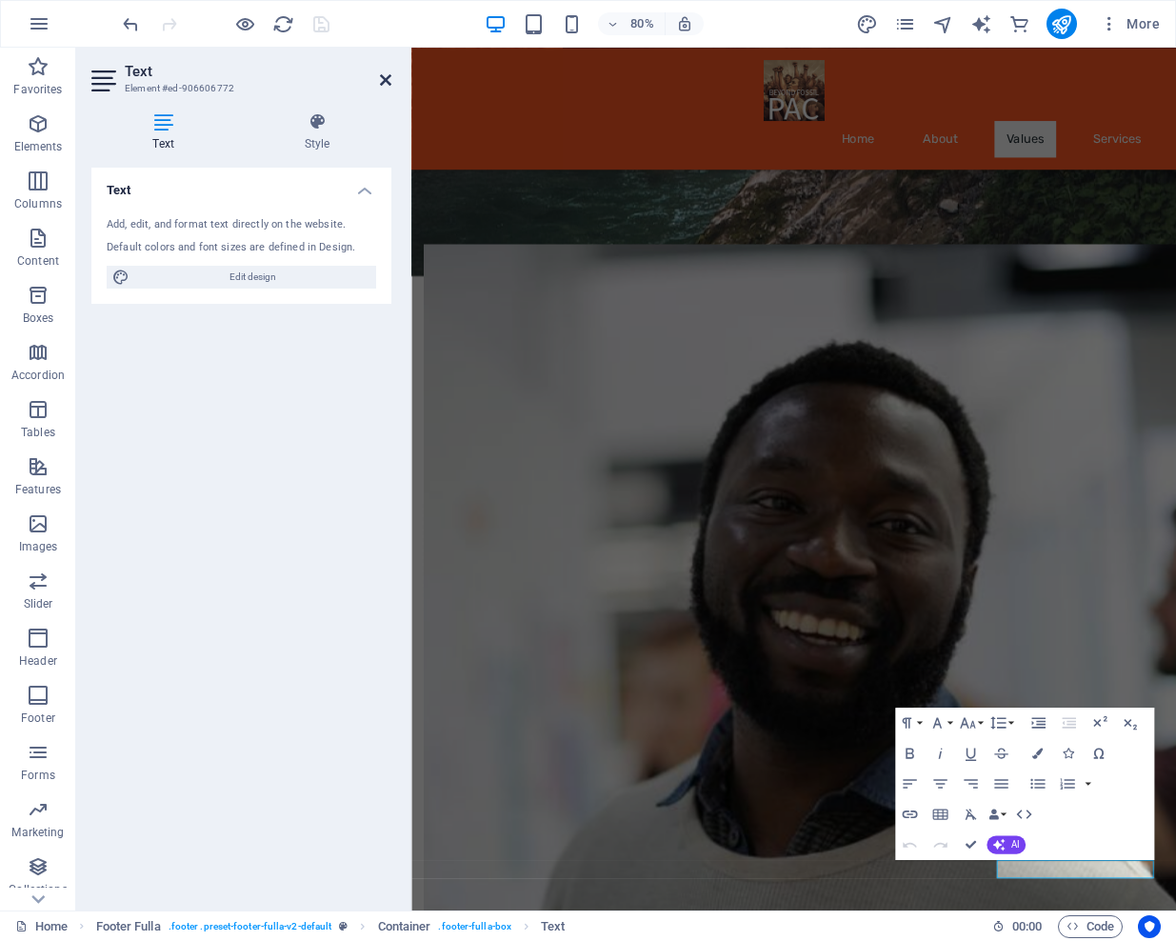
scroll to position [1116, 0]
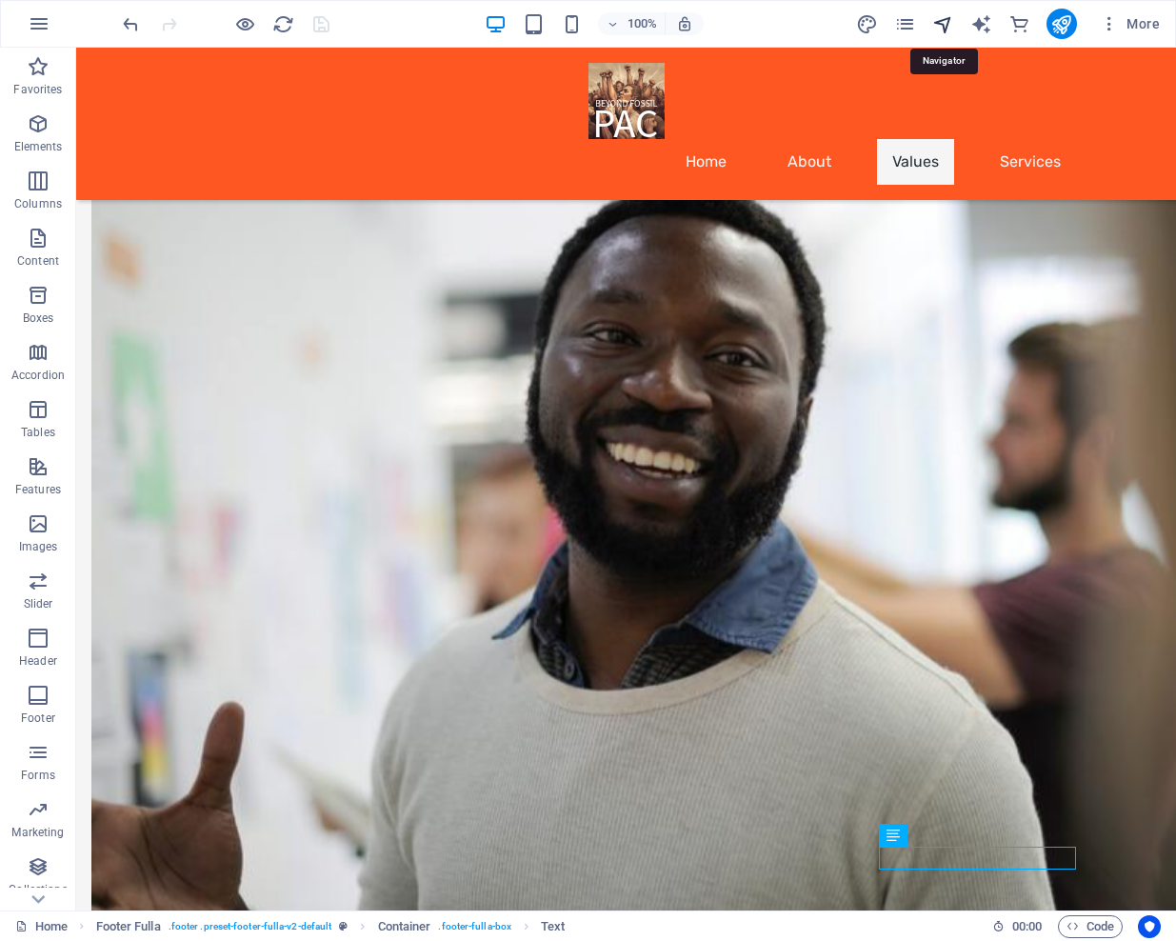
click at [946, 28] on icon "navigator" at bounding box center [943, 24] width 22 height 22
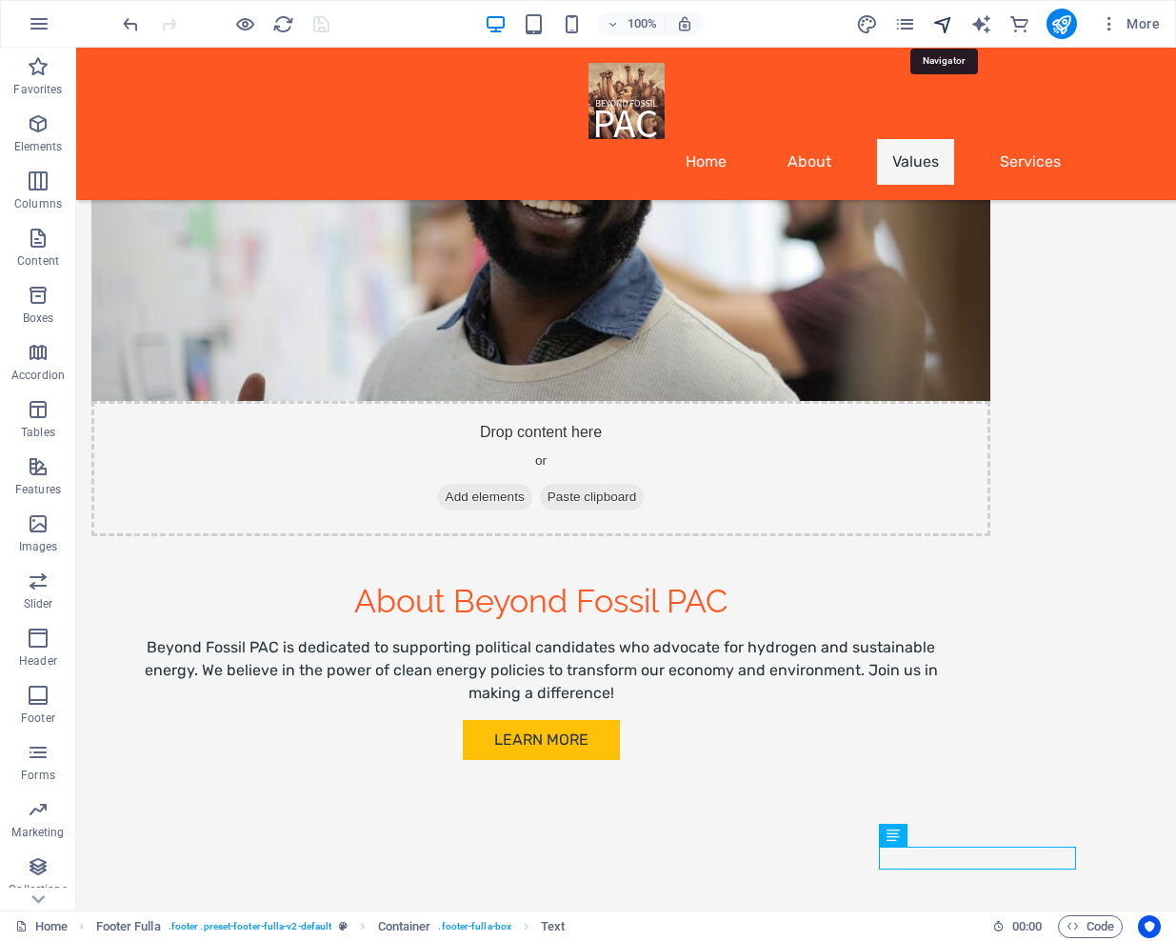
scroll to position [651, 0]
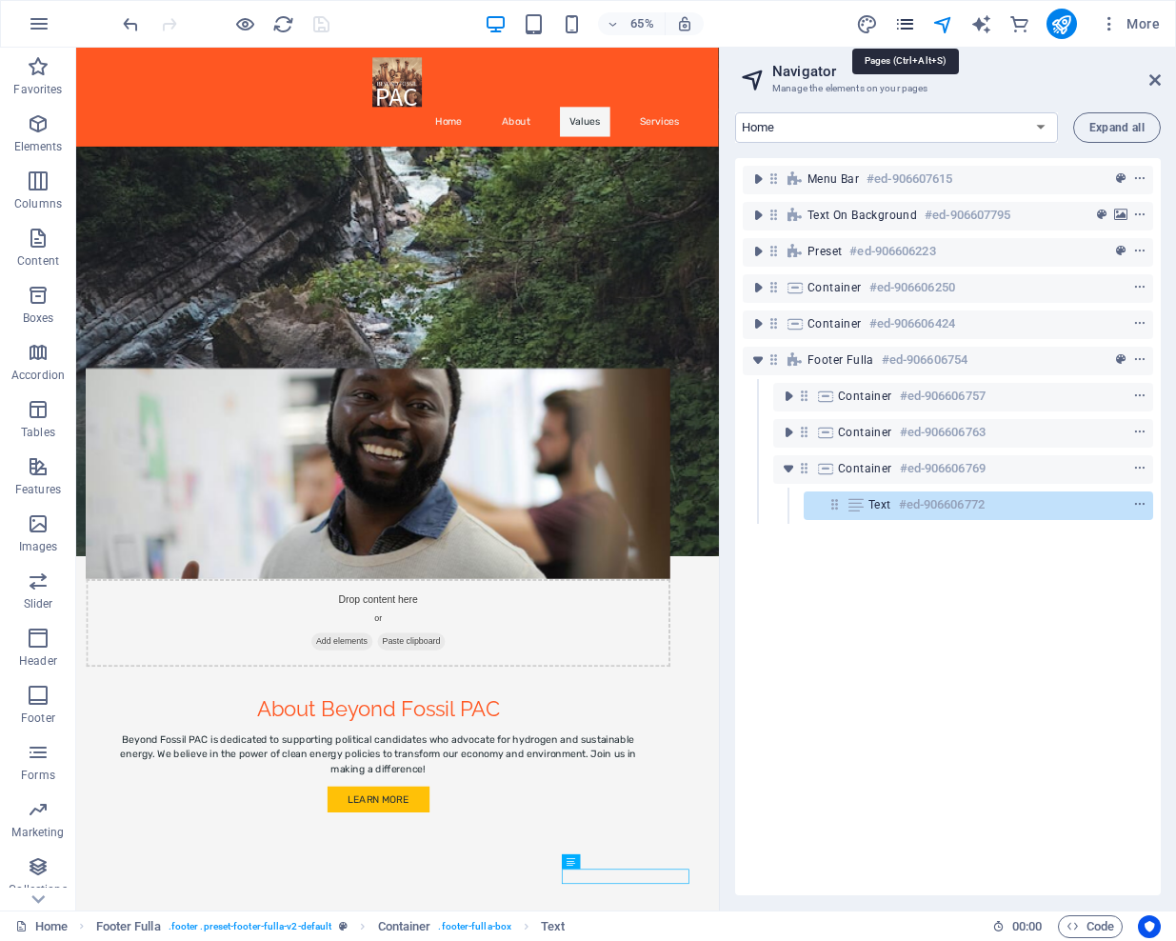
click at [906, 23] on icon "pages" at bounding box center [905, 24] width 22 height 22
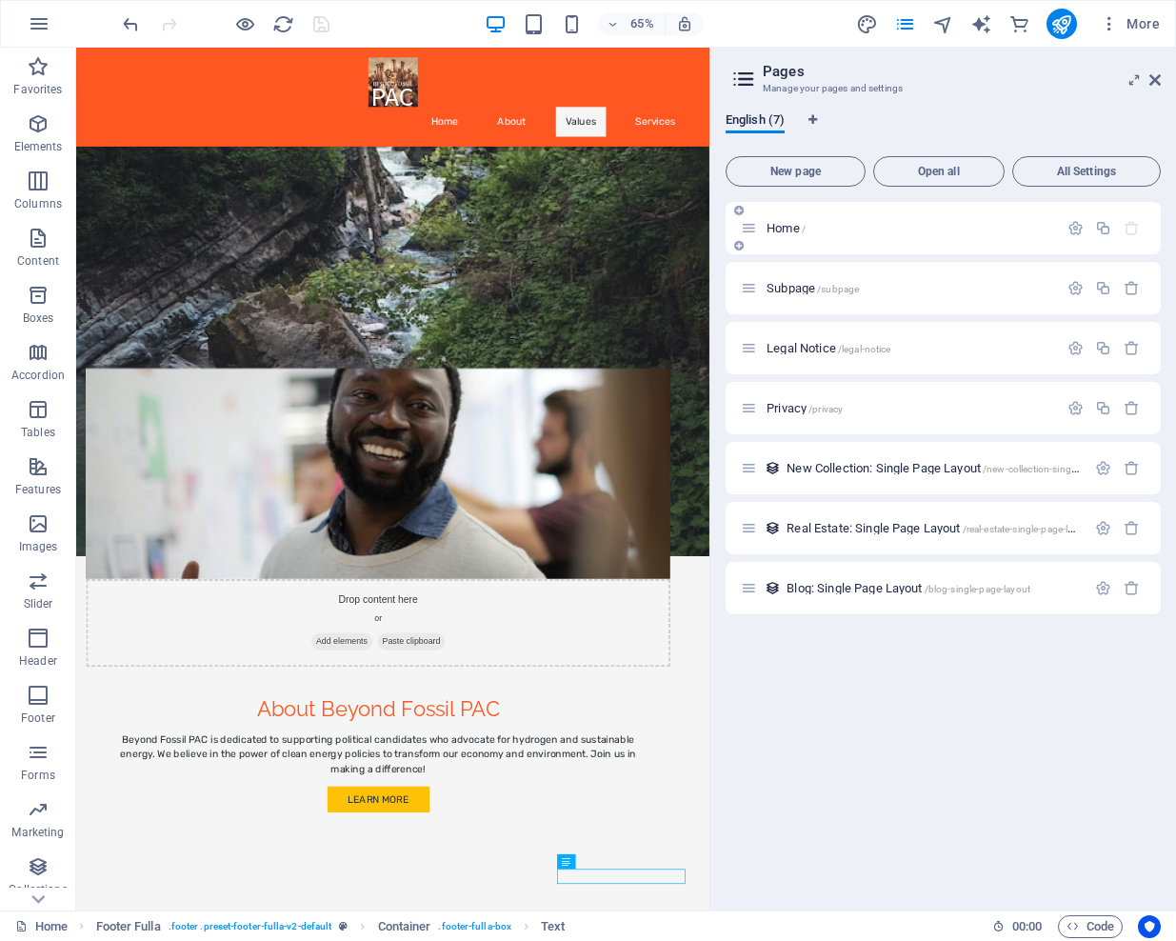
click at [759, 227] on div "Home /" at bounding box center [899, 228] width 317 height 22
click at [779, 225] on span "Home /" at bounding box center [785, 228] width 39 height 14
click at [1075, 224] on icon "button" at bounding box center [1075, 228] width 16 height 16
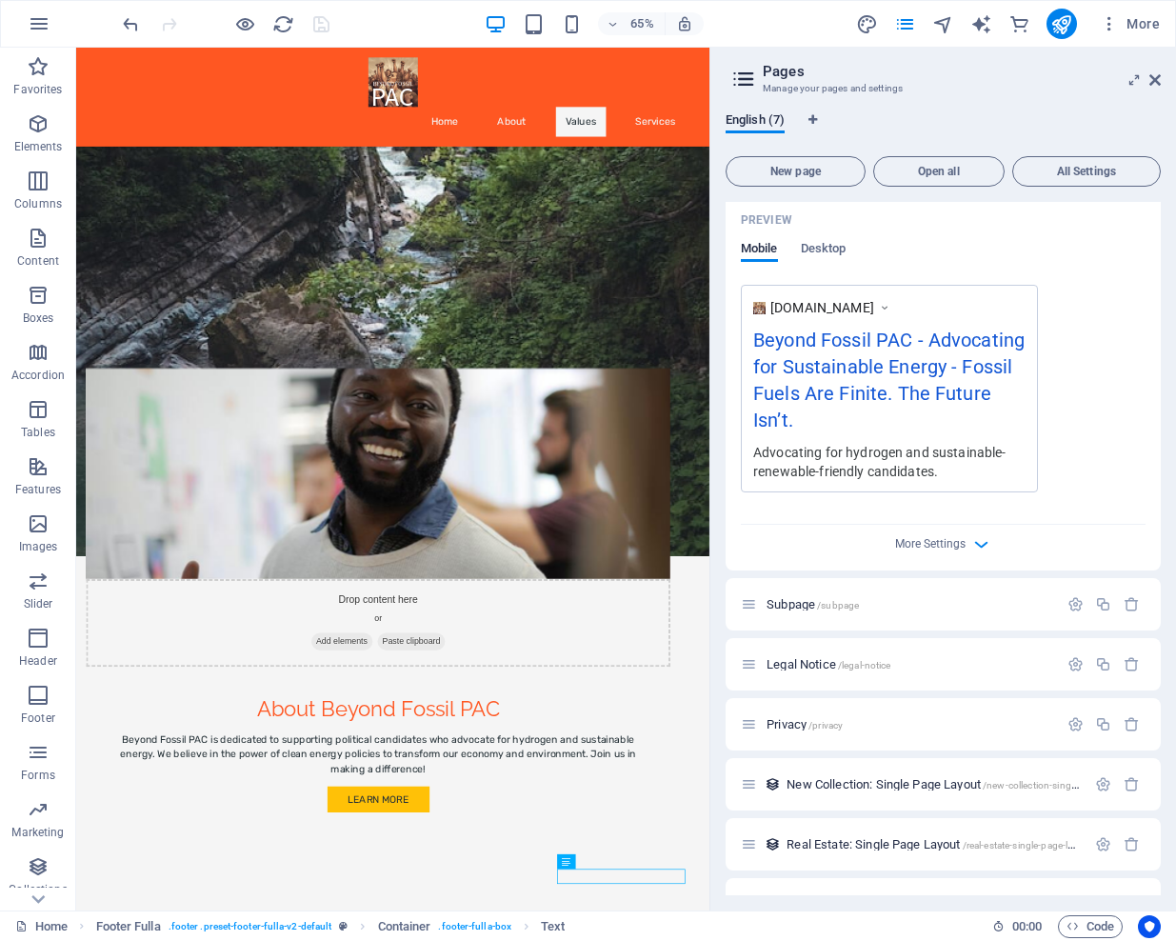
scroll to position [535, 0]
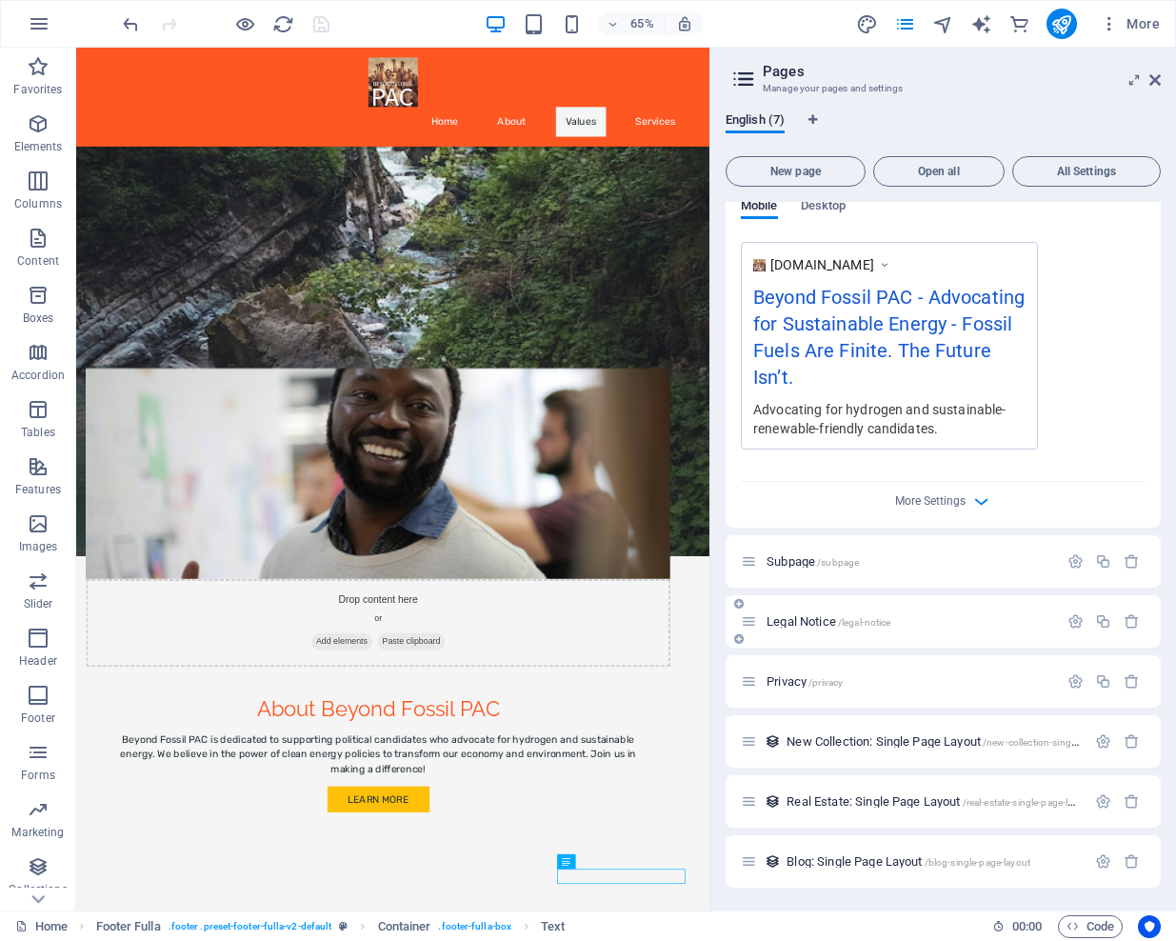
click at [794, 622] on span "Legal Notice /legal-notice" at bounding box center [828, 621] width 124 height 14
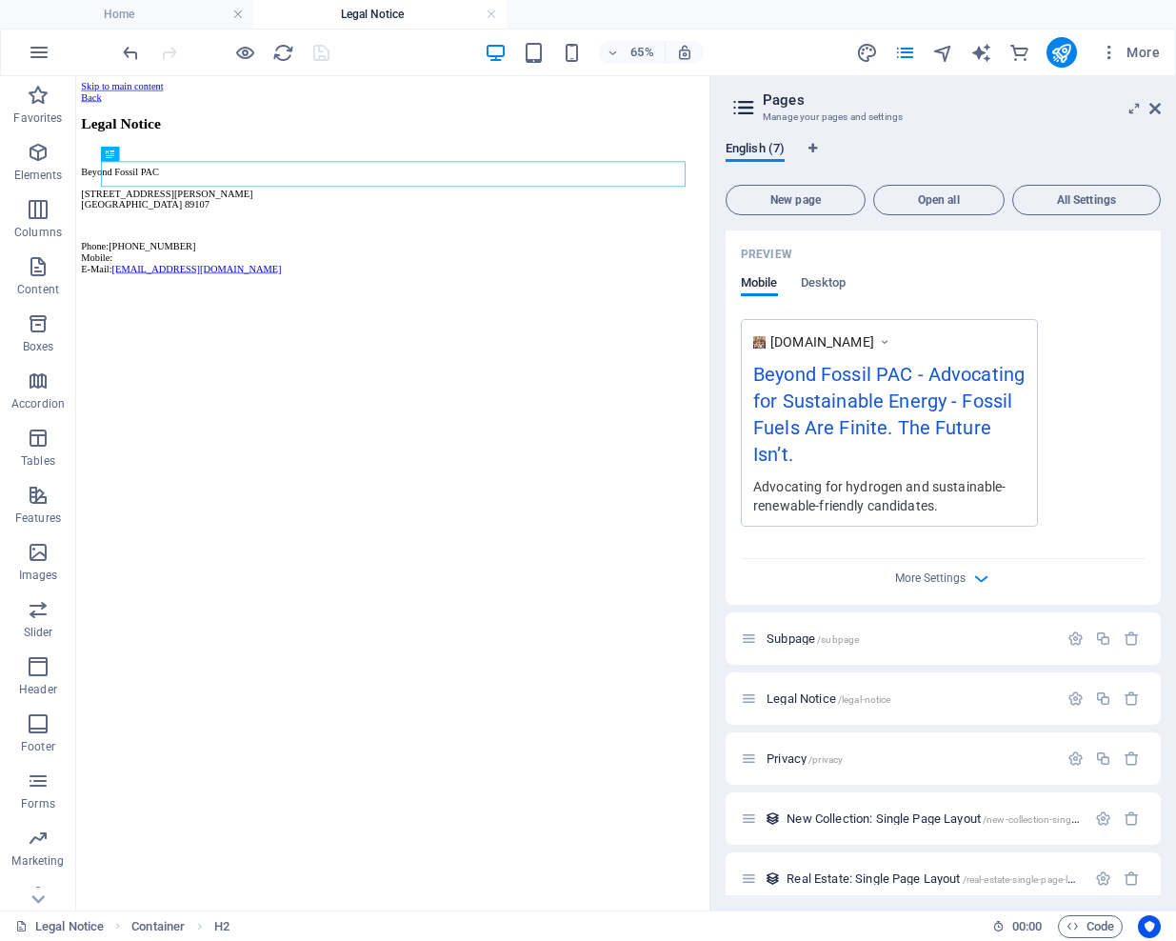
scroll to position [0, 0]
click at [567, 276] on div "Beyond Fossil PAC 304 S. Jones Blvd # 1215 Las Vegas 89107 Phone: (725) 444-120…" at bounding box center [563, 299] width 959 height 166
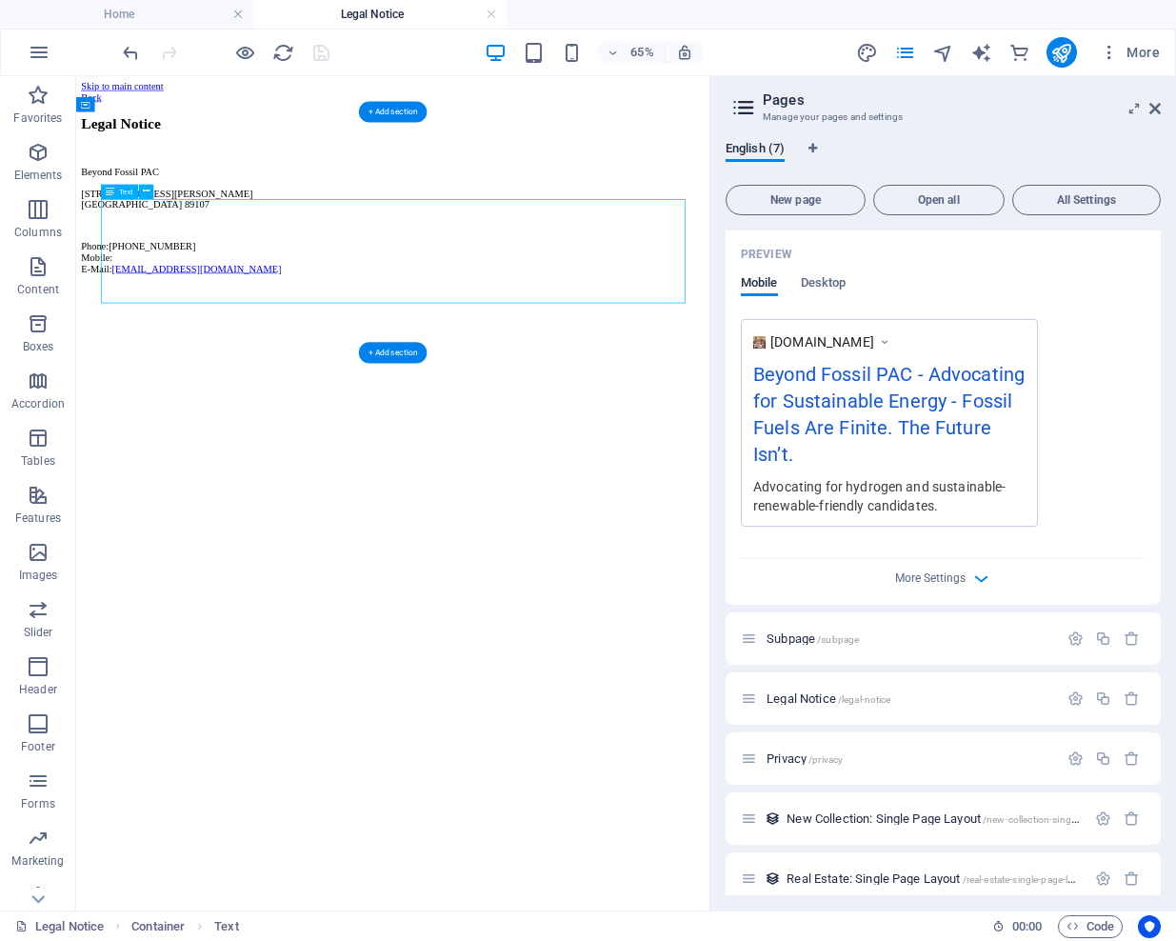
click at [566, 293] on div "Beyond Fossil PAC 304 S. Jones Blvd # 1215 Las Vegas 89107 Phone: (725) 444-120…" at bounding box center [563, 299] width 959 height 166
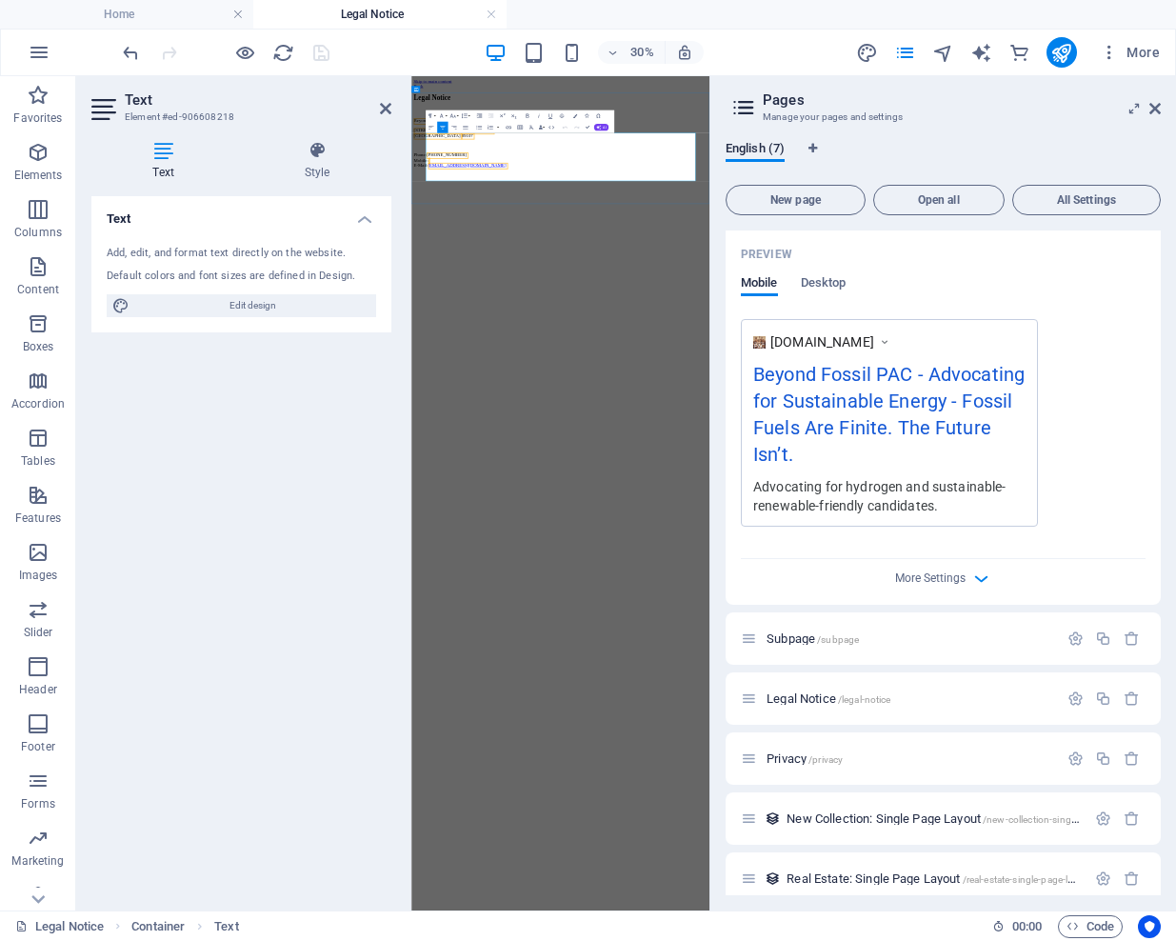
click at [616, 282] on span "89107" at bounding box center [597, 274] width 38 height 16
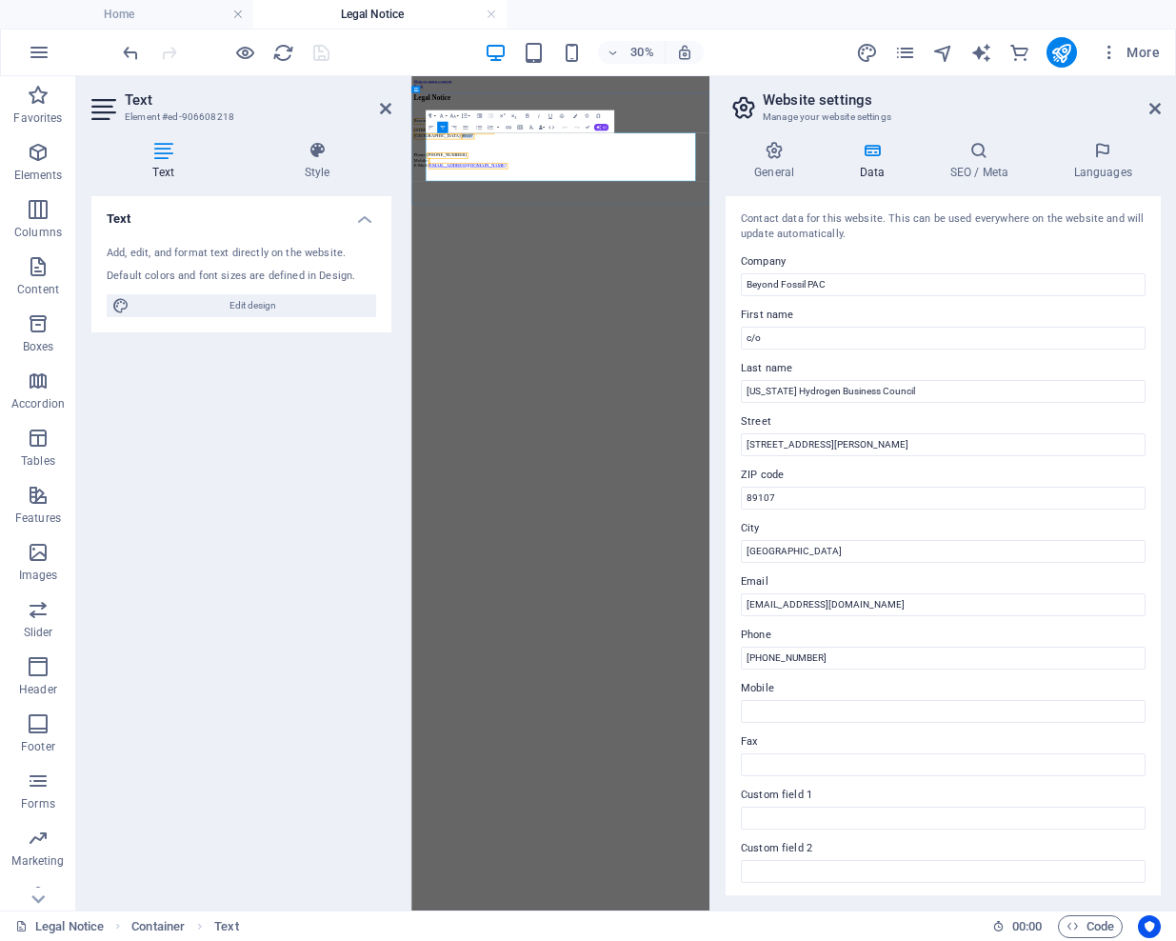
click at [616, 282] on span "89107" at bounding box center [597, 274] width 38 height 16
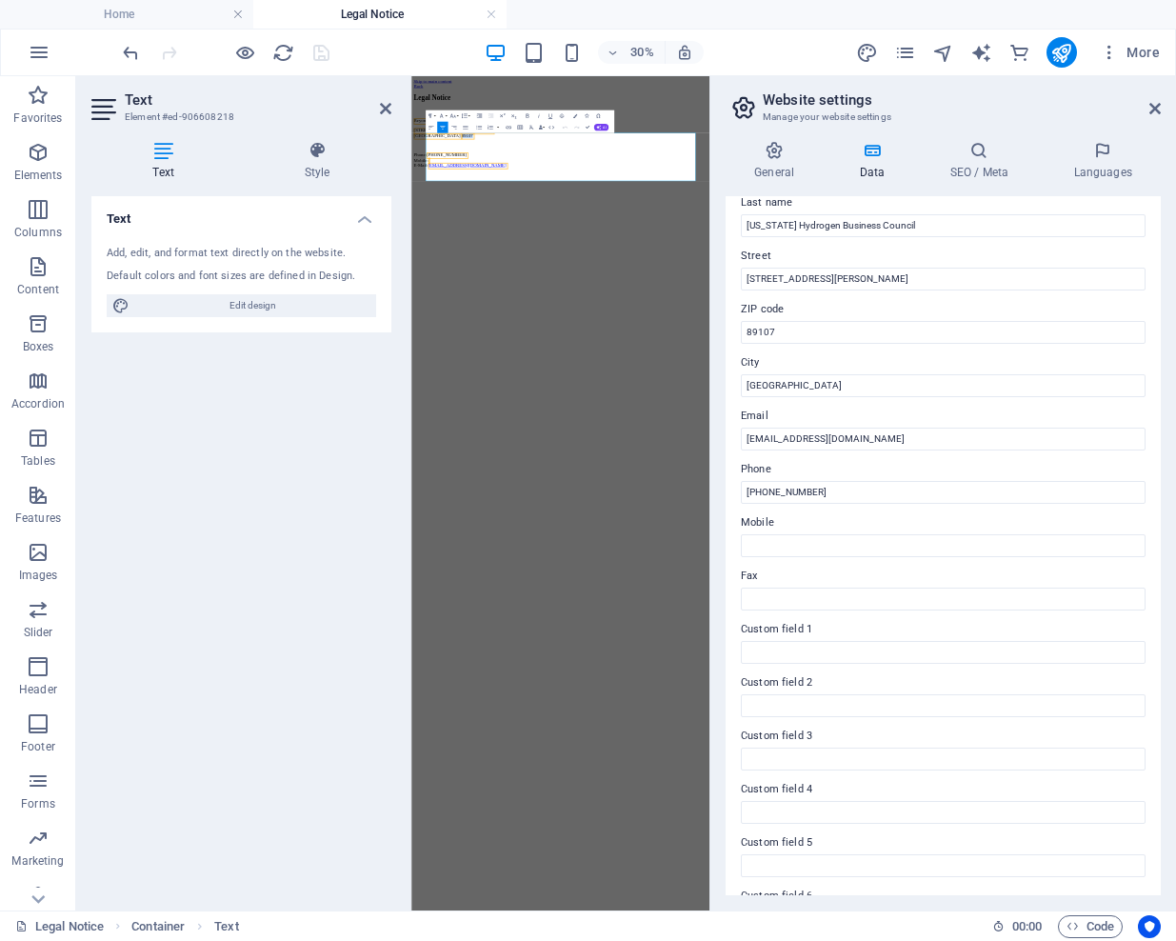
scroll to position [216, 0]
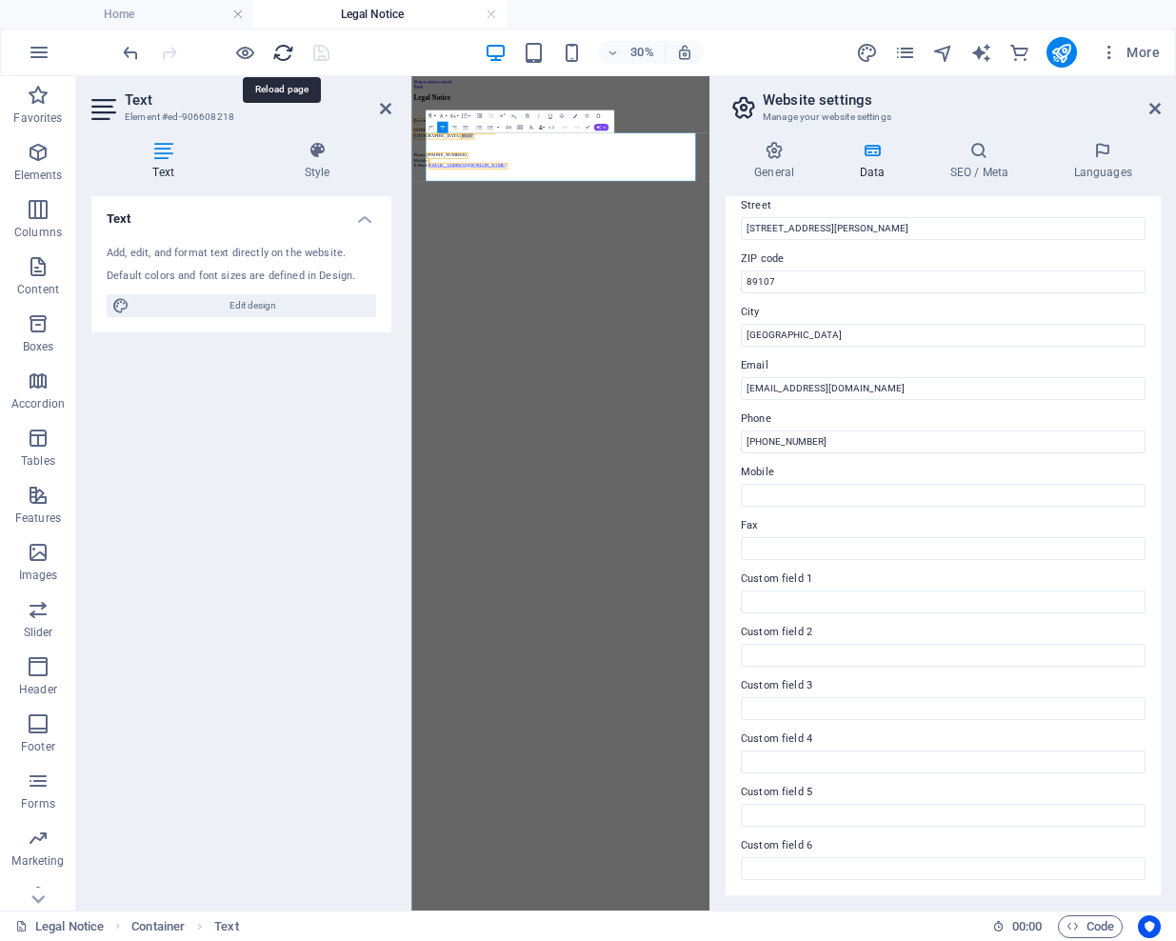
click at [280, 47] on icon "reload" at bounding box center [283, 53] width 22 height 22
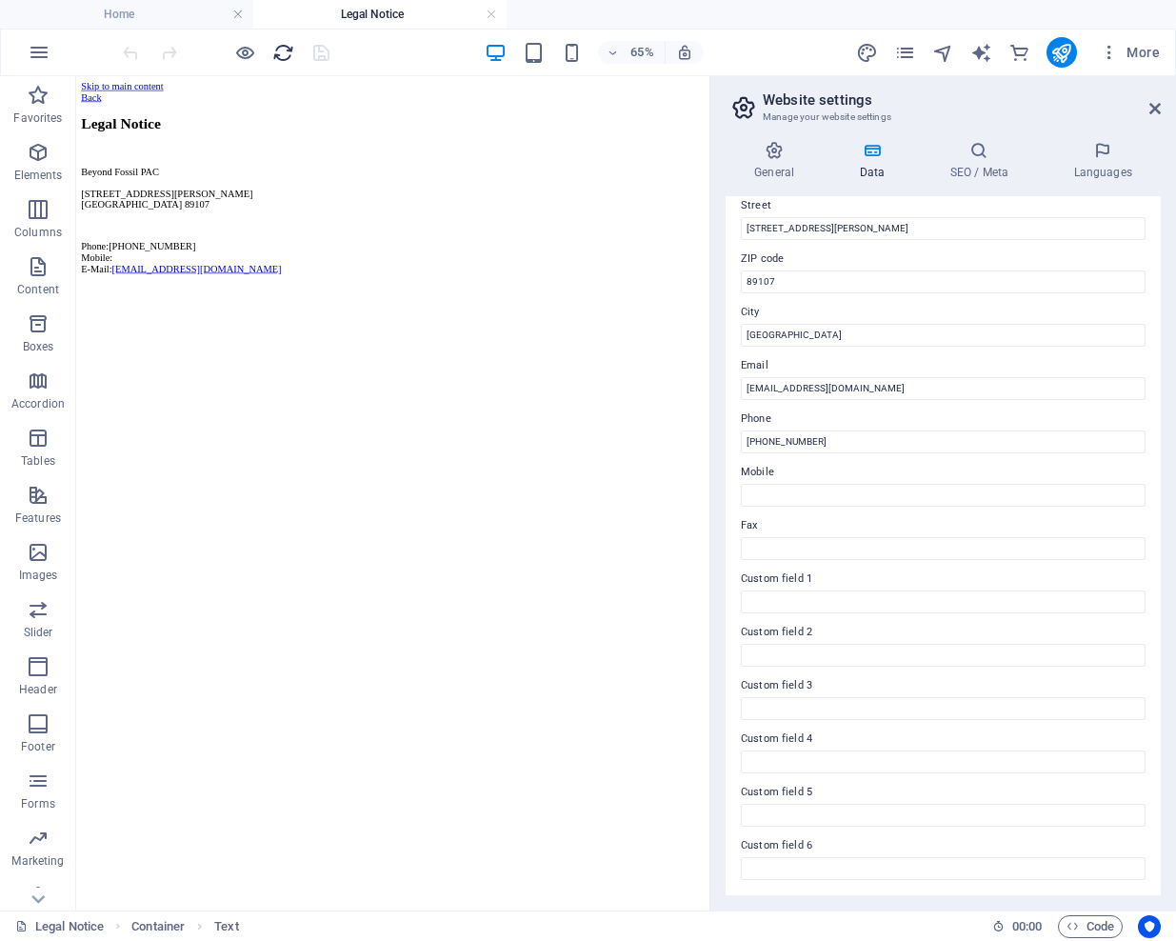
scroll to position [0, 0]
click at [246, 52] on icon "button" at bounding box center [245, 53] width 22 height 22
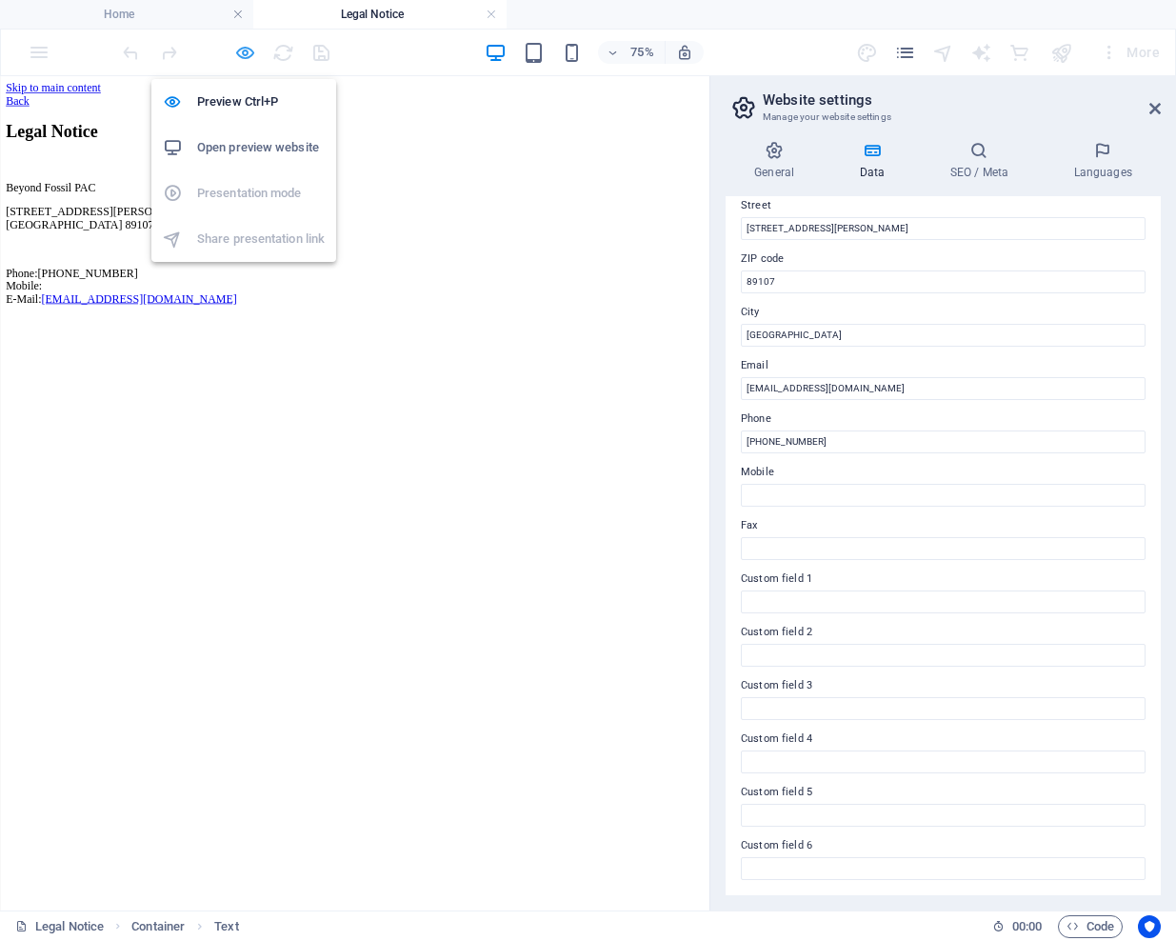
click at [240, 53] on icon "button" at bounding box center [245, 53] width 22 height 22
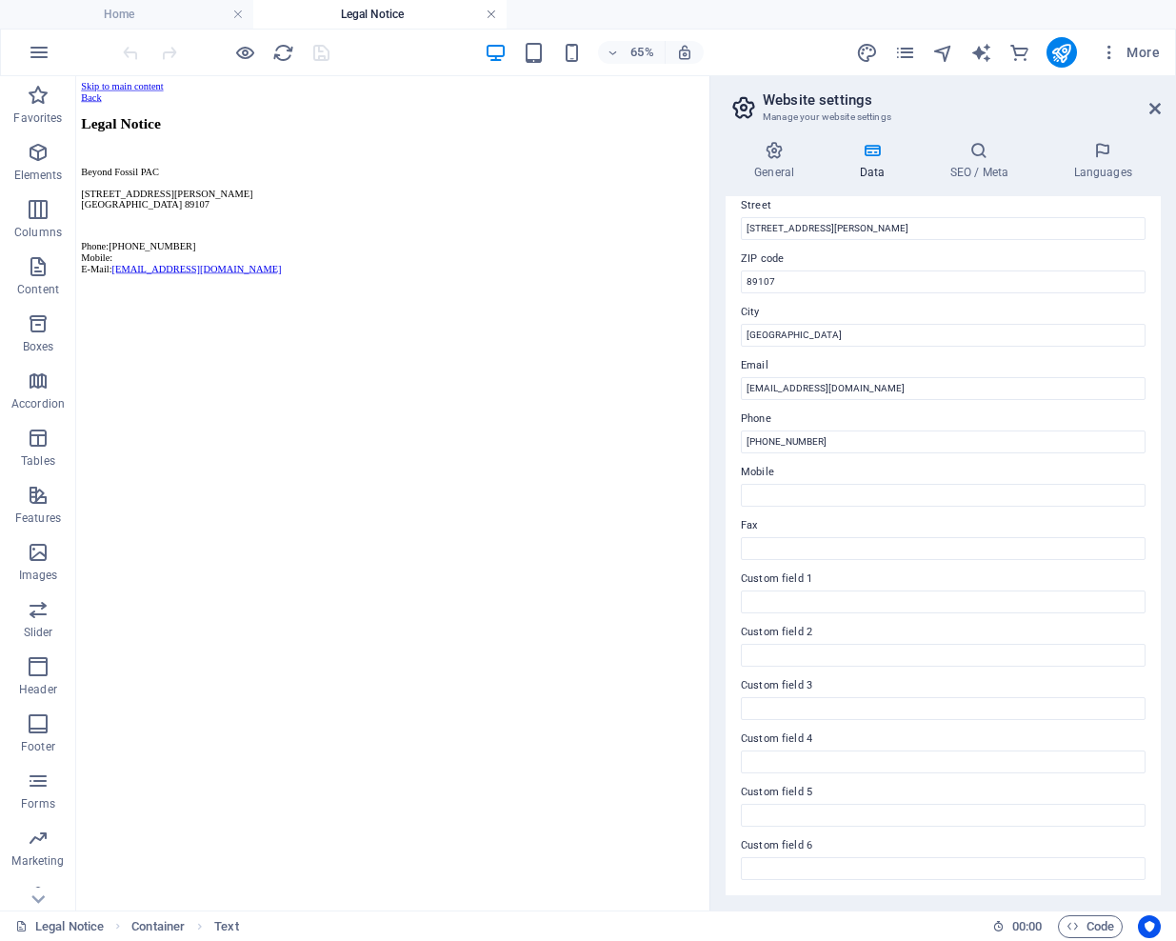
click at [493, 12] on link at bounding box center [491, 15] width 11 height 18
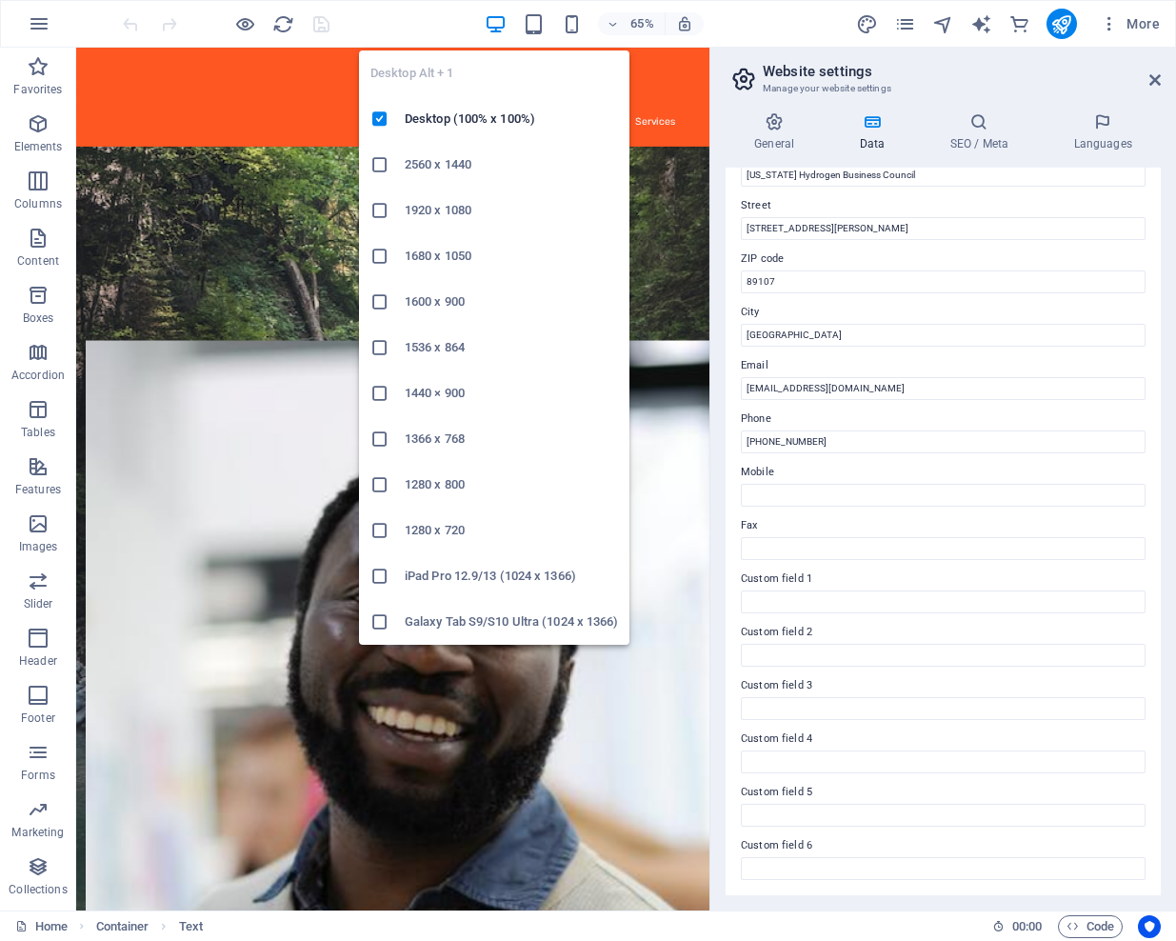
scroll to position [188, 0]
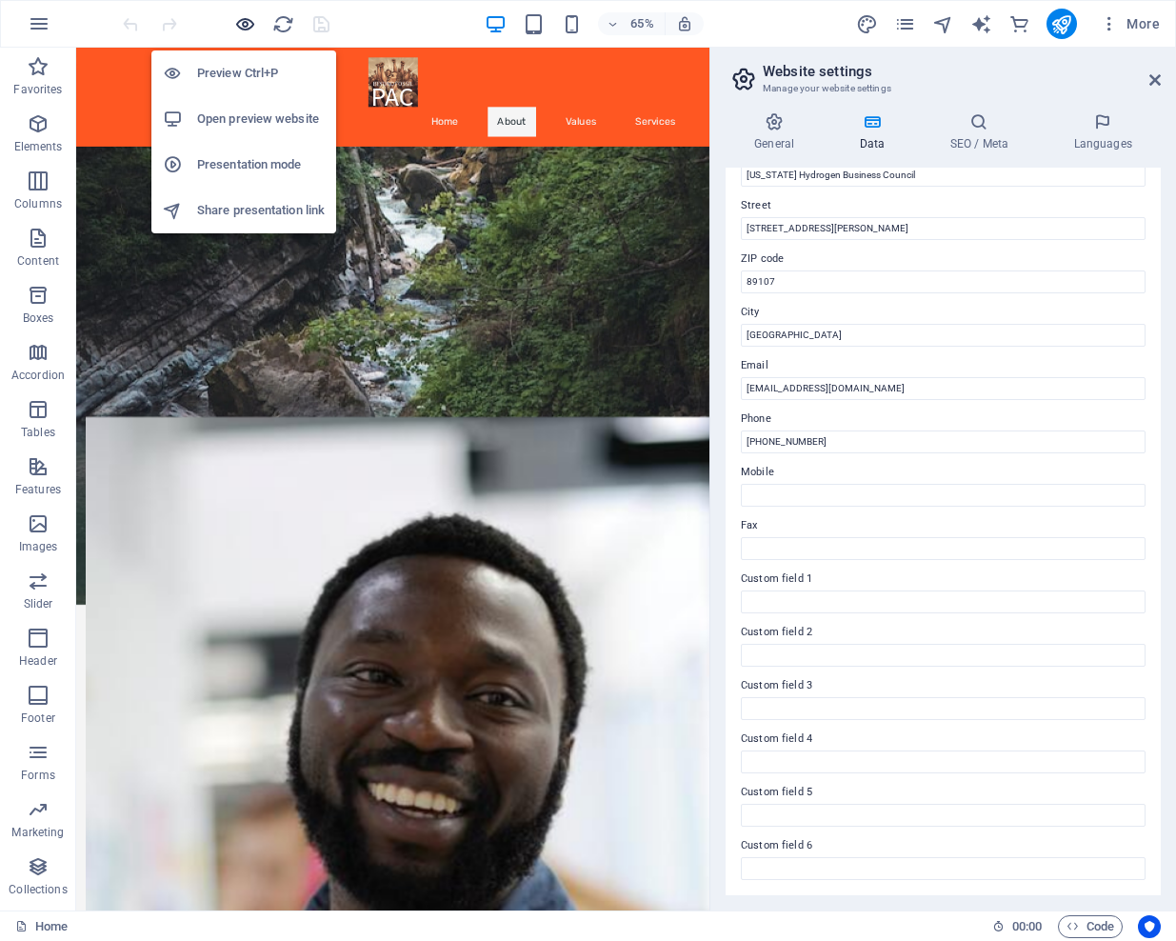
click at [241, 22] on icon "button" at bounding box center [245, 24] width 22 height 22
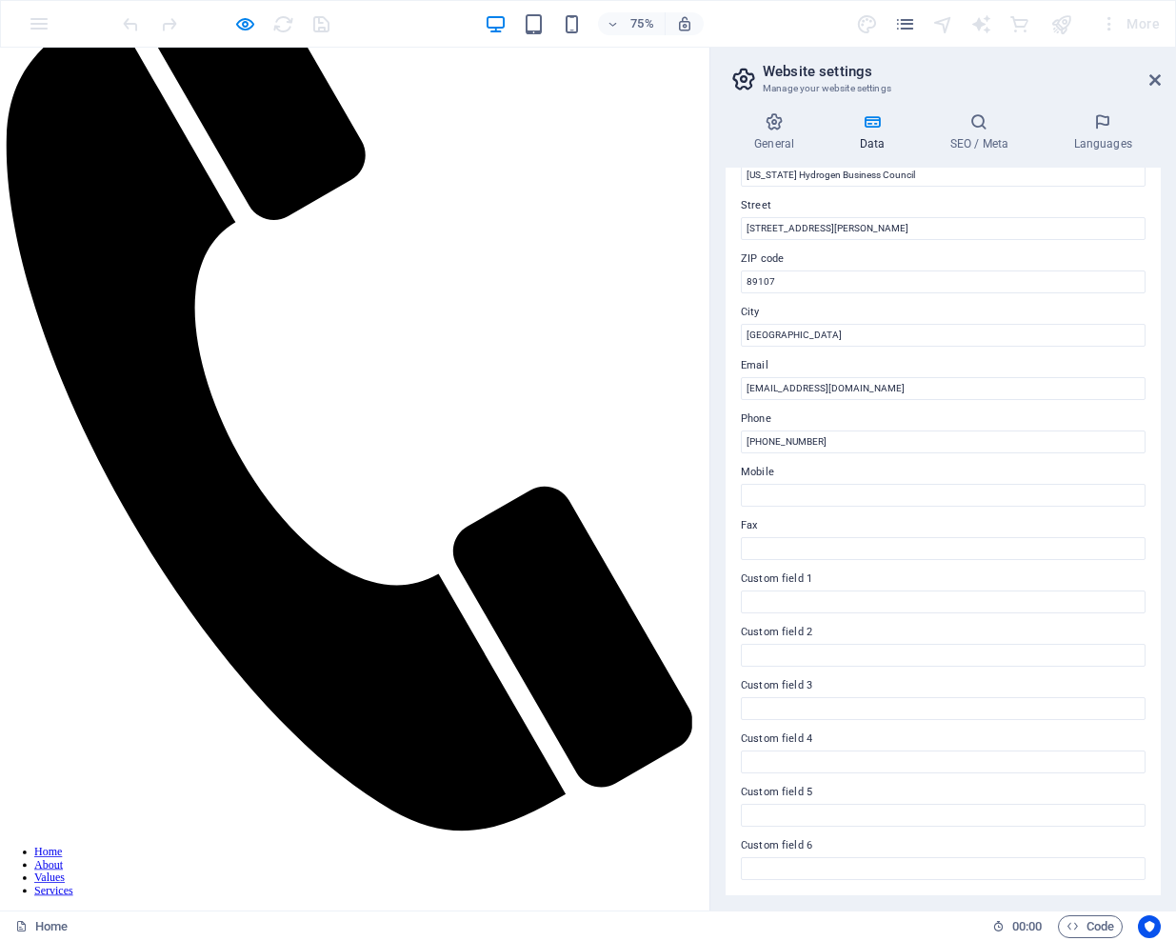
scroll to position [772, 0]
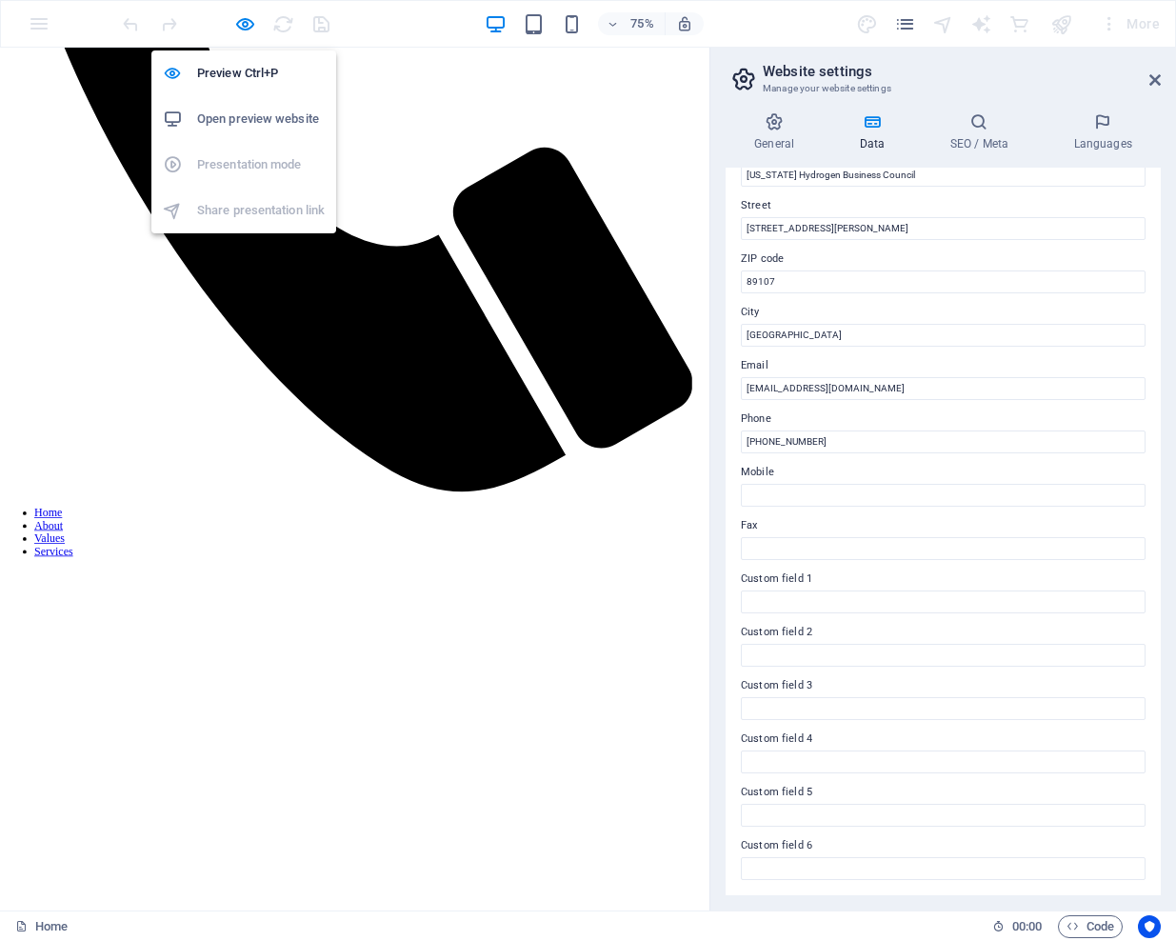
click at [237, 126] on h6 "Open preview website" at bounding box center [261, 119] width 128 height 23
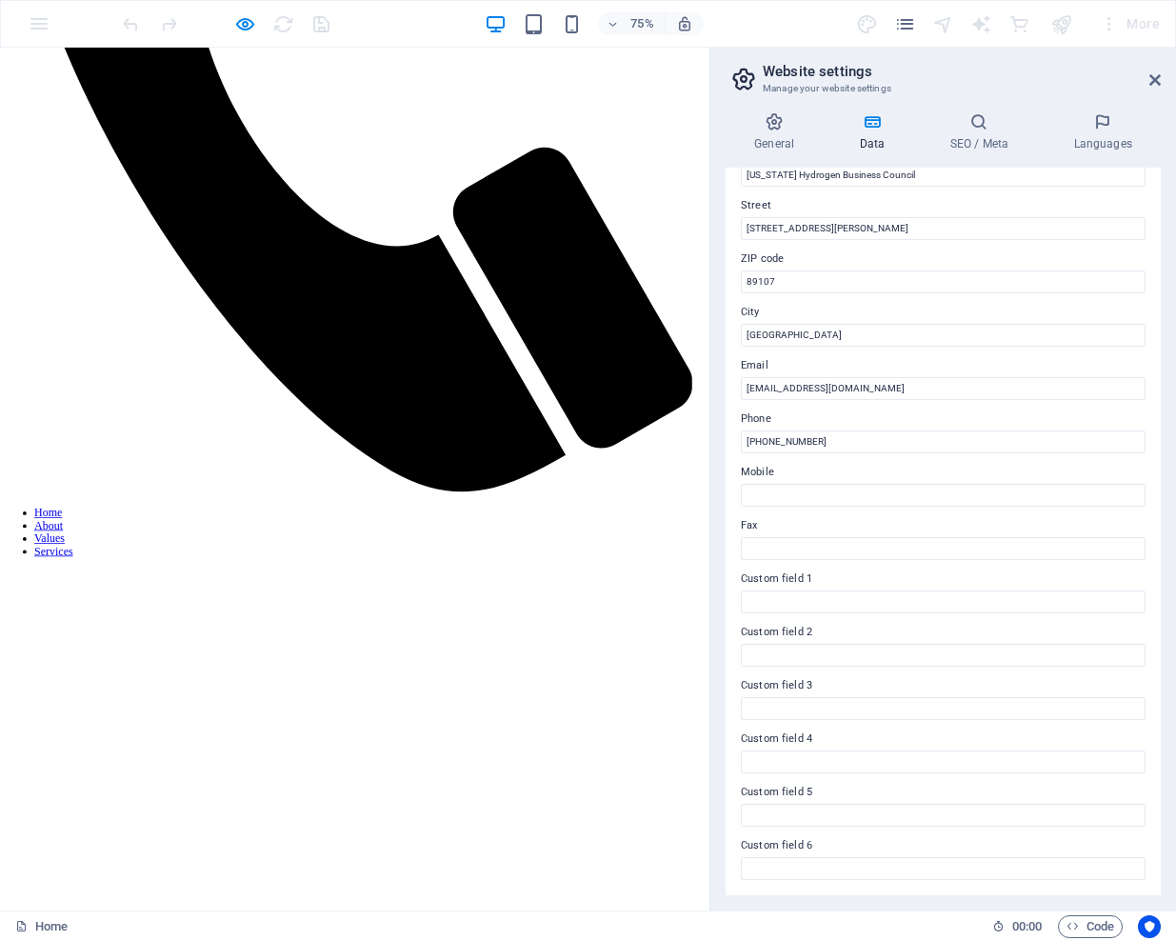
scroll to position [0, 0]
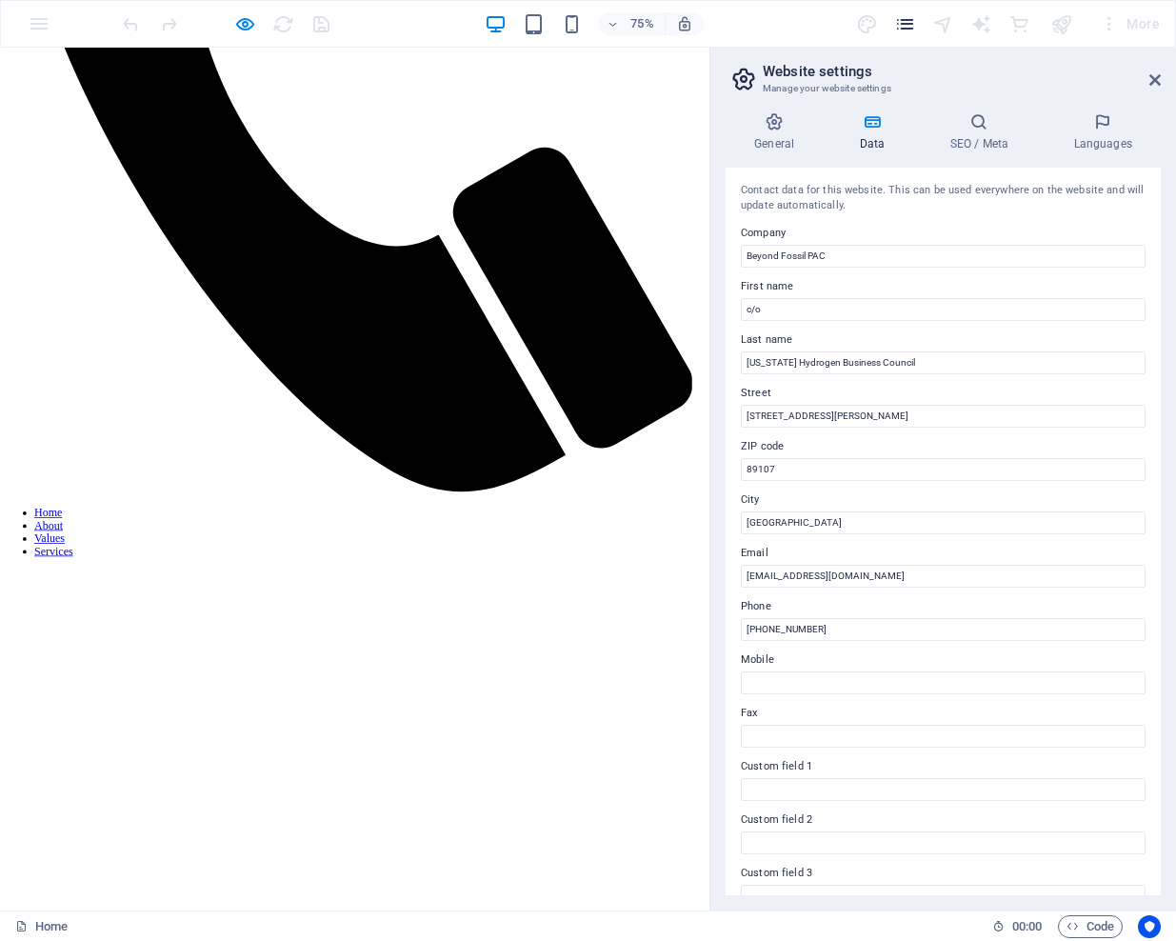
click at [901, 27] on icon "pages" at bounding box center [905, 24] width 22 height 22
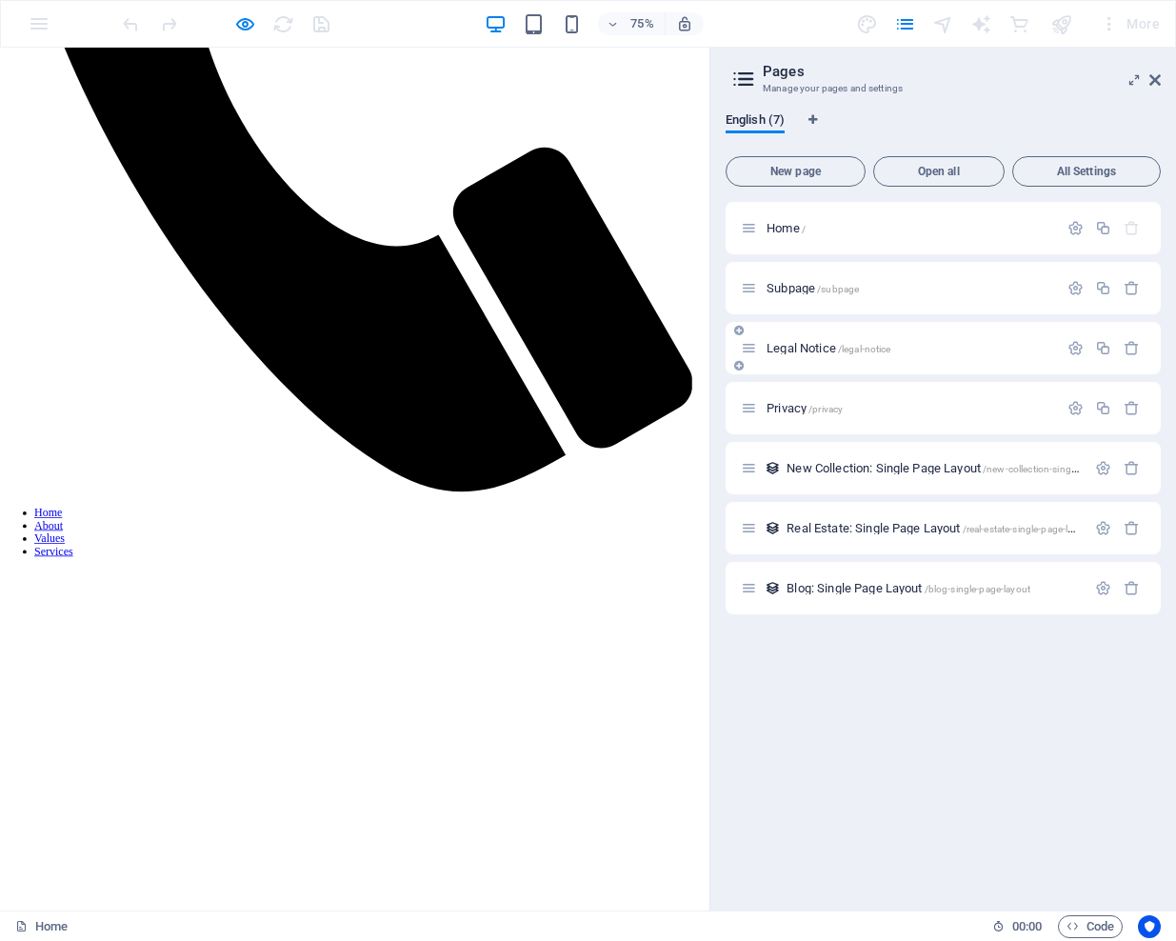
click at [788, 352] on span "Legal Notice /legal-notice" at bounding box center [828, 348] width 124 height 14
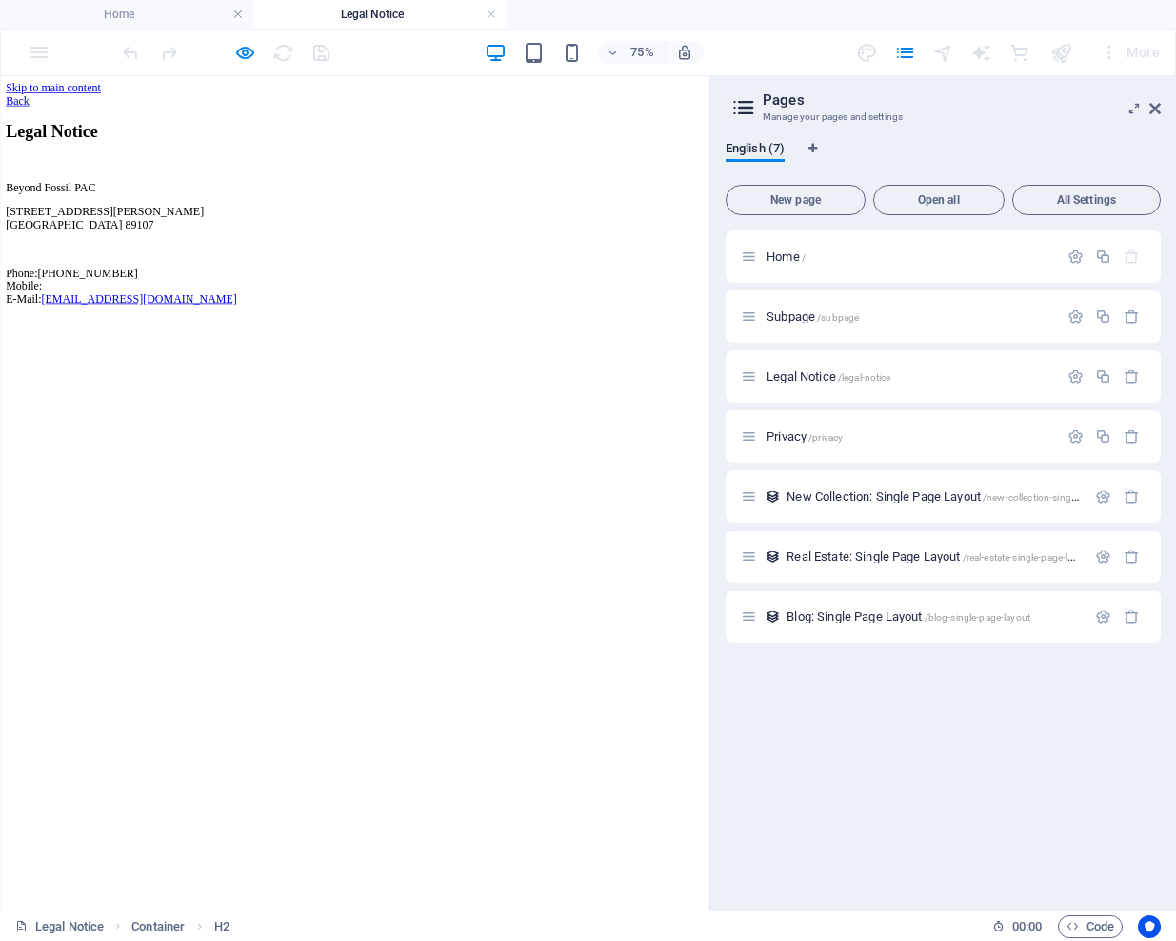
click at [476, 306] on div "Beyond Fossil PAC 304 S. Jones Blvd # 1215 Las Vegas 89107 Phone: (725) 444-120…" at bounding box center [473, 299] width 930 height 166
click at [1079, 376] on icon "button" at bounding box center [1075, 376] width 16 height 16
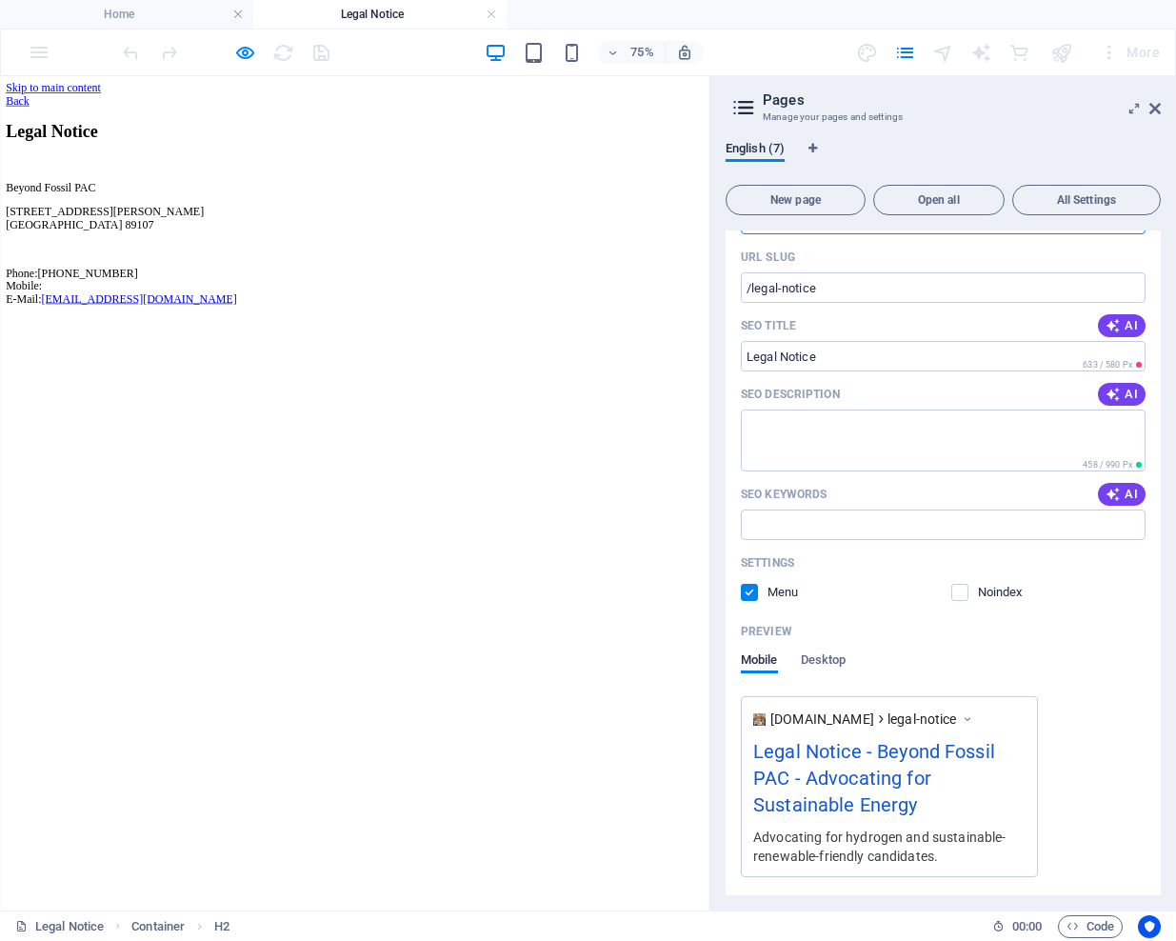
scroll to position [278, 0]
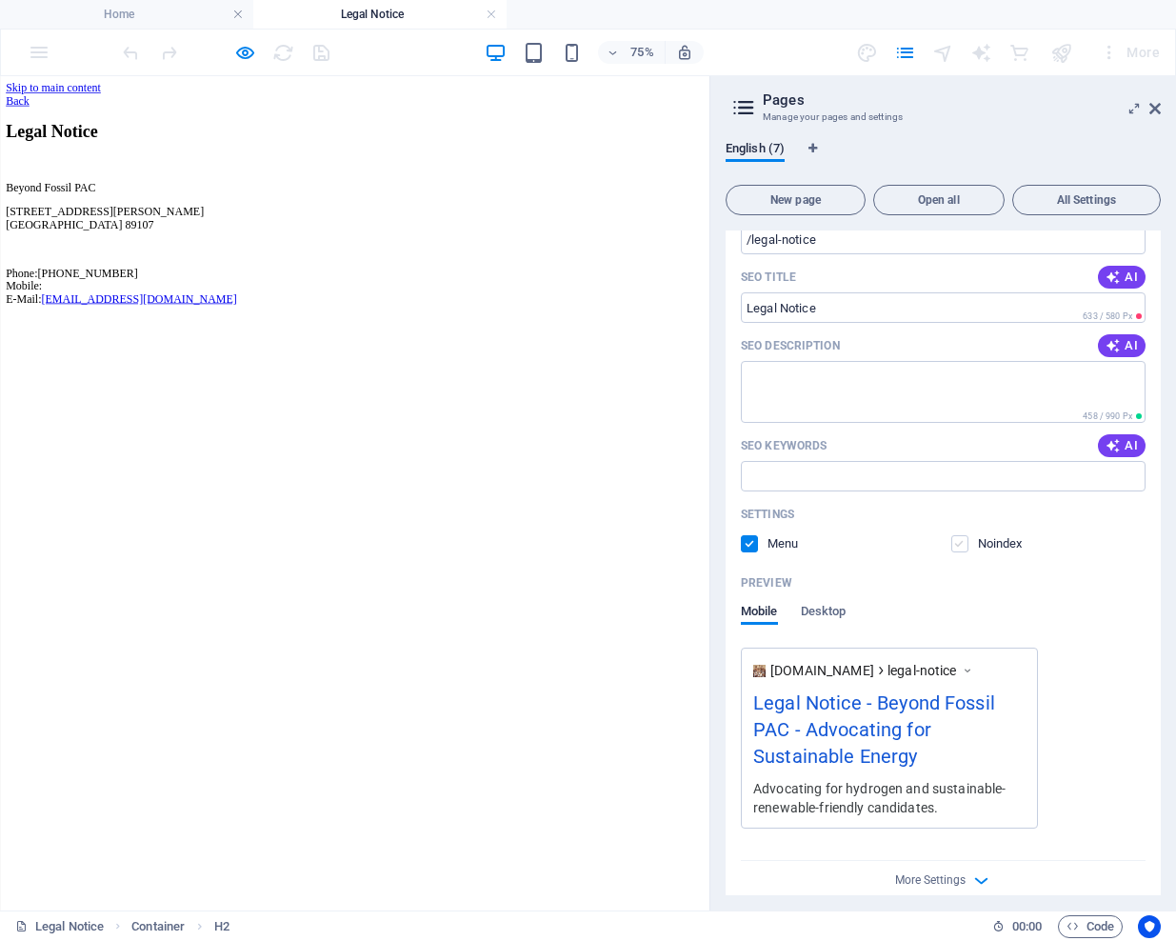
click at [956, 542] on label at bounding box center [959, 543] width 17 height 17
click at [0, 0] on input "checkbox" at bounding box center [0, 0] width 0 height 0
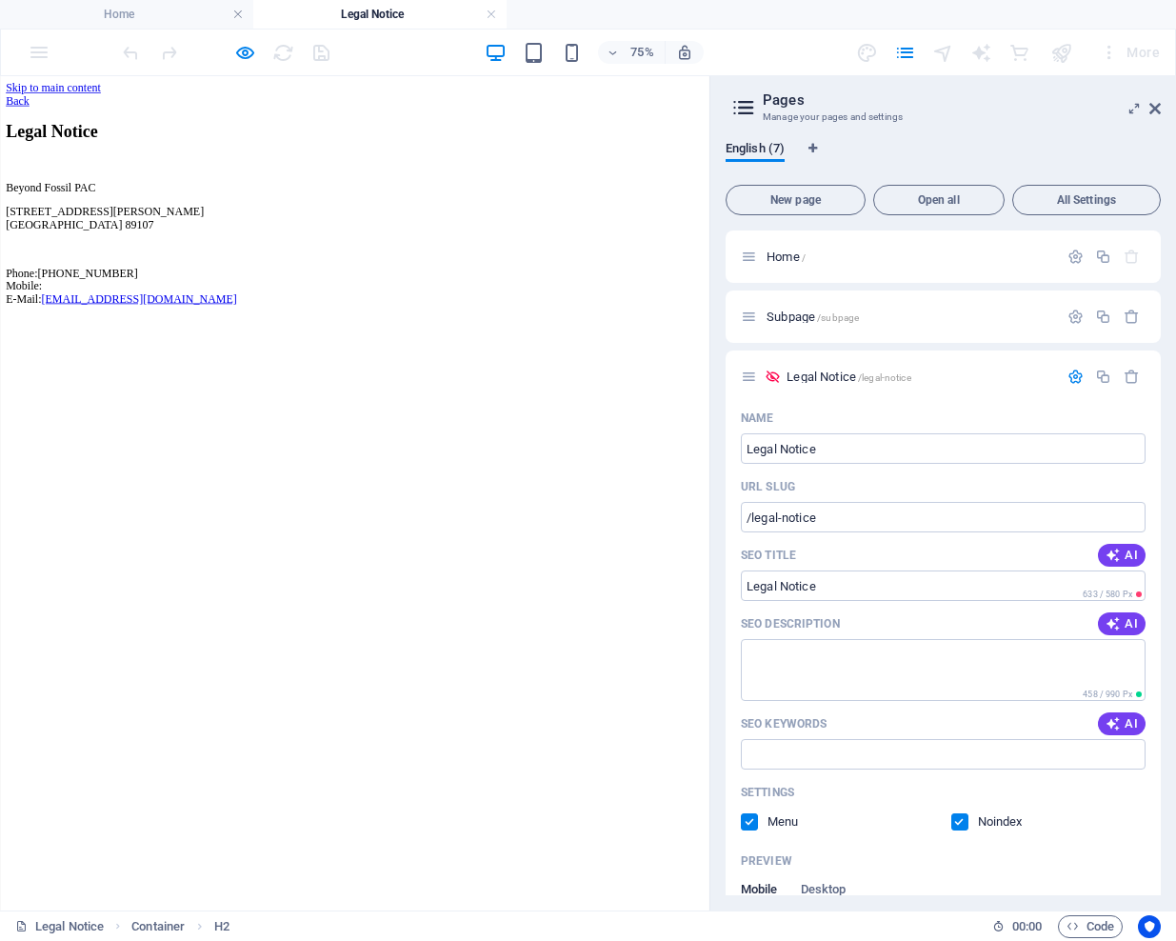
click at [469, 320] on div "Beyond Fossil PAC 304 S. Jones Blvd # 1215 Las Vegas 89107 Phone: (725) 444-120…" at bounding box center [473, 299] width 930 height 166
click at [484, 296] on div "Beyond Fossil PAC 304 S. Jones Blvd # 1215 Las Vegas 89107 Phone: (725) 444-120…" at bounding box center [473, 299] width 930 height 166
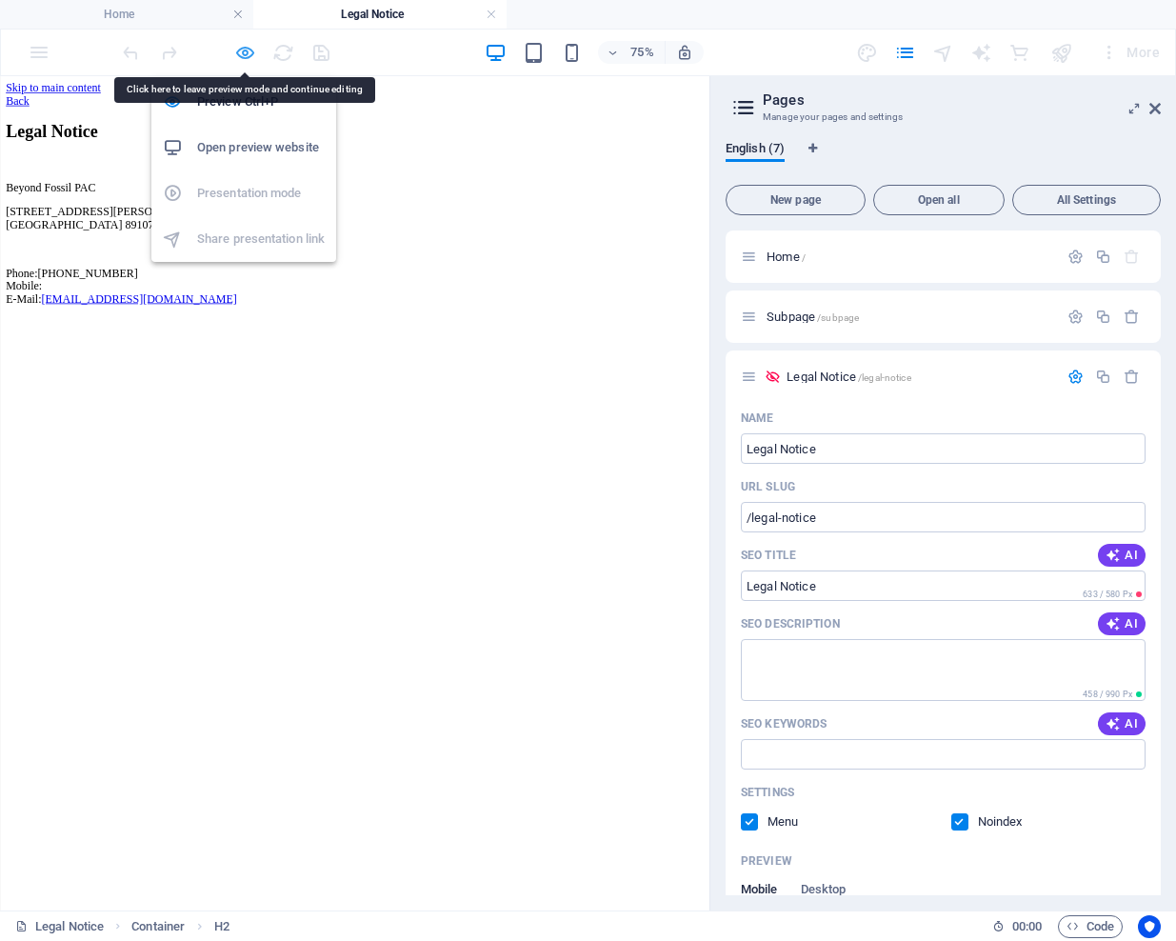
click at [244, 59] on icon "button" at bounding box center [245, 53] width 22 height 22
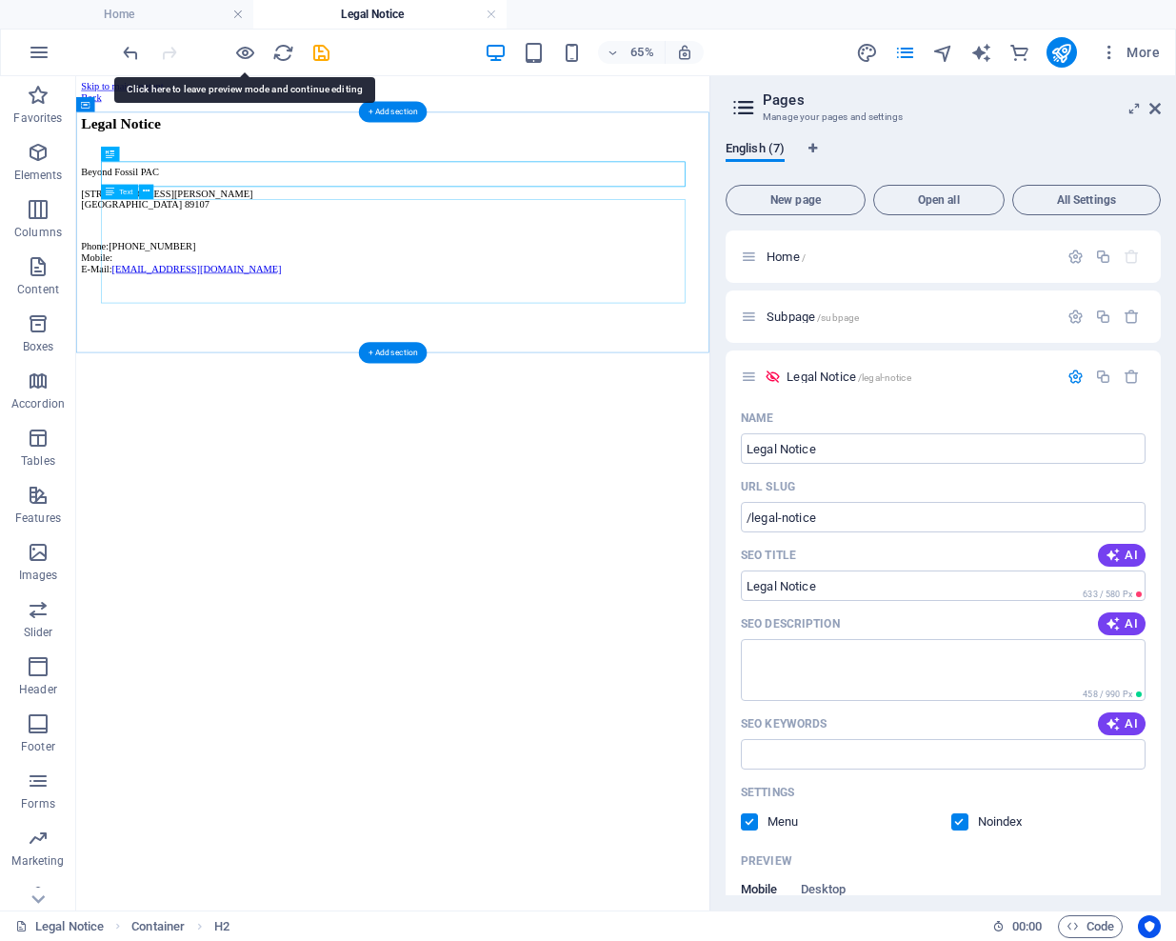
click at [392, 310] on div "Beyond Fossil PAC 304 S. Jones Blvd # 1215 Las Vegas 89107 Phone: (725) 444-120…" at bounding box center [563, 299] width 959 height 166
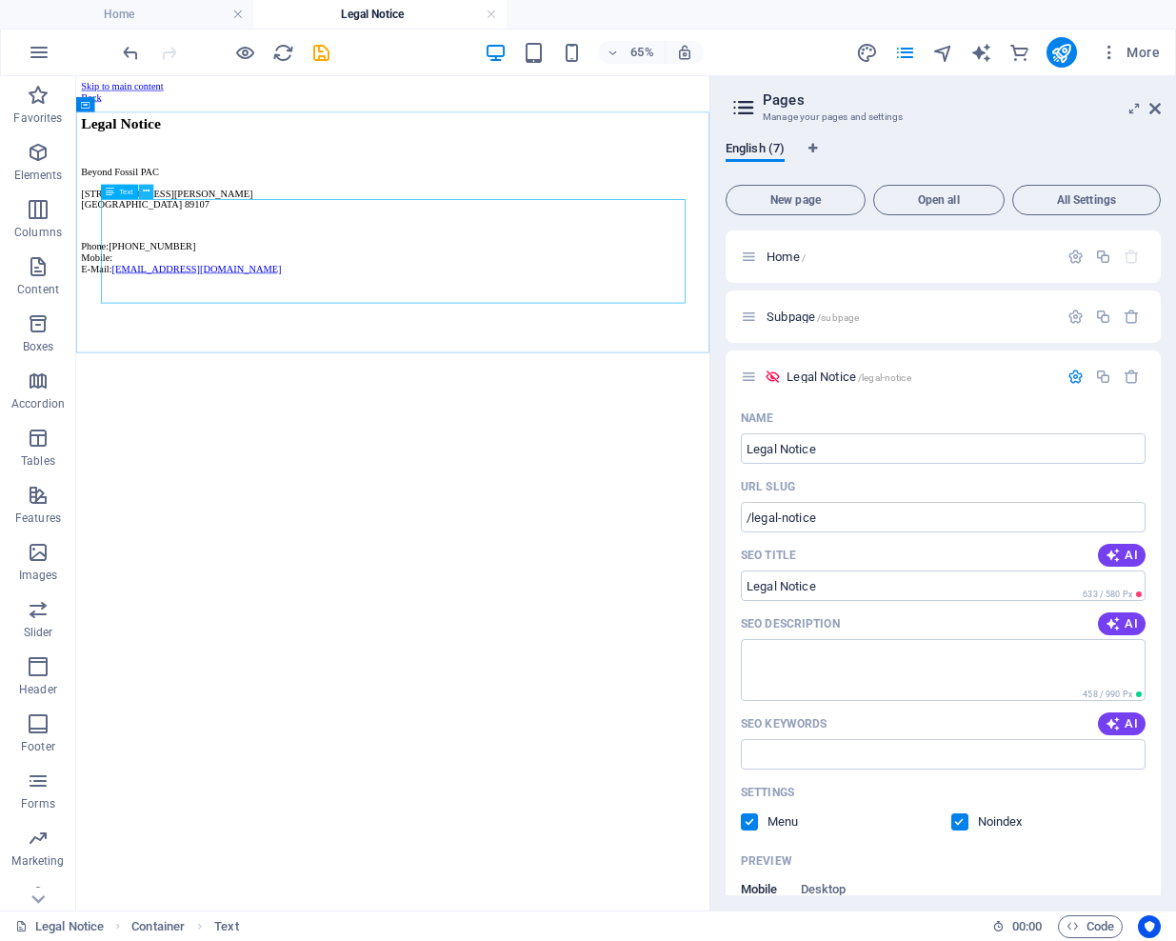
click at [143, 193] on icon at bounding box center [146, 192] width 7 height 13
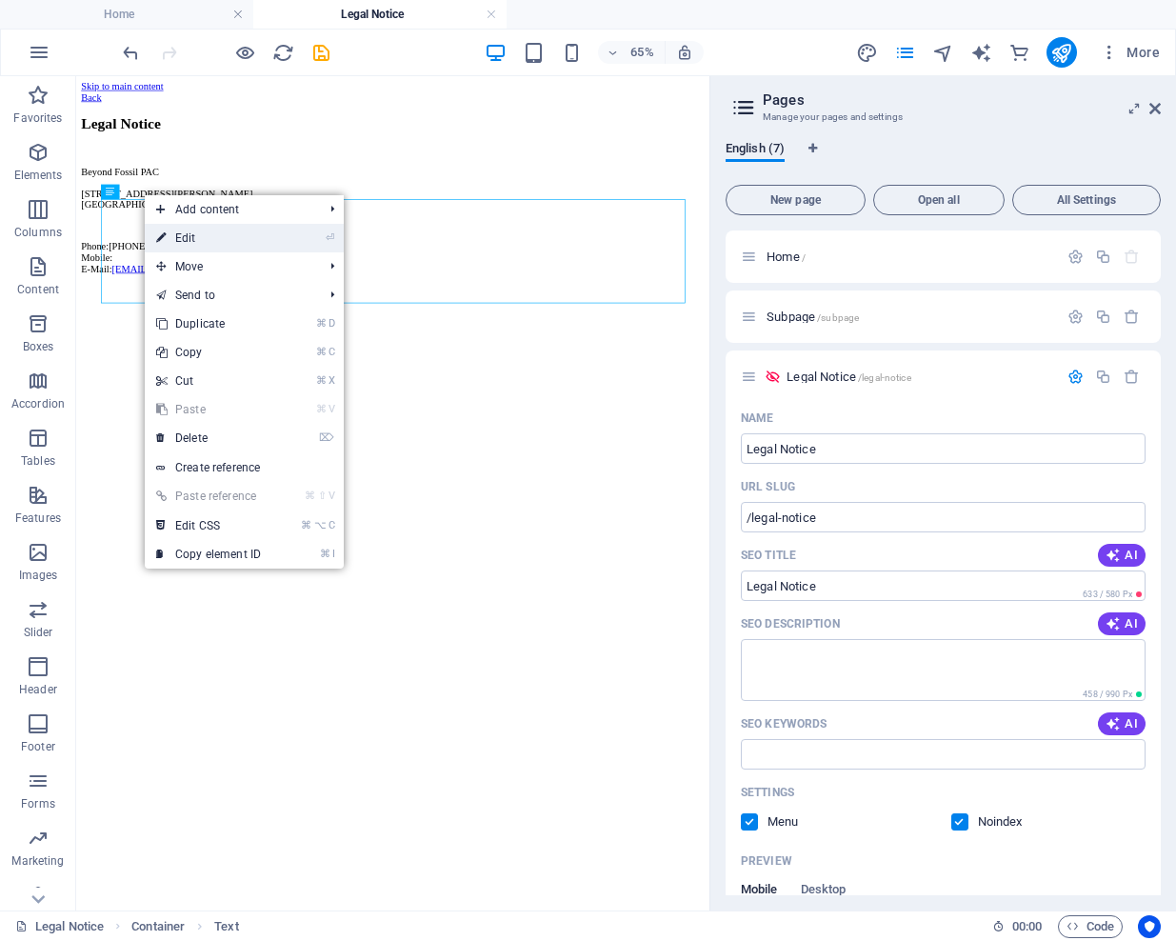
click at [209, 243] on link "⏎ Edit" at bounding box center [209, 238] width 128 height 29
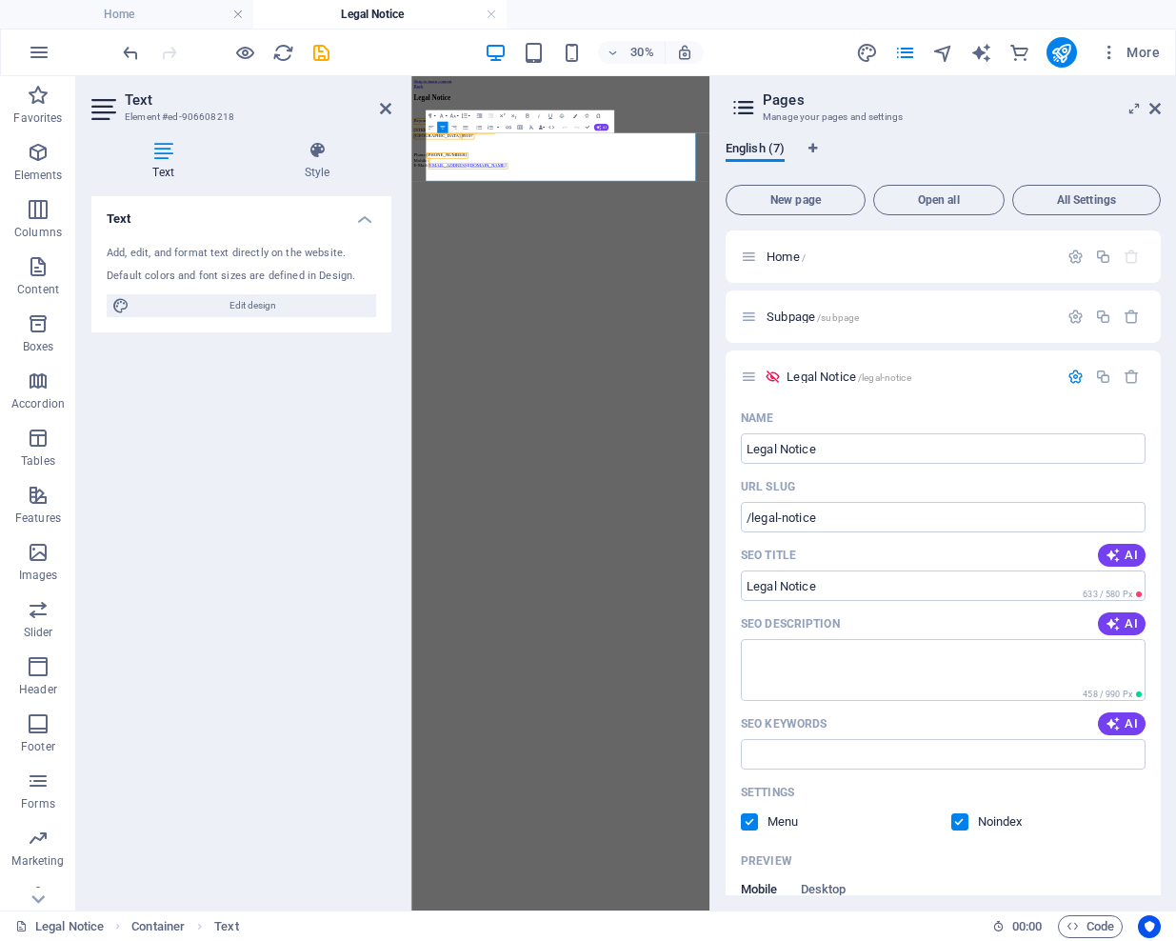
click at [265, 289] on div "Add, edit, and format text directly on the website. Default colors and font siz…" at bounding box center [241, 281] width 300 height 102
click at [251, 304] on span "Edit design" at bounding box center [252, 305] width 235 height 23
select select "px"
select select "400"
select select "px"
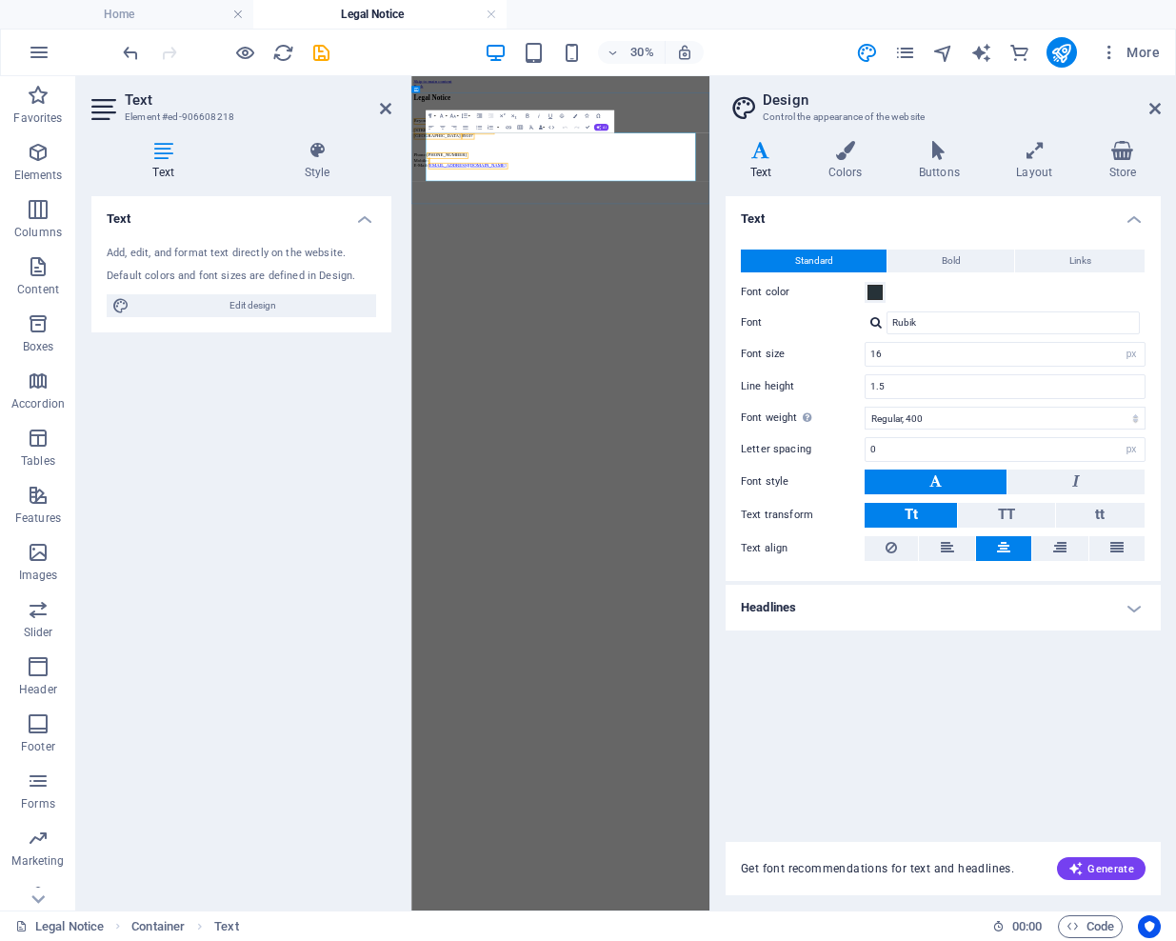
click at [1010, 358] on p "Phone: (725) 444-1205 Mobile: E-Mail: general@beyondfossilpac.org" at bounding box center [908, 355] width 978 height 51
click at [1155, 113] on icon at bounding box center [1154, 108] width 11 height 15
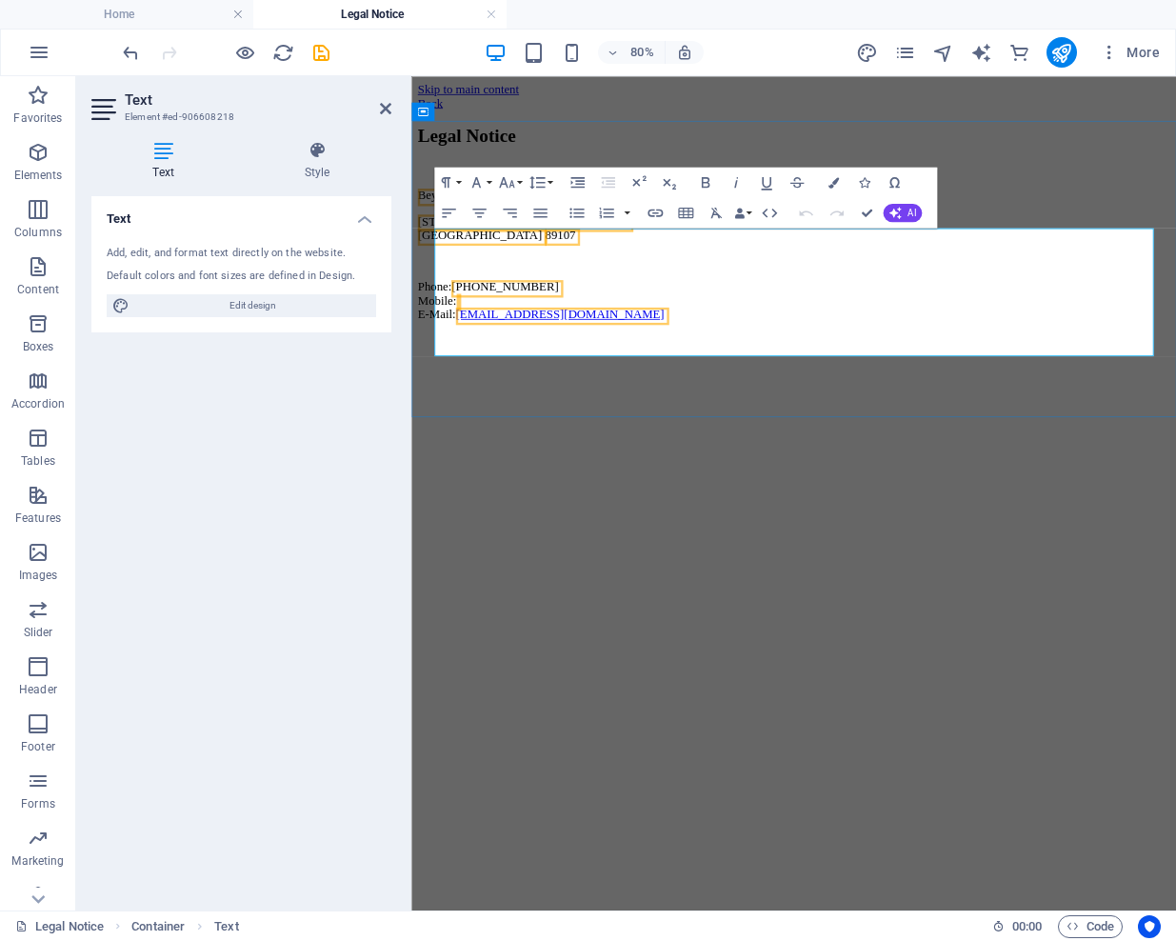
click at [539, 232] on span "Beyond Fossil PAC" at bounding box center [479, 224] width 120 height 16
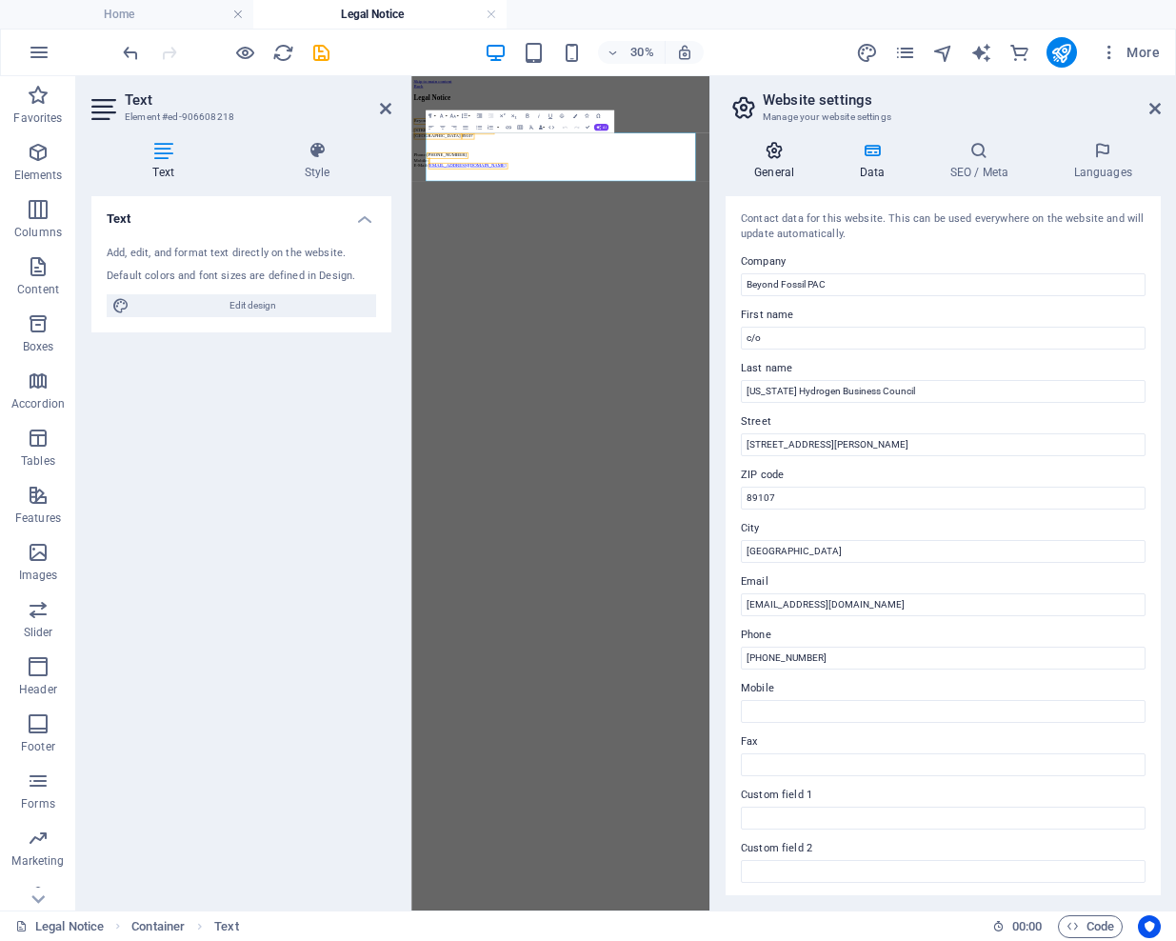
click at [767, 156] on icon at bounding box center [774, 150] width 97 height 19
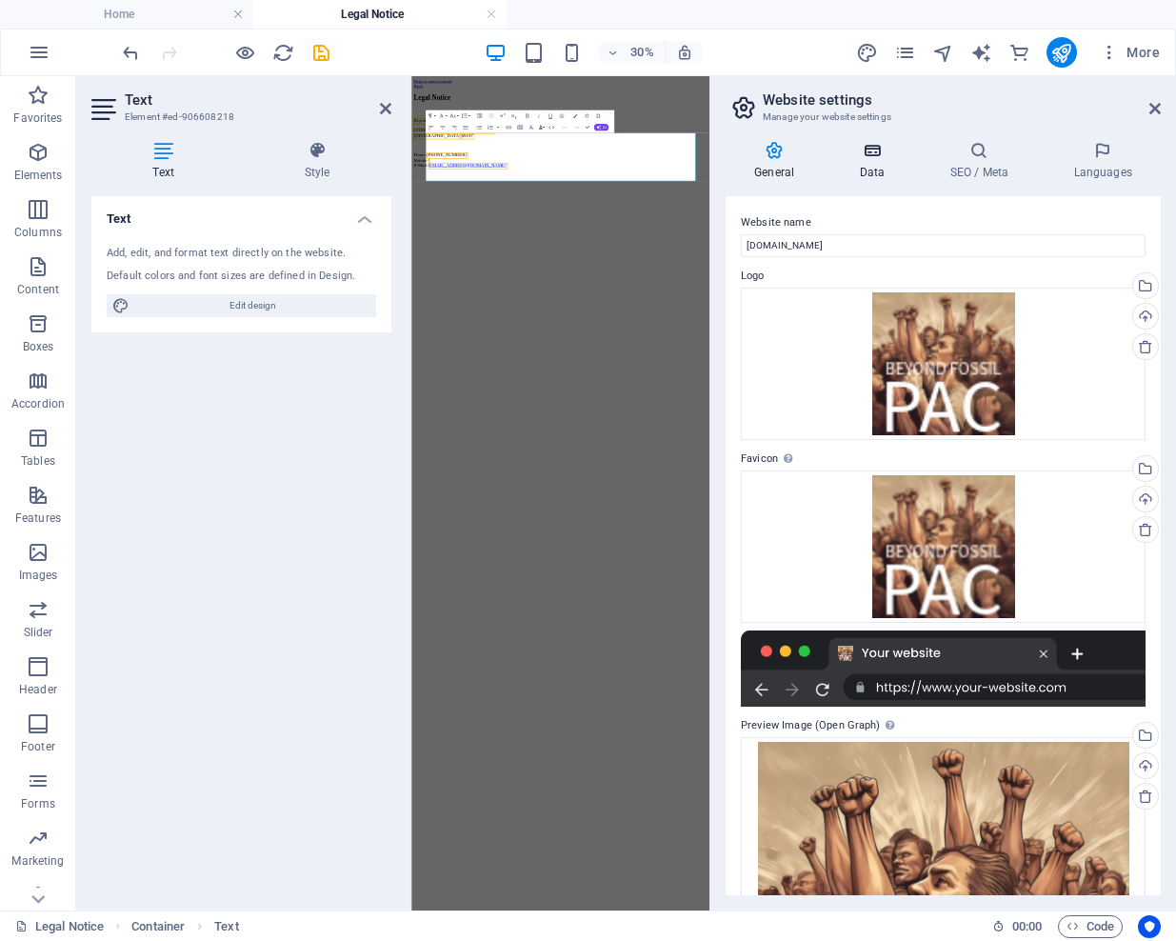
click at [881, 154] on icon at bounding box center [871, 150] width 83 height 19
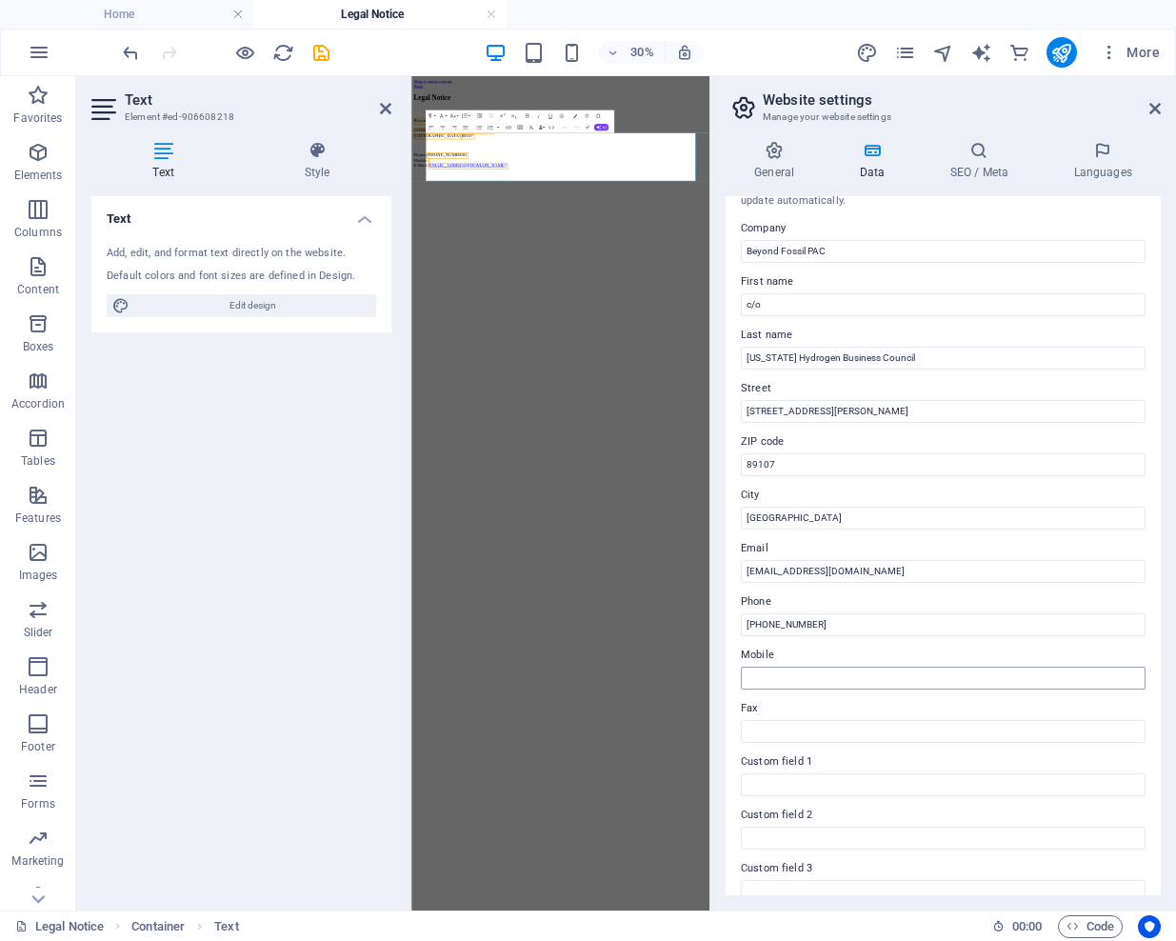
scroll to position [216, 0]
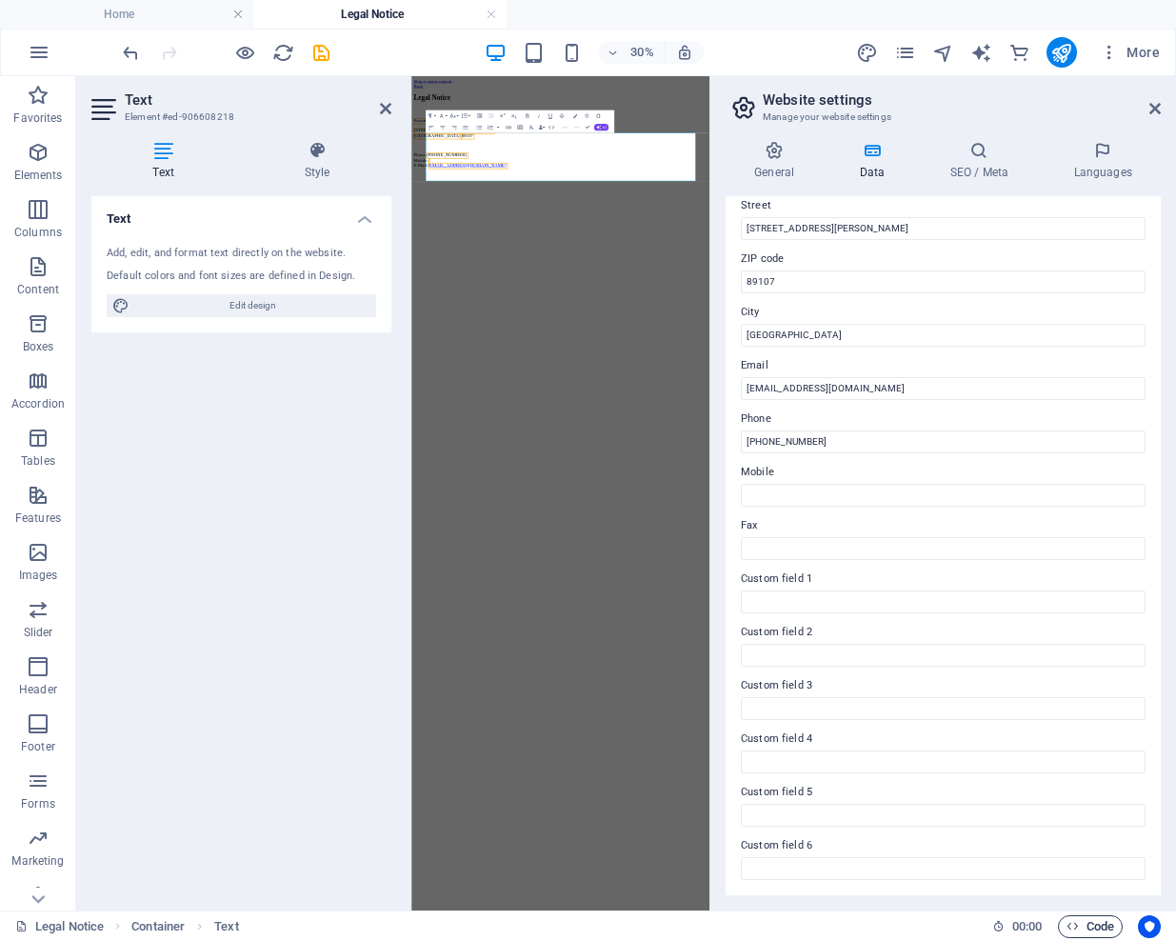
click at [1104, 926] on span "Code" at bounding box center [1090, 926] width 48 height 23
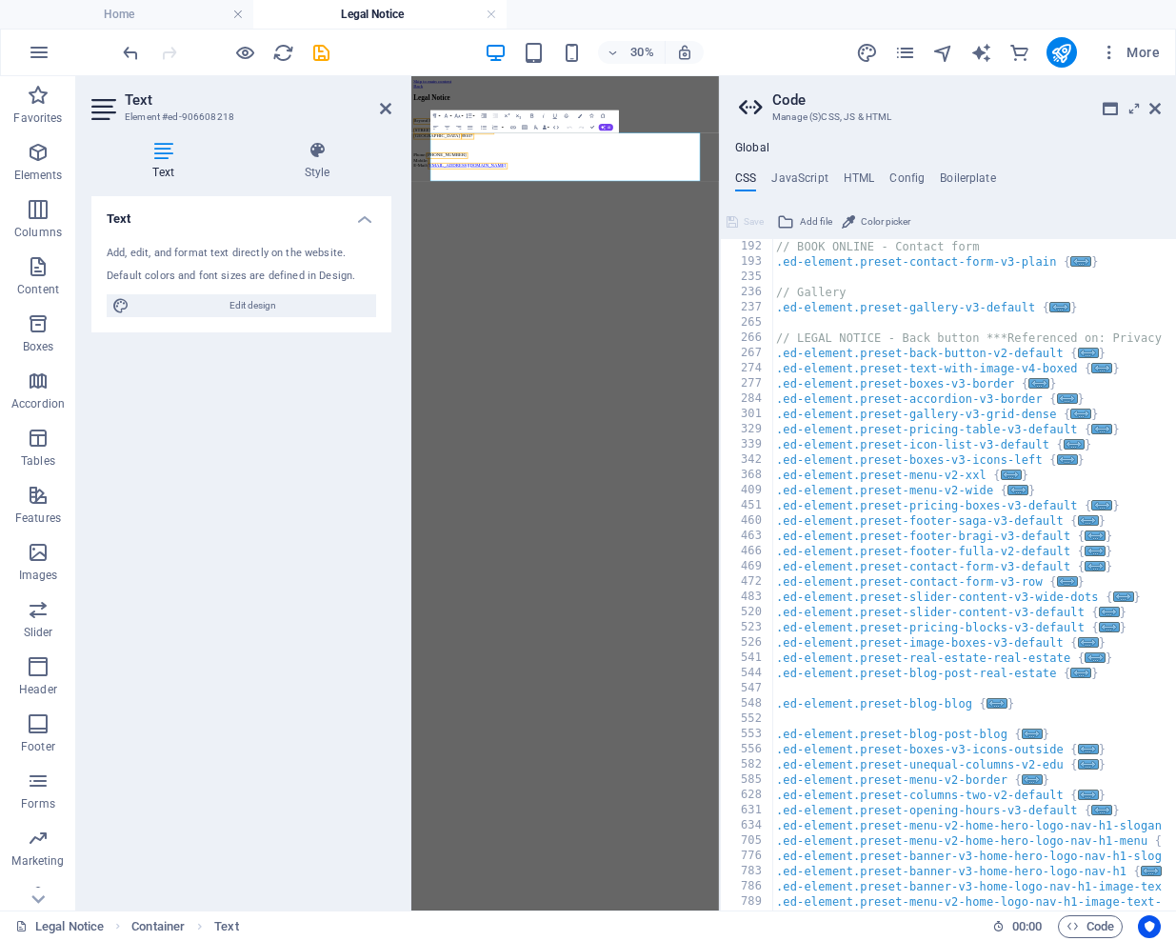
scroll to position [0, 0]
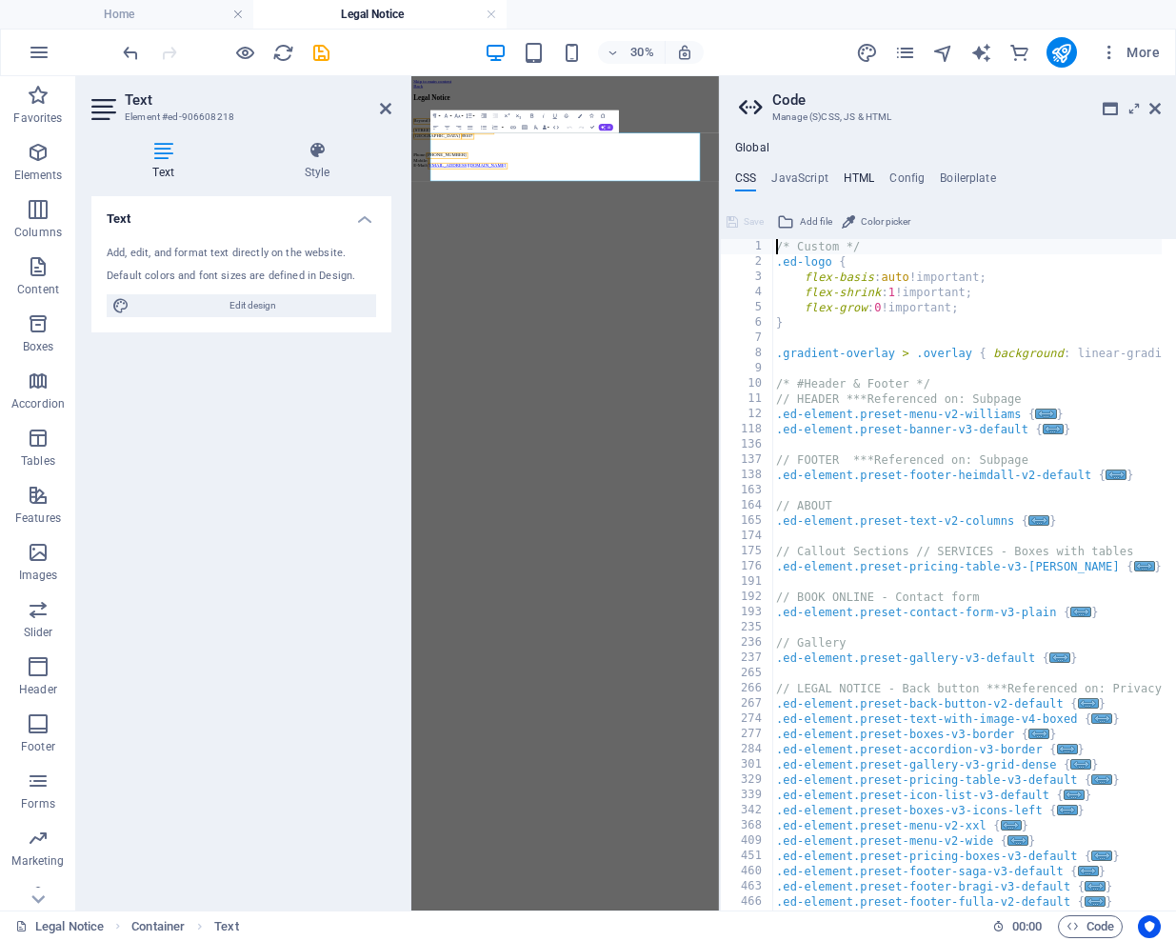
click at [849, 176] on h4 "HTML" at bounding box center [859, 181] width 31 height 21
type textarea "<a href="#main-content" class="wv-link-content button">Skip to main content</a>"
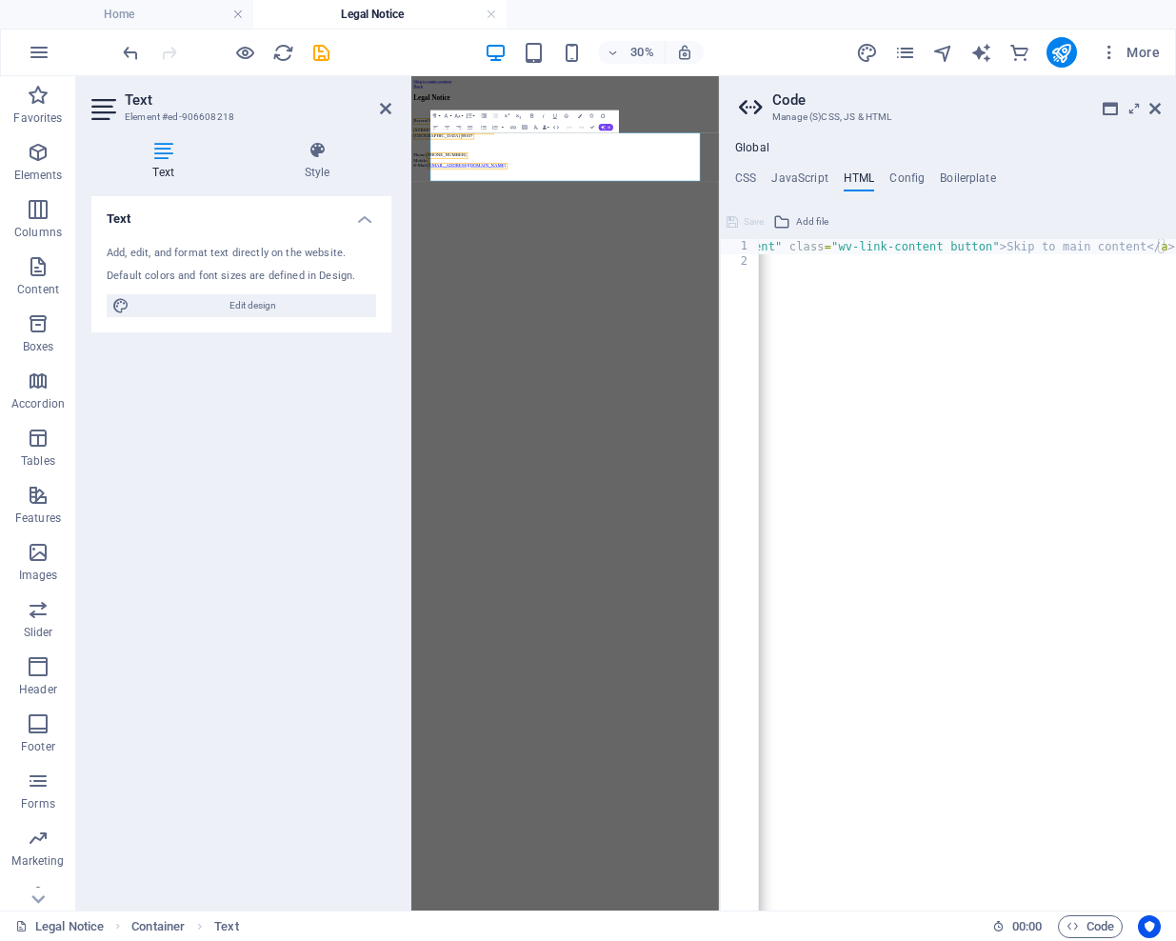
scroll to position [0, 142]
drag, startPoint x: 1156, startPoint y: 109, endPoint x: 931, endPoint y: 42, distance: 234.7
click at [1156, 109] on icon at bounding box center [1154, 108] width 11 height 15
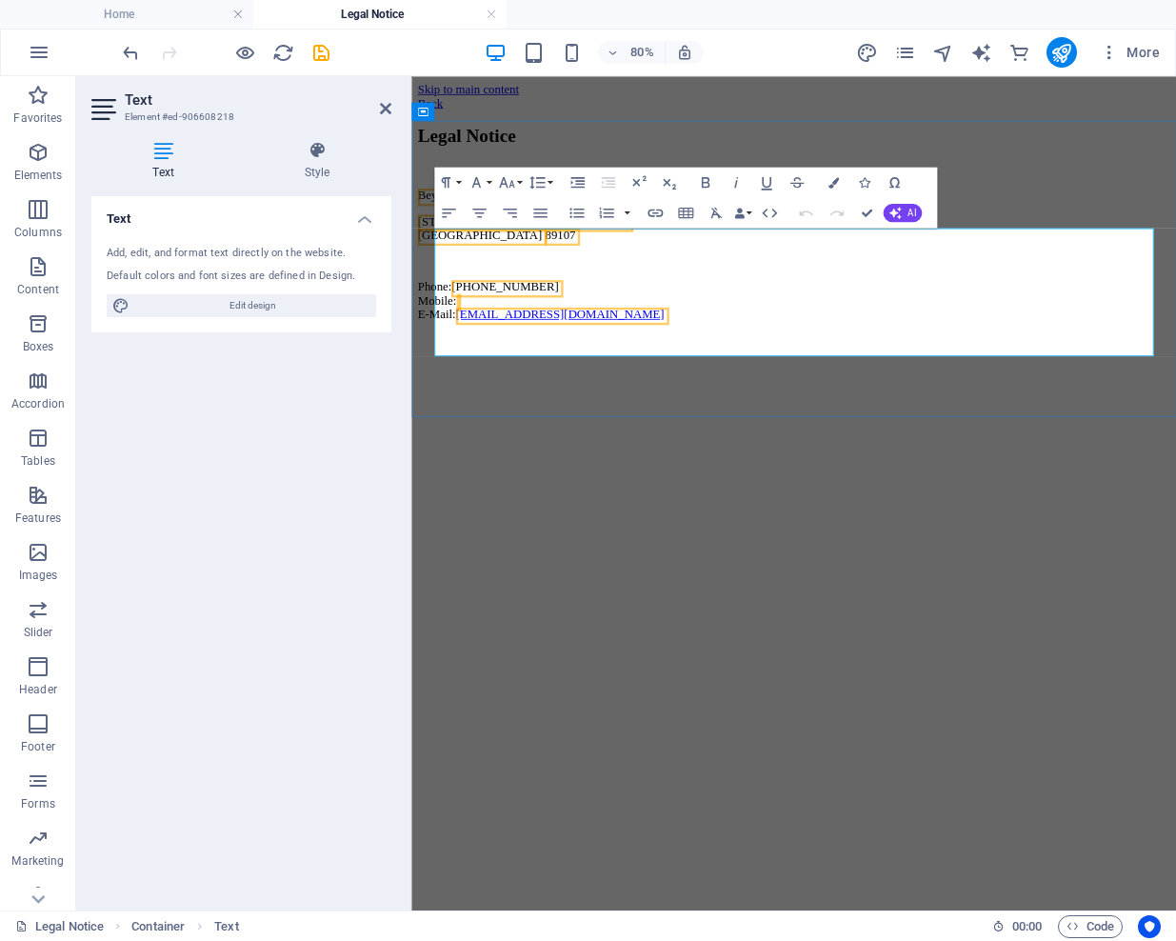
click at [539, 232] on span "Beyond Fossil PAC" at bounding box center [479, 224] width 120 height 16
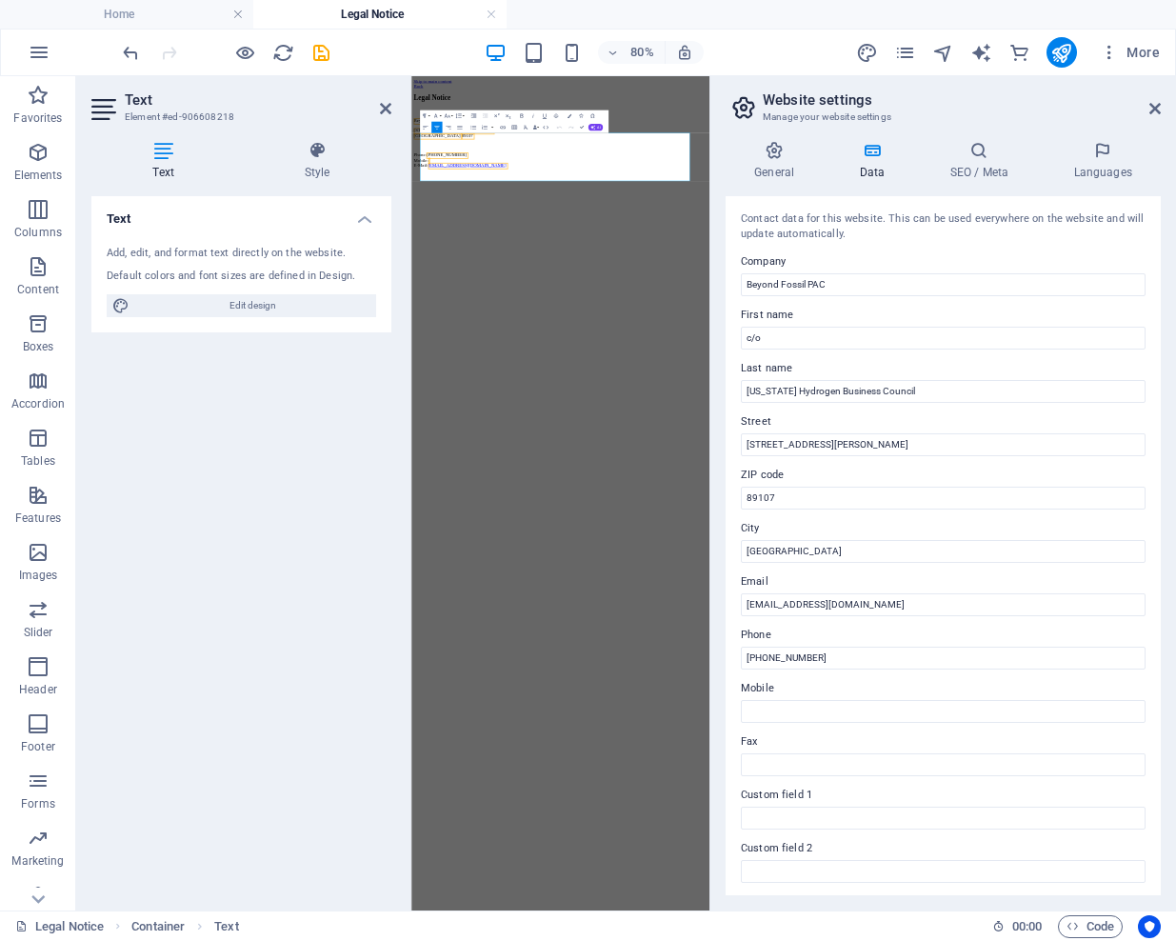
click at [815, 239] on div "Contact data for this website. This can be used everywhere on the website and w…" at bounding box center [943, 226] width 405 height 31
click at [771, 715] on input "Mobile" at bounding box center [943, 711] width 405 height 23
click at [772, 714] on input "Mobile" at bounding box center [943, 711] width 405 height 23
click at [1147, 108] on h2 "Website settings" at bounding box center [962, 99] width 398 height 17
click at [1162, 106] on aside "Website settings Manage your website settings General Data SEO / Meta Languages…" at bounding box center [942, 493] width 467 height 834
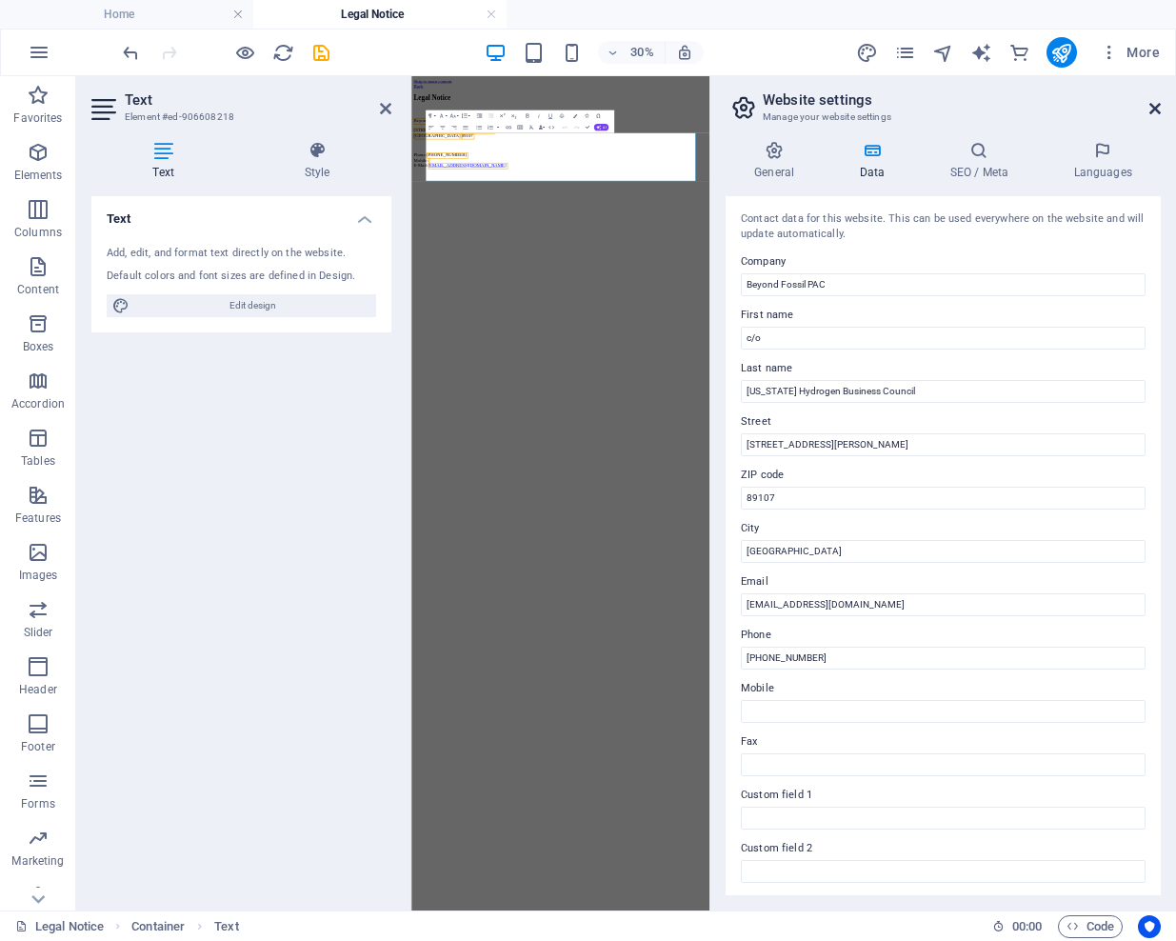
click at [1156, 108] on icon at bounding box center [1154, 108] width 11 height 15
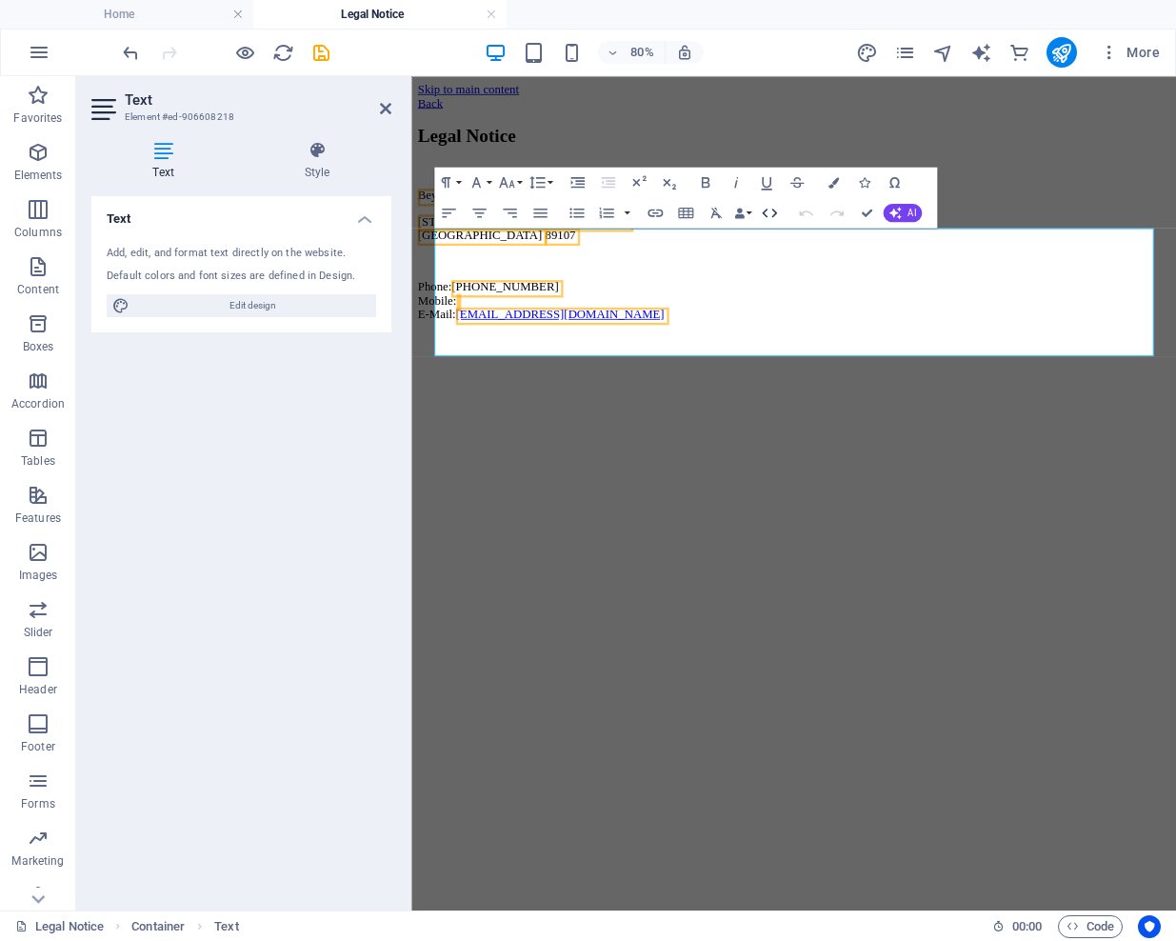
click at [766, 211] on icon "button" at bounding box center [769, 212] width 18 height 18
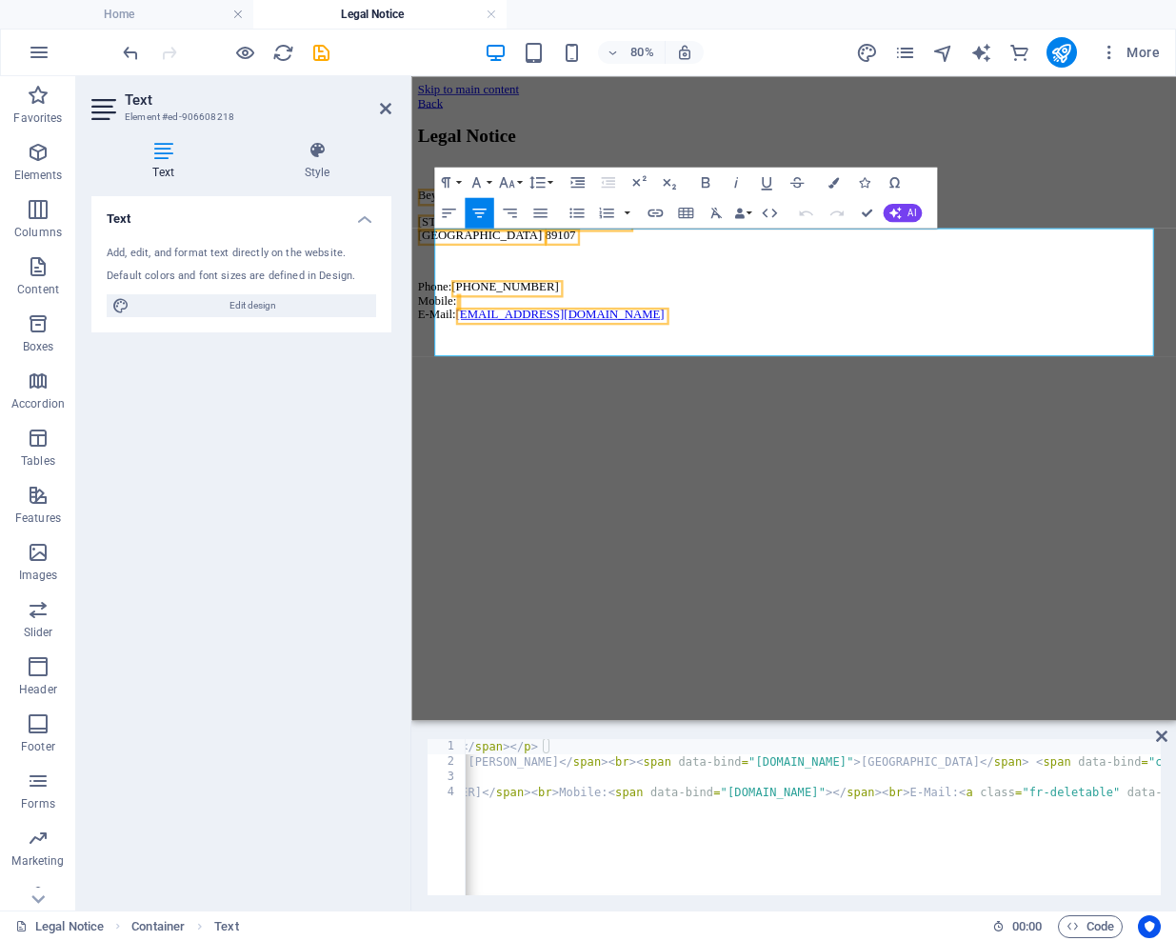
scroll to position [0, 0]
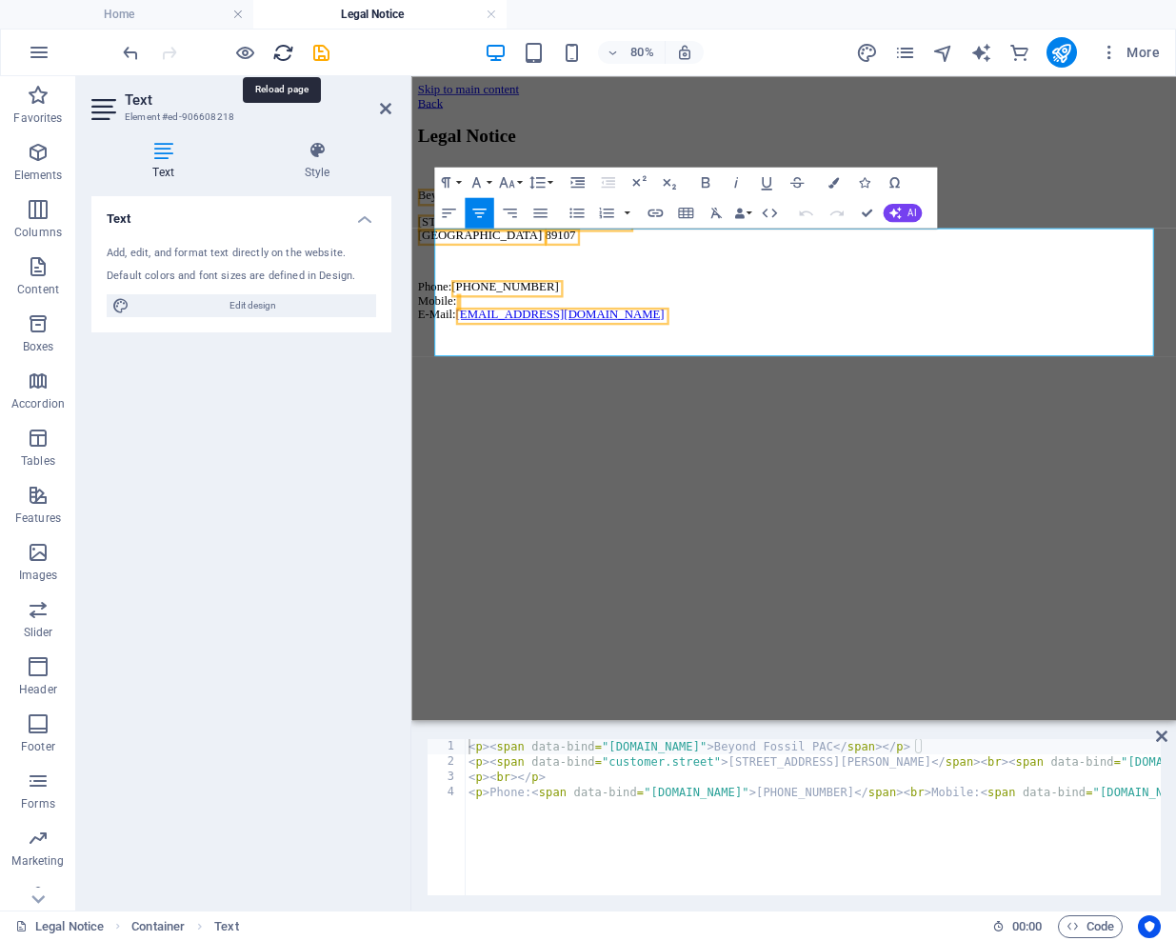
click at [282, 51] on icon "reload" at bounding box center [283, 53] width 22 height 22
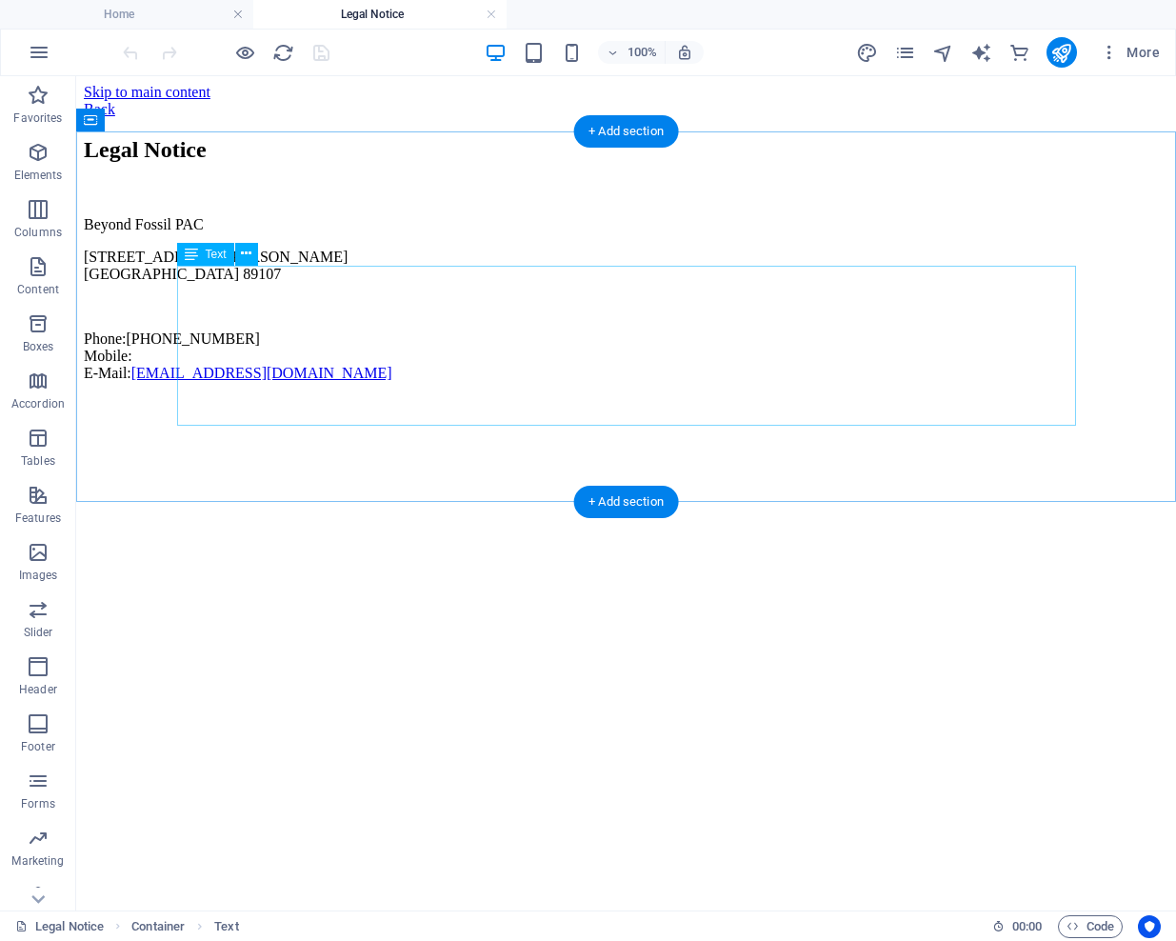
click at [420, 360] on div "Beyond Fossil PAC 304 S. Jones Blvd # 1215 Las Vegas 89107 Phone: (725) 444-120…" at bounding box center [626, 299] width 1085 height 166
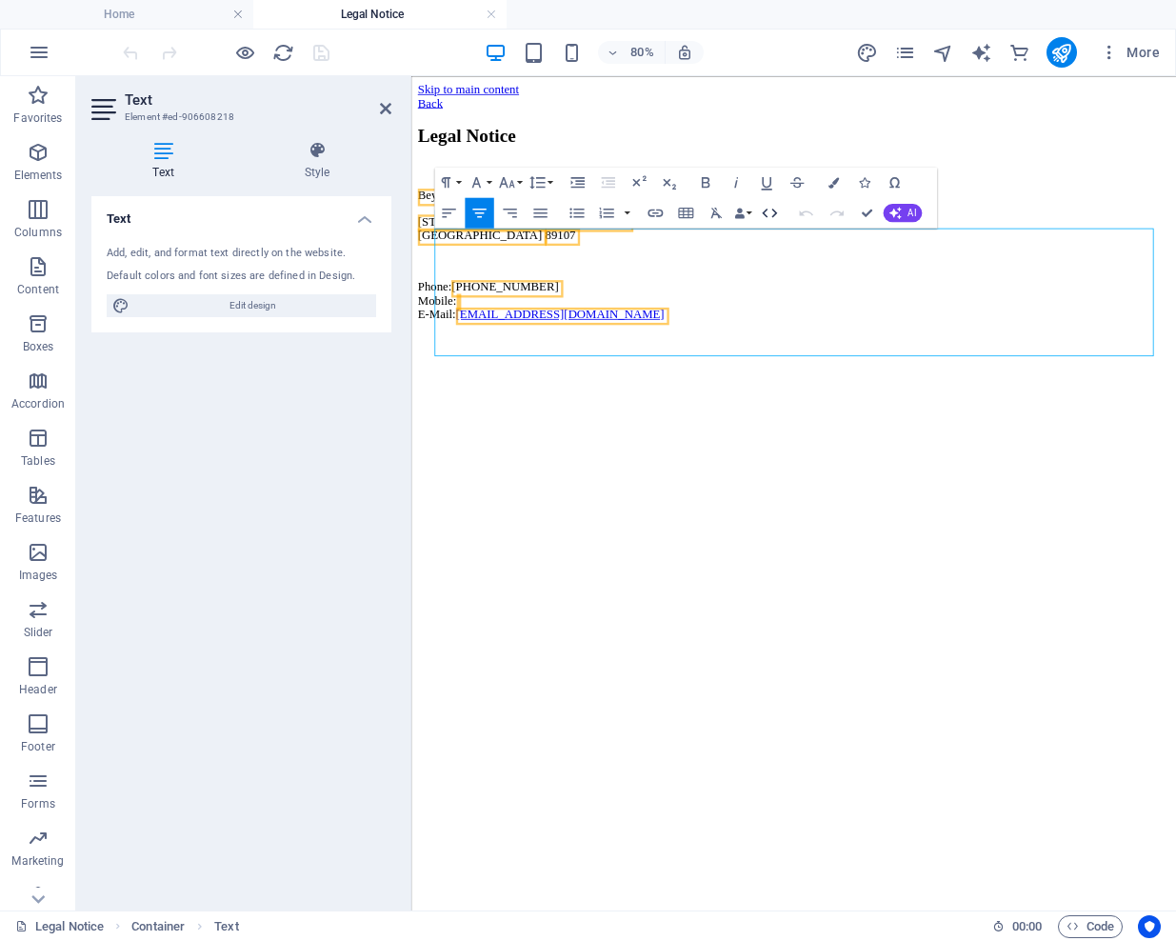
click at [770, 209] on icon "button" at bounding box center [769, 212] width 18 height 18
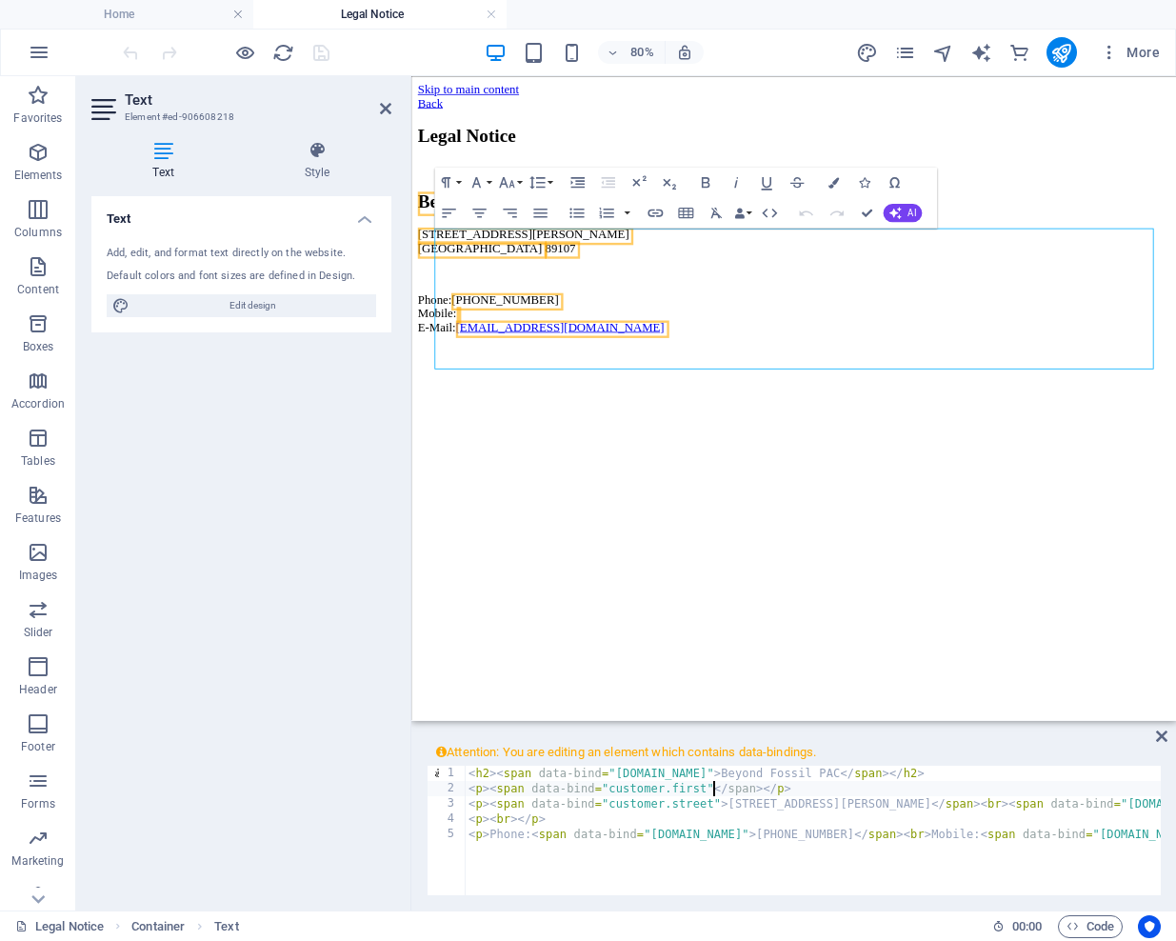
scroll to position [0, 20]
type textarea "<p><span data-bind="customer.first">pan></span></p>"
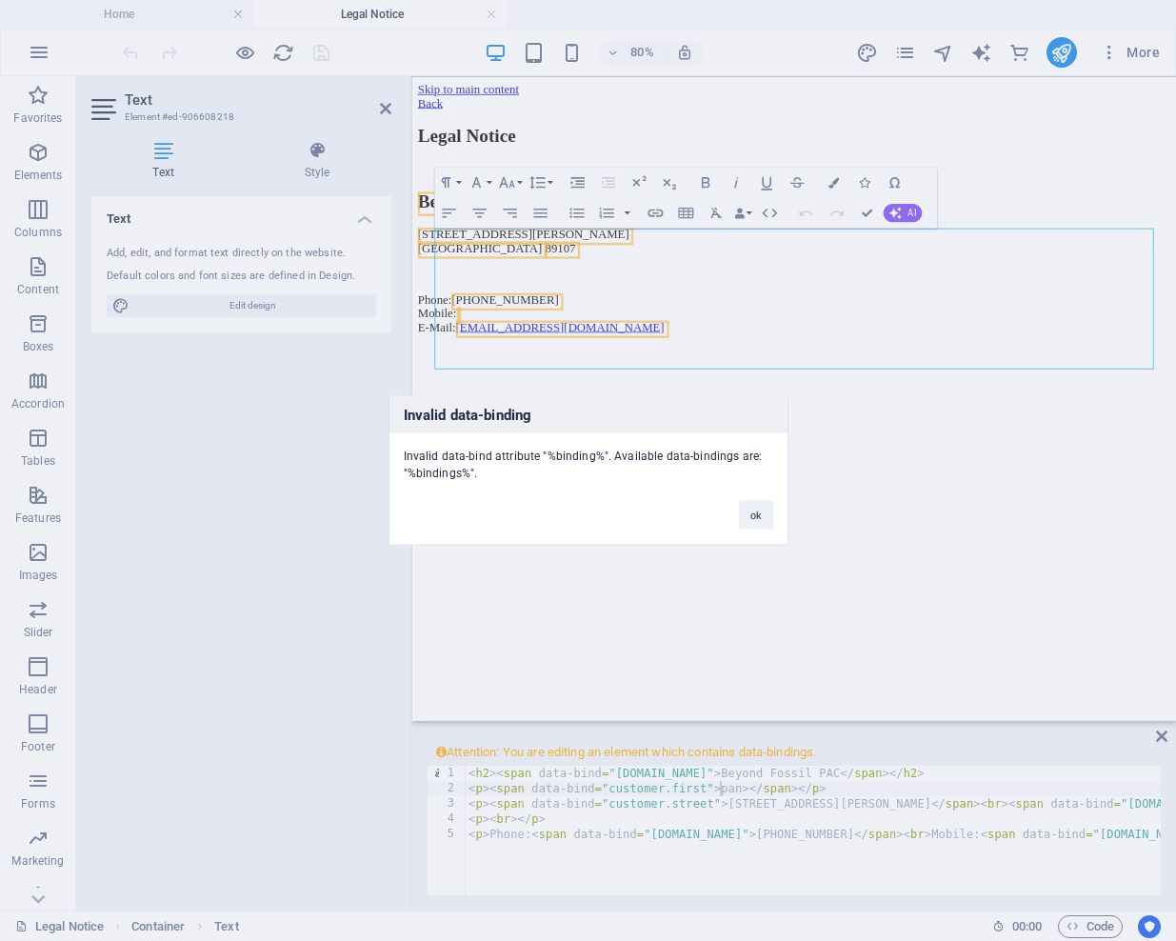
click button "ok" at bounding box center [756, 515] width 34 height 29
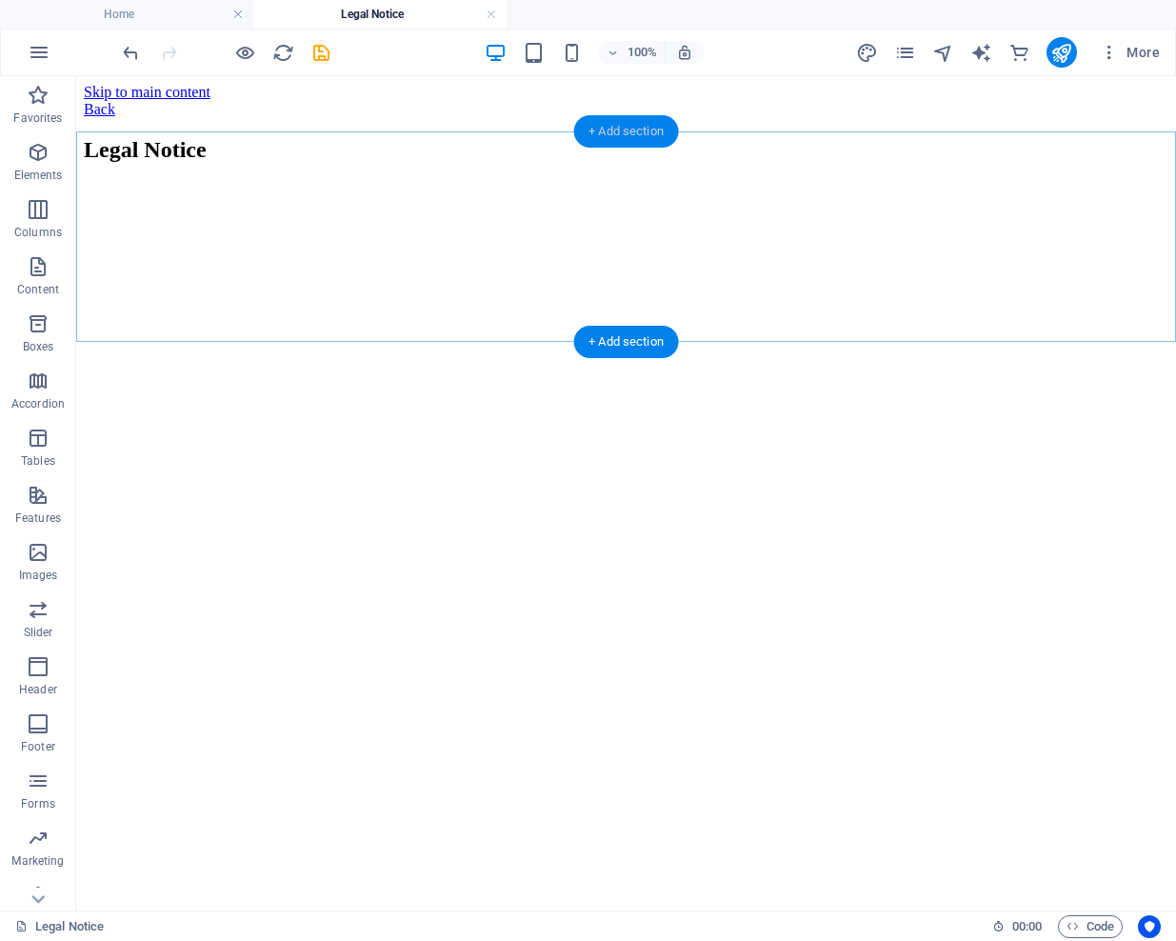
click at [639, 125] on div "+ Add section" at bounding box center [626, 131] width 106 height 32
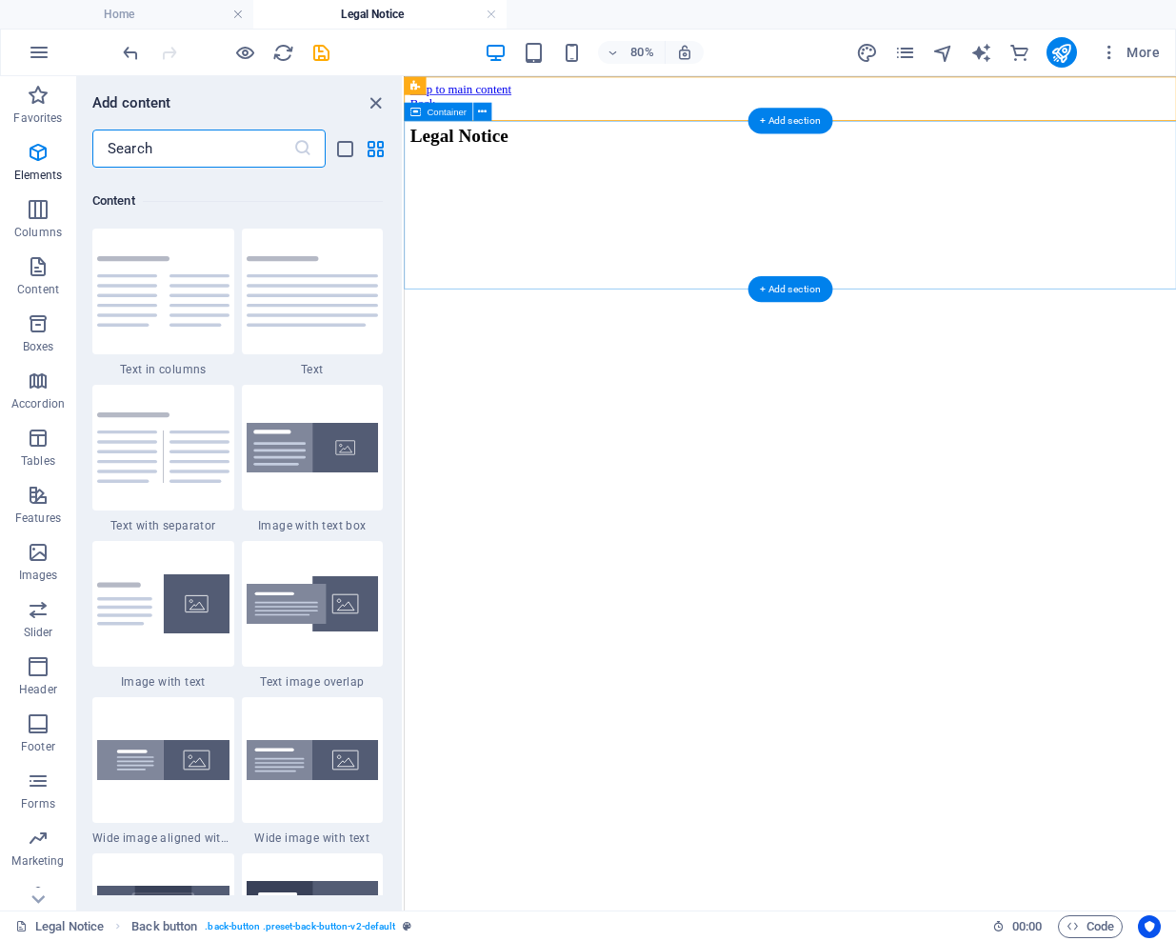
scroll to position [3332, 0]
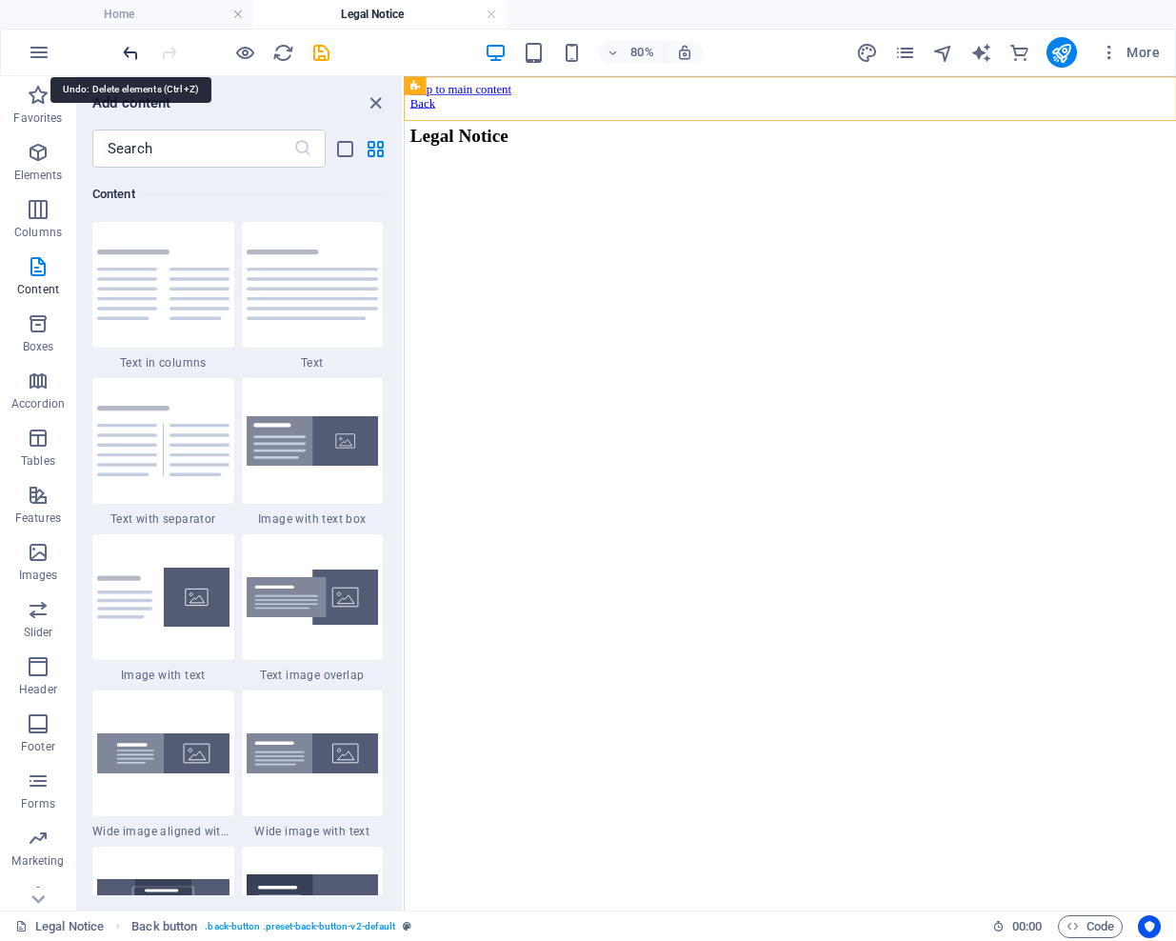
click at [137, 52] on icon "undo" at bounding box center [131, 53] width 22 height 22
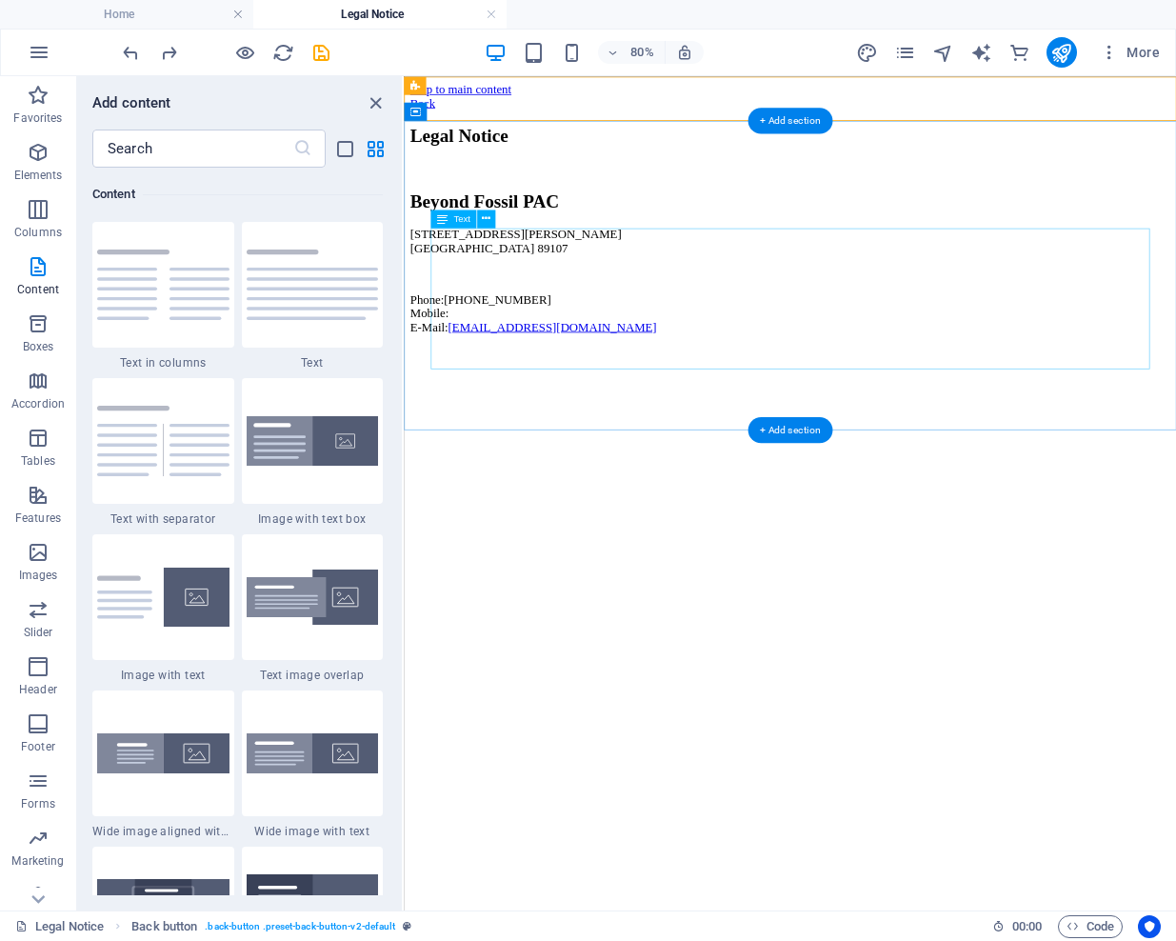
click at [820, 324] on div "Beyond Fossil PAC 304 S. Jones Blvd # 1215 Las Vegas 89107 Phone: (725) 444-120…" at bounding box center [886, 309] width 950 height 178
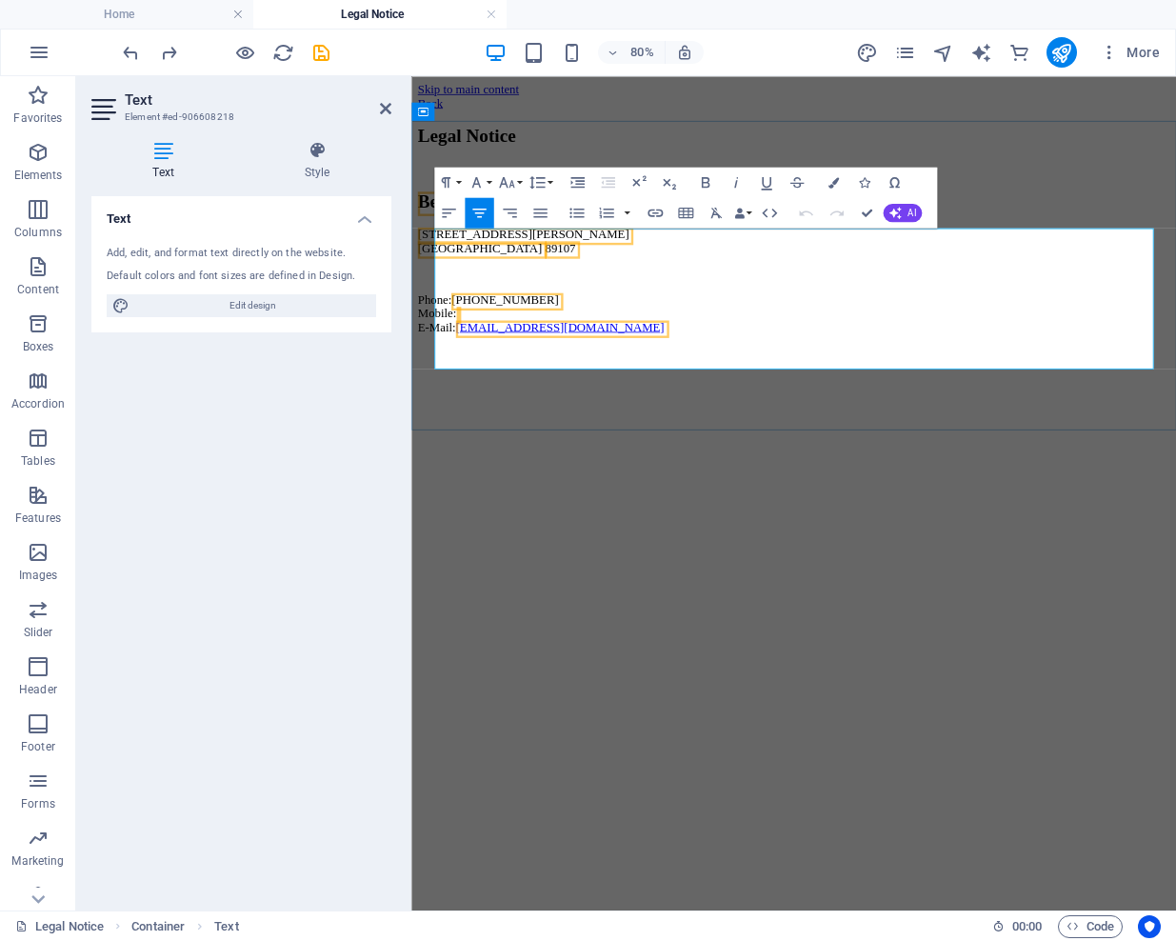
click at [795, 299] on p "304 S. Jones Blvd # 1215 Las Vegas 89107" at bounding box center [889, 282] width 941 height 34
click at [687, 211] on icon "button" at bounding box center [685, 212] width 18 height 18
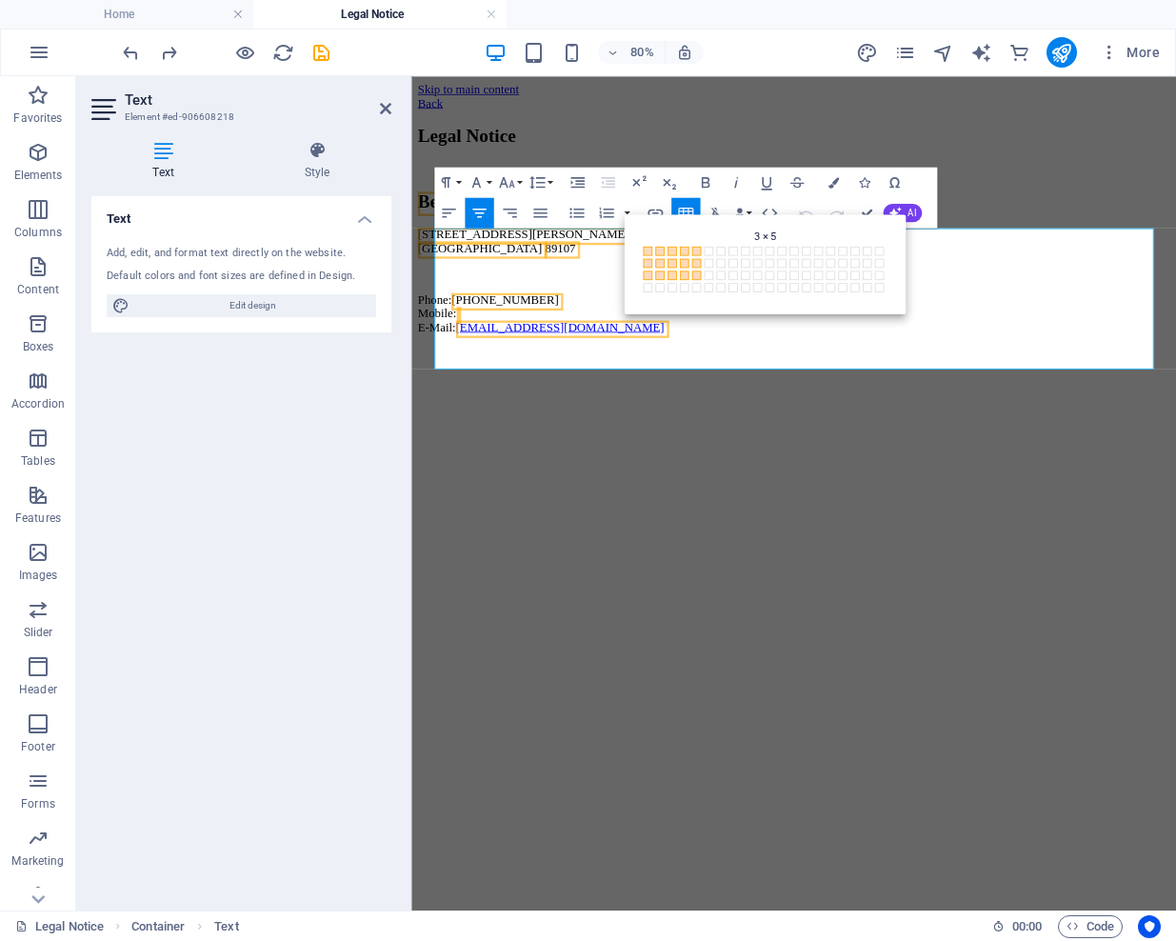
click at [707, 413] on html "Skip to main content Back Legal Notice Beyond Fossil PAC 304 S. Jones Blvd # 12…" at bounding box center [889, 244] width 956 height 337
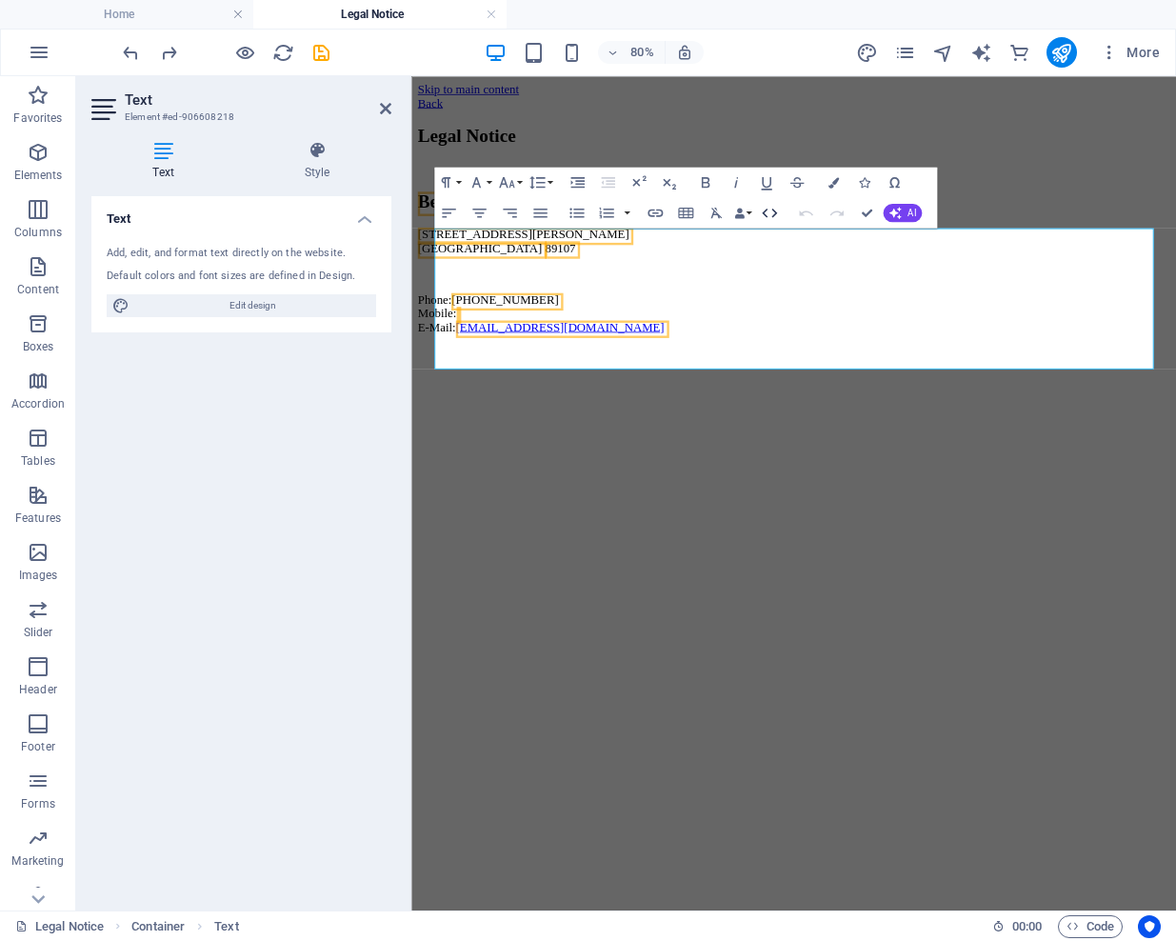
click at [755, 212] on button "HTML" at bounding box center [769, 212] width 29 height 30
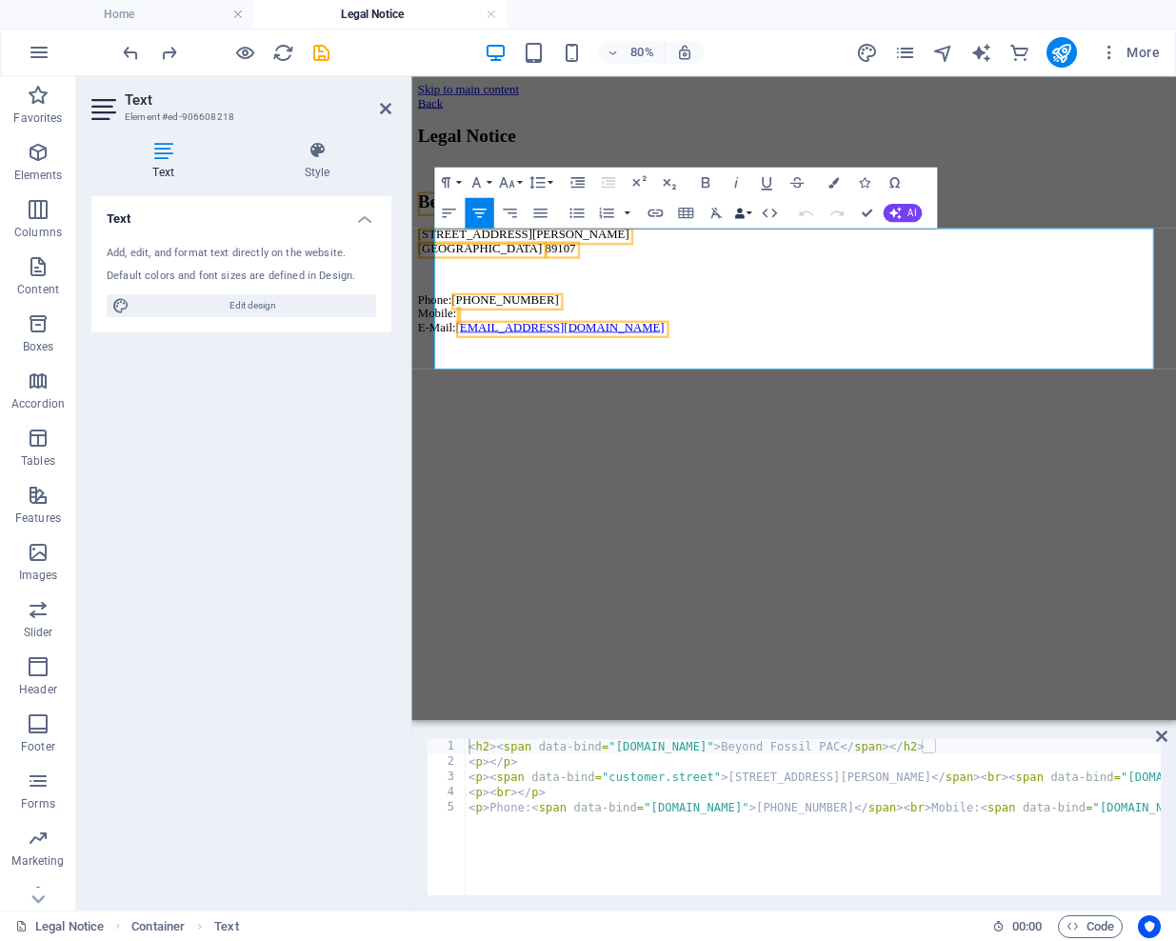
click at [748, 210] on button "Data Bindings" at bounding box center [742, 212] width 21 height 30
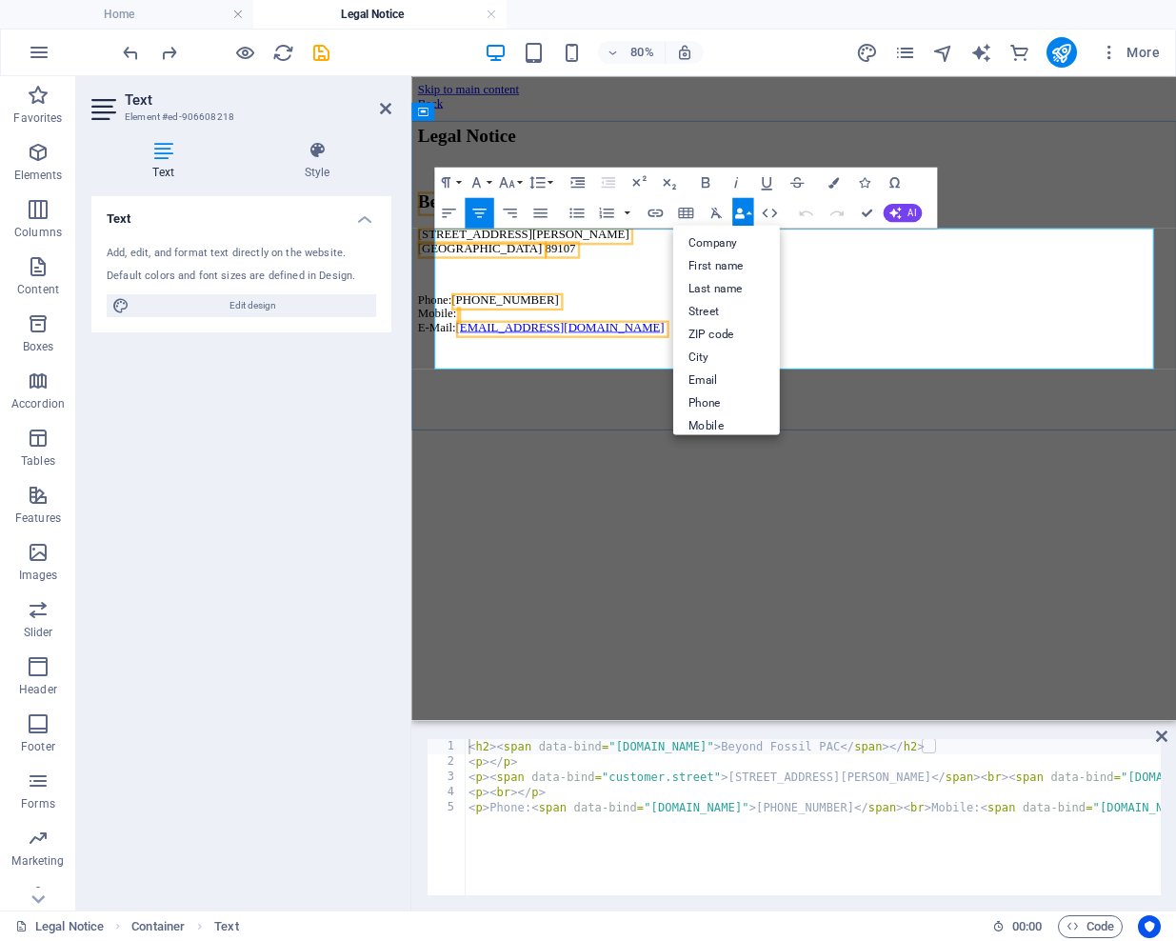
click at [1054, 246] on h2 "Beyond Fossil PAC" at bounding box center [889, 233] width 941 height 26
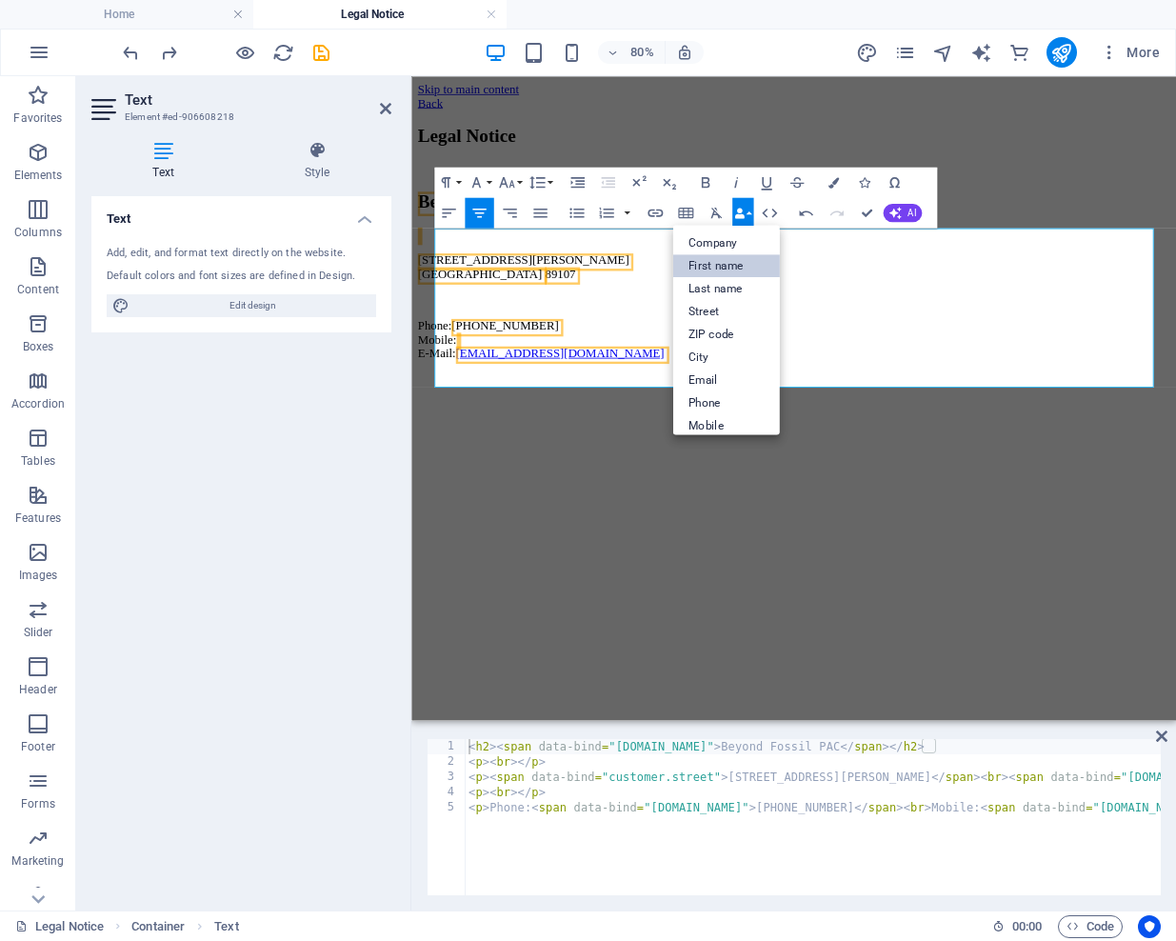
click at [727, 263] on link "First name" at bounding box center [725, 264] width 107 height 23
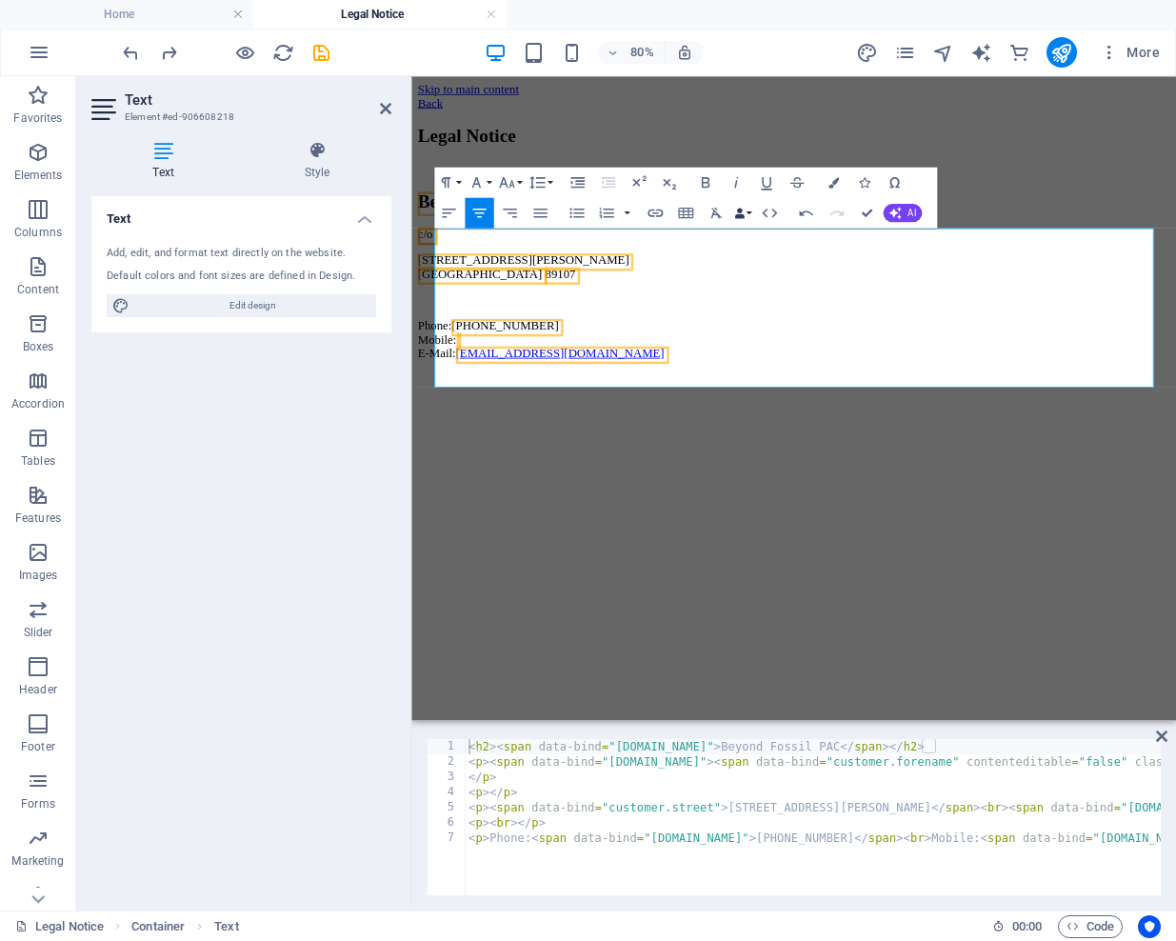
click at [744, 211] on icon "button" at bounding box center [739, 212] width 10 height 10
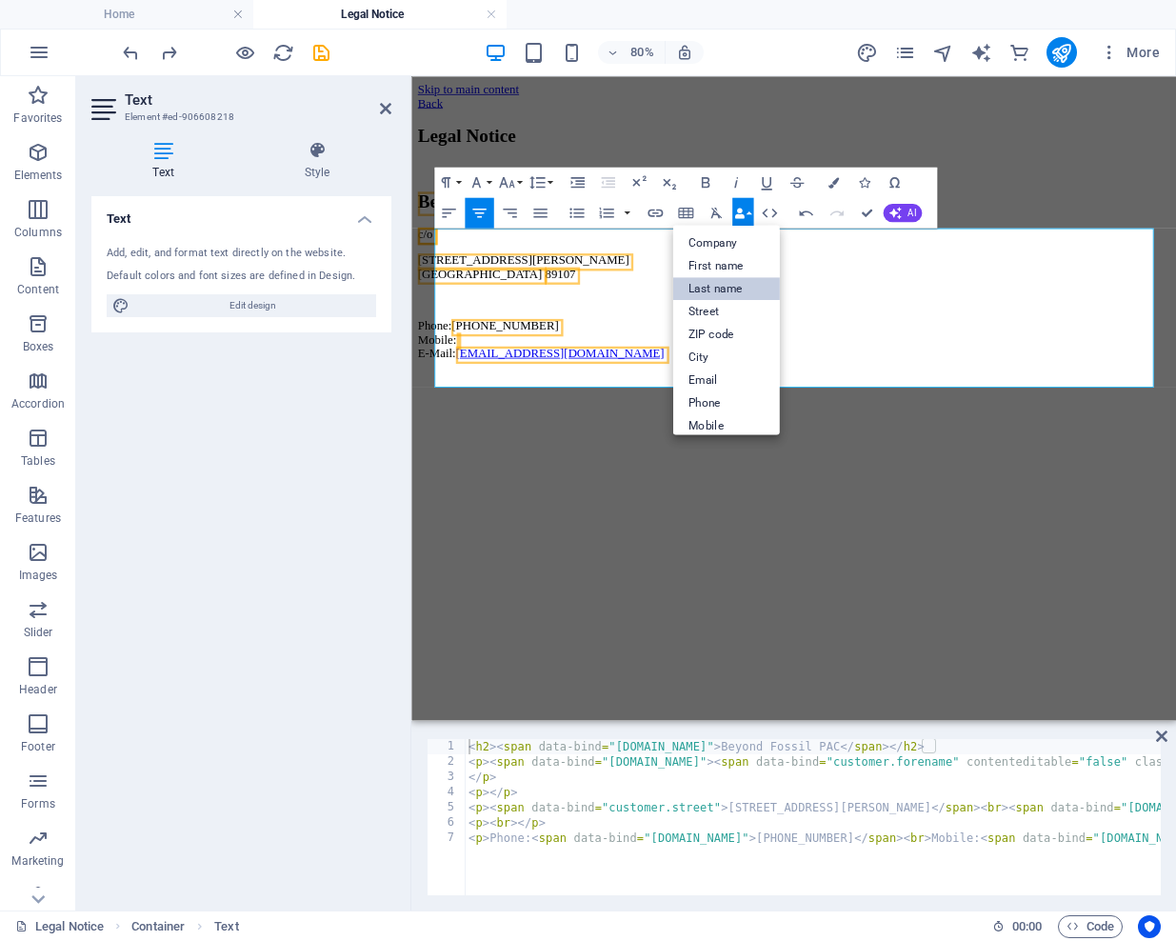
click at [709, 294] on link "Last name" at bounding box center [725, 287] width 107 height 23
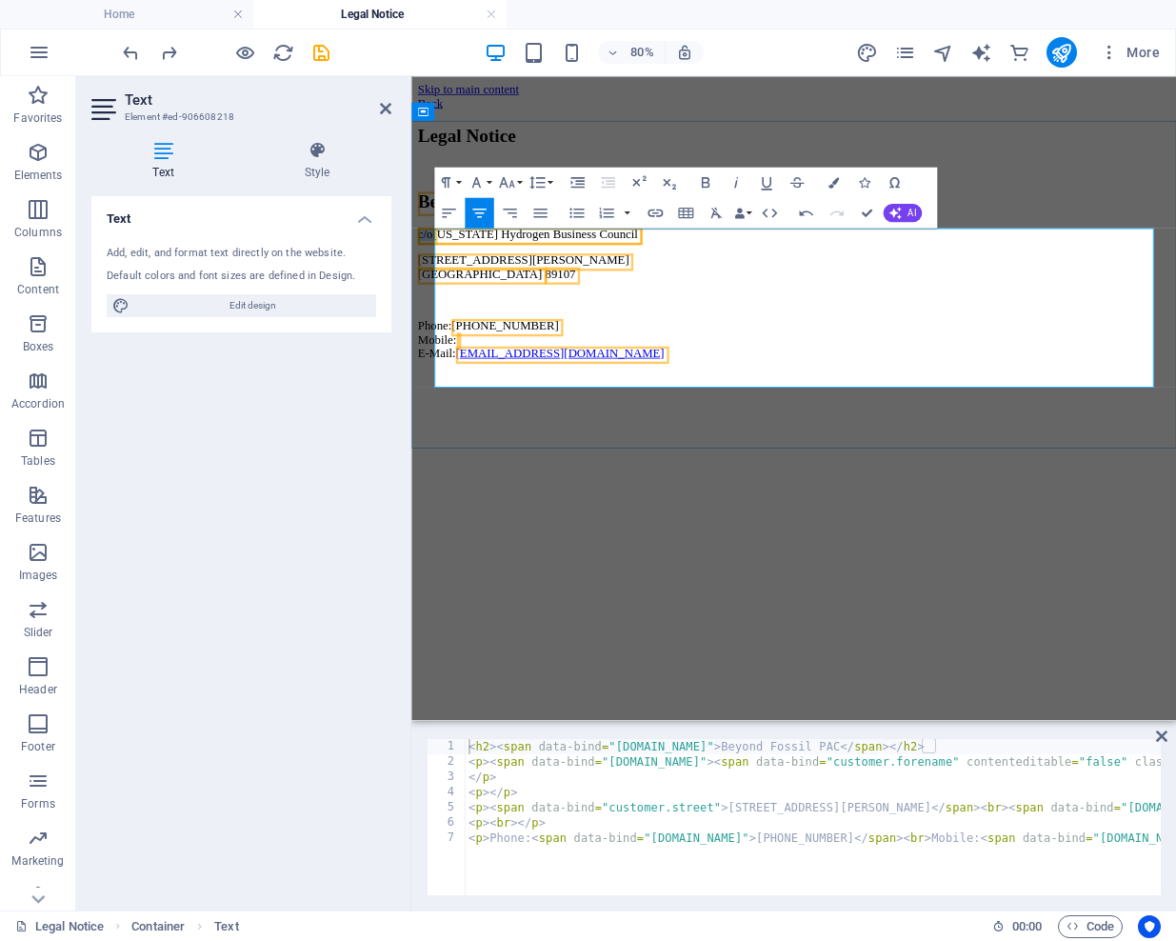
click at [694, 281] on span "Nevada Hydrogen Business Council" at bounding box center [566, 273] width 256 height 16
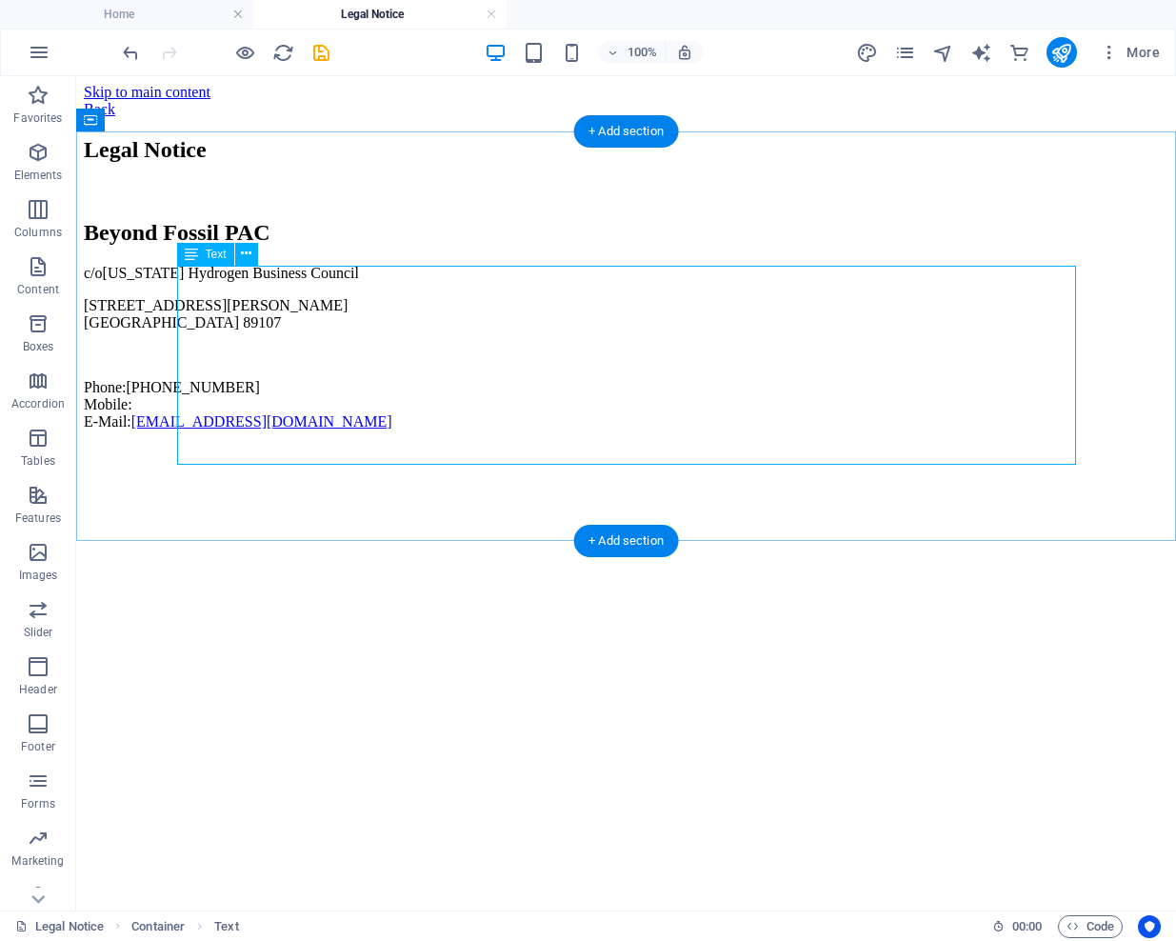
click at [359, 281] on span "Nevada Hydrogen Business Council" at bounding box center [231, 273] width 256 height 16
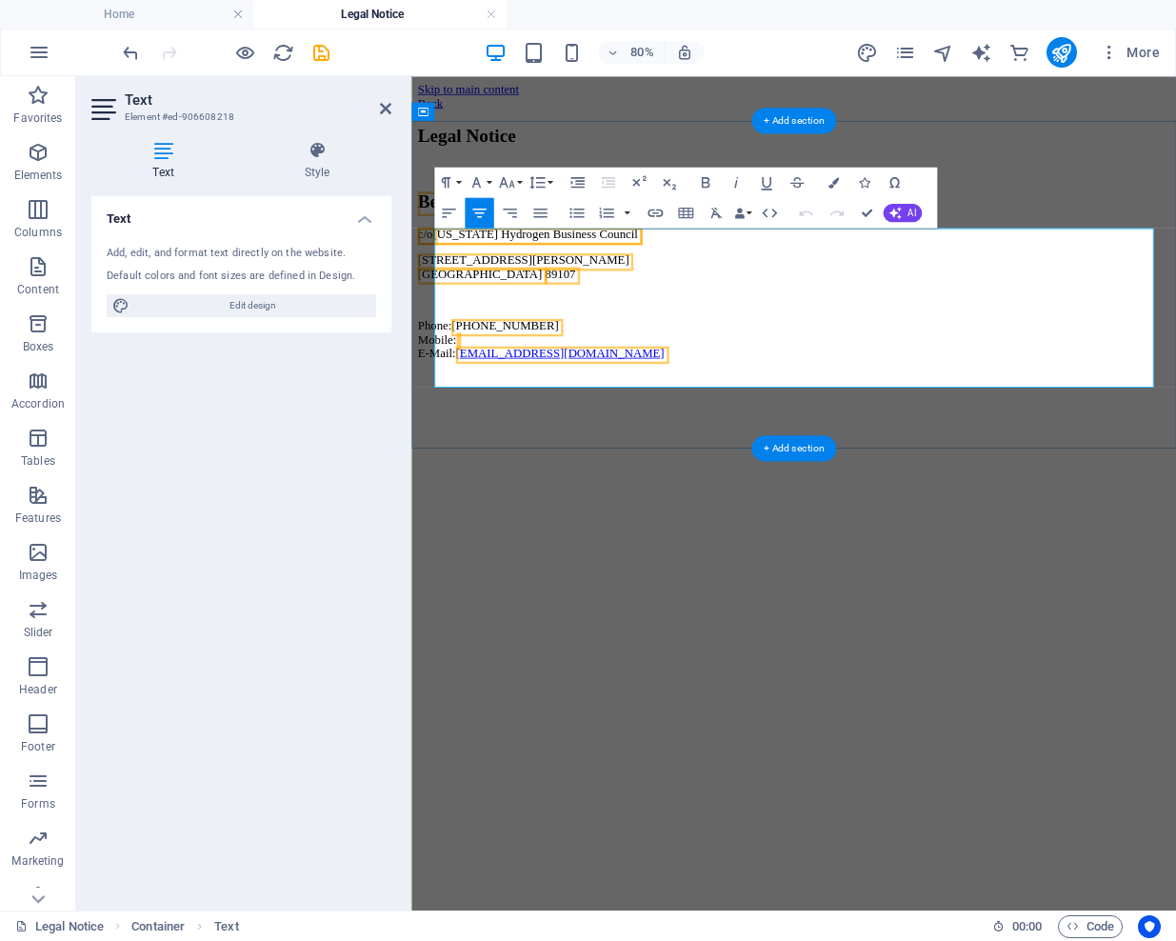
click at [438, 281] on span "c/o" at bounding box center [428, 273] width 19 height 16
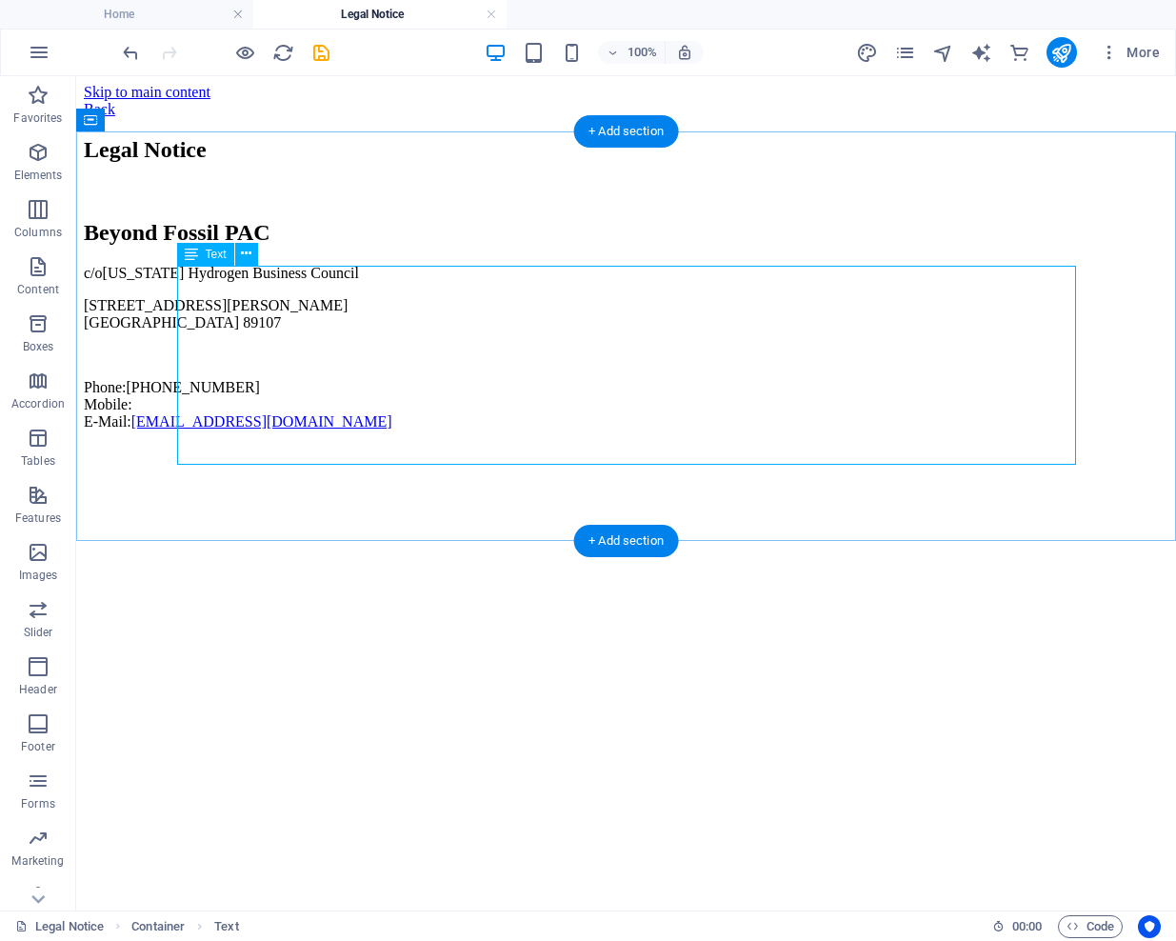
click at [805, 284] on div "Beyond Fossil PAC c/o Nevada Hydrogen Business Council 304 S. Jones Blvd # 1215…" at bounding box center [626, 325] width 1085 height 210
click at [799, 290] on div "Beyond Fossil PAC c/o Nevada Hydrogen Business Council 304 S. Jones Blvd # 1215…" at bounding box center [626, 325] width 1085 height 210
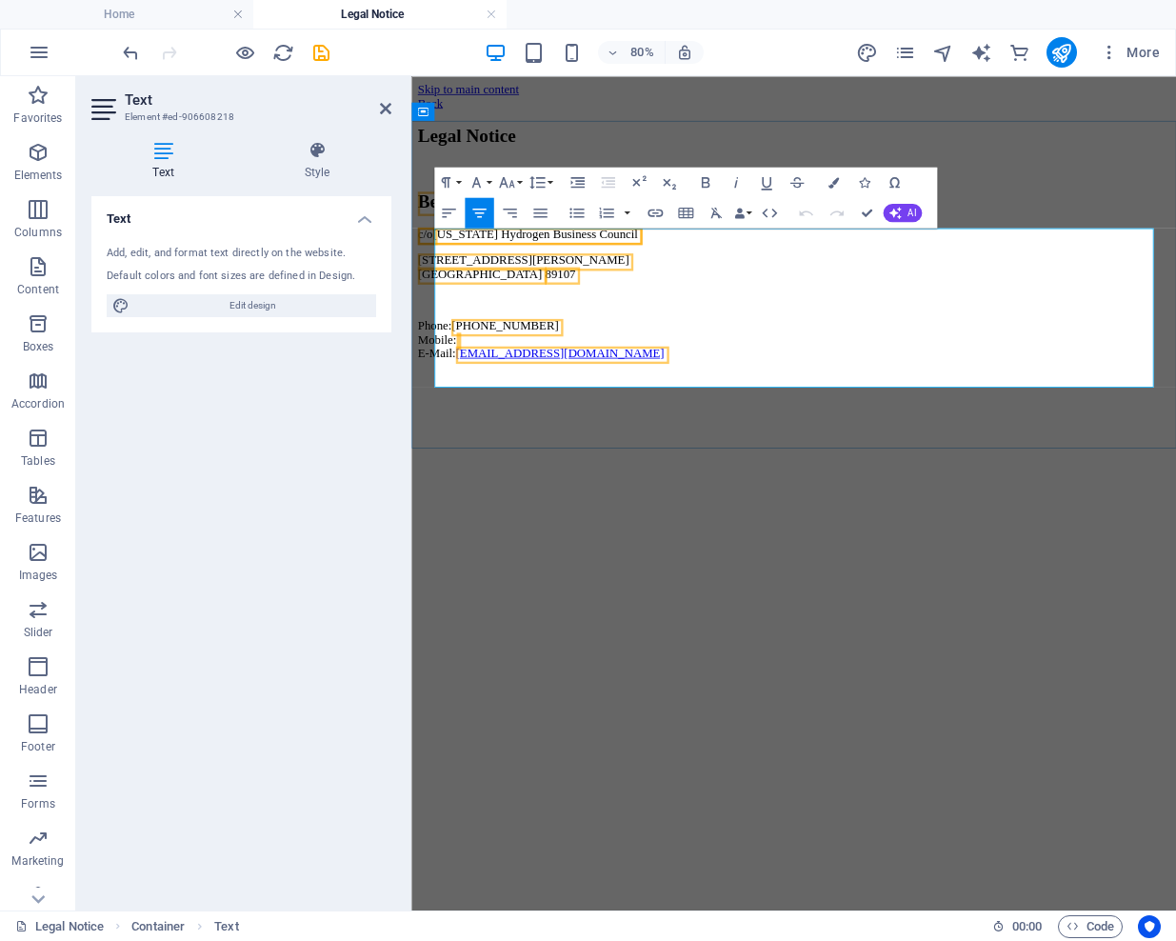
click at [1065, 282] on p "c/o Nevada Hydrogen Business Council" at bounding box center [889, 273] width 941 height 17
click at [899, 430] on p "Phone: (725) 444-1205 Mobile: E-Mail: general@beyondfossilpac.org" at bounding box center [889, 404] width 941 height 51
click at [938, 430] on p "Phone: (725) 444-1205 Mobile: E-Mail: general@beyondfossilpac.org" at bounding box center [889, 404] width 941 height 51
click at [320, 52] on icon "save" at bounding box center [321, 53] width 22 height 22
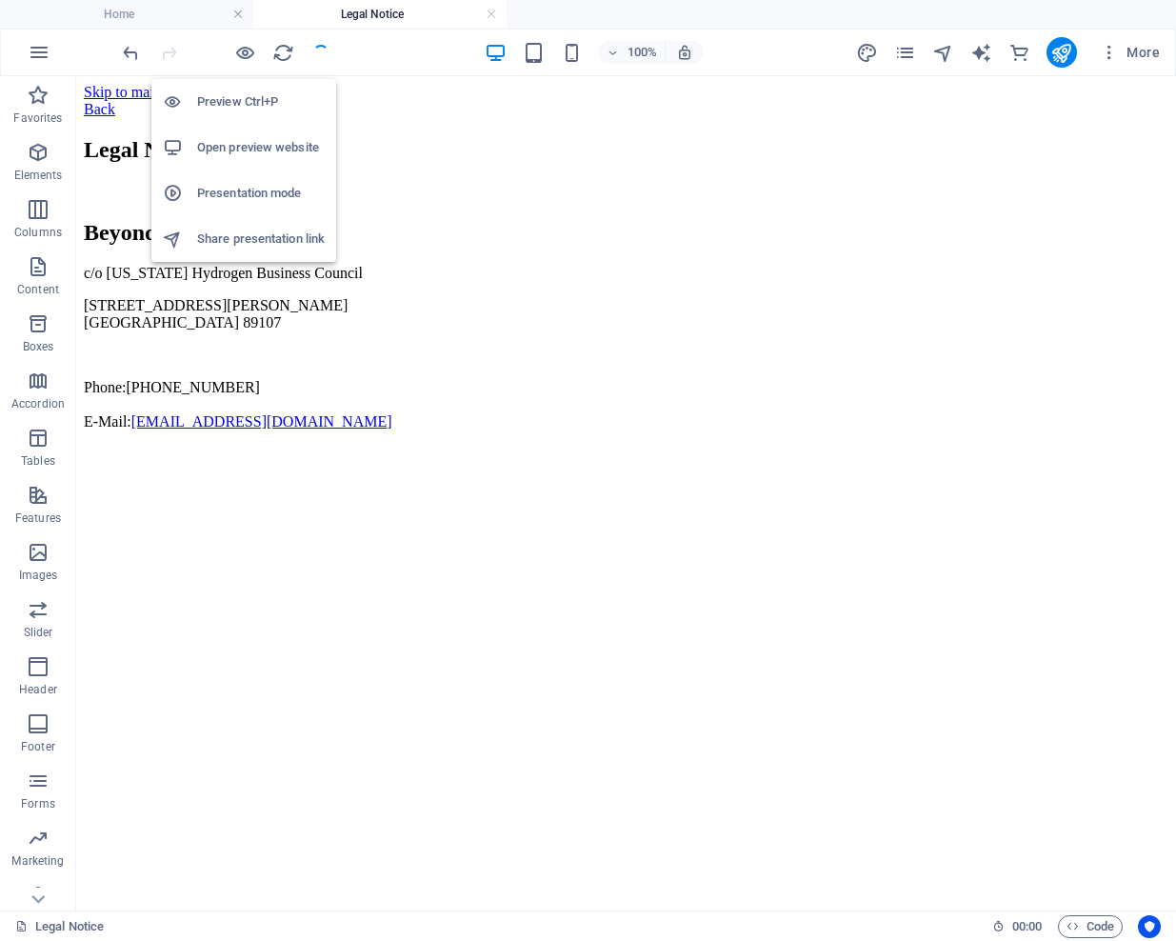
click at [222, 150] on h6 "Open preview website" at bounding box center [261, 147] width 128 height 23
click at [245, 56] on icon "button" at bounding box center [245, 53] width 22 height 22
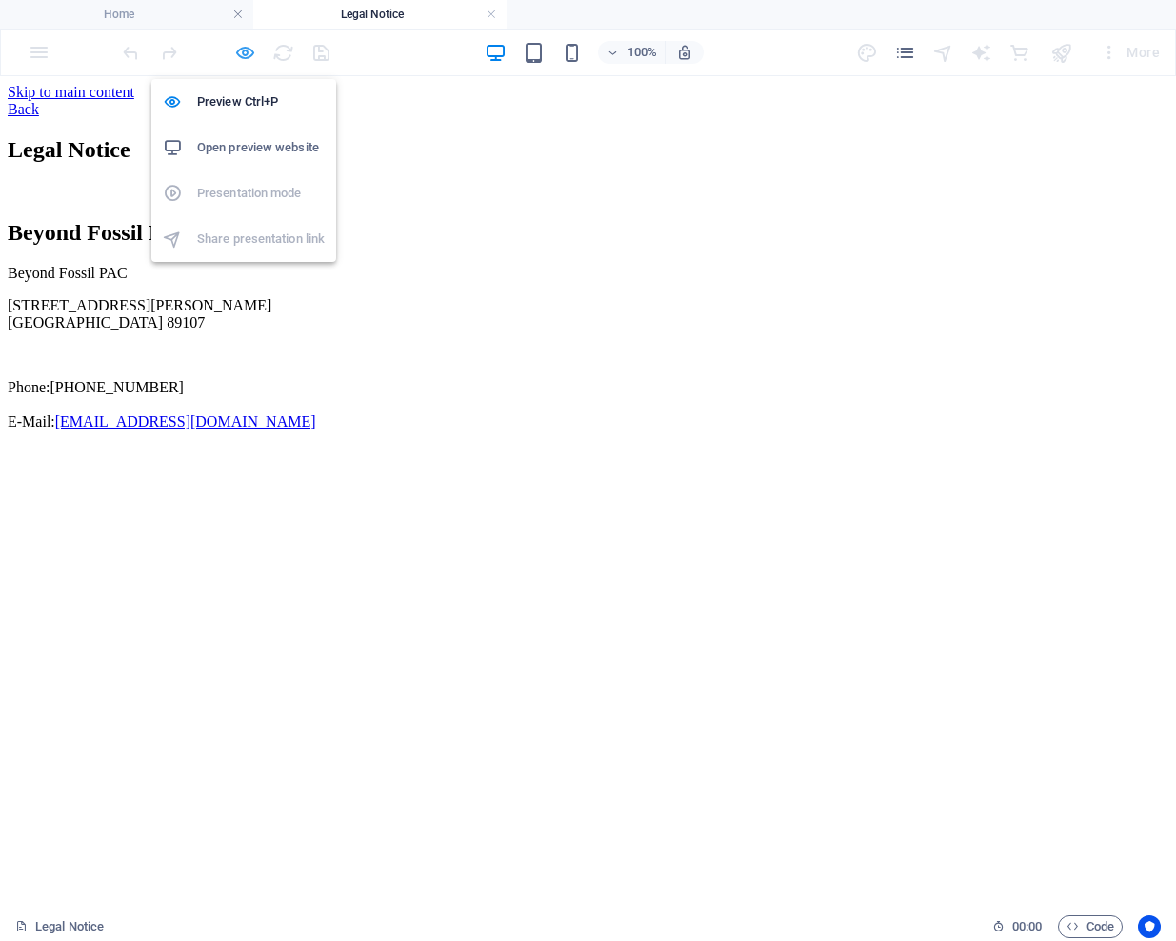
click at [243, 52] on icon "button" at bounding box center [245, 53] width 22 height 22
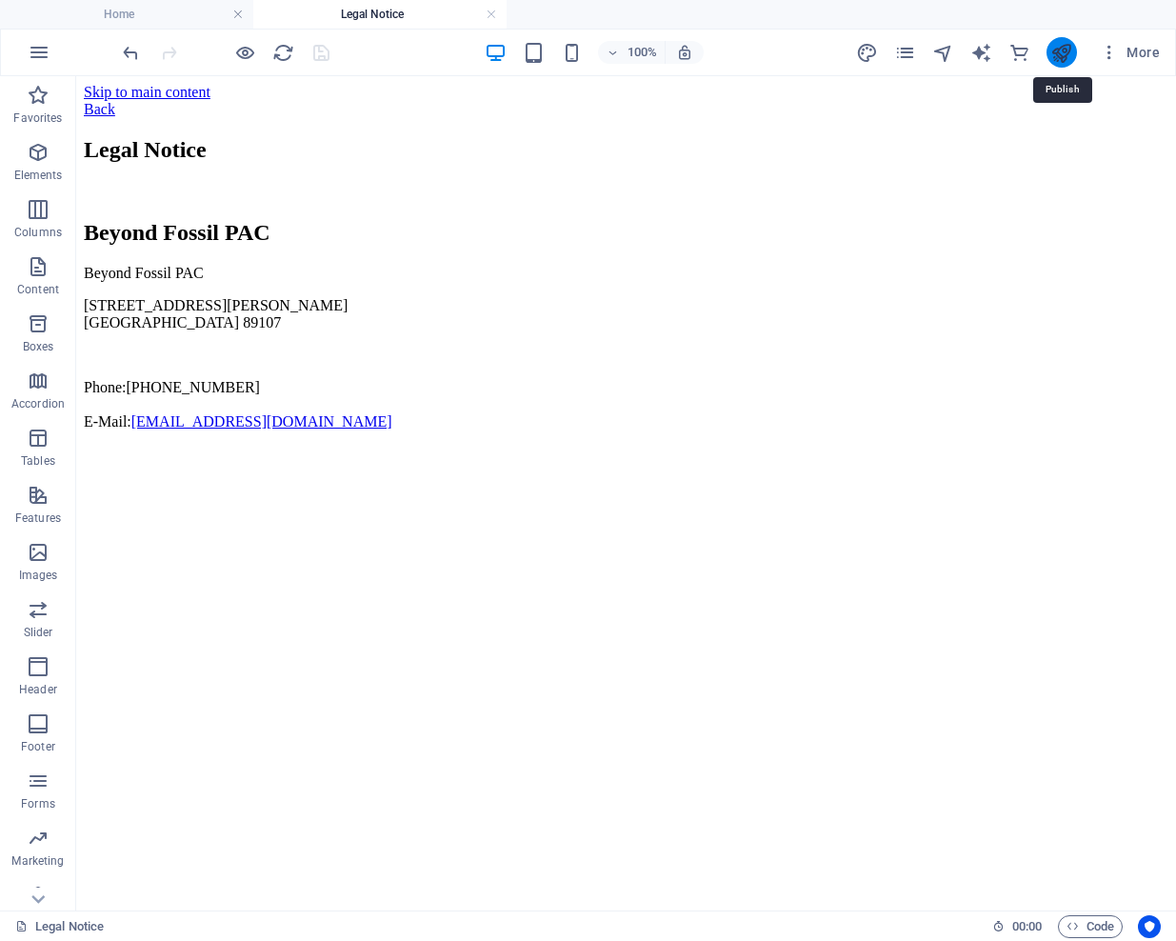
click at [1065, 48] on icon "publish" at bounding box center [1061, 53] width 22 height 22
